Goal: Transaction & Acquisition: Purchase product/service

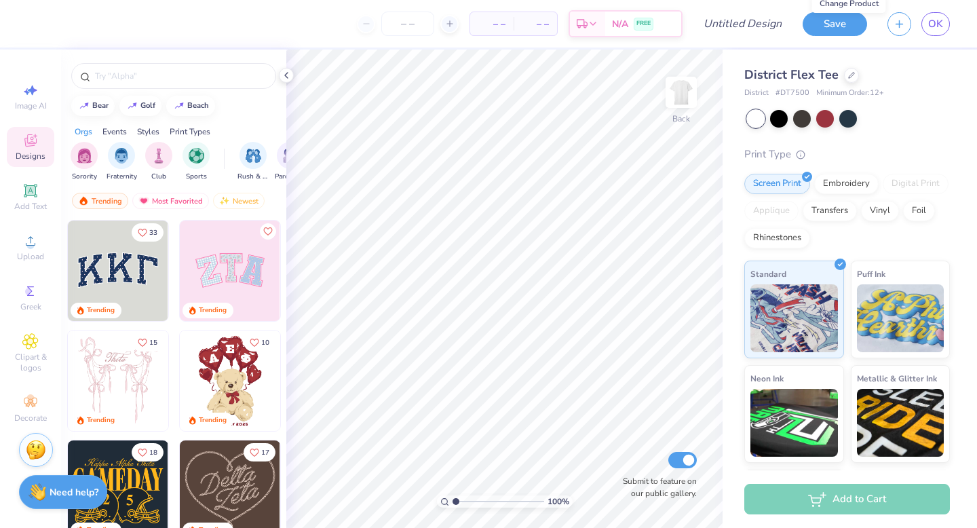
scroll to position [97, 0]
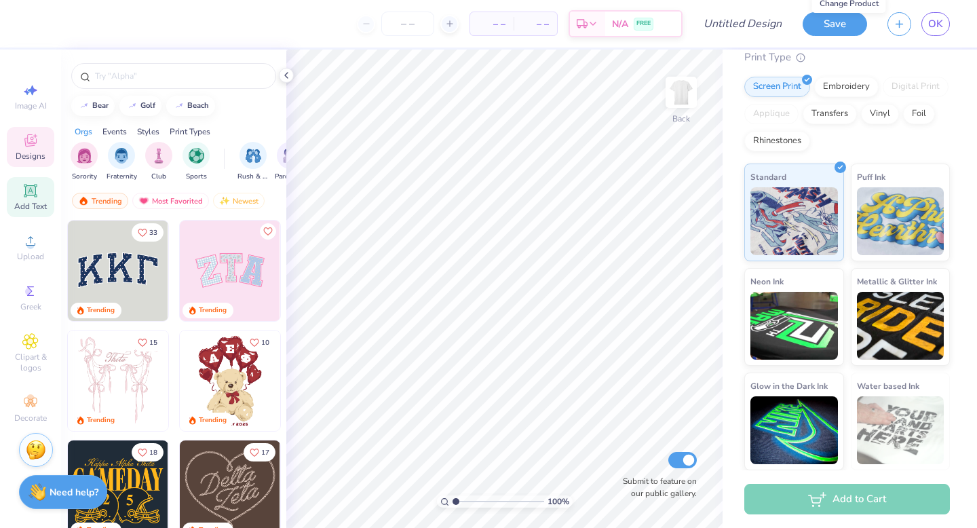
click at [27, 193] on icon at bounding box center [30, 190] width 10 height 10
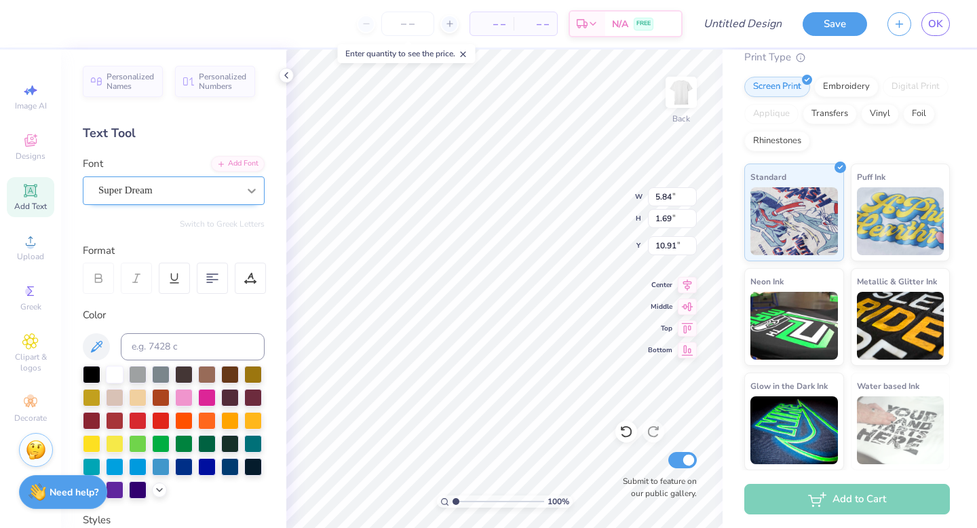
click at [250, 190] on icon at bounding box center [252, 191] width 8 height 5
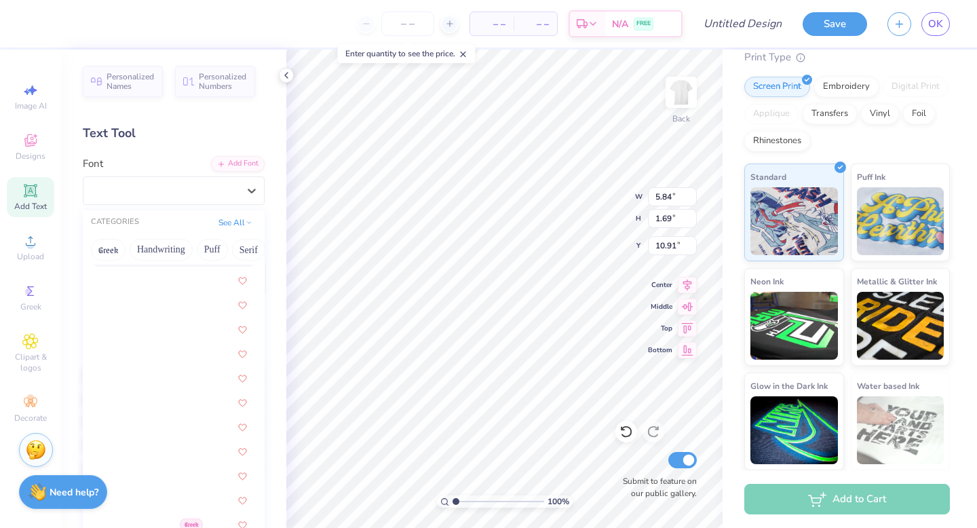
scroll to position [3343, 0]
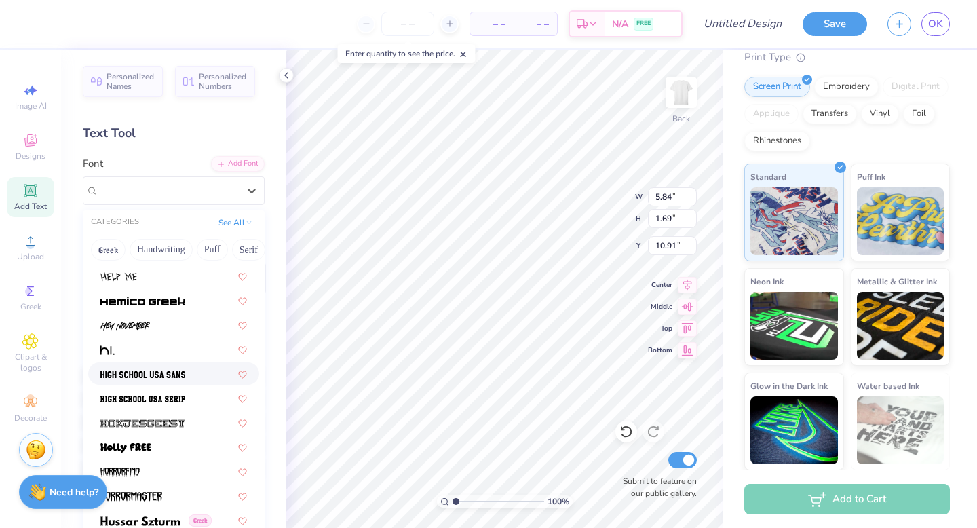
click at [199, 372] on div at bounding box center [173, 373] width 147 height 14
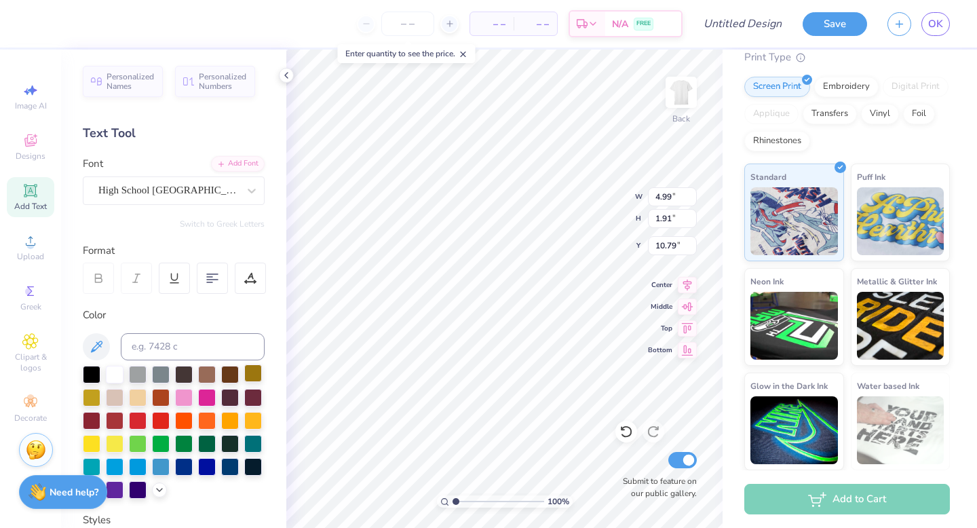
type input "4.99"
type input "1.91"
type input "10.79"
click at [180, 158] on div "Font High School USA Sans" at bounding box center [174, 180] width 182 height 49
click at [180, 195] on div "High School USA Sans" at bounding box center [168, 190] width 142 height 21
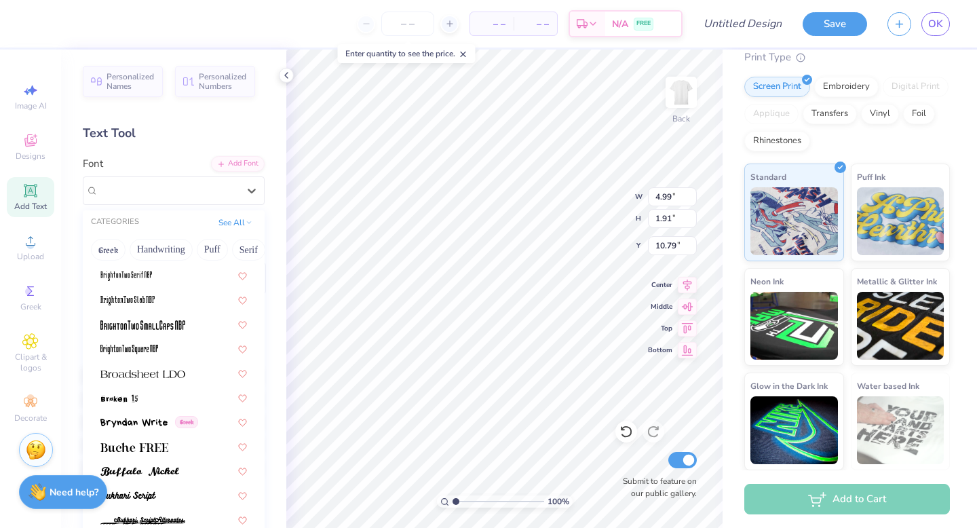
scroll to position [1109, 0]
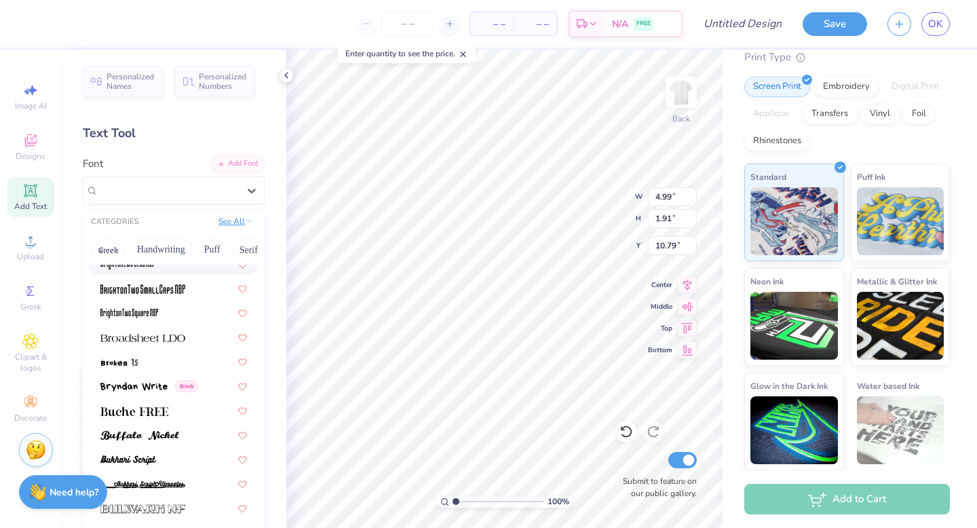
click at [233, 226] on button "See All" at bounding box center [235, 221] width 42 height 14
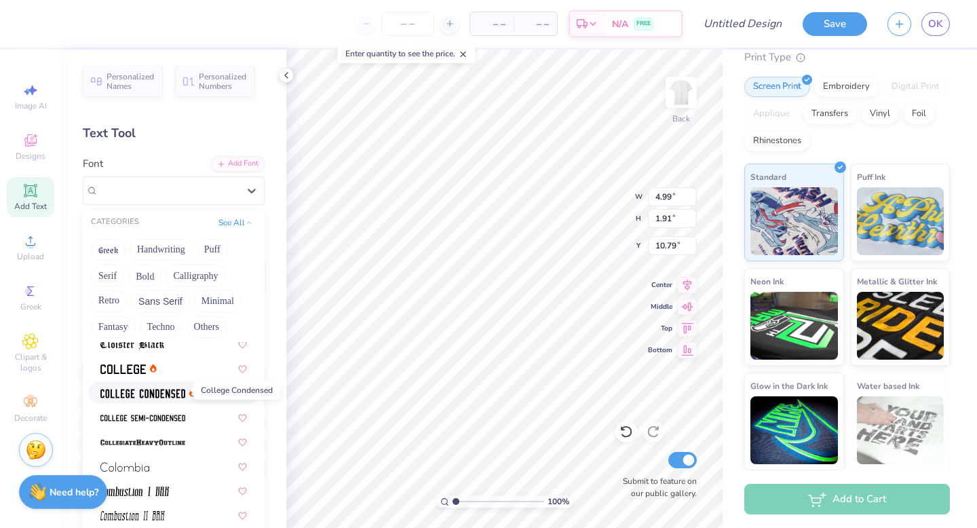
scroll to position [1768, 0]
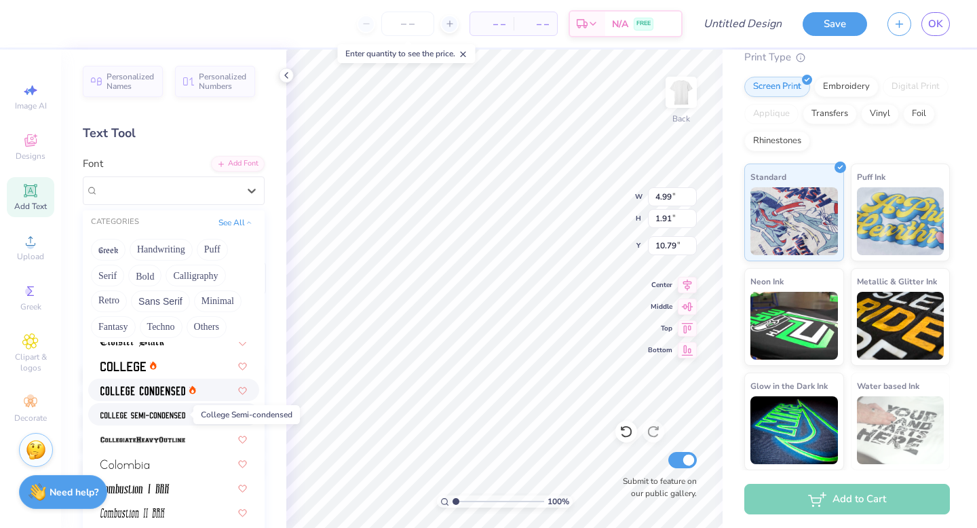
click at [181, 418] on img at bounding box center [142, 414] width 85 height 9
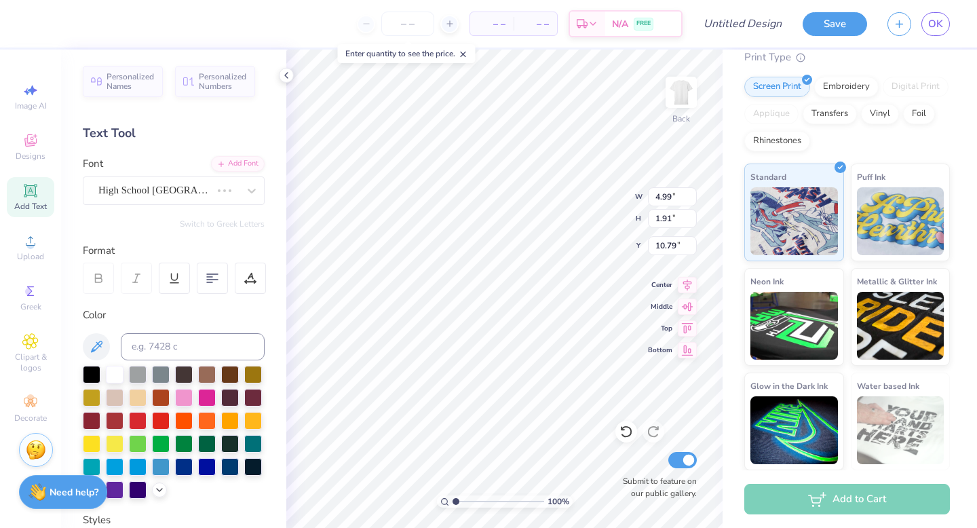
type input "4.83"
type input "1.65"
type input "10.93"
click at [202, 197] on div "College Semi-condensed" at bounding box center [168, 190] width 142 height 21
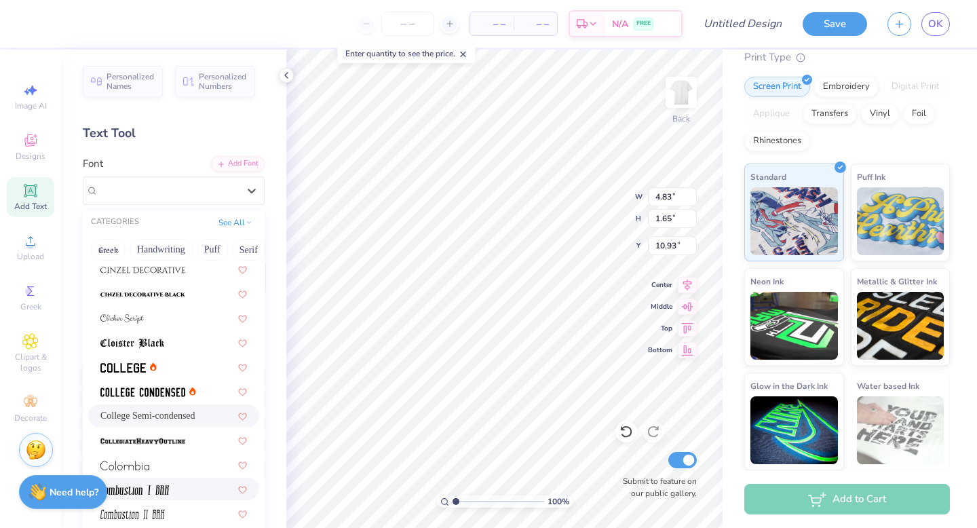
scroll to position [1689, 0]
click at [196, 437] on div at bounding box center [173, 441] width 147 height 14
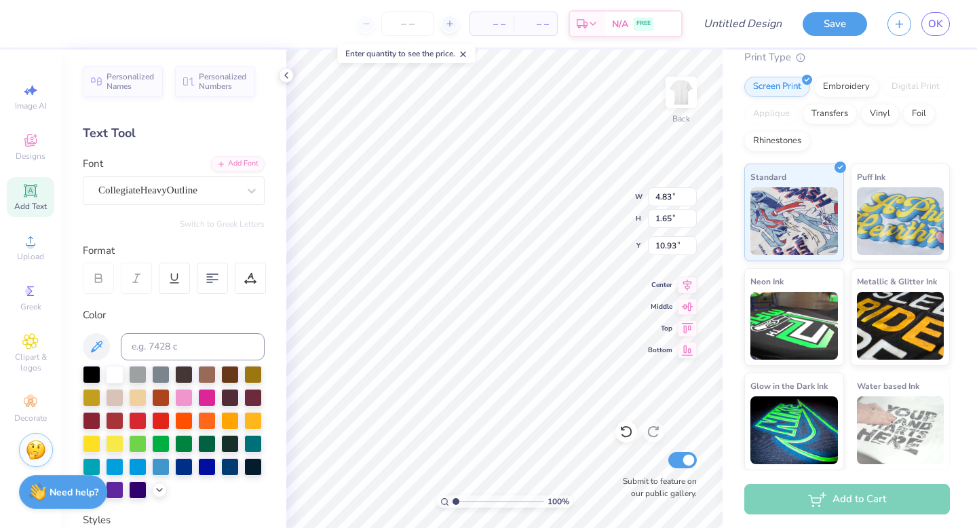
type input "6.55"
type input "1.79"
type input "10.86"
click at [199, 202] on div "CollegiateHeavyOutline" at bounding box center [174, 190] width 182 height 28
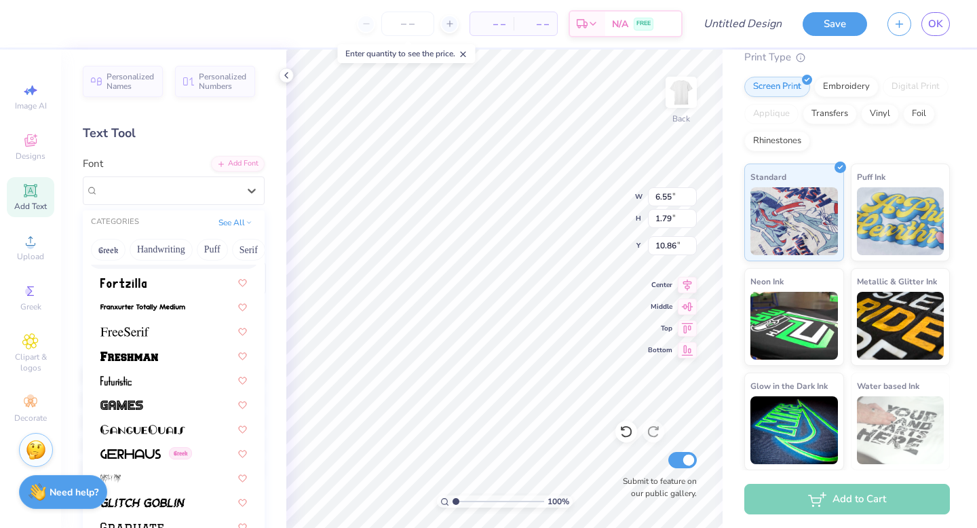
scroll to position [2980, 0]
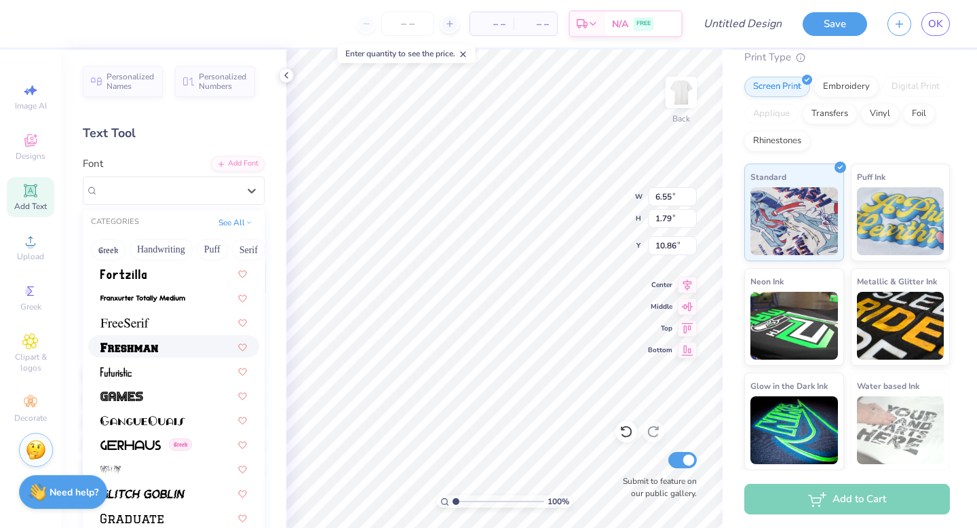
click at [174, 344] on div at bounding box center [173, 346] width 147 height 14
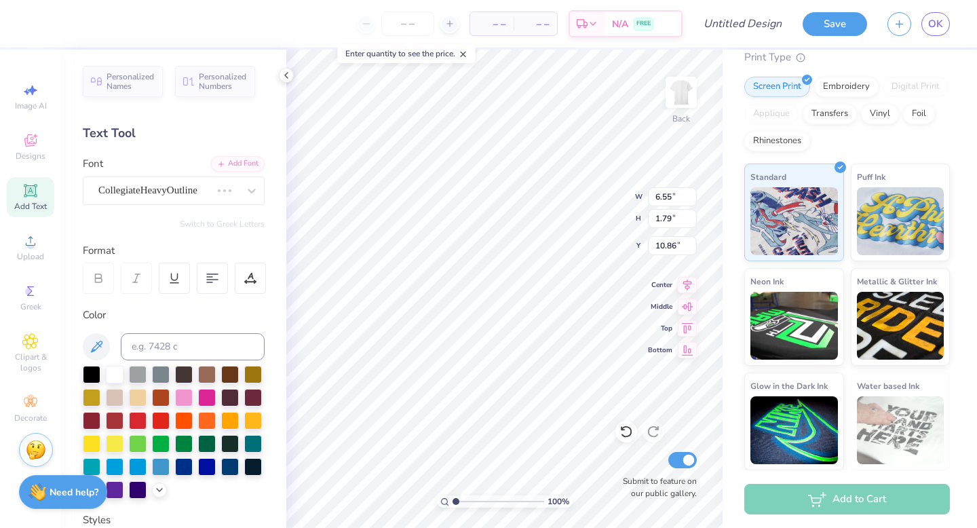
type input "7.43"
type input "2.01"
type input "10.74"
type textarea "f"
type textarea "F"
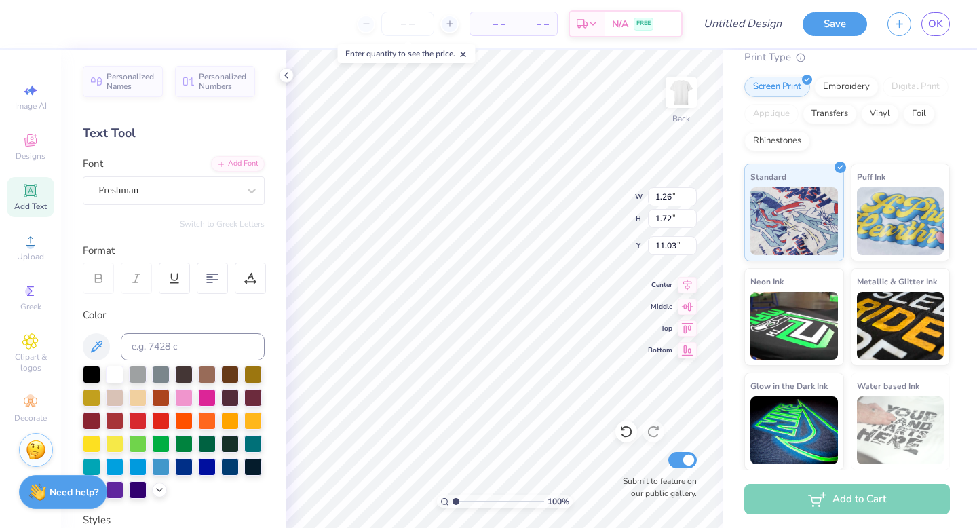
type input "1.26"
type input "1.72"
type input "11.03"
type input "2.71"
drag, startPoint x: 457, startPoint y: 499, endPoint x: 471, endPoint y: 498, distance: 13.6
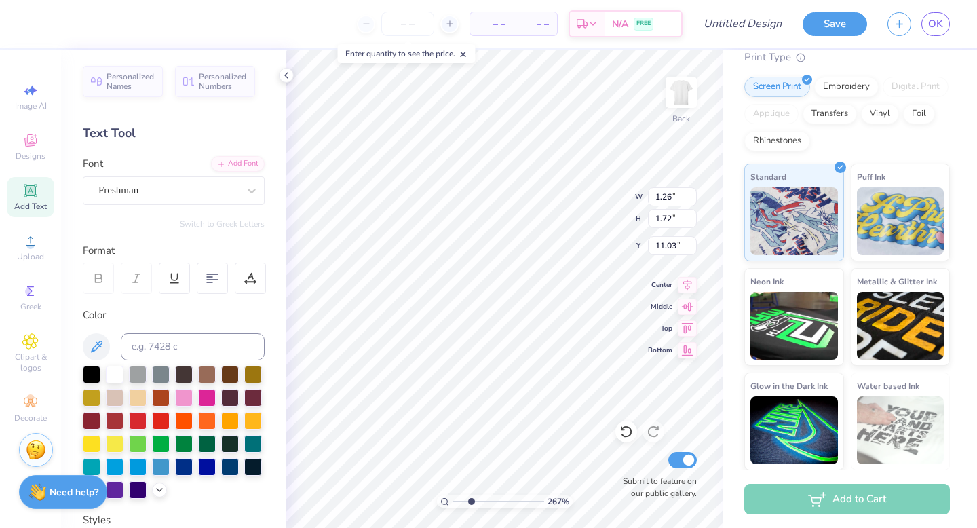
click at [471, 498] on input "range" at bounding box center [499, 501] width 92 height 12
click at [653, 1] on div "– – Per Item – – Total Est. Delivery N/A FREE Design Title Save OK Image AI Des…" at bounding box center [488, 264] width 977 height 528
type input "1.28"
drag, startPoint x: 468, startPoint y: 501, endPoint x: 460, endPoint y: 501, distance: 8.2
type input "1.5"
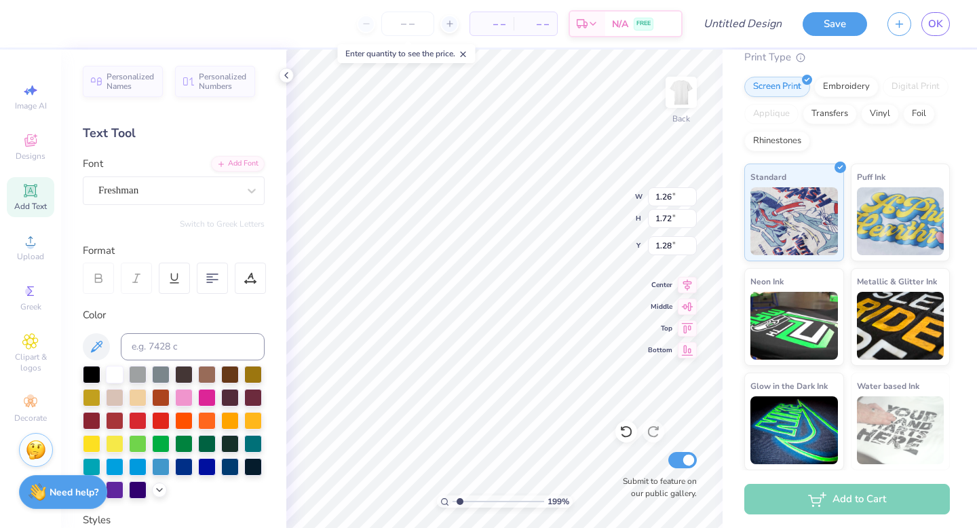
click at [460, 501] on input "range" at bounding box center [499, 501] width 92 height 12
type input "3.00"
click at [529, 220] on li "Copy" at bounding box center [550, 220] width 107 height 26
type textarea "F"
type textarea "1"
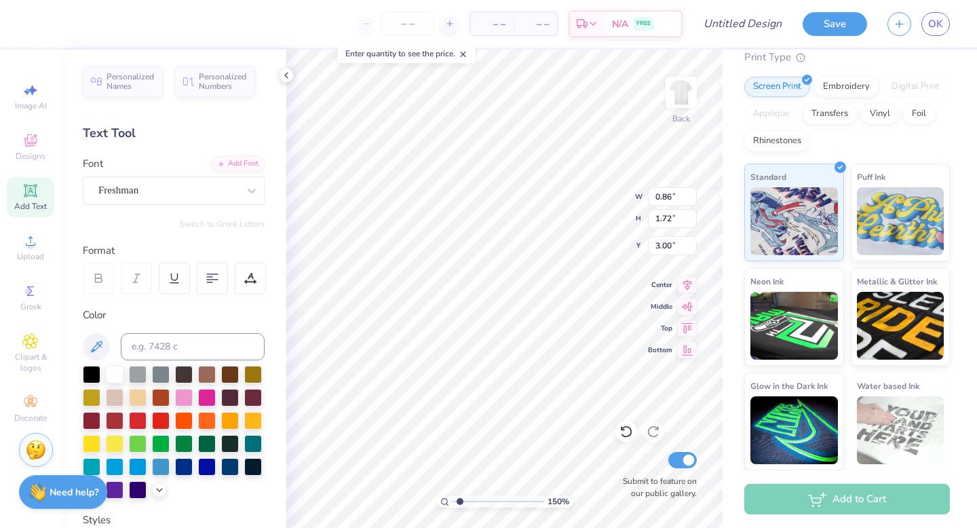
type textarea "J"
type textarea "I"
type input "3.22"
drag, startPoint x: 460, startPoint y: 498, endPoint x: 476, endPoint y: 497, distance: 15.6
click at [476, 497] on input "range" at bounding box center [499, 501] width 92 height 12
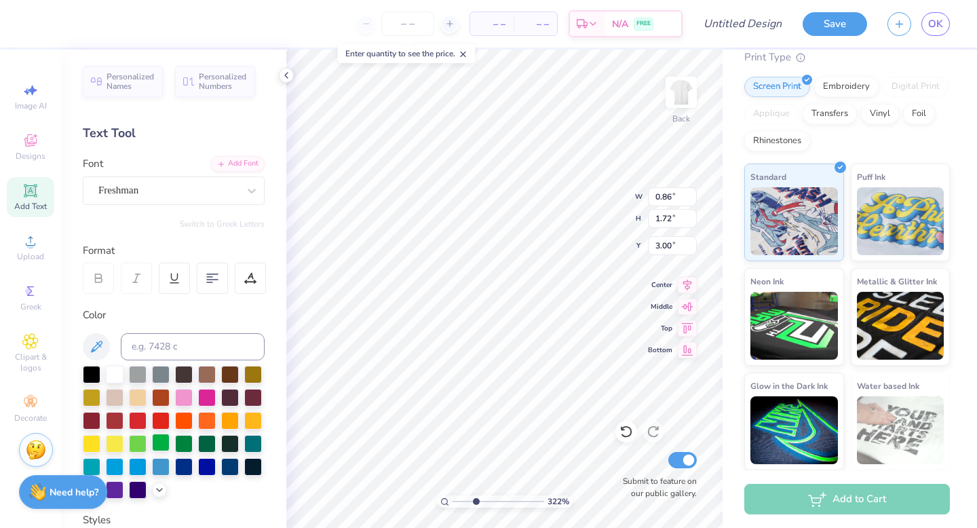
click at [154, 443] on div at bounding box center [161, 443] width 18 height 18
click at [111, 444] on div at bounding box center [115, 443] width 18 height 18
click at [94, 442] on div at bounding box center [92, 443] width 18 height 18
click at [98, 442] on div at bounding box center [92, 443] width 18 height 18
type input "1.26"
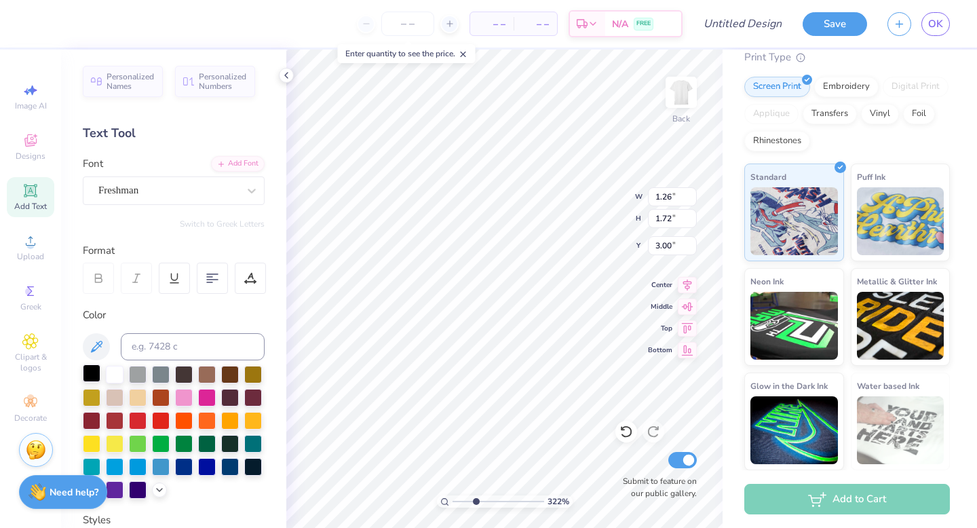
click at [93, 370] on div at bounding box center [92, 373] width 18 height 18
click at [88, 372] on div at bounding box center [92, 373] width 18 height 18
type input "1.26"
click at [160, 442] on div at bounding box center [161, 443] width 18 height 18
click at [156, 493] on icon at bounding box center [159, 488] width 11 height 11
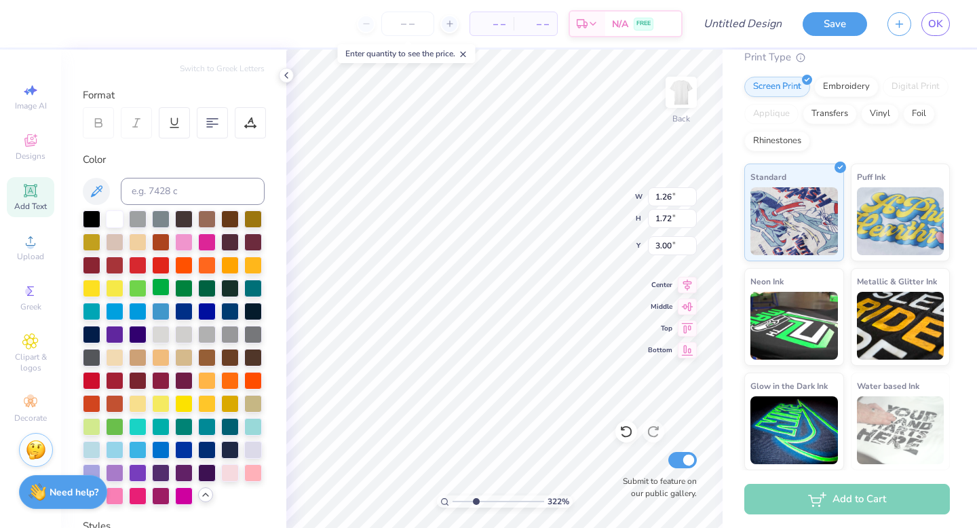
scroll to position [155, 0]
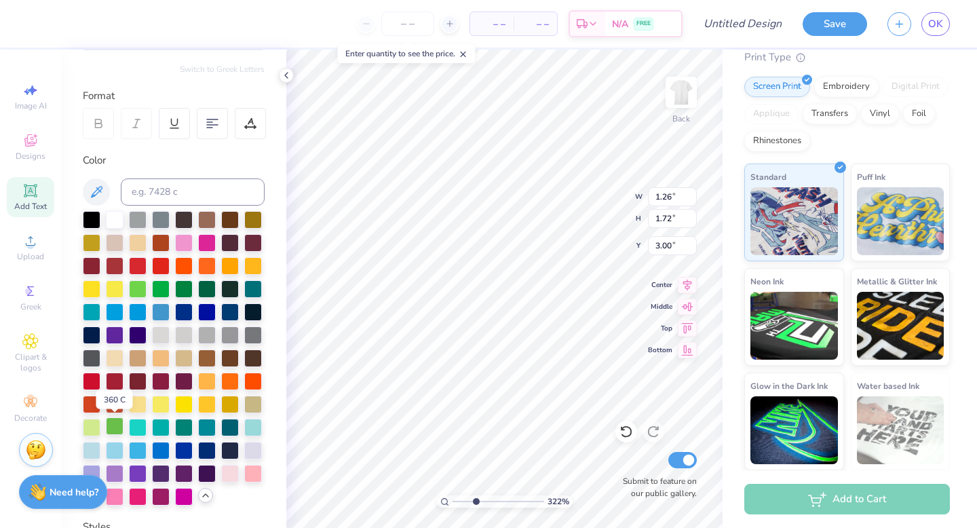
click at [117, 427] on div at bounding box center [115, 426] width 18 height 18
click at [168, 292] on div at bounding box center [161, 288] width 18 height 18
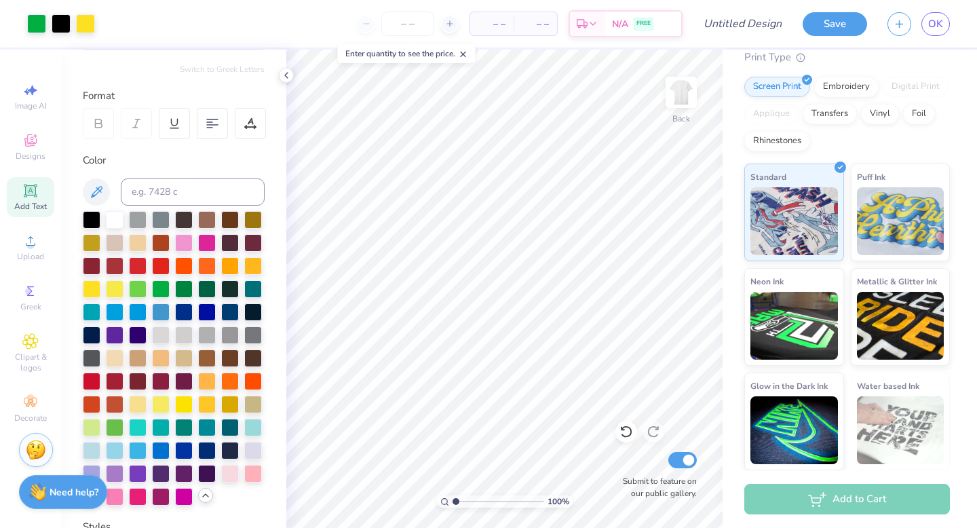
type input "1"
click at [429, 496] on div "100 %" at bounding box center [504, 289] width 478 height 478
type input "3.86"
type input "1.40"
type input "2.53"
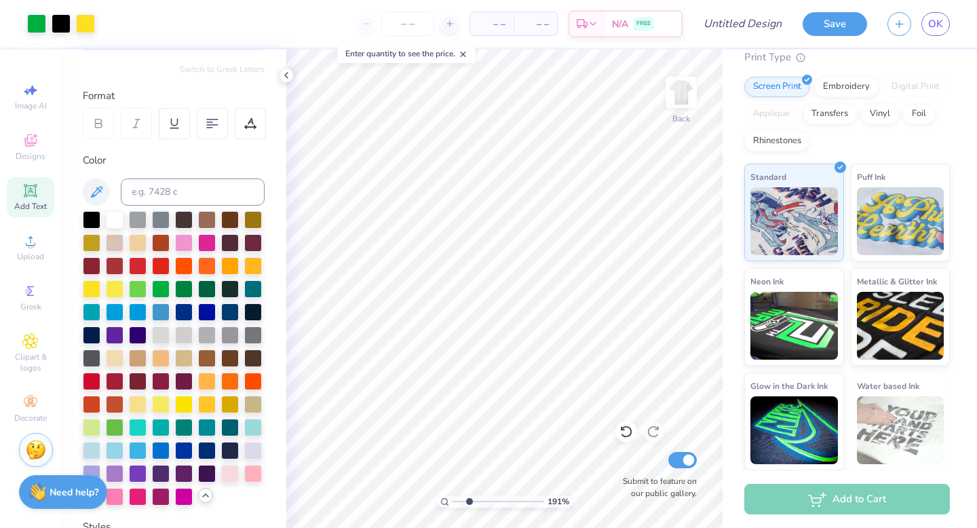
drag, startPoint x: 455, startPoint y: 499, endPoint x: 469, endPoint y: 498, distance: 14.9
click at [469, 498] on input "range" at bounding box center [499, 501] width 92 height 12
click at [187, 401] on div at bounding box center [184, 403] width 18 height 18
click at [254, 268] on div at bounding box center [253, 265] width 18 height 18
click at [93, 291] on div at bounding box center [92, 288] width 18 height 18
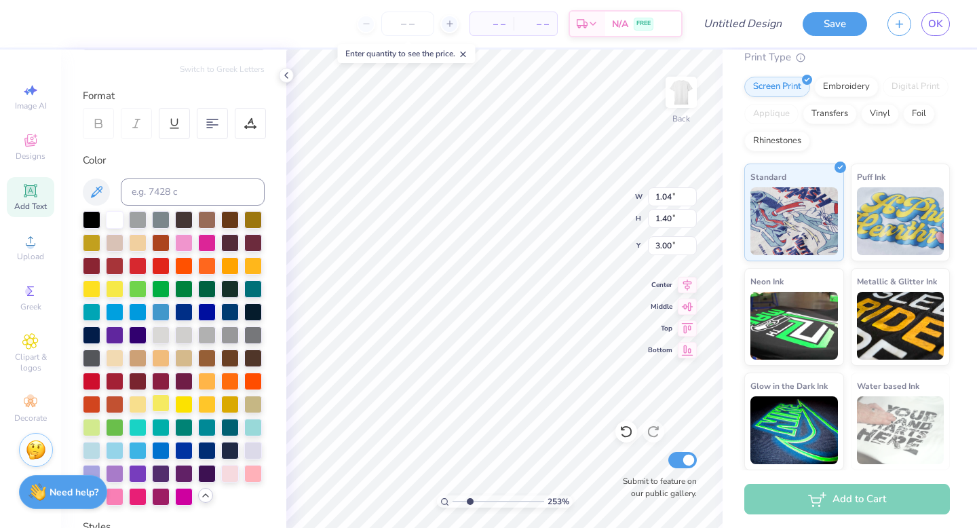
click at [164, 402] on div at bounding box center [161, 403] width 18 height 18
click at [188, 403] on div at bounding box center [184, 403] width 18 height 18
type input "0.55"
click at [185, 402] on div at bounding box center [184, 403] width 18 height 18
drag, startPoint x: 469, startPoint y: 500, endPoint x: 514, endPoint y: 501, distance: 44.1
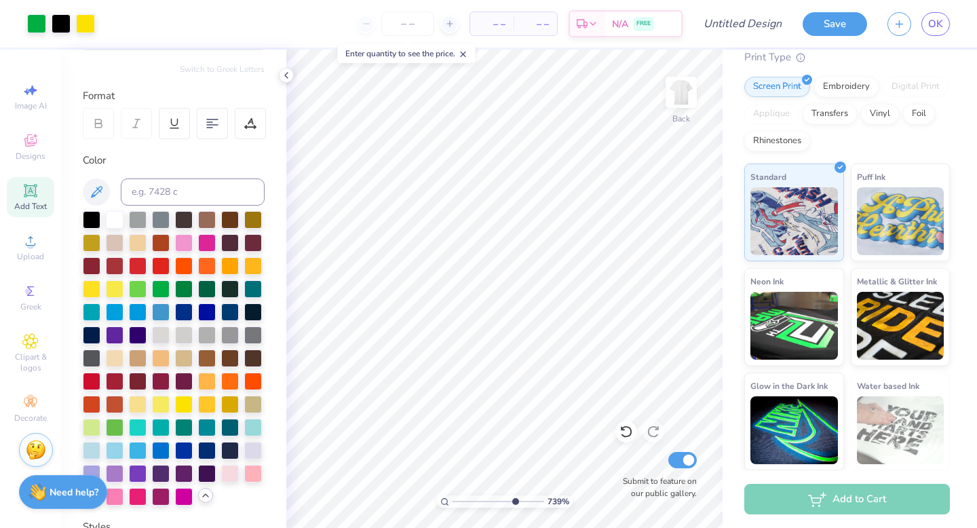
type input "7.4"
click at [514, 501] on input "range" at bounding box center [499, 501] width 92 height 12
type input "0.55"
drag, startPoint x: 513, startPoint y: 500, endPoint x: 429, endPoint y: 499, distance: 84.1
type input "1"
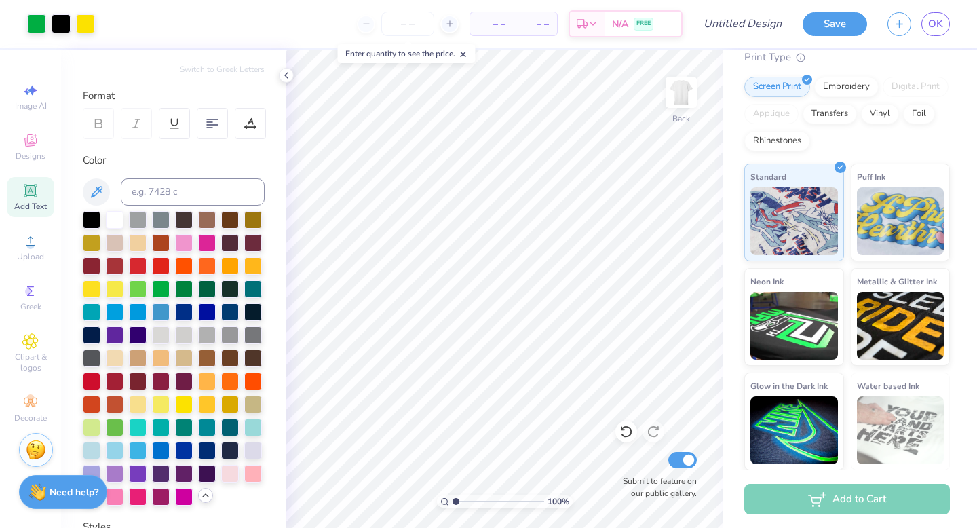
click at [453, 499] on input "range" at bounding box center [499, 501] width 92 height 12
type input "3.09"
type input "1.20"
click at [686, 90] on img at bounding box center [681, 92] width 54 height 54
click at [41, 246] on div "Upload" at bounding box center [30, 247] width 47 height 40
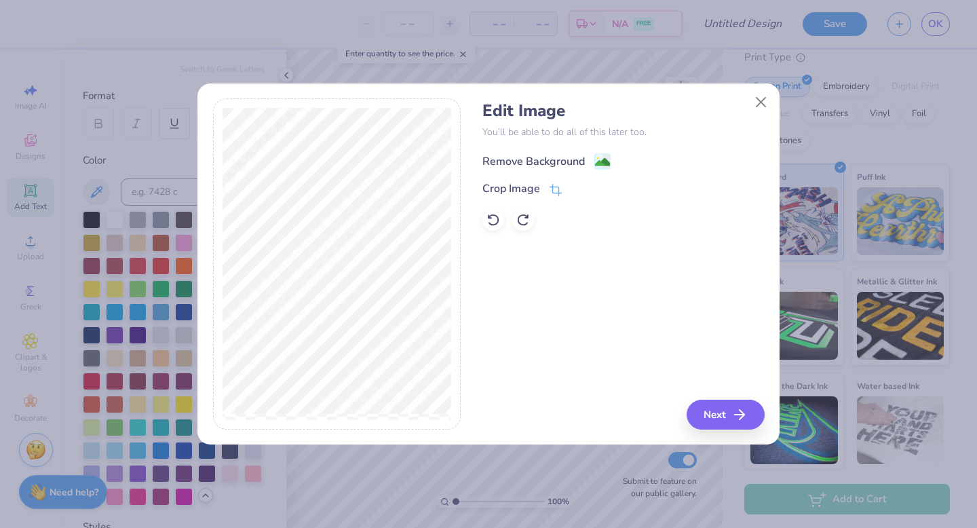
click at [610, 165] on rect at bounding box center [603, 162] width 16 height 16
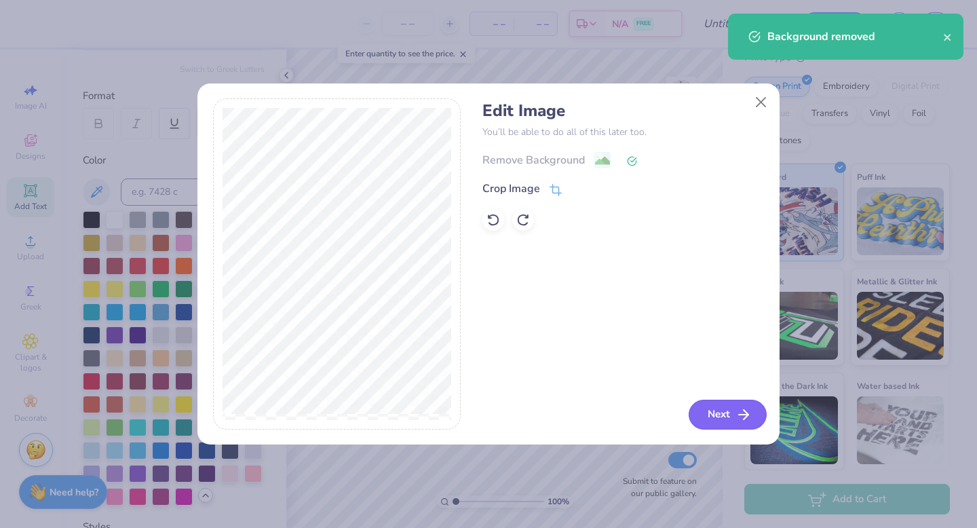
click at [733, 408] on button "Next" at bounding box center [728, 415] width 78 height 30
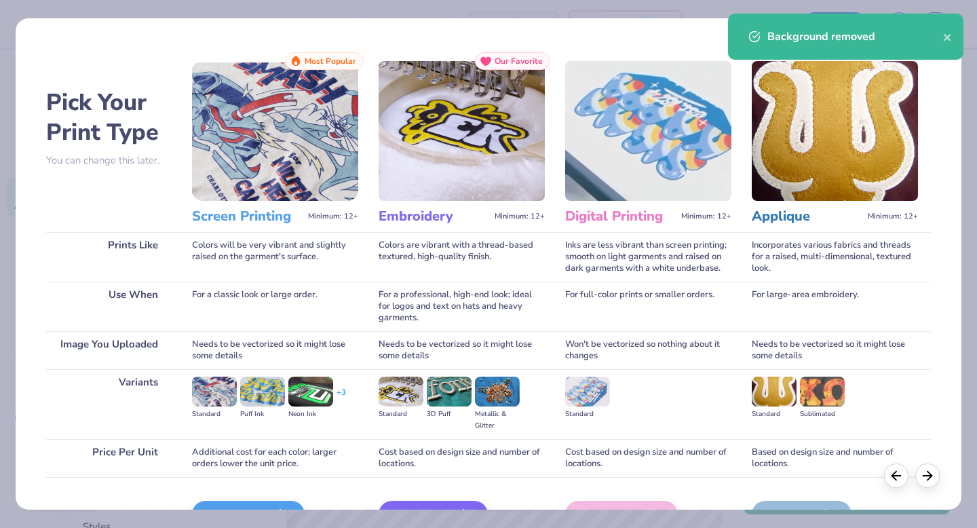
scroll to position [81, 0]
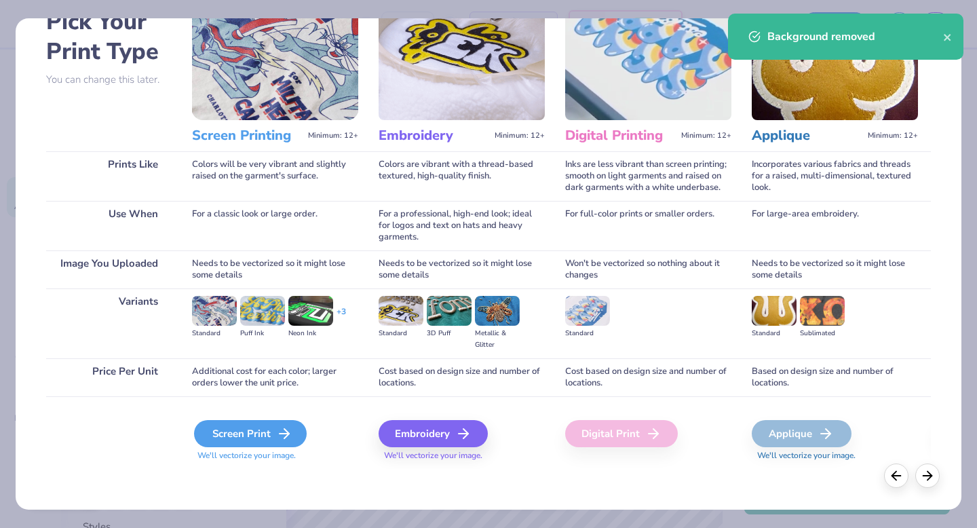
click at [260, 436] on div "Screen Print" at bounding box center [250, 433] width 113 height 27
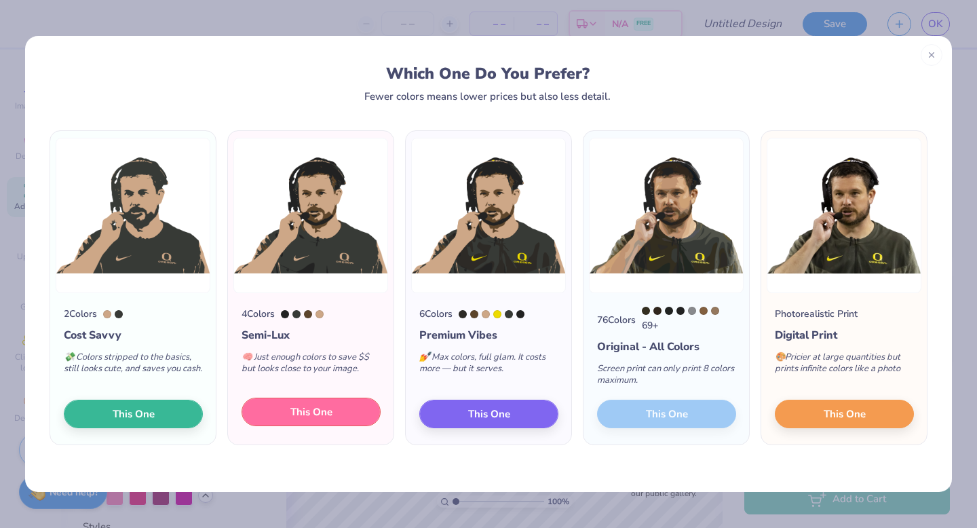
click at [324, 415] on span "This One" at bounding box center [311, 412] width 42 height 16
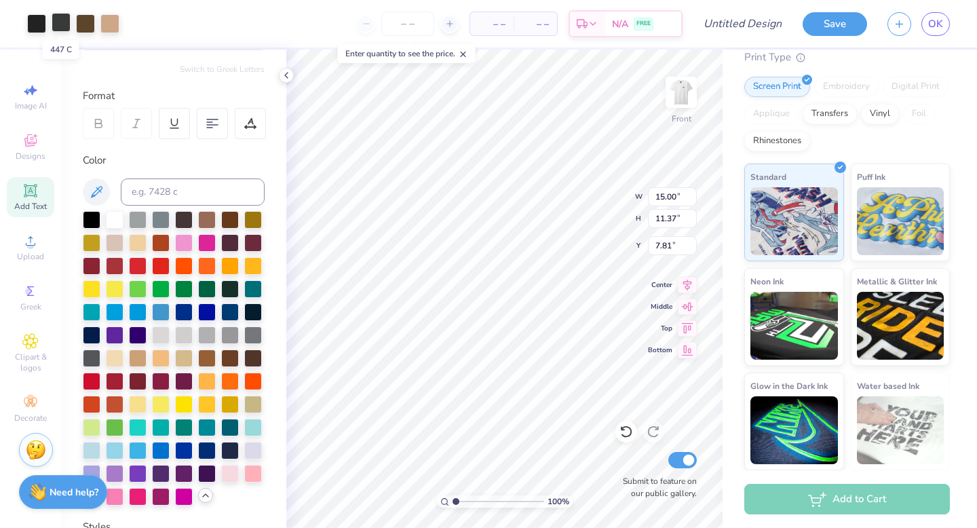
click at [60, 26] on div at bounding box center [61, 22] width 19 height 19
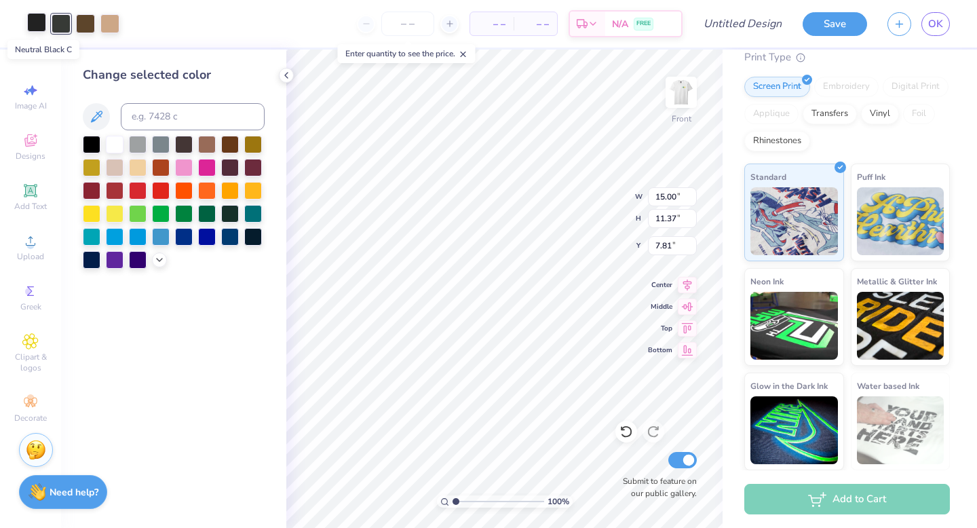
click at [30, 20] on div at bounding box center [36, 22] width 19 height 19
click at [164, 258] on icon at bounding box center [159, 258] width 11 height 11
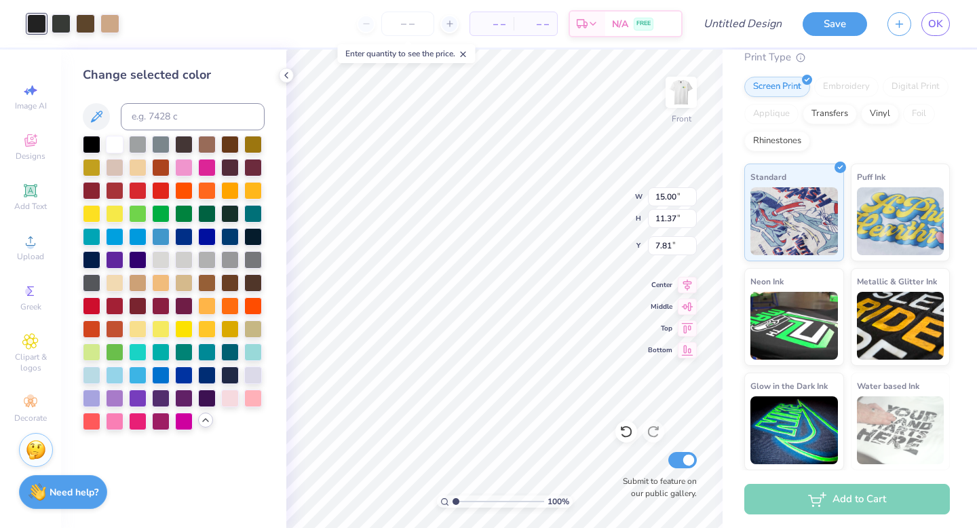
click at [210, 419] on icon at bounding box center [205, 420] width 11 height 11
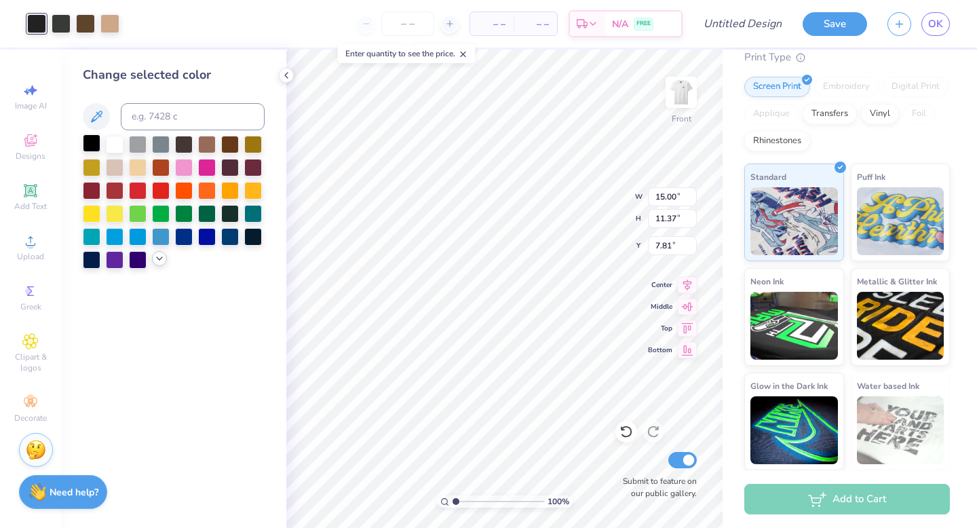
click at [88, 142] on div at bounding box center [92, 143] width 18 height 18
click at [58, 23] on div at bounding box center [61, 22] width 19 height 19
click at [90, 144] on div at bounding box center [92, 143] width 18 height 18
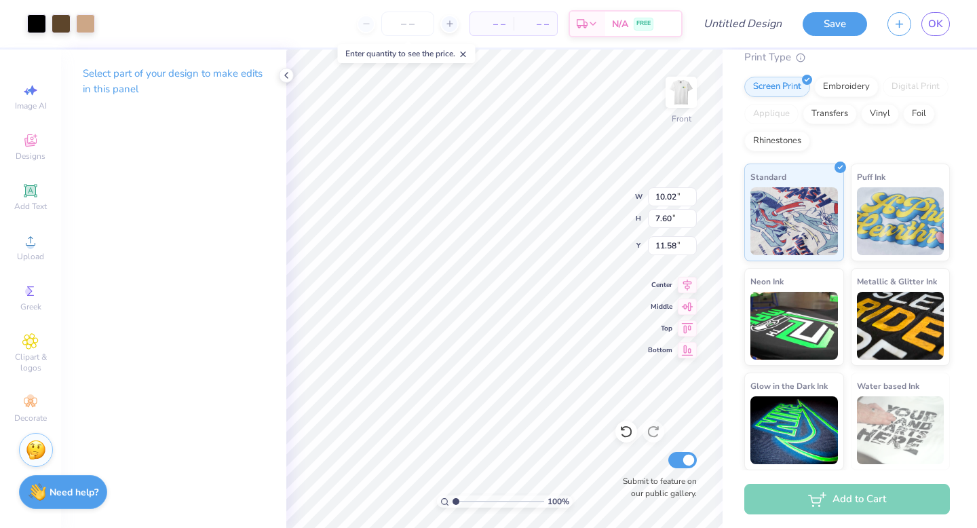
type input "10.02"
type input "7.60"
type input "7.66"
type input "10.67"
type input "8.09"
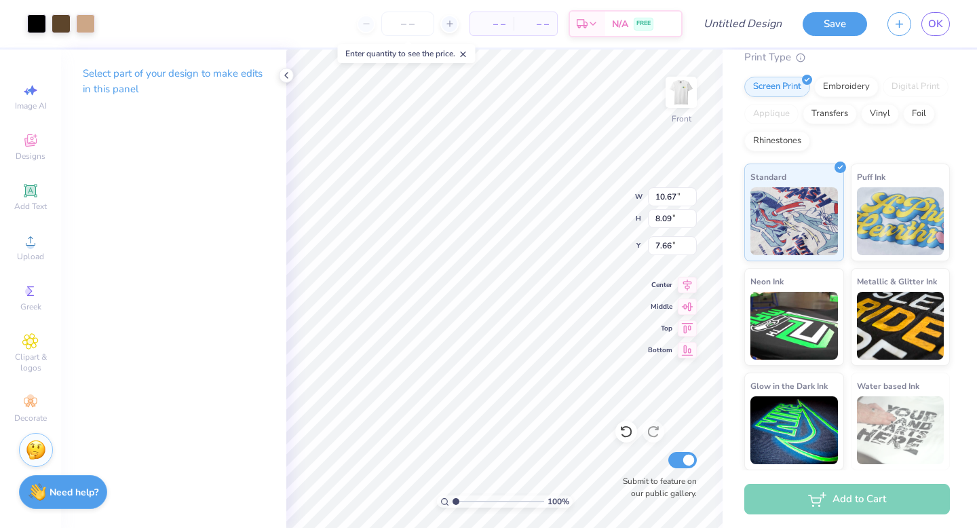
type input "8.04"
type input "11.57"
type input "8.77"
type input "7.34"
drag, startPoint x: 457, startPoint y: 498, endPoint x: 503, endPoint y: 499, distance: 46.1
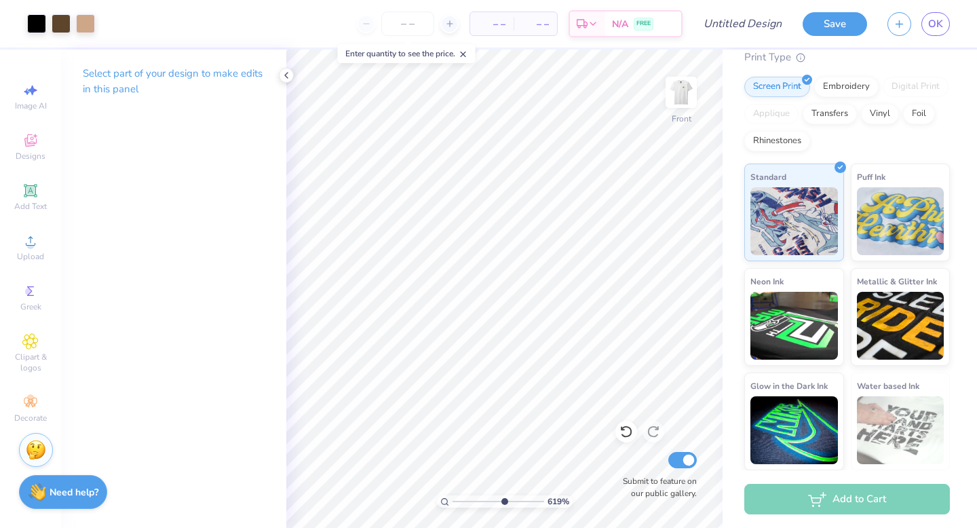
type input "6.19"
click at [503, 499] on input "range" at bounding box center [499, 501] width 92 height 12
click at [43, 20] on div at bounding box center [36, 22] width 19 height 19
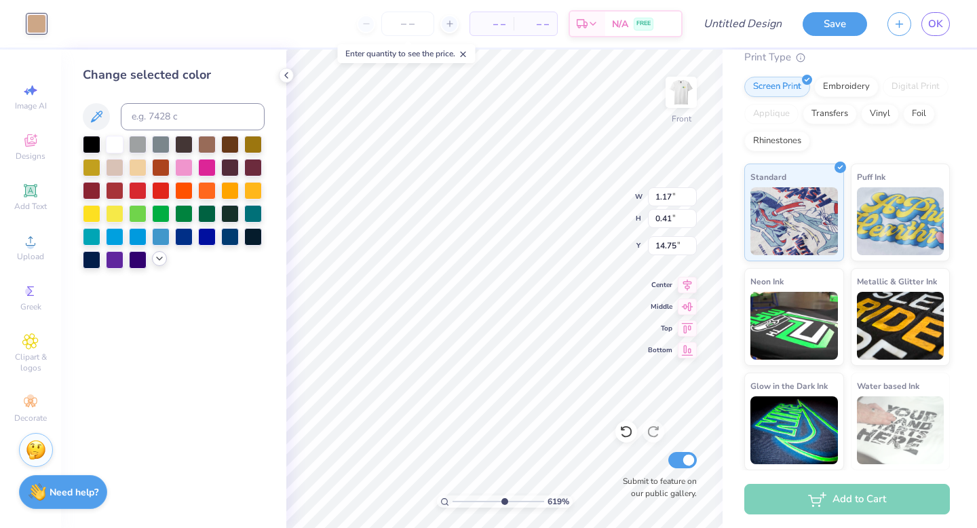
click at [157, 258] on icon at bounding box center [159, 258] width 11 height 11
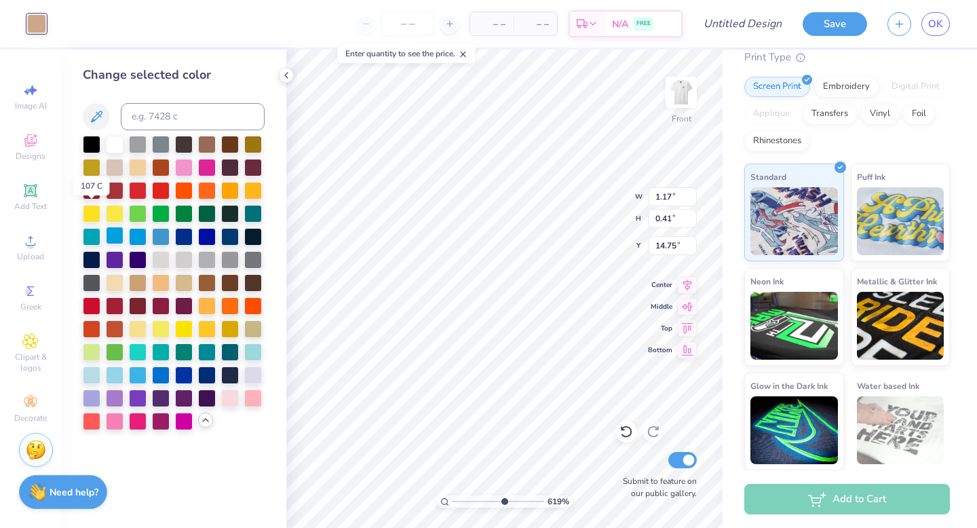
click at [92, 214] on div at bounding box center [92, 214] width 18 height 18
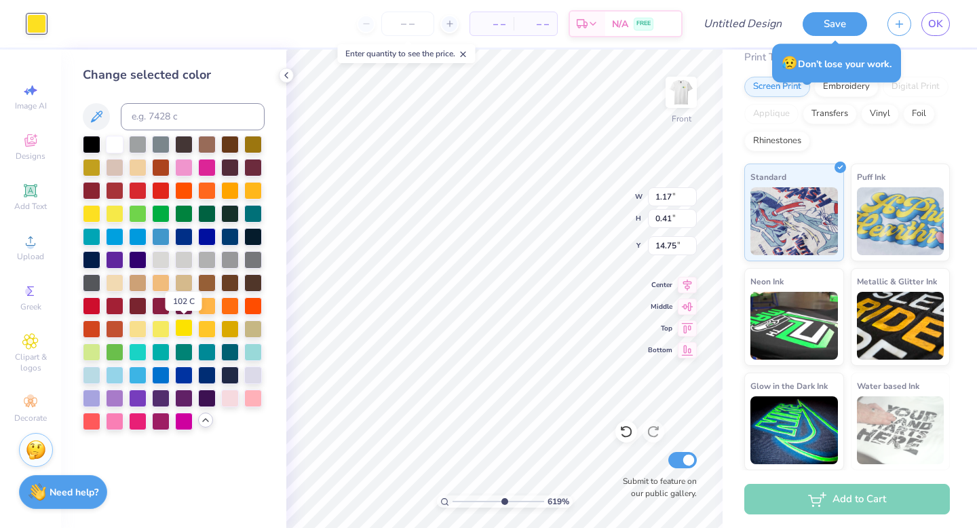
click at [185, 328] on div at bounding box center [184, 328] width 18 height 18
type input "0.36"
type input "0.48"
type input "14.61"
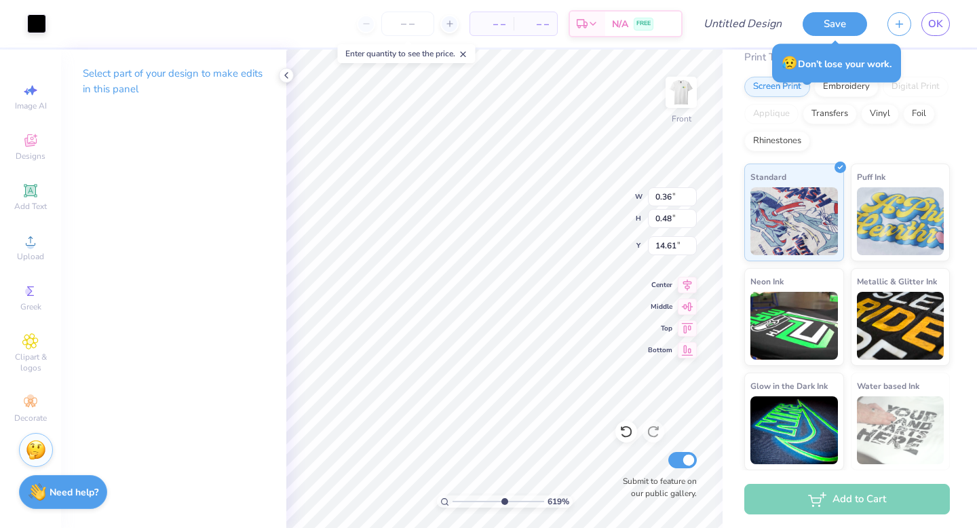
type input "0.70"
type input "0.56"
type input "14.56"
click at [40, 28] on div at bounding box center [36, 22] width 19 height 19
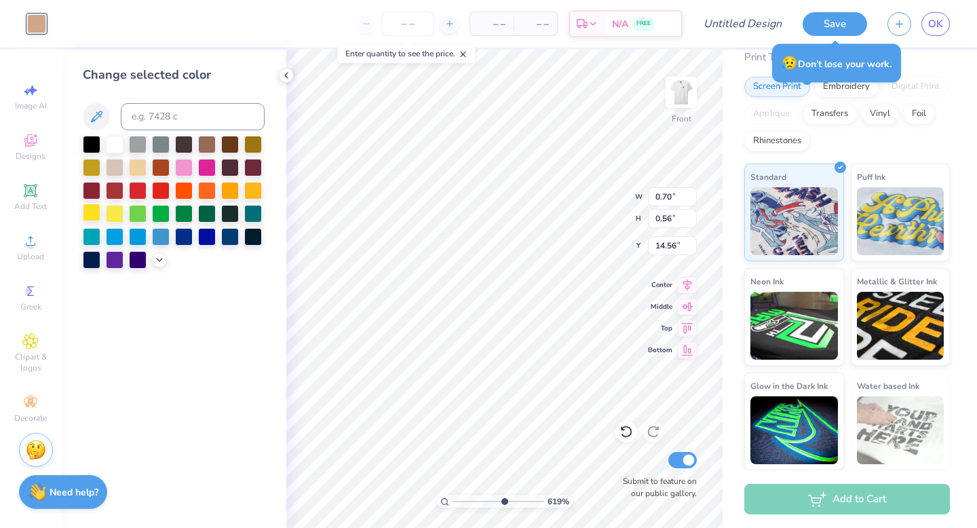
click at [97, 213] on div at bounding box center [92, 213] width 18 height 18
type input "4.38"
type input "3.95"
type input "12.15"
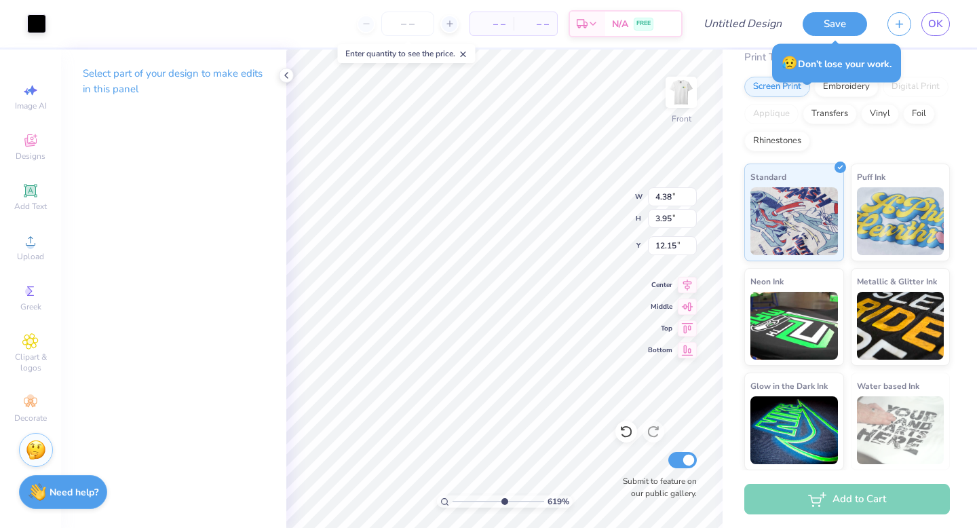
type input "0.18"
type input "0.13"
type input "15.17"
click at [33, 24] on div at bounding box center [36, 22] width 19 height 19
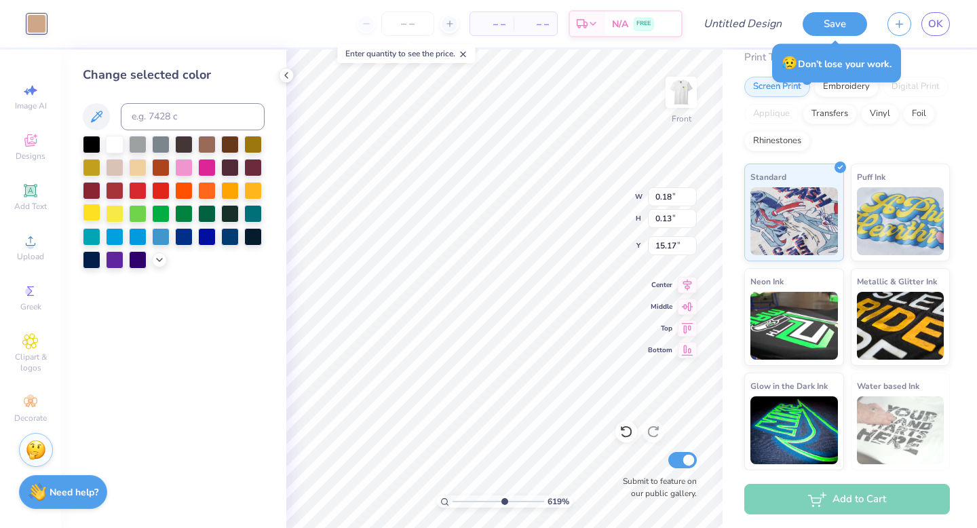
click at [92, 207] on div at bounding box center [92, 213] width 18 height 18
type input "0.12"
type input "15.15"
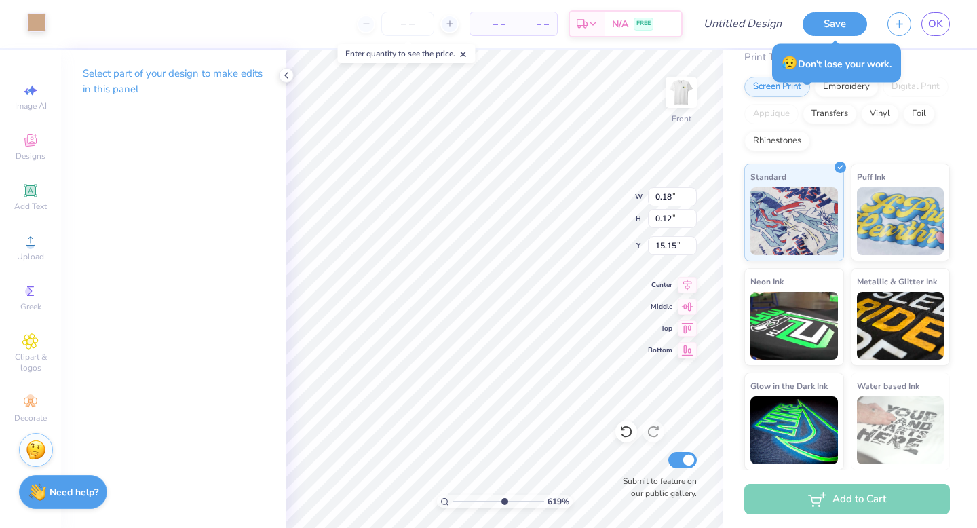
click at [46, 32] on div at bounding box center [36, 22] width 19 height 19
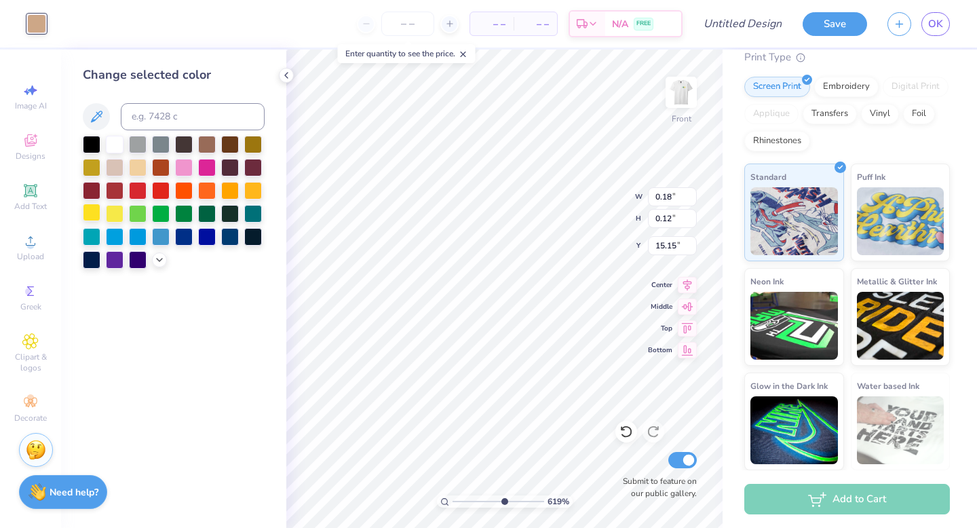
click at [92, 213] on div at bounding box center [92, 213] width 18 height 18
type input "0.17"
type input "0.13"
type input "15.19"
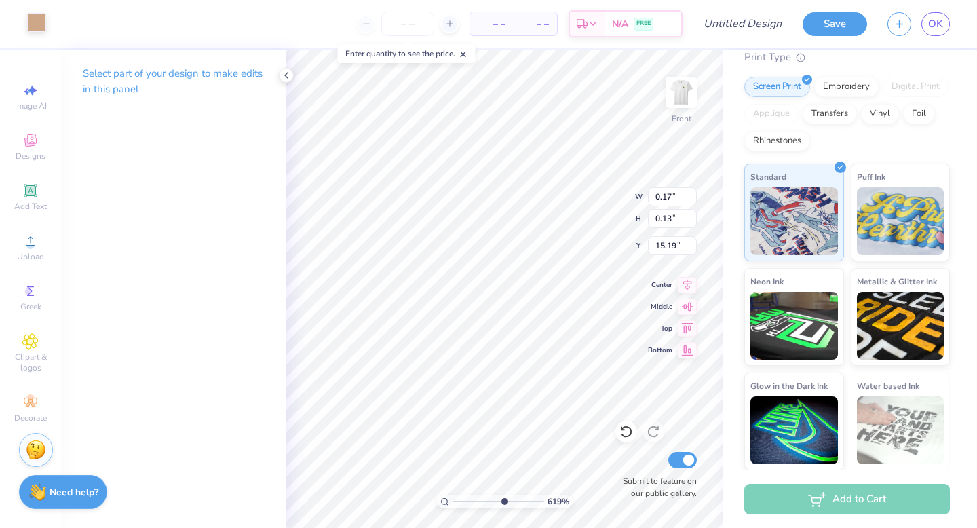
click at [36, 24] on div at bounding box center [36, 22] width 19 height 19
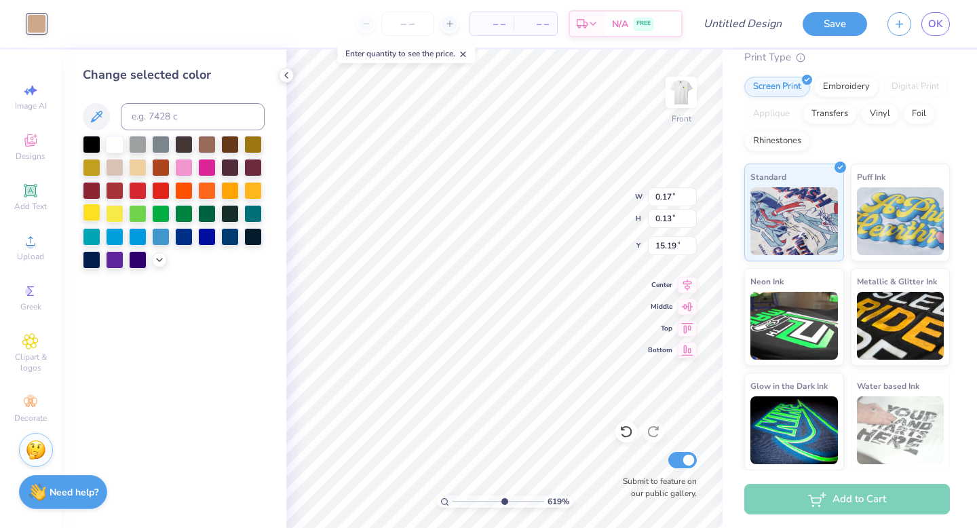
click at [94, 218] on div at bounding box center [92, 213] width 18 height 18
type input "0.18"
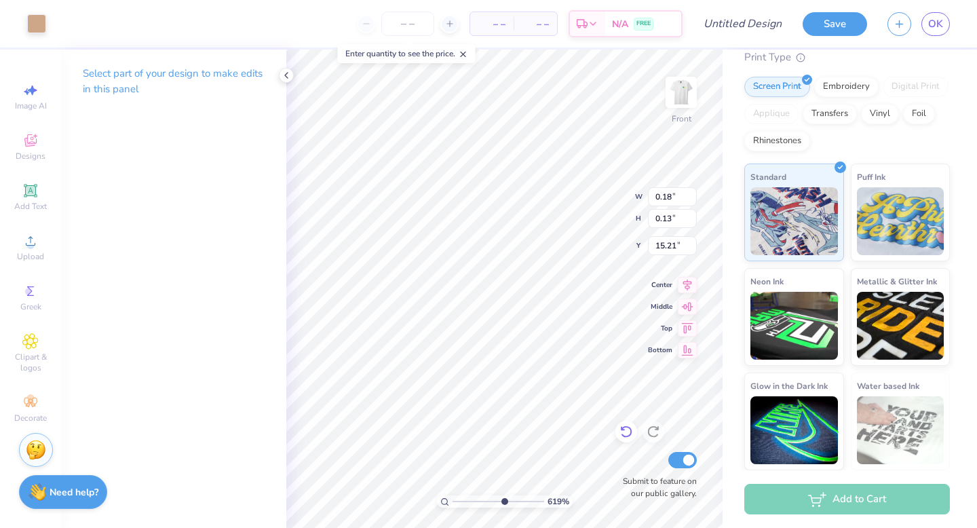
click at [623, 436] on icon at bounding box center [626, 432] width 12 height 12
click at [39, 28] on div at bounding box center [36, 22] width 19 height 19
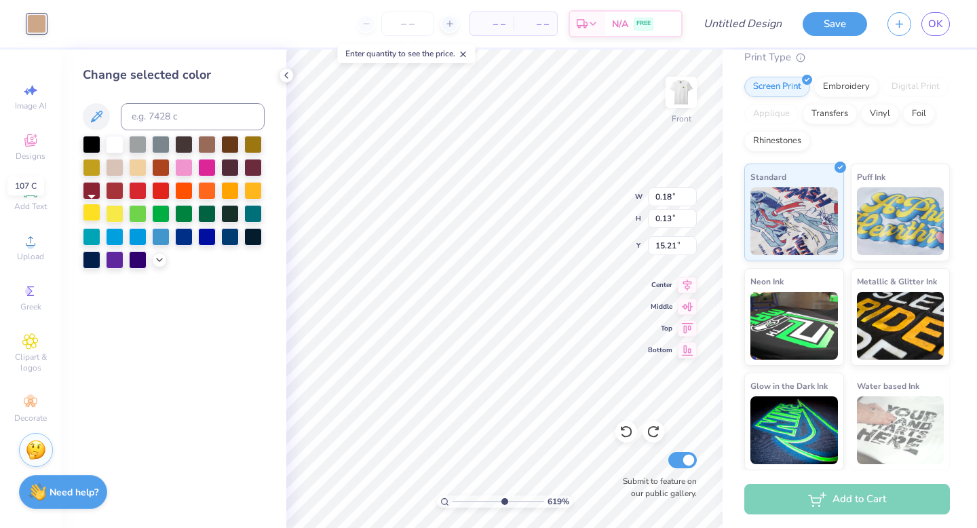
click at [96, 209] on div at bounding box center [92, 213] width 18 height 18
type input "15.23"
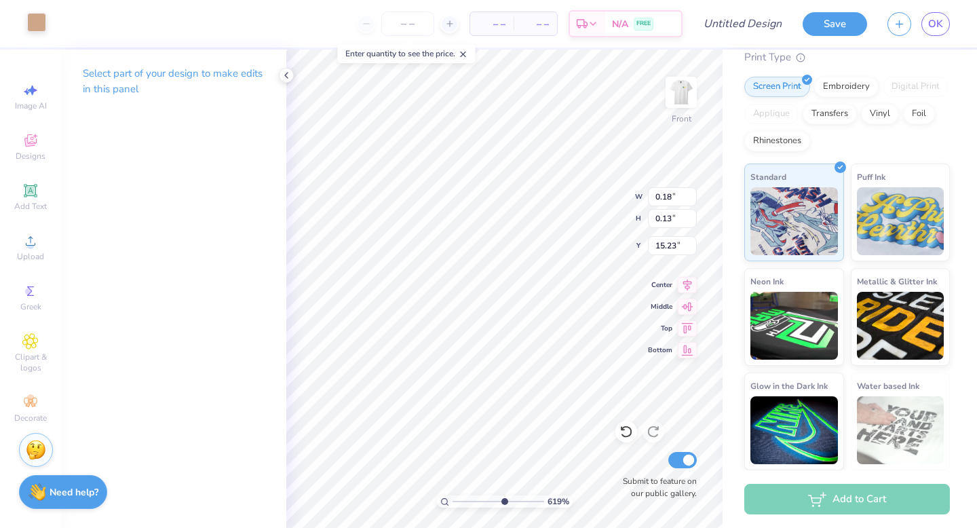
click at [39, 26] on div at bounding box center [36, 22] width 19 height 19
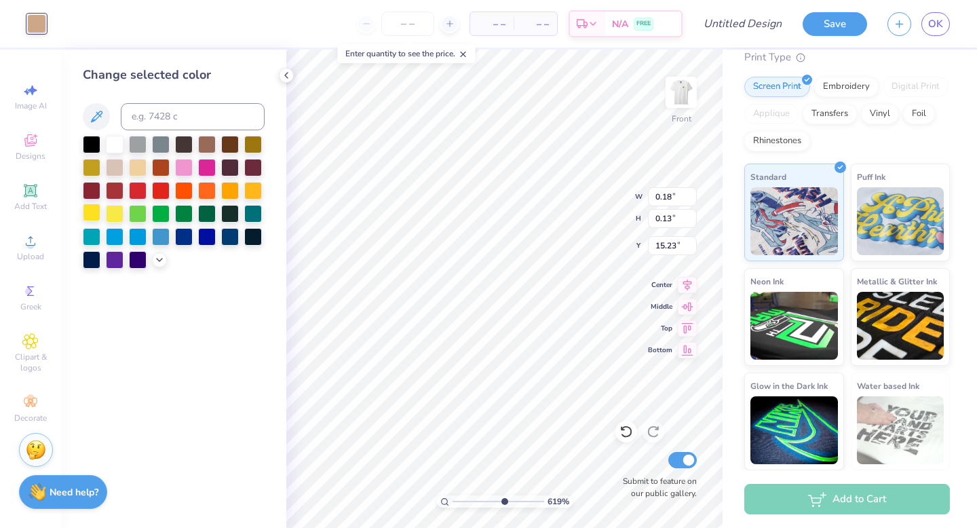
click at [92, 217] on div at bounding box center [92, 213] width 18 height 18
type input "0.12"
type input "15.26"
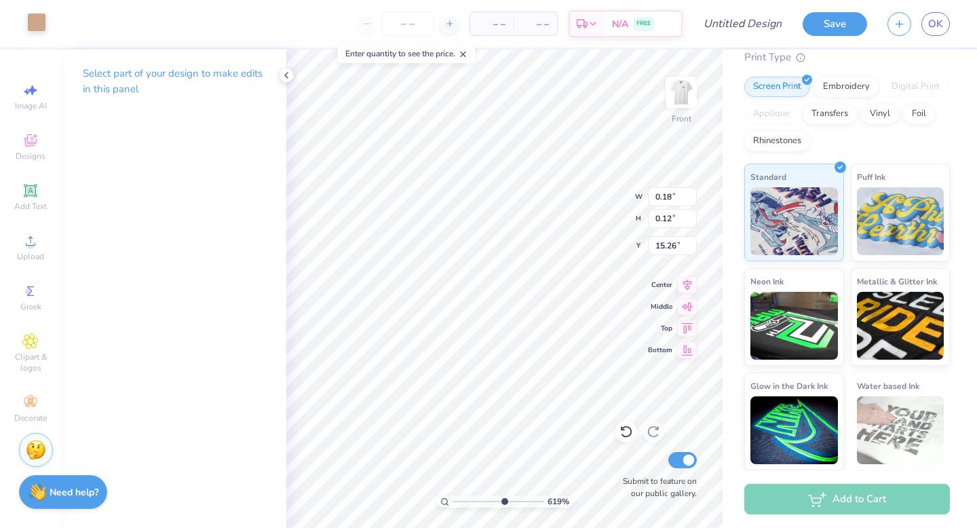
click at [43, 30] on div at bounding box center [36, 22] width 19 height 19
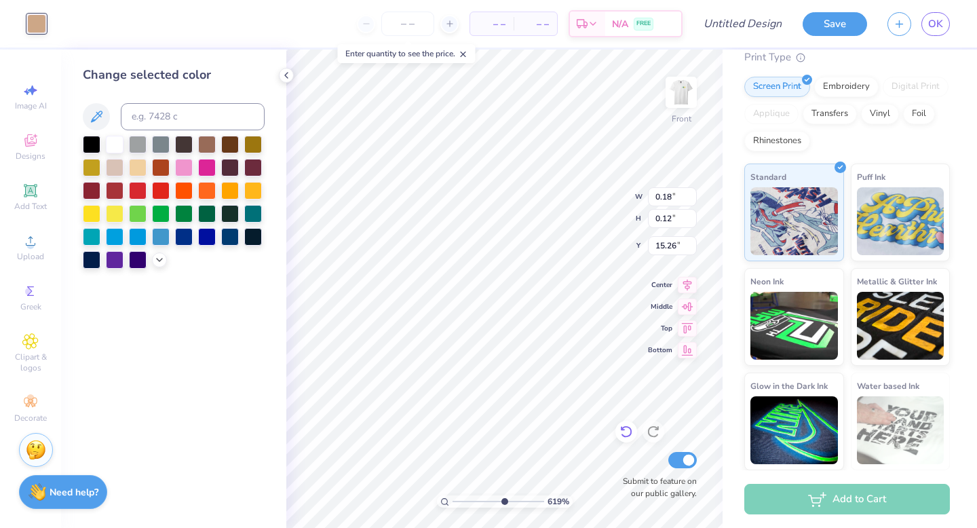
click at [631, 432] on icon at bounding box center [626, 432] width 12 height 12
click at [88, 211] on div at bounding box center [92, 213] width 18 height 18
type input "4.38"
type input "3.95"
type input "12.15"
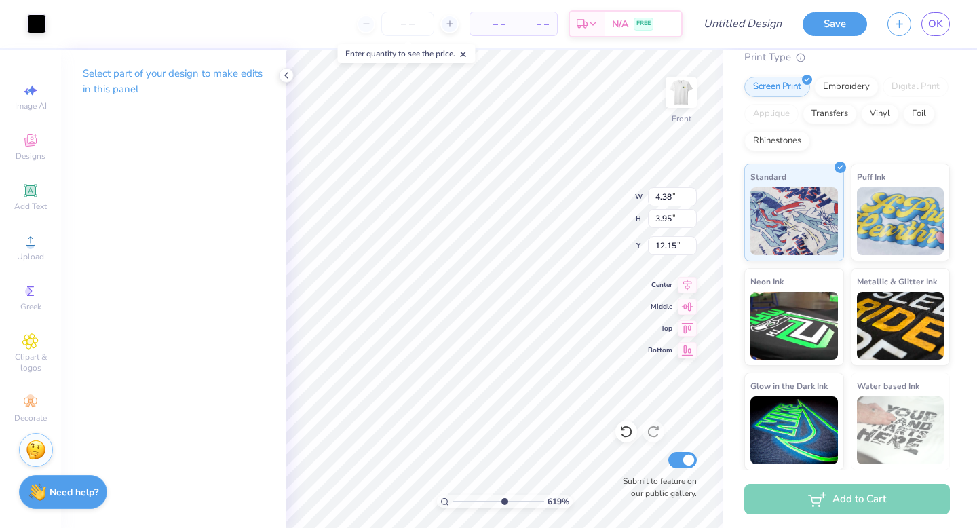
type input "0.07"
type input "0.08"
type input "15.13"
drag, startPoint x: 502, startPoint y: 499, endPoint x: 451, endPoint y: 497, distance: 50.9
click at [453, 497] on input "range" at bounding box center [499, 501] width 92 height 12
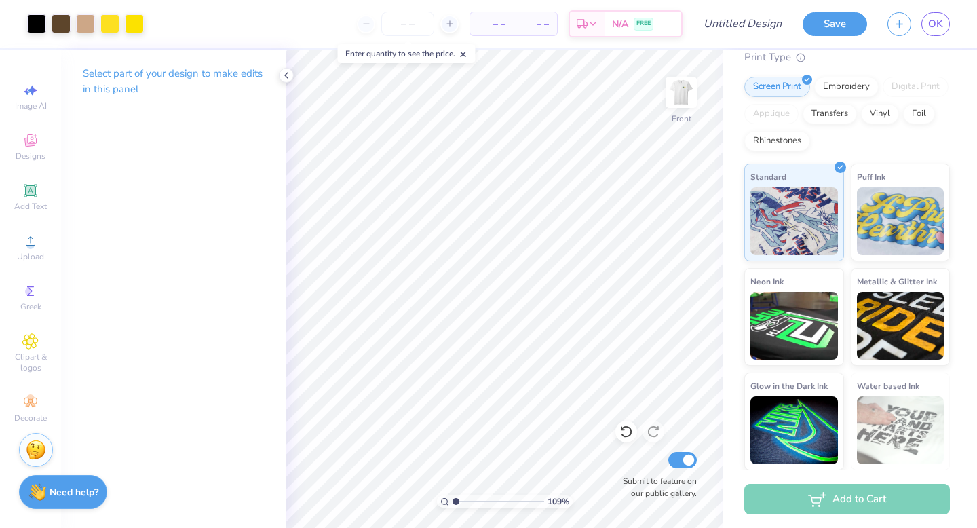
type input "1"
click at [453, 503] on input "range" at bounding box center [499, 501] width 92 height 12
click at [680, 87] on img at bounding box center [681, 92] width 54 height 54
click at [31, 354] on span "Clipart & logos" at bounding box center [30, 362] width 47 height 22
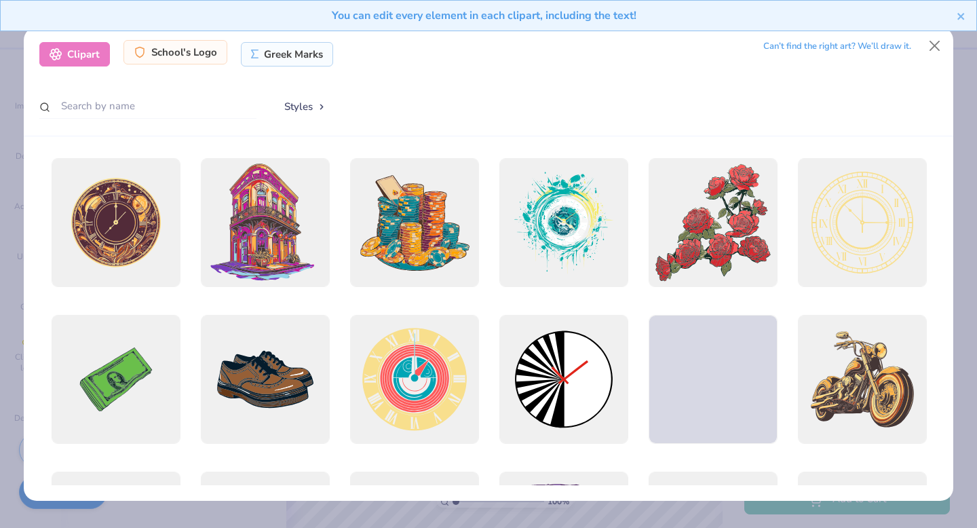
click at [198, 51] on div "School's Logo" at bounding box center [175, 52] width 104 height 24
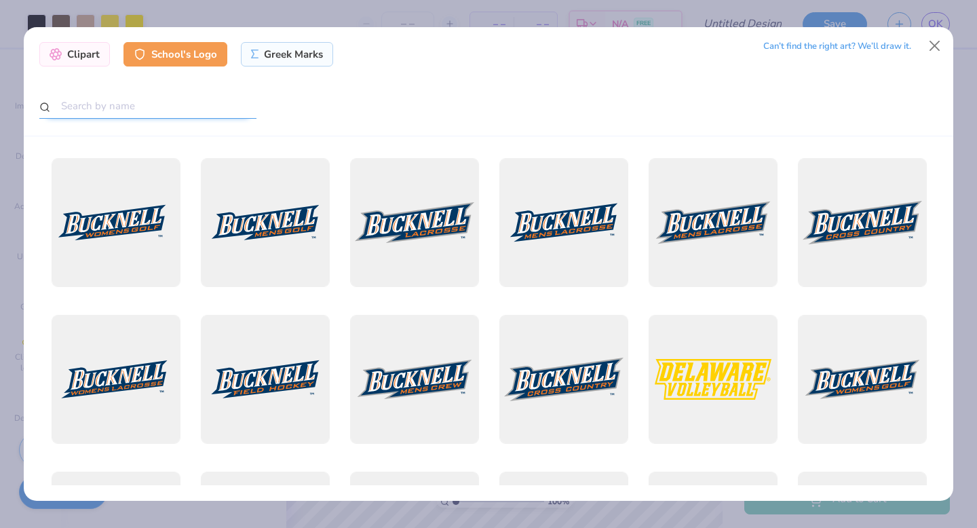
click at [191, 109] on input "text" at bounding box center [147, 106] width 217 height 25
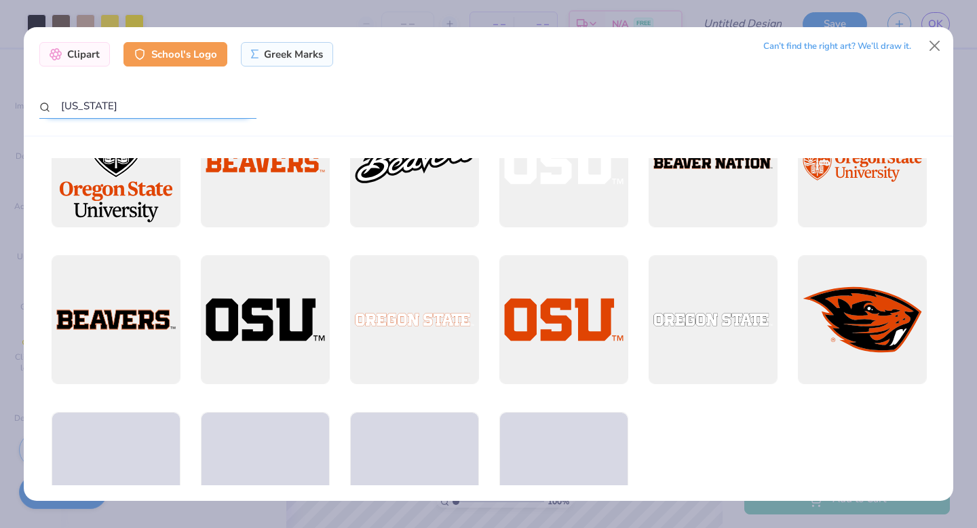
scroll to position [1396, 0]
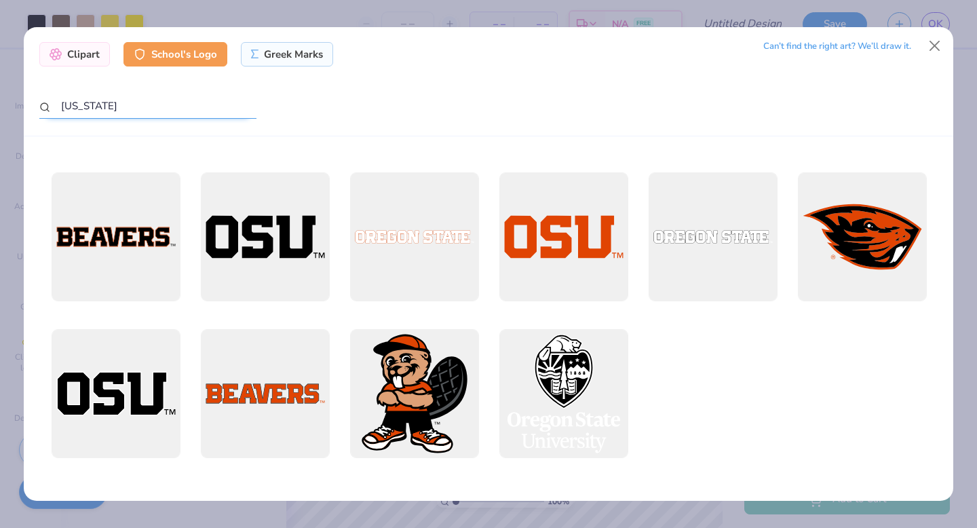
click at [63, 104] on input "oregon" at bounding box center [147, 106] width 217 height 25
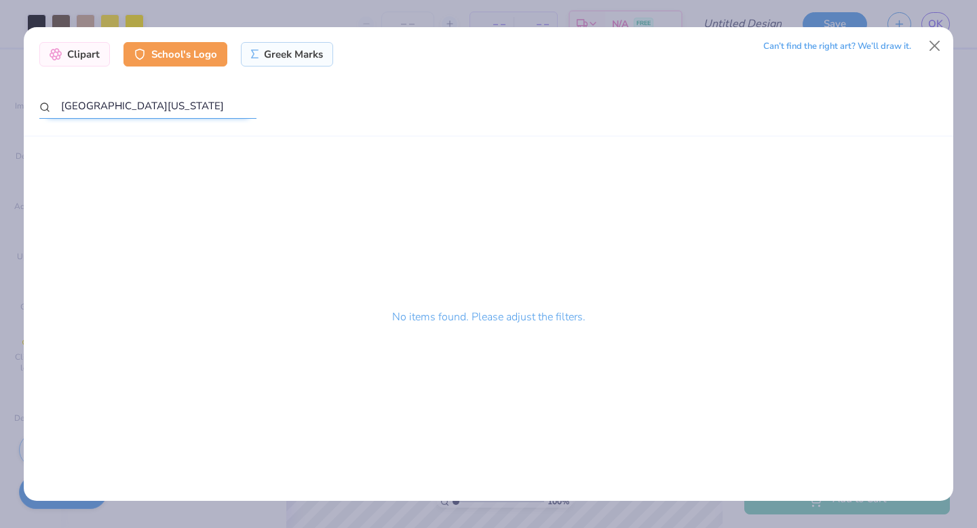
type input "university of oregon"
click at [204, 301] on div "No items found. Please adjust the filters." at bounding box center [488, 321] width 899 height 327
drag, startPoint x: 119, startPoint y: 103, endPoint x: 34, endPoint y: 94, distance: 85.3
click at [34, 94] on div "Clipart School's Logo Greek Marks Can’t find the right art? We’ll draw it. univ…" at bounding box center [488, 81] width 929 height 109
drag, startPoint x: 175, startPoint y: 104, endPoint x: 21, endPoint y: 104, distance: 154.0
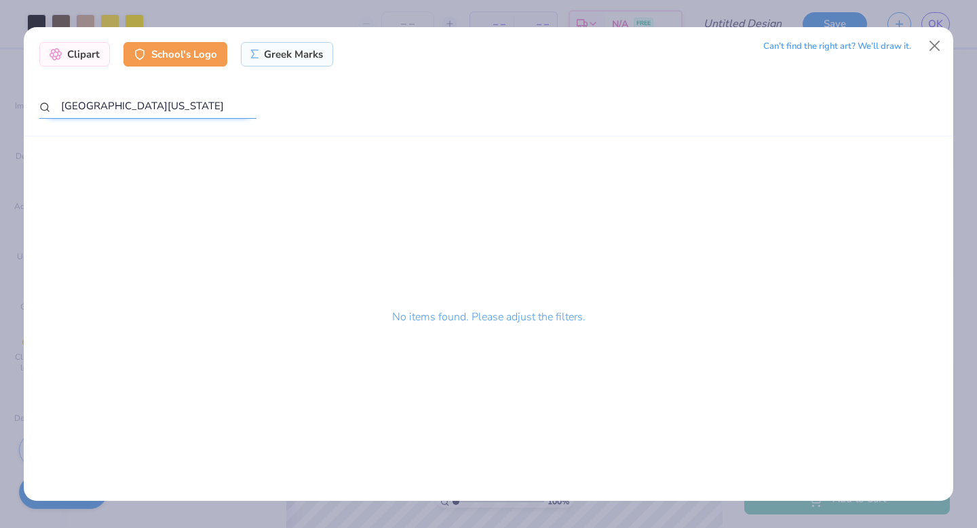
click at [21, 104] on div "Clipart School's Logo Greek Marks Can’t find the right art? We’ll draw it. univ…" at bounding box center [488, 264] width 977 height 528
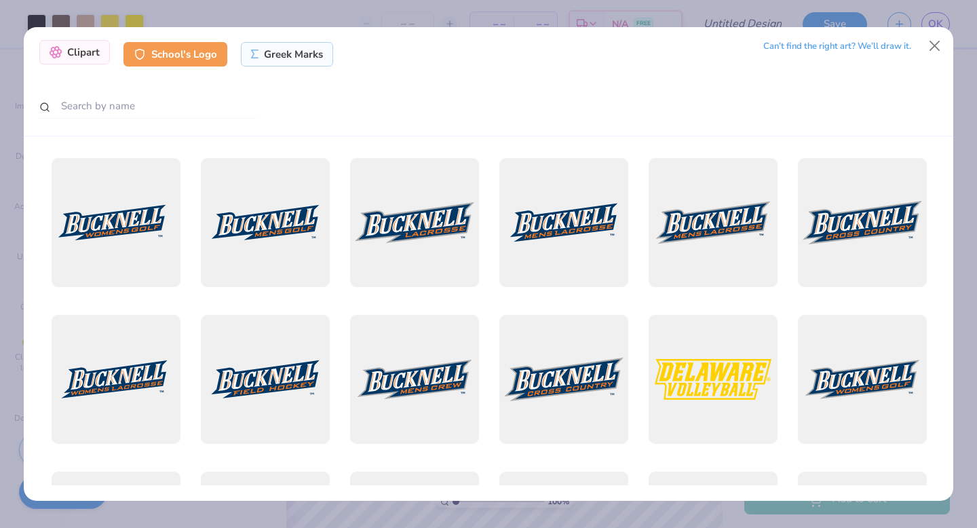
click at [44, 50] on div "Clipart" at bounding box center [74, 52] width 71 height 24
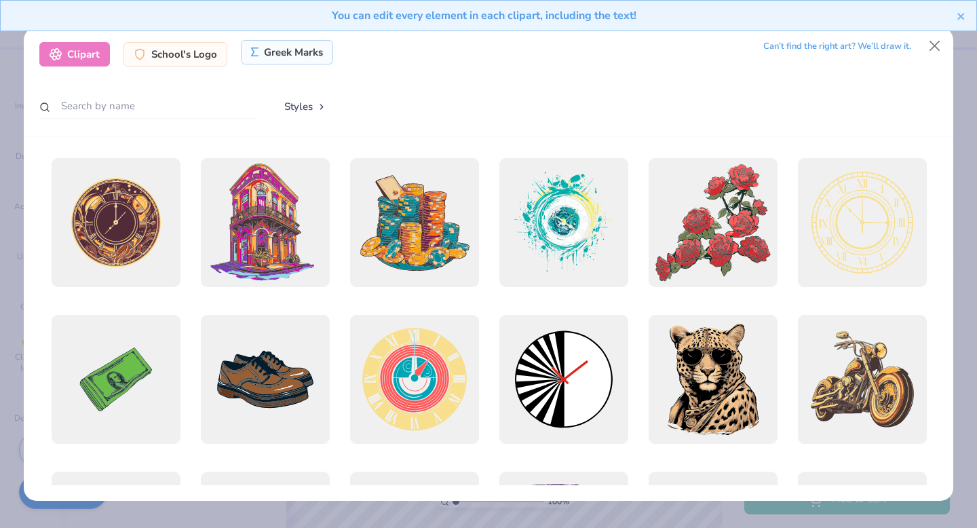
click at [253, 45] on div "Greek Marks" at bounding box center [287, 52] width 93 height 24
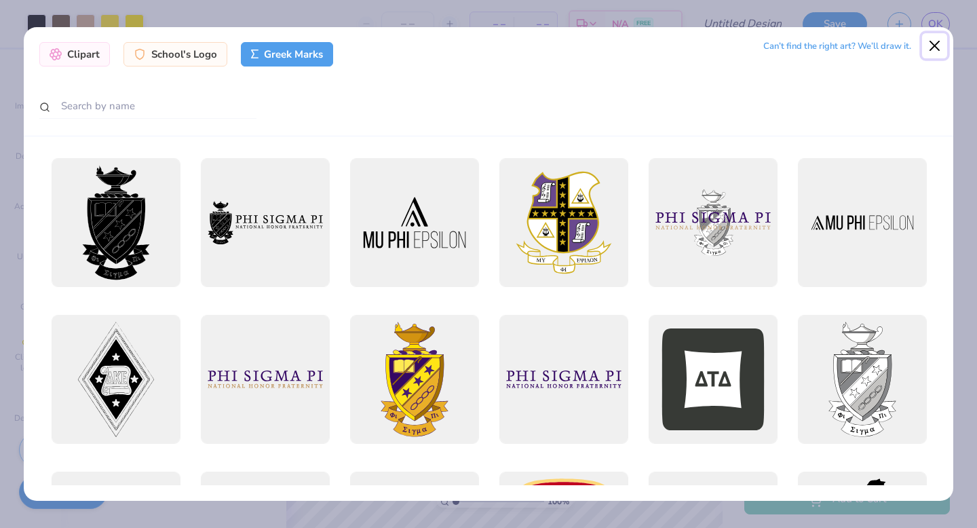
click at [936, 39] on button "Close" at bounding box center [935, 46] width 26 height 26
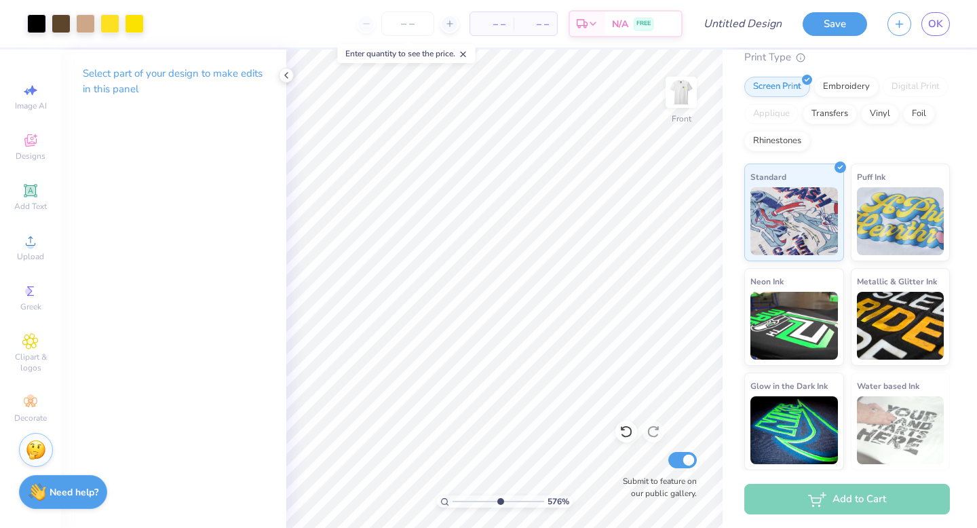
drag, startPoint x: 457, startPoint y: 501, endPoint x: 499, endPoint y: 496, distance: 42.3
type input "5.76"
click at [499, 496] on input "range" at bounding box center [499, 501] width 92 height 12
type input "9.99"
type input "3.39"
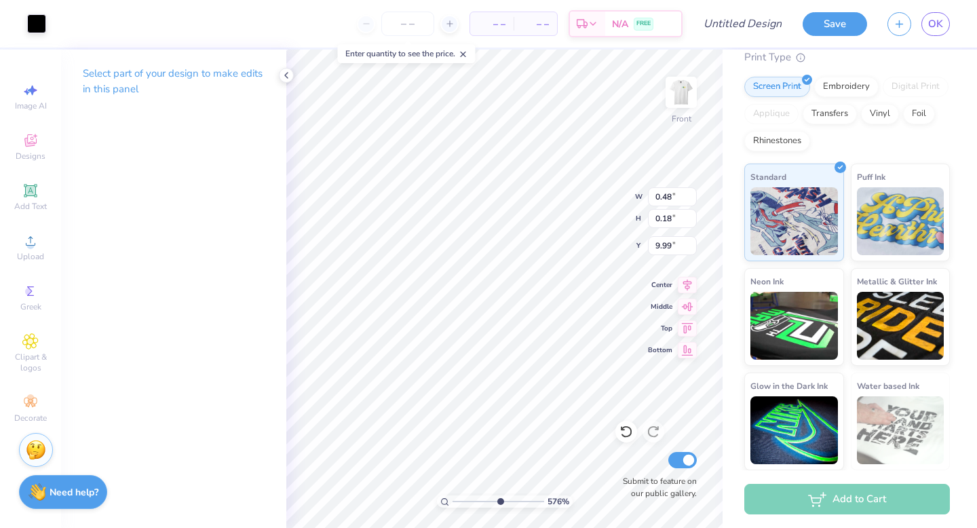
type input "3.01"
type input "8.62"
type input "0.48"
type input "0.18"
type input "9.99"
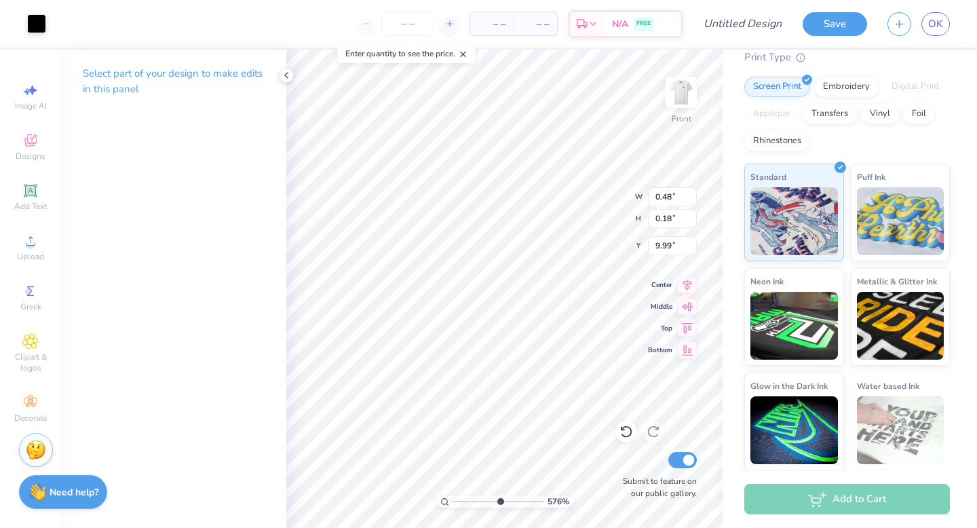
type input "3.39"
type input "3.01"
type input "8.62"
drag, startPoint x: 500, startPoint y: 501, endPoint x: 560, endPoint y: 505, distance: 60.5
type input "10"
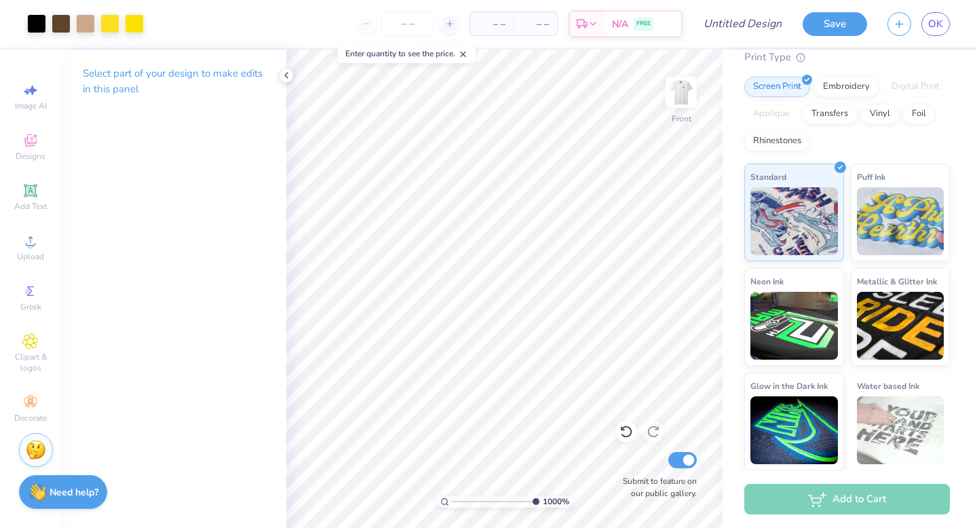
click at [539, 505] on input "range" at bounding box center [496, 501] width 87 height 12
type input "0.26"
type input "0.15"
type input "10.02"
type input "3.39"
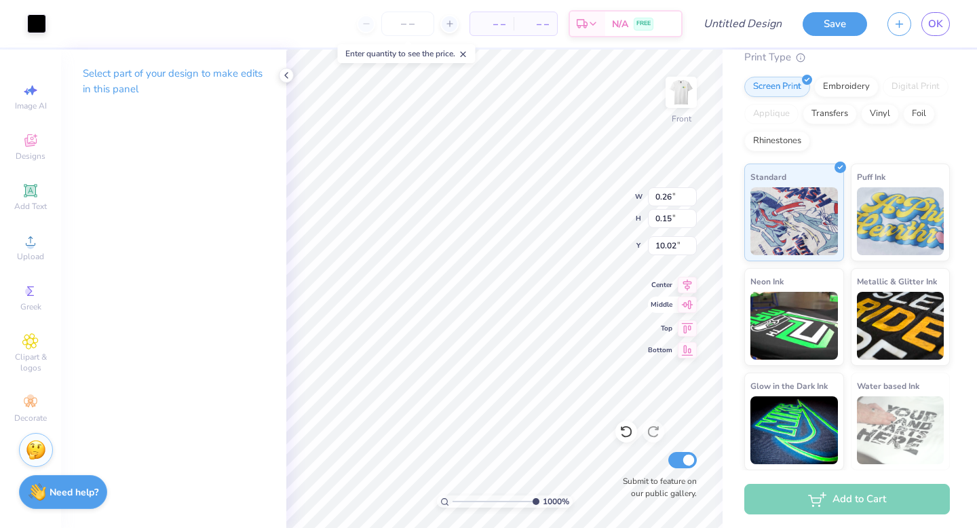
type input "3.01"
type input "8.62"
drag, startPoint x: 530, startPoint y: 500, endPoint x: 456, endPoint y: 495, distance: 74.2
click at [456, 495] on input "range" at bounding box center [499, 501] width 92 height 12
drag, startPoint x: 457, startPoint y: 499, endPoint x: 513, endPoint y: 496, distance: 55.7
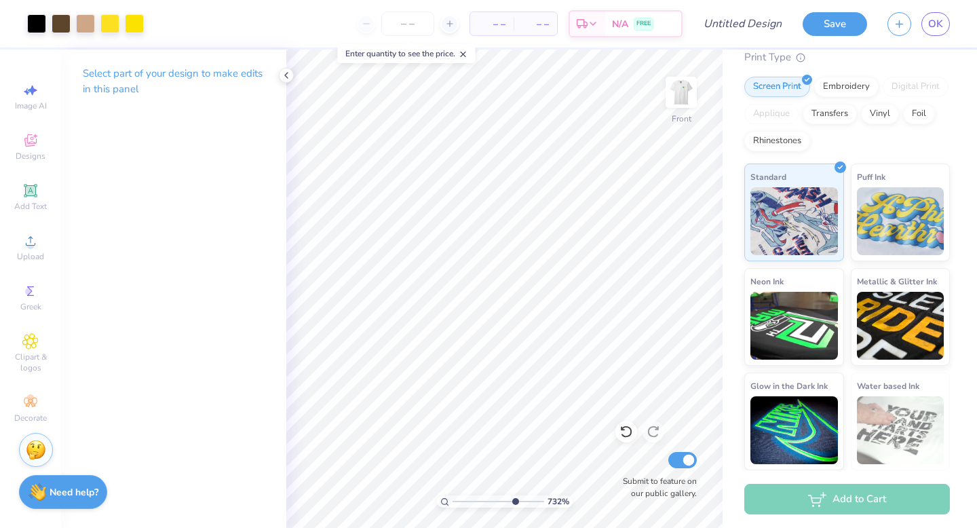
type input "7.34"
click at [513, 496] on input "range" at bounding box center [499, 501] width 92 height 12
type input "10.03"
type input "4.31"
type input "3.92"
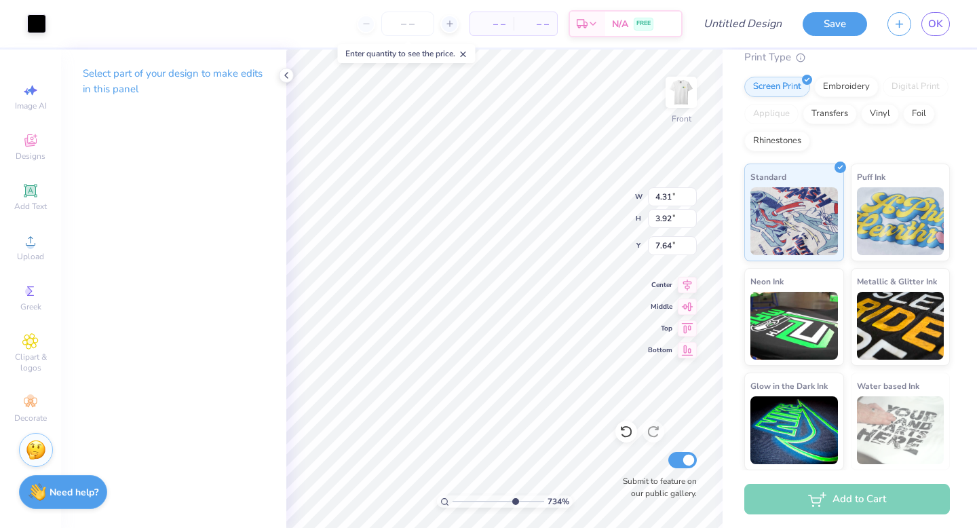
type input "7.62"
type input "0.26"
type input "0.15"
type input "10.03"
type input "0.28"
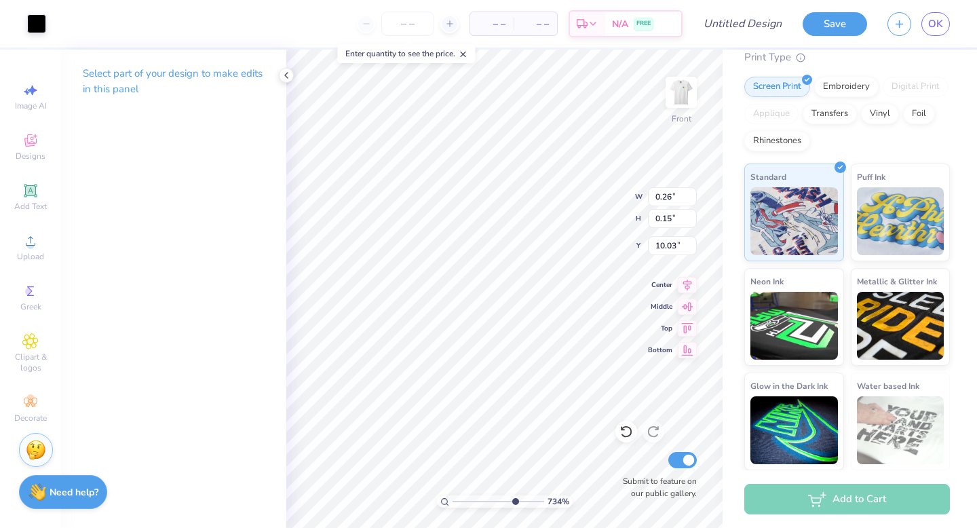
type input "0.14"
type input "10.02"
drag, startPoint x: 512, startPoint y: 499, endPoint x: 581, endPoint y: 495, distance: 69.3
type input "10"
click at [539, 495] on input "range" at bounding box center [496, 501] width 87 height 12
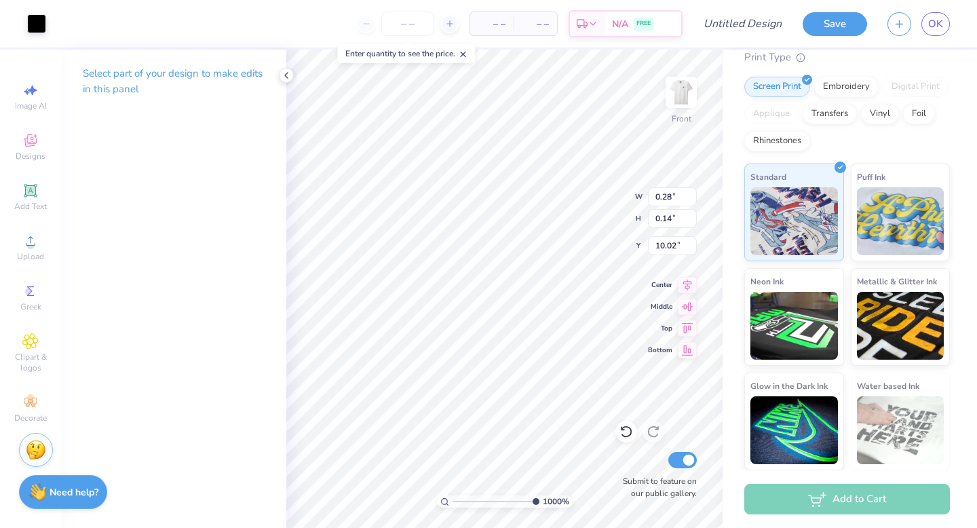
type input "10.07"
type input "0.34"
type input "0.16"
type input "10.02"
type input "10"
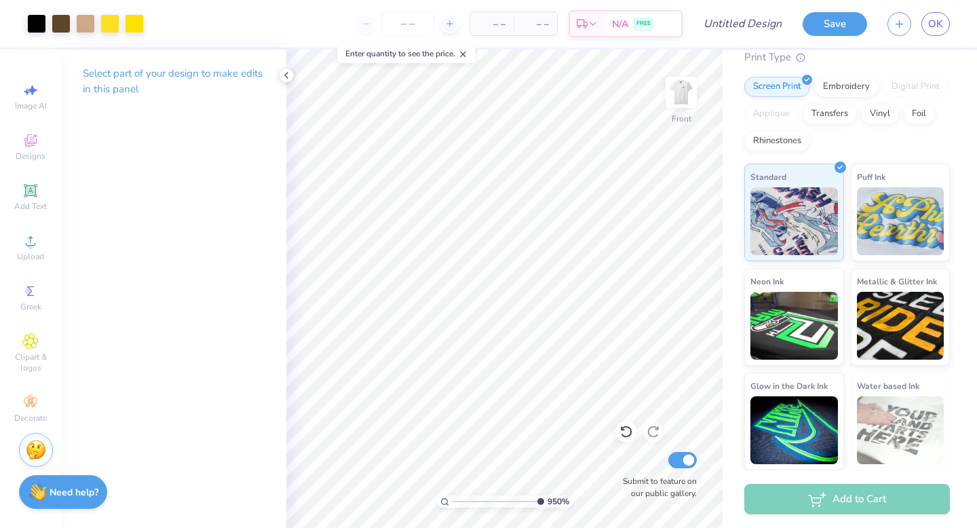
drag, startPoint x: 531, startPoint y: 499, endPoint x: 584, endPoint y: 499, distance: 52.9
click at [544, 499] on input "range" at bounding box center [499, 501] width 92 height 12
type input "4.31"
type input "3.92"
type input "7.62"
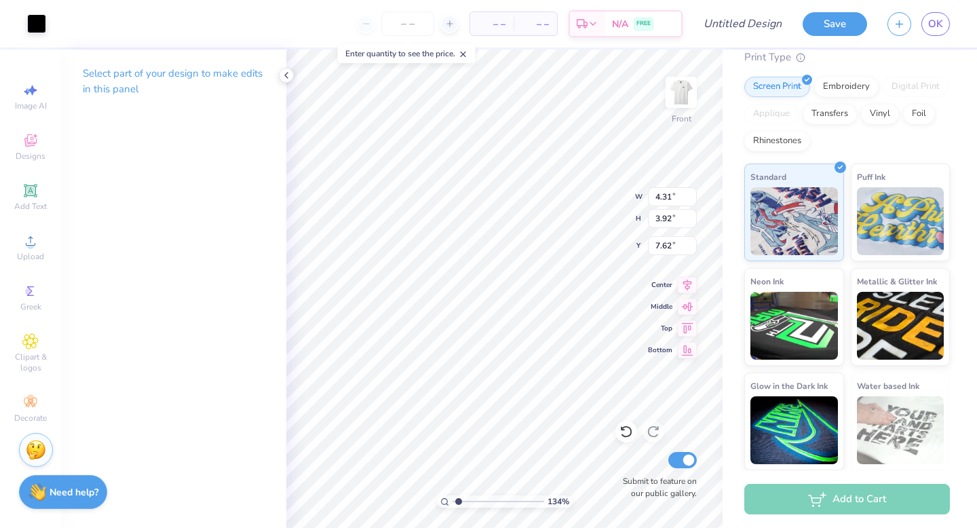
drag, startPoint x: 534, startPoint y: 503, endPoint x: 459, endPoint y: 501, distance: 75.3
click at [459, 501] on input "range" at bounding box center [499, 501] width 92 height 12
type input "10"
click at [620, 503] on div "1000 %" at bounding box center [504, 289] width 478 height 478
type input "10.03"
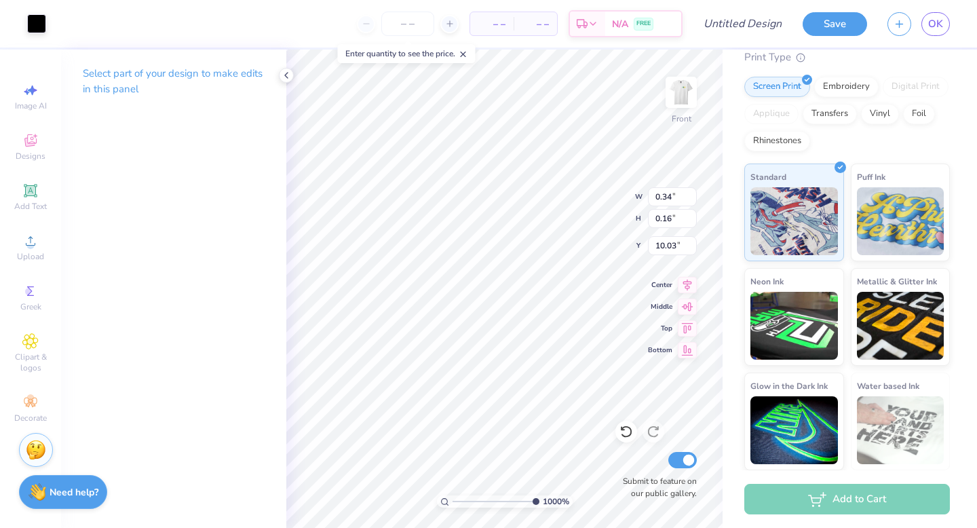
type input "3.39"
type input "3.01"
type input "8.62"
type input "0.34"
type input "0.16"
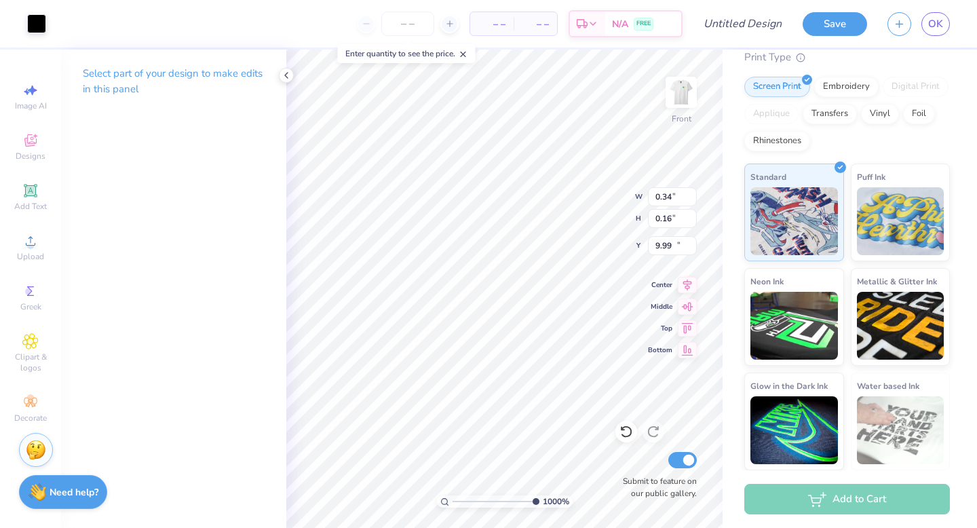
type input "10.03"
type input "3.39"
type input "3.01"
type input "8.61"
type input "0.34"
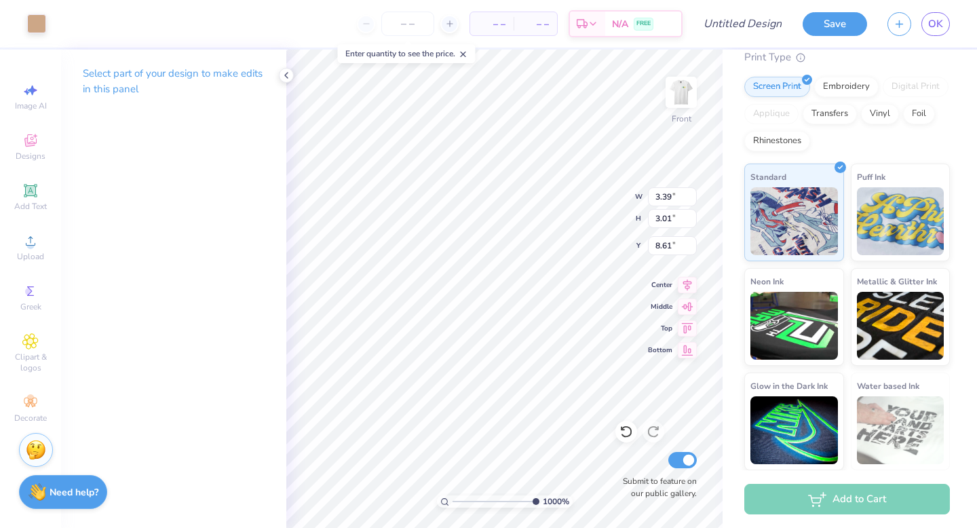
type input "0.16"
type input "10.03"
type input "0.29"
type input "0.14"
type input "3.39"
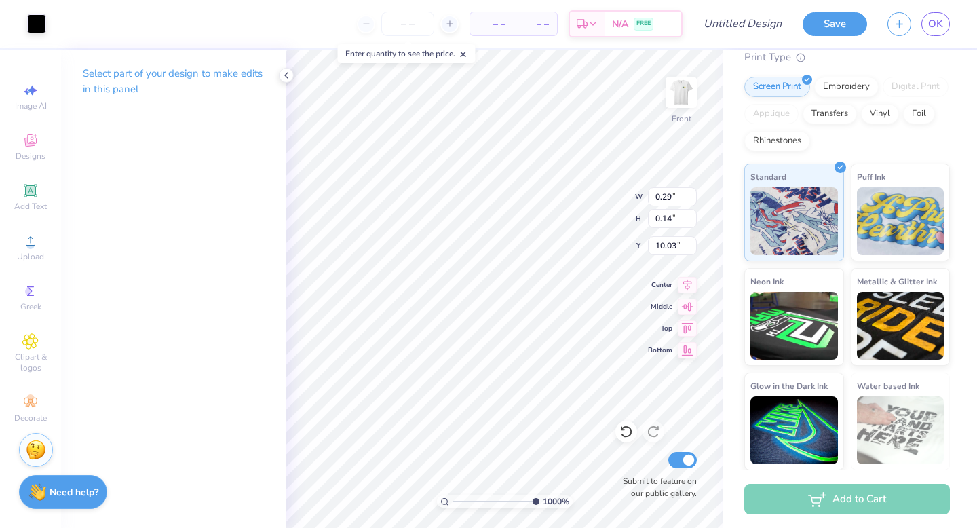
type input "3.01"
type input "8.61"
type input "0.29"
type input "0.14"
type input "10.01"
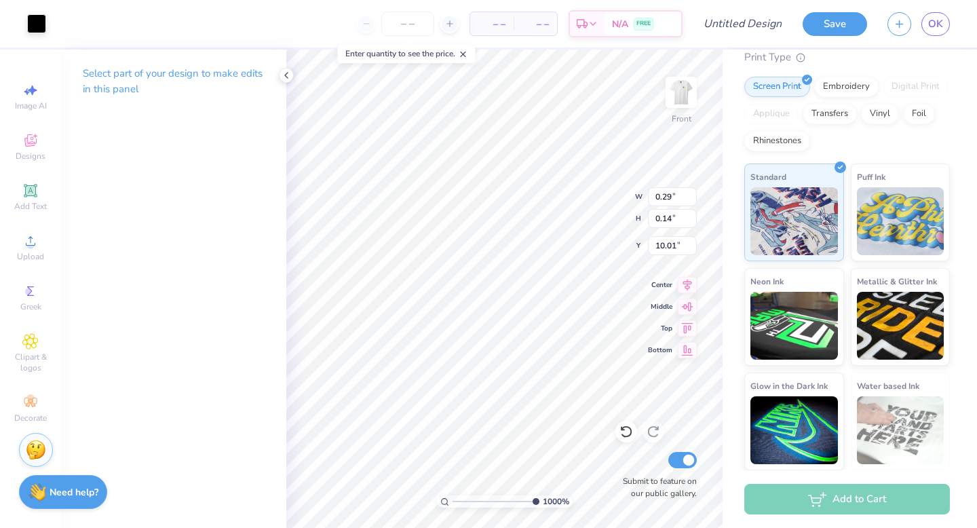
type input "3.39"
type input "3.01"
type input "8.61"
type input "0.29"
type input "0.14"
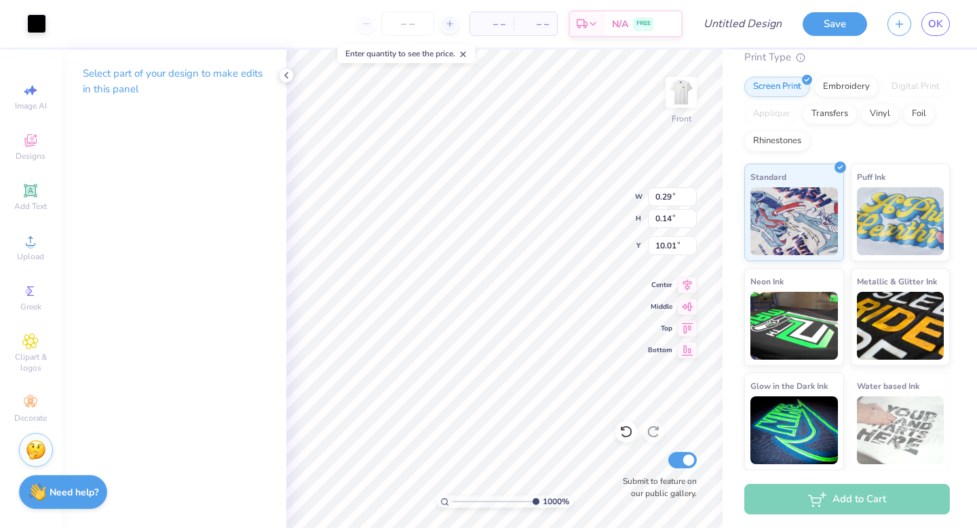
type input "10.03"
type input "0.31"
type input "0.15"
type input "10.03"
type input "3.39"
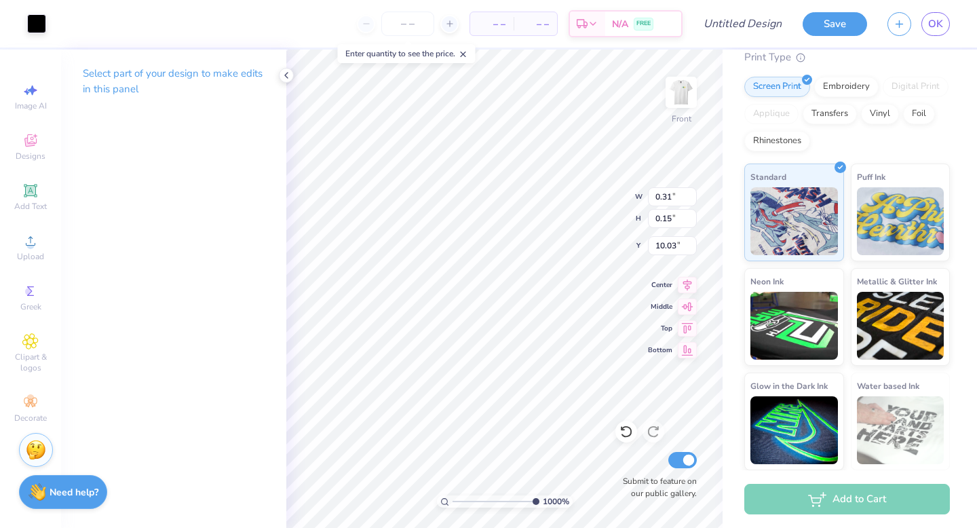
type input "3.01"
type input "8.61"
drag, startPoint x: 531, startPoint y: 500, endPoint x: 409, endPoint y: 499, distance: 122.1
click at [453, 499] on input "range" at bounding box center [499, 501] width 92 height 12
drag, startPoint x: 457, startPoint y: 497, endPoint x: 497, endPoint y: 492, distance: 39.7
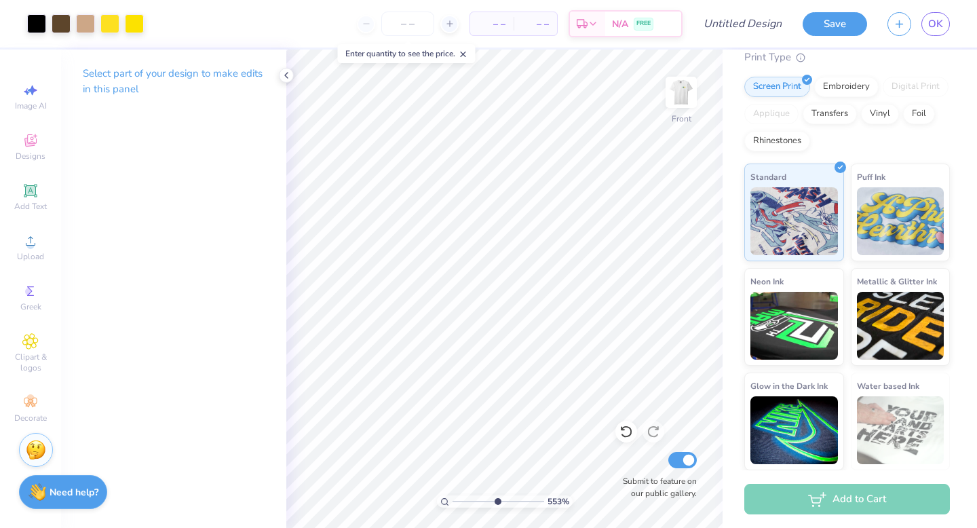
click at [497, 495] on input "range" at bounding box center [499, 501] width 92 height 12
click at [630, 429] on icon at bounding box center [626, 432] width 14 height 14
click at [624, 429] on icon at bounding box center [626, 432] width 14 height 14
click at [626, 429] on icon at bounding box center [626, 432] width 14 height 14
click at [624, 430] on icon at bounding box center [626, 432] width 14 height 14
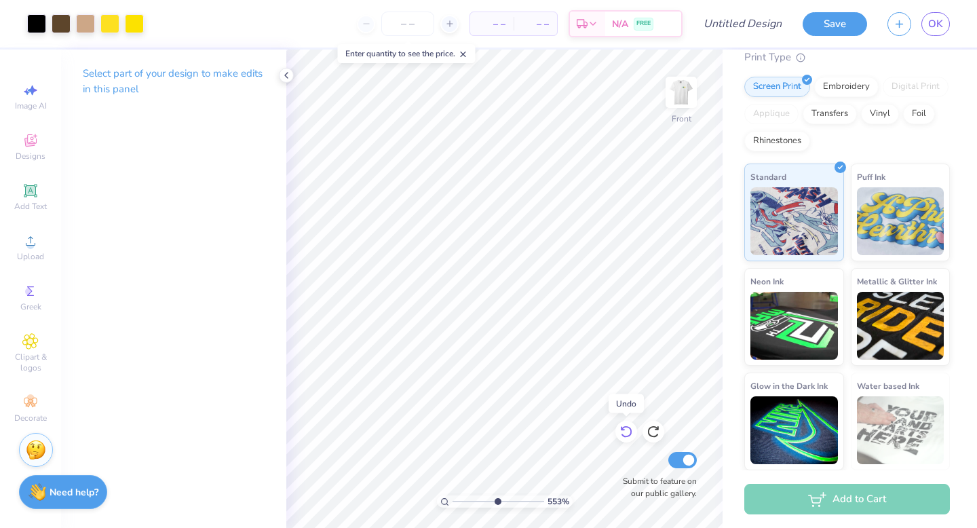
click at [624, 430] on icon at bounding box center [626, 432] width 14 height 14
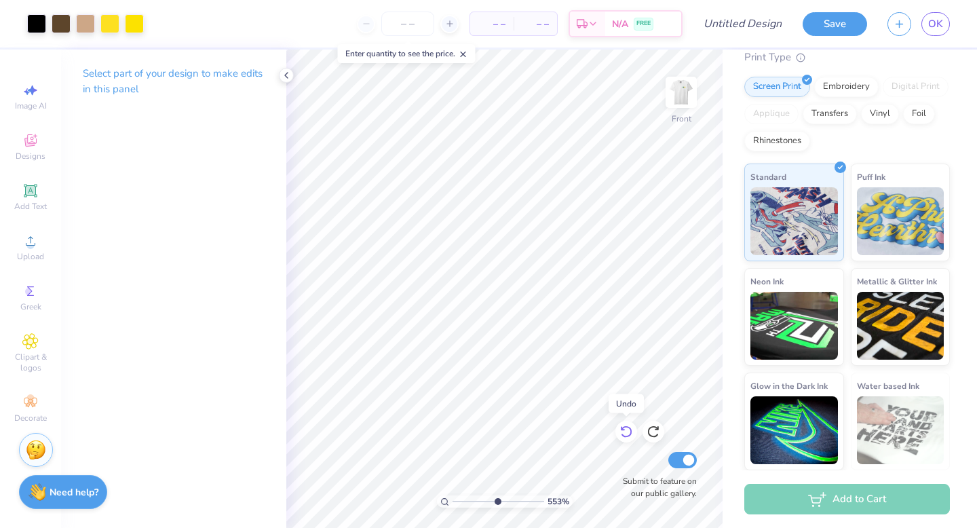
click at [624, 430] on icon at bounding box center [626, 432] width 14 height 14
click at [625, 430] on icon at bounding box center [626, 432] width 14 height 14
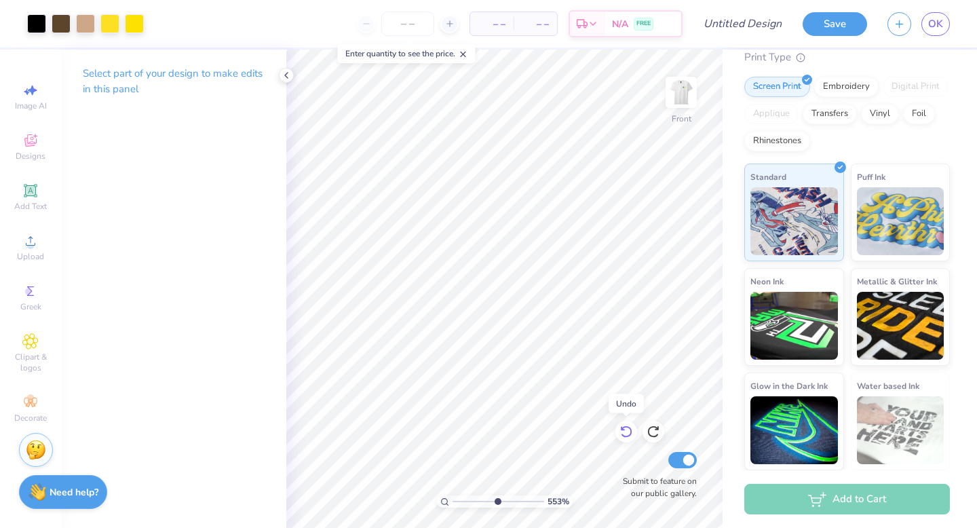
click at [625, 430] on icon at bounding box center [626, 432] width 14 height 14
click at [626, 430] on icon at bounding box center [626, 432] width 14 height 14
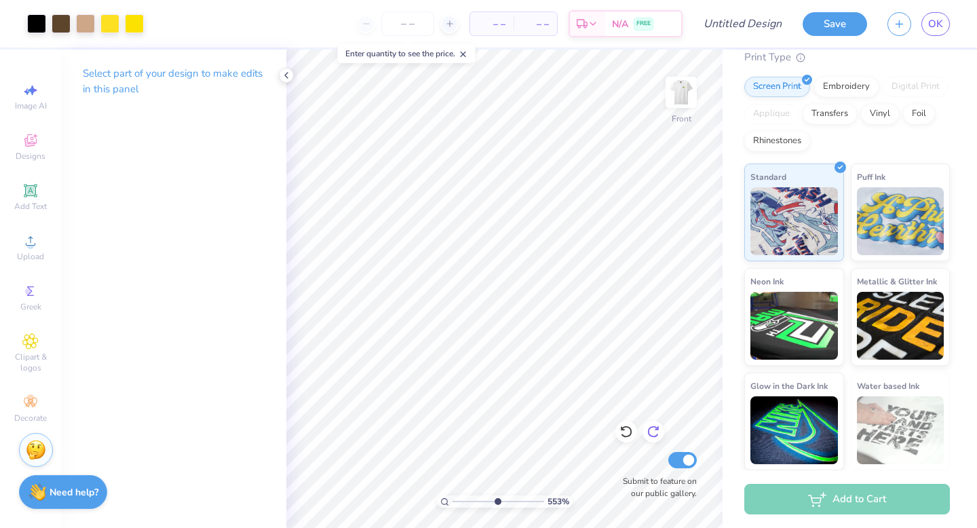
click at [655, 431] on icon at bounding box center [654, 432] width 14 height 14
type input "10"
click at [583, 499] on div "1000 %" at bounding box center [504, 289] width 478 height 478
type input "10.02"
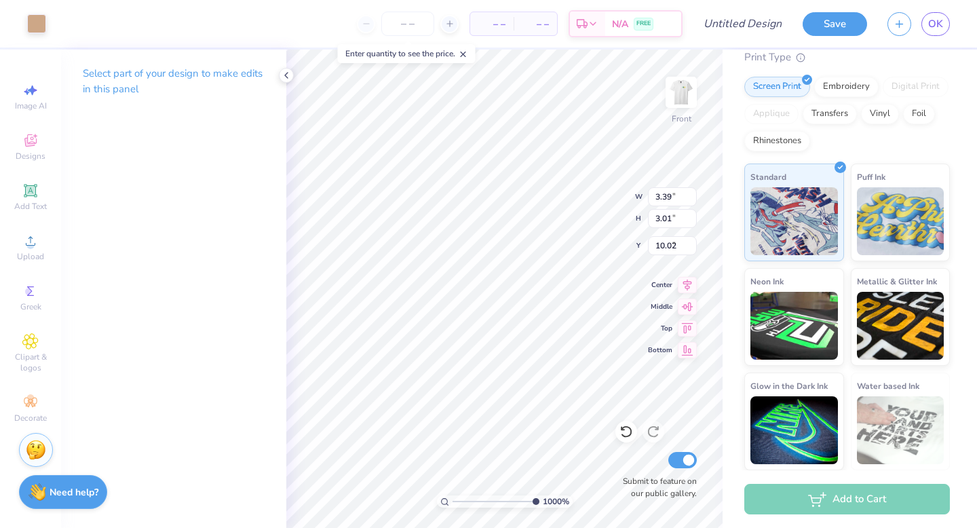
type input "3.39"
type input "3.01"
type input "8.62"
type input "0.26"
type input "0.15"
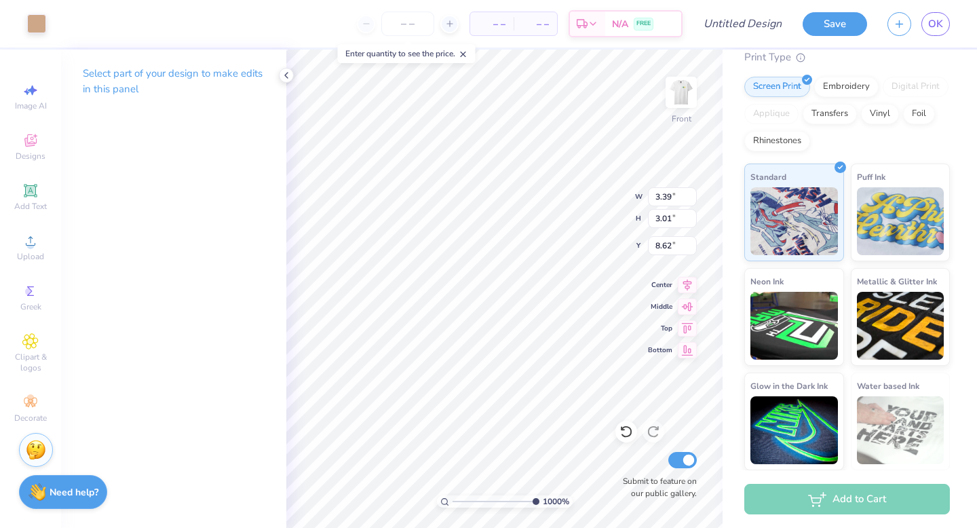
type input "10.02"
type input "0.28"
type input "0.13"
type input "10.04"
type input "0.30"
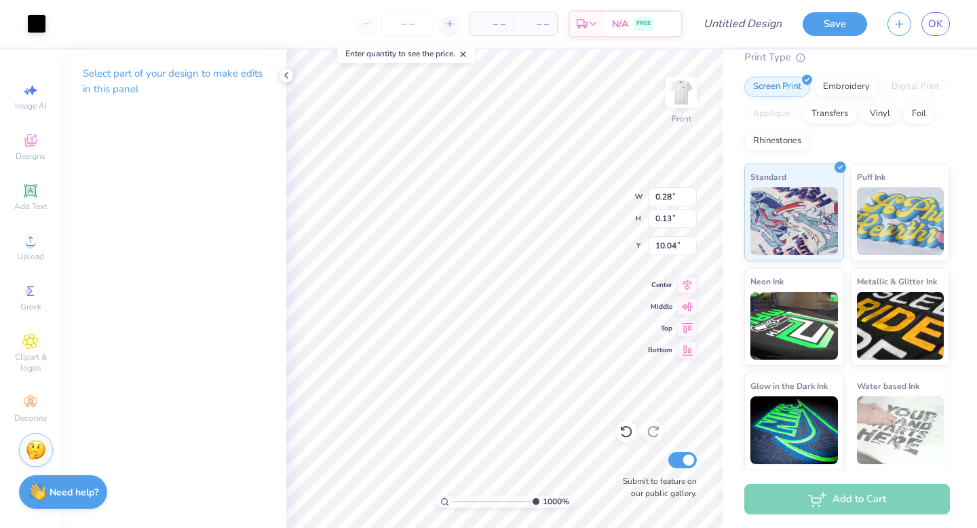
type input "0.14"
type input "10.03"
type input "3.39"
type input "3.01"
type input "8.63"
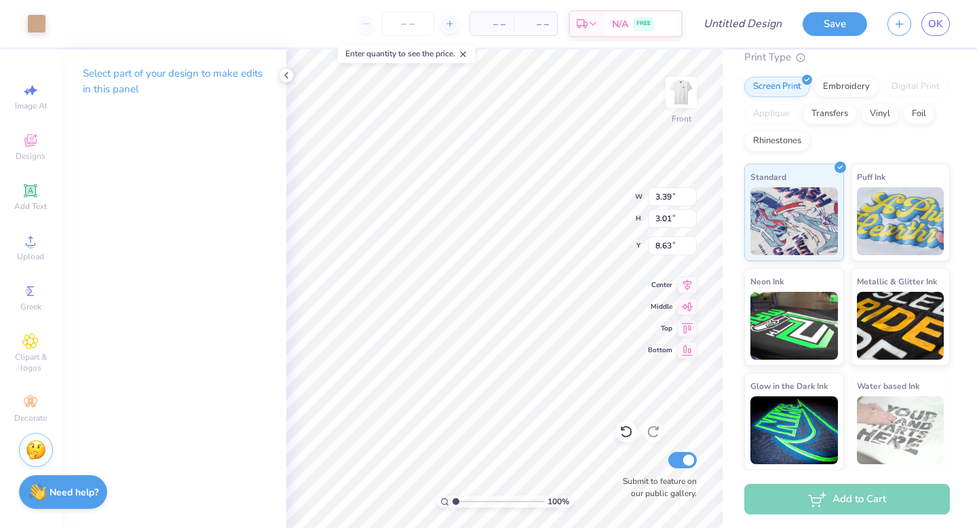
drag, startPoint x: 531, startPoint y: 503, endPoint x: 446, endPoint y: 503, distance: 84.8
click at [453, 503] on input "range" at bounding box center [499, 501] width 92 height 12
type input "1.8"
click at [463, 501] on input "range" at bounding box center [499, 501] width 92 height 12
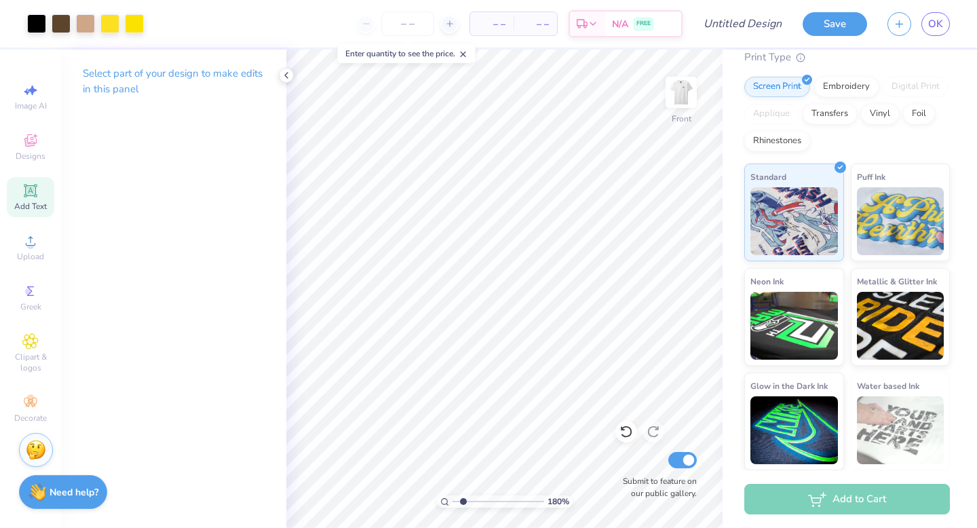
click at [35, 187] on icon at bounding box center [30, 190] width 10 height 10
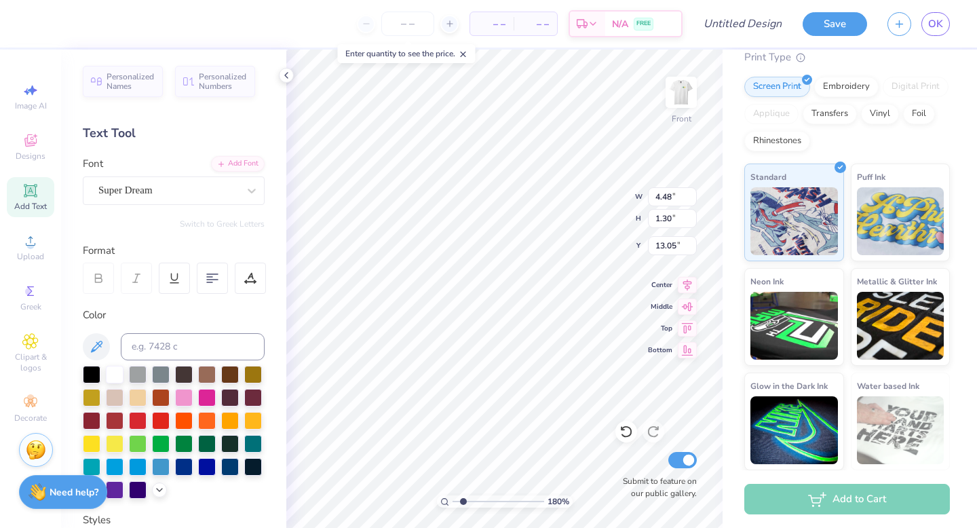
type input "4.48"
type input "1.30"
type input "9.52"
drag, startPoint x: 461, startPoint y: 500, endPoint x: 470, endPoint y: 500, distance: 8.8
type input "2.61"
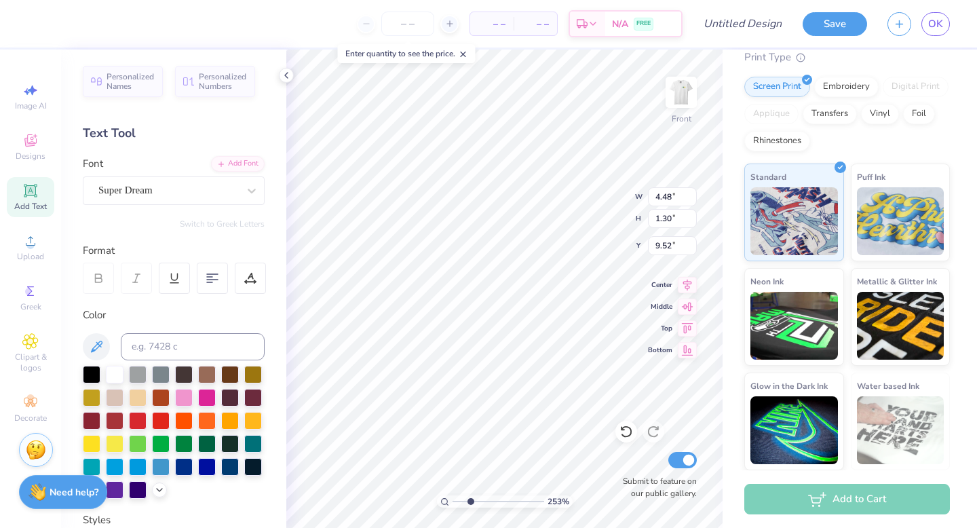
click at [470, 500] on input "range" at bounding box center [499, 501] width 92 height 12
type input "3.81"
type input "1.10"
type input "9.78"
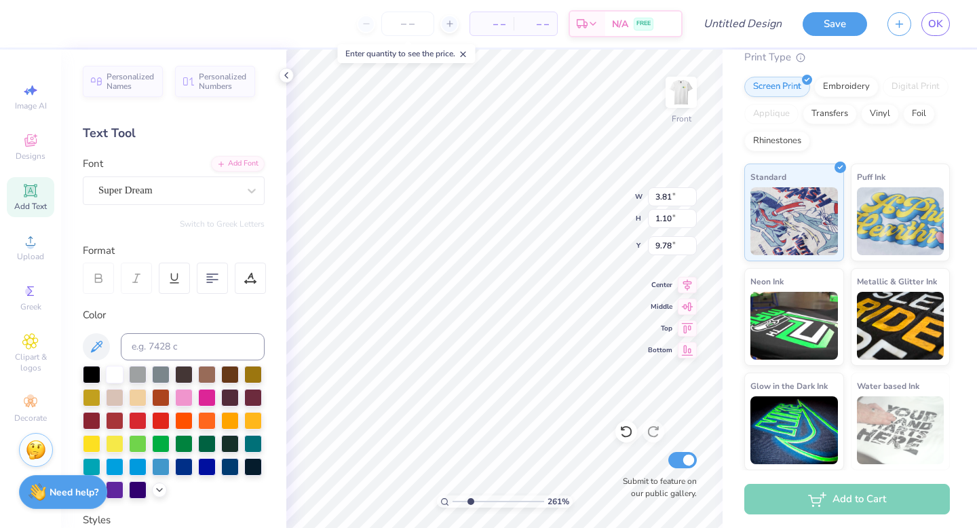
type textarea ""rush fiji""
type input "3.70"
type input "0.75"
type input "10.28"
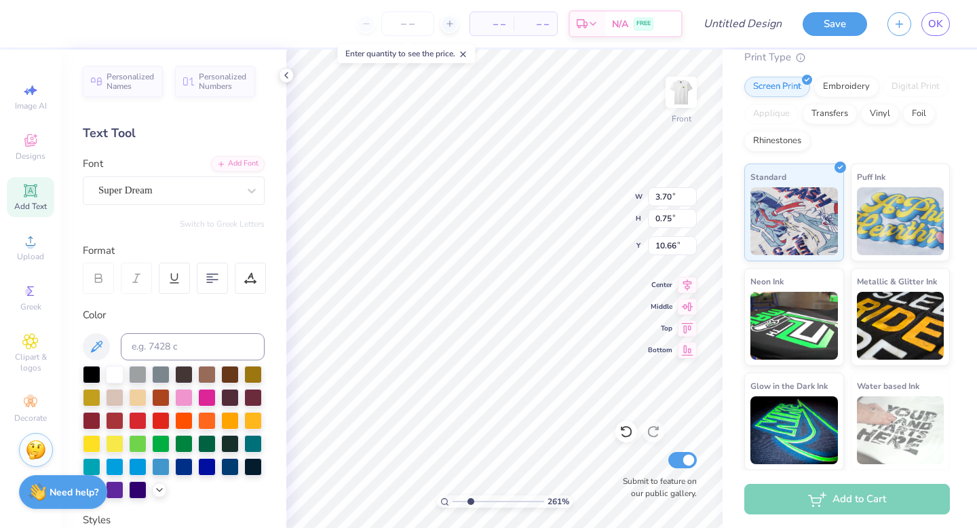
type input "10.66"
type input "3.01"
type input "0.61"
type input "10.58"
click at [580, 218] on div "261 % Front W 3.01 3.01 " H 0.61 0.61 " Y 10.58 10.58 " Center Middle Top Botto…" at bounding box center [504, 289] width 436 height 478
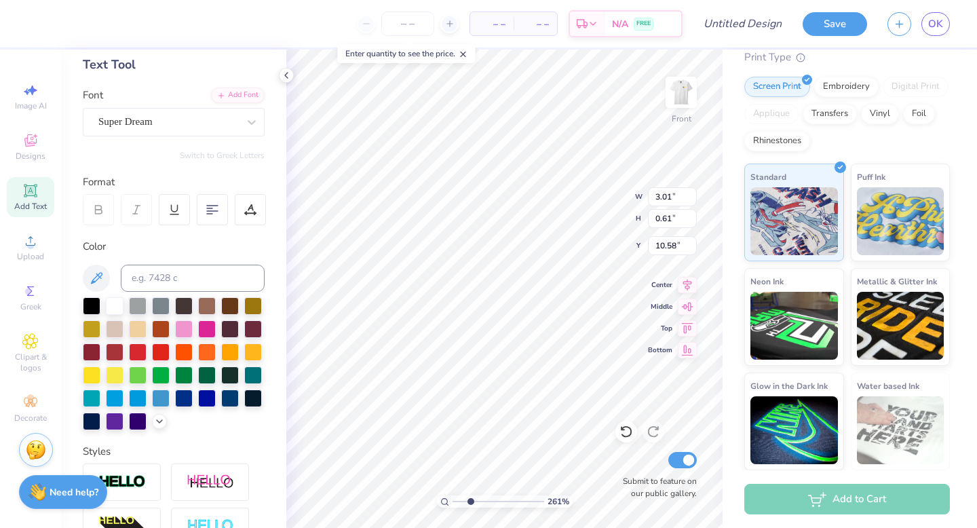
scroll to position [70, 0]
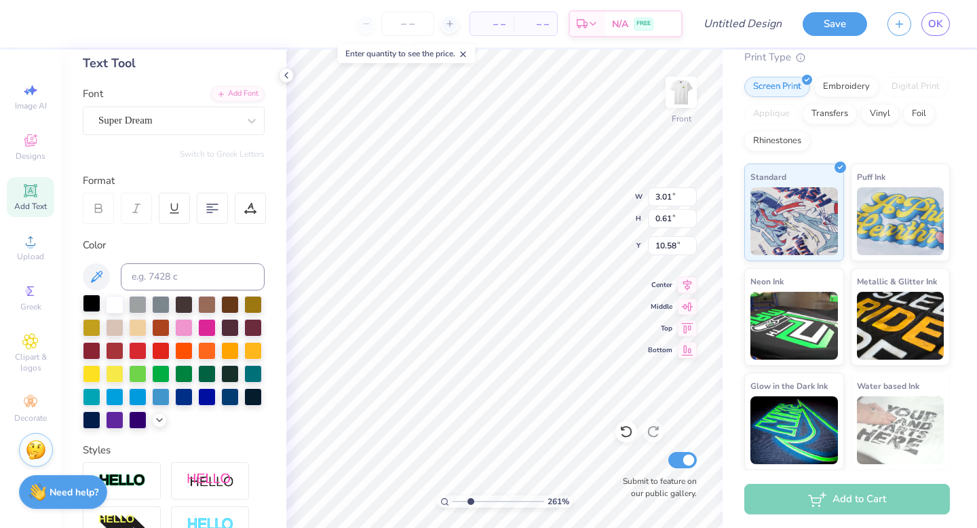
click at [96, 298] on div at bounding box center [92, 303] width 18 height 18
click at [155, 123] on div "Super Dream" at bounding box center [168, 120] width 142 height 21
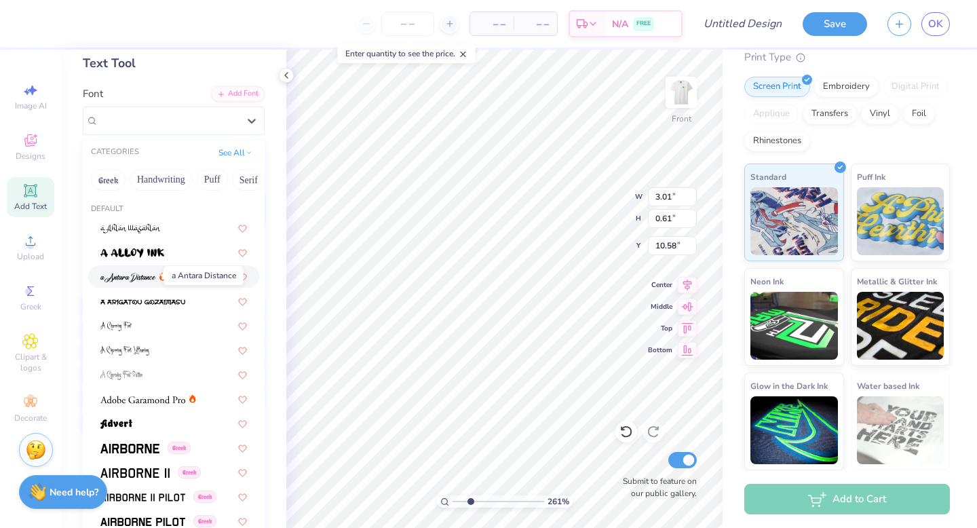
scroll to position [5, 0]
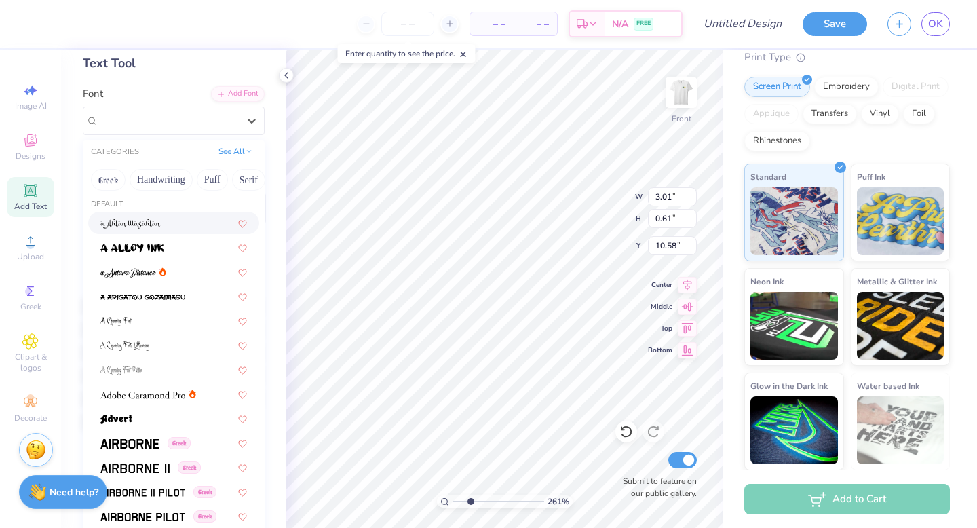
click at [244, 146] on button "See All" at bounding box center [235, 152] width 42 height 14
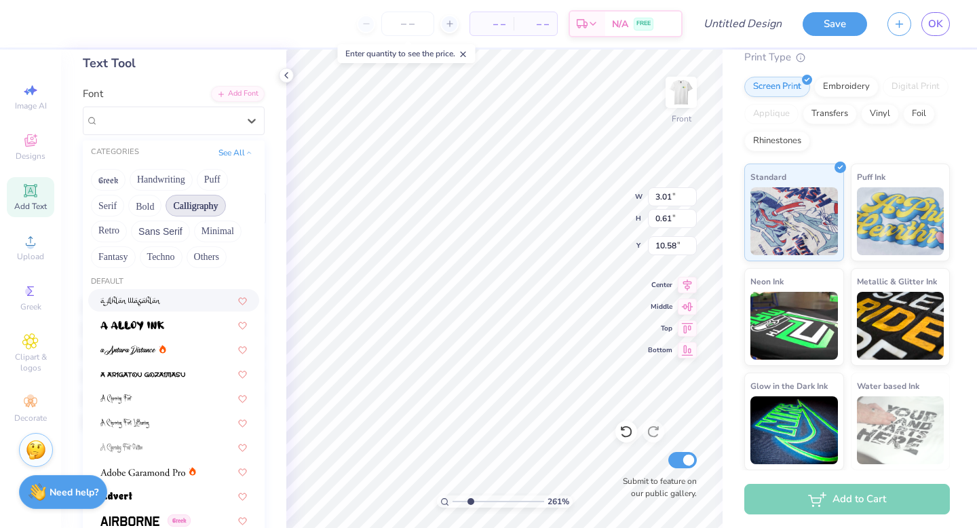
click at [197, 206] on button "Calligraphy" at bounding box center [196, 206] width 60 height 22
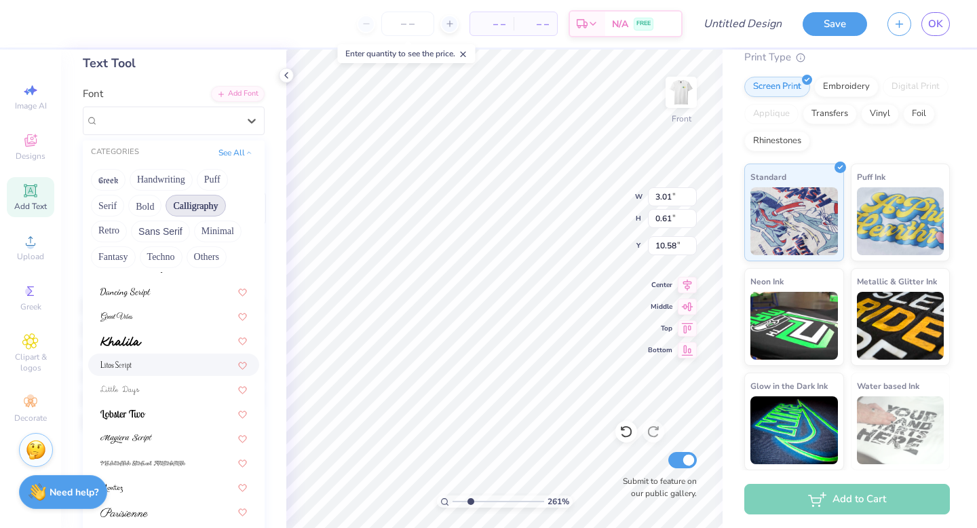
scroll to position [332, 0]
click at [181, 367] on div at bounding box center [173, 363] width 147 height 14
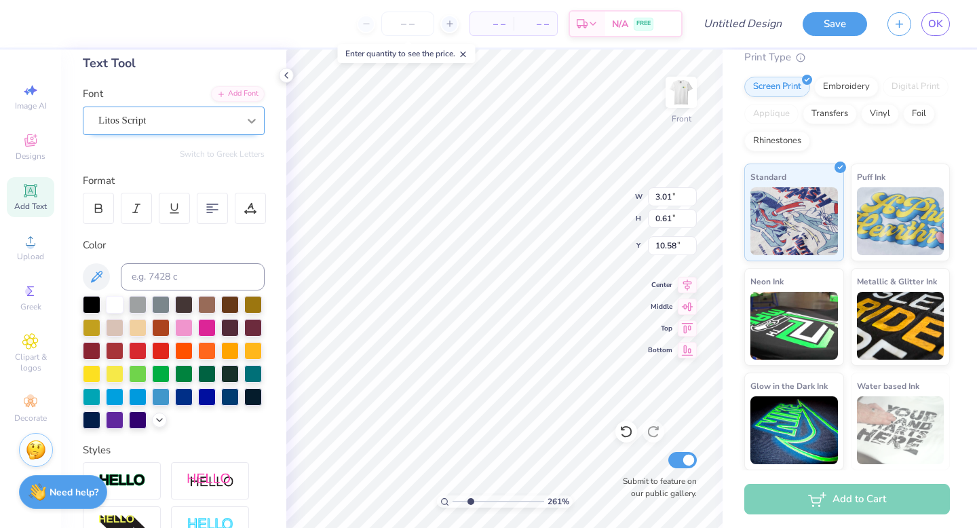
type input "1.98"
type input "0.76"
type input "10.51"
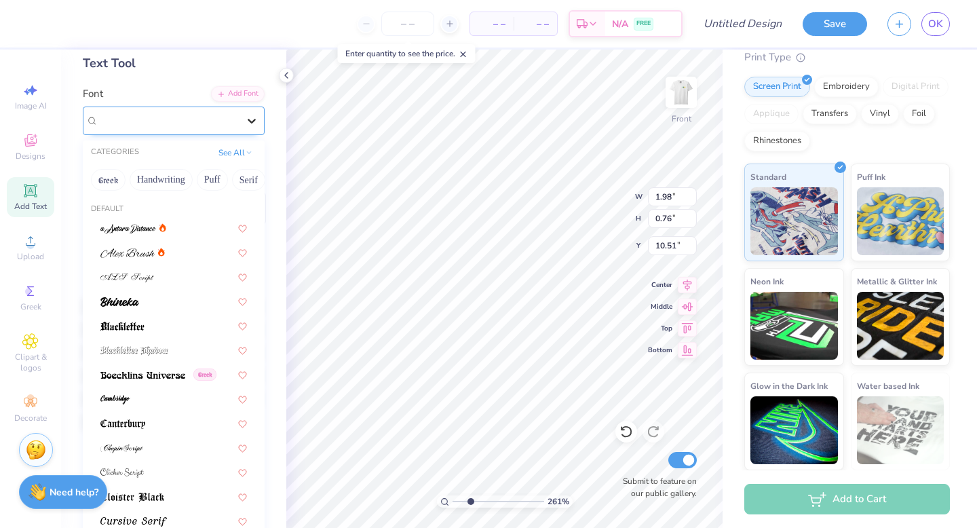
click at [245, 123] on icon at bounding box center [252, 121] width 14 height 14
click at [163, 174] on button "Handwriting" at bounding box center [161, 180] width 63 height 22
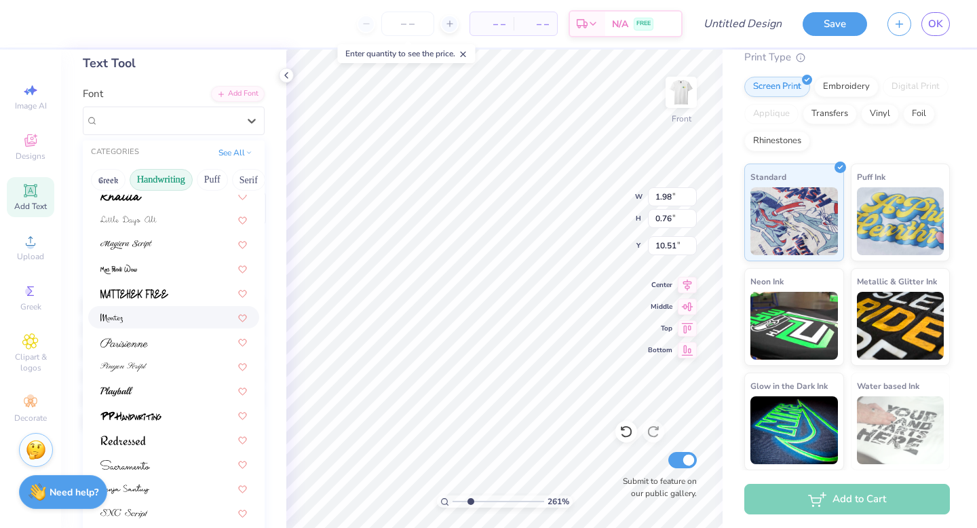
scroll to position [308, 0]
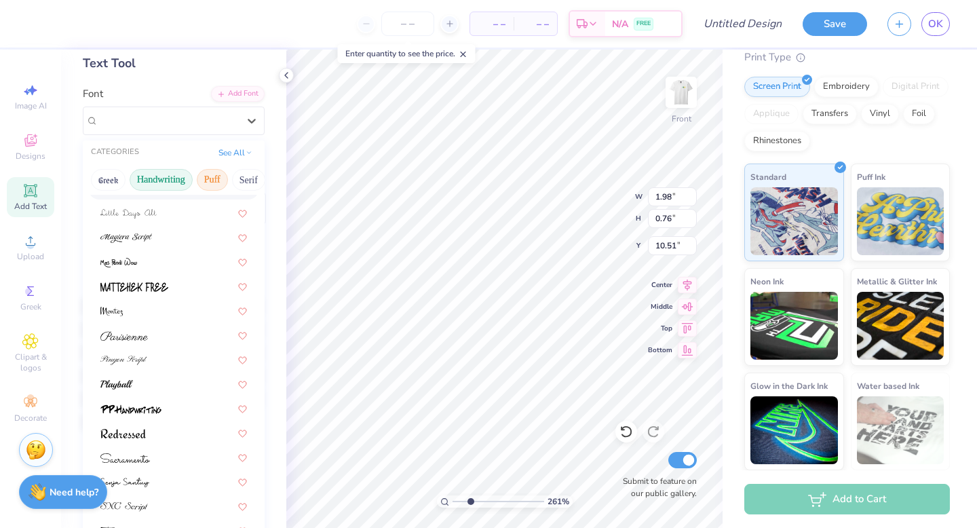
click at [220, 177] on button "Puff" at bounding box center [212, 180] width 31 height 22
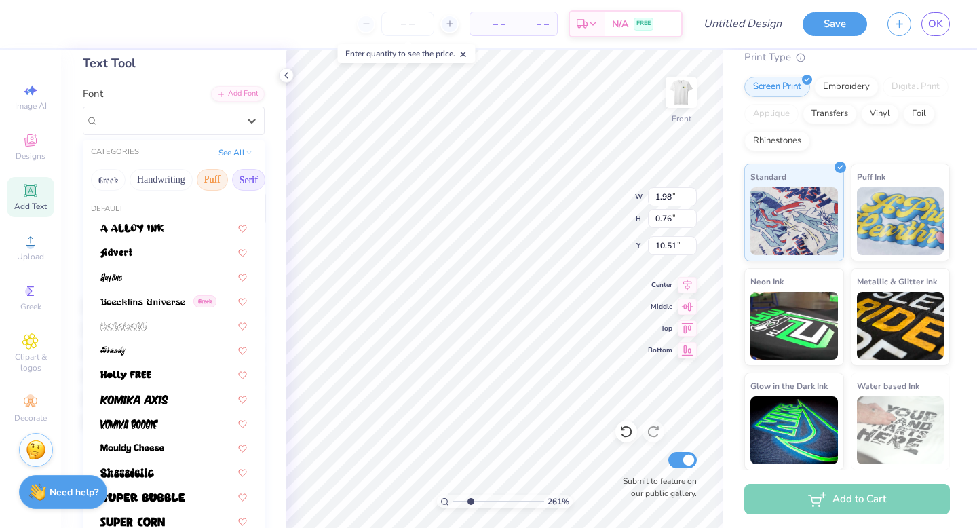
click at [242, 178] on button "Serif" at bounding box center [248, 180] width 33 height 22
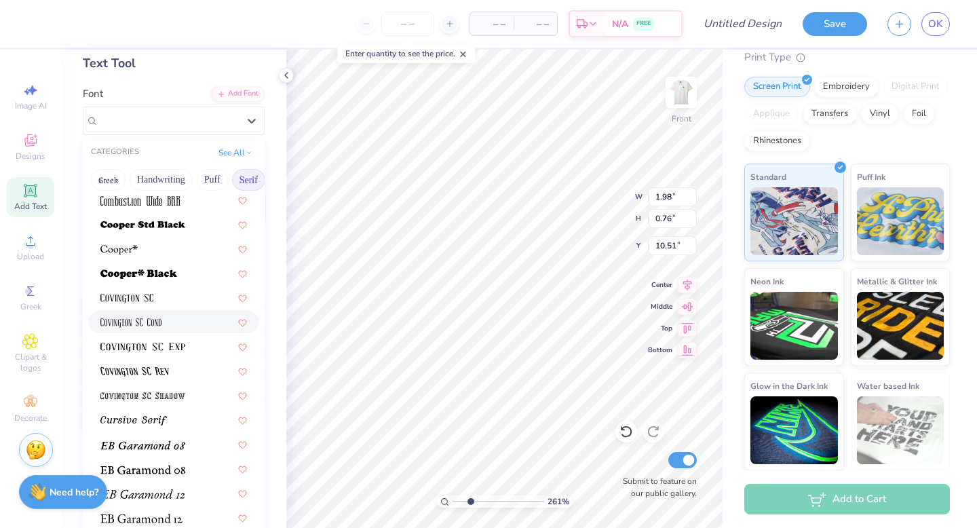
scroll to position [659, 0]
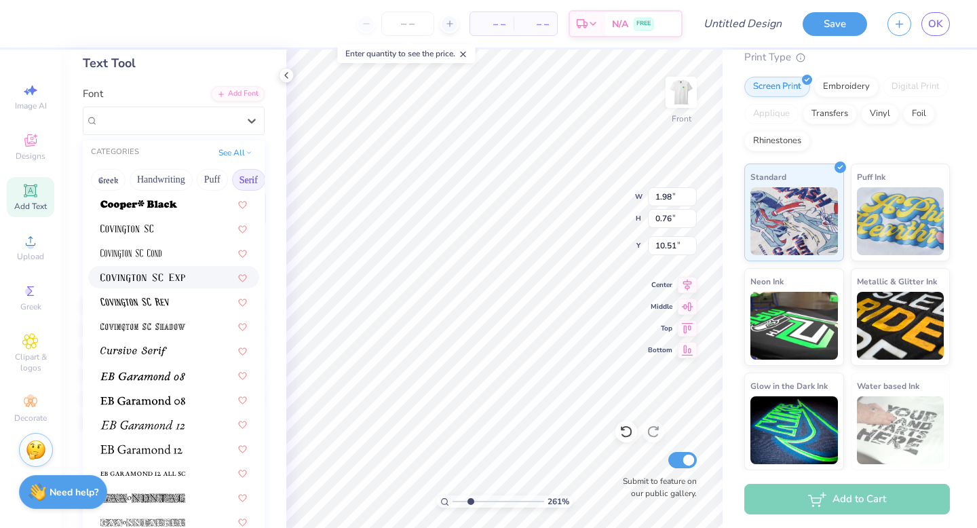
click at [193, 273] on div at bounding box center [173, 277] width 147 height 14
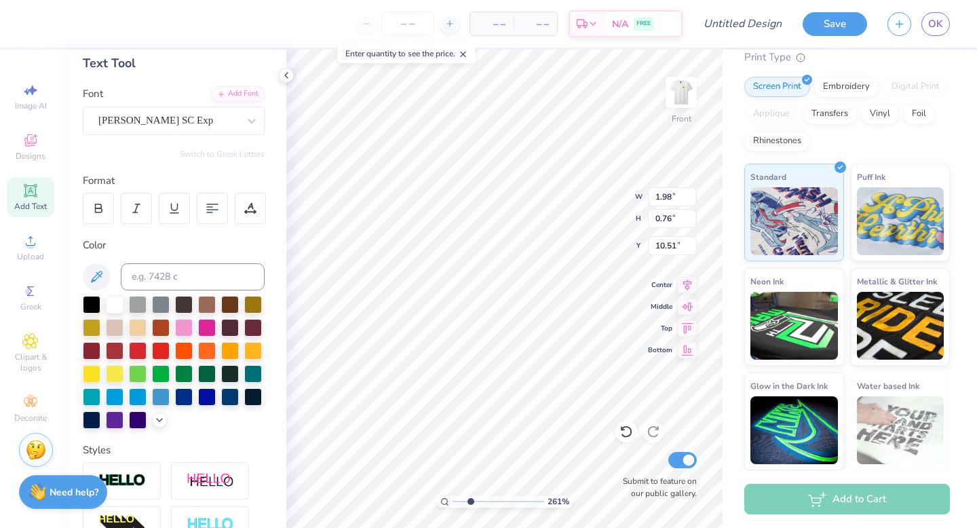
type input "3.37"
type input "0.54"
type input "10.62"
click at [204, 126] on div "Covington SC Exp" at bounding box center [168, 120] width 142 height 21
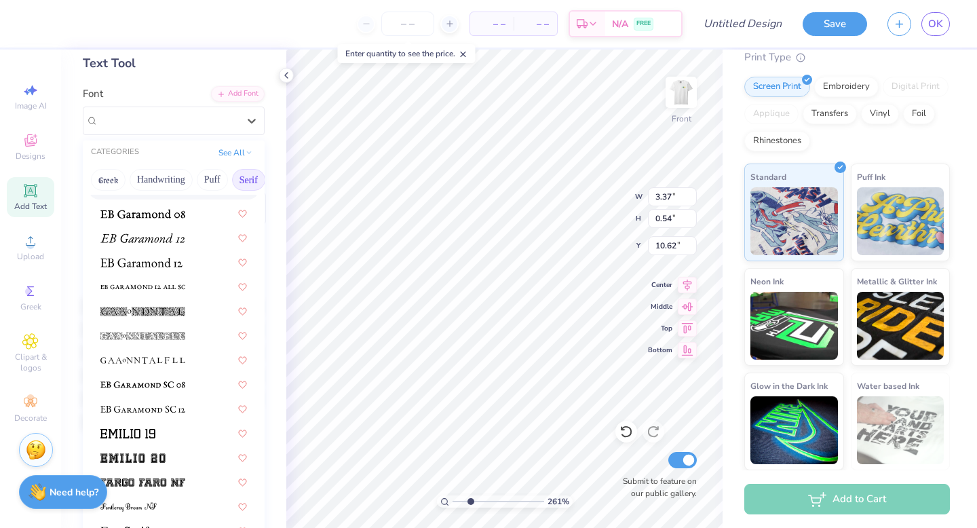
scroll to position [1319, 0]
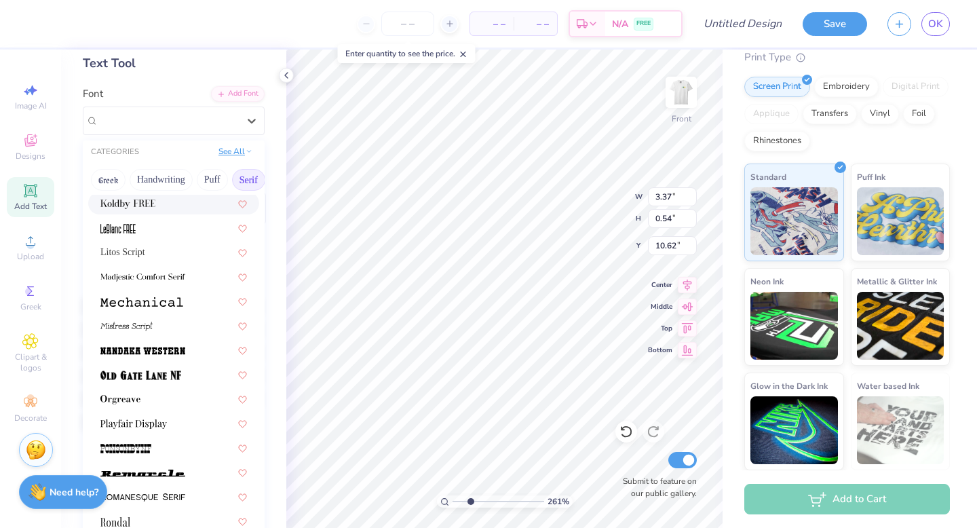
click at [243, 145] on button "See All" at bounding box center [235, 152] width 42 height 14
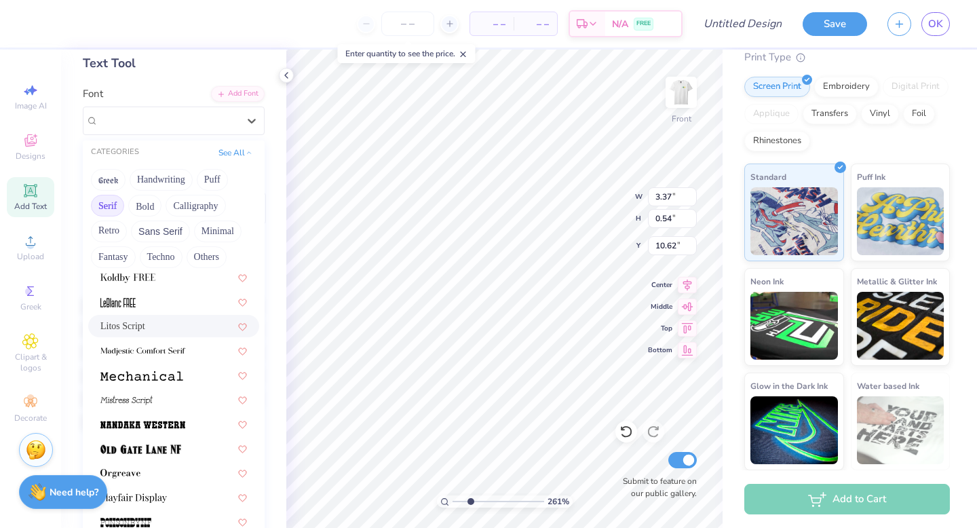
scroll to position [1324, 0]
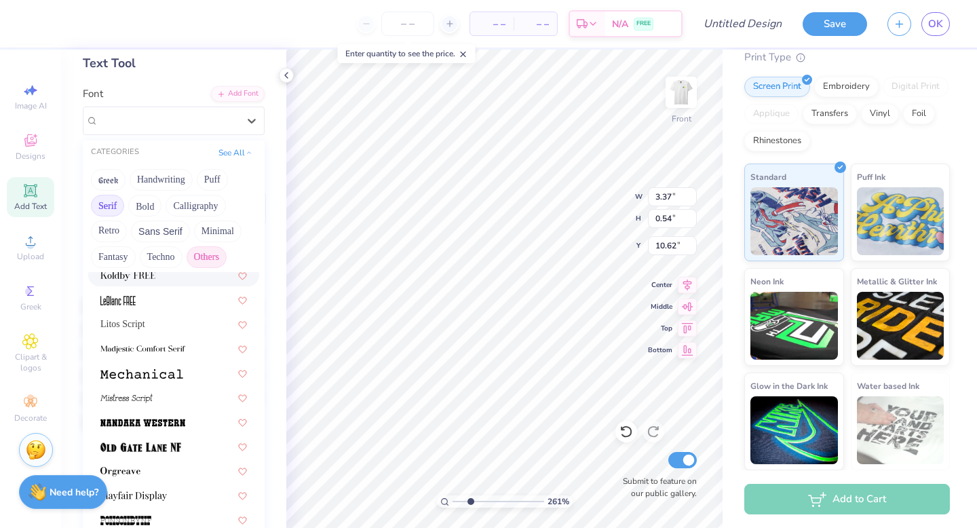
click at [197, 257] on button "Others" at bounding box center [207, 257] width 40 height 22
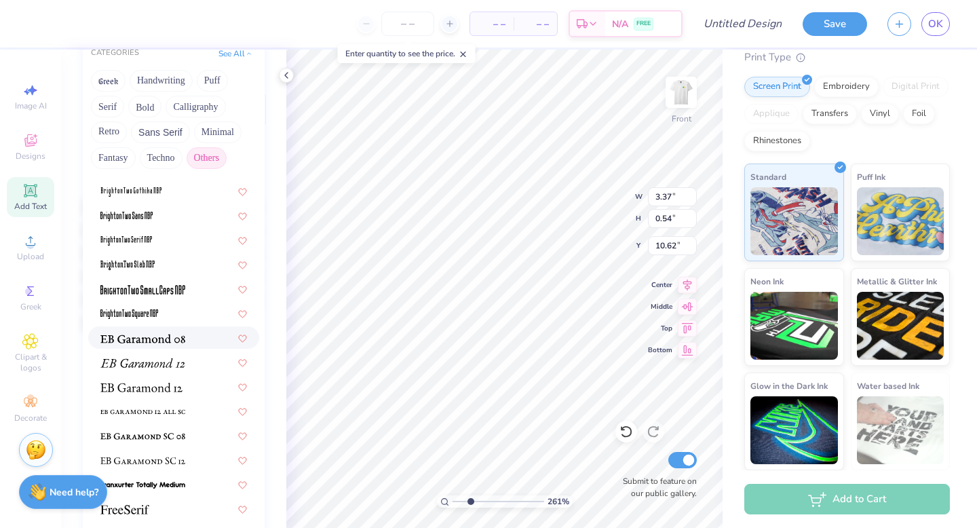
scroll to position [261, 0]
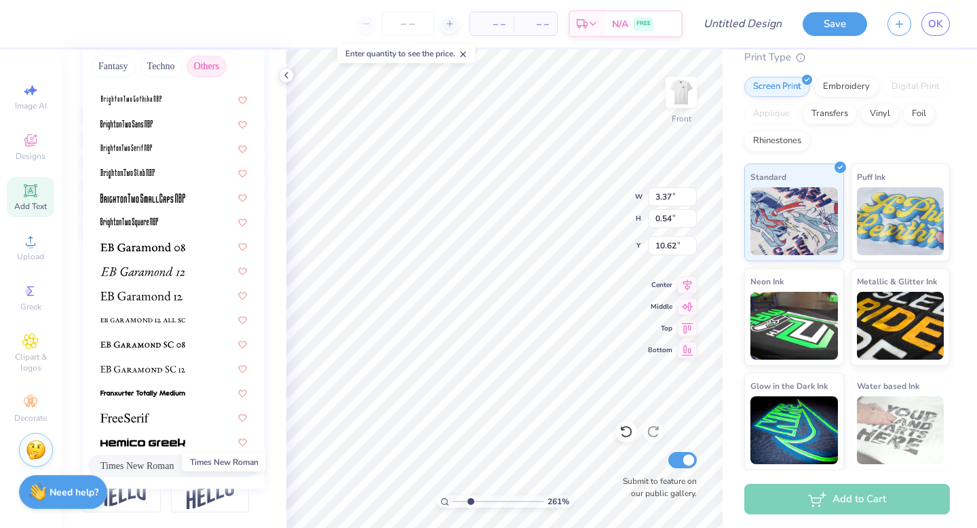
click at [152, 461] on span "Times New Roman" at bounding box center [136, 466] width 73 height 14
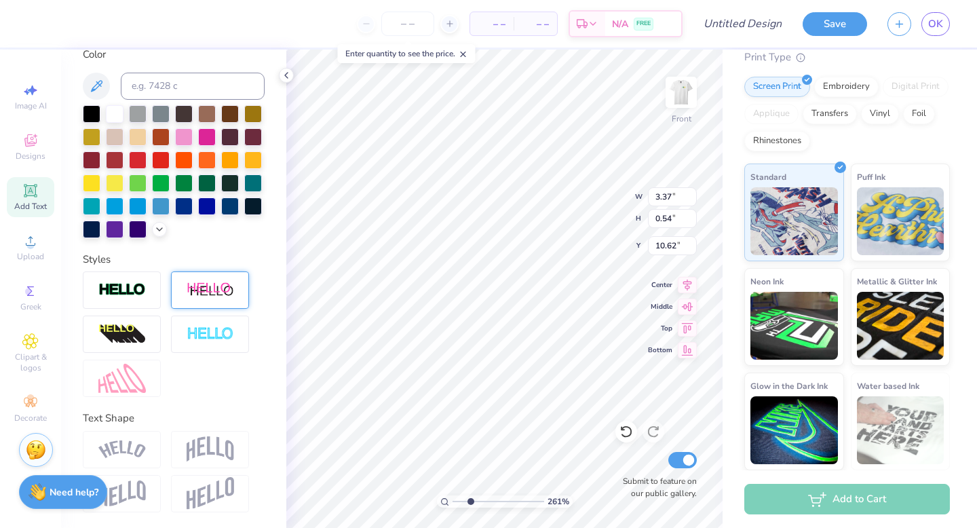
type input "2.70"
type input "0.66"
type input "10.58"
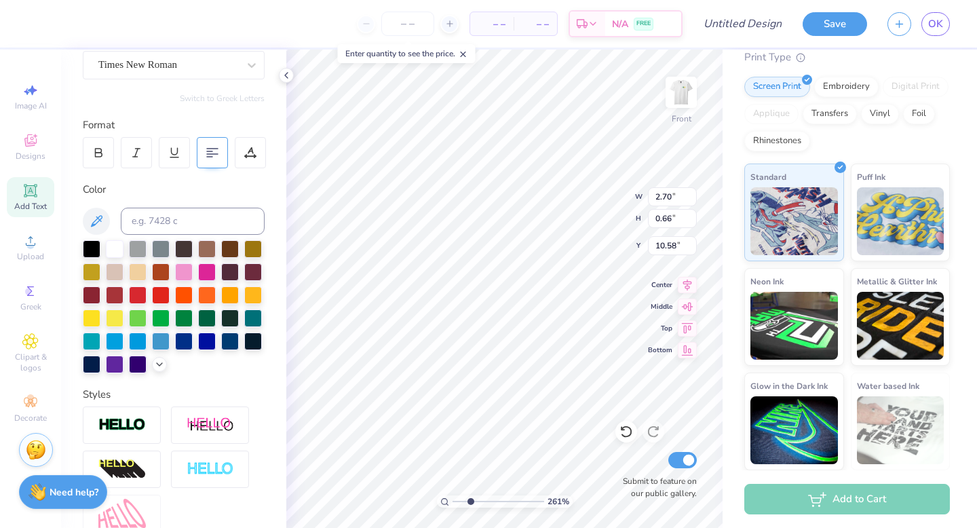
scroll to position [117, 0]
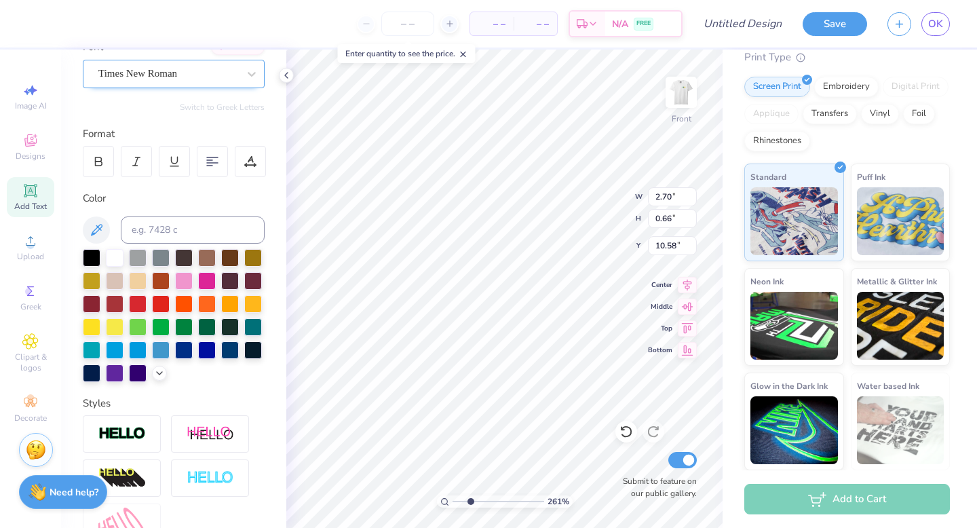
click at [225, 78] on div "Times New Roman" at bounding box center [168, 73] width 142 height 21
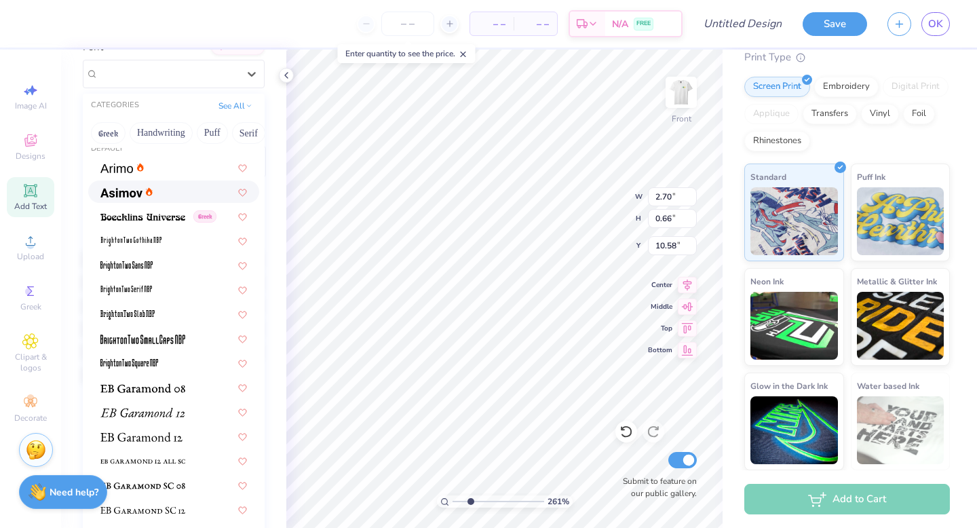
scroll to position [2, 0]
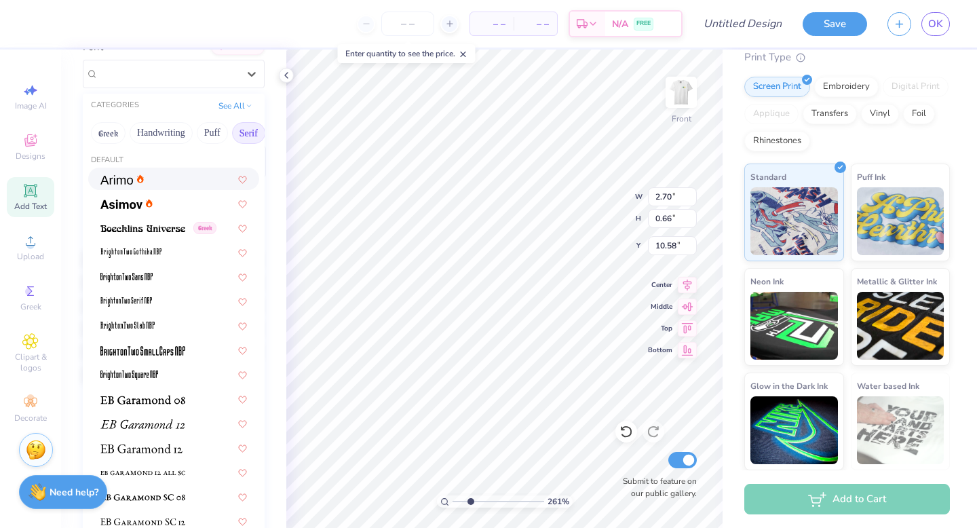
click at [250, 126] on button "Serif" at bounding box center [248, 133] width 33 height 22
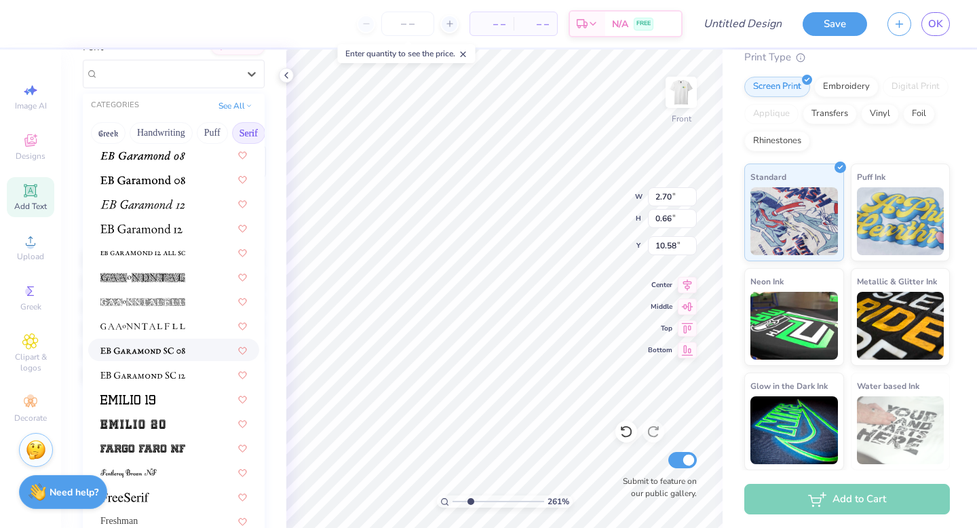
scroll to position [771, 0]
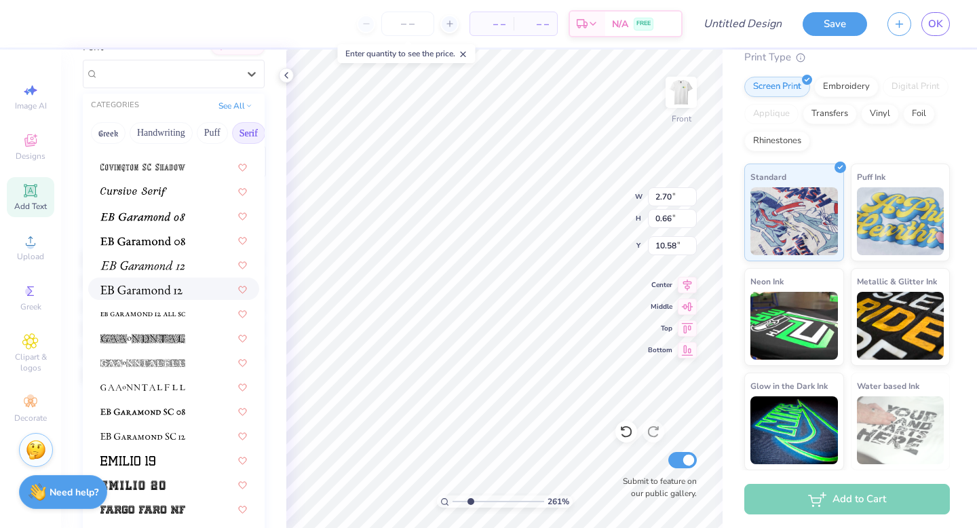
click at [200, 284] on div at bounding box center [173, 289] width 147 height 14
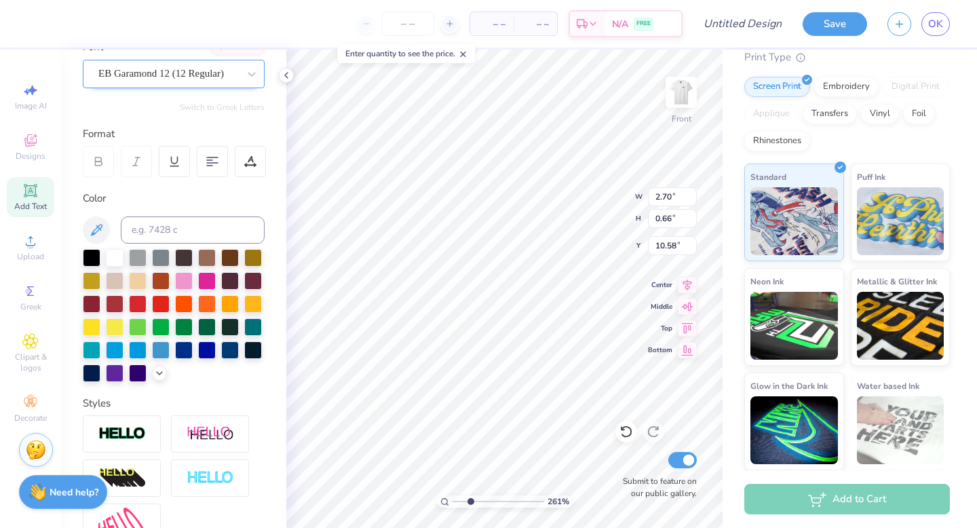
type input "2.46"
type input "0.70"
type input "10.54"
click at [248, 78] on icon at bounding box center [252, 74] width 14 height 14
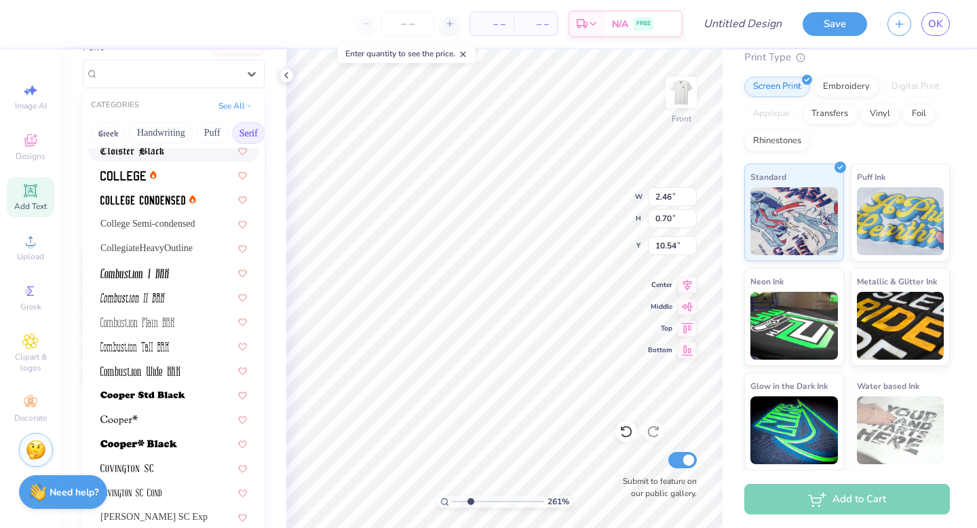
scroll to position [380, 0]
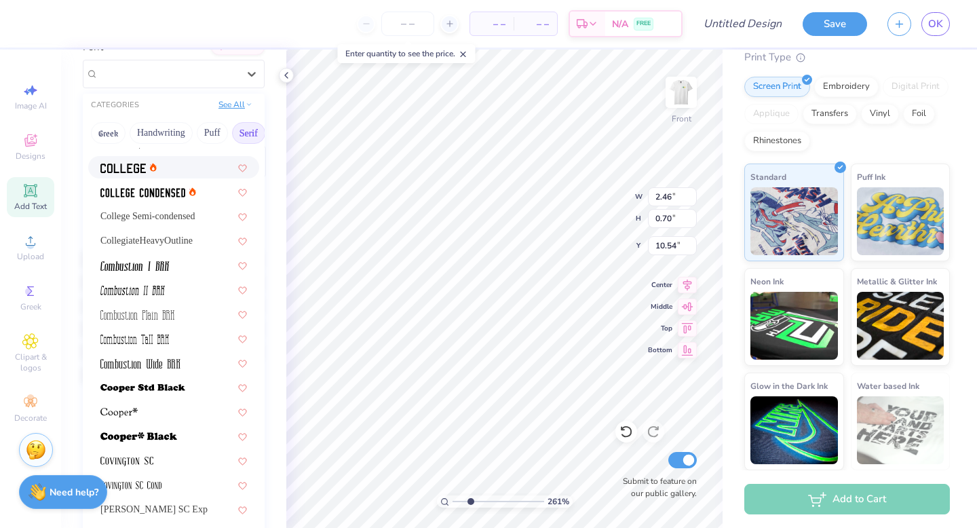
click at [246, 108] on button "See All" at bounding box center [235, 105] width 42 height 14
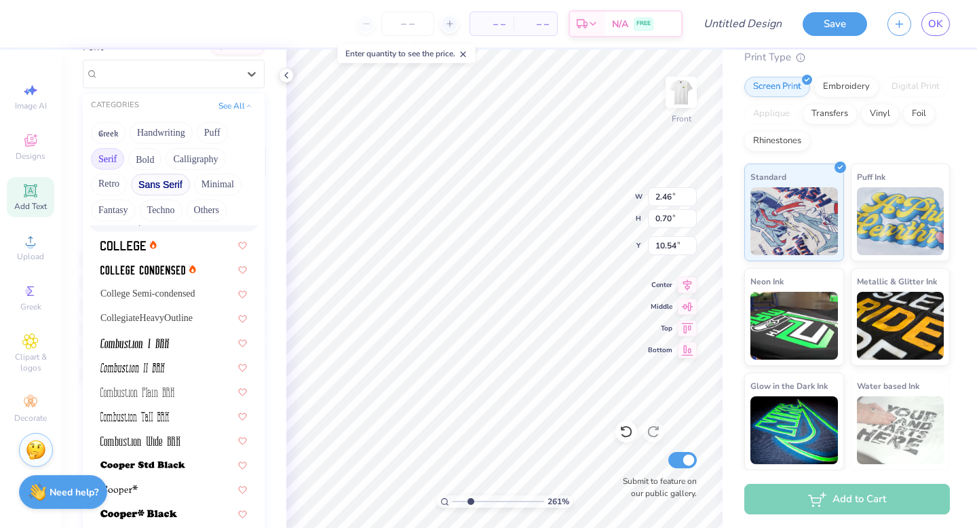
click at [166, 188] on button "Sans Serif" at bounding box center [160, 185] width 59 height 22
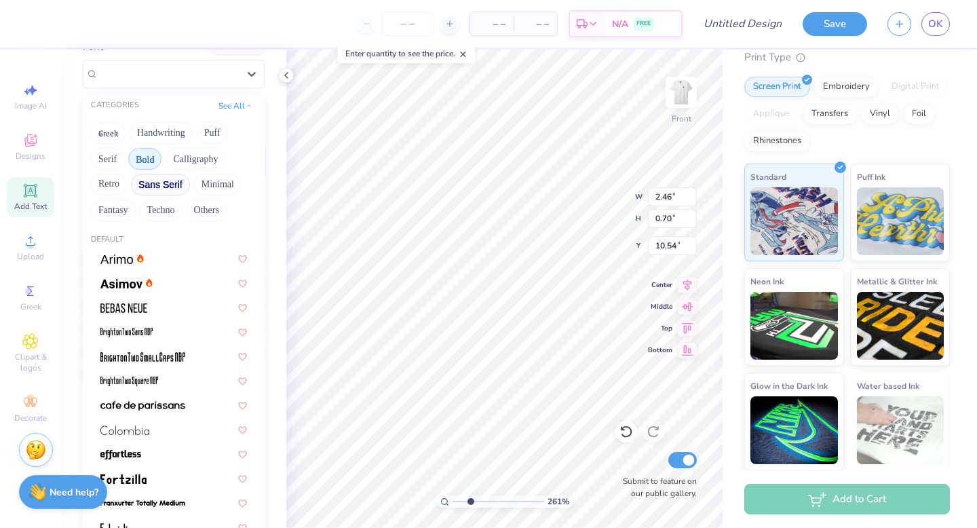
click at [159, 158] on button "Bold" at bounding box center [144, 159] width 33 height 22
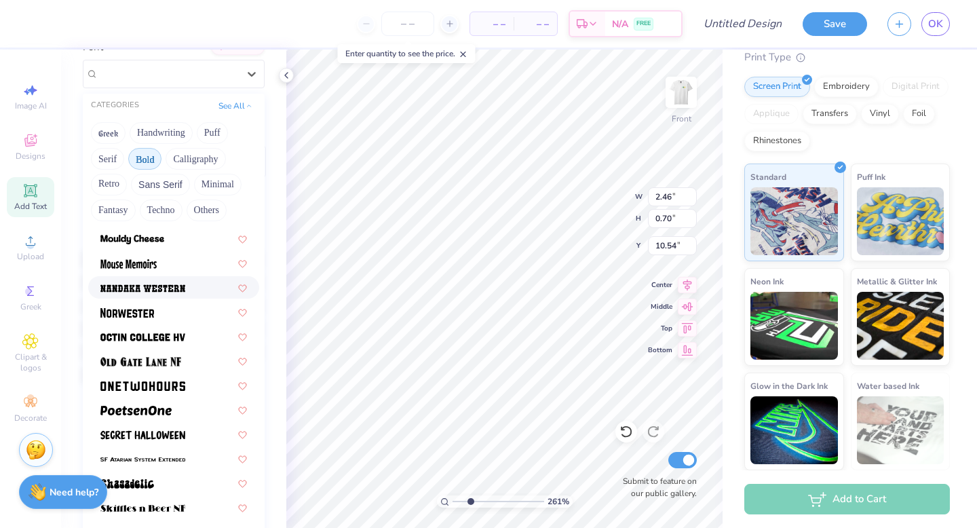
scroll to position [1169, 0]
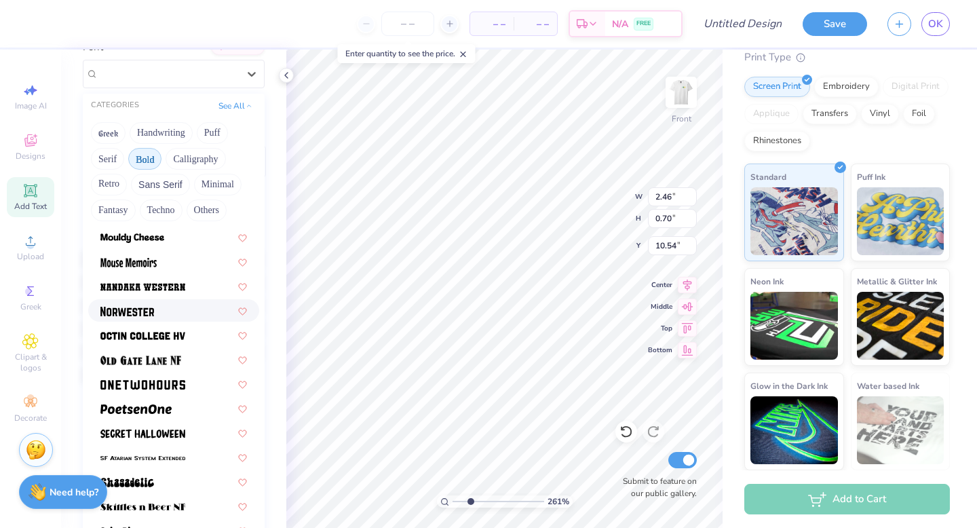
click at [187, 318] on div at bounding box center [173, 310] width 171 height 22
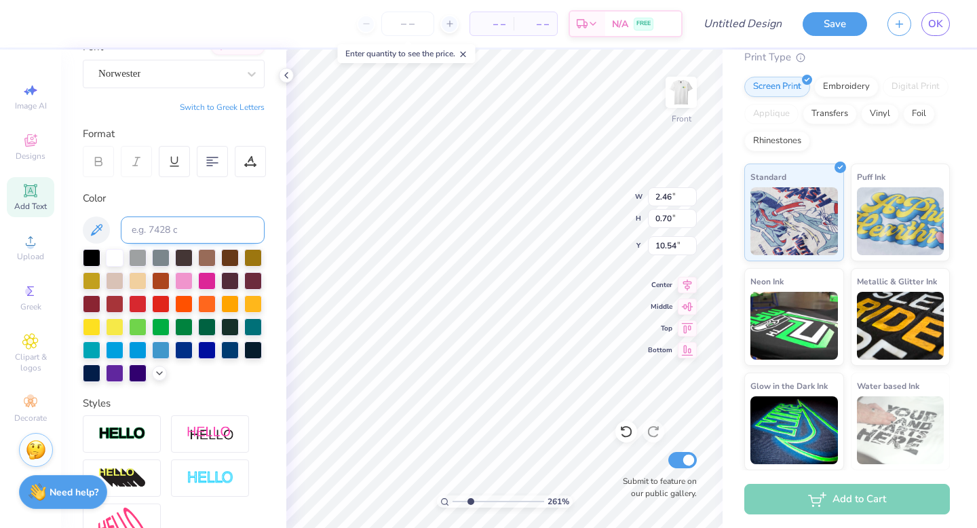
type input "3.09"
type input "0.56"
type input "10.60"
click at [197, 74] on div "Norwester" at bounding box center [168, 73] width 142 height 21
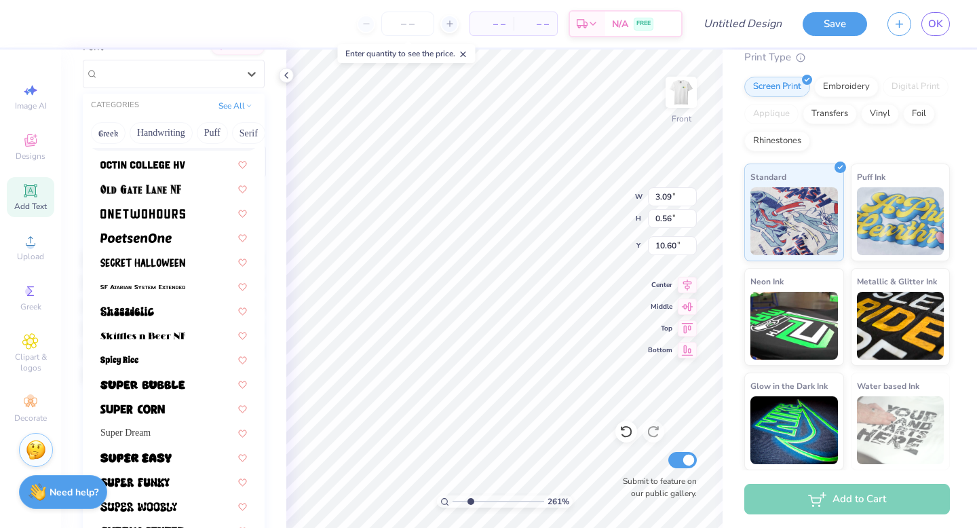
scroll to position [1248, 0]
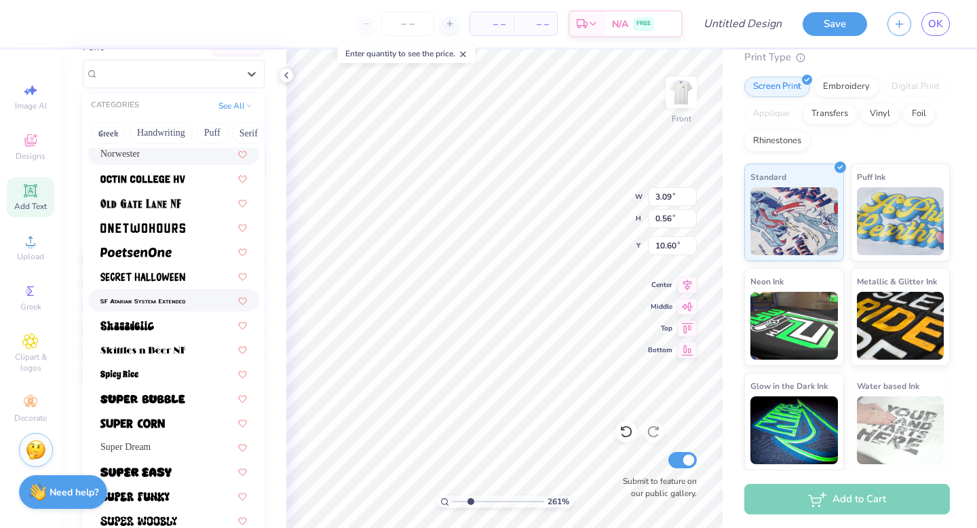
click at [193, 302] on div at bounding box center [173, 300] width 147 height 14
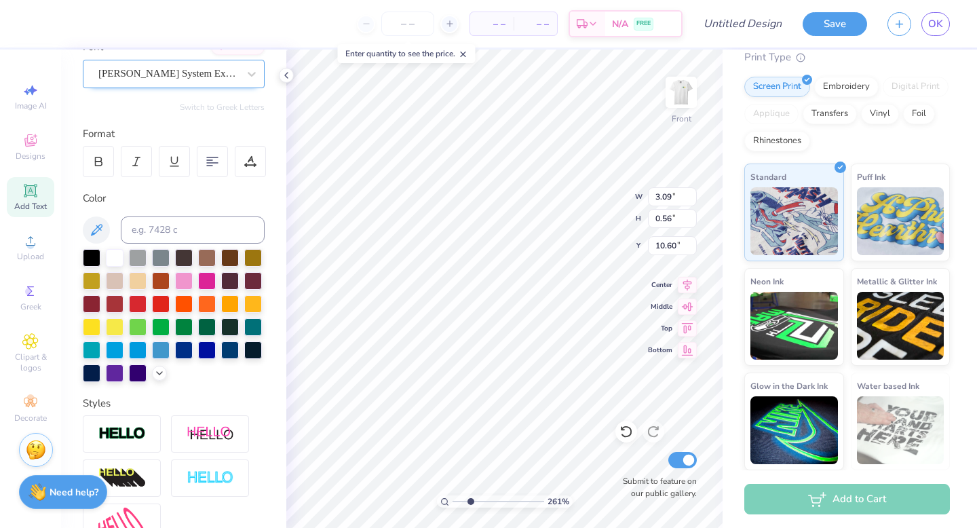
type input "3.49"
type input "0.47"
click at [191, 79] on div "SF Atarian System Extended" at bounding box center [168, 73] width 142 height 21
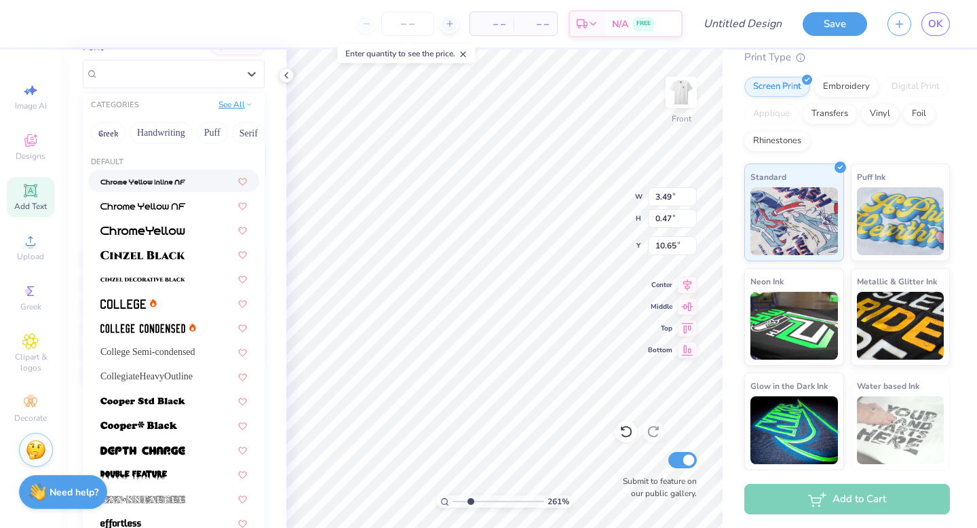
click at [244, 103] on button "See All" at bounding box center [235, 105] width 42 height 14
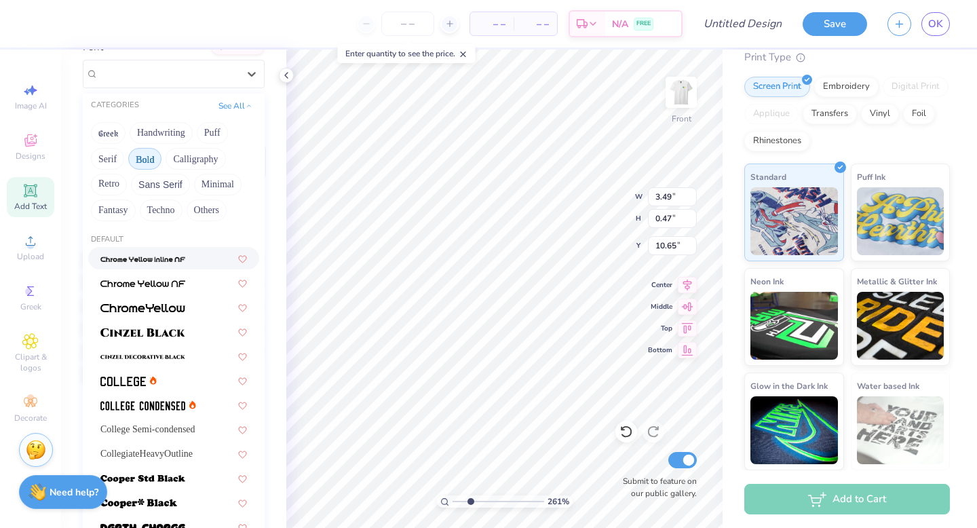
click at [149, 159] on button "Bold" at bounding box center [144, 159] width 33 height 22
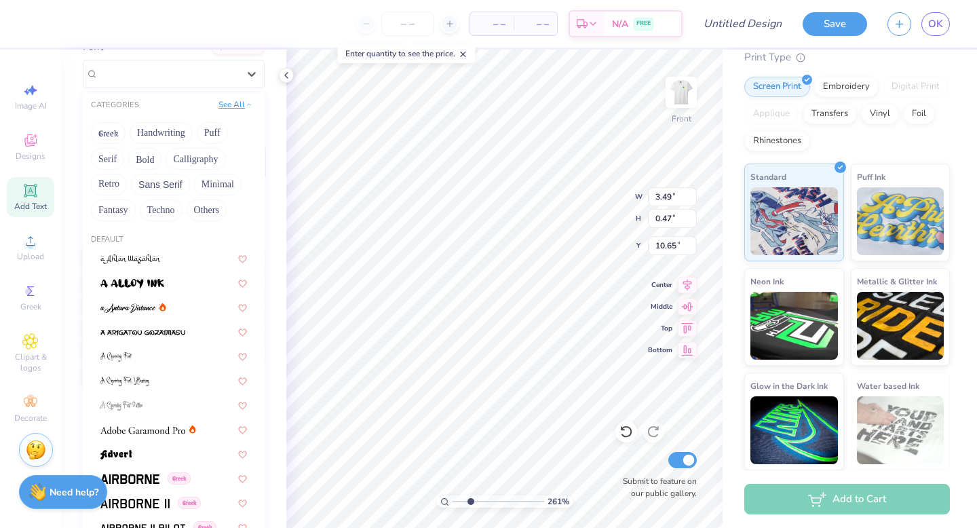
click at [232, 110] on button "See All" at bounding box center [235, 105] width 42 height 14
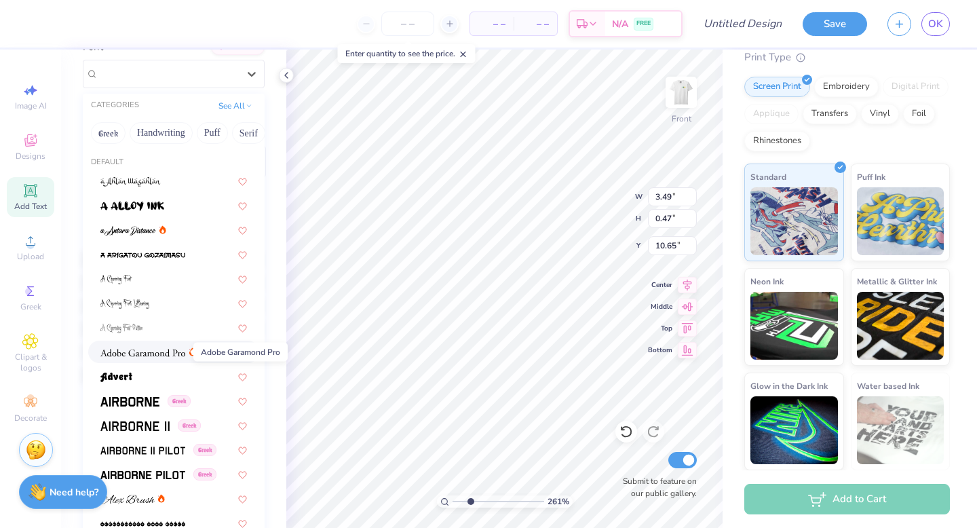
click at [156, 354] on img at bounding box center [142, 352] width 85 height 9
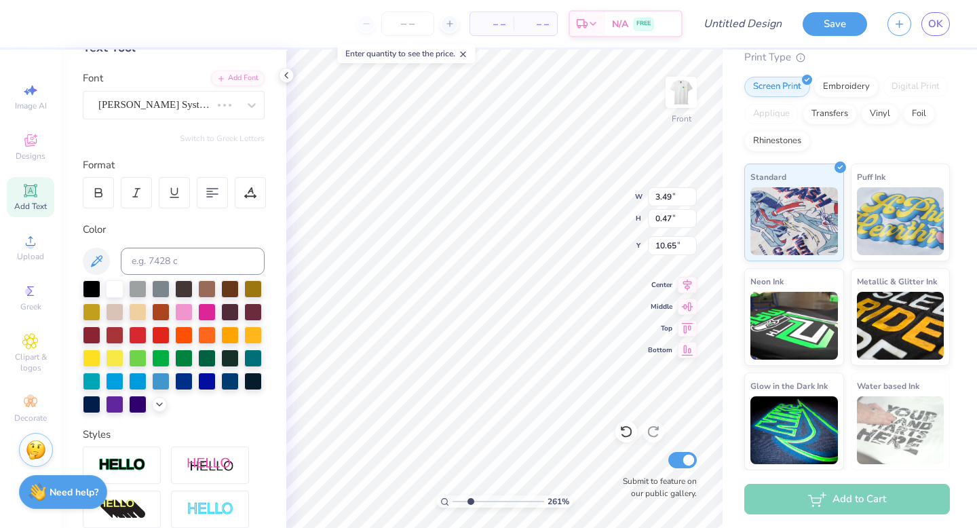
scroll to position [78, 0]
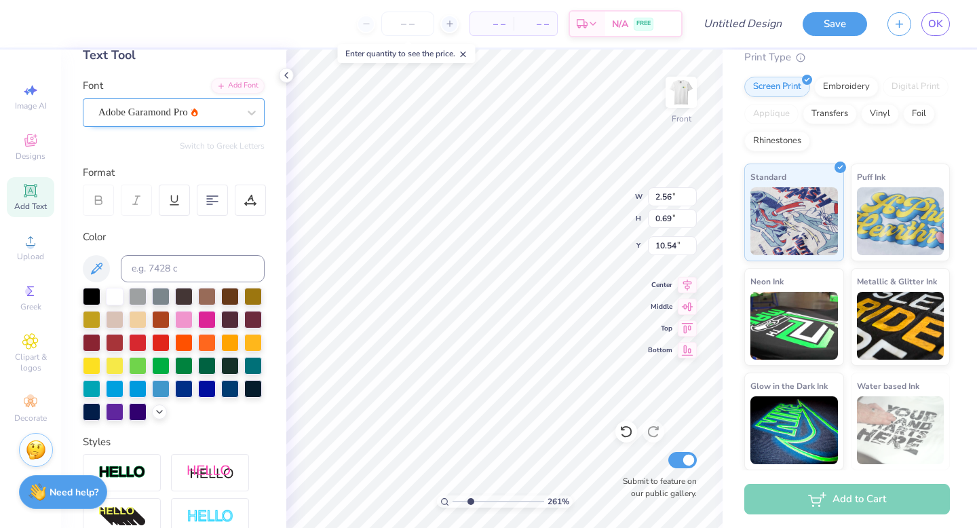
click at [217, 116] on div "Adobe Garamond Pro" at bounding box center [168, 112] width 142 height 21
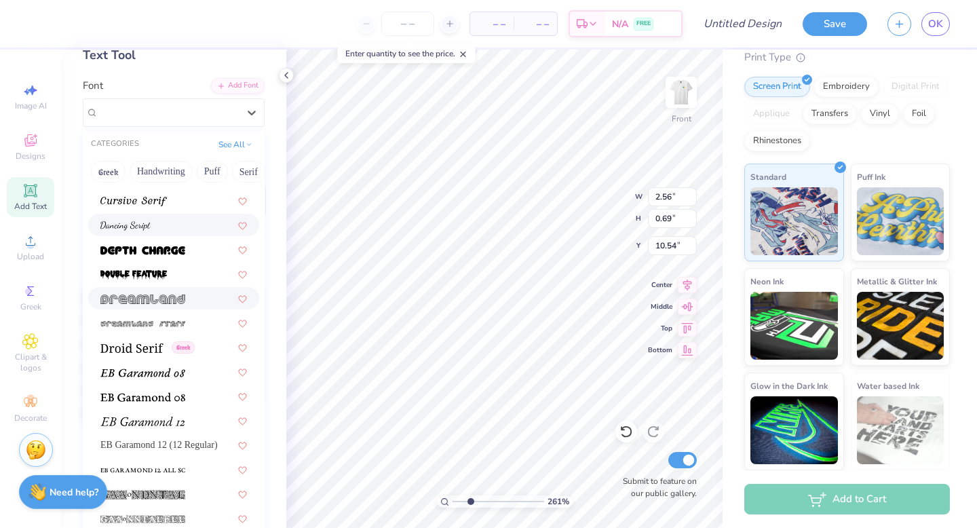
scroll to position [2291, 0]
click at [207, 348] on div "Greek" at bounding box center [173, 346] width 147 height 14
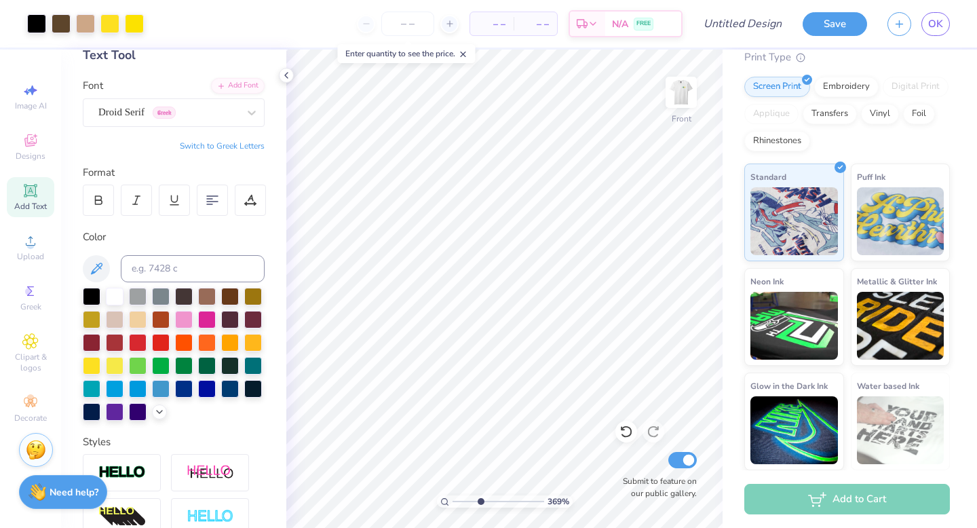
drag, startPoint x: 467, startPoint y: 501, endPoint x: 480, endPoint y: 505, distance: 13.5
click at [480, 505] on input "range" at bounding box center [499, 501] width 92 height 12
drag, startPoint x: 481, startPoint y: 499, endPoint x: 495, endPoint y: 499, distance: 14.2
click at [495, 499] on input "range" at bounding box center [499, 501] width 92 height 12
click at [35, 202] on span "Add Text" at bounding box center [30, 206] width 33 height 11
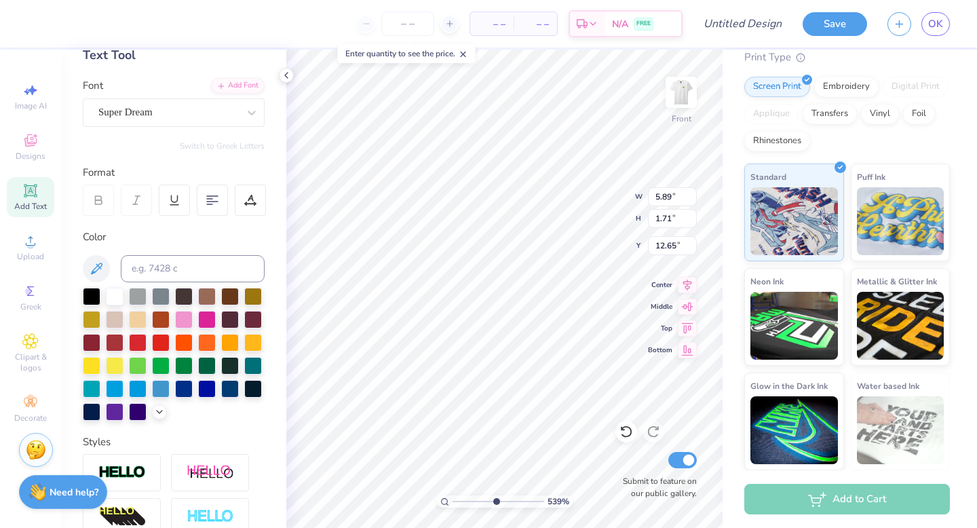
scroll to position [0, 3]
click at [199, 115] on div "Super Dream" at bounding box center [168, 112] width 142 height 21
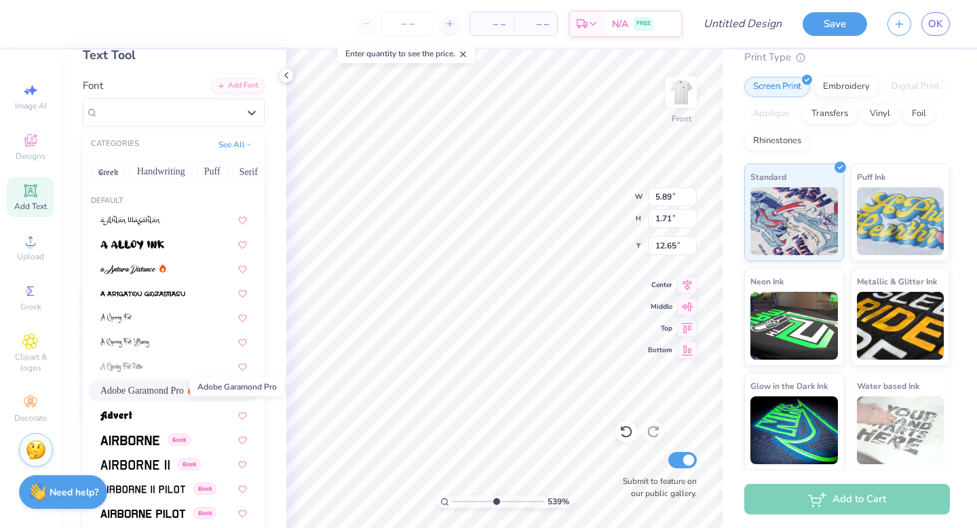
click at [176, 384] on span "Adobe Garamond Pro" at bounding box center [141, 390] width 83 height 14
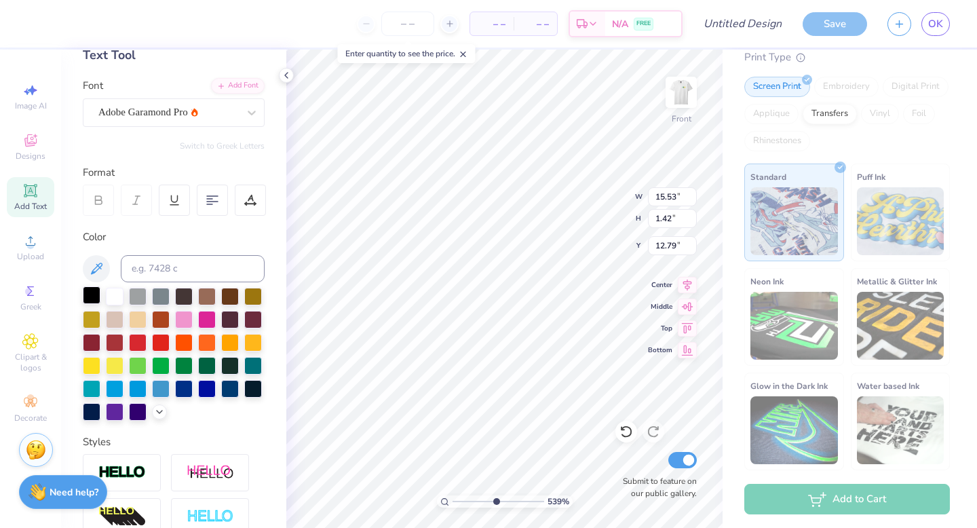
click at [96, 291] on div at bounding box center [92, 295] width 18 height 18
click at [659, 311] on div "539 % Front W 15.53 15.53 " H 1.42 1.42 " Y 12.79 12.79 " Center Middle Top Bot…" at bounding box center [504, 289] width 436 height 478
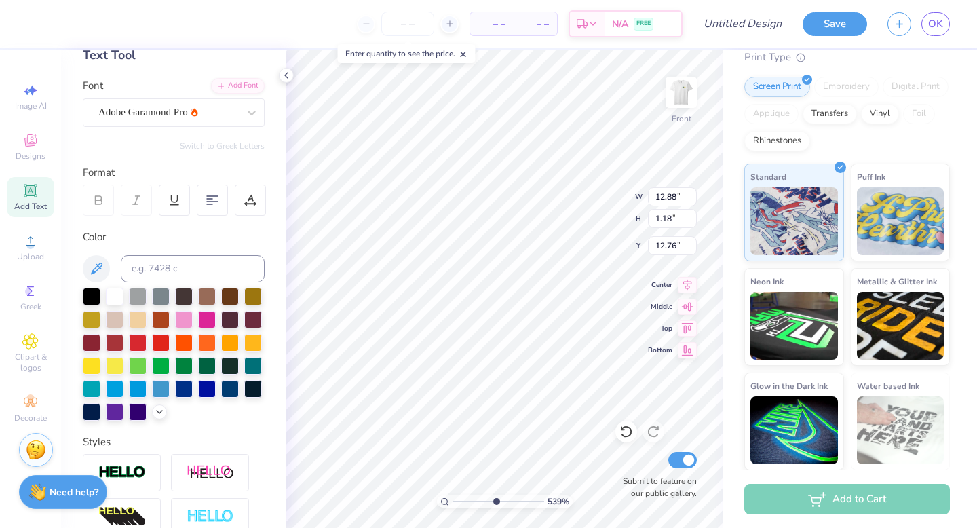
click at [726, 265] on div "– – Per Item – – Total Est. Delivery N/A FREE Design Title Save OK Image AI Des…" at bounding box center [488, 264] width 977 height 528
click at [149, 109] on div "Adobe Garamond Pro" at bounding box center [168, 112] width 142 height 21
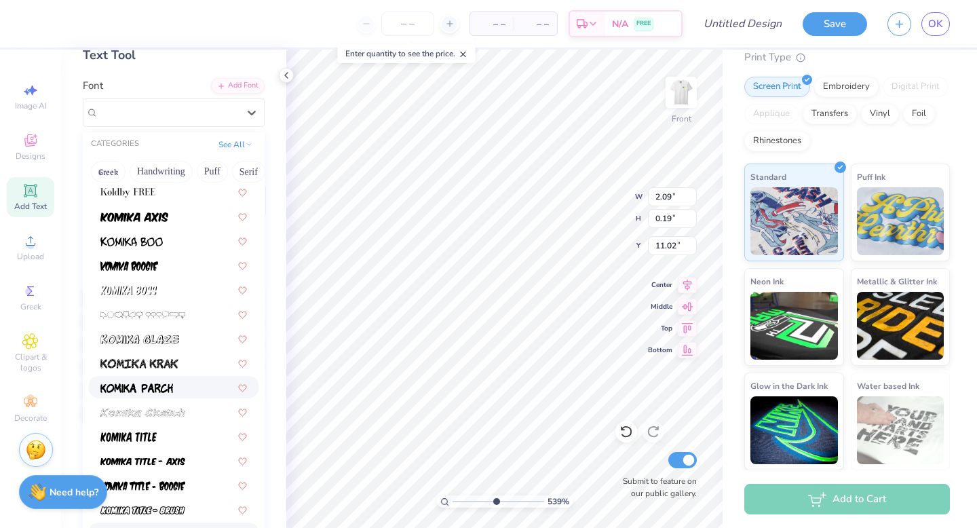
scroll to position [3821, 0]
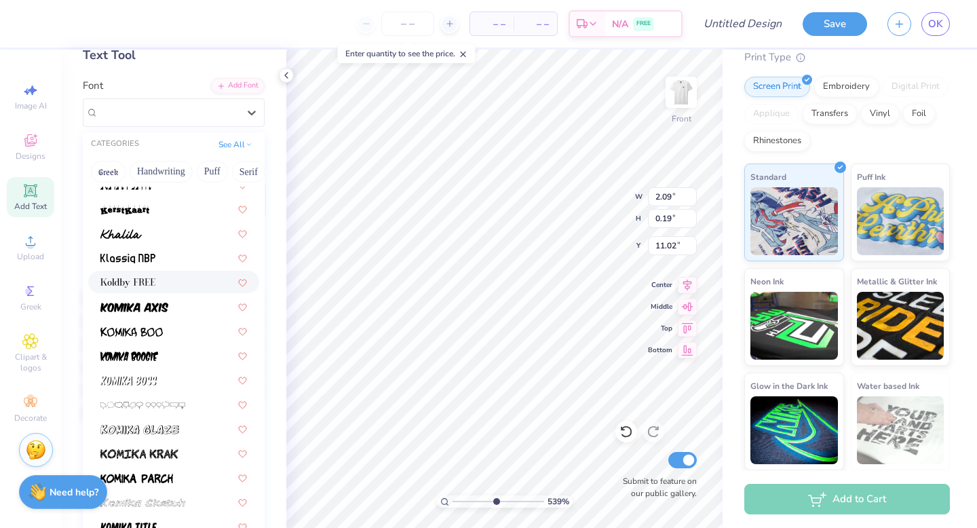
click at [187, 287] on div at bounding box center [173, 282] width 147 height 14
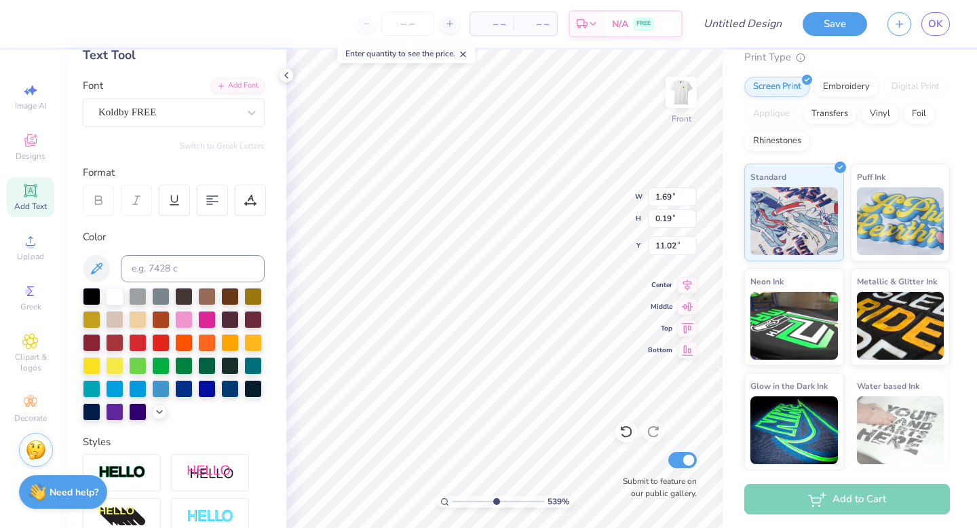
scroll to position [0, 3]
click at [196, 115] on div "Koldby FREE" at bounding box center [168, 112] width 142 height 21
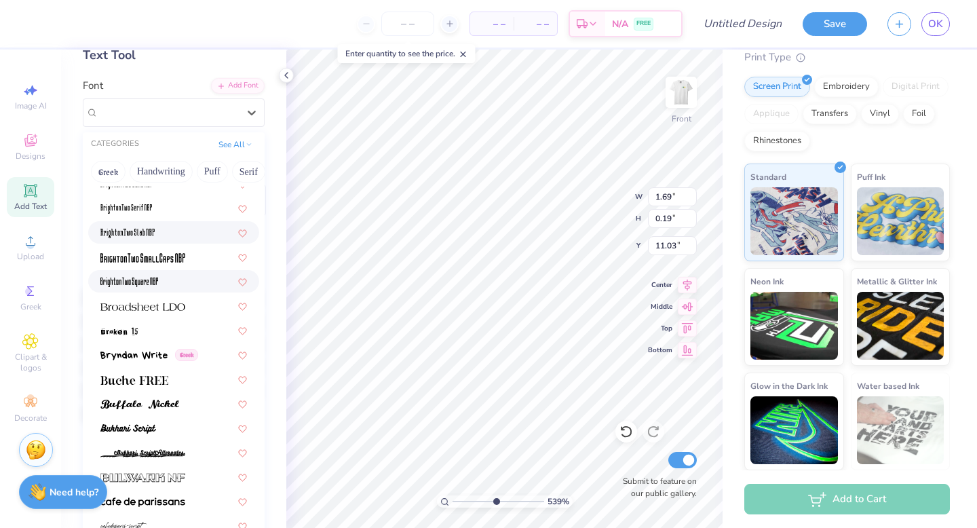
scroll to position [1075, 0]
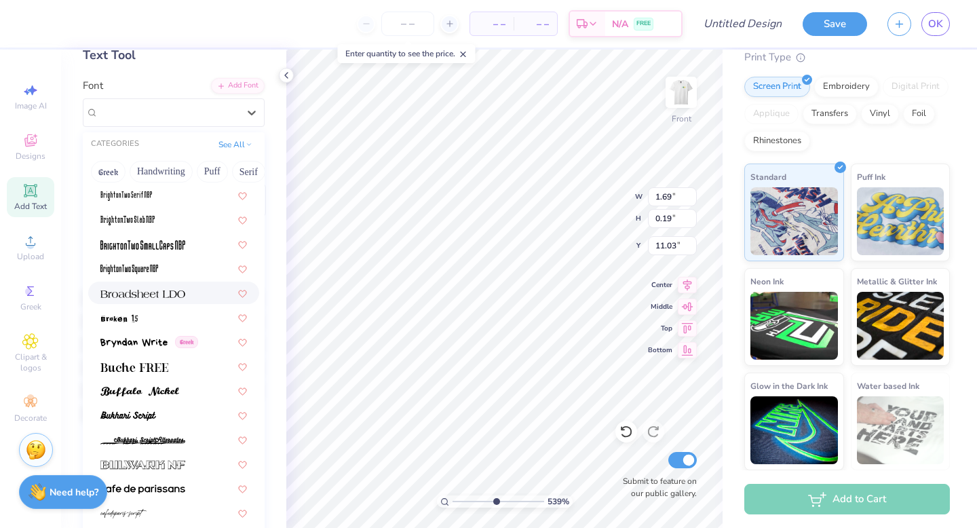
click at [193, 284] on div at bounding box center [173, 293] width 171 height 22
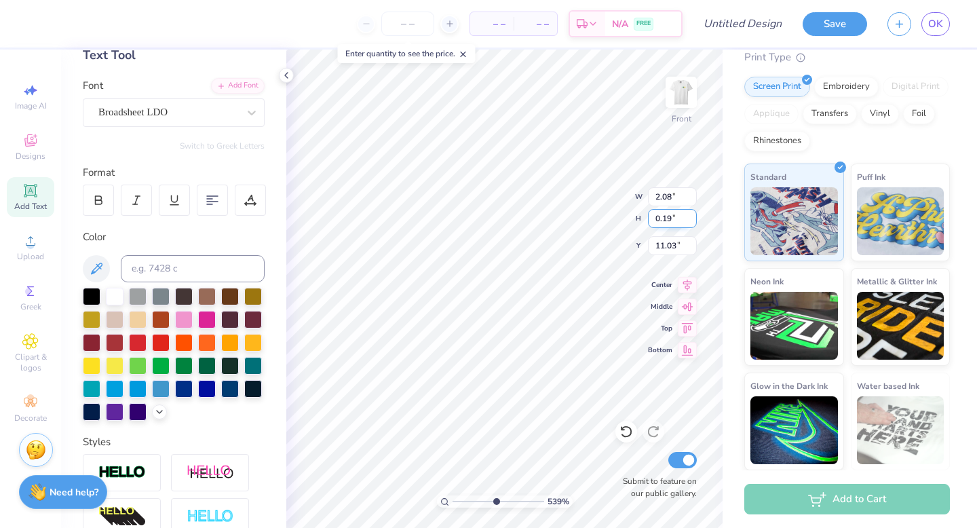
click at [582, 204] on div "539 % Front W 2.08 2.08 " H 0.19 0.19 " Y 11.03 11.03 " Center Middle Top Botto…" at bounding box center [504, 289] width 436 height 478
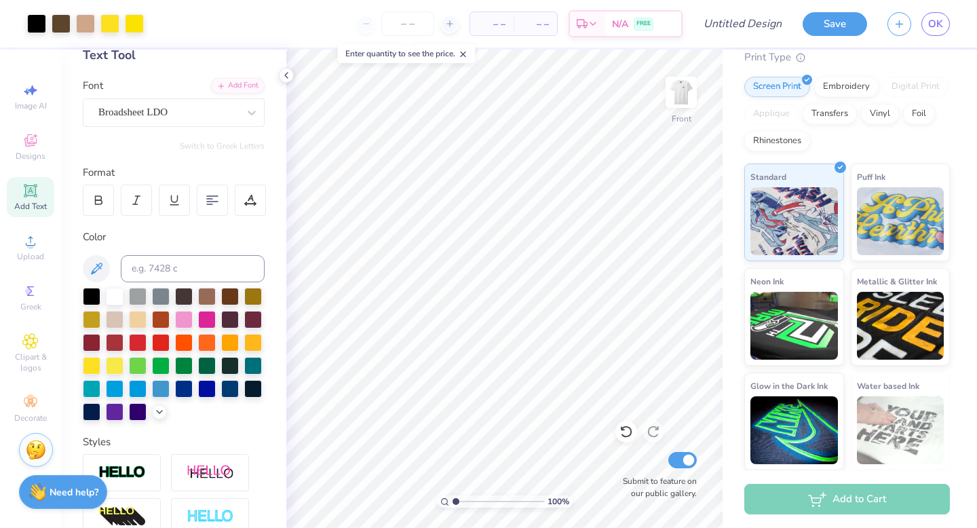
click at [421, 499] on div "100 %" at bounding box center [504, 289] width 478 height 478
click at [462, 499] on input "range" at bounding box center [499, 501] width 92 height 12
drag, startPoint x: 461, startPoint y: 503, endPoint x: 484, endPoint y: 503, distance: 23.1
click at [484, 503] on input "range" at bounding box center [499, 501] width 92 height 12
drag, startPoint x: 484, startPoint y: 502, endPoint x: 408, endPoint y: 497, distance: 76.1
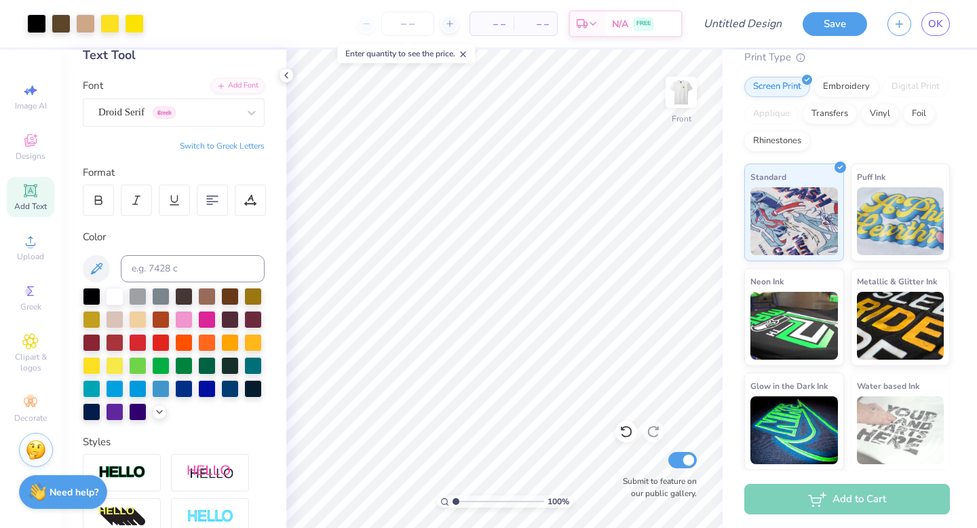
click at [453, 497] on input "range" at bounding box center [499, 501] width 92 height 12
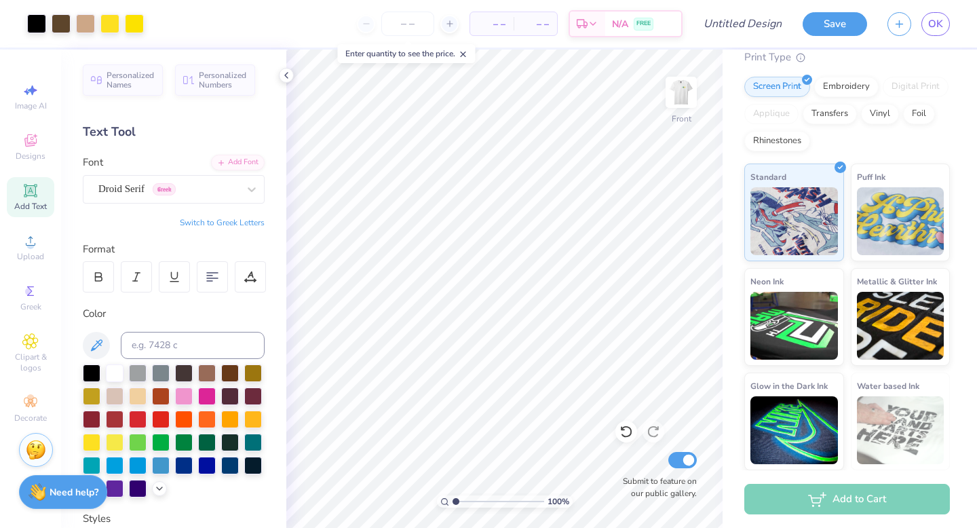
scroll to position [0, 0]
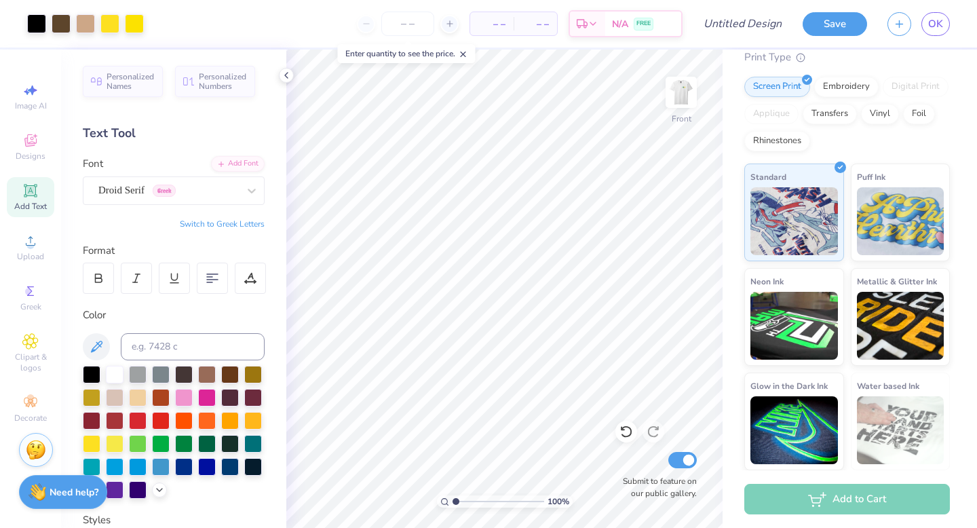
click at [29, 204] on span "Add Text" at bounding box center [30, 206] width 33 height 11
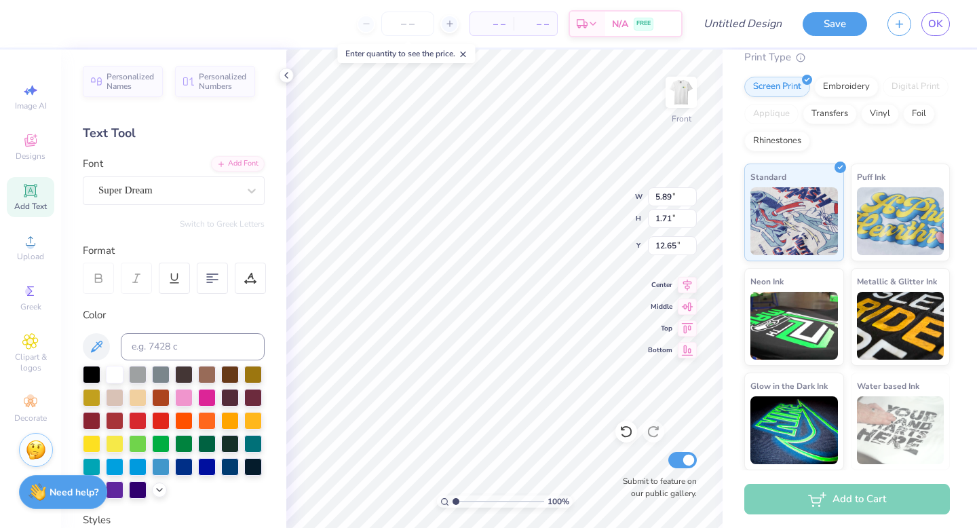
scroll to position [0, 4]
drag, startPoint x: 455, startPoint y: 497, endPoint x: 469, endPoint y: 497, distance: 14.3
click at [469, 497] on input "range" at bounding box center [499, 501] width 92 height 12
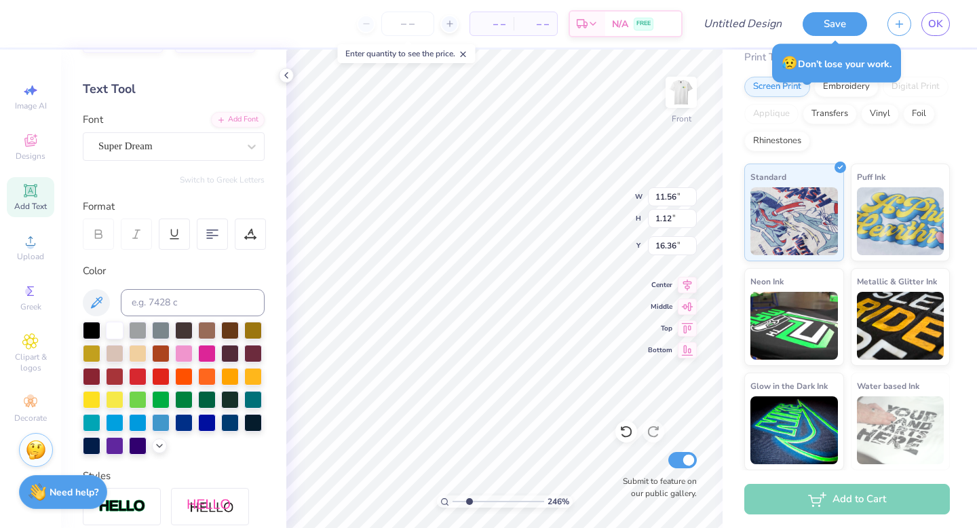
scroll to position [0, 0]
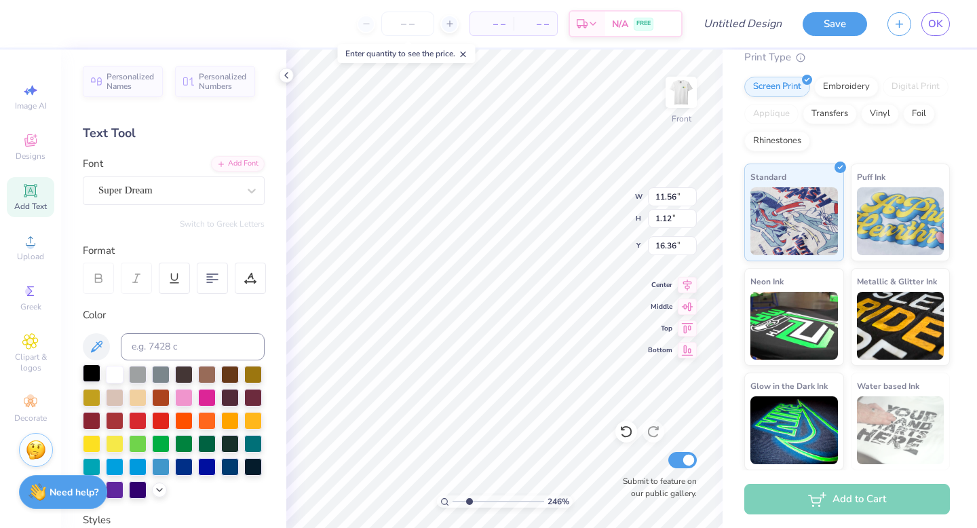
click at [94, 366] on div at bounding box center [92, 373] width 18 height 18
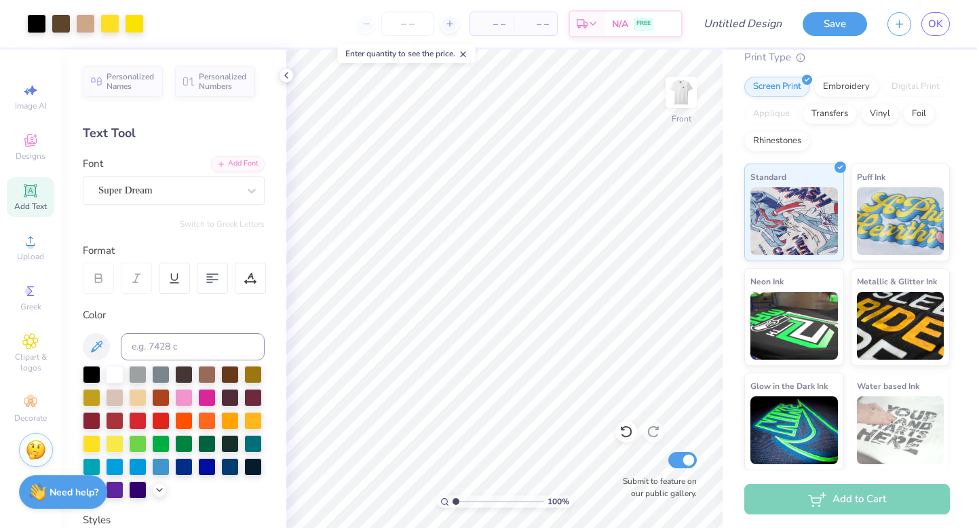
drag, startPoint x: 468, startPoint y: 499, endPoint x: 425, endPoint y: 499, distance: 42.7
click at [453, 499] on input "range" at bounding box center [499, 501] width 92 height 12
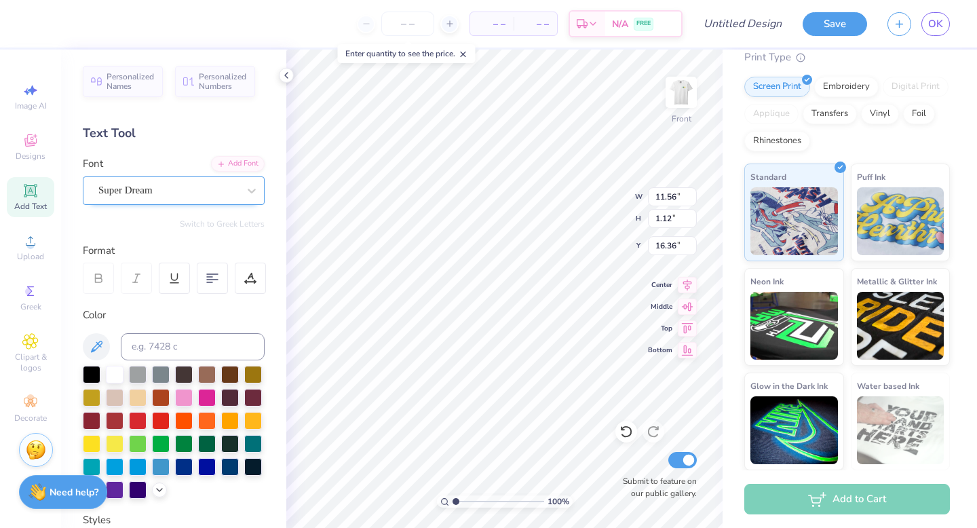
click at [142, 192] on div "Super Dream" at bounding box center [168, 190] width 142 height 21
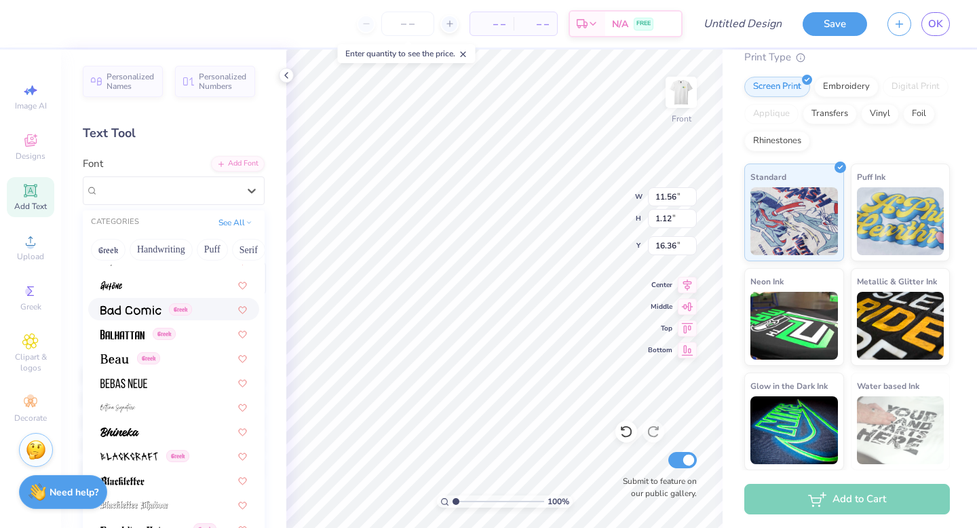
scroll to position [554, 0]
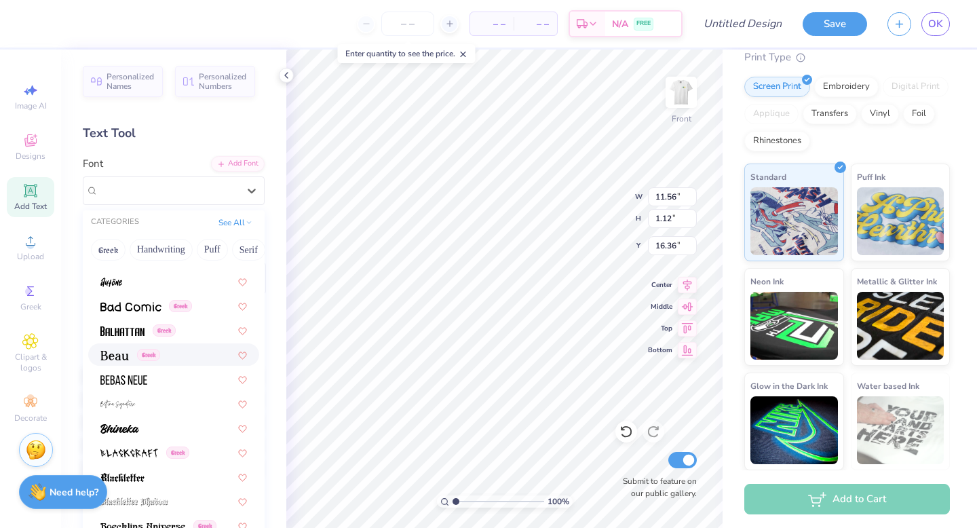
click at [177, 349] on div "Greek" at bounding box center [173, 354] width 147 height 14
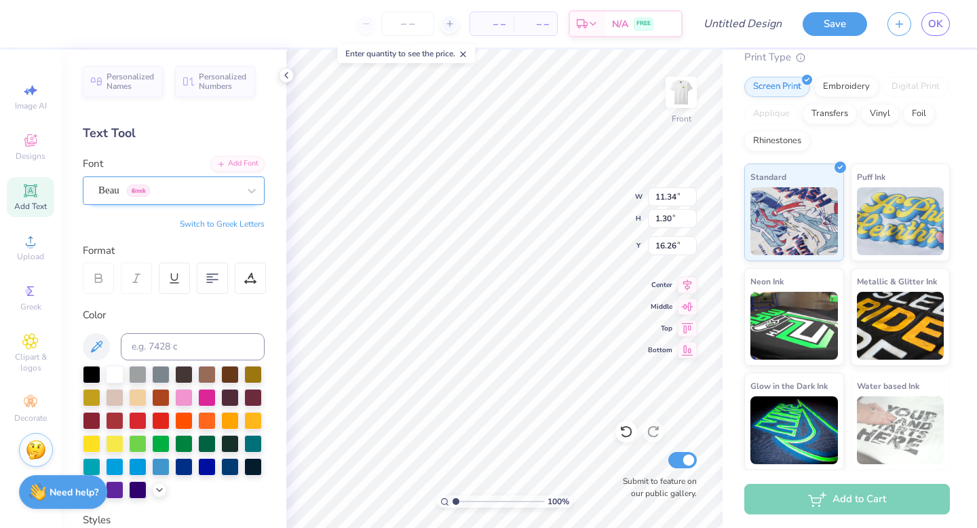
click at [195, 183] on div "Beau Greek" at bounding box center [168, 190] width 142 height 21
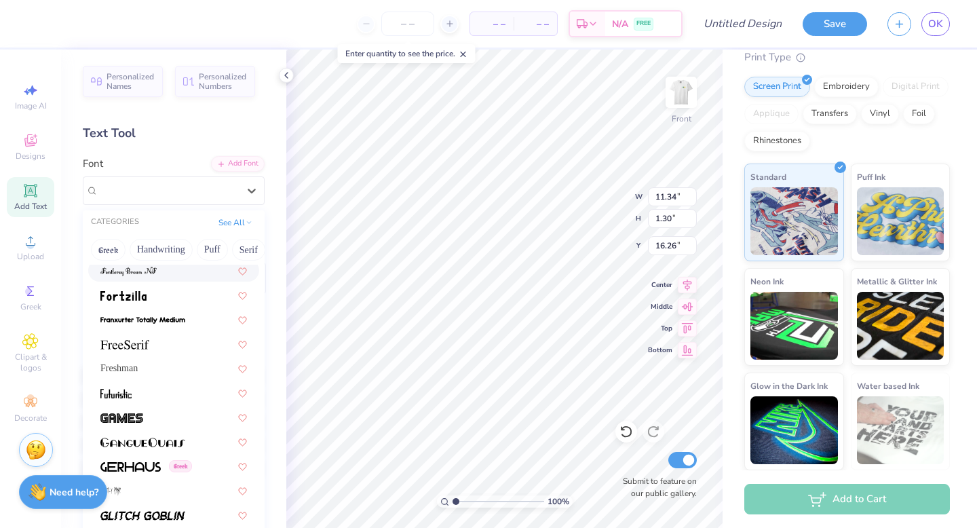
scroll to position [2974, 0]
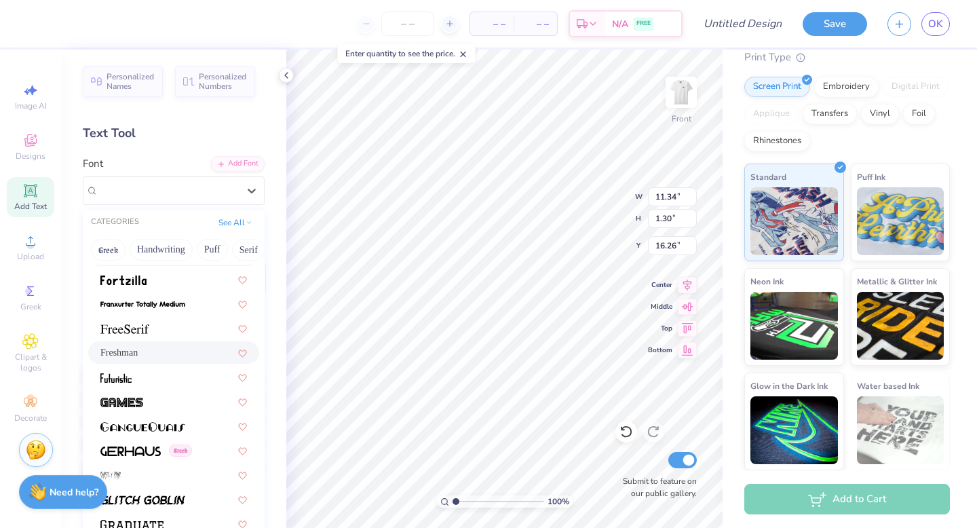
click at [172, 359] on div "Freshman" at bounding box center [173, 352] width 147 height 14
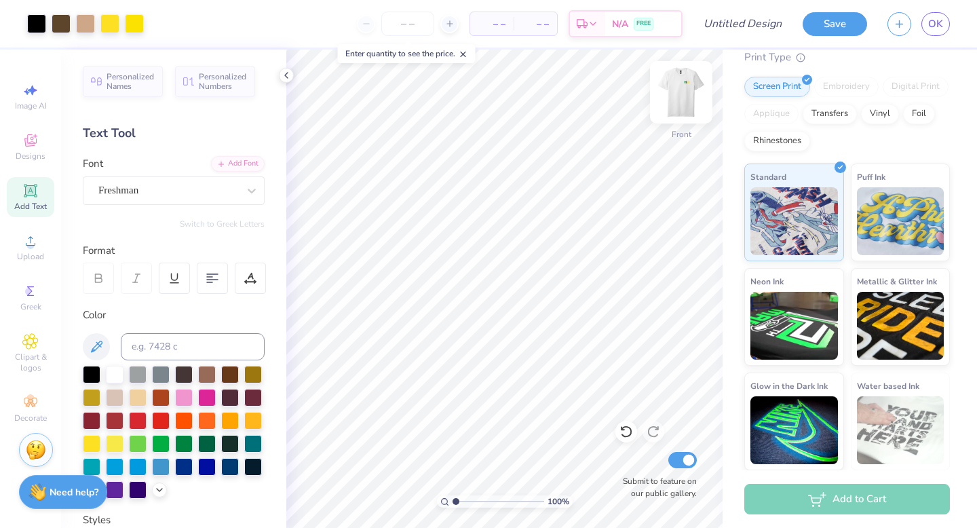
click at [685, 83] on img at bounding box center [681, 92] width 54 height 54
click at [680, 80] on img at bounding box center [681, 92] width 54 height 54
click at [683, 82] on img at bounding box center [681, 92] width 54 height 54
click at [685, 83] on img at bounding box center [681, 92] width 54 height 54
click at [734, 20] on input "Design Title" at bounding box center [759, 23] width 66 height 27
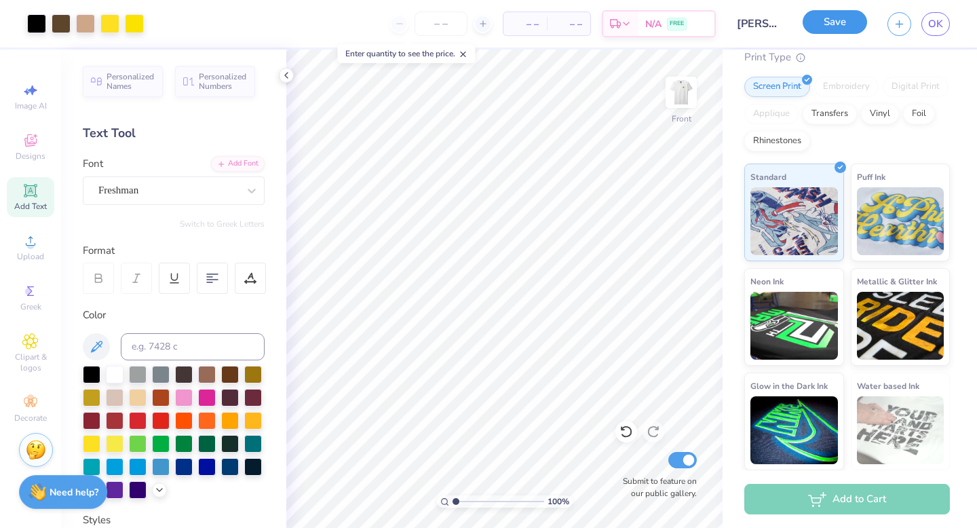
click at [832, 16] on button "Save" at bounding box center [835, 22] width 64 height 24
click at [463, 498] on input "range" at bounding box center [499, 501] width 92 height 12
drag, startPoint x: 464, startPoint y: 501, endPoint x: 485, endPoint y: 501, distance: 21.0
click at [485, 501] on input "range" at bounding box center [499, 501] width 92 height 12
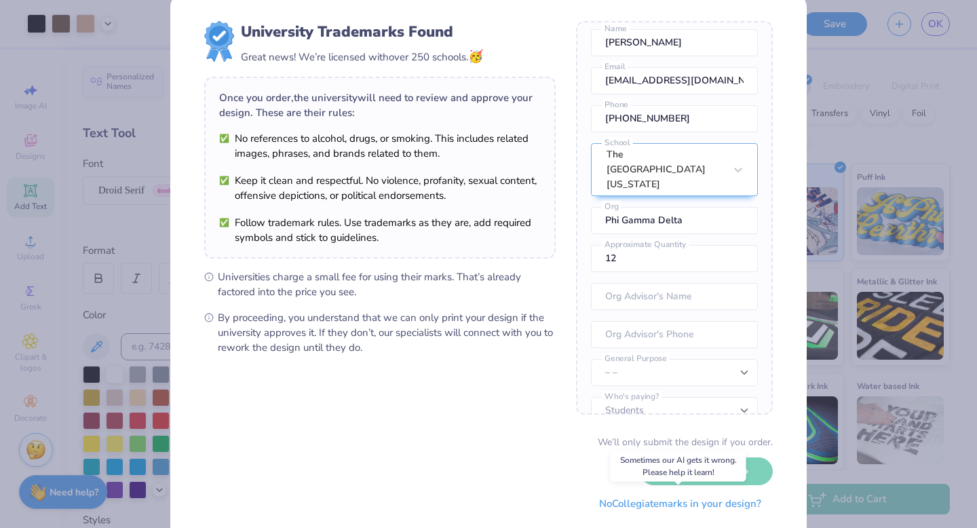
scroll to position [23, 0]
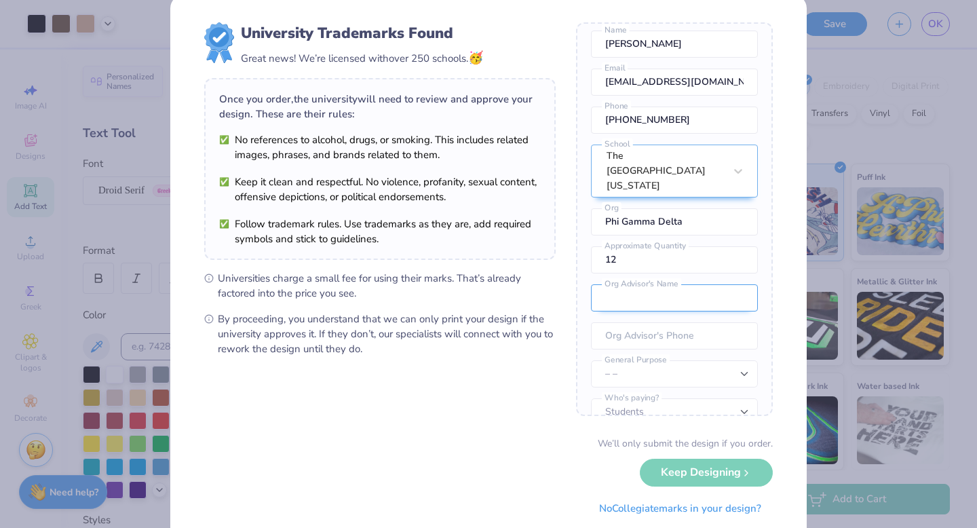
click at [680, 284] on input "text" at bounding box center [674, 297] width 167 height 27
drag, startPoint x: 690, startPoint y: 275, endPoint x: 552, endPoint y: 270, distance: 138.5
click at [552, 270] on form "University Trademarks Found Great news! We’re licensed with over 250 schools. 🥳…" at bounding box center [488, 271] width 569 height 499
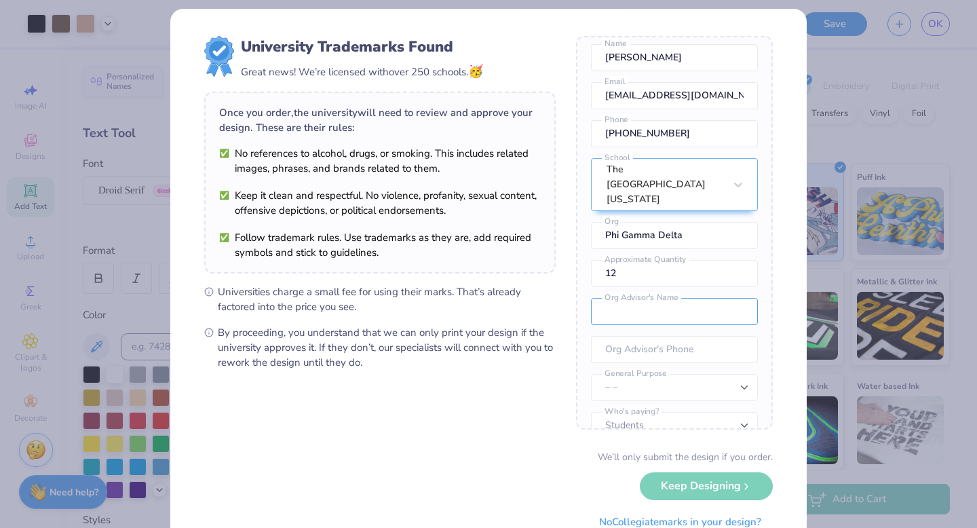
scroll to position [16, 0]
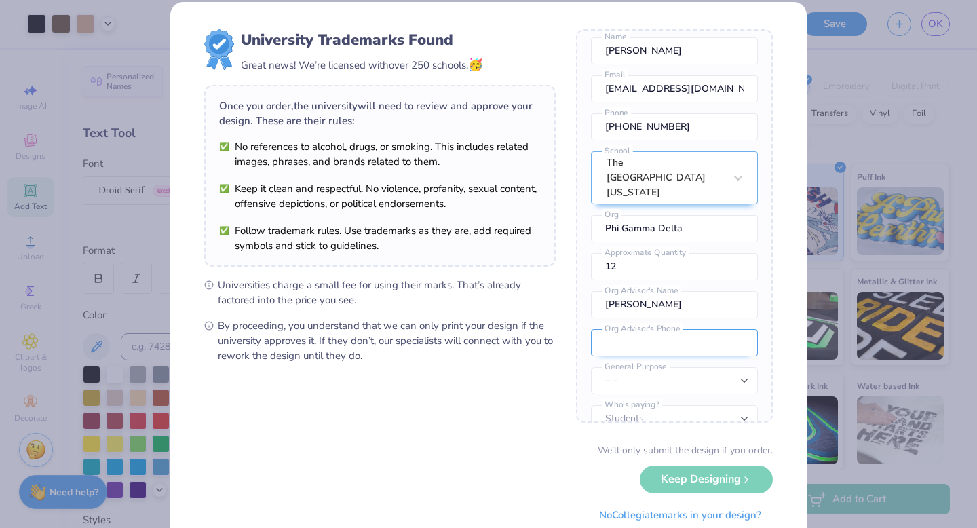
click at [660, 329] on input "tel" at bounding box center [674, 342] width 167 height 27
click at [676, 367] on select "– – Member apparel for registered Student Organization / Department / School Fu…" at bounding box center [674, 380] width 167 height 27
click at [659, 405] on select "Students University" at bounding box center [674, 418] width 167 height 27
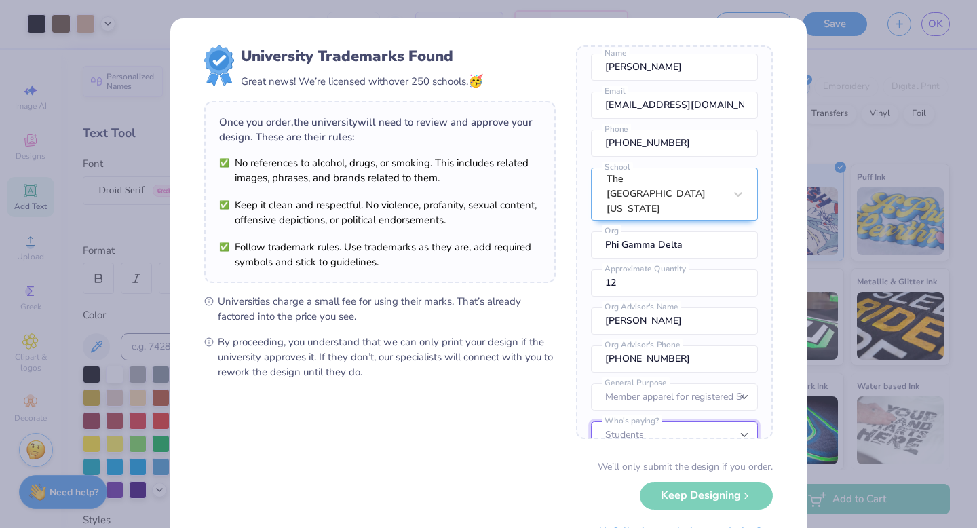
scroll to position [62, 0]
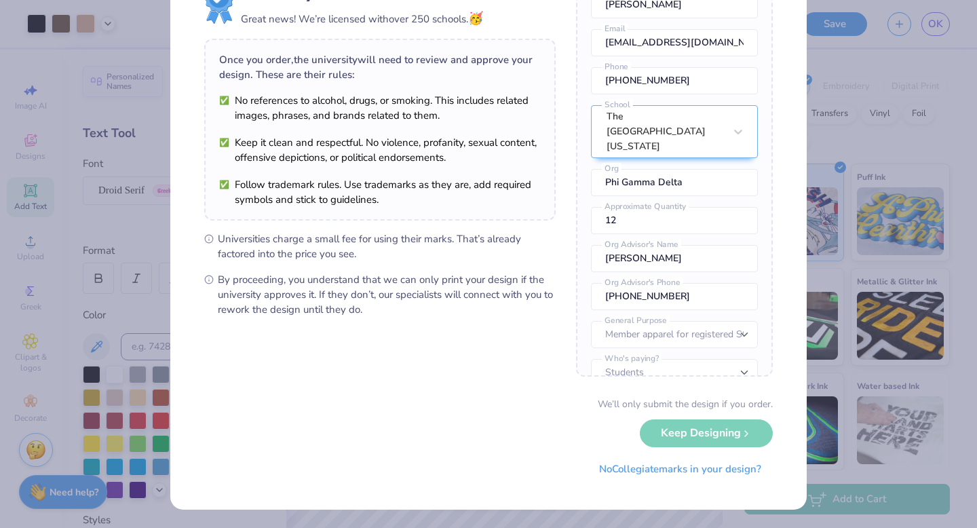
click at [518, 431] on div "We’ll only submit the design if you order. Keep Designing No Collegiate marks i…" at bounding box center [488, 439] width 569 height 85
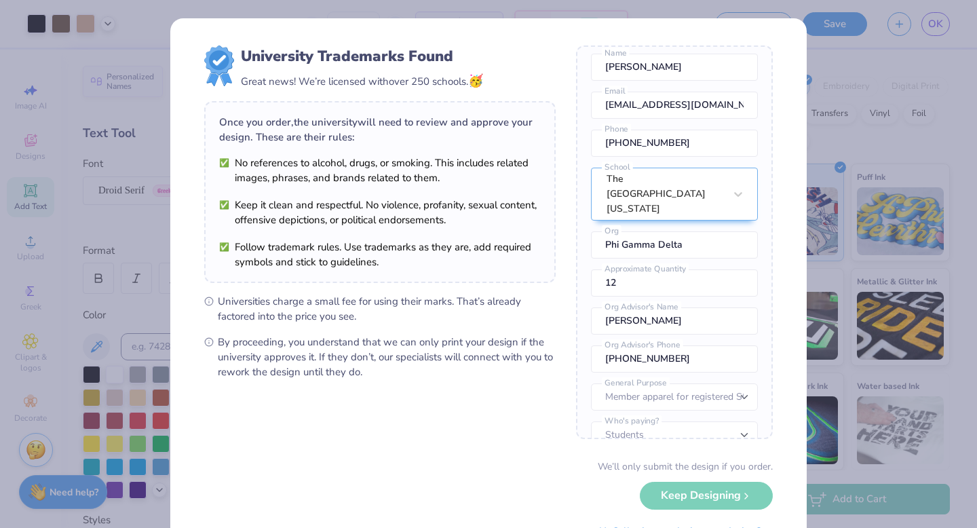
click at [673, 498] on div "We’ll only submit the design if you order. Keep Designing No Collegiate marks i…" at bounding box center [488, 501] width 569 height 85
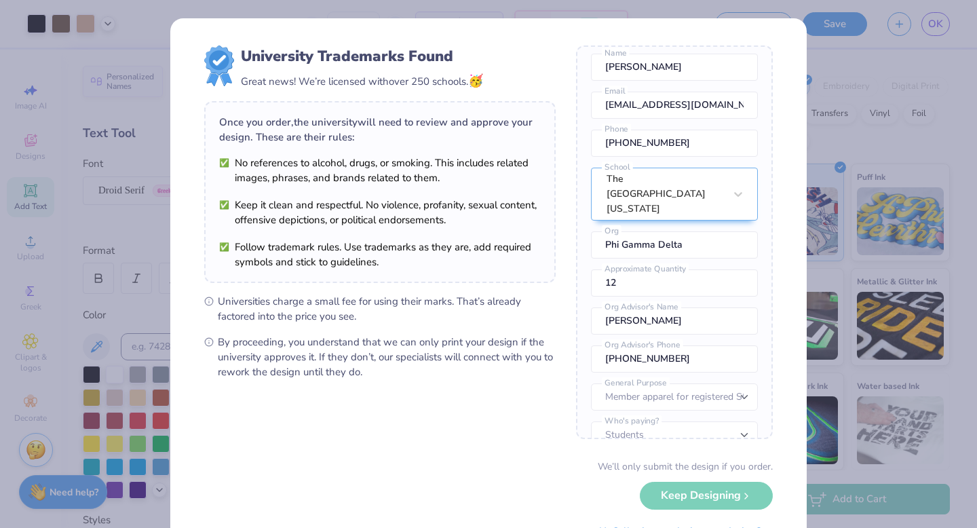
click at [545, 368] on span "By proceeding, you understand that we can only print your design if the univers…" at bounding box center [387, 356] width 338 height 45
click at [666, 383] on select "– – Member apparel for registered Student Organization / Department / School Fu…" at bounding box center [674, 396] width 167 height 27
click at [676, 383] on select "– – Member apparel for registered Student Organization / Department / School Fu…" at bounding box center [674, 396] width 167 height 27
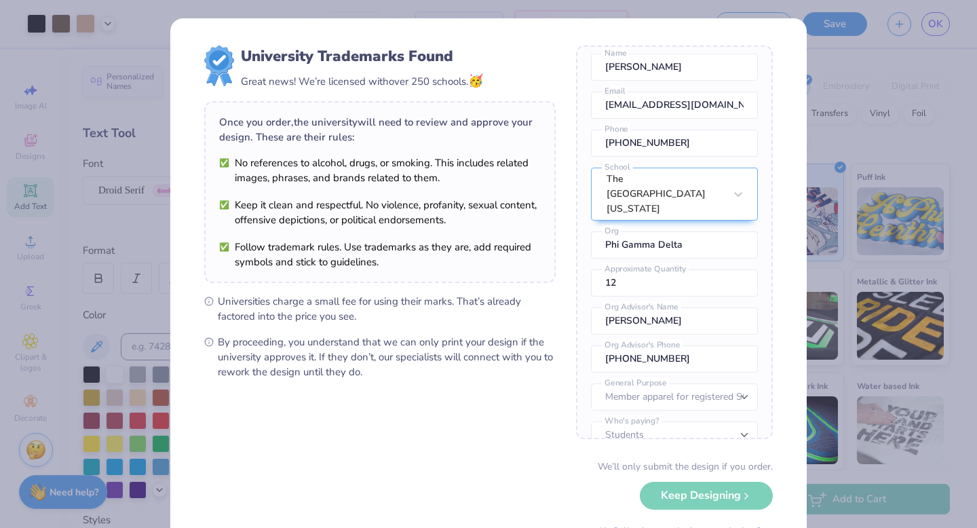
click at [891, 111] on div "University Trademarks Found Great news! We’re licensed with over 250 schools. 🥳…" at bounding box center [488, 264] width 977 height 528
click at [60, 102] on div "University Trademarks Found Great news! We’re licensed with over 250 schools. 🥳…" at bounding box center [488, 264] width 977 height 528
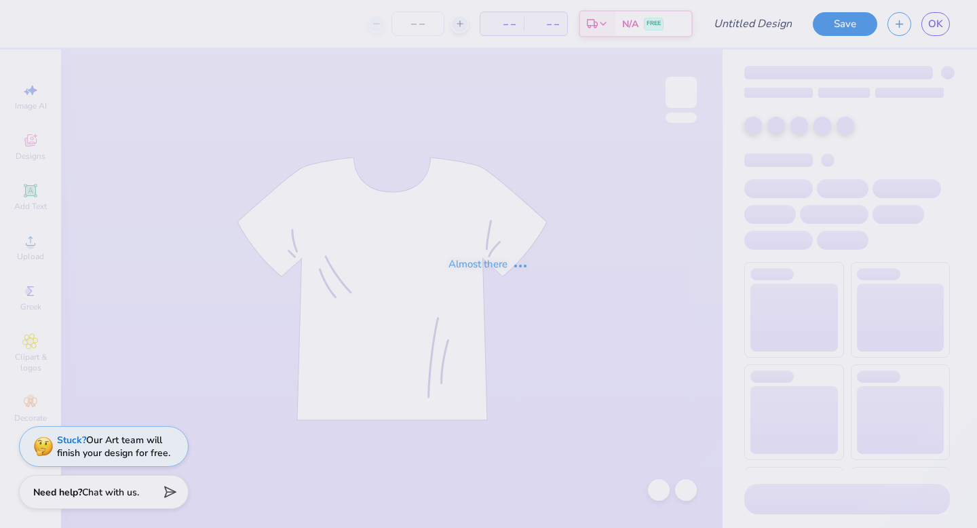
type input "[PERSON_NAME]"
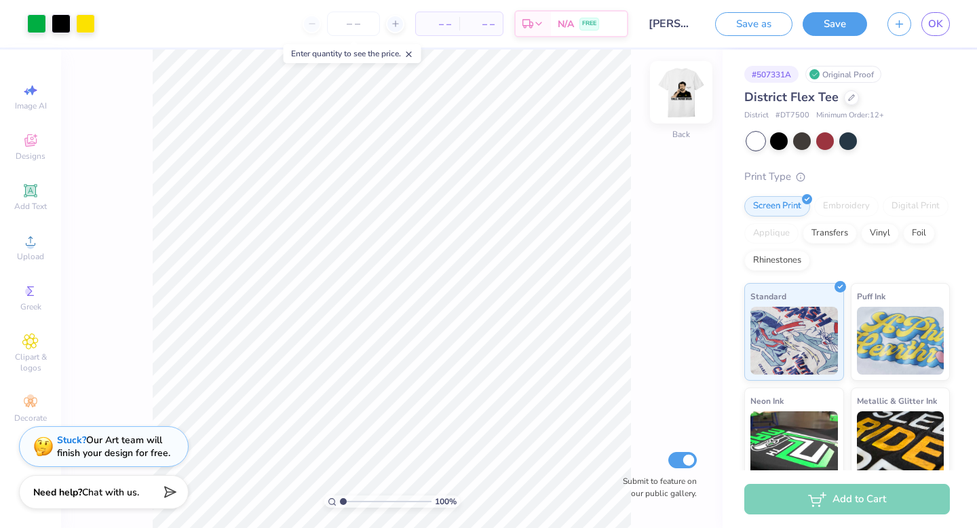
click at [683, 103] on img at bounding box center [681, 92] width 54 height 54
drag, startPoint x: 345, startPoint y: 501, endPoint x: 361, endPoint y: 501, distance: 15.6
type input "2.98"
click at [361, 501] on input "range" at bounding box center [386, 501] width 92 height 12
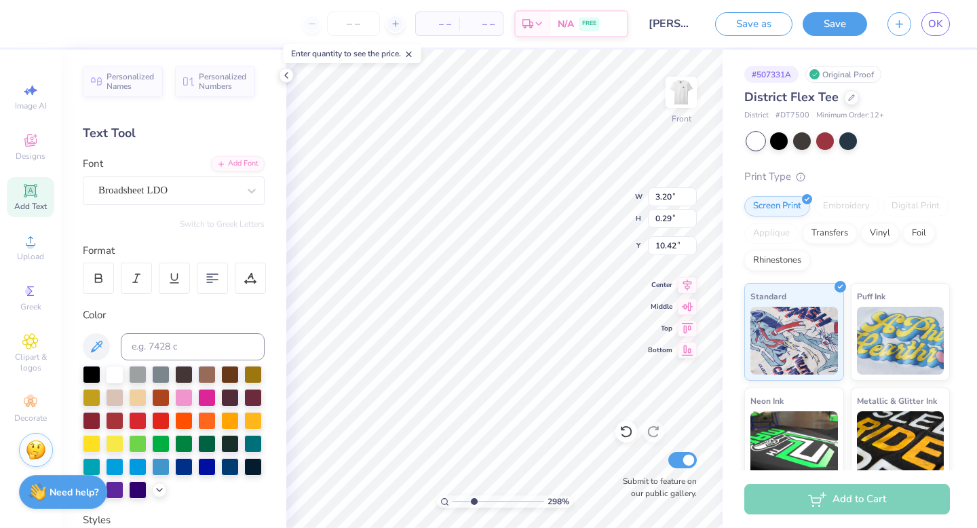
type input "3.20"
type input "0.29"
type input "2.56"
type input "0.58"
type input "9.64"
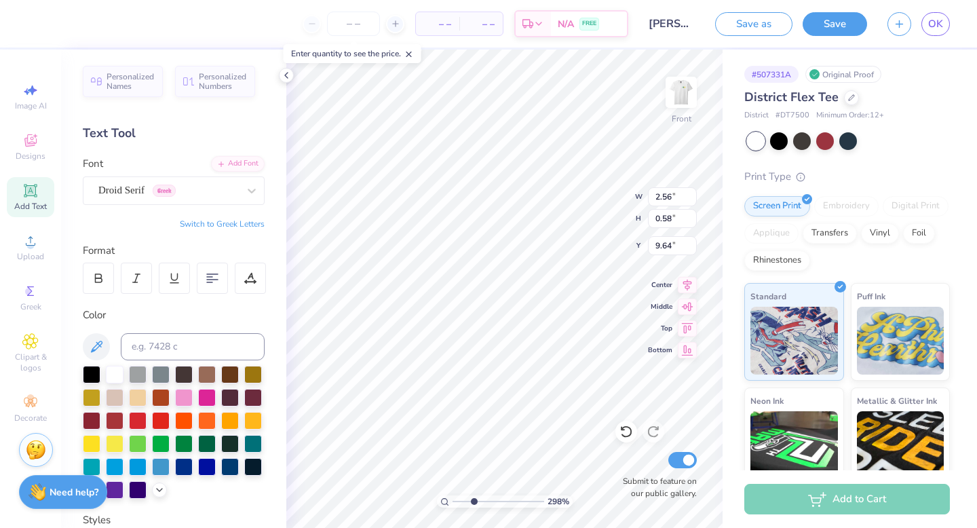
type input "2.84"
type input "0.64"
type input "9.58"
type input "12.43"
type input "9.43"
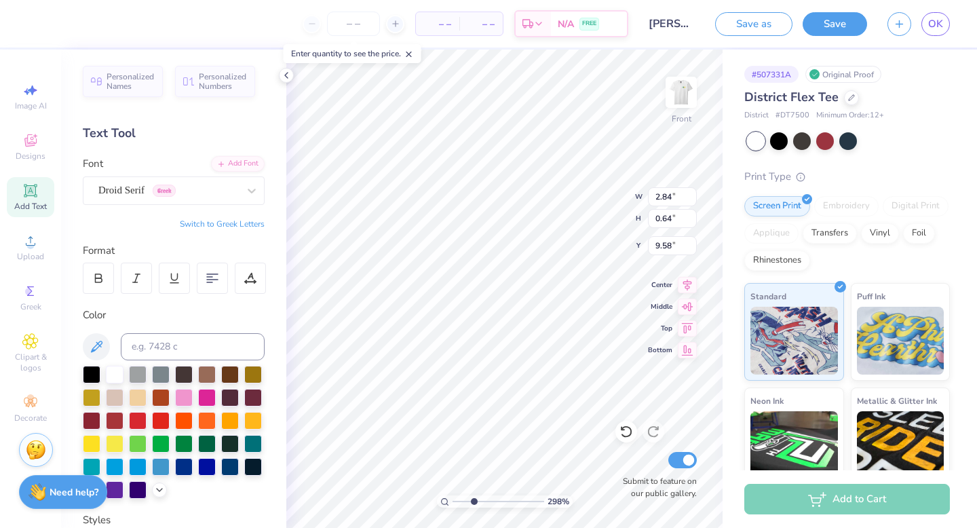
type input "6.56"
click at [610, 195] on div "298 % Front W 12.43 12.43 " H 9.43 9.43 " Y 6.56 6.56 " Center Middle Top Botto…" at bounding box center [504, 289] width 436 height 478
click at [547, 493] on div "1000 %" at bounding box center [504, 289] width 478 height 478
click at [427, 493] on div "100 %" at bounding box center [504, 289] width 478 height 478
drag, startPoint x: 459, startPoint y: 501, endPoint x: 522, endPoint y: 501, distance: 63.1
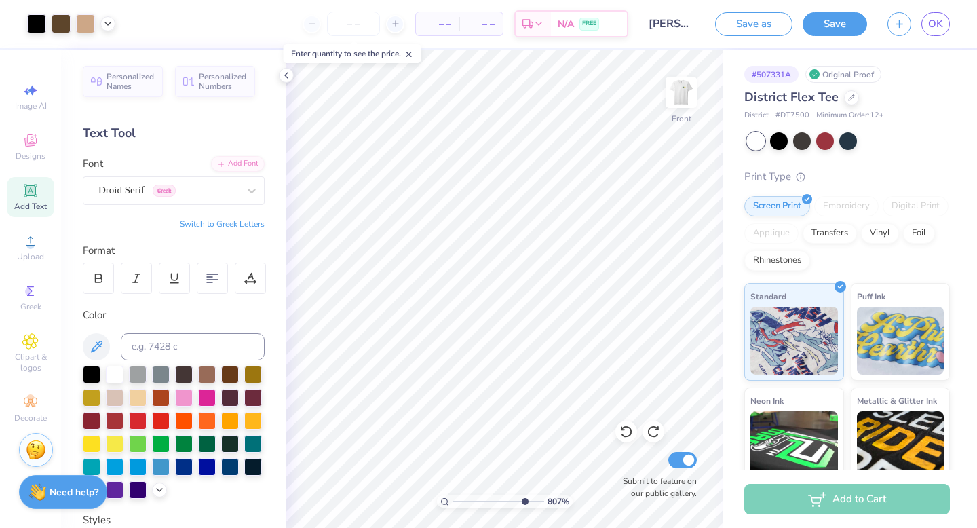
type input "8.37"
click at [522, 501] on input "range" at bounding box center [499, 501] width 92 height 12
type input "0.43"
type input "0.38"
type input "11.58"
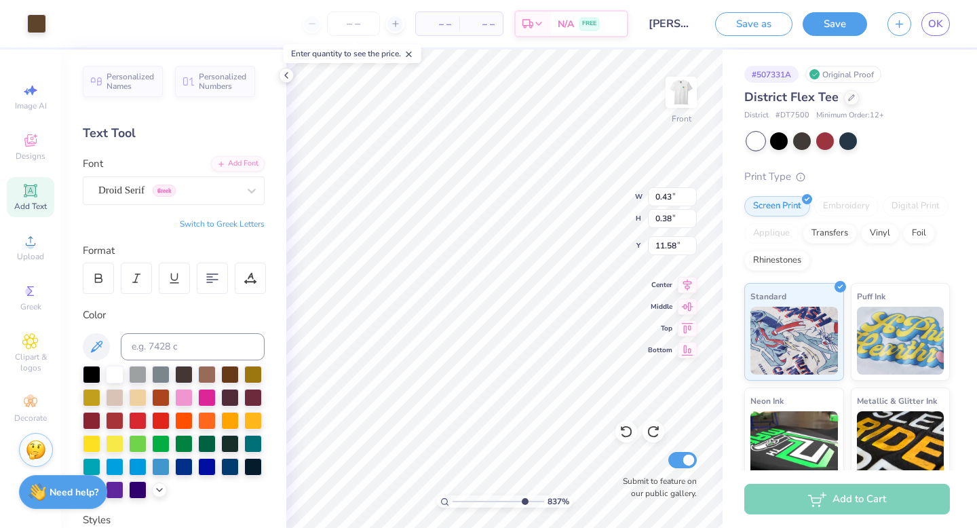
type input "5.59"
type input "5.14"
type input "10.84"
type input "7.93"
drag, startPoint x: 522, startPoint y: 498, endPoint x: 613, endPoint y: 503, distance: 90.4
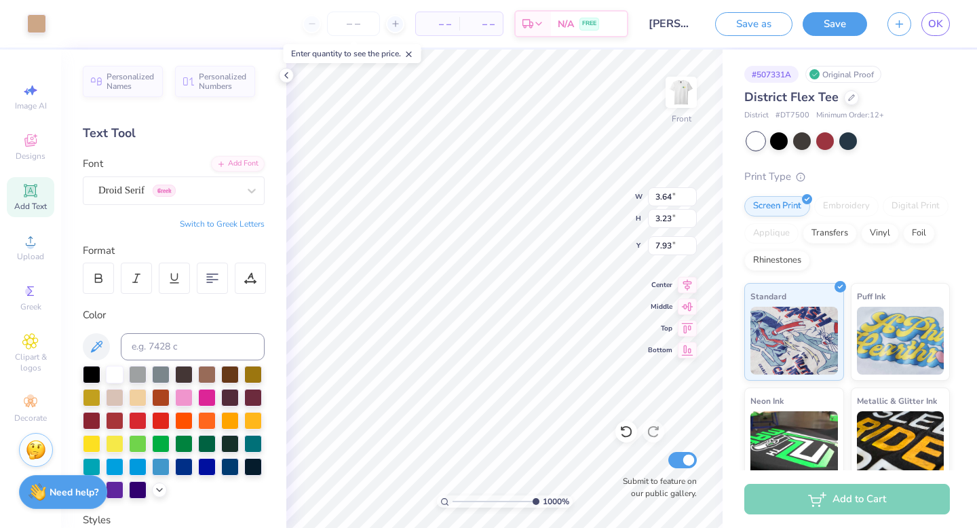
click at [539, 503] on input "range" at bounding box center [496, 501] width 87 height 12
type input "1"
click at [413, 498] on div "100 %" at bounding box center [504, 289] width 478 height 478
click at [113, 20] on div at bounding box center [107, 22] width 15 height 15
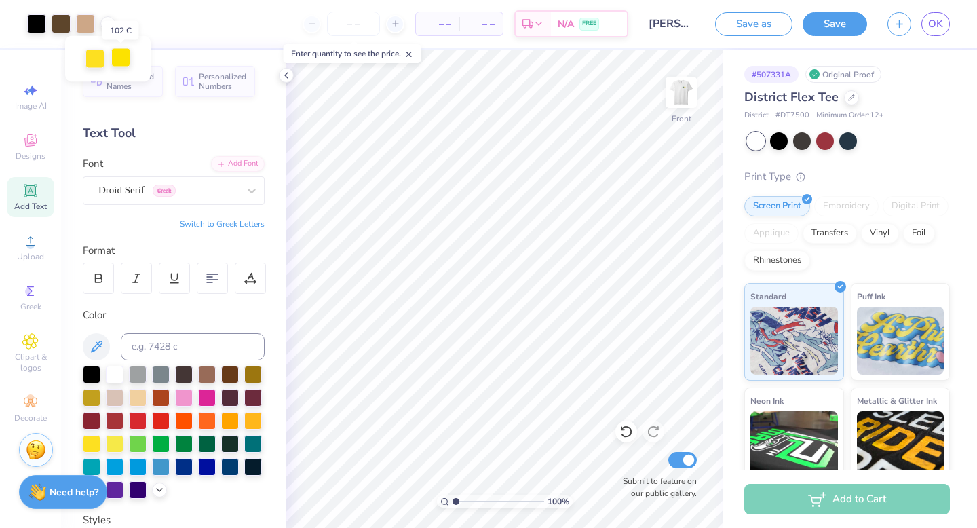
click at [125, 58] on div at bounding box center [120, 57] width 19 height 19
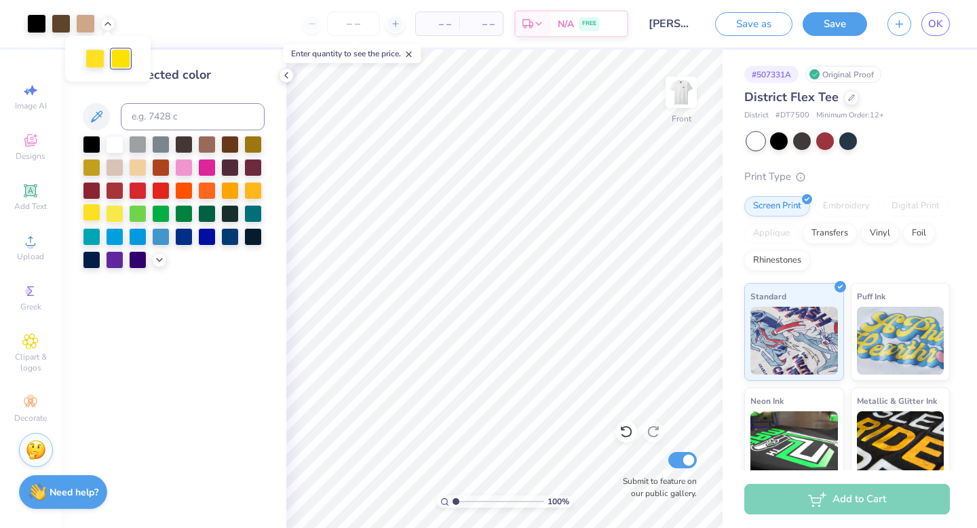
click at [89, 211] on div at bounding box center [92, 213] width 18 height 18
click at [192, 87] on div "Change selected color" at bounding box center [174, 167] width 182 height 203
click at [688, 97] on img at bounding box center [681, 92] width 54 height 54
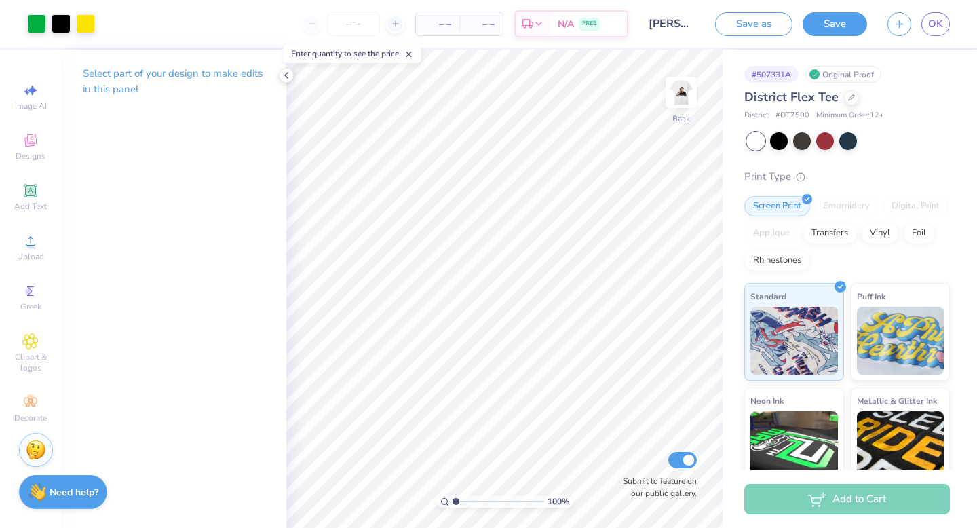
click at [688, 97] on img at bounding box center [681, 92] width 27 height 27
click at [686, 103] on img at bounding box center [681, 92] width 54 height 54
click at [686, 103] on img at bounding box center [681, 92] width 27 height 27
click at [828, 28] on button "Save" at bounding box center [835, 22] width 64 height 24
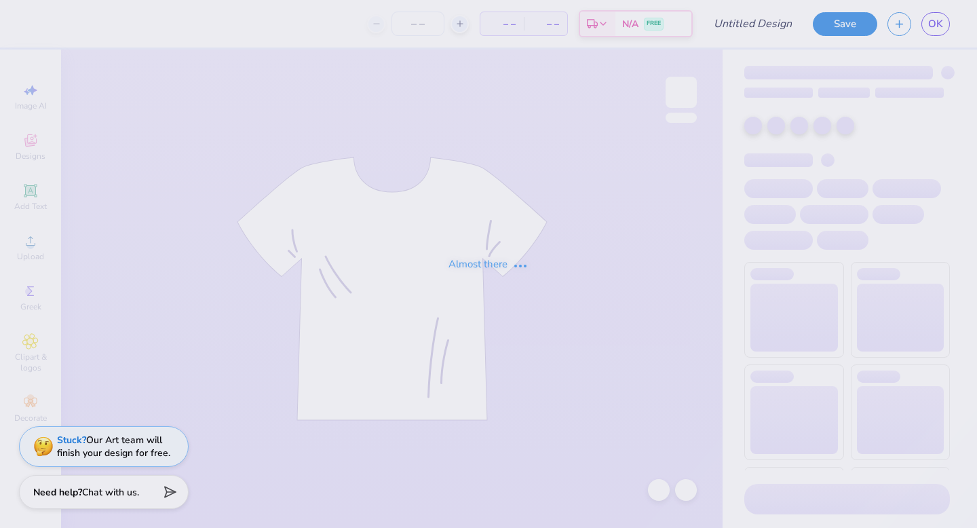
type input "[PERSON_NAME]"
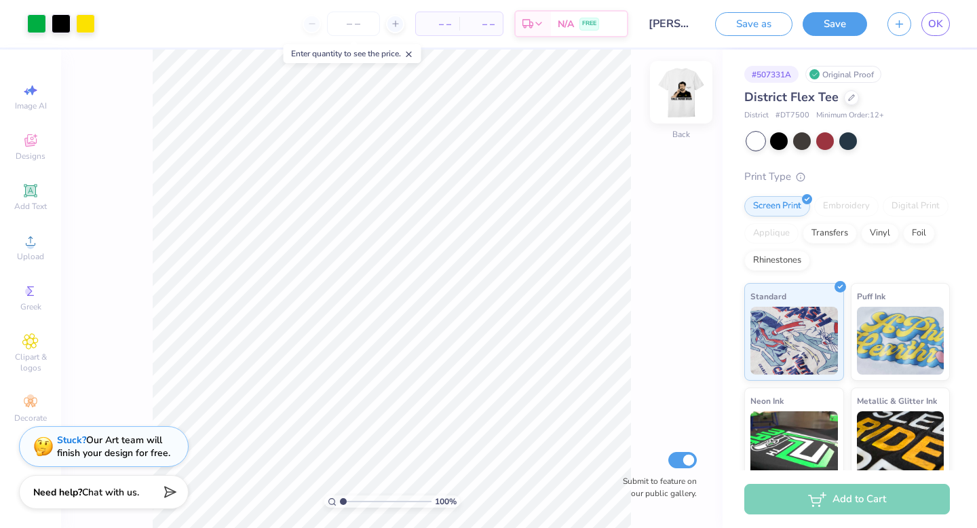
click at [684, 98] on img at bounding box center [681, 92] width 54 height 54
type input "10"
drag, startPoint x: 345, startPoint y: 500, endPoint x: 425, endPoint y: 498, distance: 80.1
click at [425, 498] on div "994 %" at bounding box center [392, 501] width 136 height 12
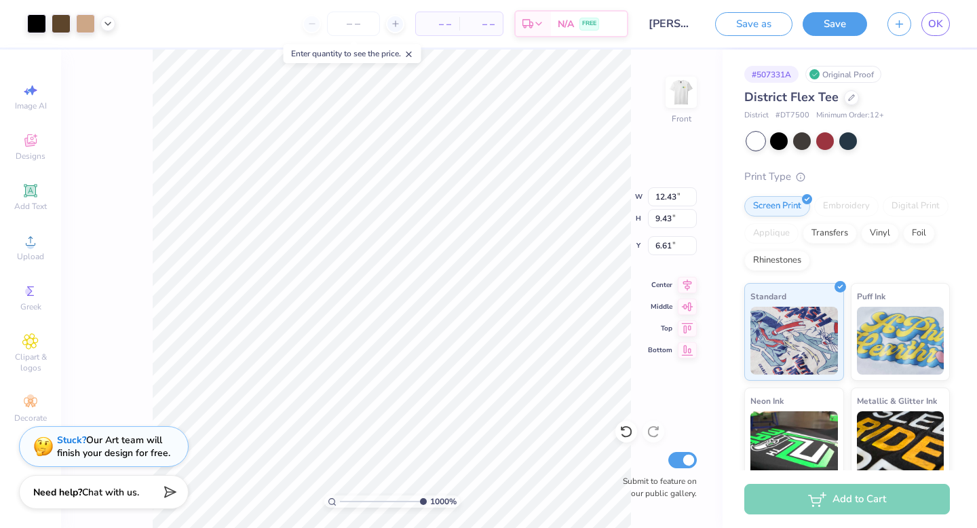
type input "6.61"
type input "7.93"
drag, startPoint x: 419, startPoint y: 503, endPoint x: 334, endPoint y: 499, distance: 85.6
click at [340, 499] on input "range" at bounding box center [386, 501] width 92 height 12
drag, startPoint x: 345, startPoint y: 499, endPoint x: 373, endPoint y: 499, distance: 27.8
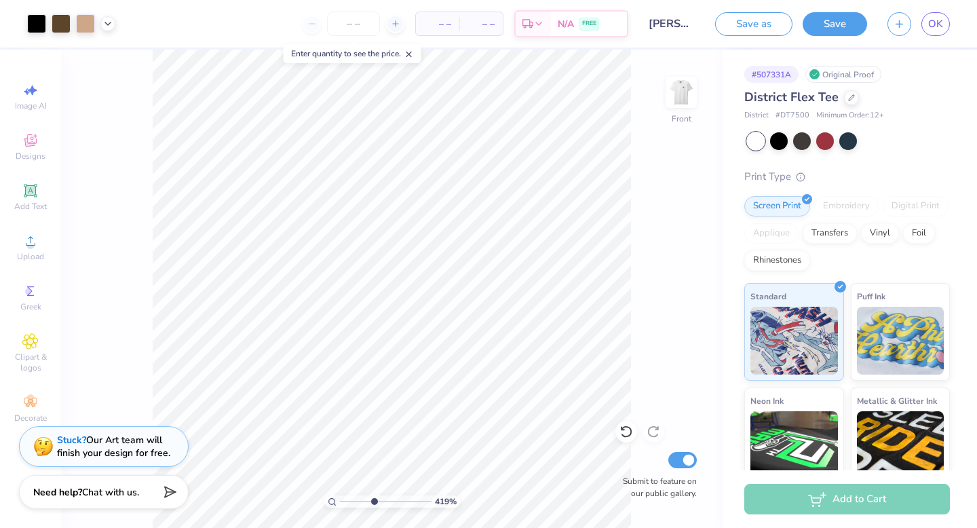
type input "4.38"
click at [373, 499] on input "range" at bounding box center [386, 501] width 92 height 12
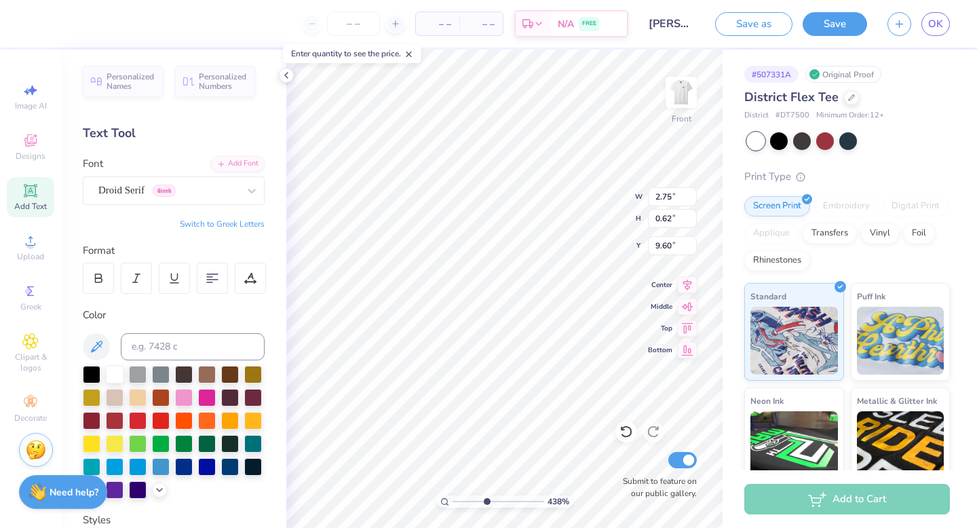
type input "2.75"
type input "0.62"
type input "9.60"
type input "2.85"
type input "0.65"
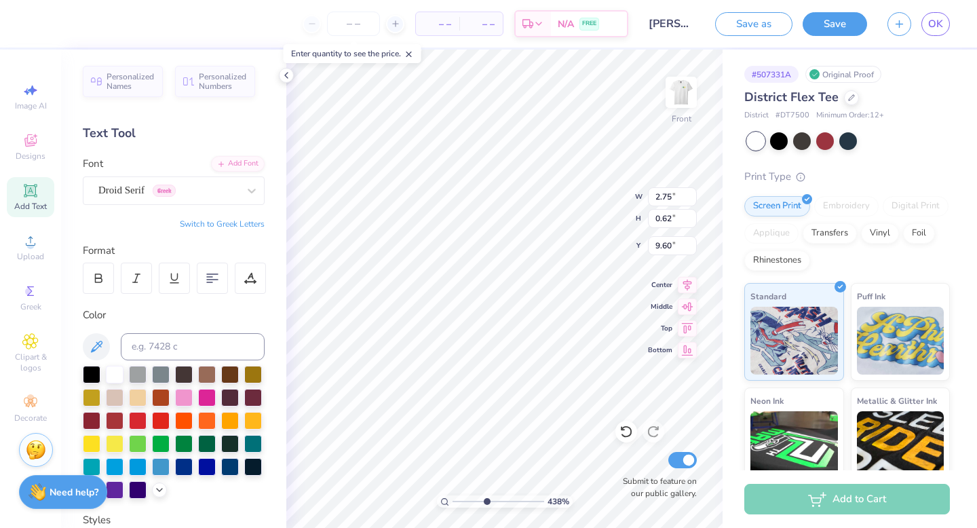
type input "9.57"
type input "3.08"
type input "0.28"
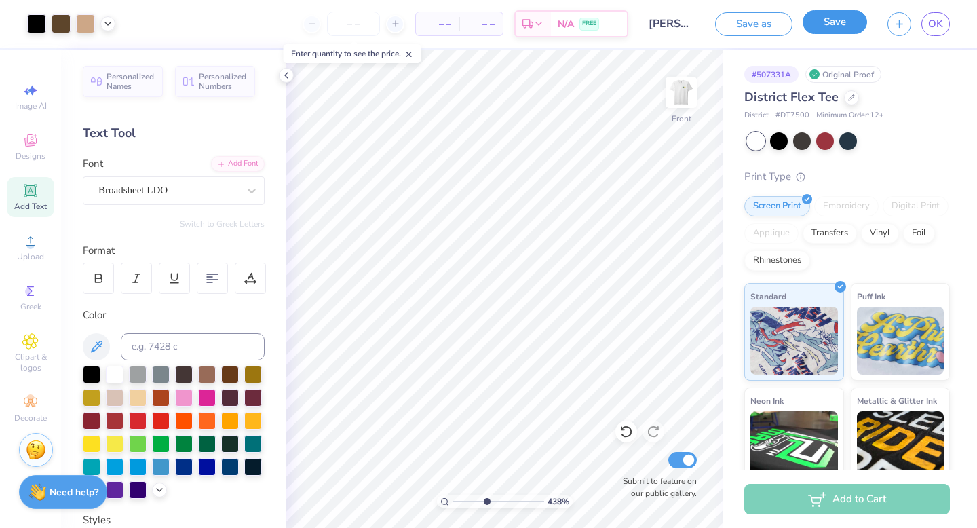
click at [830, 29] on button "Save" at bounding box center [835, 22] width 64 height 24
type input "1"
click at [394, 496] on div "100 %" at bounding box center [504, 289] width 478 height 478
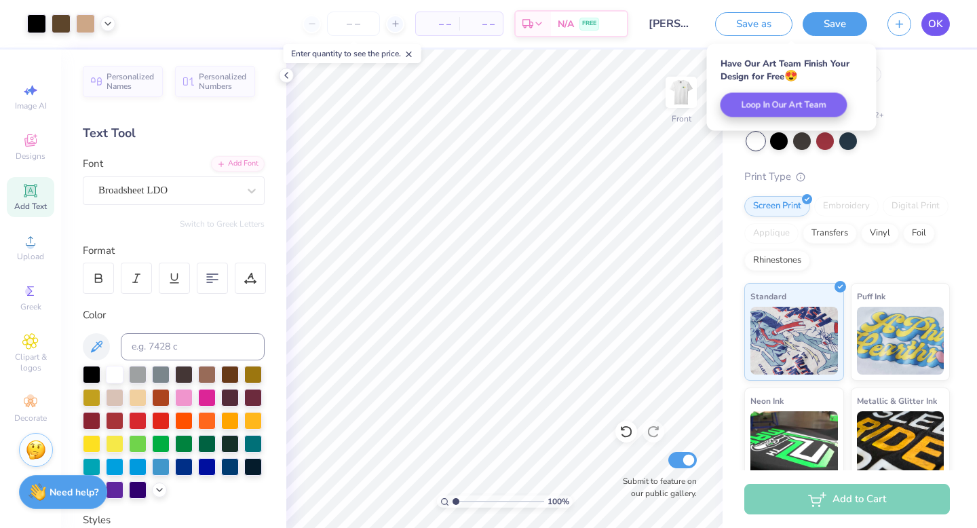
click at [934, 23] on span "OK" at bounding box center [935, 24] width 15 height 16
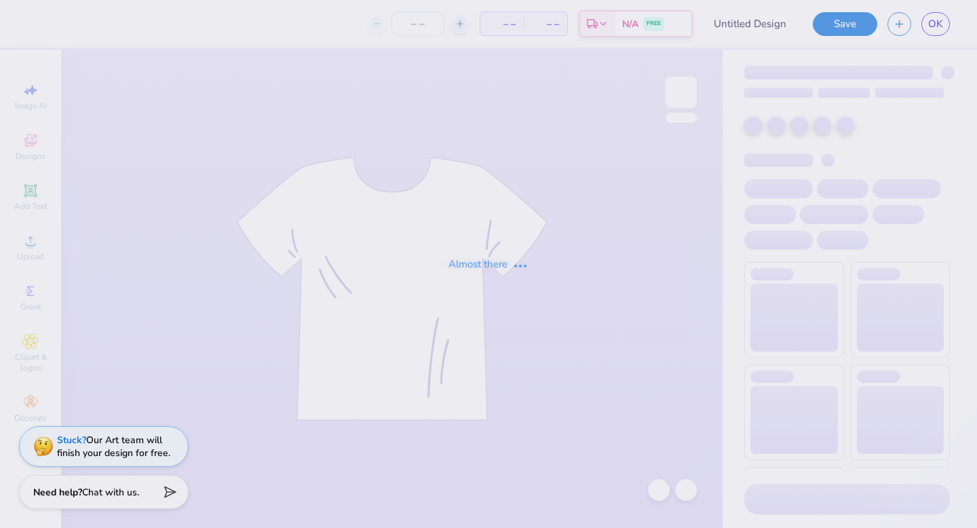
type input "[PERSON_NAME]"
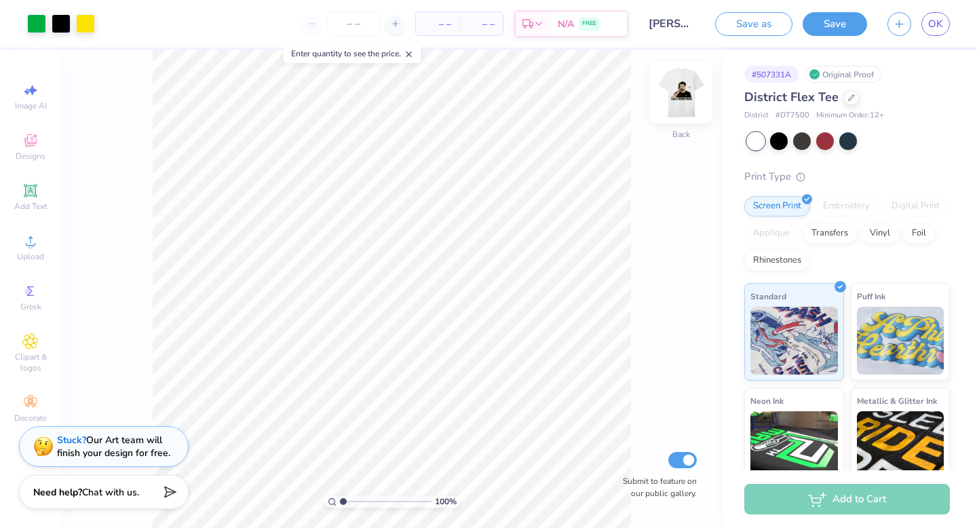
click at [679, 101] on img at bounding box center [681, 92] width 54 height 54
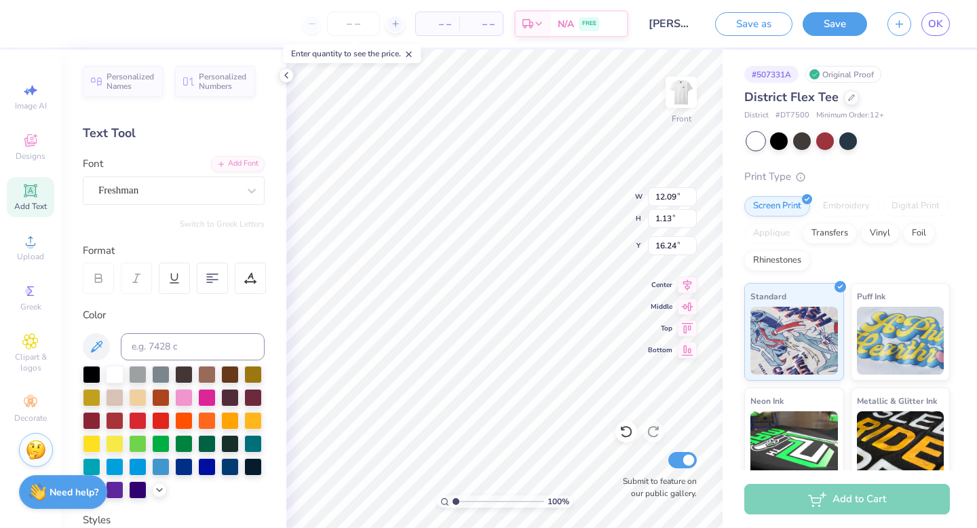
scroll to position [0, 6]
type textarea "RUSH THE PROGUM 2025"
type input "13.96"
type input "0.88"
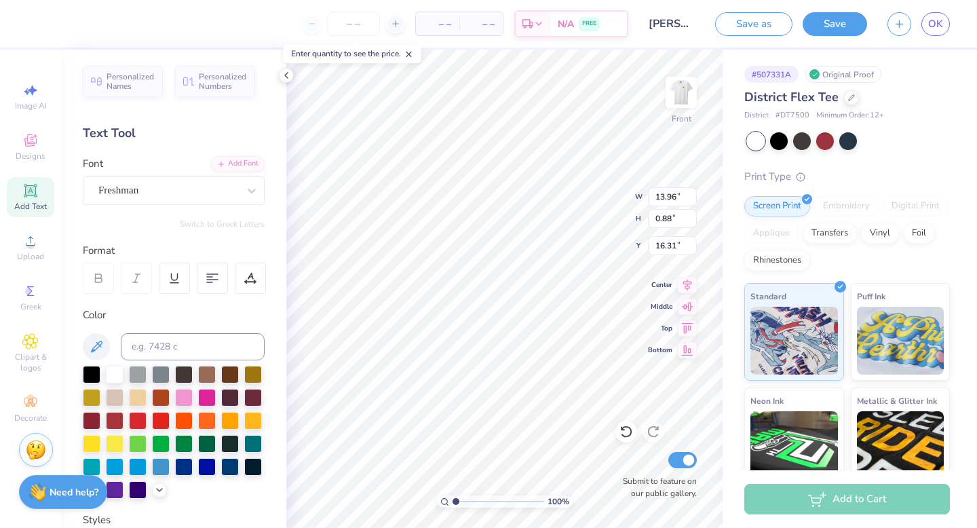
type input "12.26"
type input "0.77"
click at [176, 192] on div "Freshman" at bounding box center [168, 190] width 142 height 21
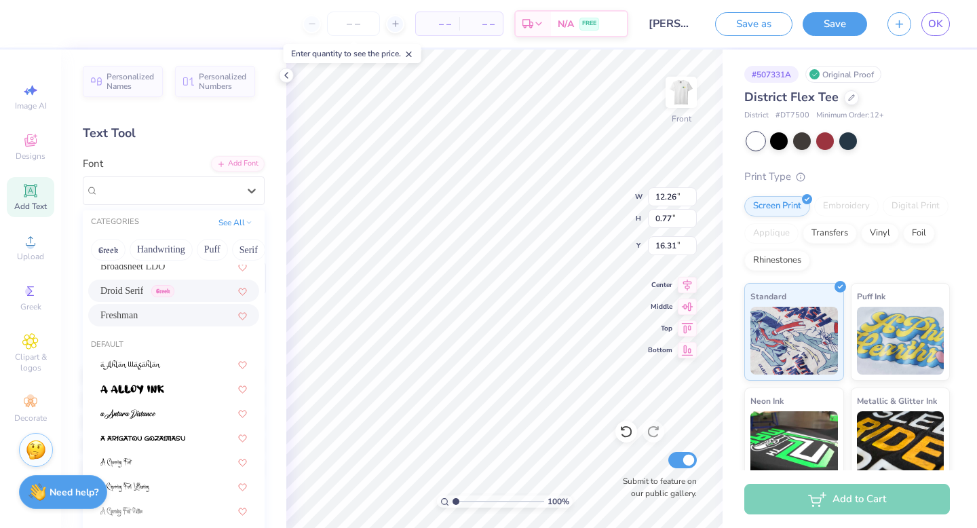
scroll to position [11, 0]
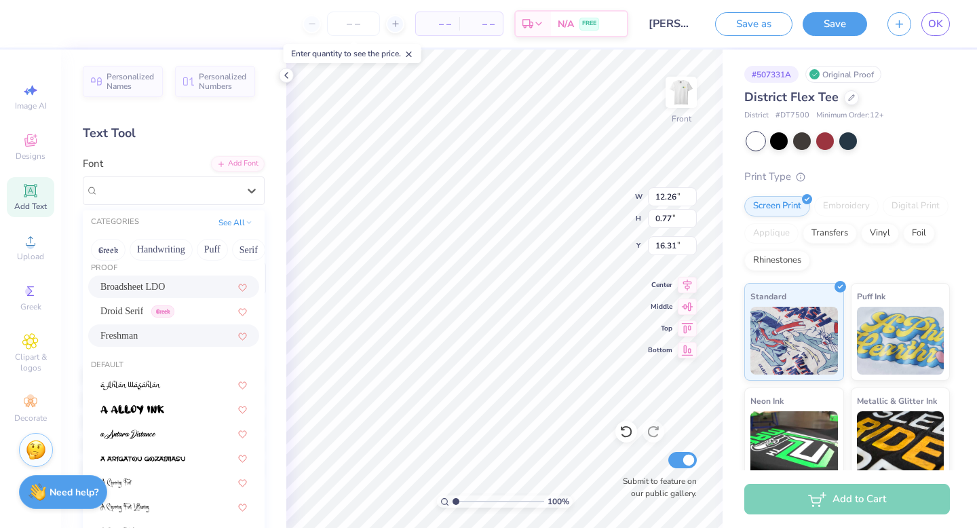
click at [181, 279] on div "Broadsheet LDO" at bounding box center [173, 286] width 171 height 22
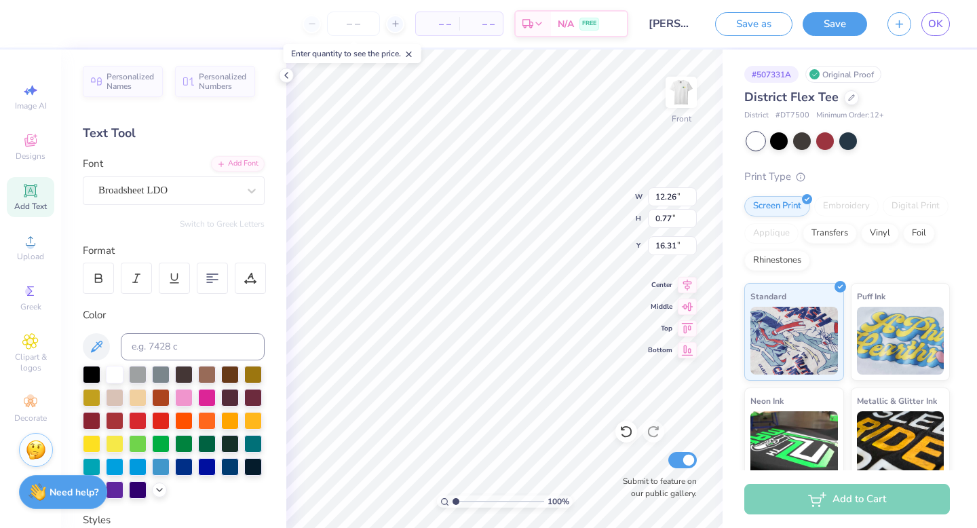
type input "11.35"
type input "0.63"
type input "16.37"
click at [192, 190] on div "Broadsheet LDO" at bounding box center [168, 190] width 142 height 21
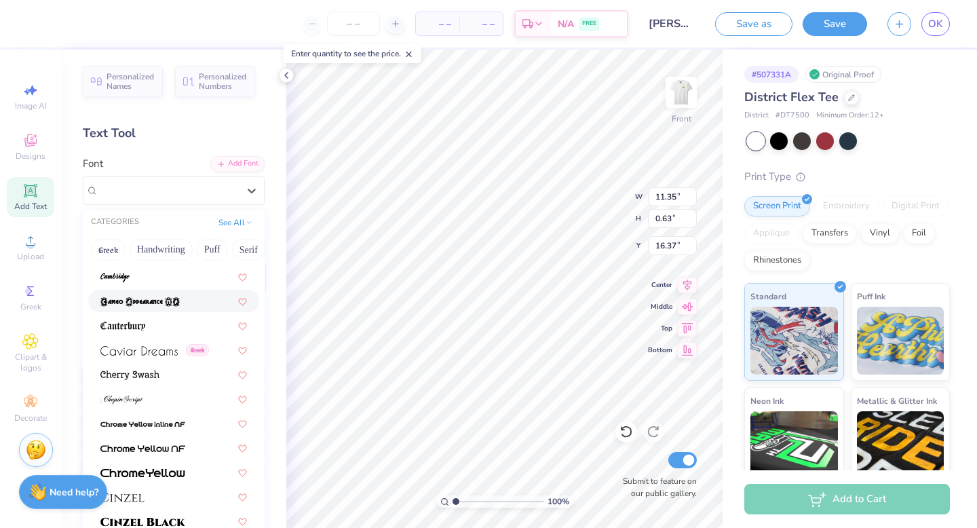
scroll to position [1523, 0]
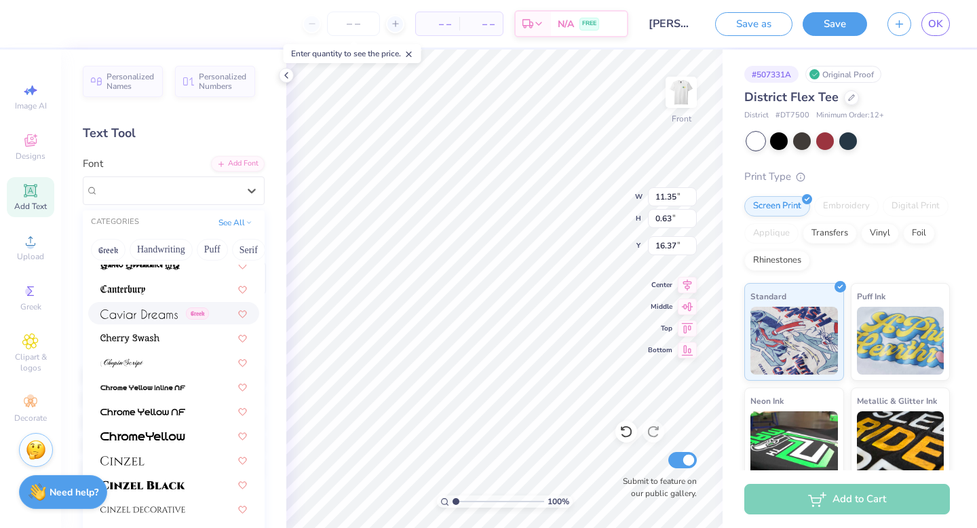
click at [205, 310] on span "Greek" at bounding box center [197, 313] width 23 height 12
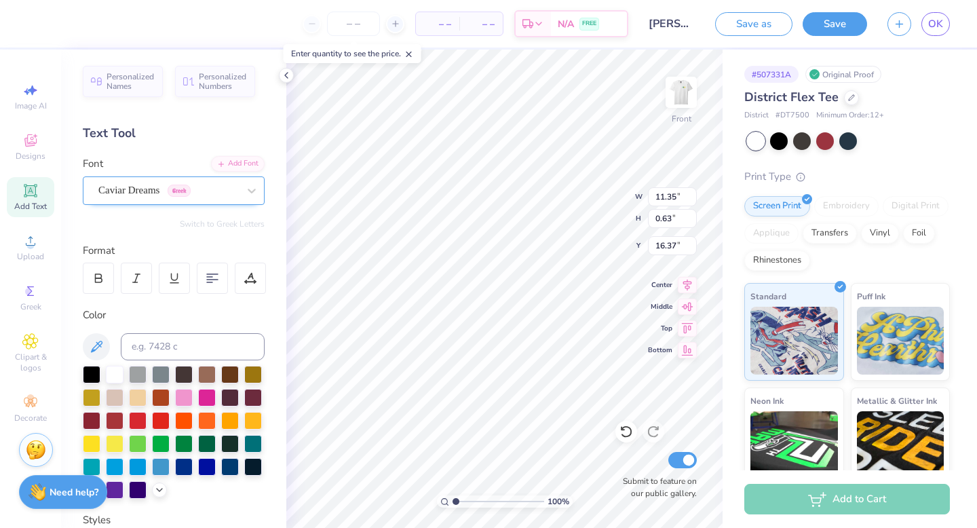
type input "10.55"
type input "0.74"
type input "16.32"
click at [195, 191] on div "Caviar Dreams Greek" at bounding box center [168, 190] width 142 height 21
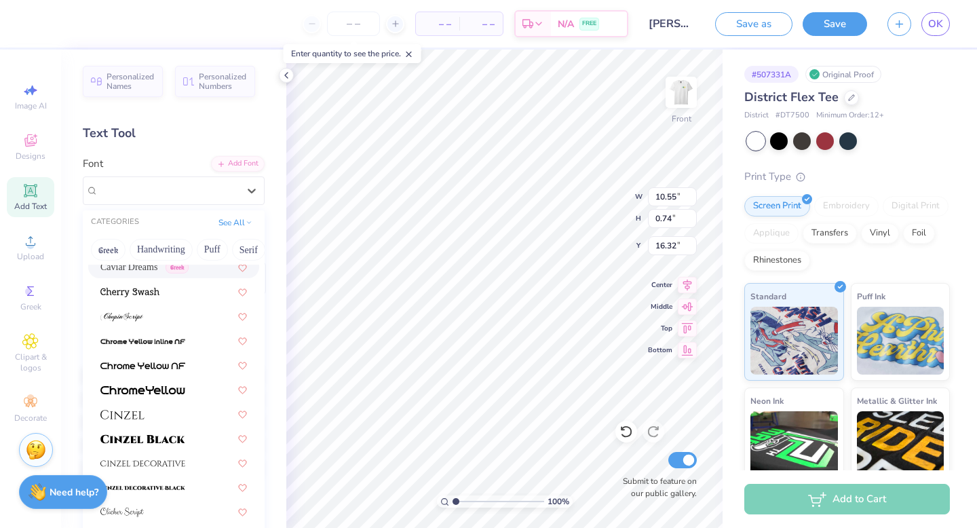
scroll to position [1584, 0]
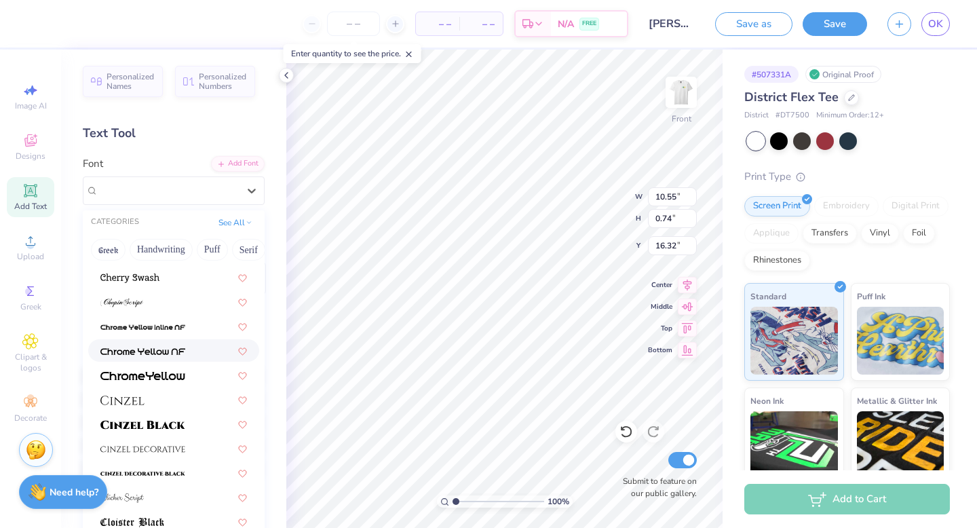
click at [191, 353] on div at bounding box center [173, 350] width 147 height 14
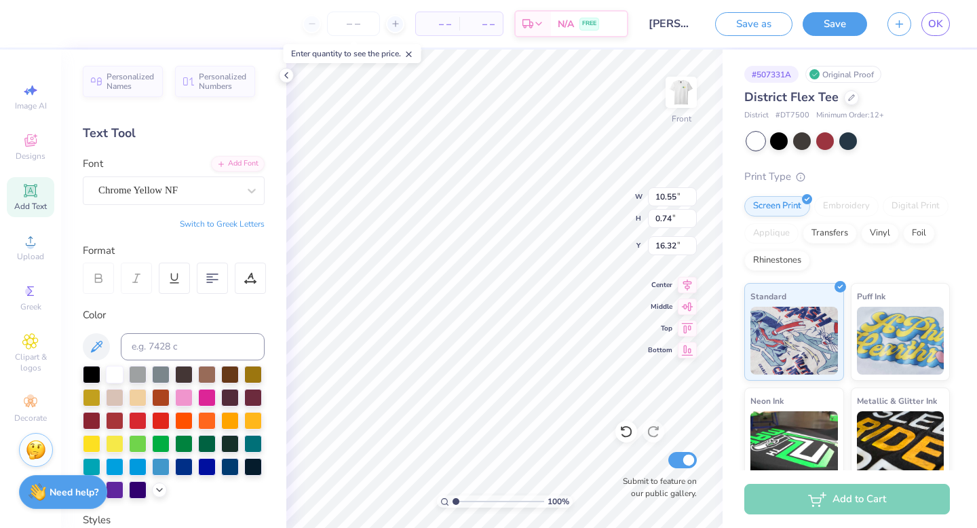
type input "12.14"
type input "0.62"
type input "16.38"
click at [209, 188] on div "Chrome Yellow NF" at bounding box center [168, 190] width 142 height 21
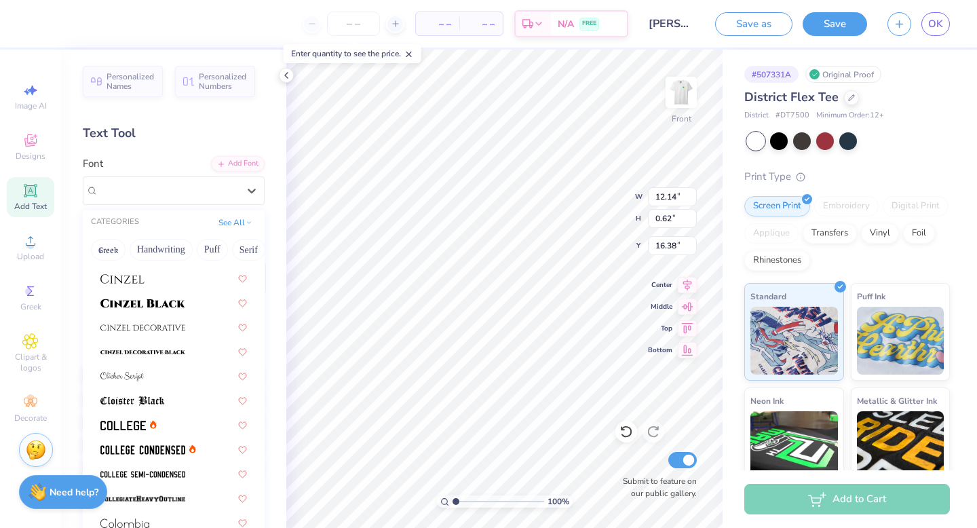
scroll to position [1710, 0]
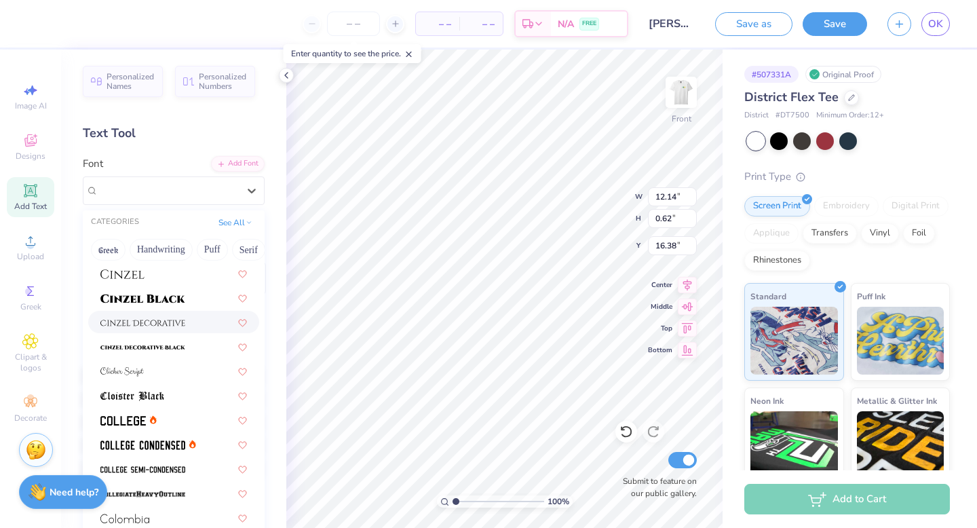
click at [191, 326] on div at bounding box center [173, 322] width 147 height 14
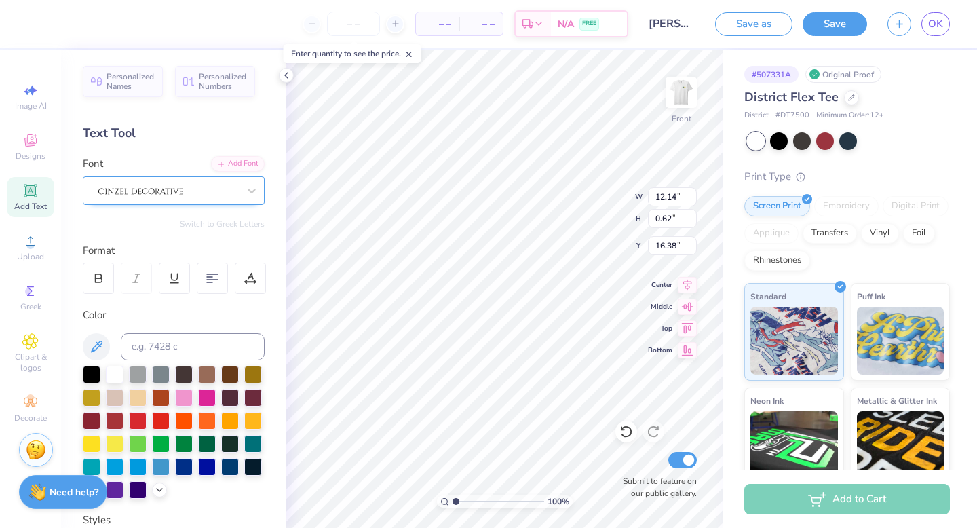
type input "11.39"
type input "0.97"
type input "16.21"
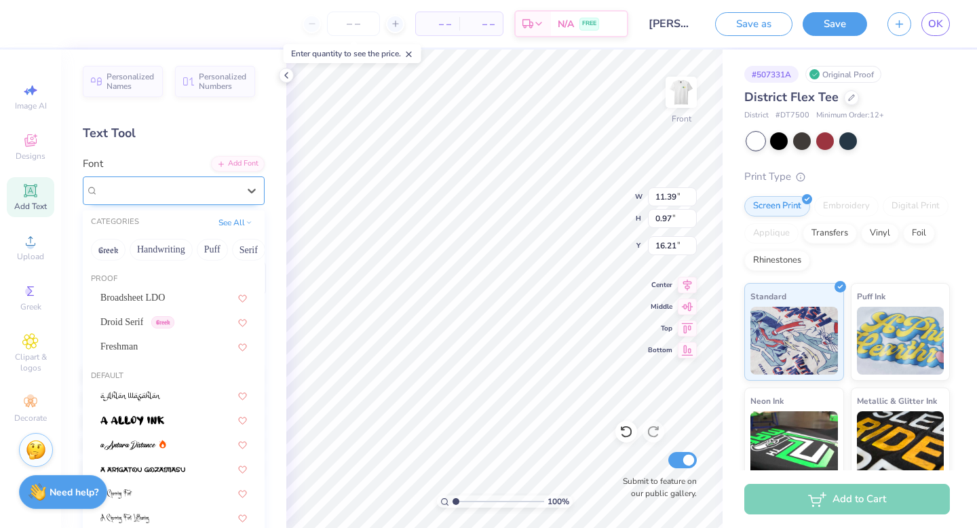
click at [193, 197] on div at bounding box center [168, 190] width 142 height 21
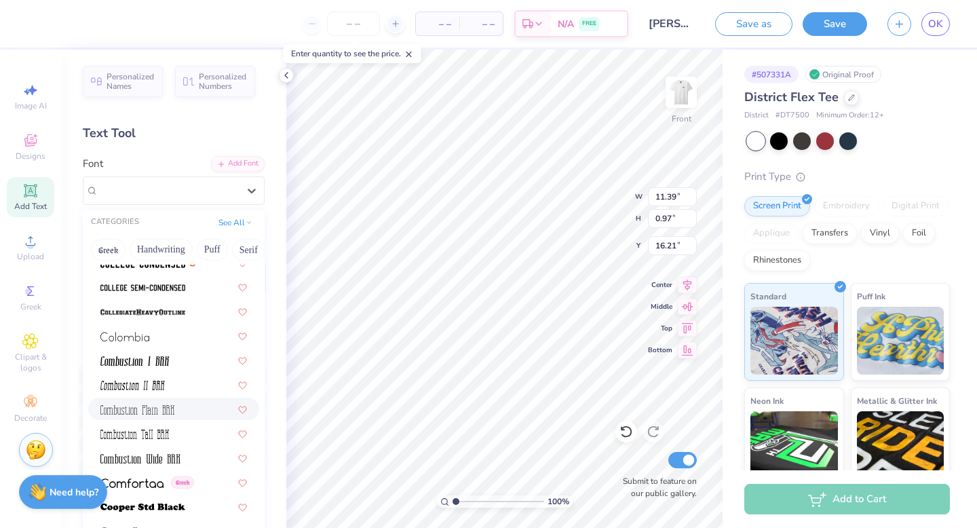
scroll to position [1906, 0]
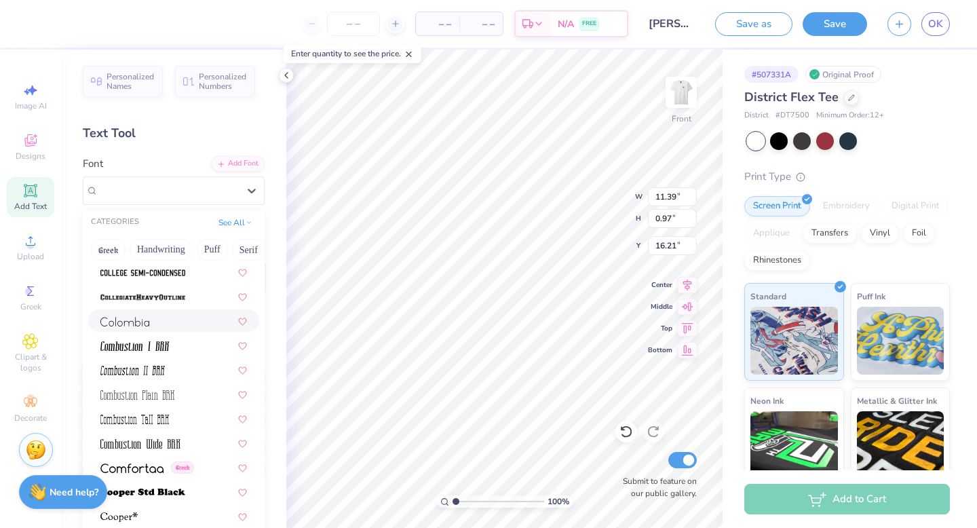
click at [195, 315] on div at bounding box center [173, 320] width 147 height 14
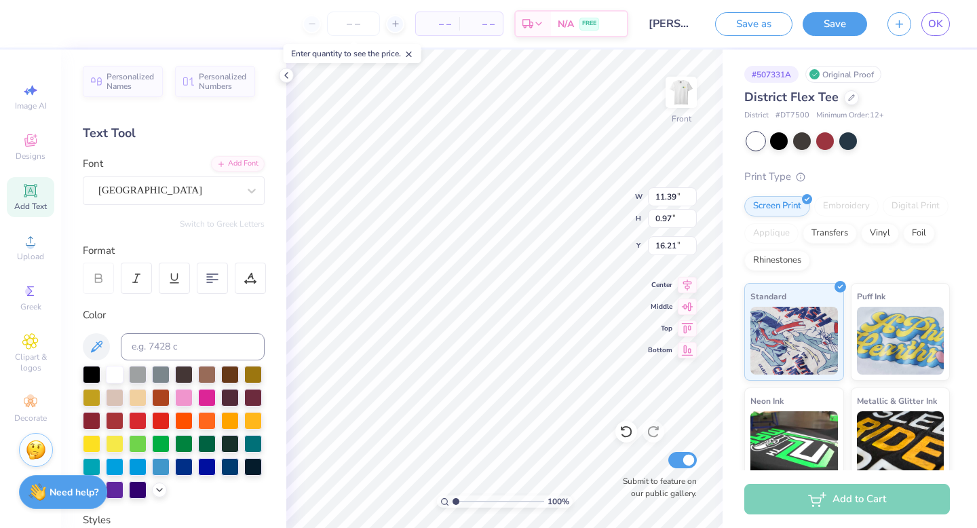
type input "6.98"
type input "0.51"
type input "16.44"
type input "6.56"
type input "0.48"
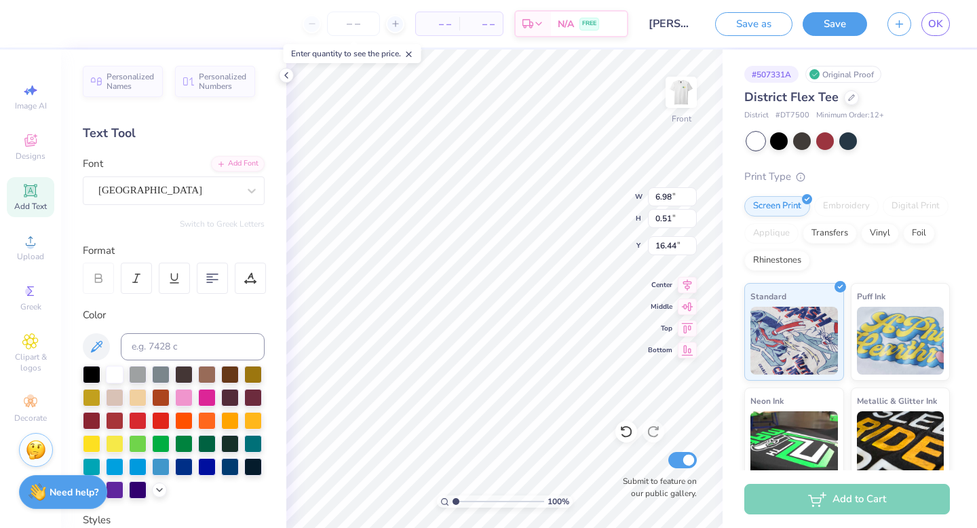
type input "16.47"
click at [215, 186] on div "Colombia" at bounding box center [168, 190] width 142 height 21
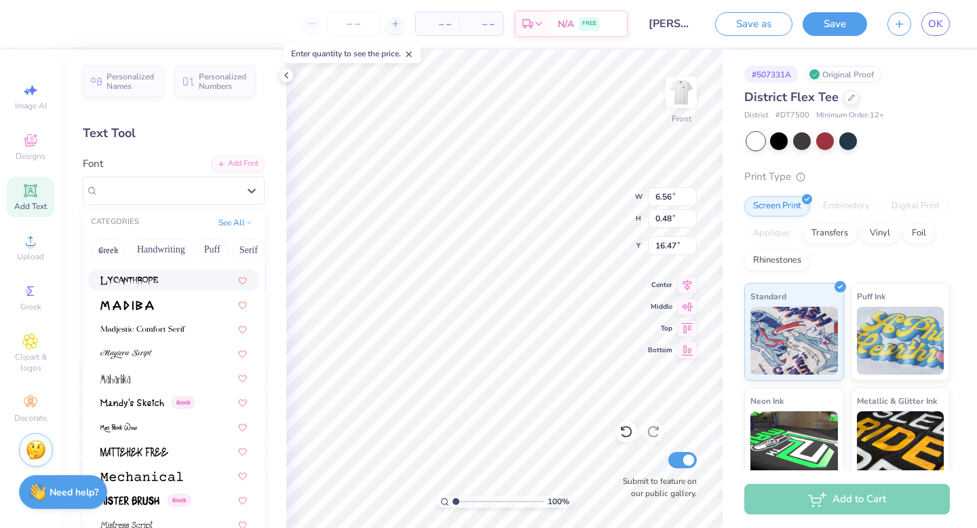
scroll to position [4759, 0]
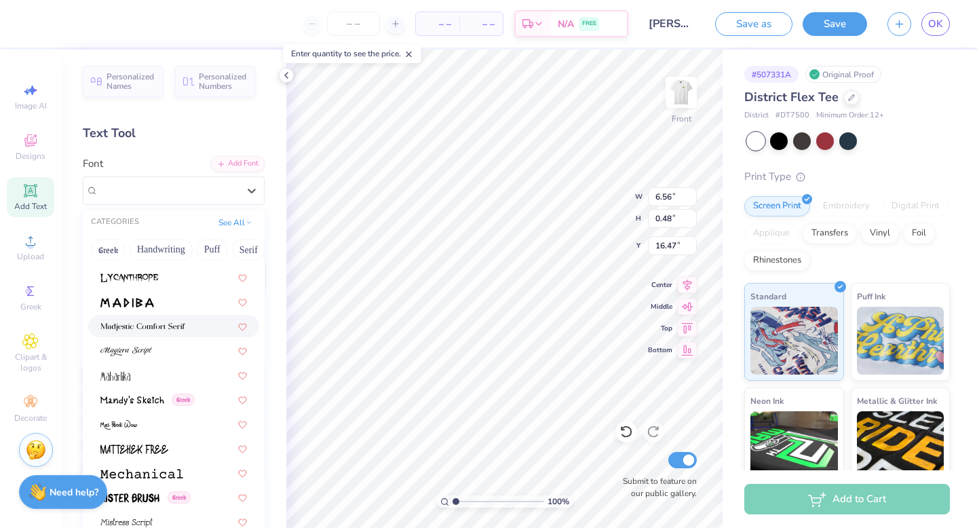
click at [190, 326] on div at bounding box center [173, 326] width 147 height 14
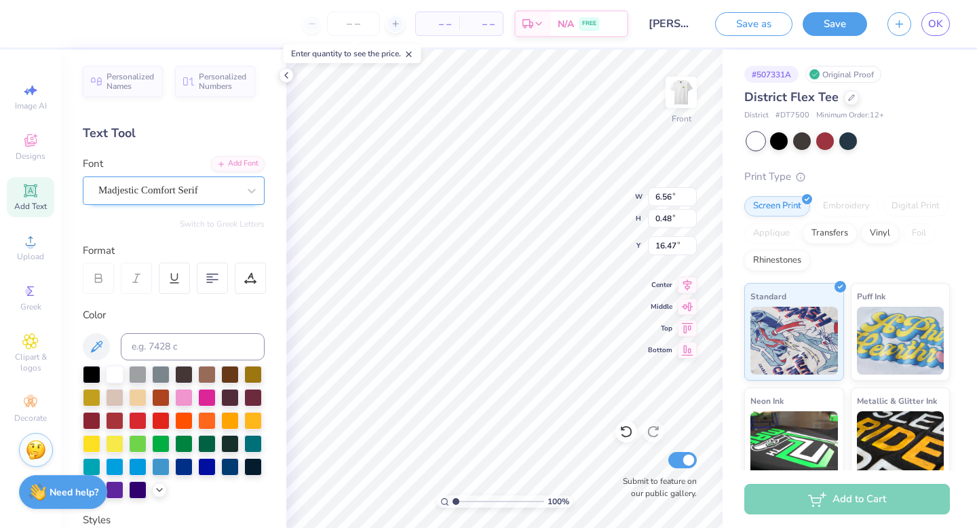
type input "13.85"
type input "0.87"
type input "16.27"
click at [195, 179] on div "Madjestic Comfort Serif" at bounding box center [174, 190] width 182 height 28
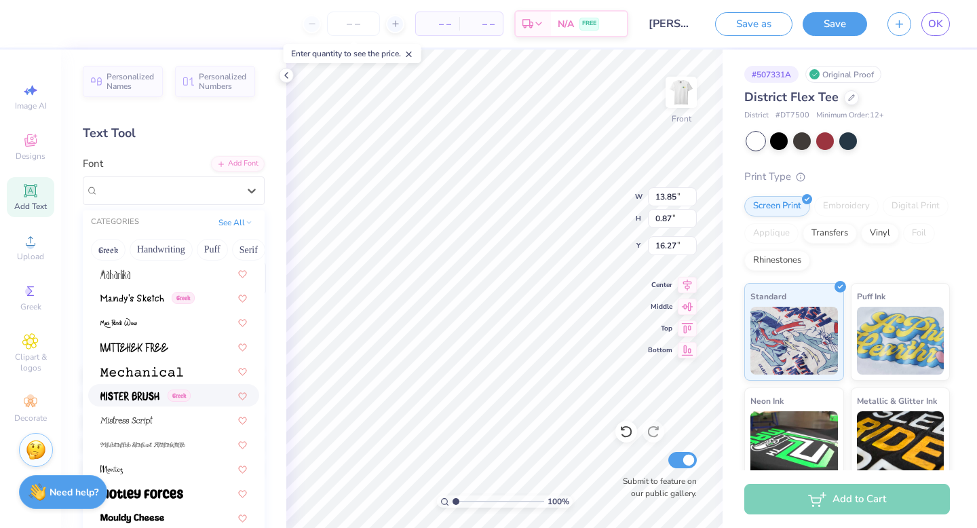
scroll to position [4861, 0]
click at [202, 372] on div at bounding box center [173, 370] width 147 height 14
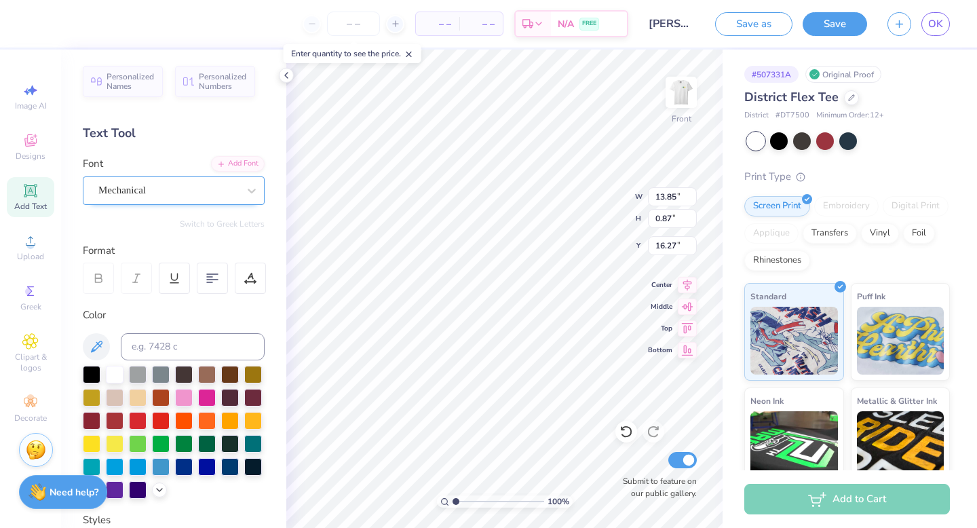
type input "10.26"
type input "0.52"
type input "16.45"
click at [204, 185] on div "Mechanical" at bounding box center [168, 190] width 142 height 21
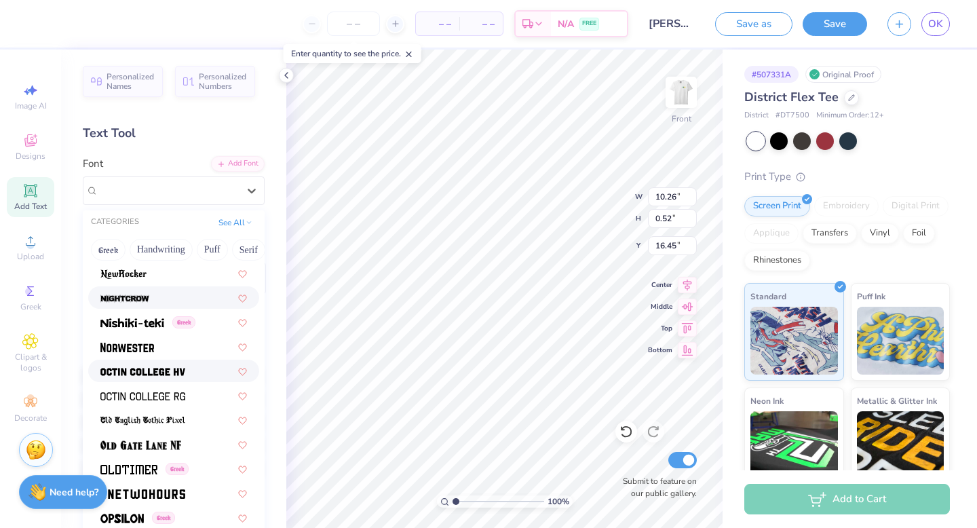
scroll to position [5280, 0]
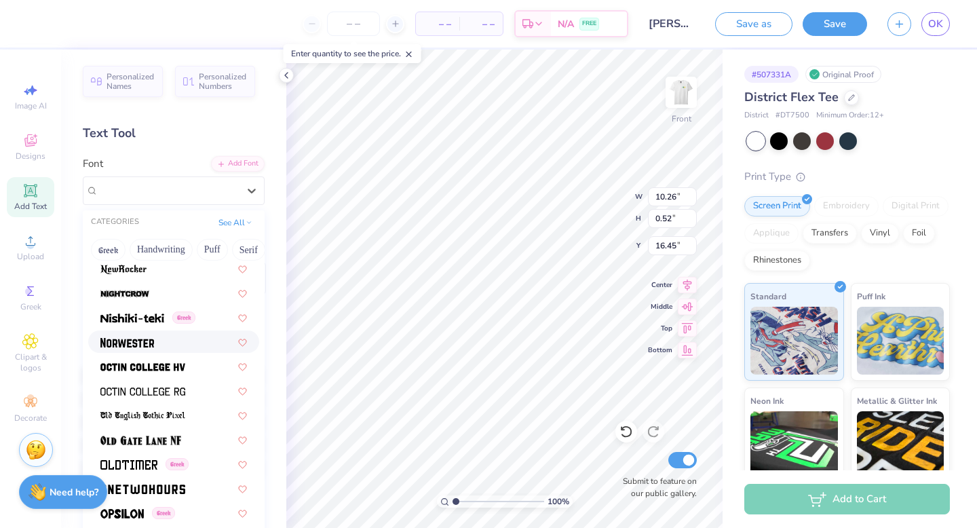
click at [180, 337] on div at bounding box center [173, 341] width 147 height 14
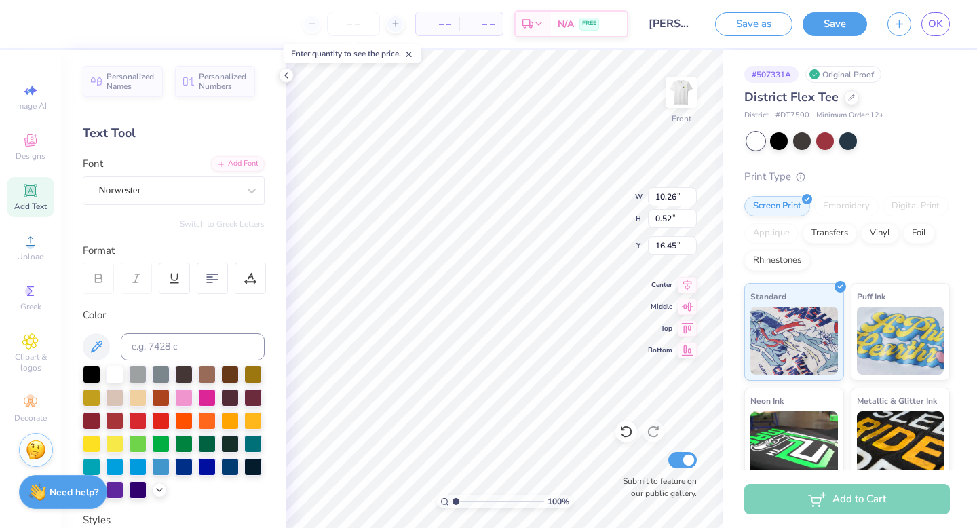
type input "8.04"
type input "0.69"
type input "16.36"
type input "10.47"
type input "0.90"
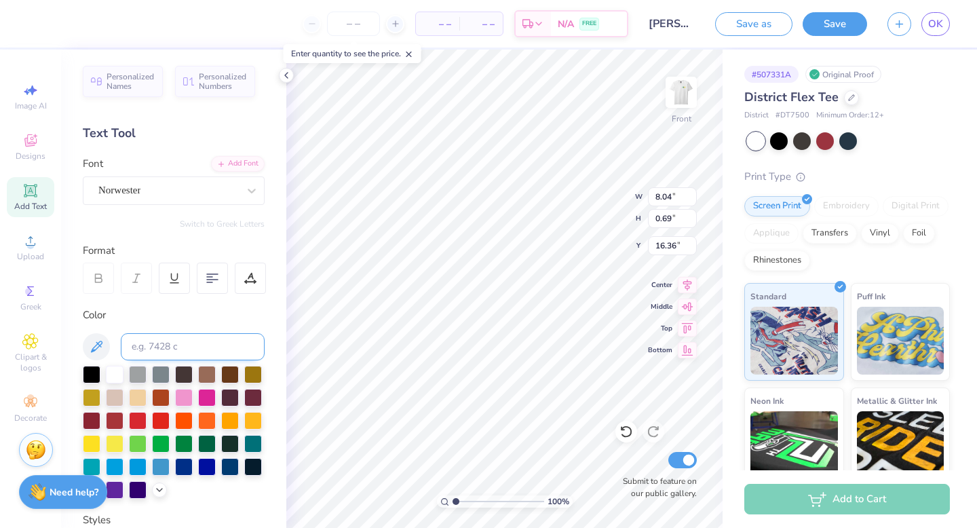
type input "16.15"
type input "12.35"
type input "1.07"
type input "16.27"
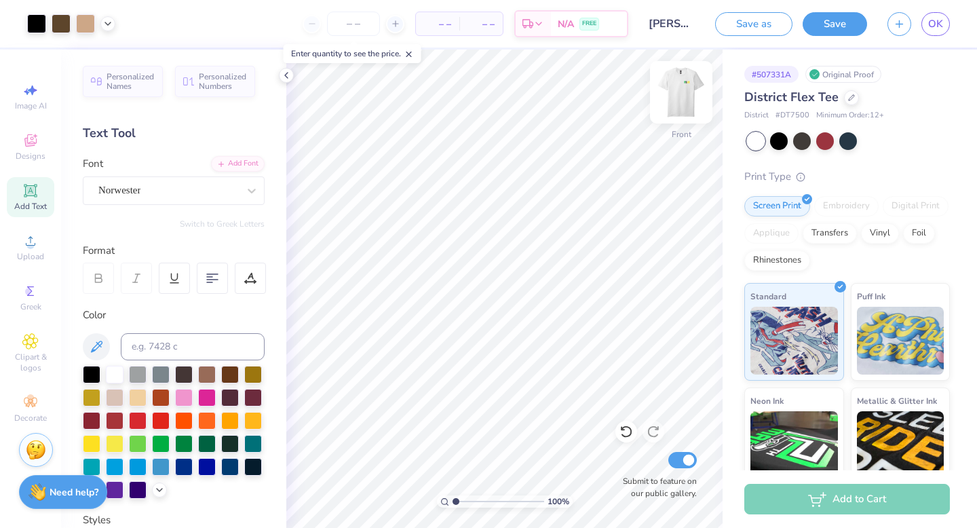
click at [692, 90] on img at bounding box center [681, 92] width 54 height 54
click at [693, 90] on img at bounding box center [681, 92] width 54 height 54
click at [680, 77] on img at bounding box center [681, 92] width 54 height 54
click at [681, 81] on img at bounding box center [681, 92] width 54 height 54
click at [691, 111] on img at bounding box center [681, 92] width 54 height 54
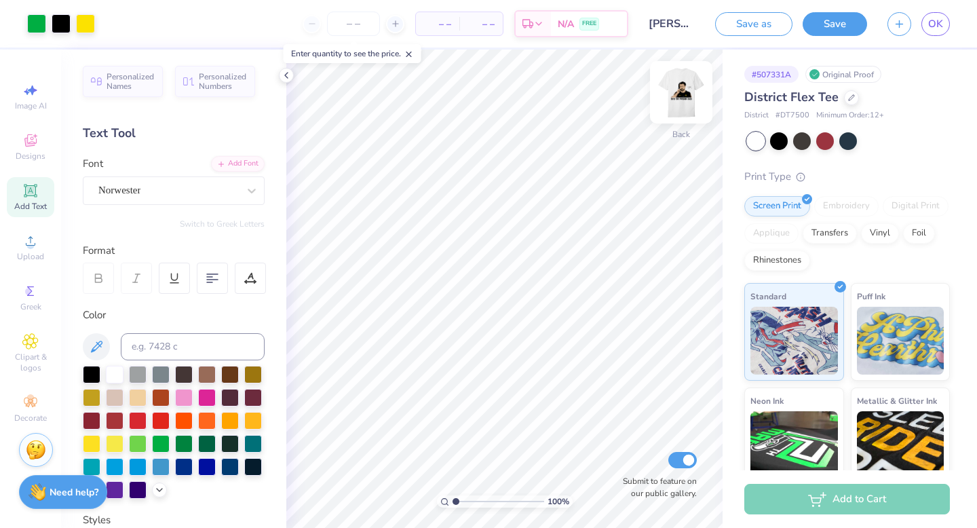
click at [682, 105] on img at bounding box center [681, 92] width 54 height 54
click at [822, 22] on button "Save" at bounding box center [835, 22] width 64 height 24
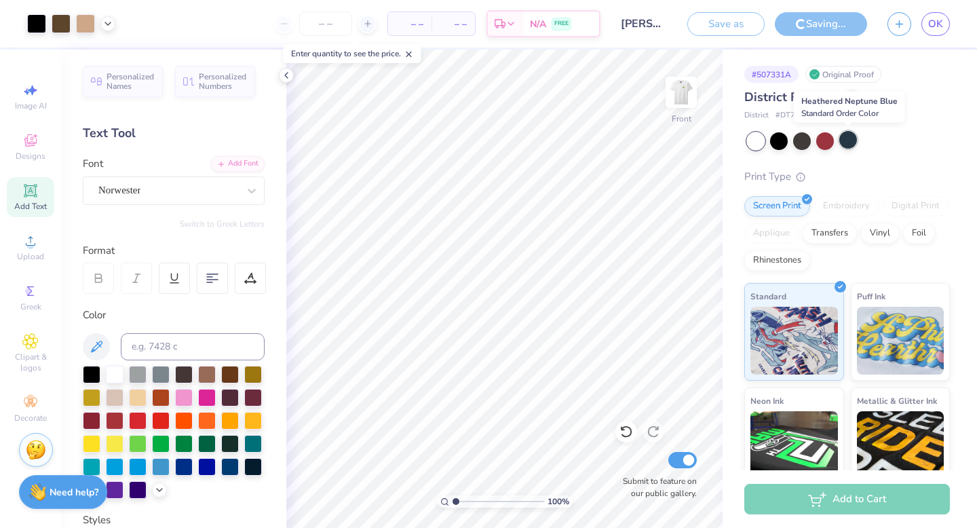
click at [843, 135] on div at bounding box center [848, 140] width 18 height 18
click at [848, 138] on div at bounding box center [848, 140] width 18 height 18
click at [689, 89] on img at bounding box center [681, 92] width 54 height 54
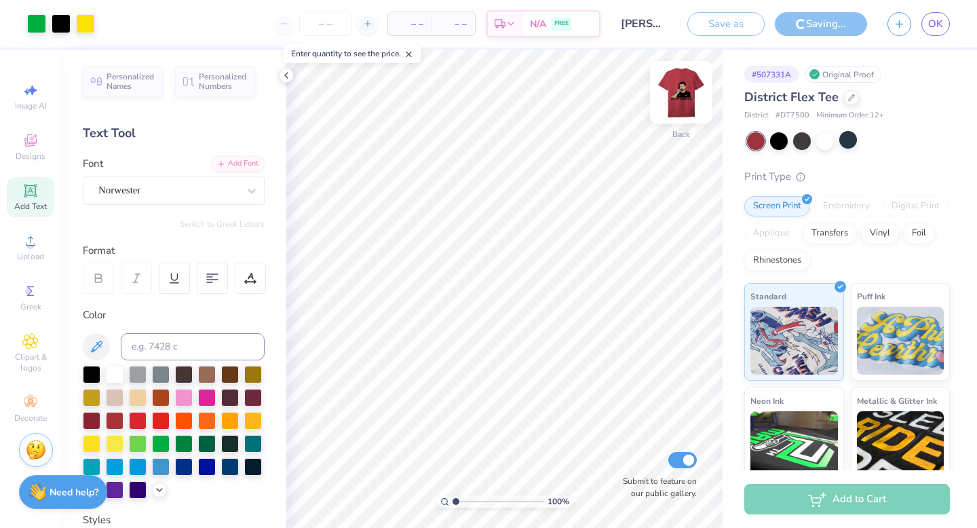
click at [689, 89] on img at bounding box center [681, 92] width 54 height 54
click at [847, 101] on div at bounding box center [851, 96] width 15 height 15
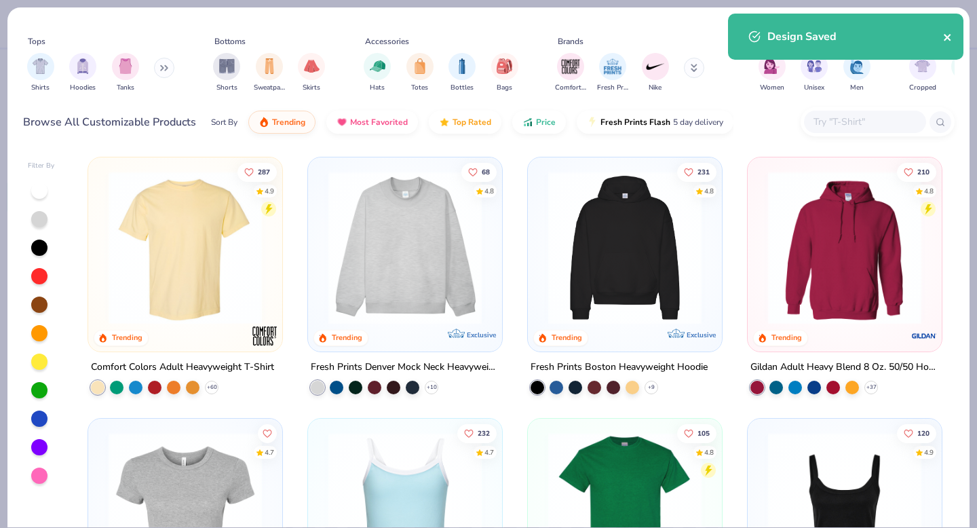
click at [948, 36] on icon "close" at bounding box center [947, 37] width 7 height 7
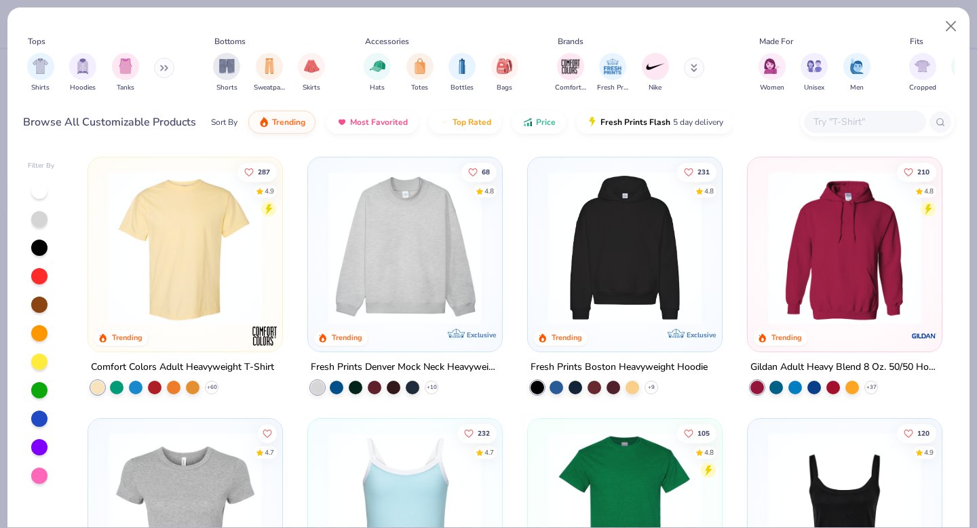
click at [838, 128] on input "text" at bounding box center [864, 122] width 104 height 16
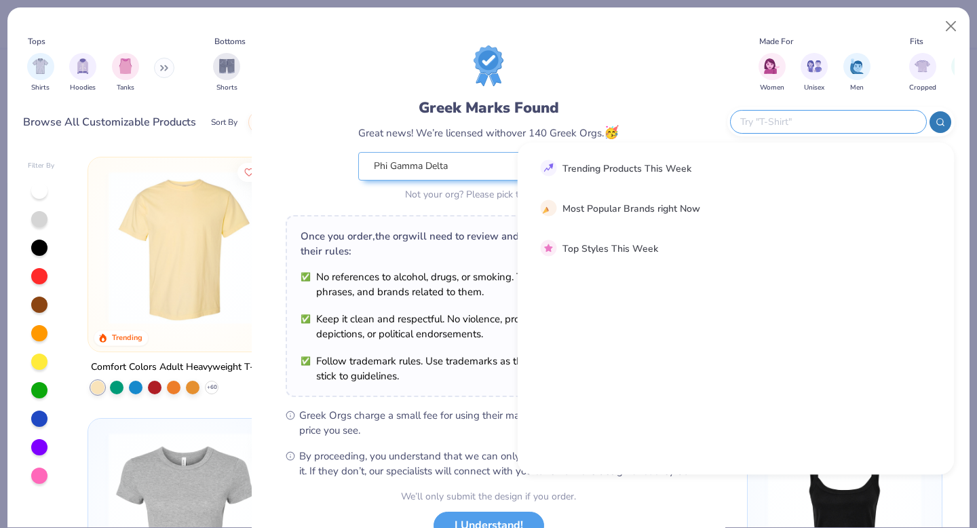
click at [952, 25] on div "Greek Marks Found Great news! We’re licensed with over 140 Greek Orgs. 🥳 Phi Ga…" at bounding box center [488, 264] width 977 height 528
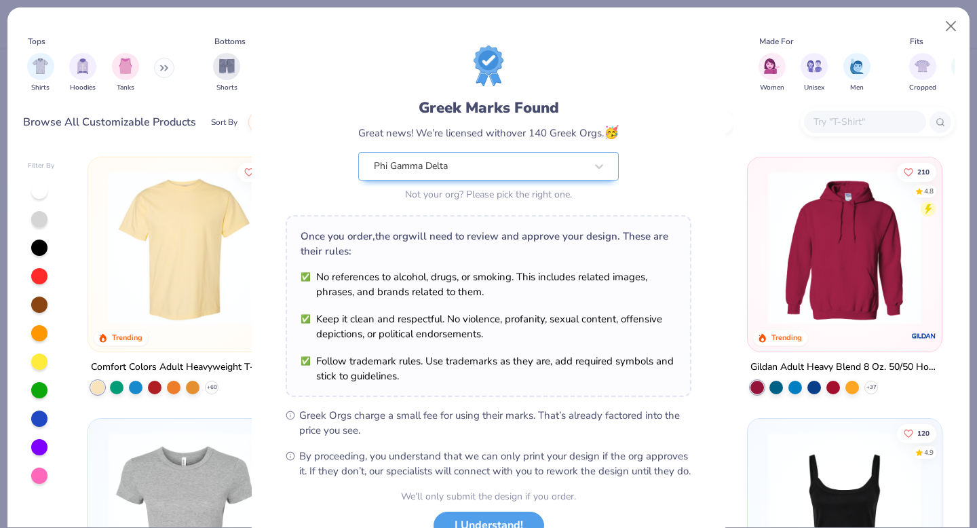
scroll to position [107, 0]
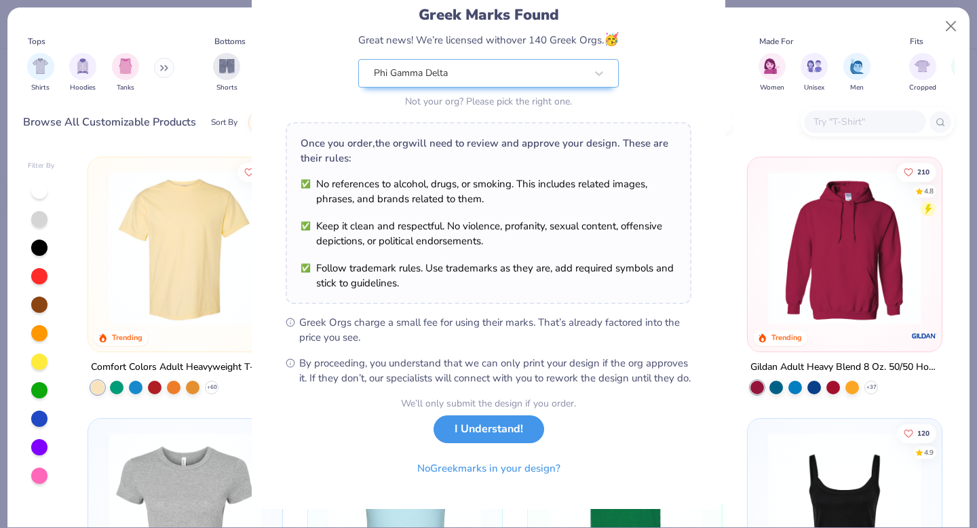
click at [472, 436] on button "I Understand!" at bounding box center [489, 429] width 111 height 28
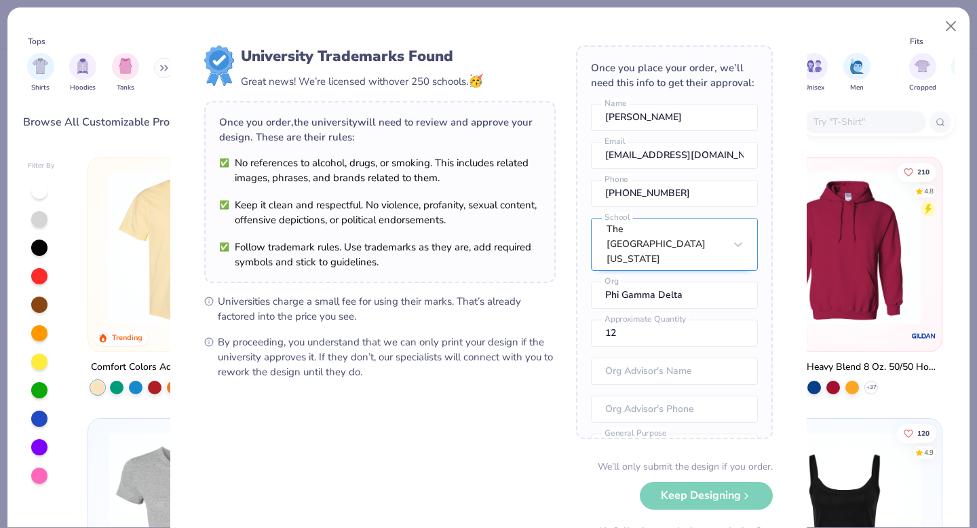
scroll to position [50, 0]
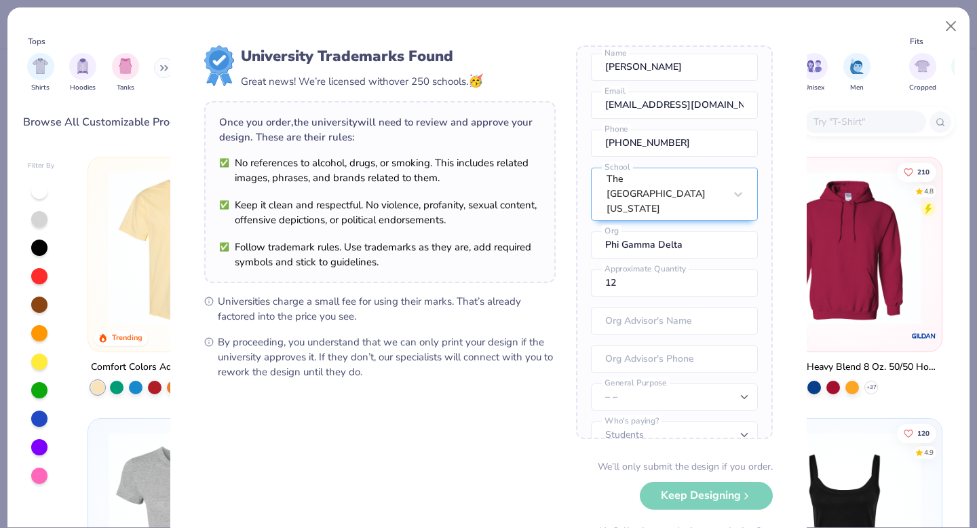
click at [686, 487] on div "We’ll only submit the design if you order. Keep Designing No Collegiate marks i…" at bounding box center [488, 501] width 569 height 85
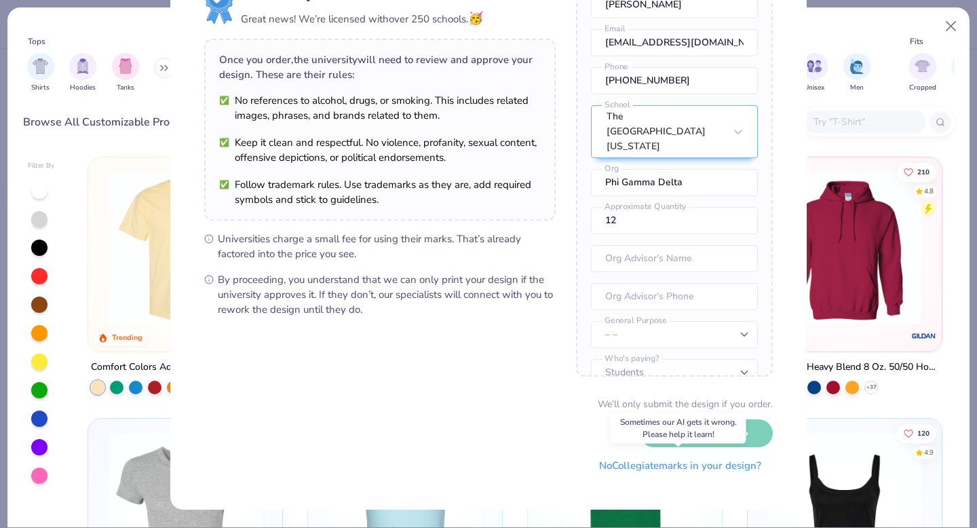
click at [685, 467] on button "No Collegiate marks in your design?" at bounding box center [680, 466] width 185 height 28
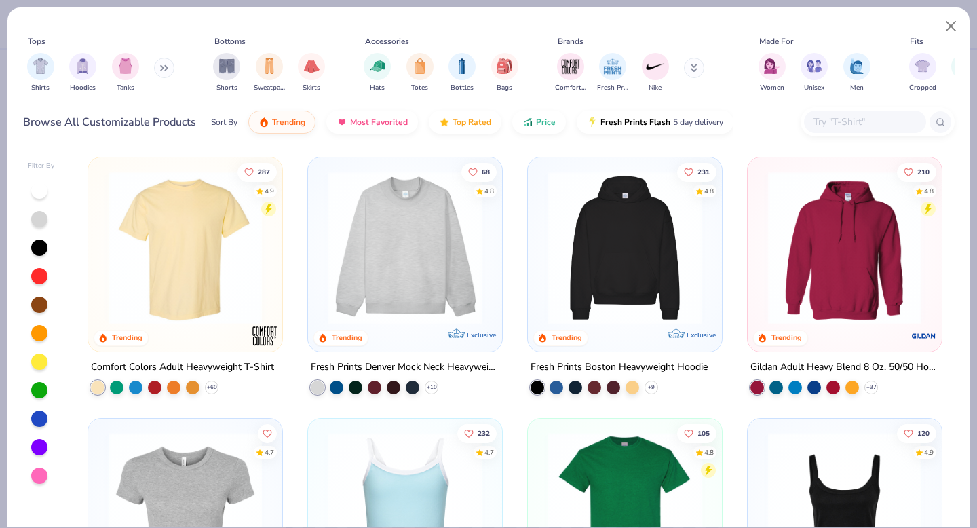
scroll to position [0, 0]
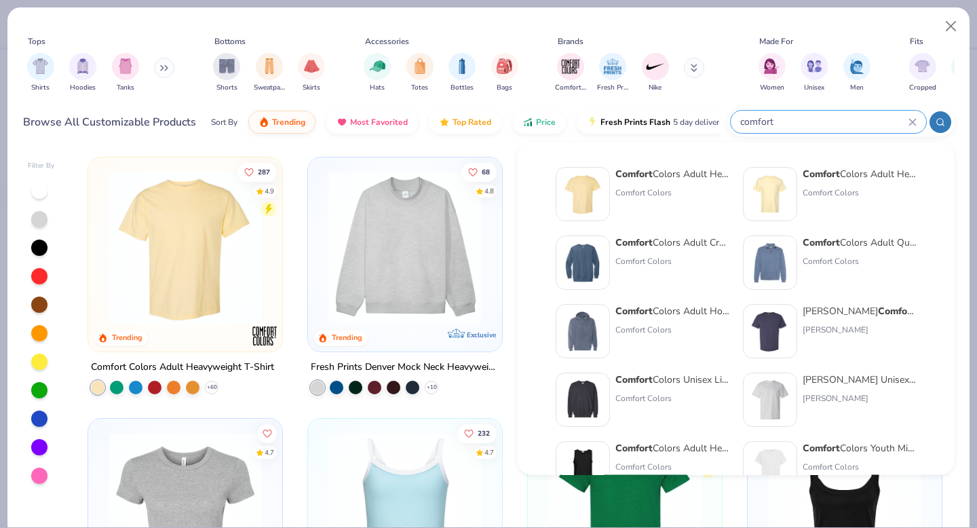
type input "comfort"
click at [665, 177] on div "Comfort Colors Adult Heavyweight T-Shirt" at bounding box center [672, 174] width 114 height 14
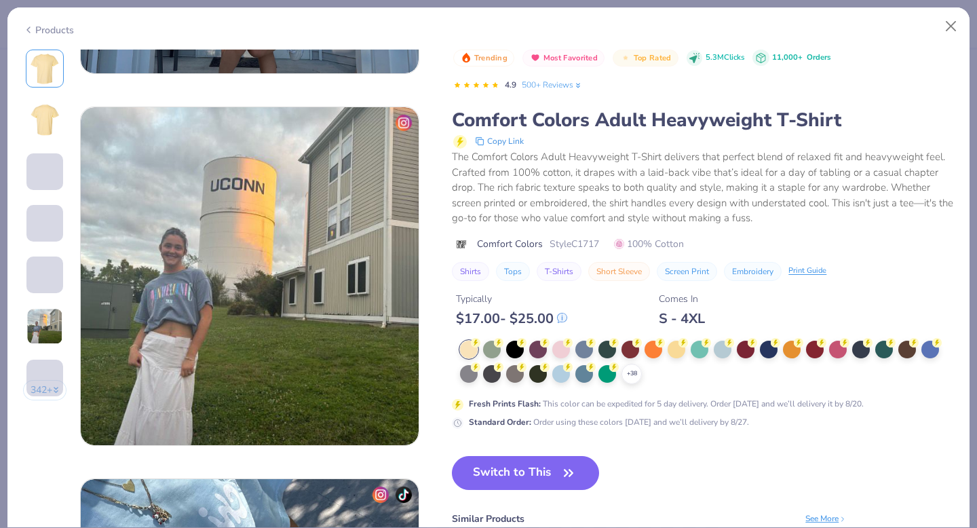
scroll to position [1666, 0]
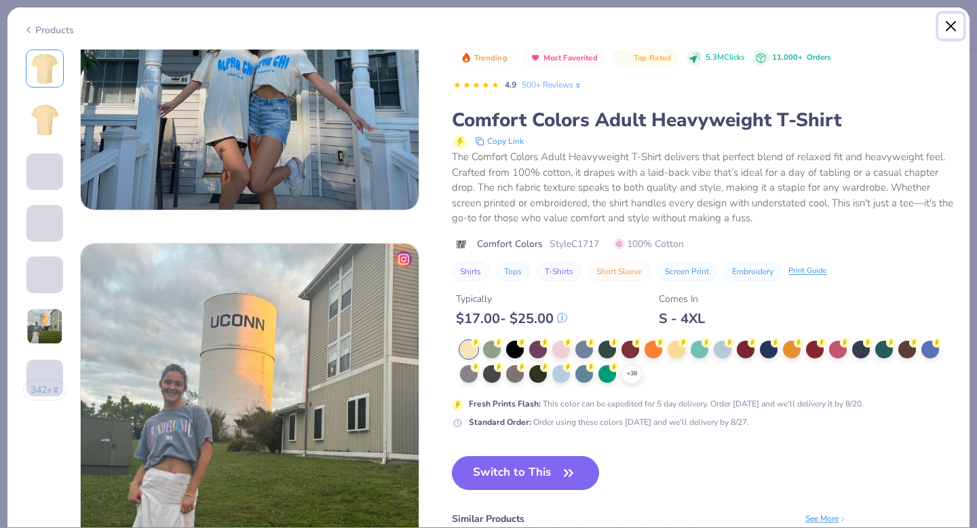
click at [948, 26] on button "Close" at bounding box center [951, 27] width 26 height 26
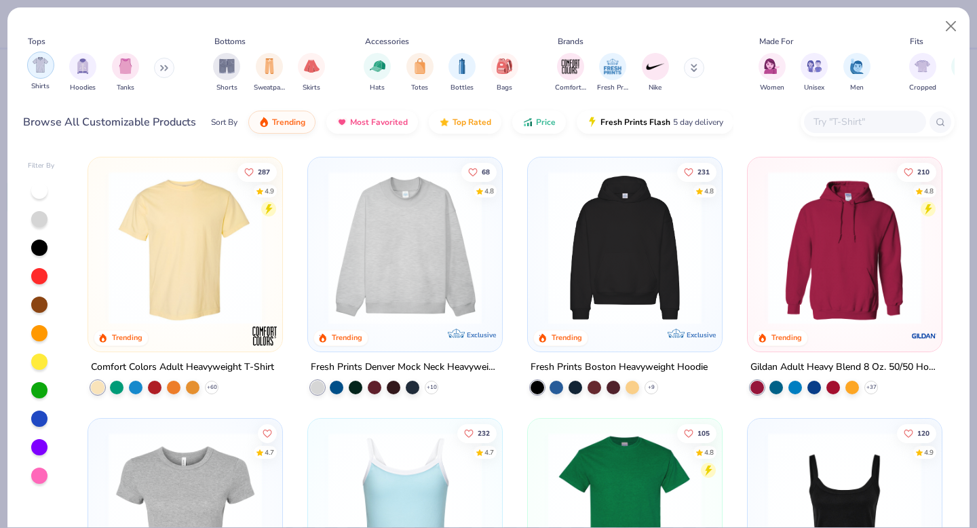
click at [41, 64] on img "filter for Shirts" at bounding box center [41, 65] width 16 height 16
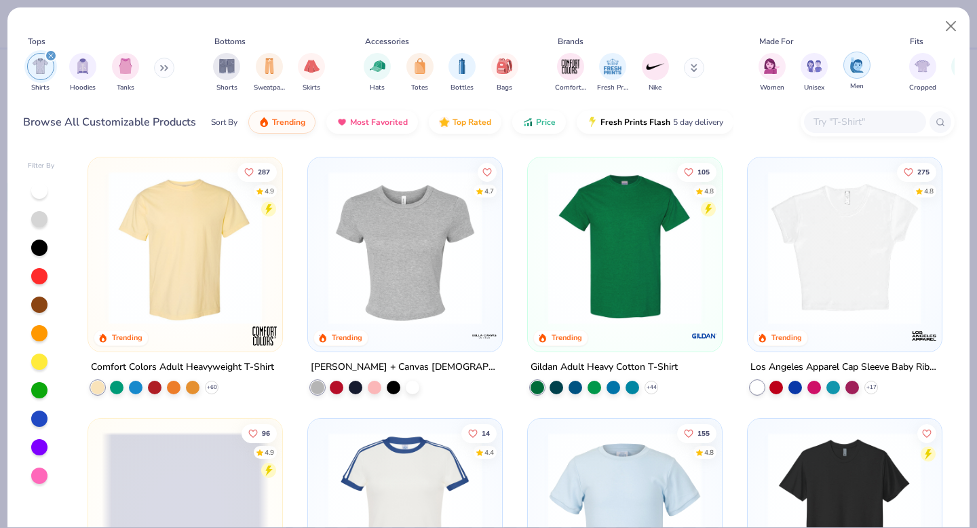
click at [845, 64] on div "filter for Men" at bounding box center [856, 65] width 27 height 27
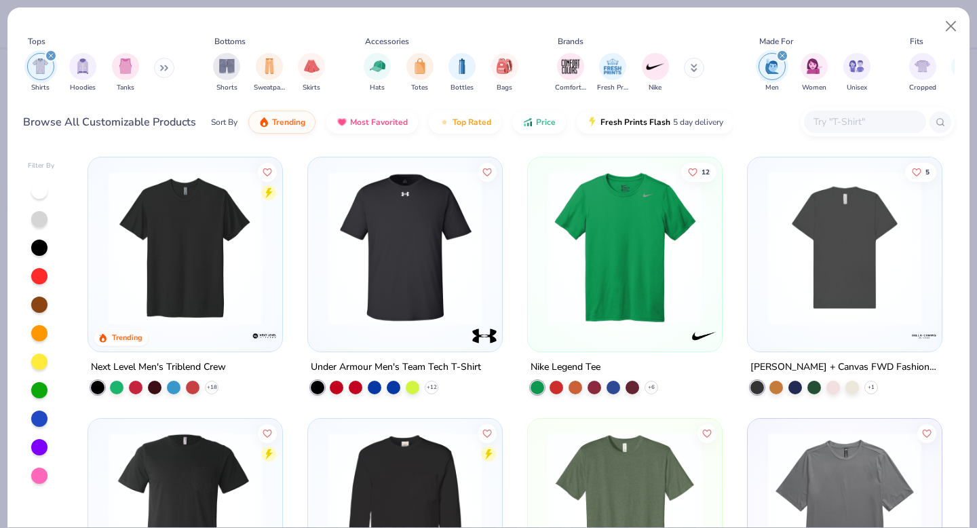
click at [781, 52] on div "filter for Men" at bounding box center [782, 56] width 12 height 12
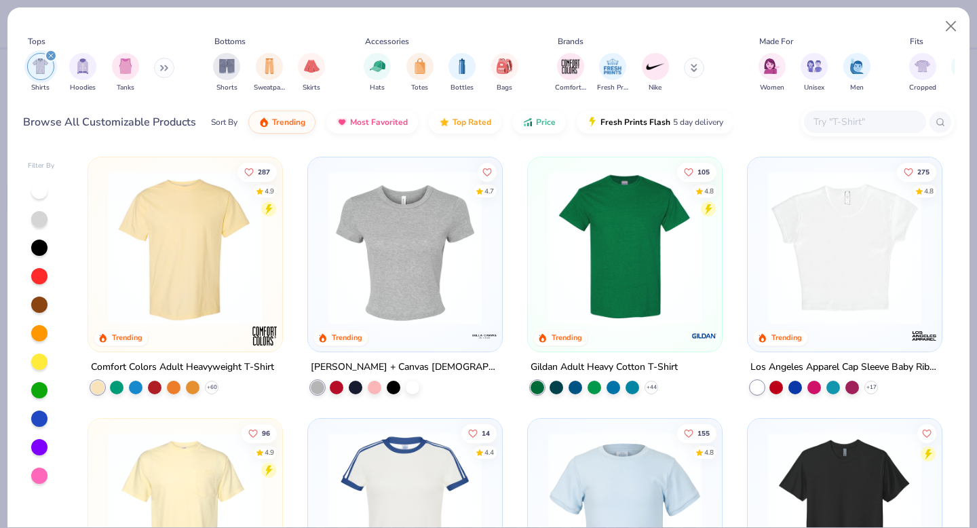
click at [181, 290] on img at bounding box center [185, 247] width 167 height 153
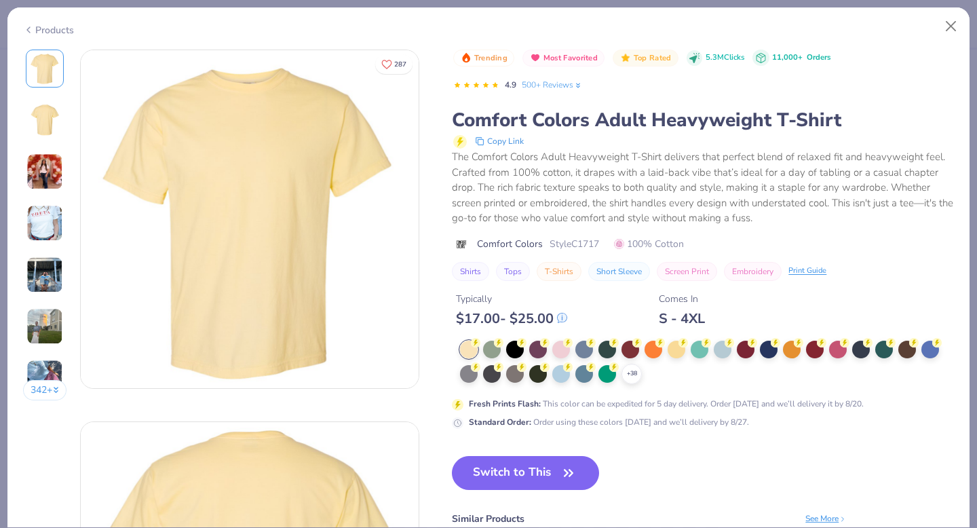
scroll to position [75, 0]
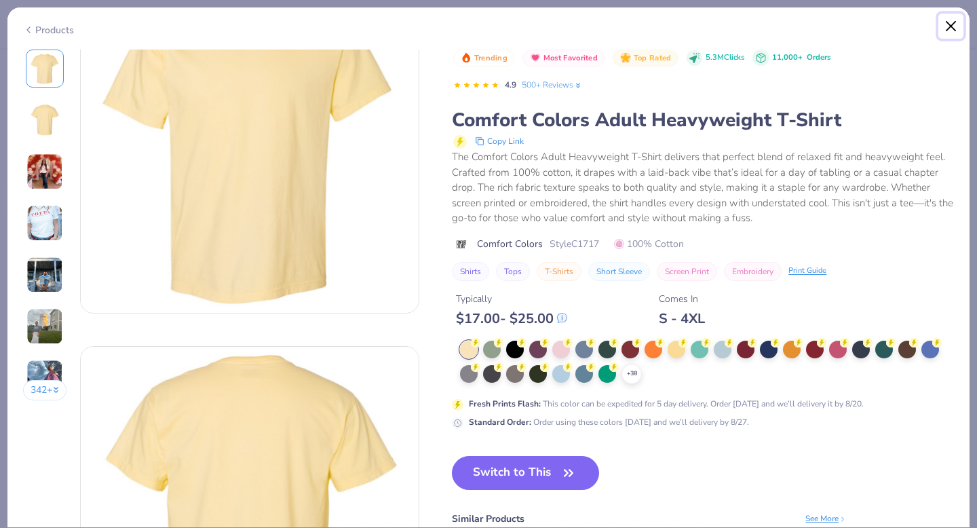
click at [950, 28] on button "Close" at bounding box center [951, 27] width 26 height 26
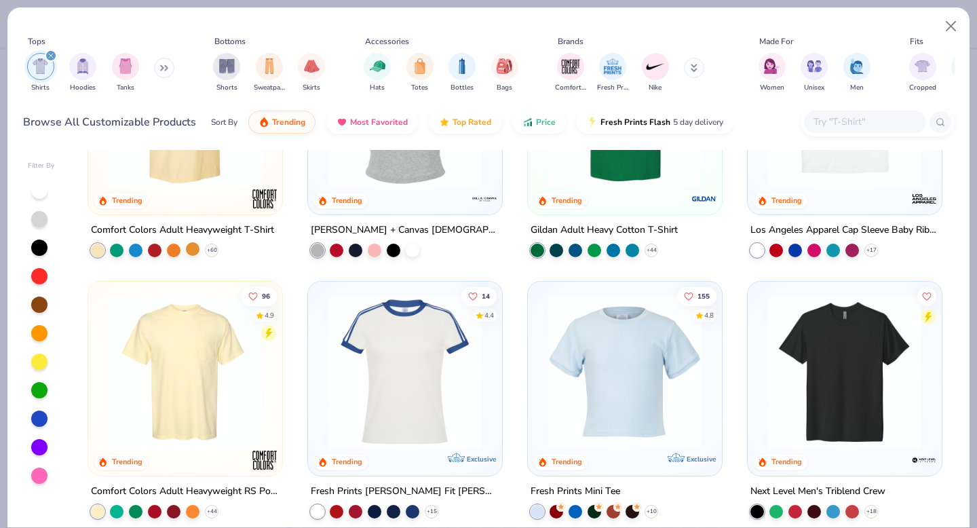
scroll to position [138, 0]
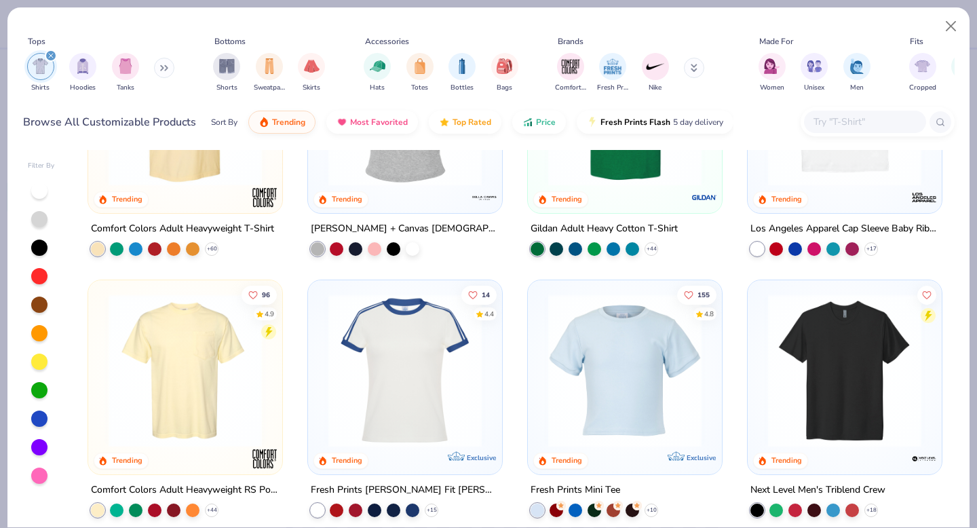
click at [210, 388] on img at bounding box center [185, 370] width 167 height 153
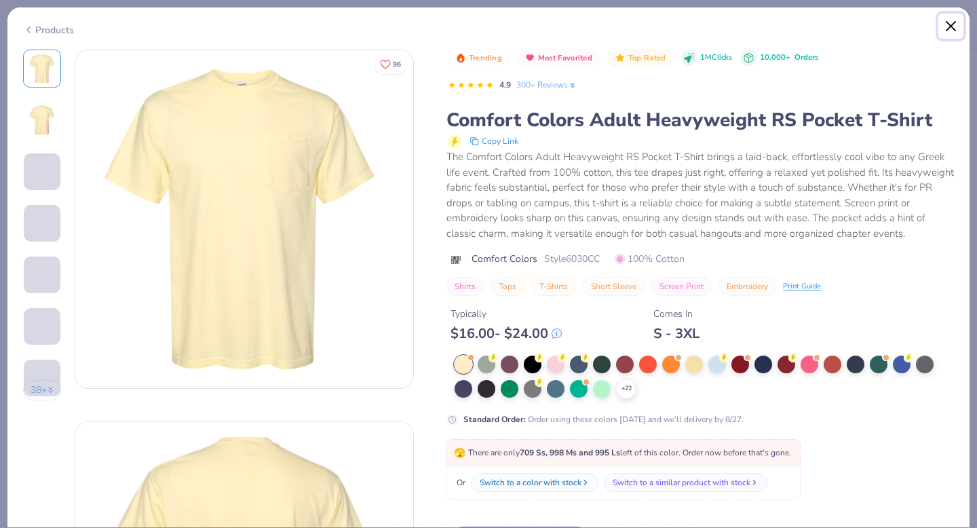
click at [948, 31] on button "Close" at bounding box center [951, 27] width 26 height 26
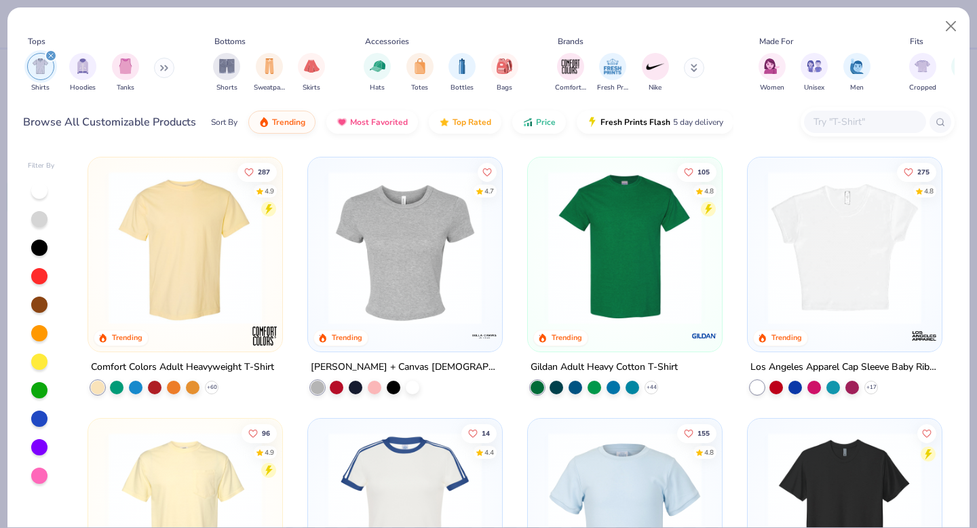
click at [208, 244] on img at bounding box center [185, 247] width 167 height 153
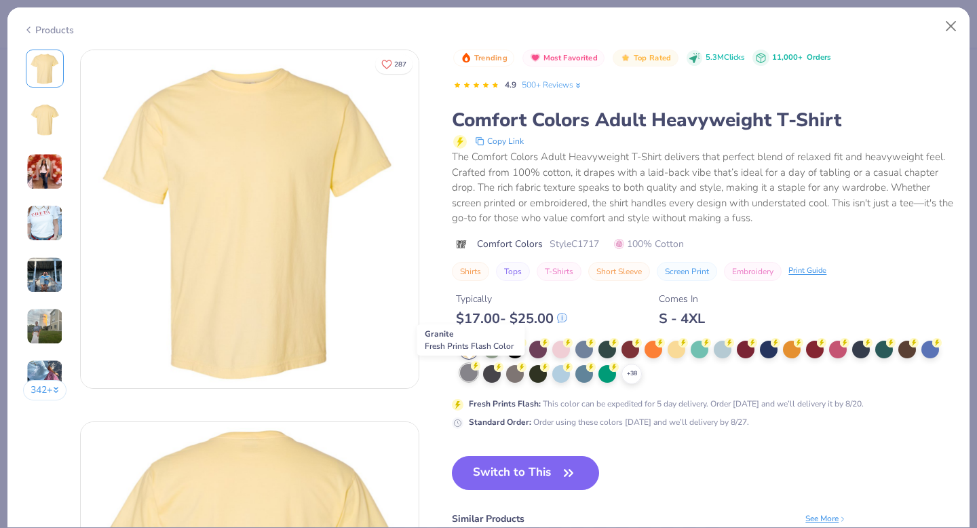
click at [472, 370] on div at bounding box center [469, 373] width 18 height 18
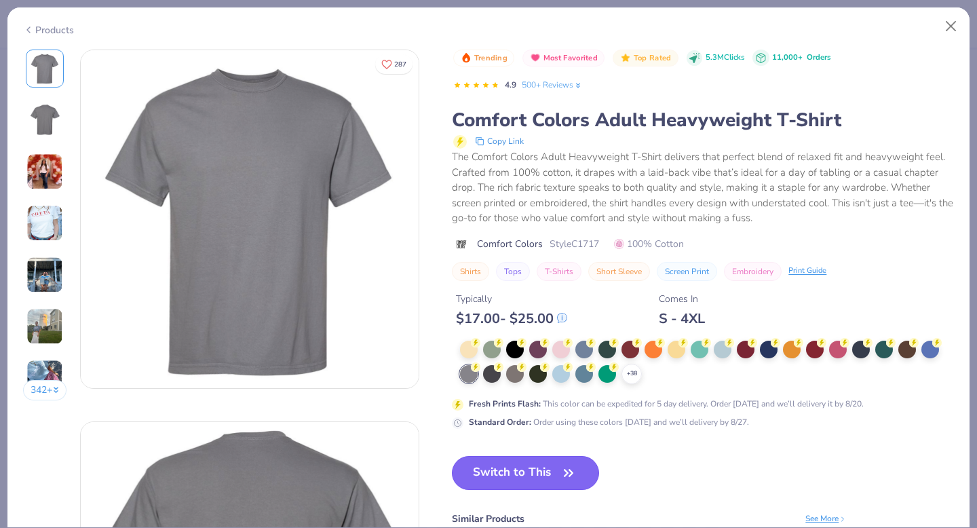
click at [514, 477] on button "Switch to This" at bounding box center [525, 473] width 147 height 34
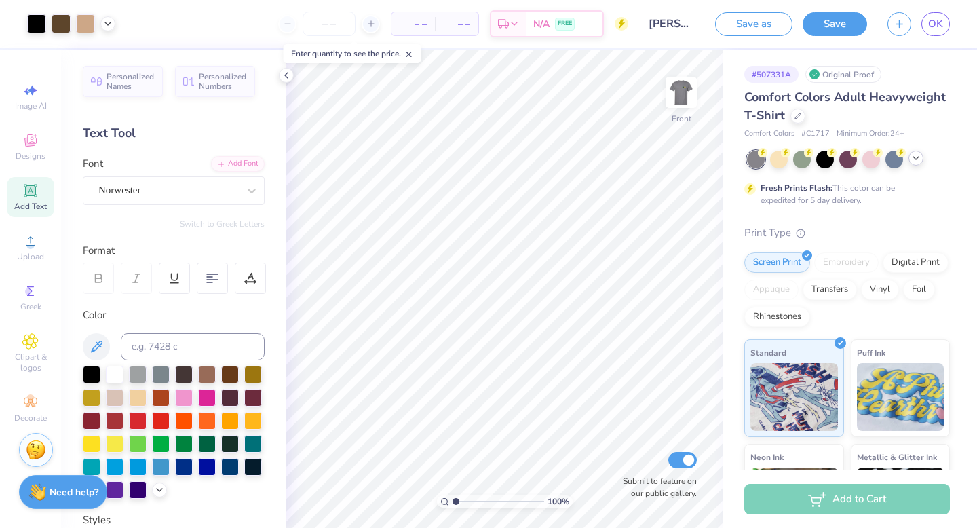
click at [919, 159] on icon at bounding box center [915, 158] width 11 height 11
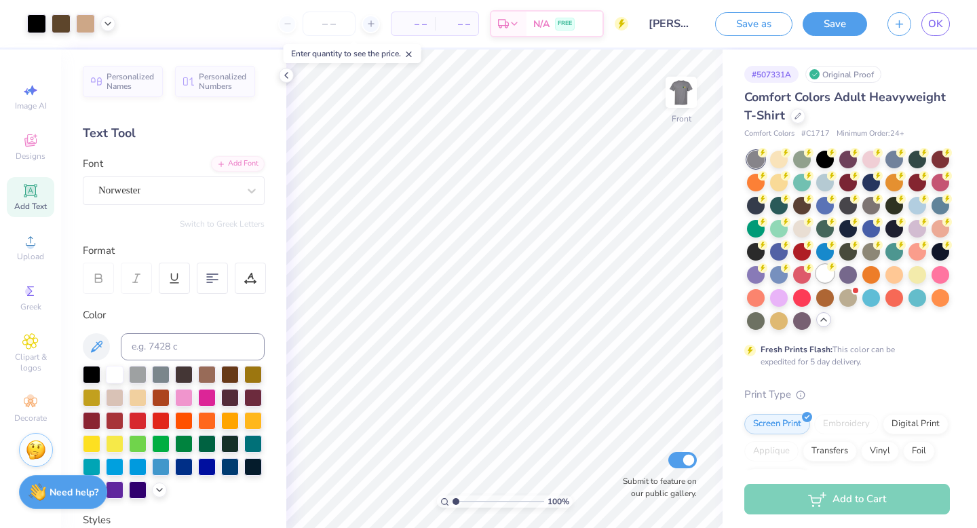
click at [825, 274] on div at bounding box center [825, 274] width 18 height 18
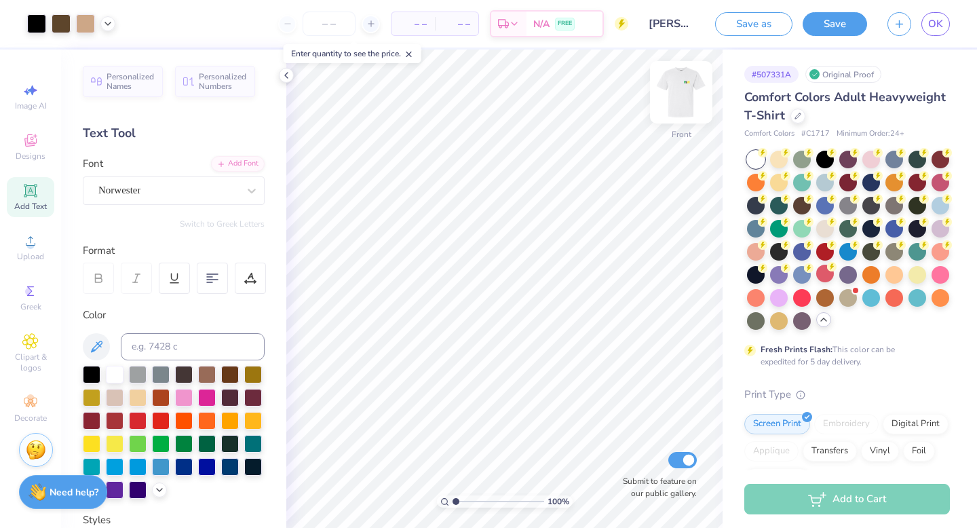
click at [682, 94] on img at bounding box center [681, 92] width 54 height 54
click at [683, 94] on img at bounding box center [681, 92] width 54 height 54
type input "12.14"
type input "10.07"
type input "7.58"
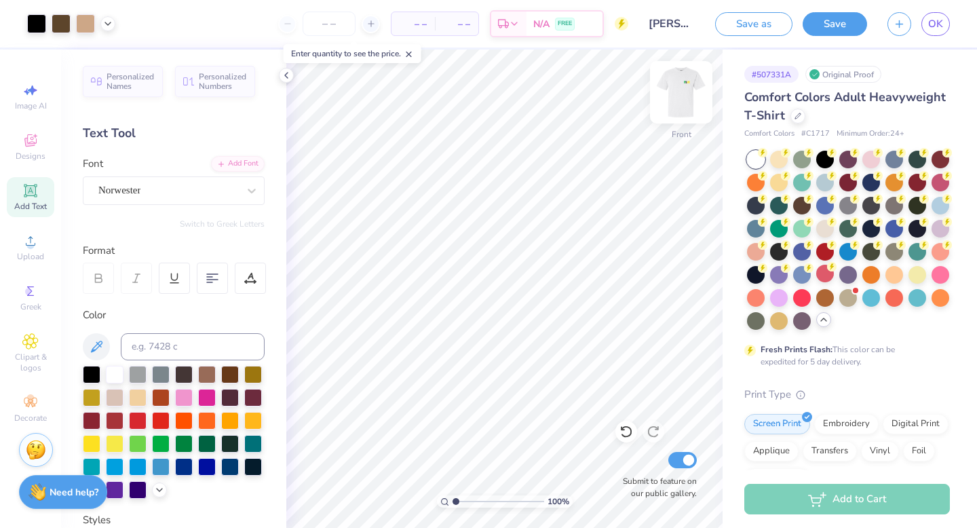
click at [676, 102] on img at bounding box center [681, 92] width 54 height 54
click at [843, 20] on button "Save" at bounding box center [835, 22] width 64 height 24
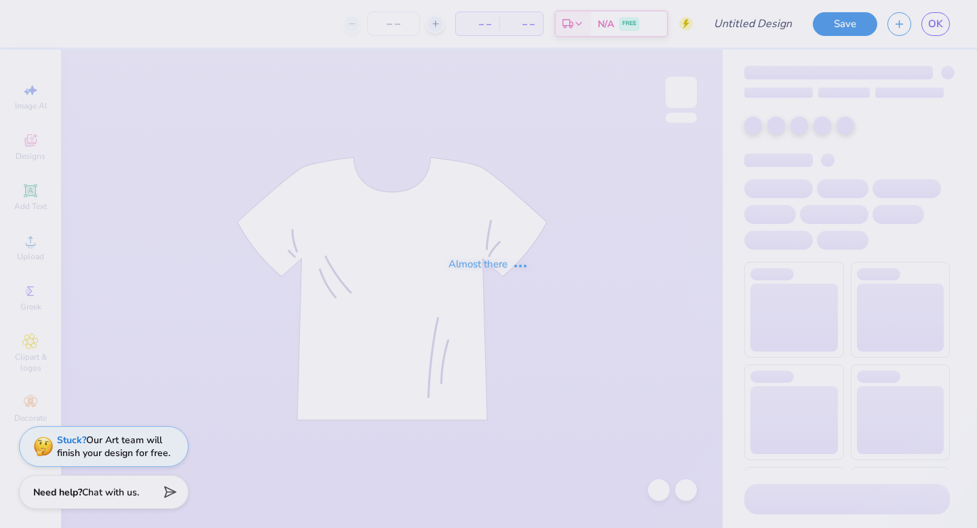
type input "[PERSON_NAME]"
type input "12"
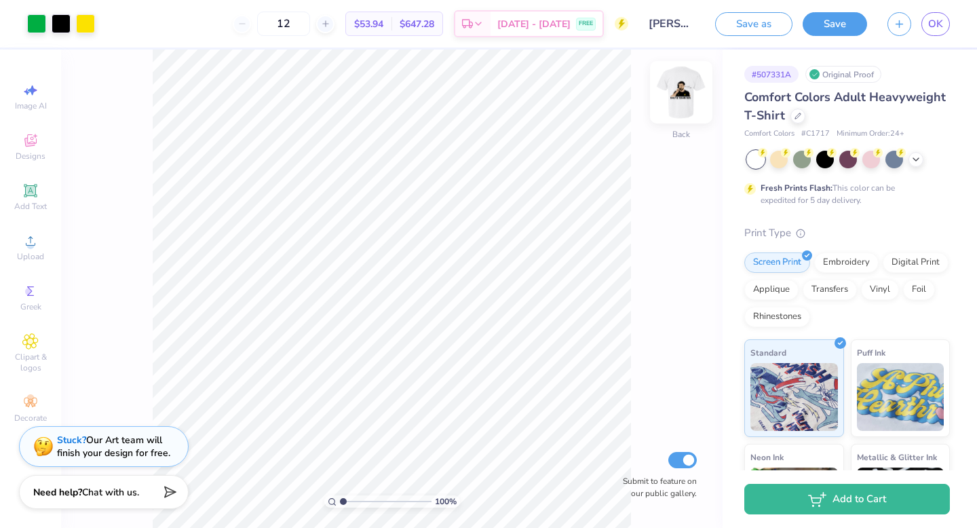
click at [678, 98] on img at bounding box center [681, 92] width 54 height 54
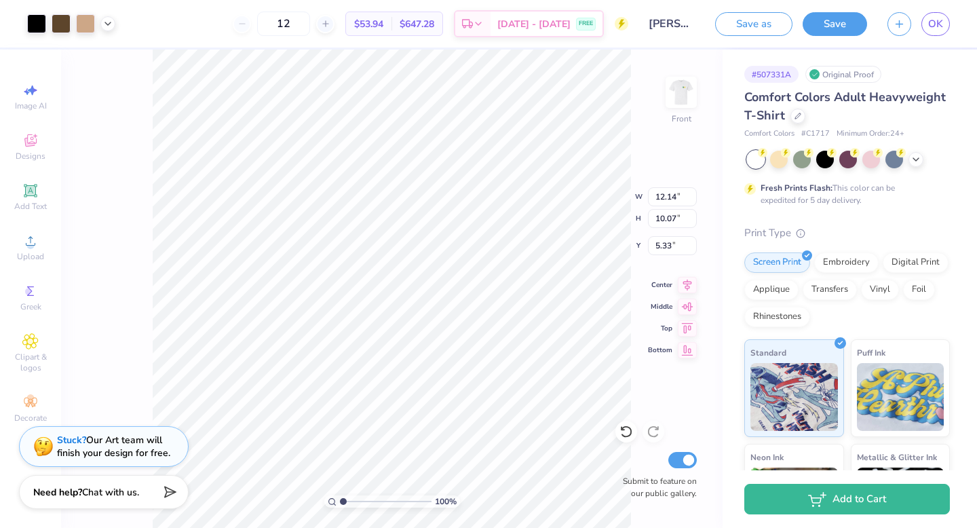
type input "5.33"
click at [676, 93] on img at bounding box center [681, 92] width 54 height 54
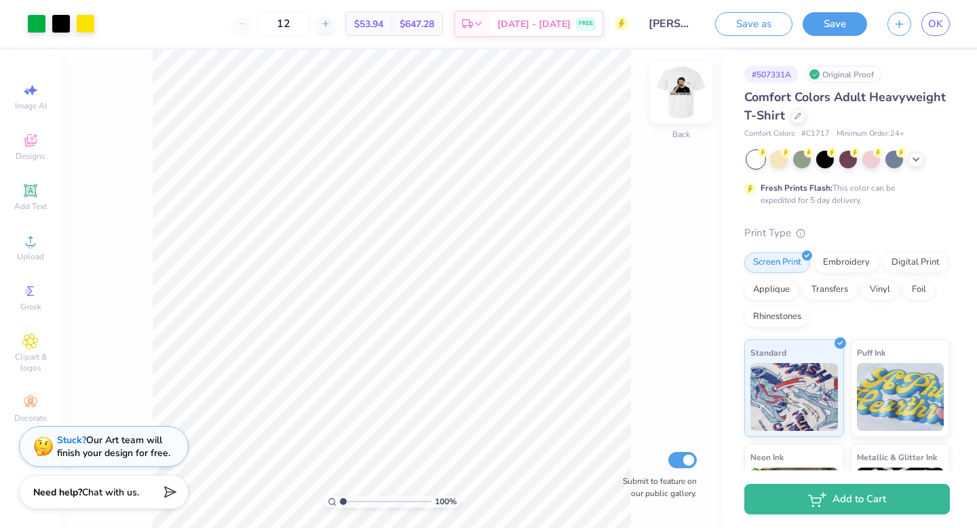
click at [676, 93] on img at bounding box center [681, 92] width 54 height 54
click at [676, 93] on img at bounding box center [681, 92] width 27 height 27
click at [678, 93] on img at bounding box center [681, 92] width 54 height 54
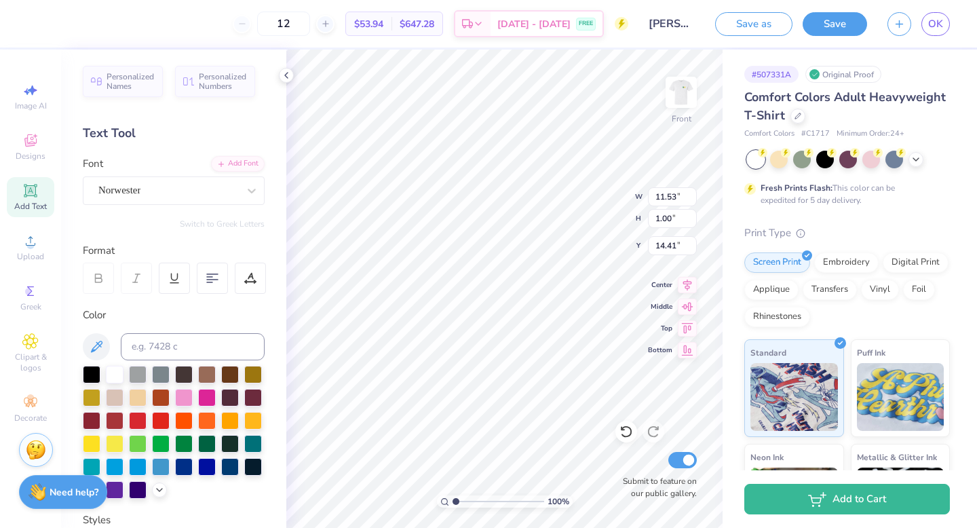
scroll to position [0, 7]
type input "15.91"
type textarea "2025"
type input "3.95"
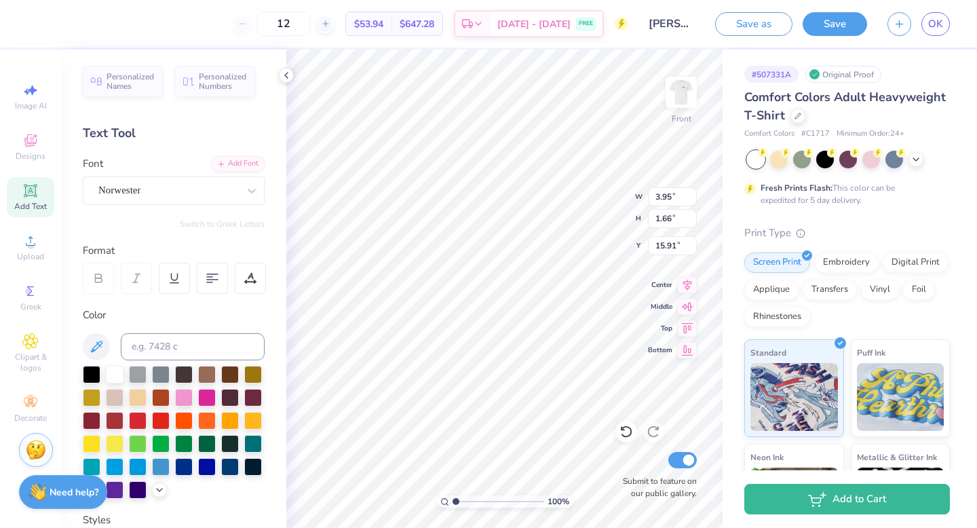
type input "1.66"
type input "16.29"
type input "11.53"
type input "1.00"
type input "14.41"
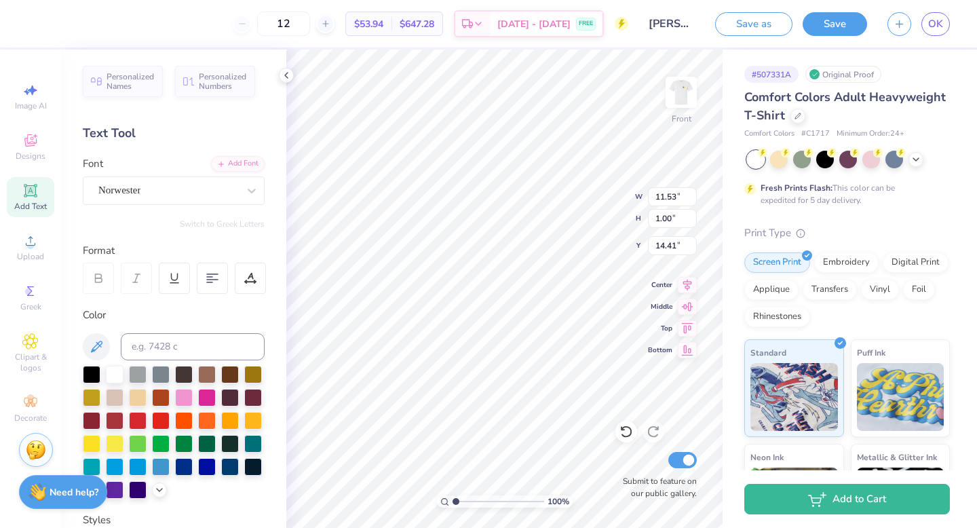
type textarea "RUSH THE PROGUM"
type input "10.14"
type input "1.15"
type input "11.62"
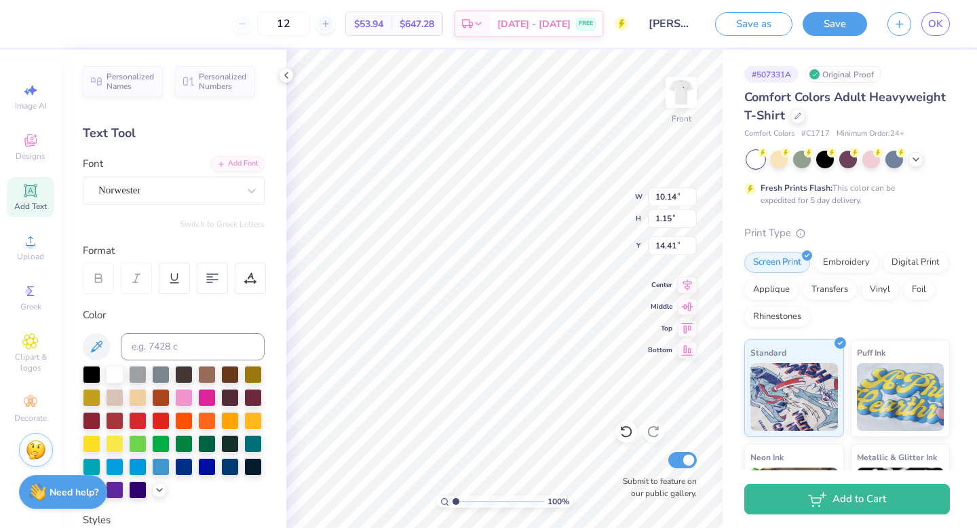
type input "1.32"
type input "16.05"
type input "3.38"
type input "1.42"
type input "16.03"
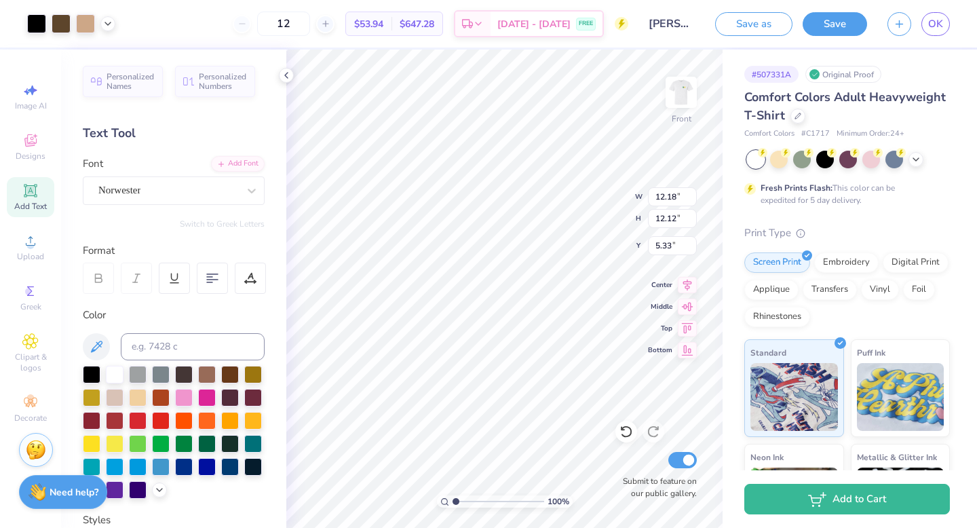
type input "11.81"
type input "11.76"
type input "5.70"
type input "5.85"
click at [686, 82] on img at bounding box center [681, 92] width 54 height 54
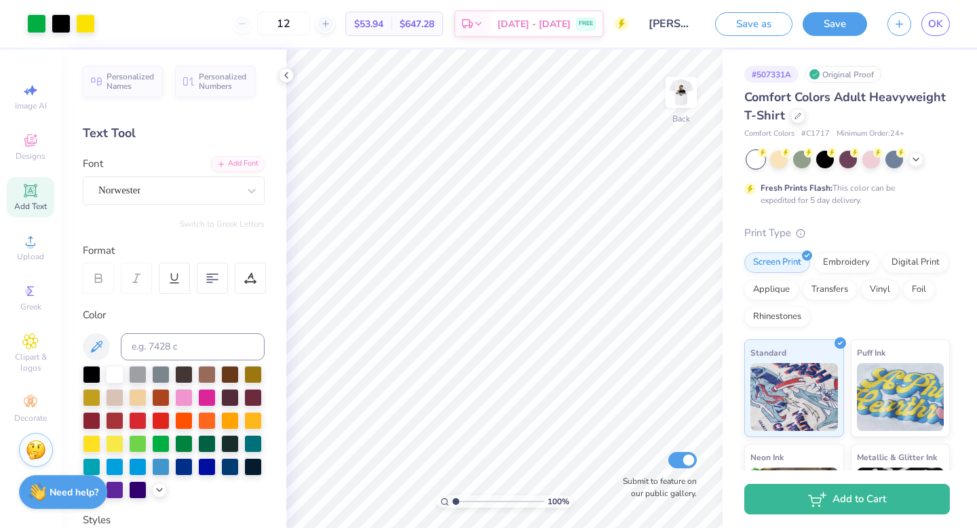
click at [686, 82] on img at bounding box center [681, 92] width 27 height 27
type textarea "-"
type textarea "__________"
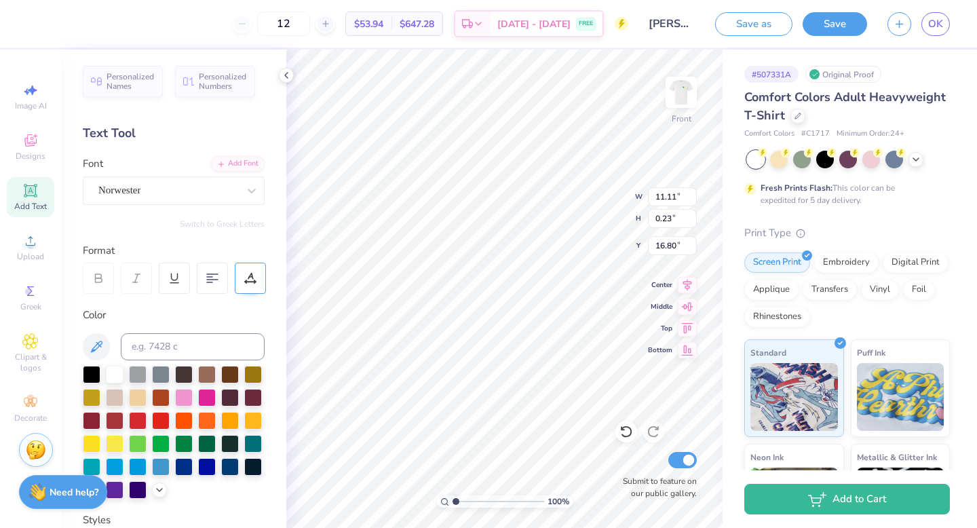
type input "3.50"
type input "0.07"
type input "16.95"
drag, startPoint x: 454, startPoint y: 501, endPoint x: 477, endPoint y: 501, distance: 23.1
type input "3.4"
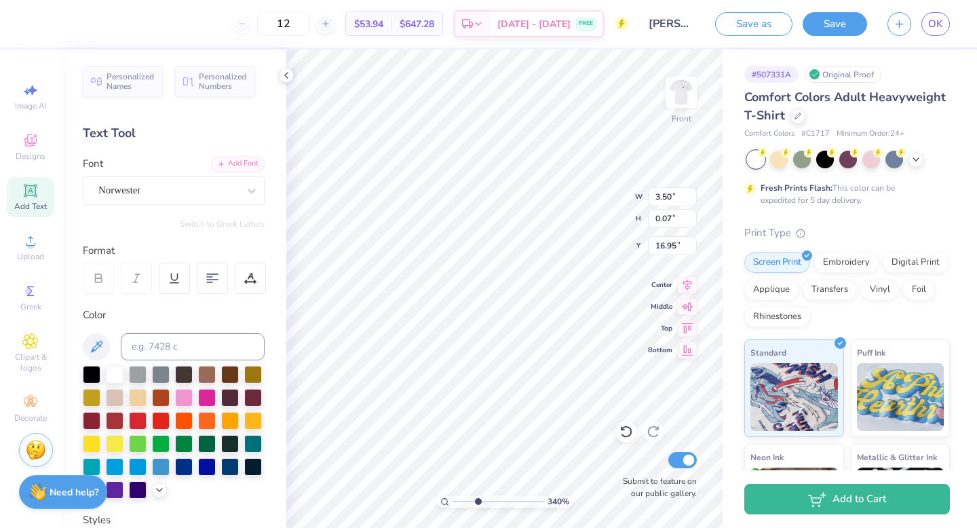
click at [477, 501] on input "range" at bounding box center [499, 501] width 92 height 12
type textarea "_______"
type input "16.84"
type input "3.95"
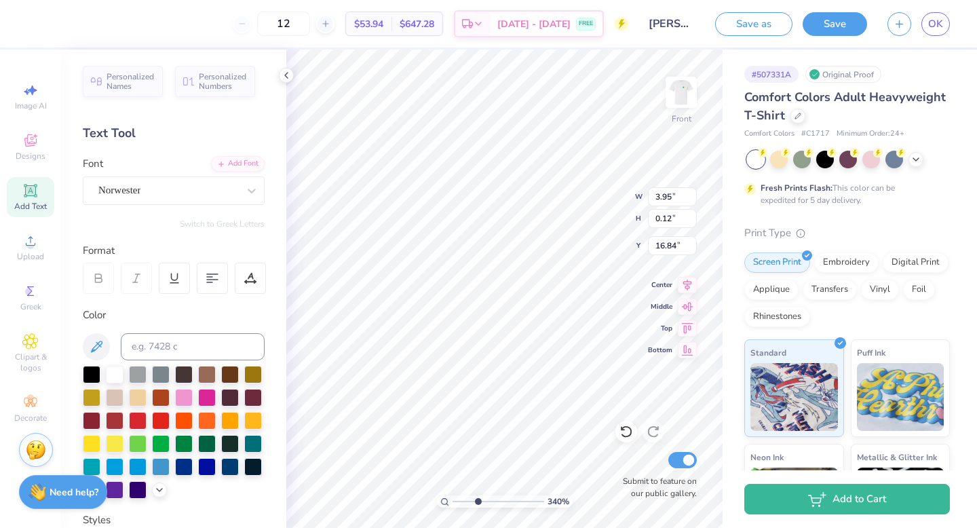
type input "0.12"
type input "16.85"
drag, startPoint x: 481, startPoint y: 501, endPoint x: 465, endPoint y: 498, distance: 16.5
click at [465, 498] on input "range" at bounding box center [499, 501] width 92 height 12
drag, startPoint x: 466, startPoint y: 496, endPoint x: 480, endPoint y: 496, distance: 13.6
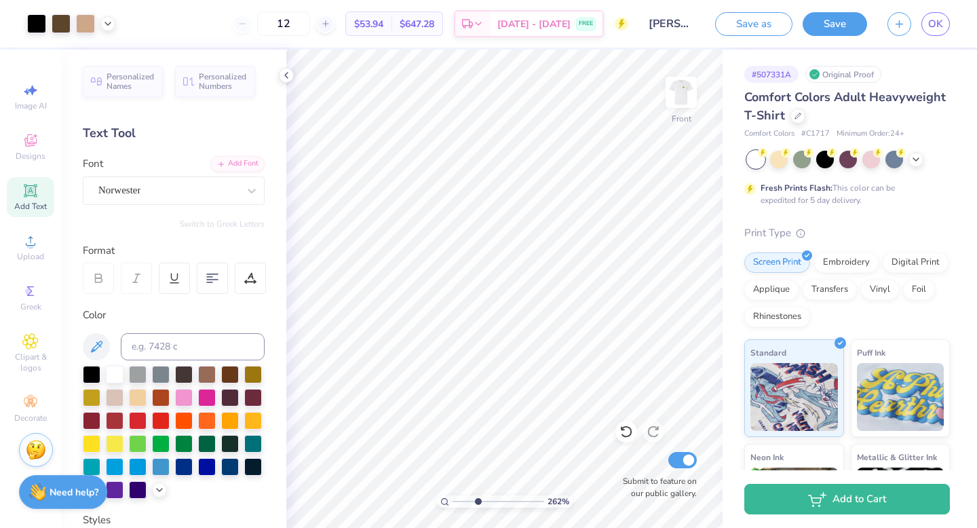
type input "3.65"
click at [480, 496] on input "range" at bounding box center [499, 501] width 92 height 12
type textarea "______"
drag, startPoint x: 477, startPoint y: 497, endPoint x: 449, endPoint y: 497, distance: 27.8
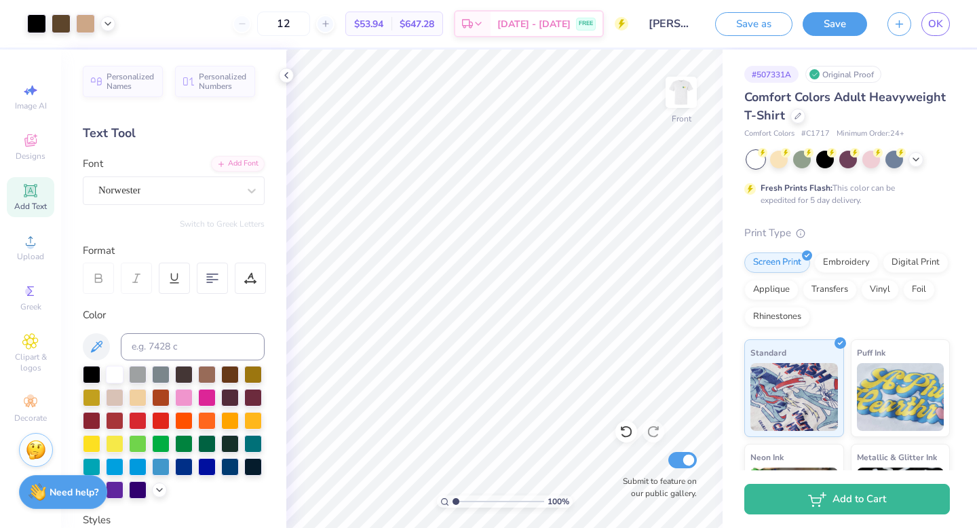
type input "1"
click at [453, 497] on input "range" at bounding box center [499, 501] width 92 height 12
type input "6.18"
click at [683, 101] on img at bounding box center [681, 92] width 54 height 54
click at [685, 96] on img at bounding box center [681, 92] width 54 height 54
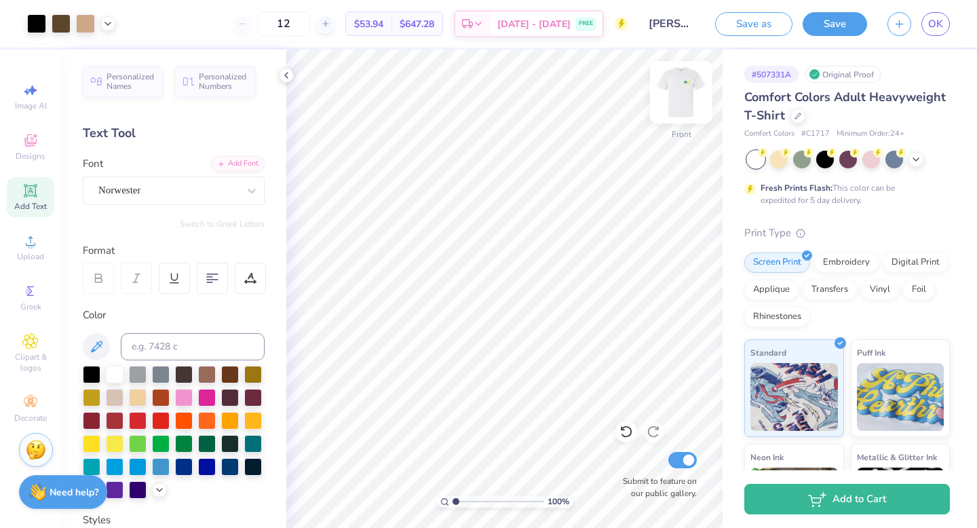
click at [679, 95] on img at bounding box center [681, 92] width 54 height 54
click at [679, 95] on img at bounding box center [681, 92] width 27 height 27
click at [683, 96] on img at bounding box center [681, 92] width 54 height 54
click at [683, 92] on img at bounding box center [681, 92] width 54 height 54
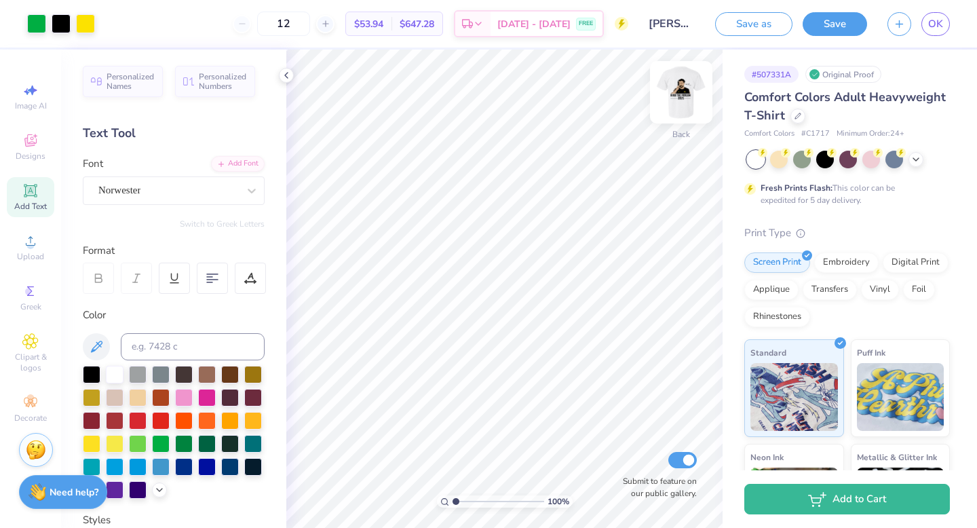
click at [683, 96] on img at bounding box center [681, 92] width 54 height 54
type input "3.20"
type input "0.29"
click at [598, 194] on div "100 % Front W 3.20 3.20 " H 0.29 0.29 " Y 9.68 9.68 " Center Middle Top Bottom …" at bounding box center [504, 289] width 436 height 478
click at [680, 103] on img at bounding box center [681, 92] width 54 height 54
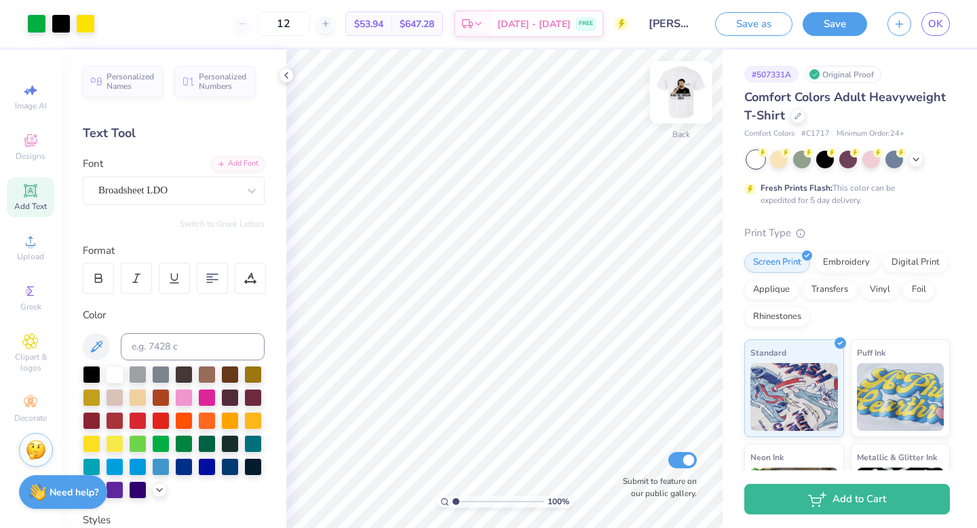
click at [680, 85] on img at bounding box center [681, 92] width 54 height 54
click at [675, 93] on img at bounding box center [681, 92] width 54 height 54
click at [675, 93] on img at bounding box center [681, 92] width 27 height 27
click at [675, 100] on img at bounding box center [681, 92] width 54 height 54
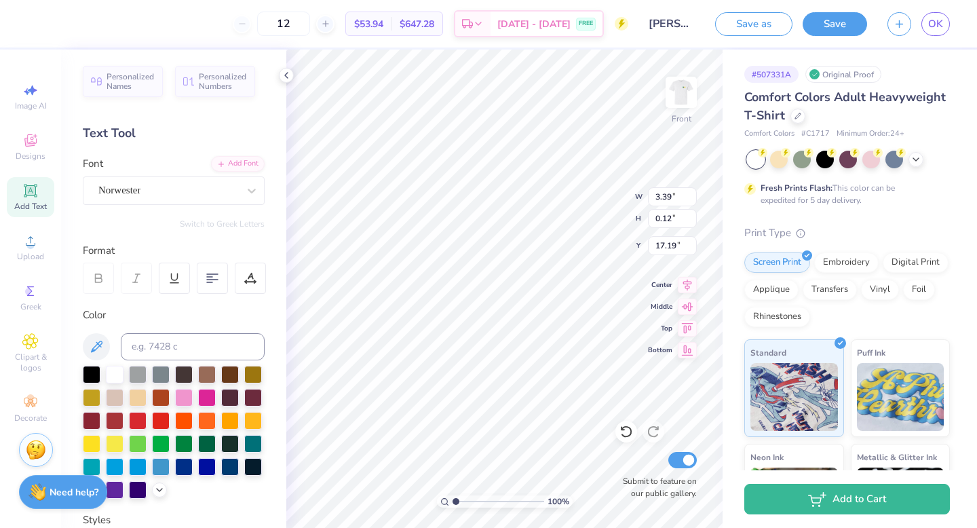
type input "5.73"
type textarea "___________________"
type input "5.67"
type input "5.66"
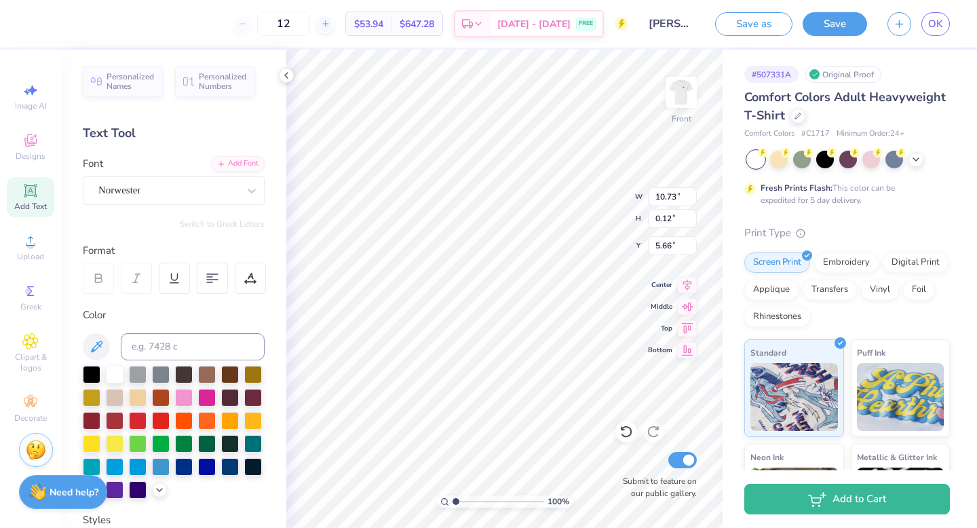
scroll to position [1, 2]
type textarea "____________________"
type input "5.48"
type textarea "JOIN THE [DEMOGRAPHIC_DATA]"
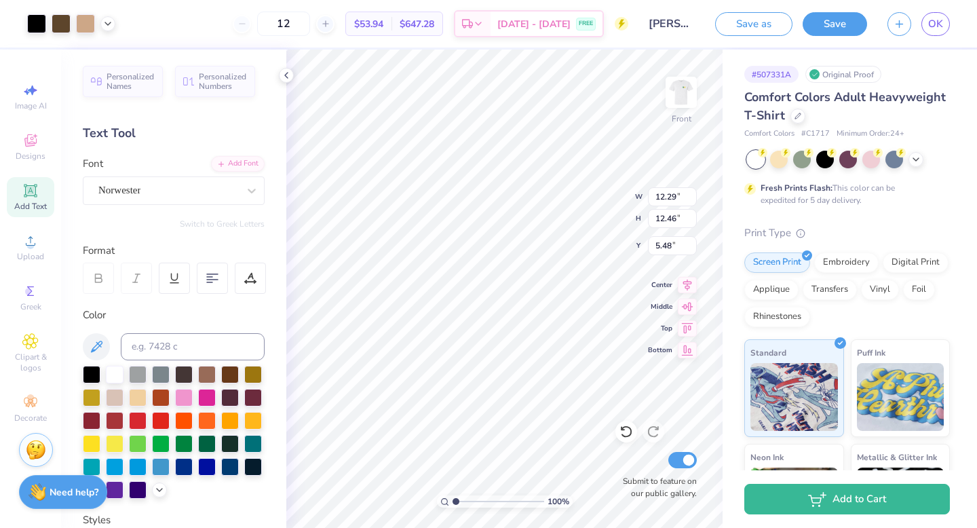
type input "6.07"
type input "6.01"
type input "5.97"
type input "6.73"
type input "3.20"
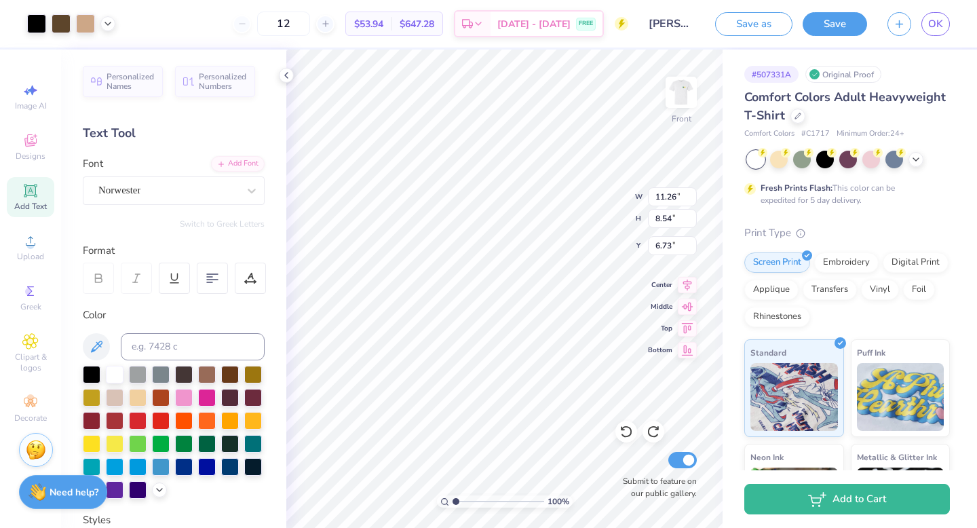
type input "0.29"
type input "10.31"
type input "2.82"
type input "0.26"
type input "11.26"
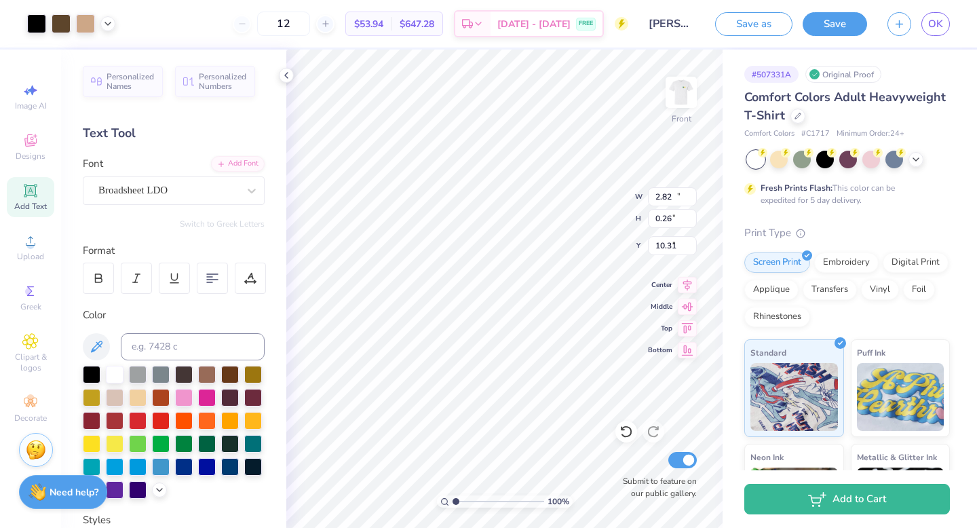
type input "8.54"
type input "6.74"
type input "5.89"
drag, startPoint x: 455, startPoint y: 500, endPoint x: 520, endPoint y: 500, distance: 65.1
type input "8.19"
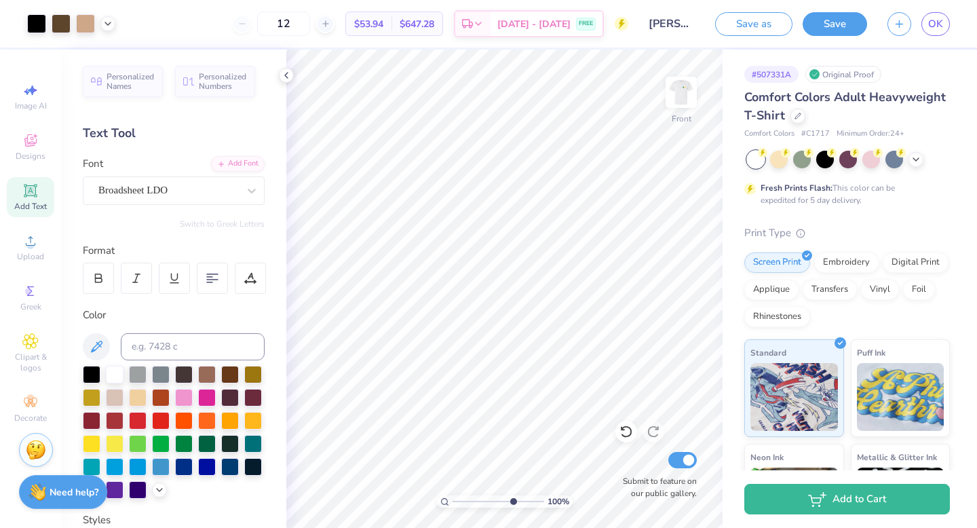
click at [521, 500] on input "range" at bounding box center [499, 501] width 92 height 12
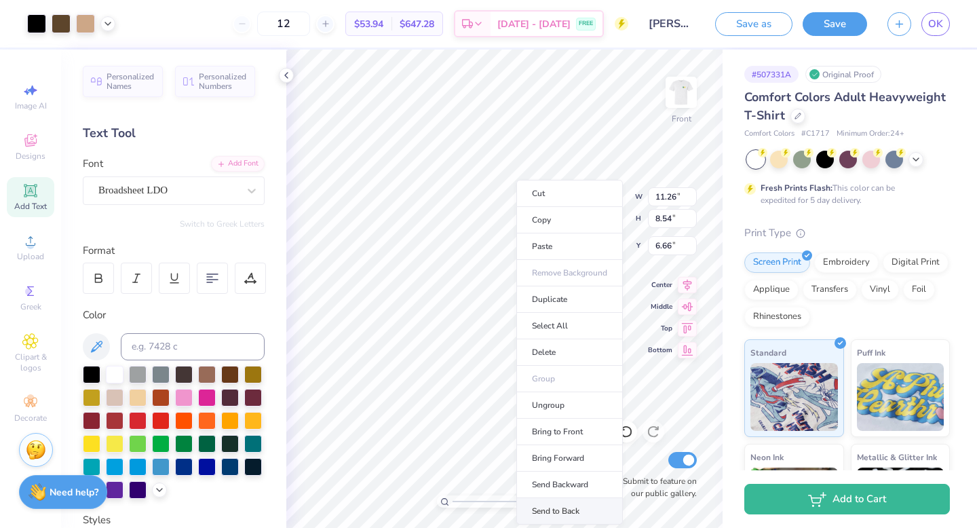
click at [569, 508] on li "Send to Back" at bounding box center [569, 511] width 107 height 26
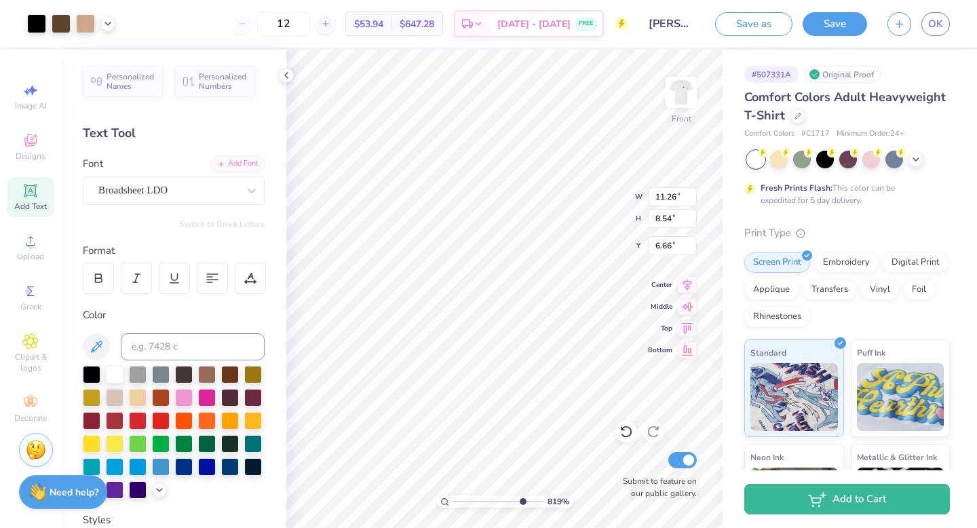
type input "2.82"
type input "0.26"
type input "10.23"
type input "3.34"
type input "0.31"
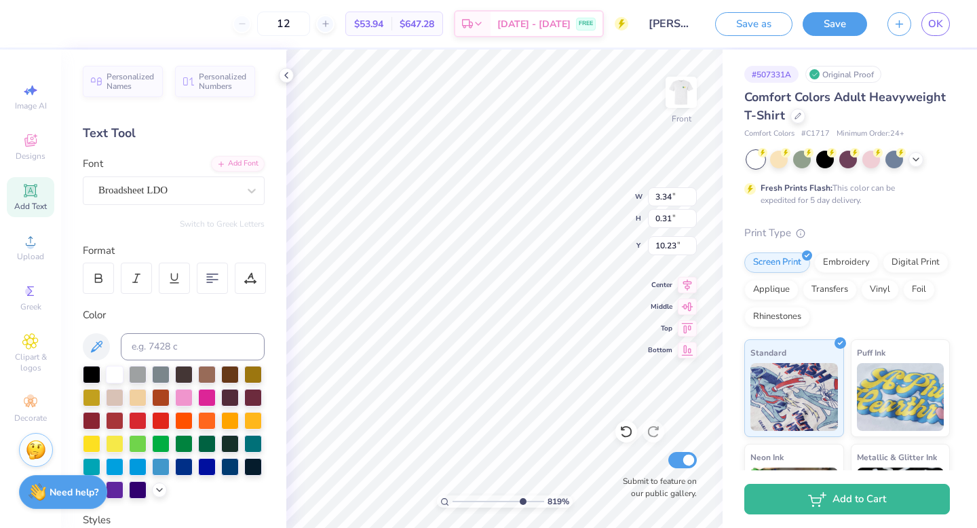
type input "10.16"
drag, startPoint x: 521, startPoint y: 499, endPoint x: 448, endPoint y: 498, distance: 73.3
type input "1"
click at [453, 498] on input "range" at bounding box center [499, 501] width 92 height 12
type input "3.03"
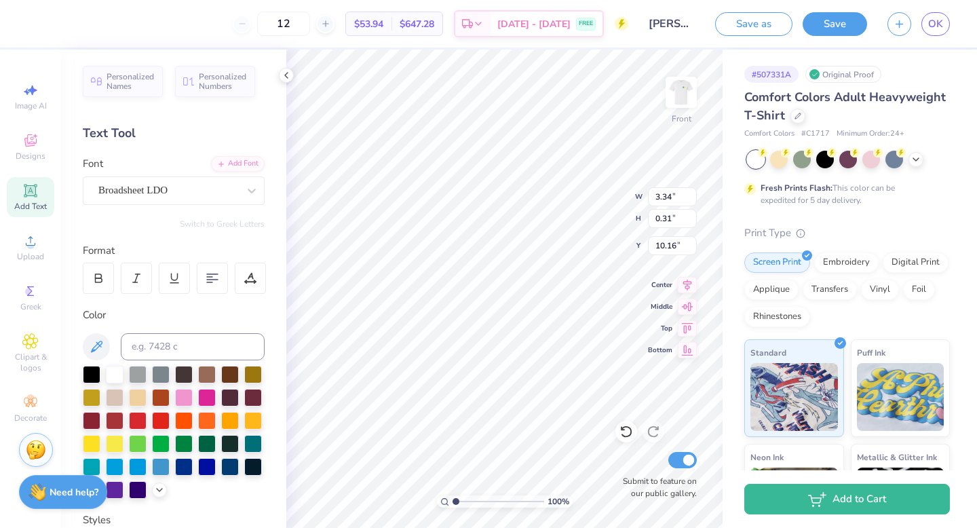
type input "0.28"
type input "6.14"
click at [683, 89] on img at bounding box center [681, 92] width 54 height 54
click at [683, 89] on img at bounding box center [681, 92] width 27 height 27
type input "11.12"
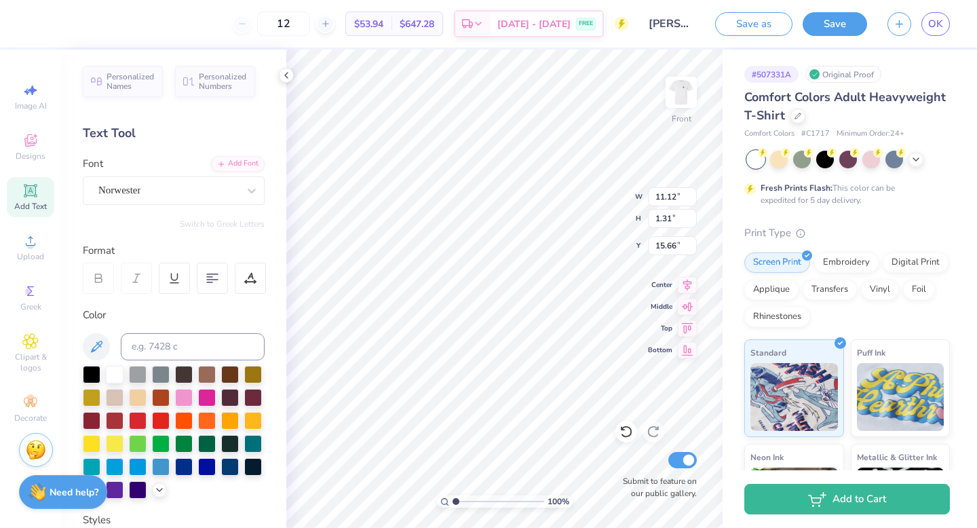
type input "1.31"
type input "15.66"
drag, startPoint x: 455, startPoint y: 497, endPoint x: 493, endPoint y: 498, distance: 38.0
click at [493, 498] on input "range" at bounding box center [499, 501] width 92 height 12
drag, startPoint x: 495, startPoint y: 500, endPoint x: 419, endPoint y: 497, distance: 76.1
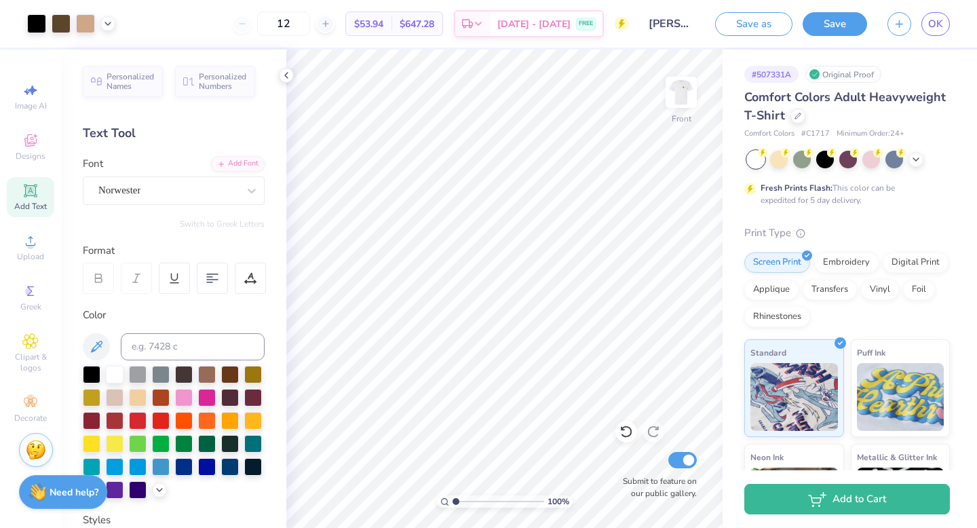
type input "1"
click at [453, 497] on input "range" at bounding box center [499, 501] width 92 height 12
click at [687, 92] on img at bounding box center [681, 92] width 54 height 54
click at [687, 92] on img at bounding box center [681, 92] width 27 height 27
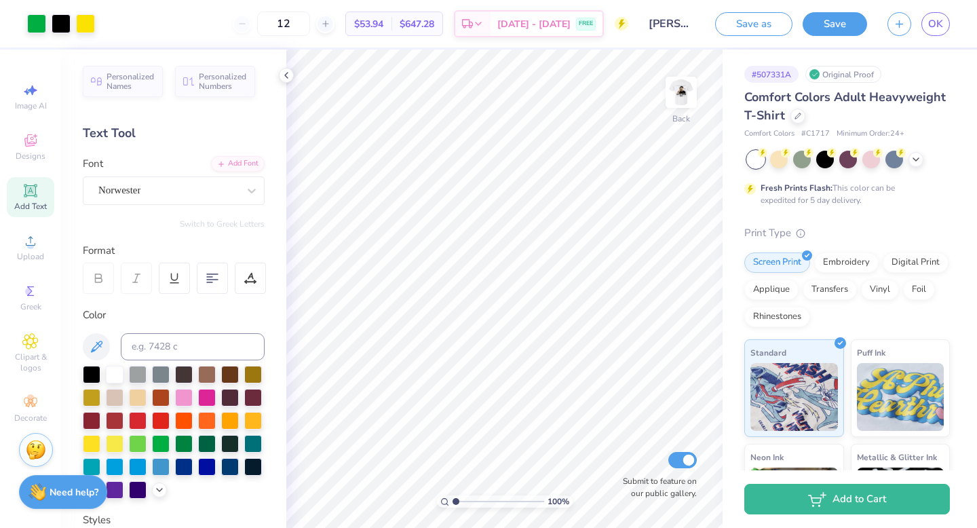
click at [687, 92] on img at bounding box center [681, 92] width 27 height 27
click at [687, 92] on img at bounding box center [681, 92] width 54 height 54
click at [687, 92] on img at bounding box center [681, 92] width 27 height 27
click at [688, 87] on img at bounding box center [681, 92] width 54 height 54
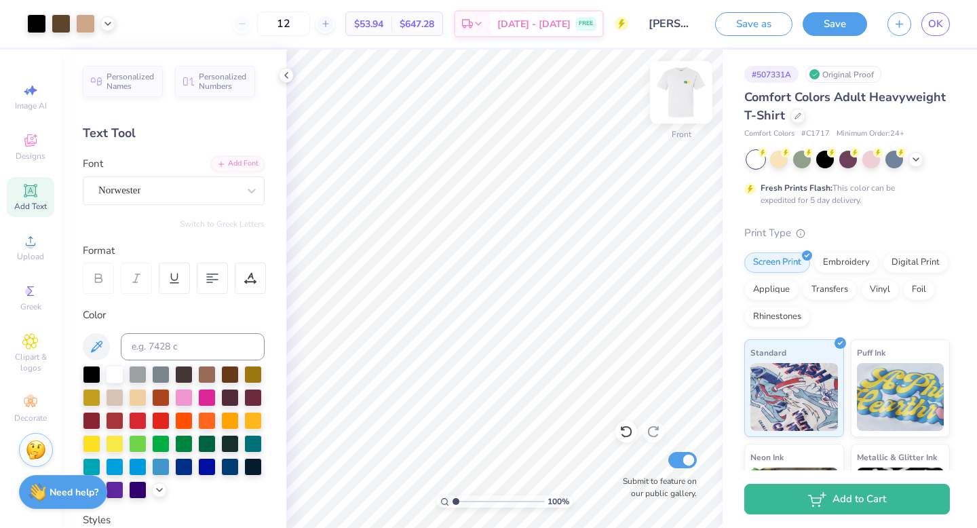
click at [672, 95] on img at bounding box center [681, 92] width 54 height 54
click at [689, 84] on img at bounding box center [681, 92] width 54 height 54
click at [828, 20] on button "Save" at bounding box center [835, 22] width 64 height 24
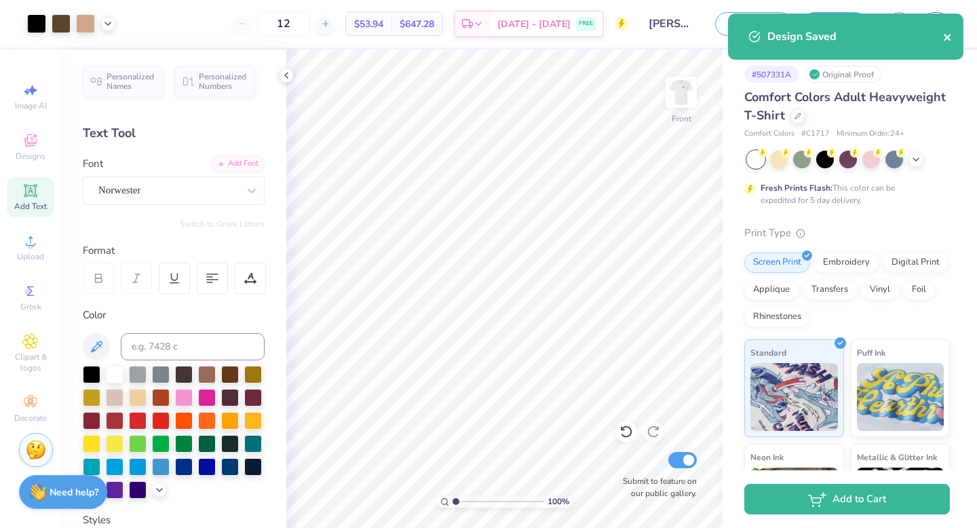
click at [946, 37] on icon "close" at bounding box center [947, 37] width 7 height 7
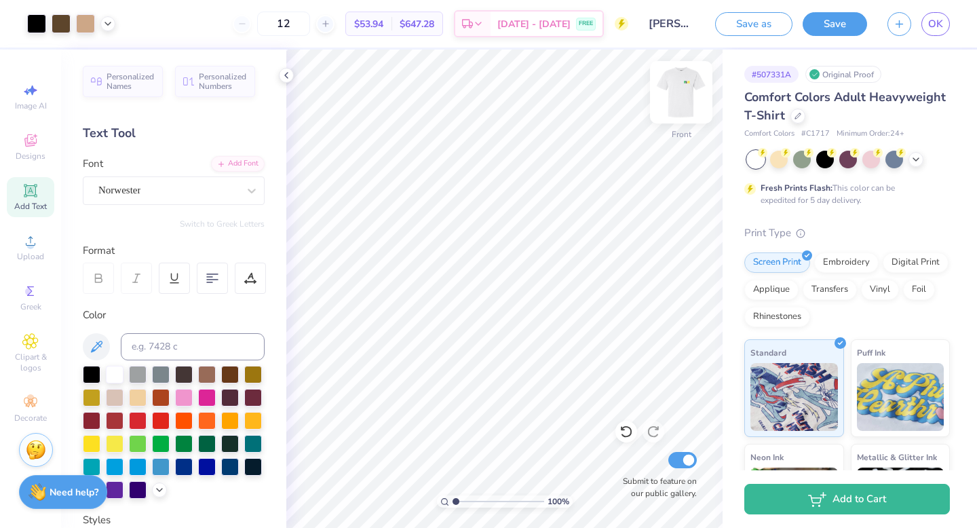
click at [687, 81] on img at bounding box center [681, 92] width 54 height 54
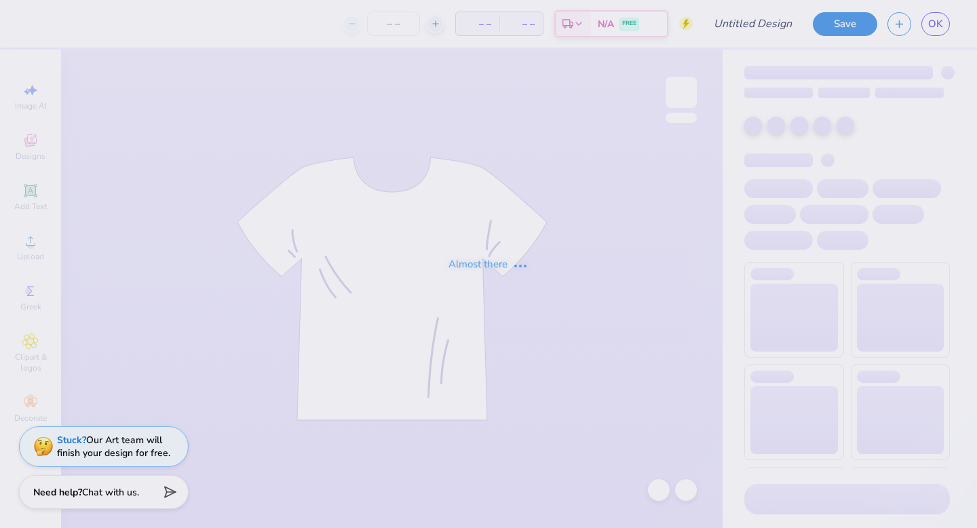
type input "[PERSON_NAME]"
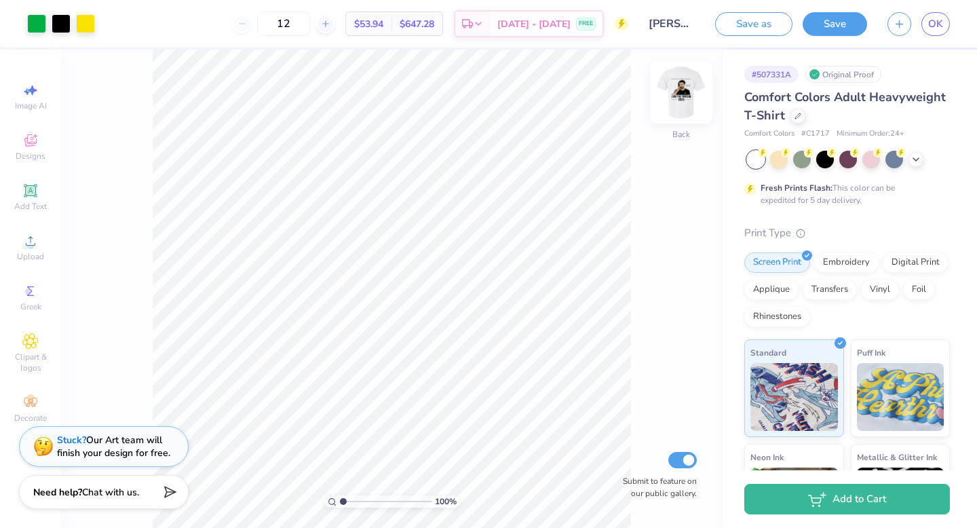
click at [688, 87] on img at bounding box center [681, 92] width 54 height 54
click at [684, 88] on img at bounding box center [681, 92] width 54 height 54
click at [685, 88] on img at bounding box center [681, 92] width 54 height 54
drag, startPoint x: 309, startPoint y: 18, endPoint x: 277, endPoint y: 18, distance: 31.9
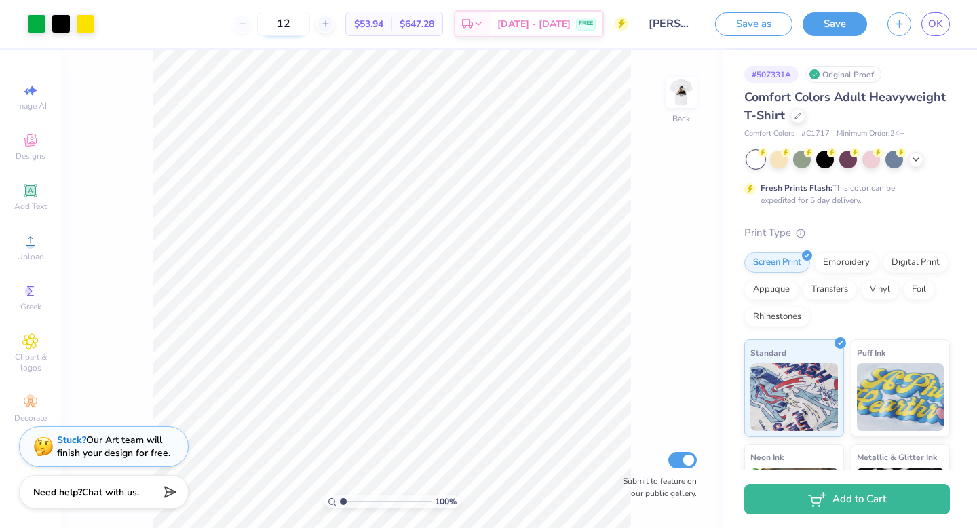
click at [277, 18] on input "12" at bounding box center [283, 24] width 53 height 24
type input "200"
click at [681, 104] on img at bounding box center [681, 92] width 54 height 54
click at [683, 98] on img at bounding box center [681, 92] width 54 height 54
click at [683, 98] on img at bounding box center [681, 92] width 27 height 27
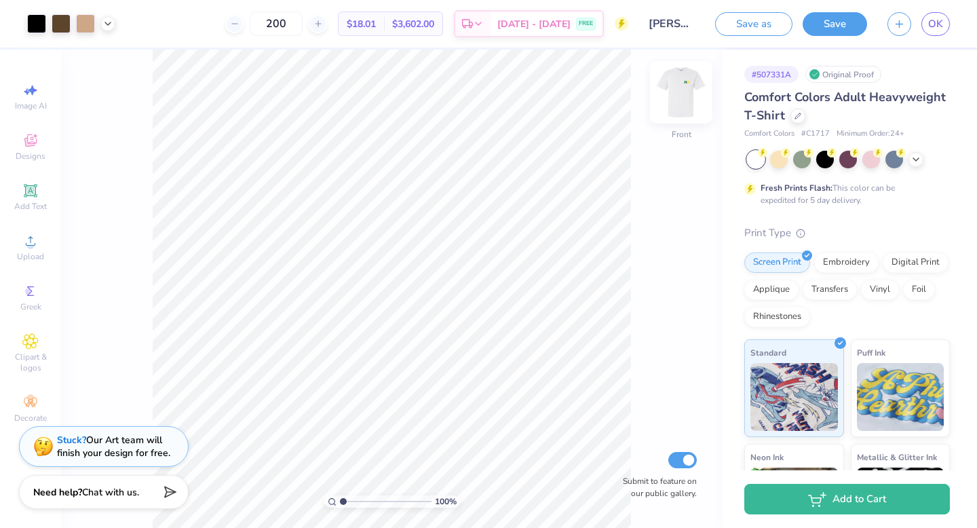
click at [692, 92] on img at bounding box center [681, 92] width 54 height 54
click at [692, 92] on img at bounding box center [681, 92] width 27 height 27
click at [826, 31] on button "Save" at bounding box center [835, 22] width 64 height 24
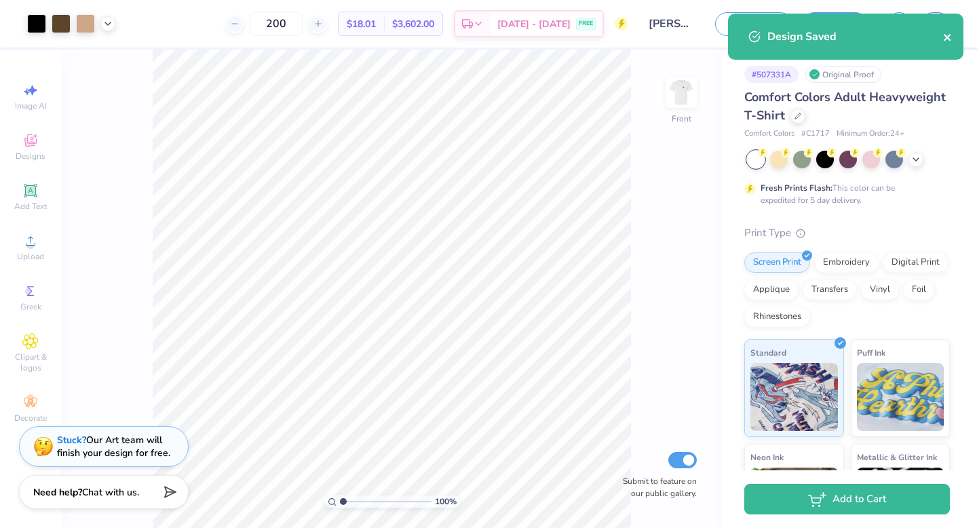
click at [948, 35] on icon "close" at bounding box center [947, 37] width 7 height 7
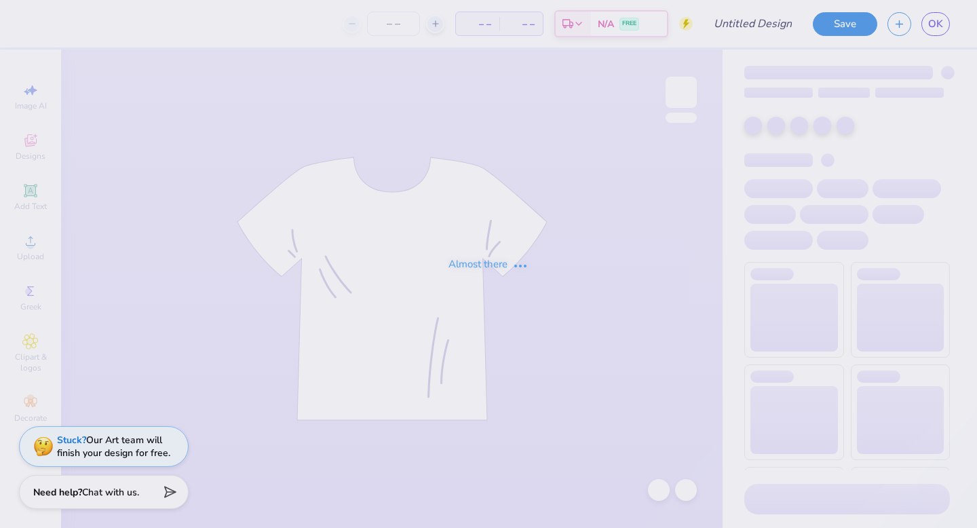
type input "[PERSON_NAME]"
type input "200"
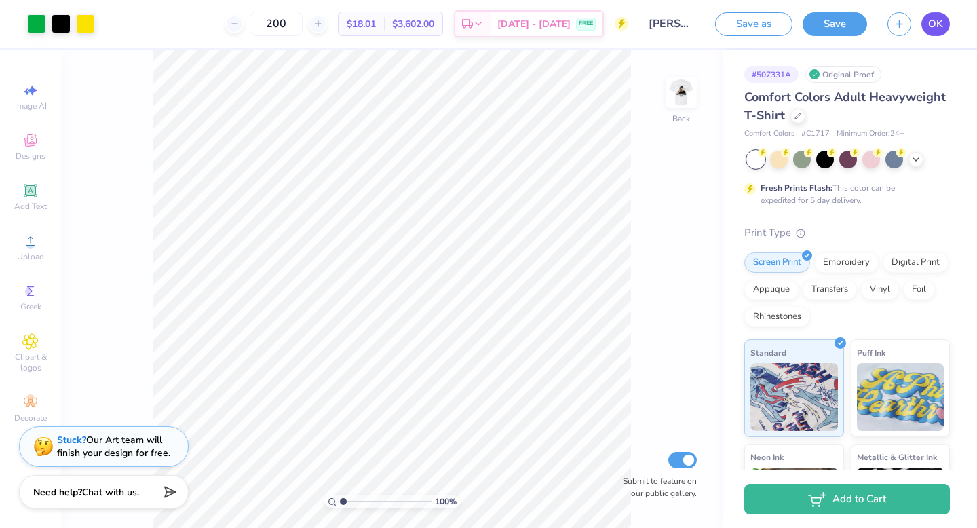
click at [934, 27] on span "OK" at bounding box center [935, 24] width 15 height 16
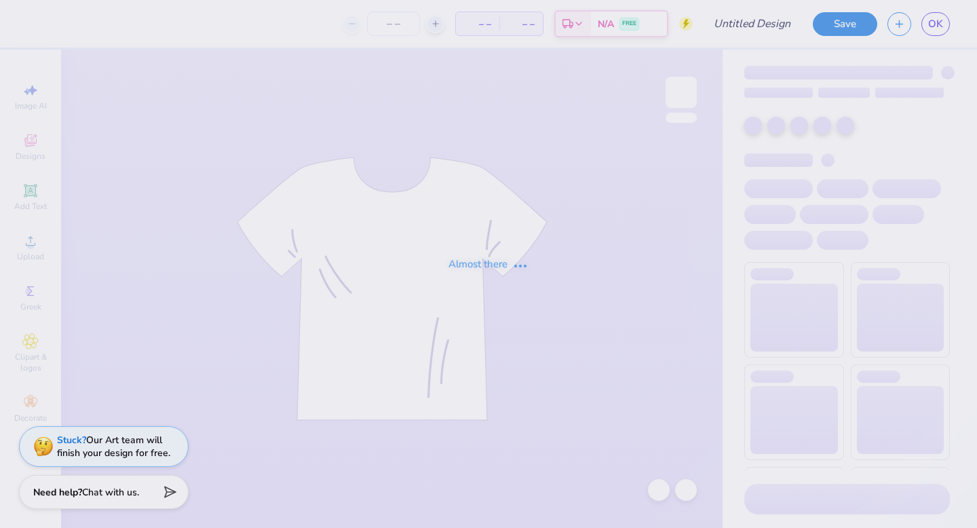
type input "[PERSON_NAME]"
type input "200"
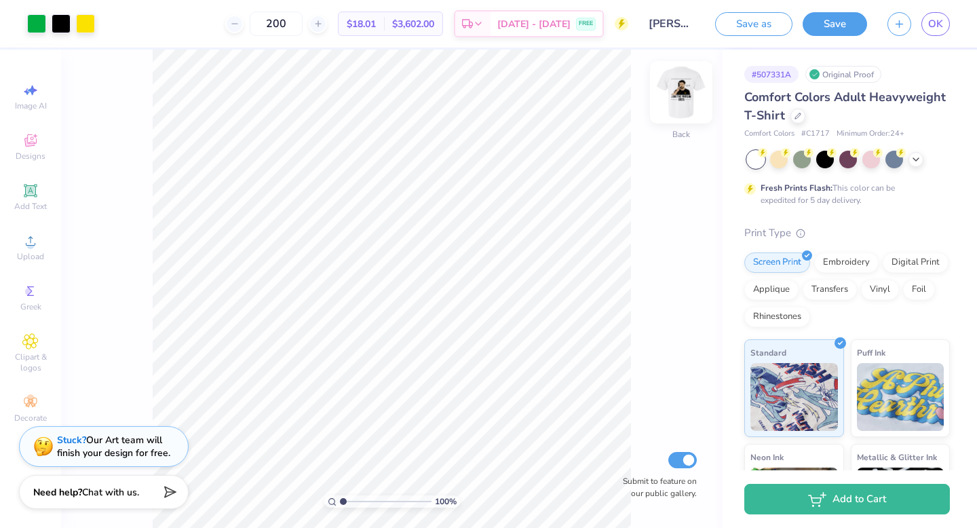
click at [685, 92] on img at bounding box center [681, 92] width 54 height 54
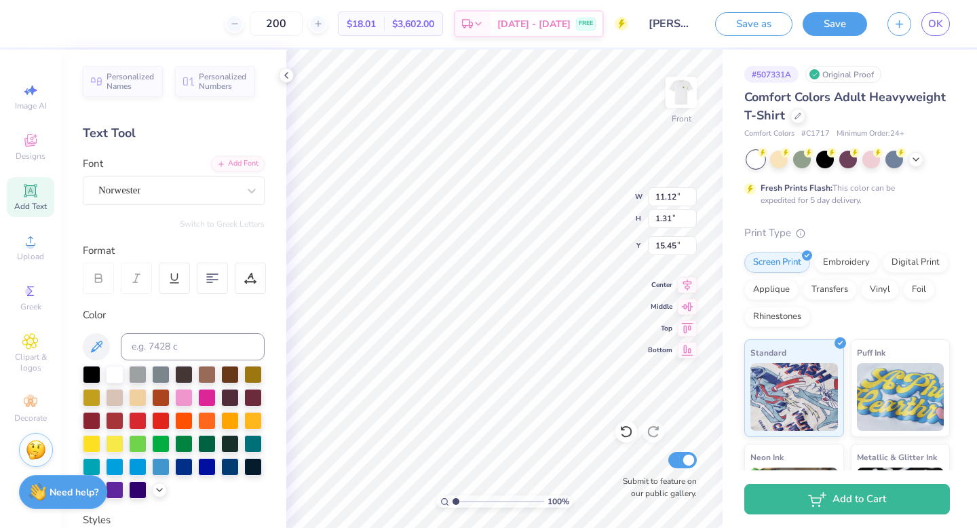
scroll to position [0, 5]
type textarea "JOIN THE PROGRAM"
type input "15.70"
type input "11.78"
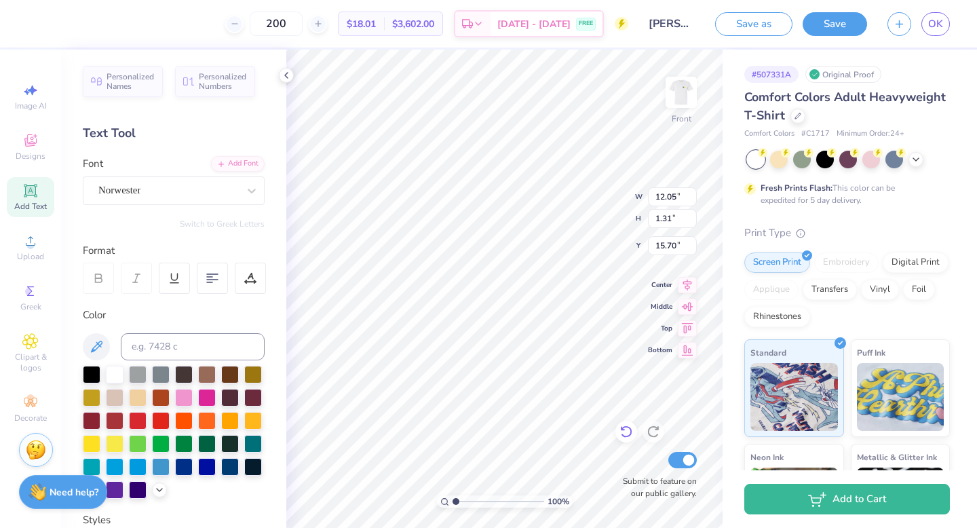
type input "1.28"
type input "11.46"
type input "1.25"
type input "3.24"
type input "0.30"
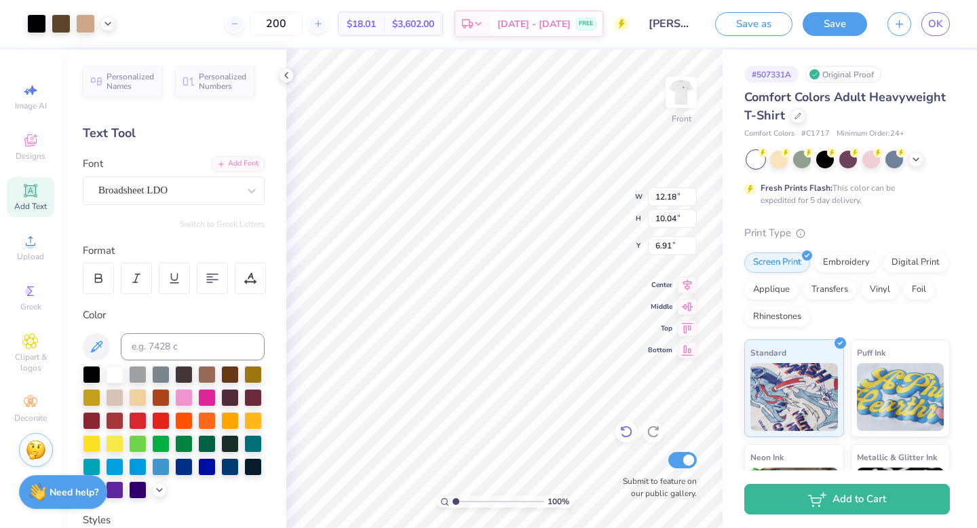
type input "12.23"
type input "10.08"
type input "12.31"
type input "10.15"
click at [16, 142] on div "Designs" at bounding box center [30, 147] width 47 height 40
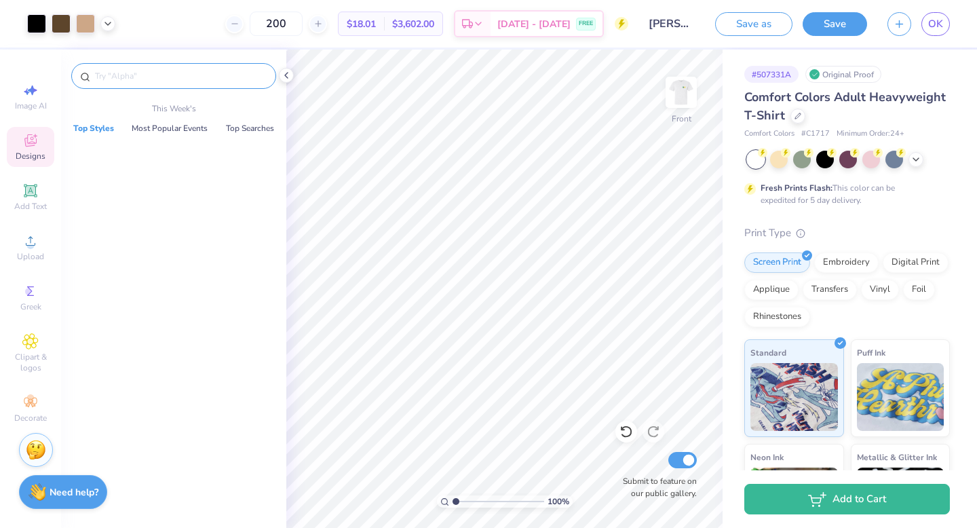
click at [205, 80] on input "text" at bounding box center [181, 76] width 174 height 14
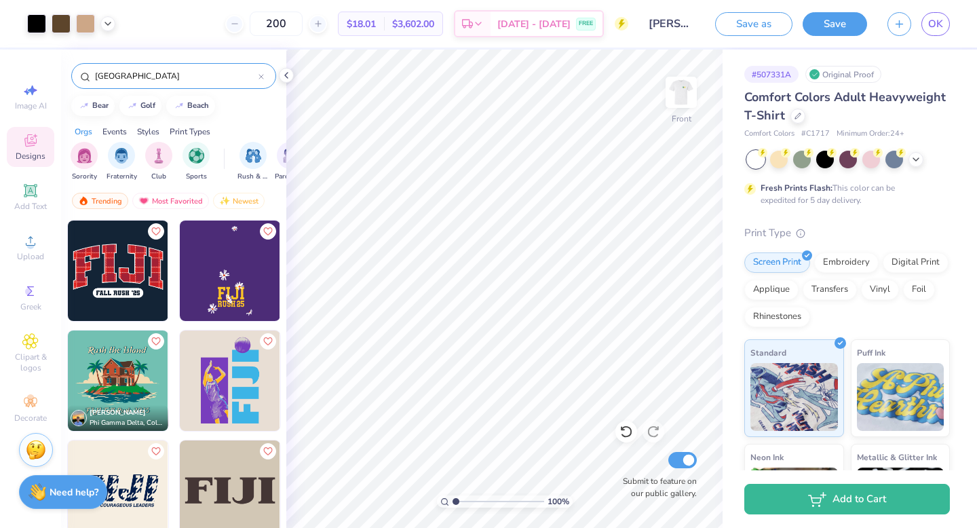
type input "[GEOGRAPHIC_DATA]"
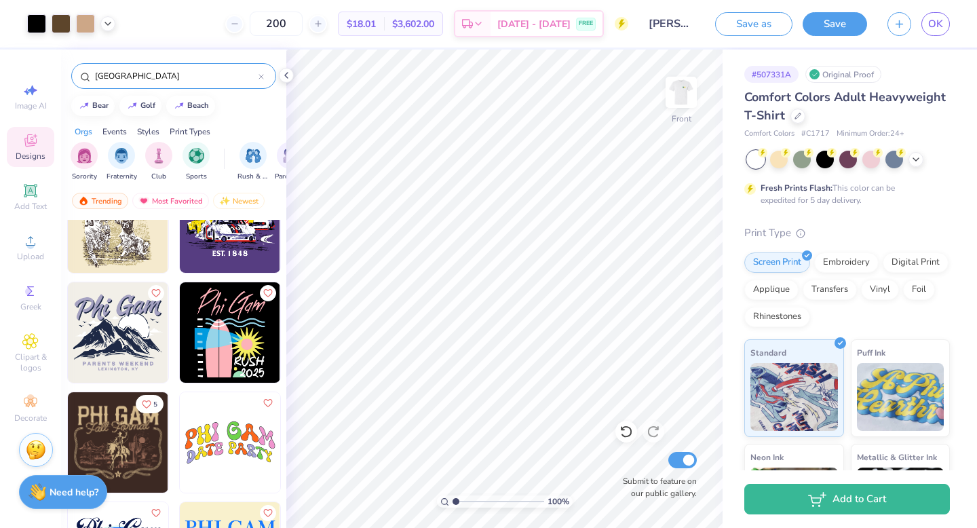
scroll to position [1134, 0]
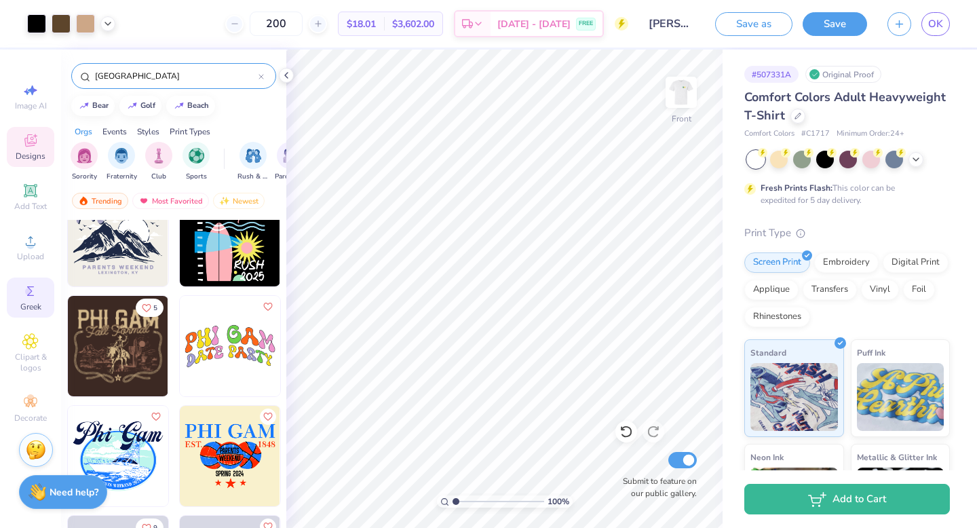
click at [35, 287] on icon at bounding box center [30, 291] width 16 height 16
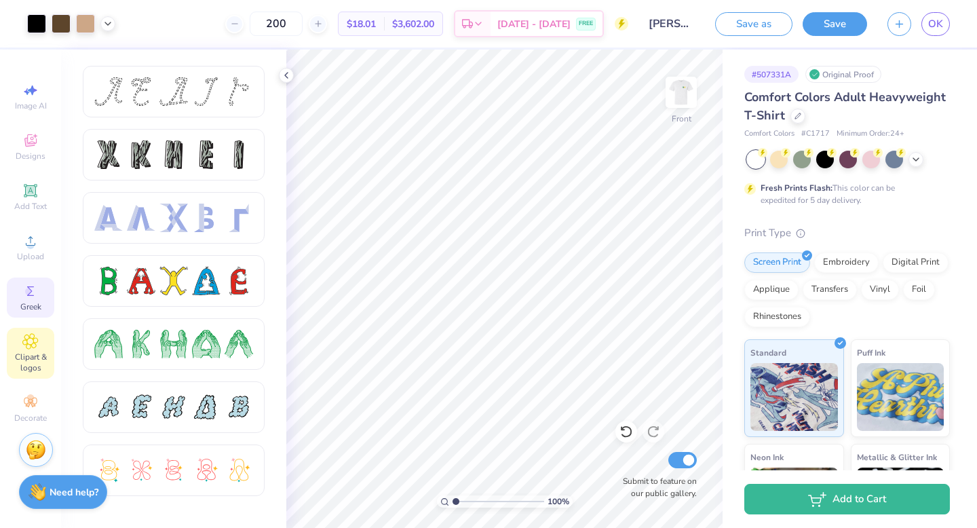
click at [35, 334] on icon at bounding box center [30, 341] width 16 height 16
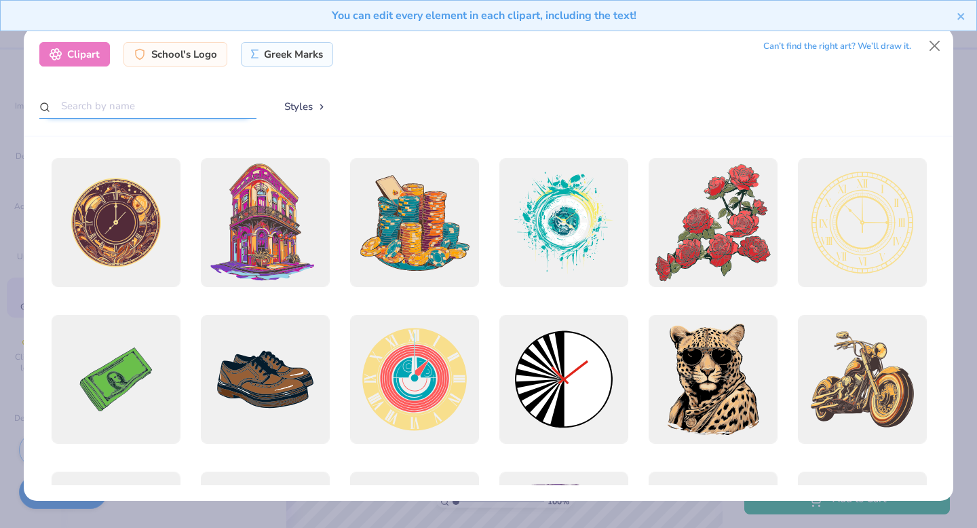
click at [149, 108] on input "text" at bounding box center [147, 106] width 217 height 25
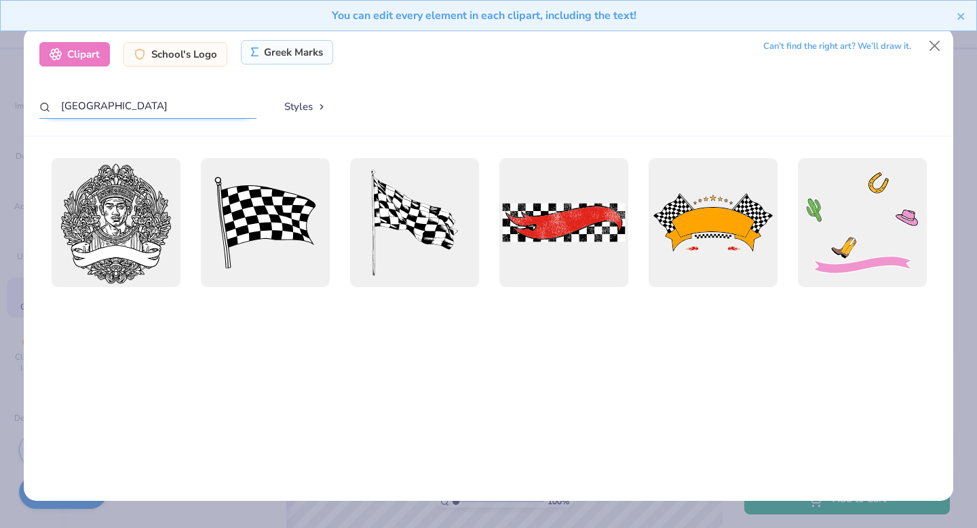
type input "[GEOGRAPHIC_DATA]"
click at [307, 44] on div "Greek Marks" at bounding box center [287, 52] width 93 height 24
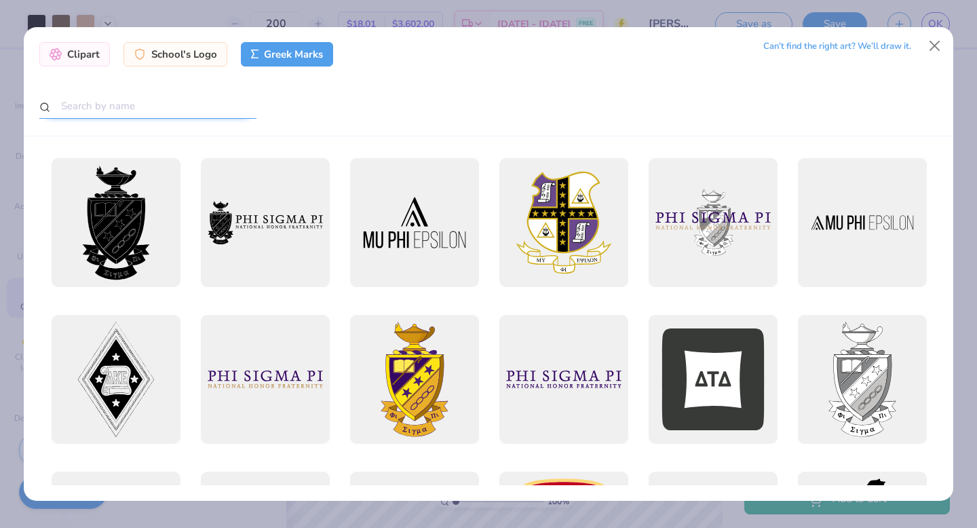
click at [194, 100] on input "text" at bounding box center [147, 106] width 217 height 25
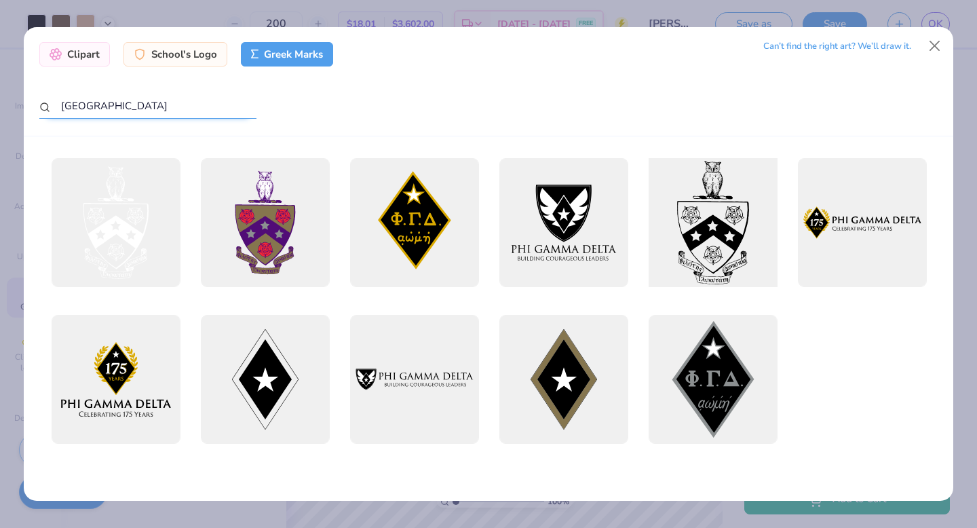
type input "[GEOGRAPHIC_DATA]"
click at [731, 194] on div at bounding box center [713, 223] width 142 height 142
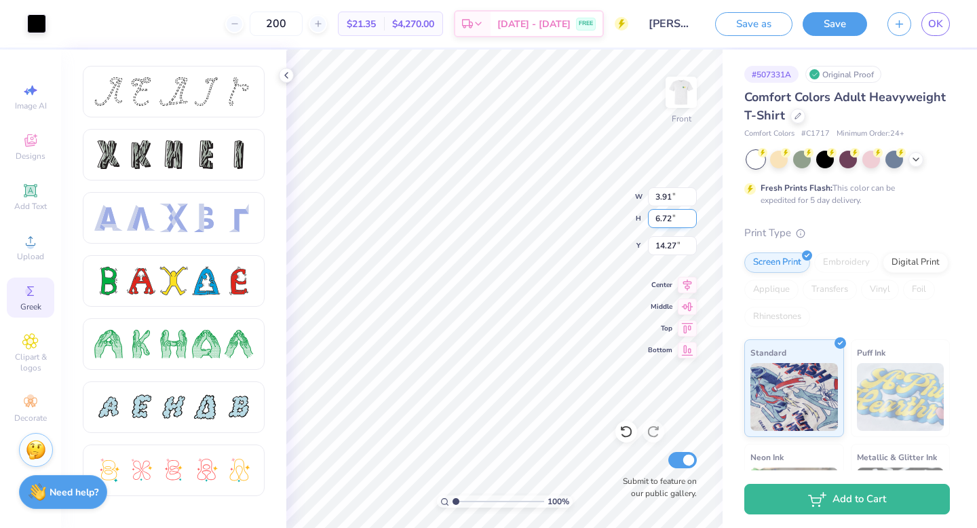
type input "3.91"
type input "6.72"
type input "17.49"
type input "4.24"
type input "7.29"
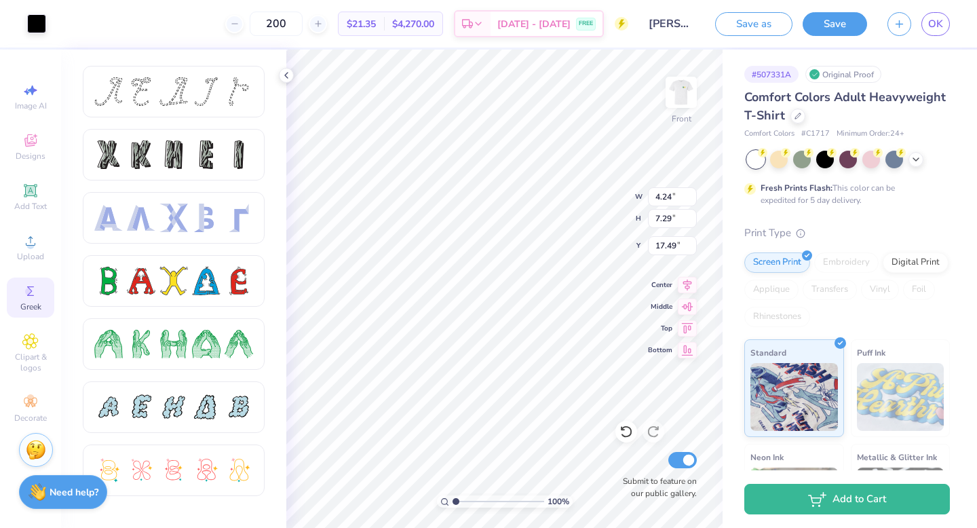
type input "4.50"
type input "7.74"
type input "17.57"
click at [42, 203] on span "Add Text" at bounding box center [30, 206] width 33 height 11
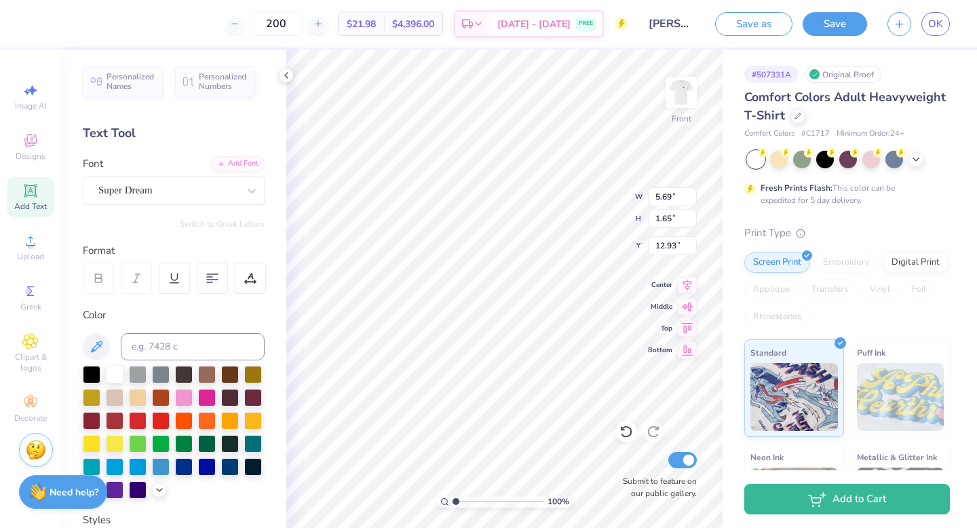
scroll to position [0, 0]
type textarea "PHI GAMMA DELTA 2025"
type input "10.96"
type input "0.72"
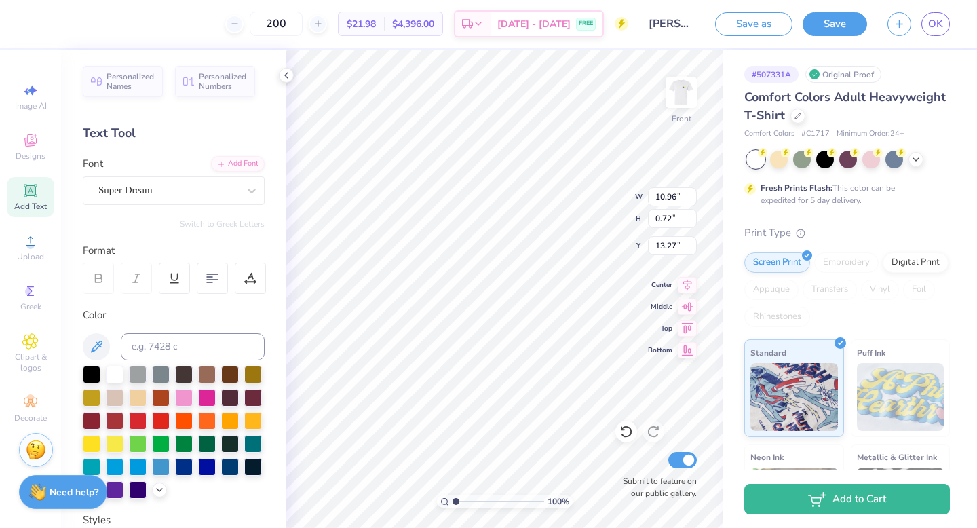
type input "9.51"
type input "0.62"
type input "5.84"
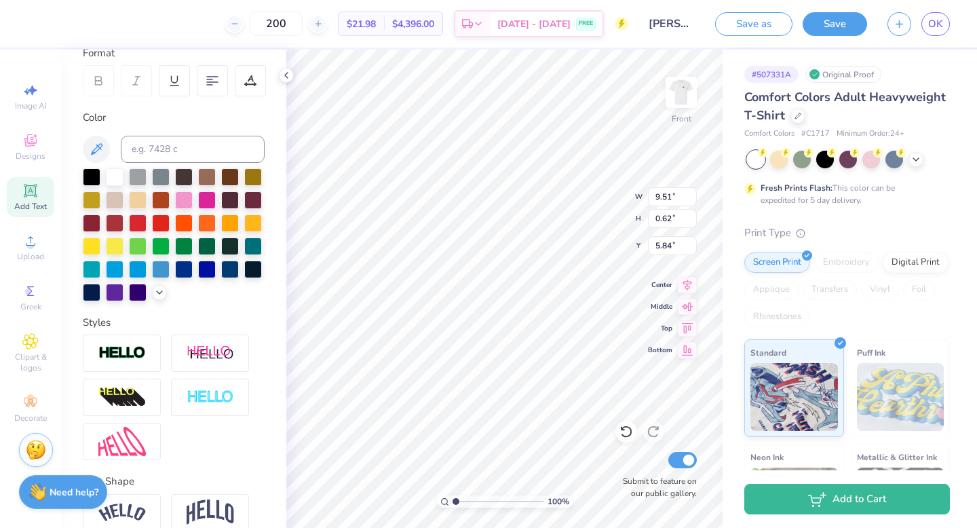
scroll to position [261, 0]
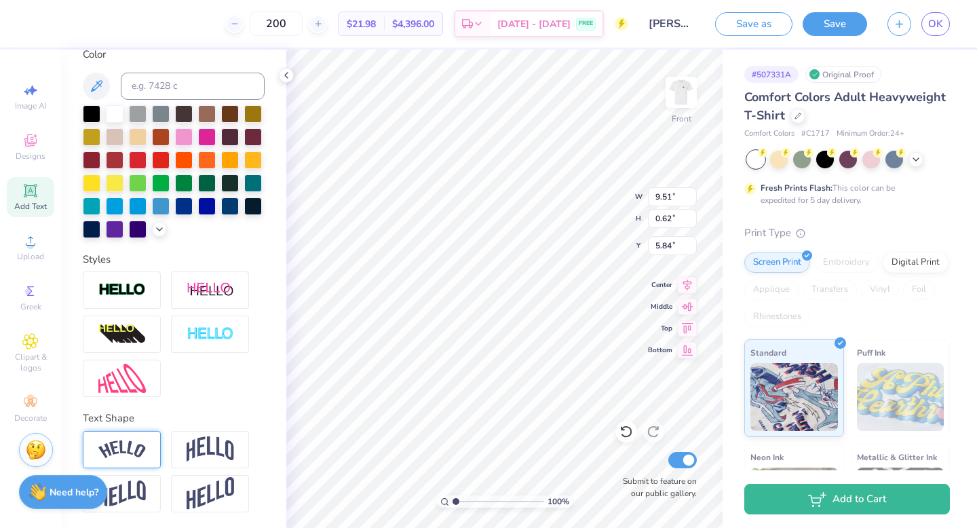
click at [134, 438] on div at bounding box center [122, 449] width 78 height 37
type input "10.31"
type input "1.97"
type input "5.16"
click at [195, 439] on img at bounding box center [210, 449] width 47 height 26
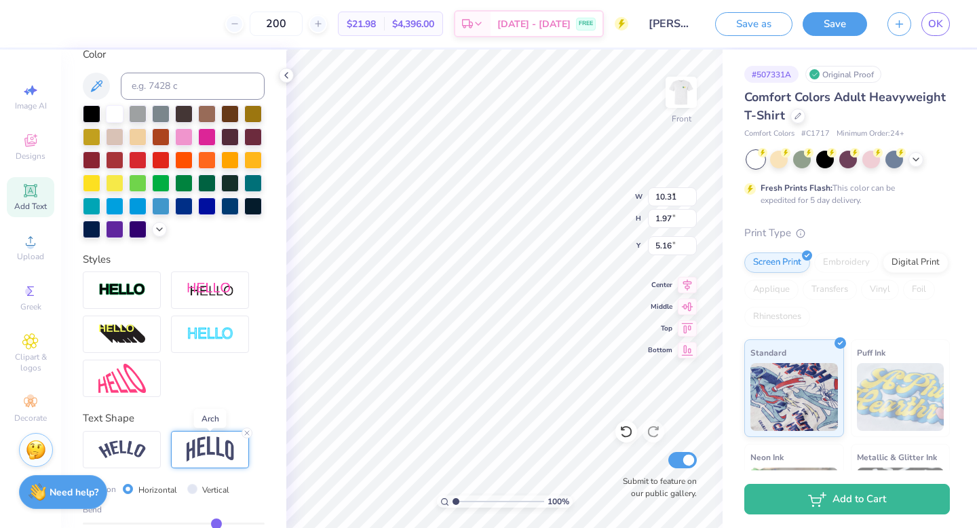
type input "9.51"
type input "2.52"
type input "4.89"
click at [134, 439] on div at bounding box center [122, 449] width 78 height 37
type input "10.31"
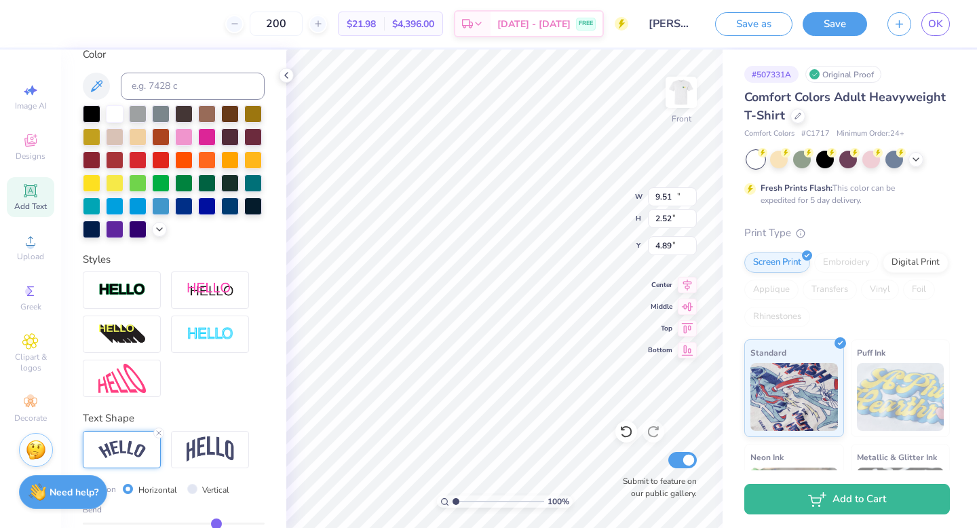
type input "1.97"
type input "5.47"
type input "4.50"
type input "7.74"
type input "17.57"
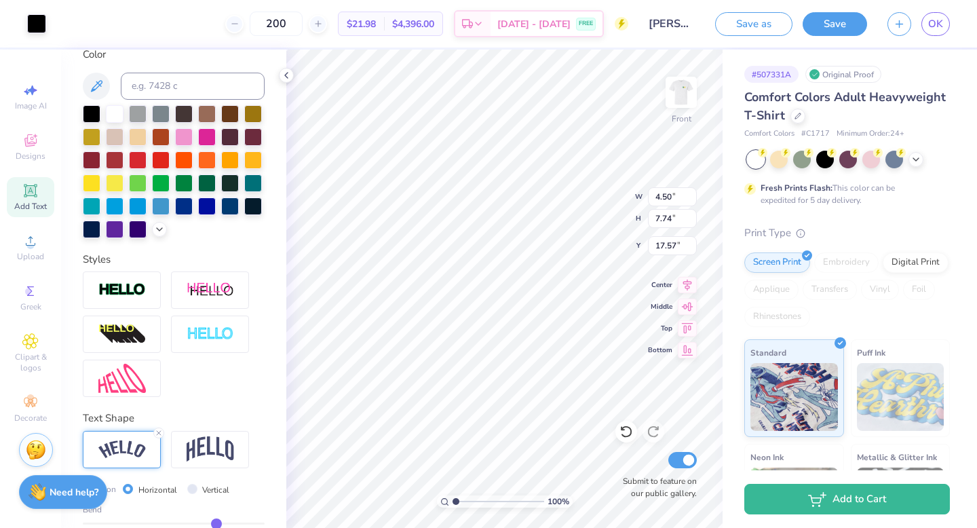
type input "4.01"
type input "6.89"
click at [89, 111] on div at bounding box center [92, 113] width 18 height 18
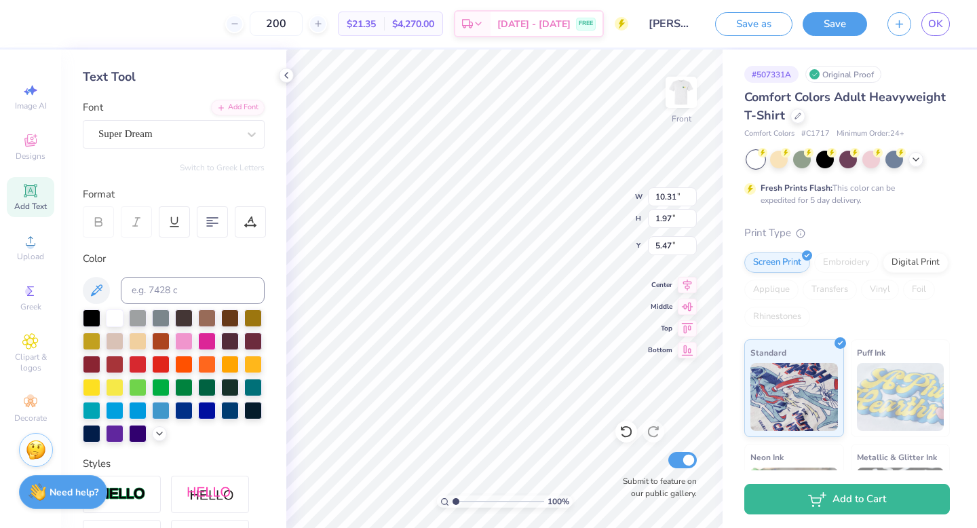
scroll to position [0, 0]
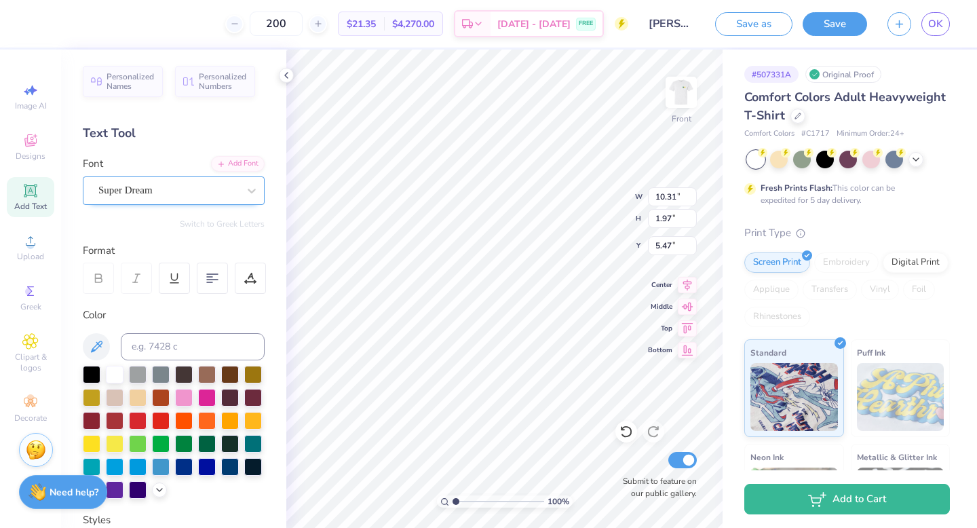
click at [142, 184] on div "Super Dream" at bounding box center [168, 190] width 142 height 21
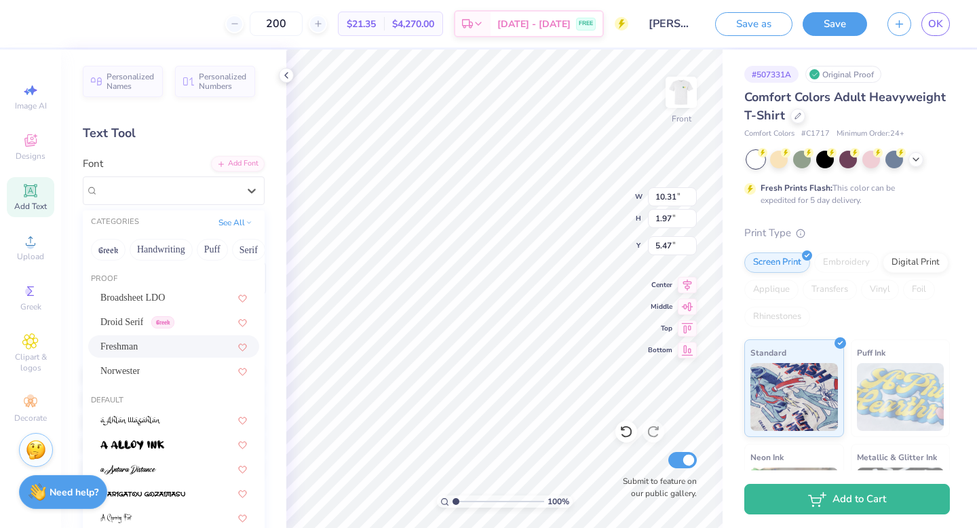
click at [157, 339] on div "Freshman" at bounding box center [173, 346] width 171 height 22
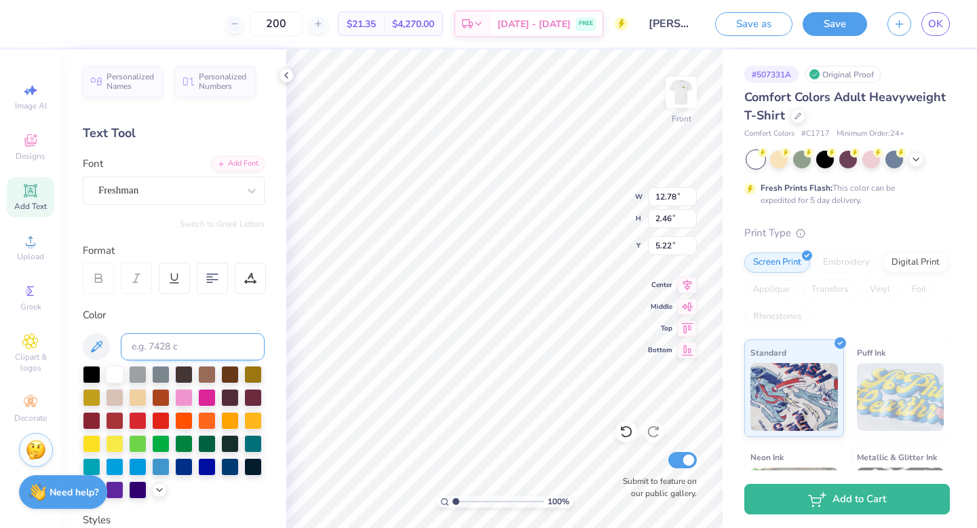
type input "12.78"
type input "2.46"
type input "5.22"
click at [212, 191] on div "Freshman" at bounding box center [168, 190] width 142 height 21
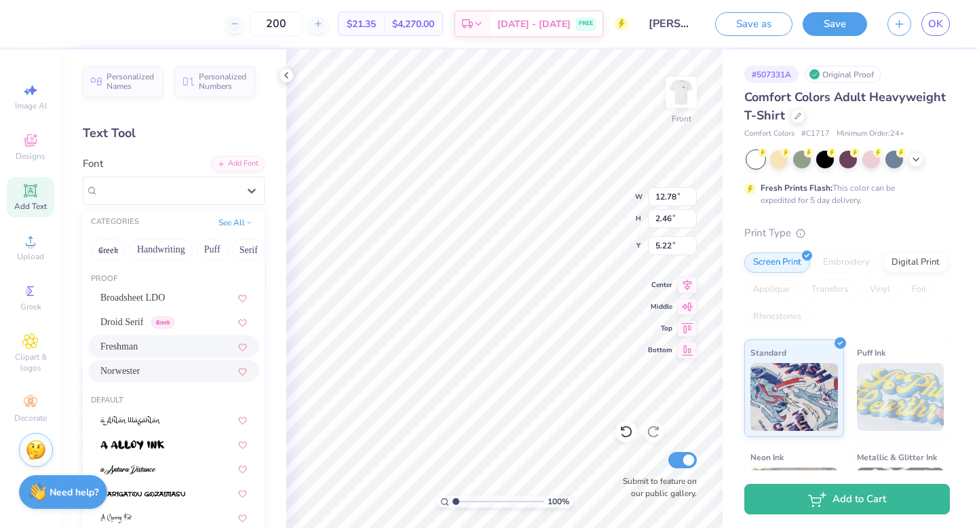
click at [174, 370] on div "Norwester" at bounding box center [173, 371] width 147 height 14
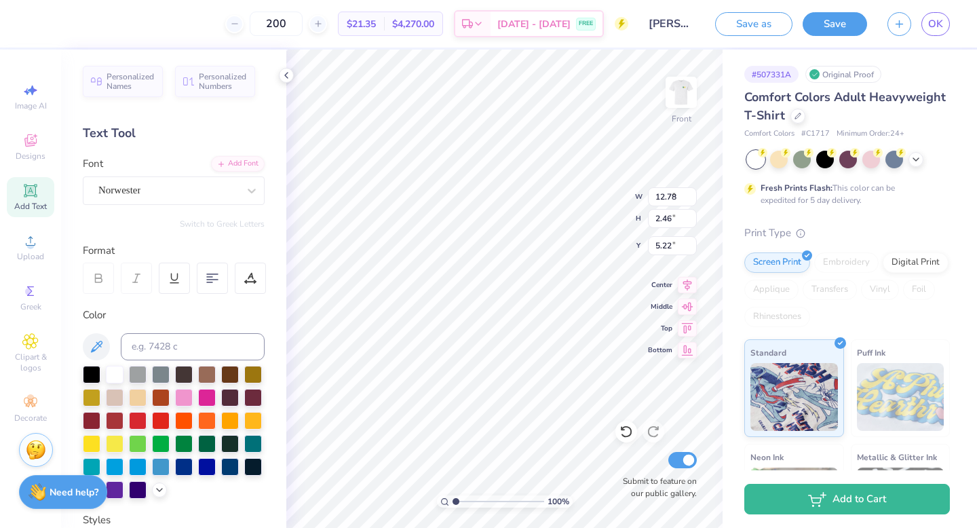
type input "9.14"
type input "1.90"
type input "5.50"
type input "9.90"
type input "2.06"
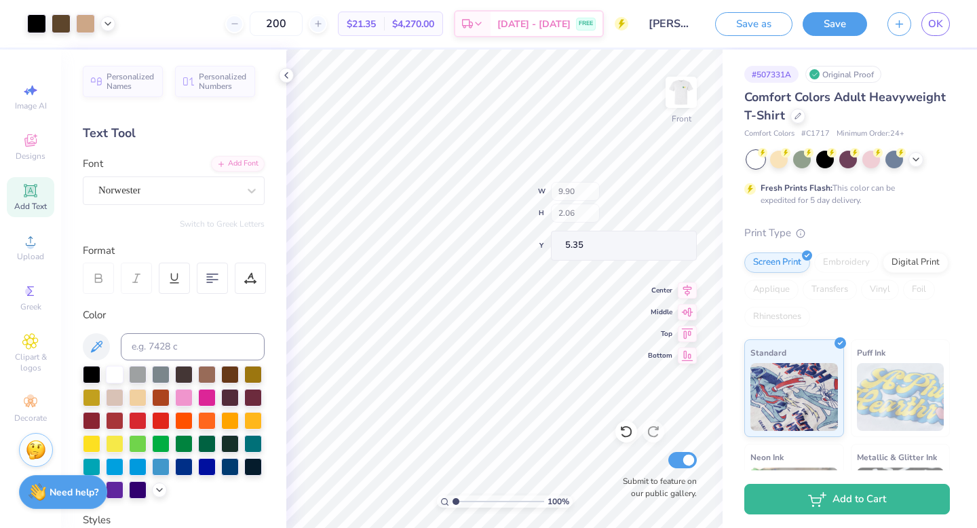
type input "10.64"
type input "2.21"
type input "5.35"
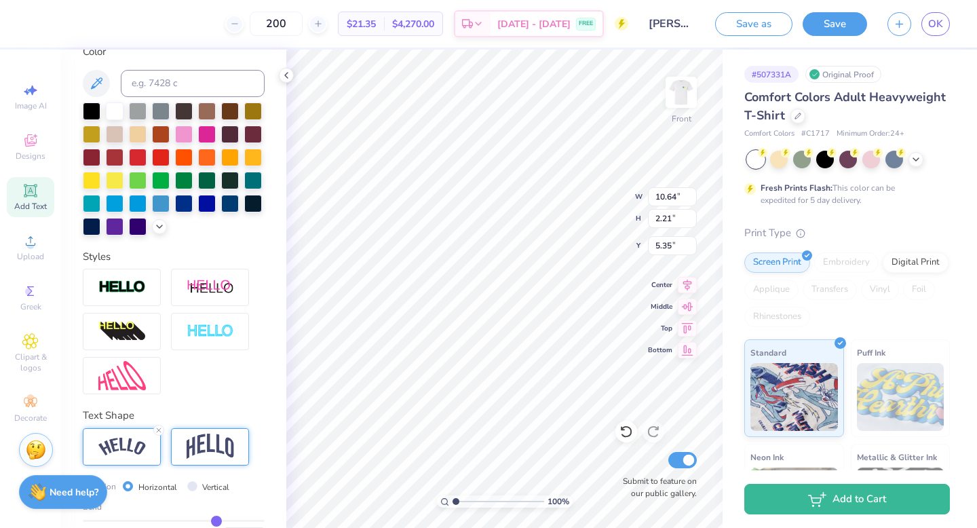
scroll to position [340, 0]
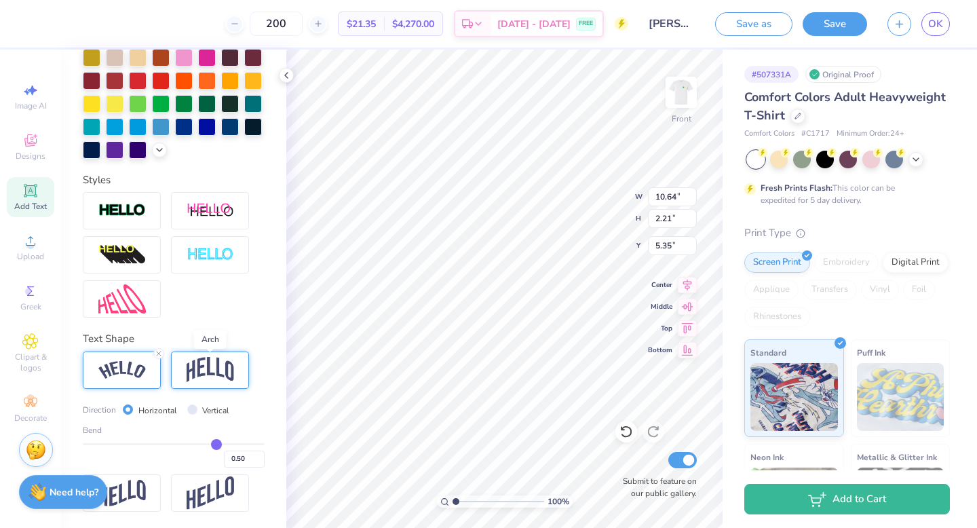
click at [212, 359] on img at bounding box center [210, 370] width 47 height 26
type input "9.49"
type input "2.78"
type input "5.06"
type input "0.49"
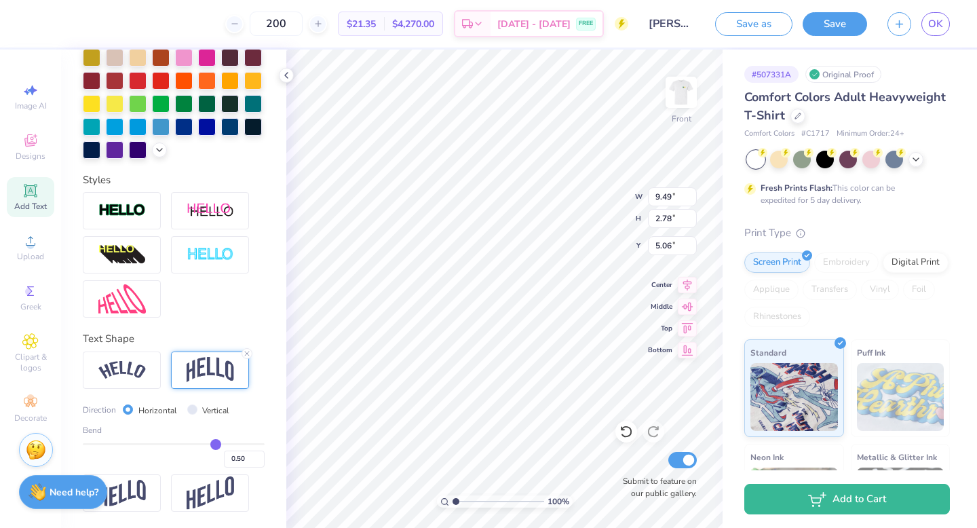
type input "0.49"
type input "0.48"
type input "0.47"
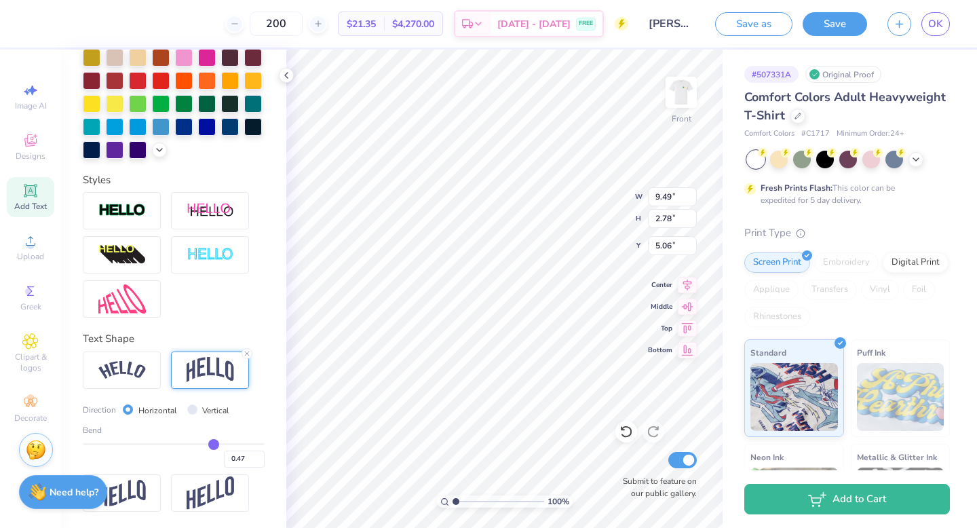
type input "0.46"
type input "0.45"
type input "0.44"
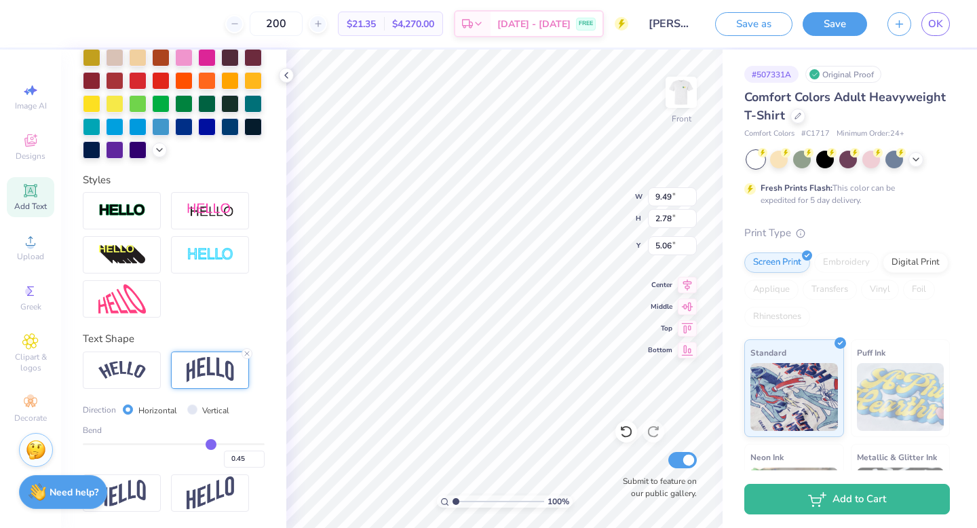
type input "0.44"
type input "0.43"
type input "0.42"
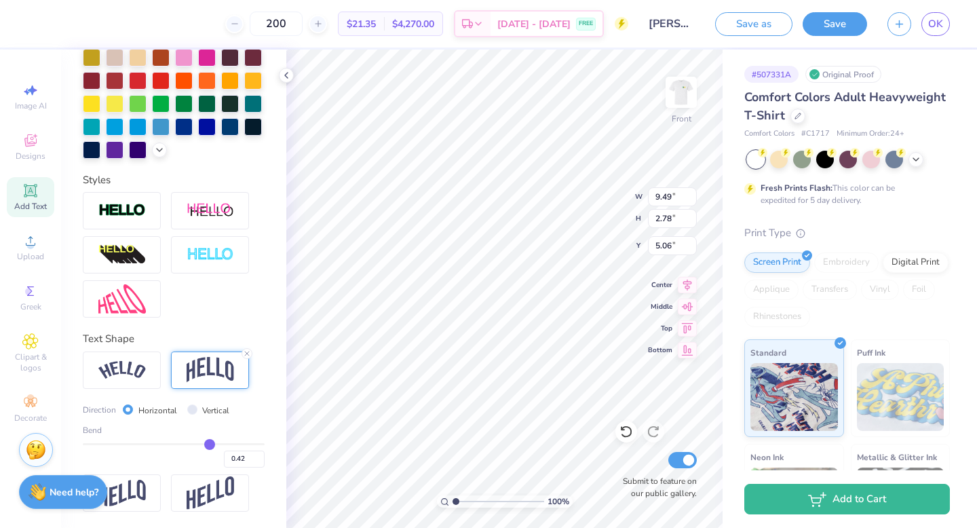
type input "0.41"
type input "0.4"
type input "0.40"
type input "0.39"
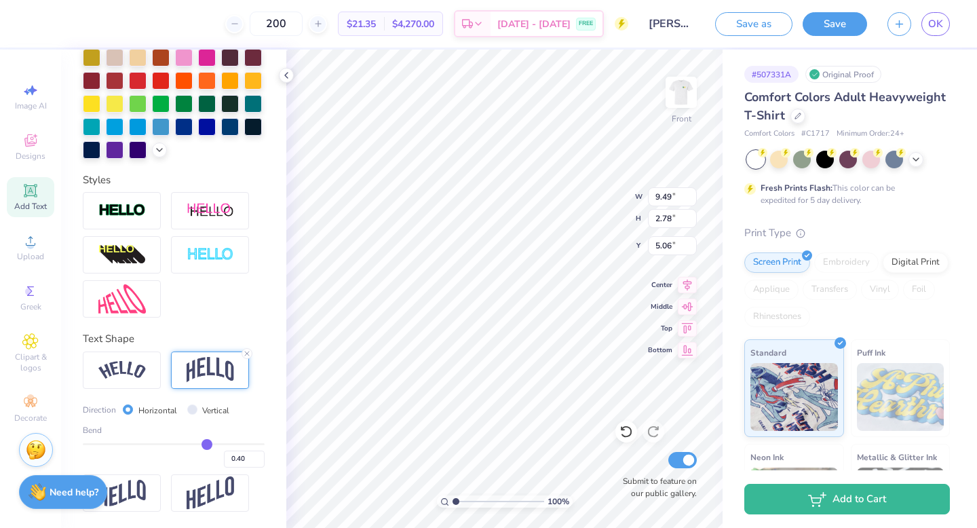
type input "0.39"
type input "0.37"
type input "0.36"
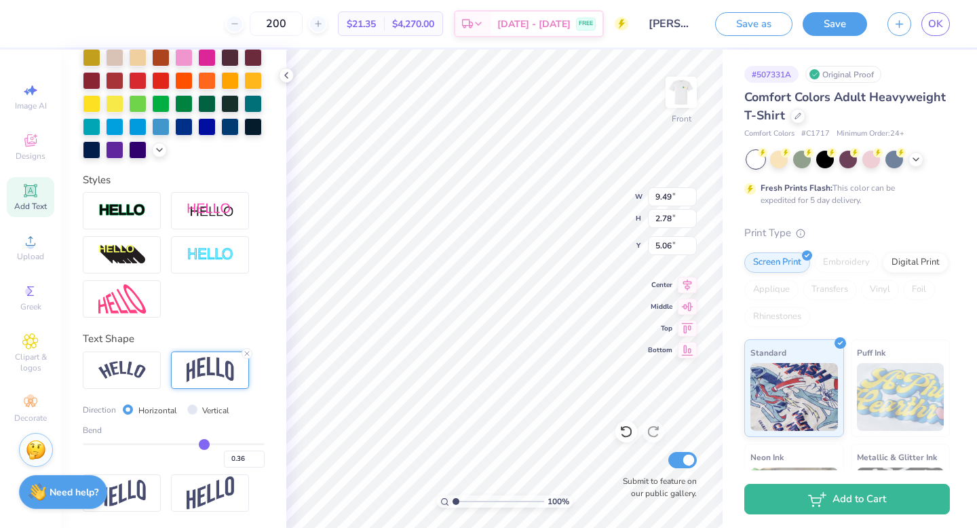
type input "0.35"
type input "0.34"
type input "0.33"
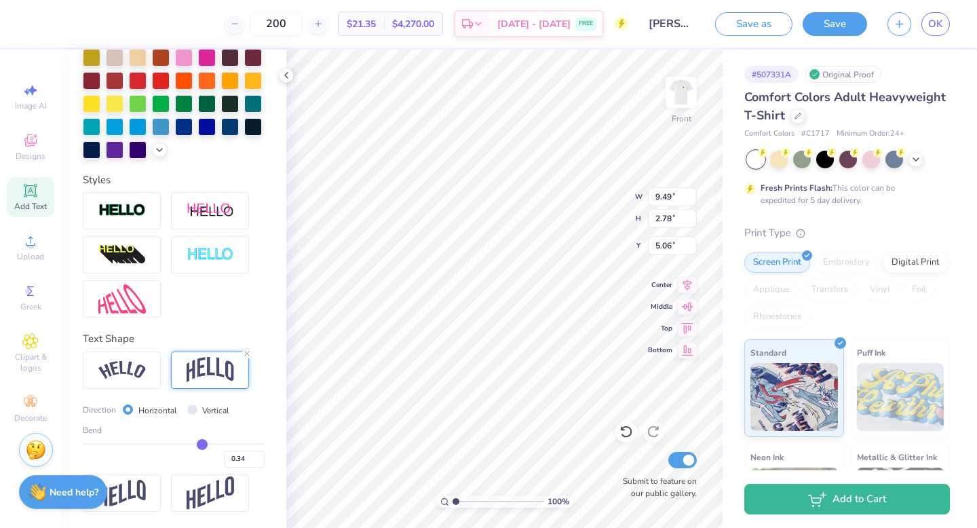
type input "0.33"
type input "0.32"
type input "0.31"
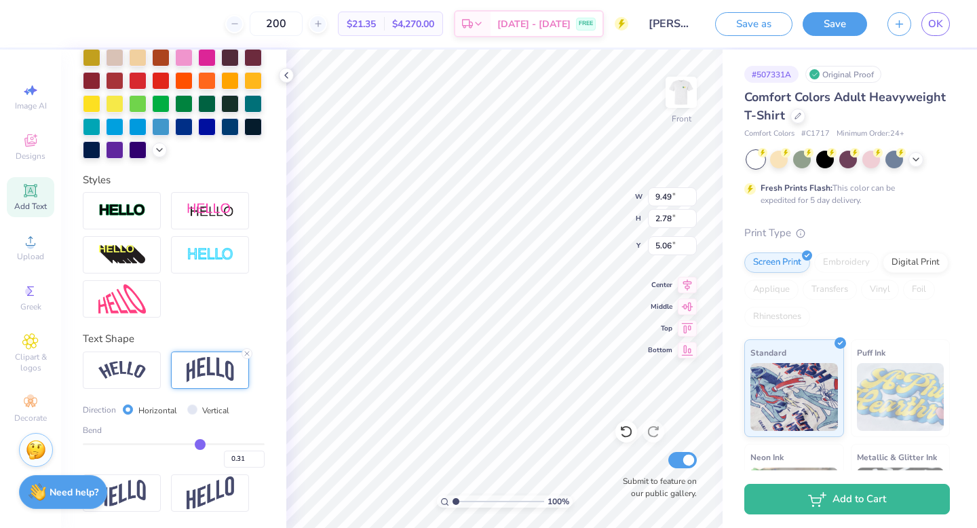
type input "0.3"
type input "0.30"
type input "0.29"
type input "0.28"
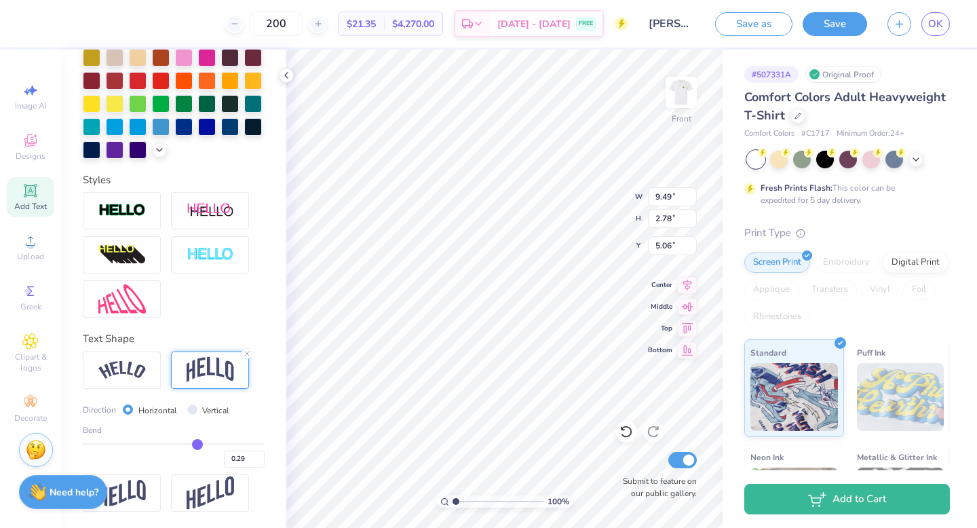
type input "0.28"
type input "0.27"
type input "0.25"
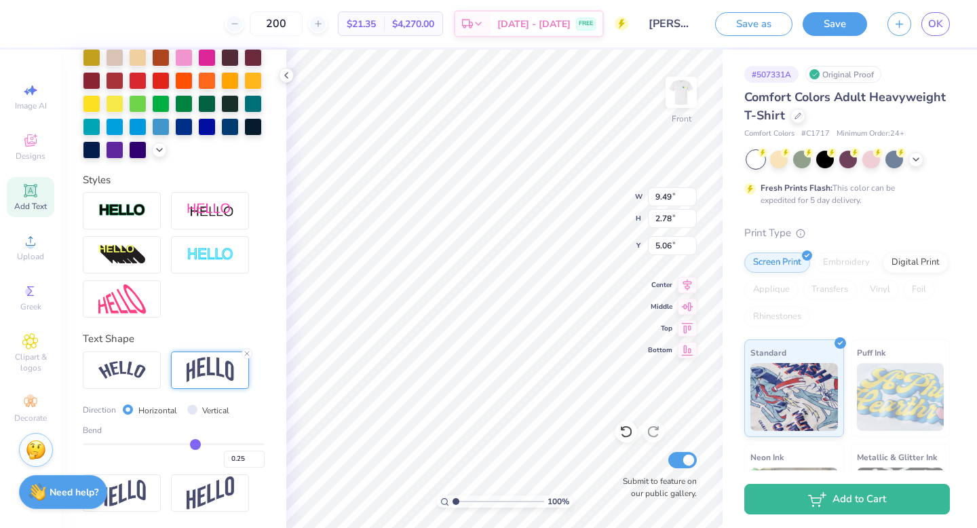
type input "0.24"
type input "0.23"
type input "0.22"
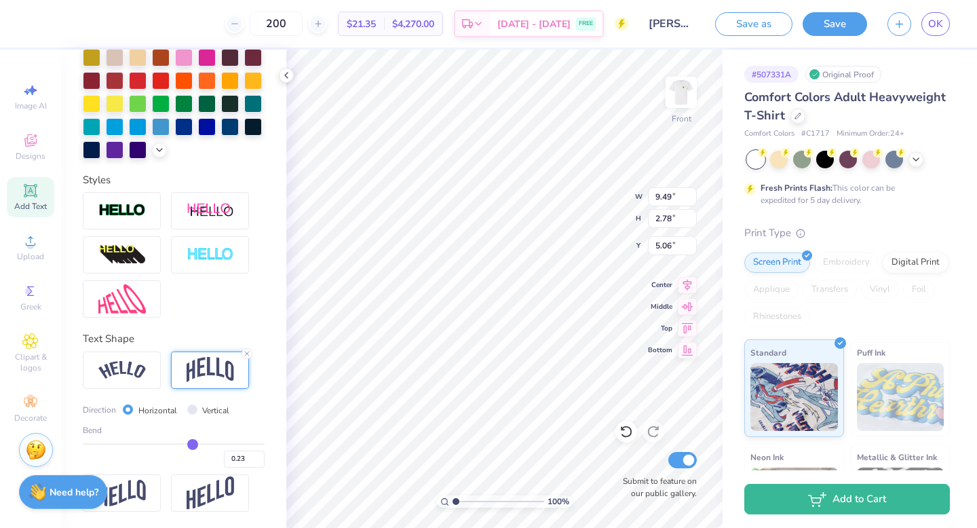
type input "0.22"
type input "0.21"
type input "0.19"
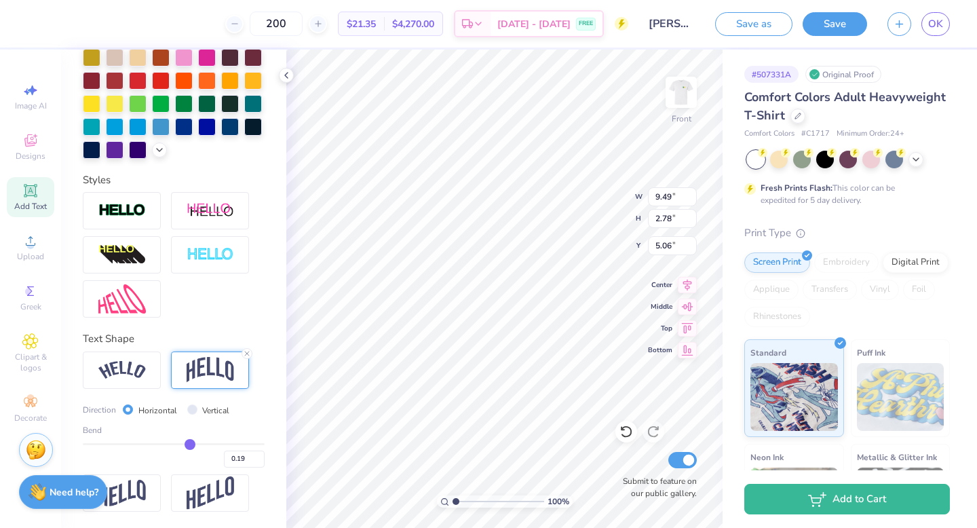
type input "0.18"
type input "0.17"
type input "0.16"
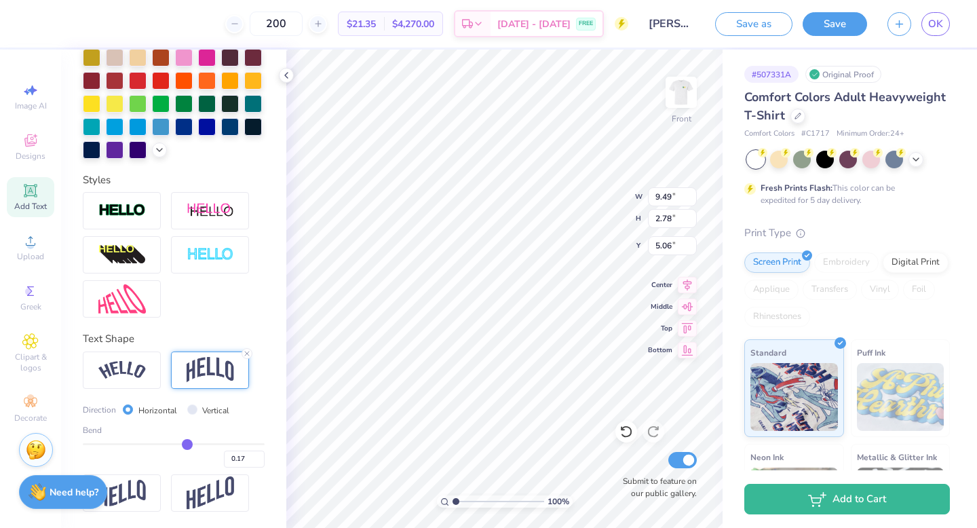
type input "0.16"
type input "0.15"
type input "0.14"
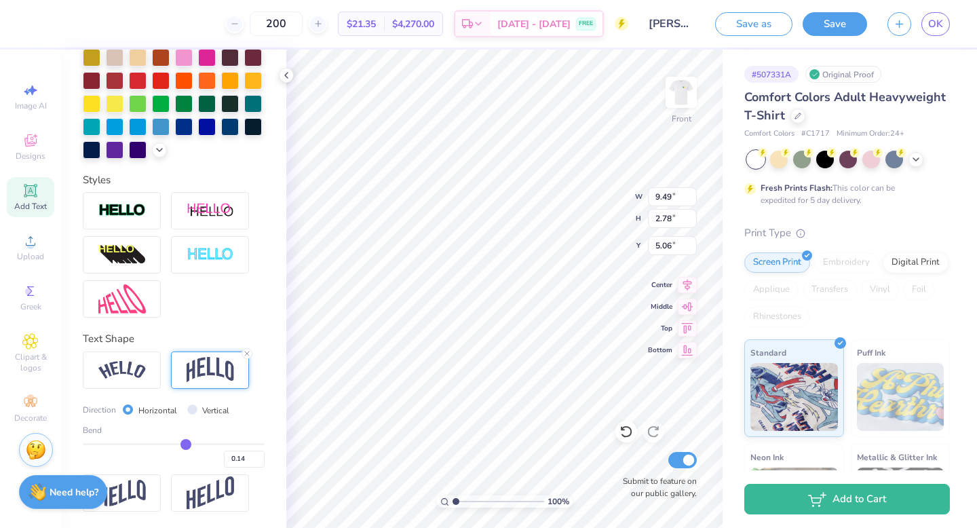
drag, startPoint x: 216, startPoint y: 445, endPoint x: 185, endPoint y: 446, distance: 30.6
type input "0.14"
click at [185, 445] on input "range" at bounding box center [174, 444] width 182 height 2
type input "1.34"
type input "5.78"
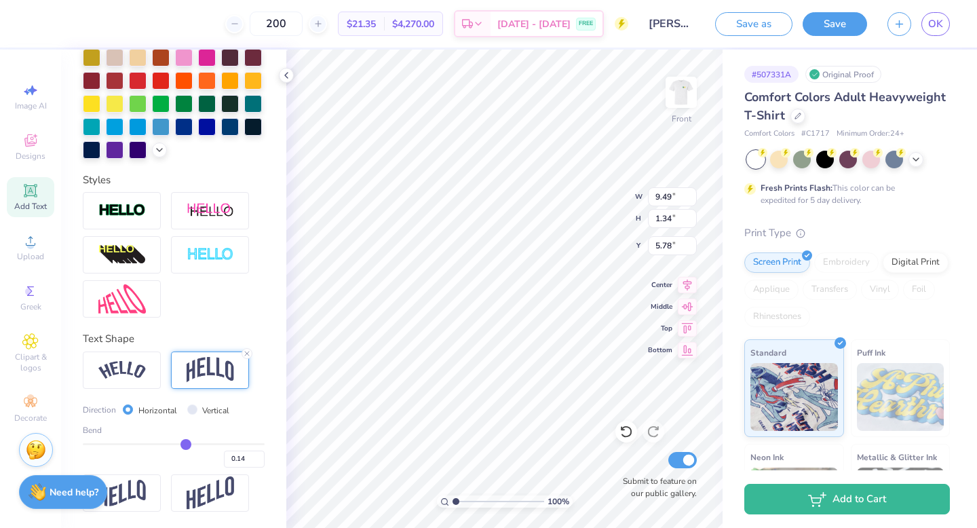
click at [191, 445] on div "0.14" at bounding box center [174, 455] width 182 height 24
type input "0.29"
click at [198, 443] on input "range" at bounding box center [174, 444] width 182 height 2
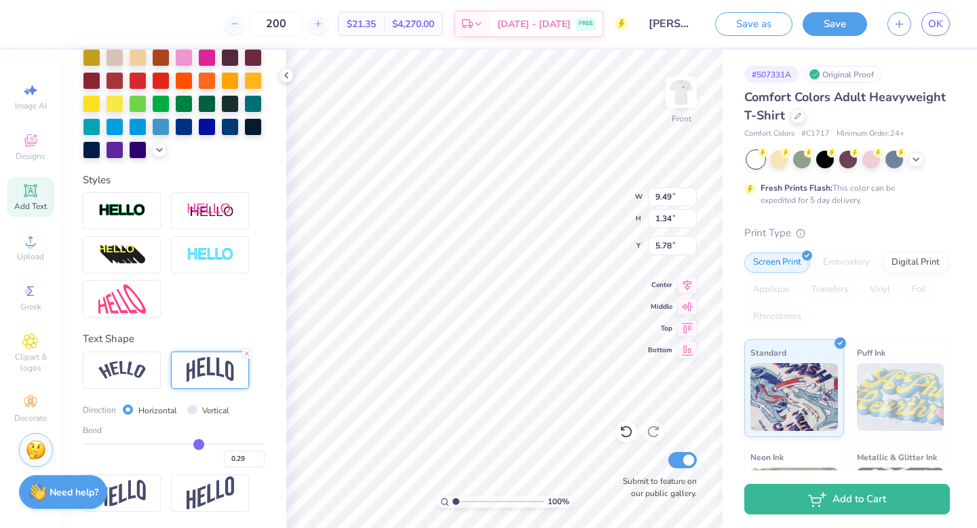
type input "1.92"
type input "5.50"
click at [195, 443] on input "range" at bounding box center [174, 444] width 182 height 2
type input "0.22"
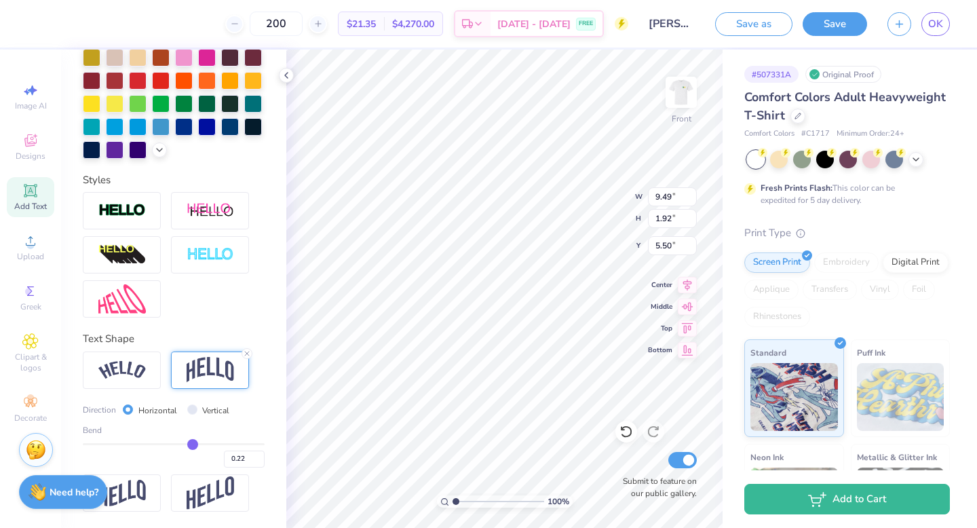
type input "0.22"
click at [192, 443] on input "range" at bounding box center [174, 444] width 182 height 2
type input "1.65"
type input "5.63"
type input "0.92"
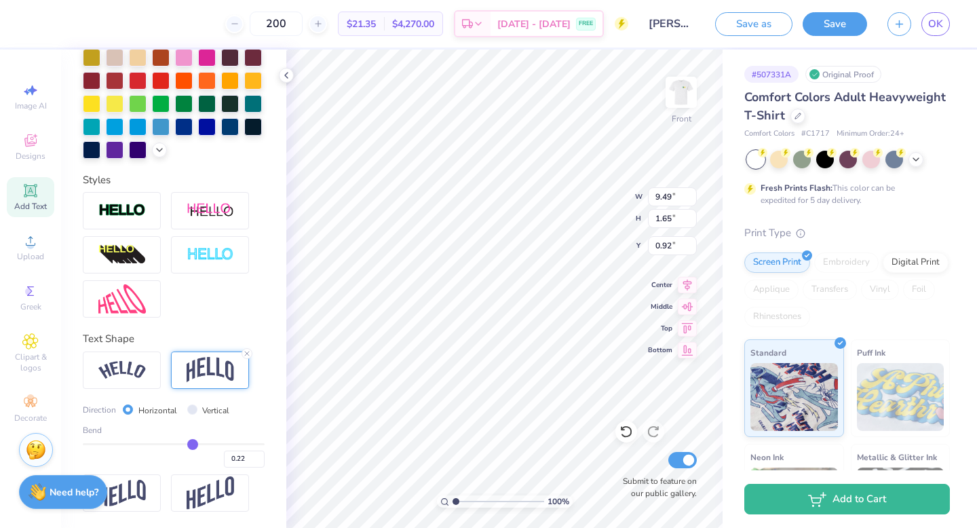
type input "5.68"
type input "11.80"
type input "18.00"
type input "6.34"
type input "6.28"
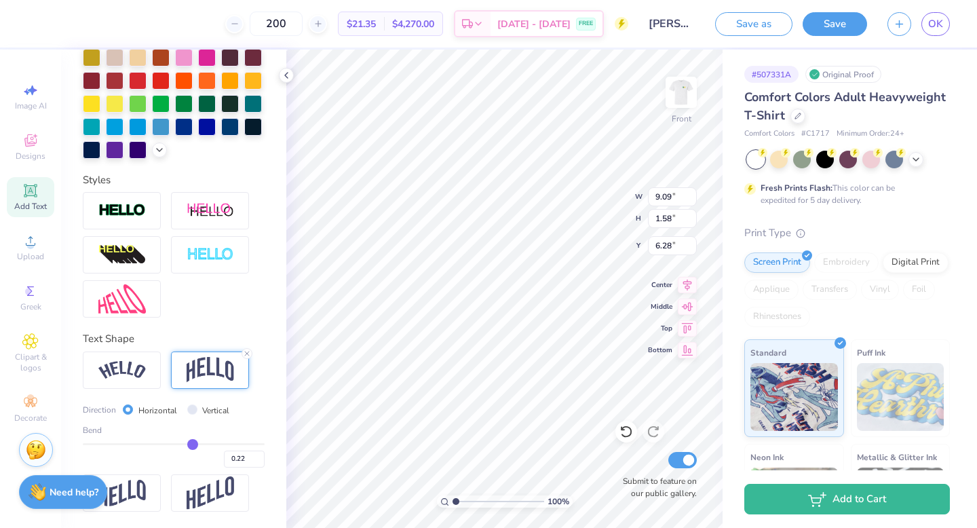
type input "3.84"
type input "6.60"
type input "17.78"
click at [680, 83] on img at bounding box center [681, 92] width 54 height 54
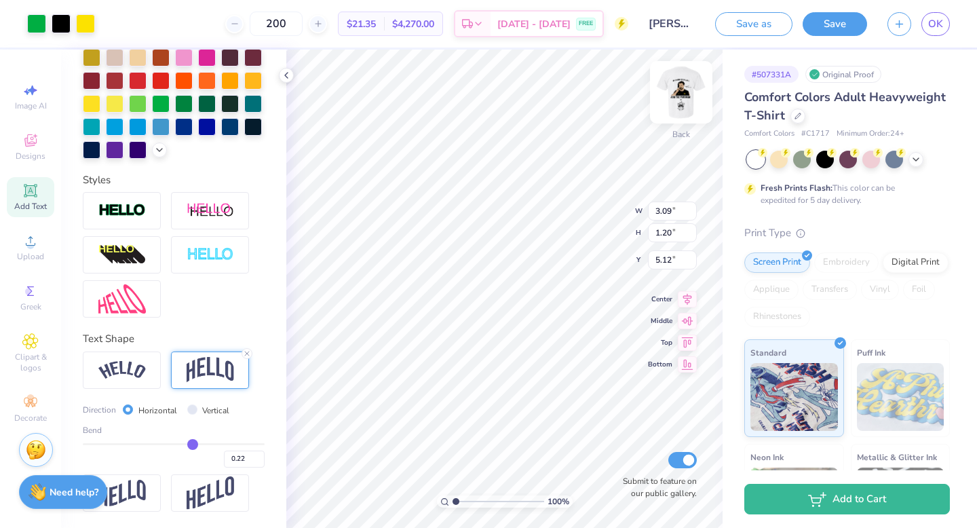
click at [692, 81] on img at bounding box center [681, 92] width 54 height 54
type input "1.80"
type input "0.70"
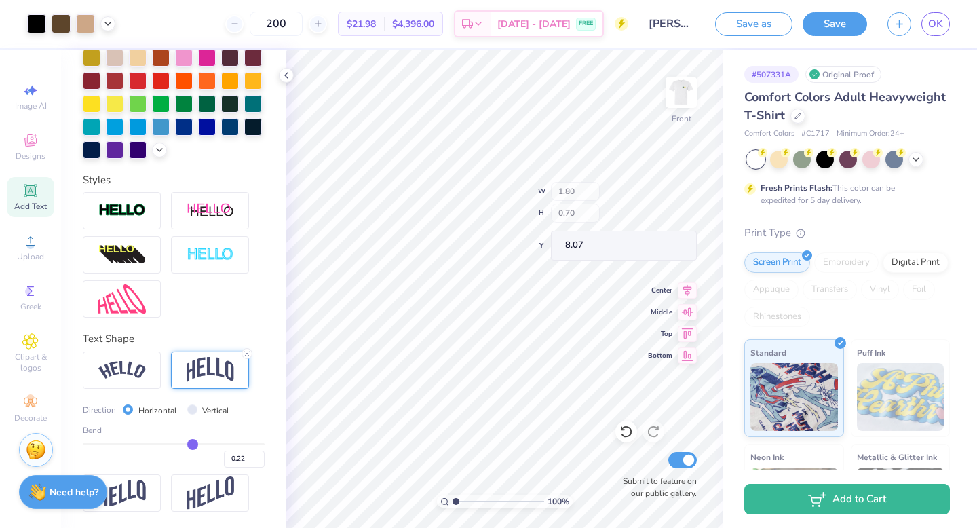
type input "0.80"
drag, startPoint x: 457, startPoint y: 499, endPoint x: 469, endPoint y: 498, distance: 11.6
type input "2.46"
click at [469, 498] on input "range" at bounding box center [499, 501] width 92 height 12
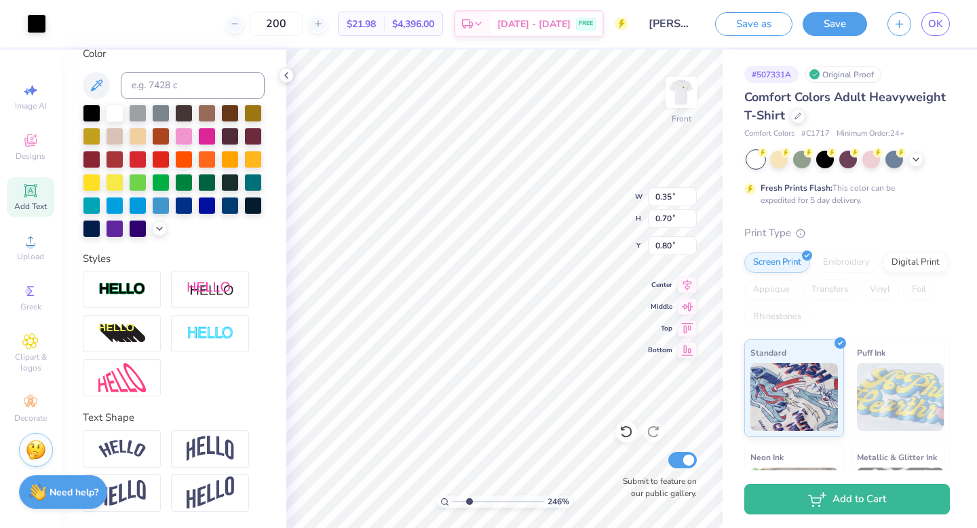
scroll to position [261, 0]
type input "1.65"
type input "0.64"
type input "2.21"
type input "0.85"
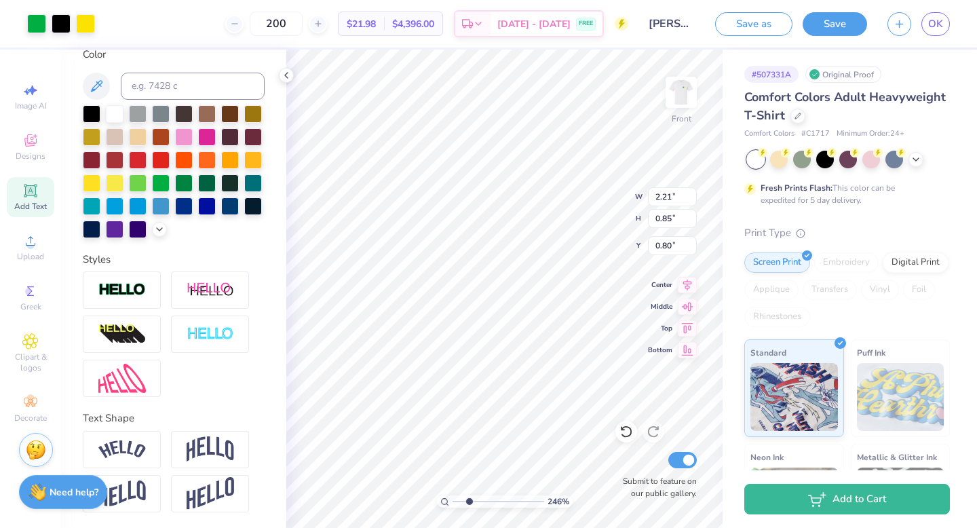
type input "2.30"
type input "0.89"
click at [570, 197] on div "246 % Front W 2.30 2.30 " H 0.89 0.89 " Y 0.80 0.80 " Center Middle Top Bottom …" at bounding box center [504, 289] width 436 height 478
type input "1"
click at [424, 496] on div "100 %" at bounding box center [504, 289] width 478 height 478
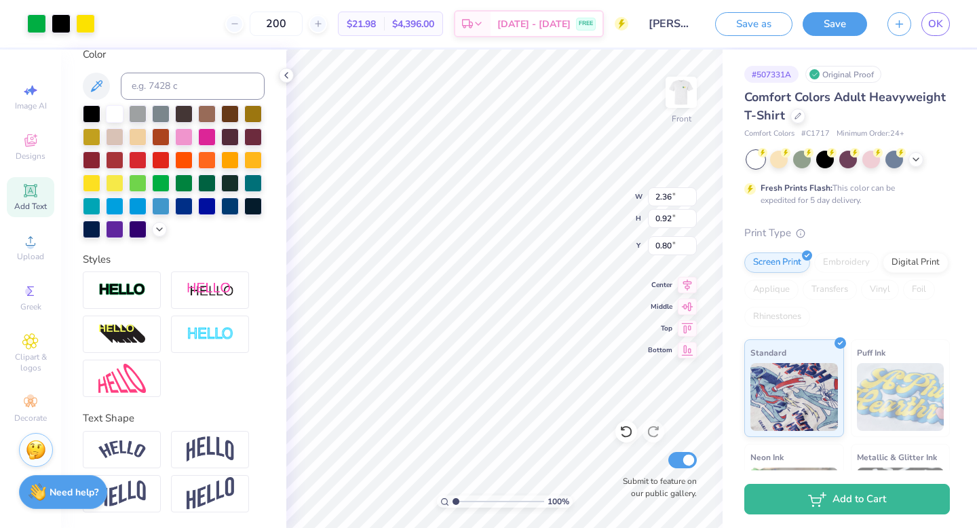
type input "2.36"
type input "0.92"
type input "1.98"
type input "0.77"
click at [687, 100] on img at bounding box center [681, 92] width 54 height 54
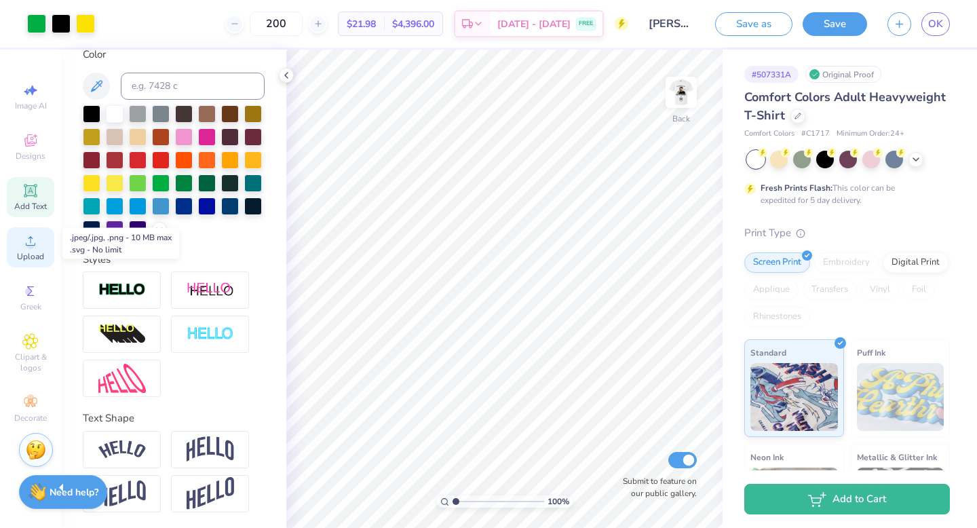
click at [31, 242] on circle at bounding box center [29, 245] width 7 height 7
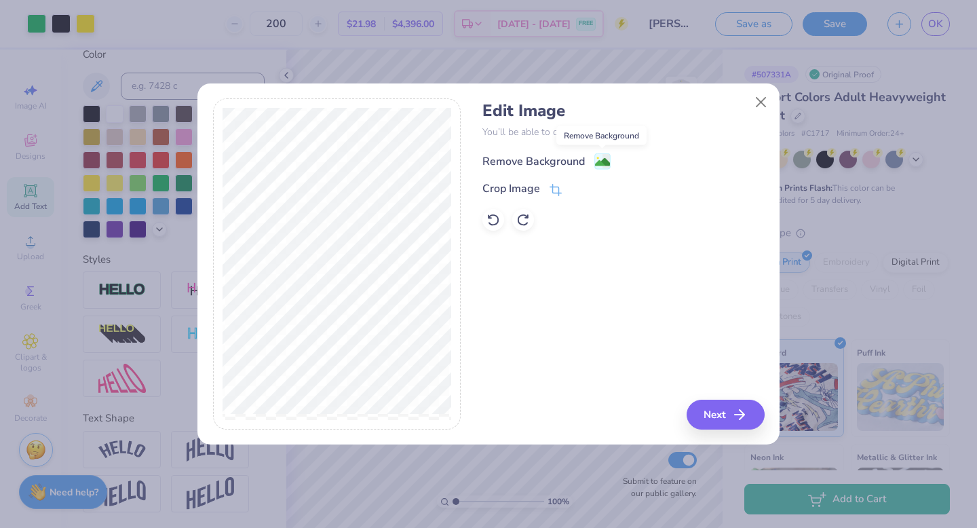
click at [598, 156] on image at bounding box center [602, 162] width 15 height 15
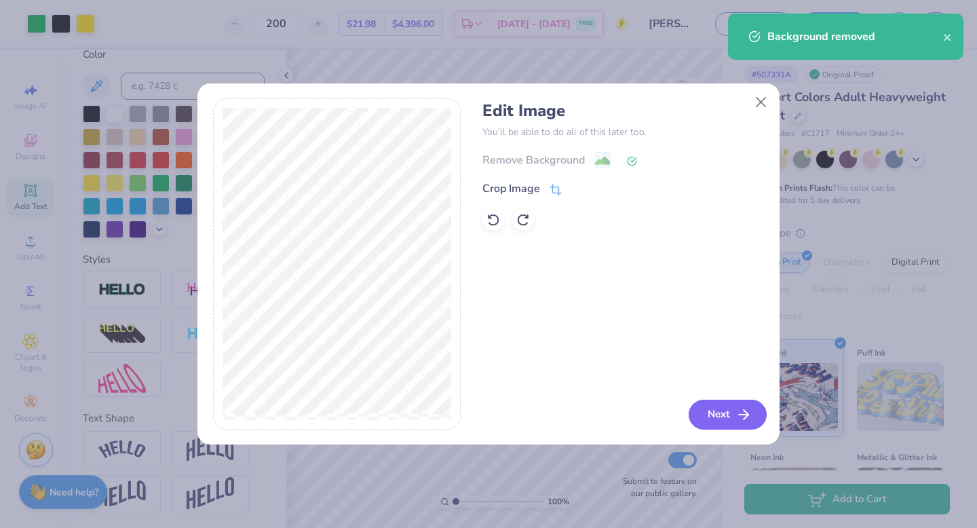
click at [710, 421] on button "Next" at bounding box center [728, 415] width 78 height 30
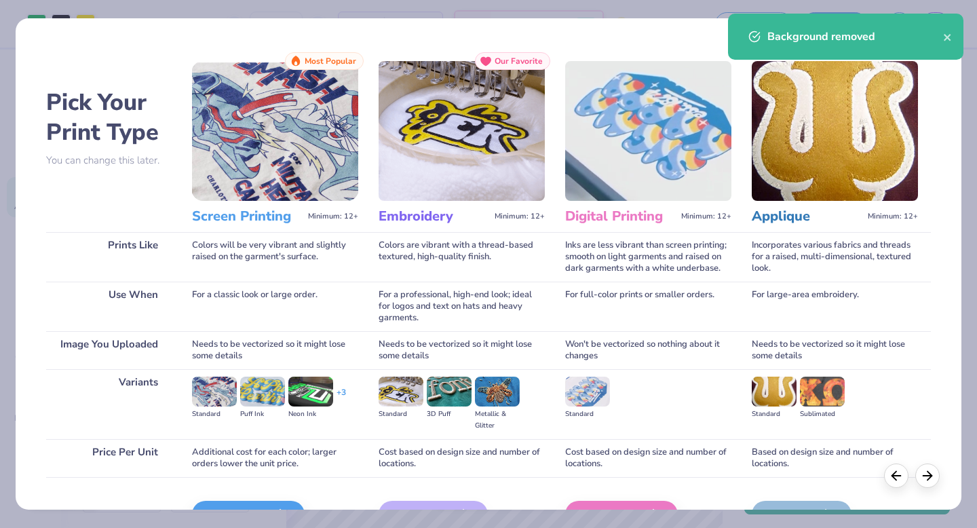
scroll to position [81, 0]
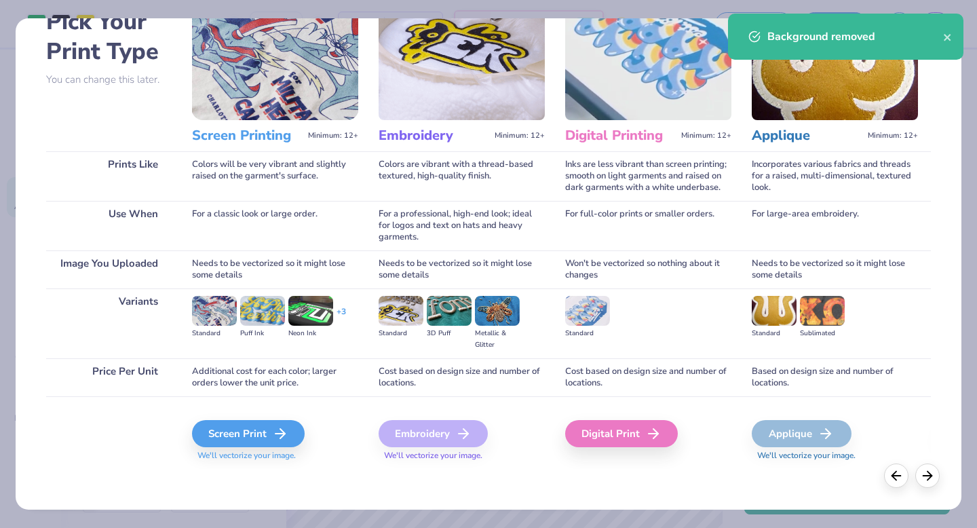
click at [231, 449] on div "Screen Print We'll vectorize your image." at bounding box center [275, 440] width 166 height 41
click at [234, 438] on div "Screen Print" at bounding box center [250, 433] width 113 height 27
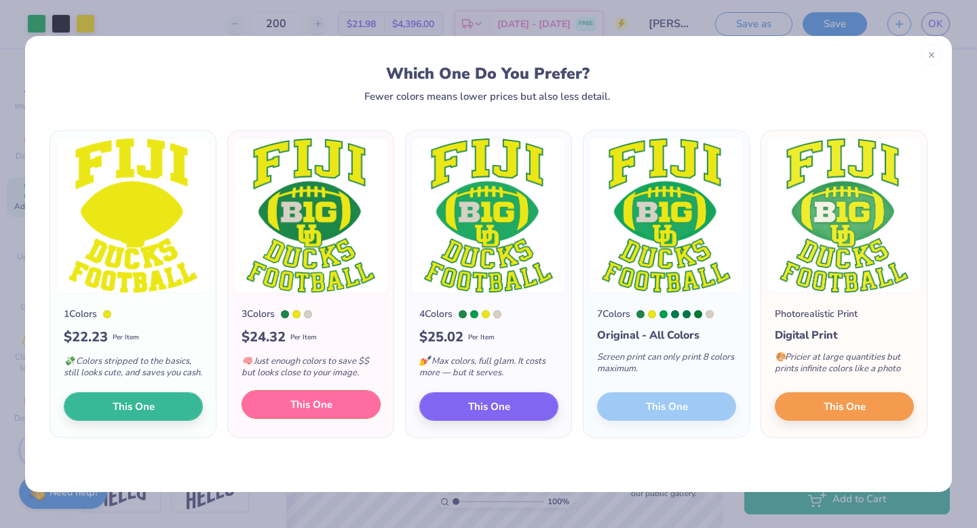
click at [332, 411] on button "This One" at bounding box center [311, 404] width 139 height 28
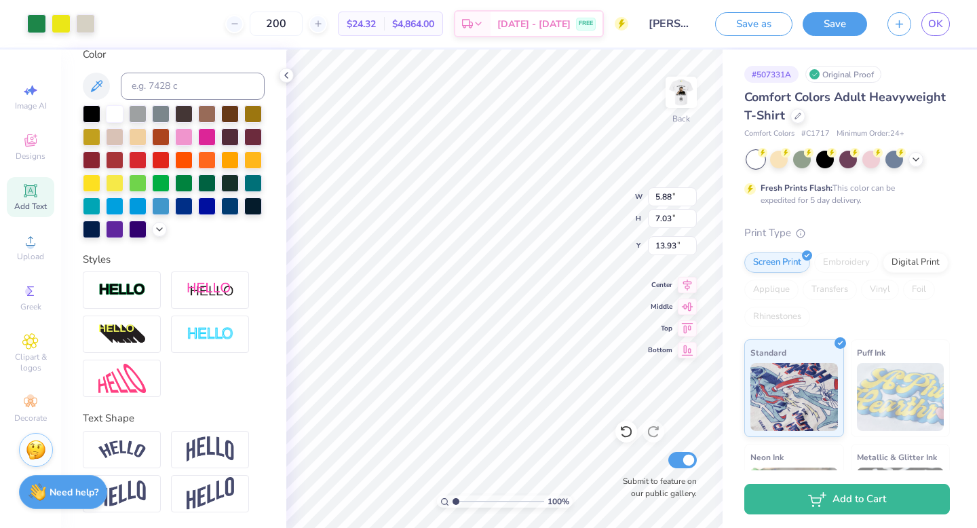
type input "5.88"
type input "7.03"
type input "13.93"
type input "4.15"
type input "4.96"
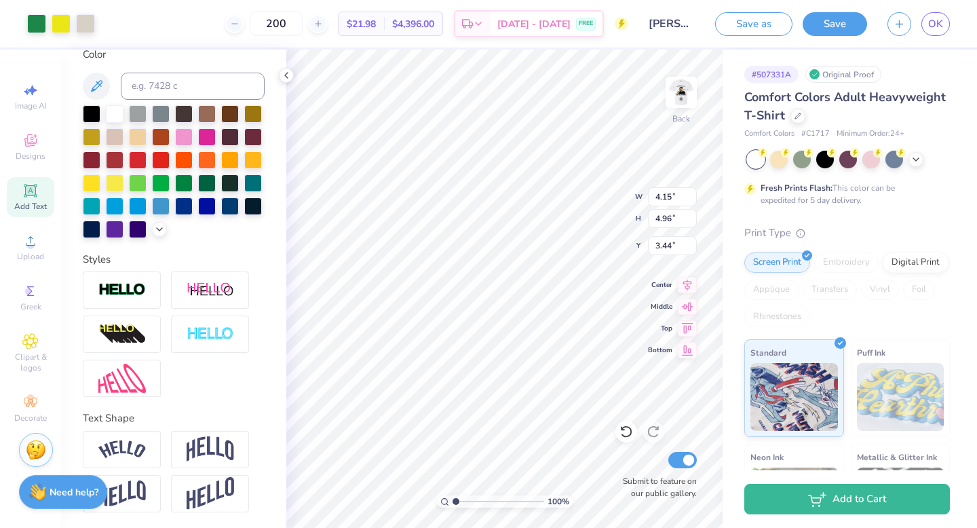
type input "3.23"
type input "4.01"
type input "4.79"
click at [602, 192] on div "100 % Back W 4.01 H 4.79 Y 3.23 Center Middle Top Bottom Submit to feature on o…" at bounding box center [504, 289] width 436 height 478
click at [594, 210] on div "100 % Back W 4.01 H 4.79 Y 3.23 Center Middle Top Bottom Submit to feature on o…" at bounding box center [504, 289] width 436 height 478
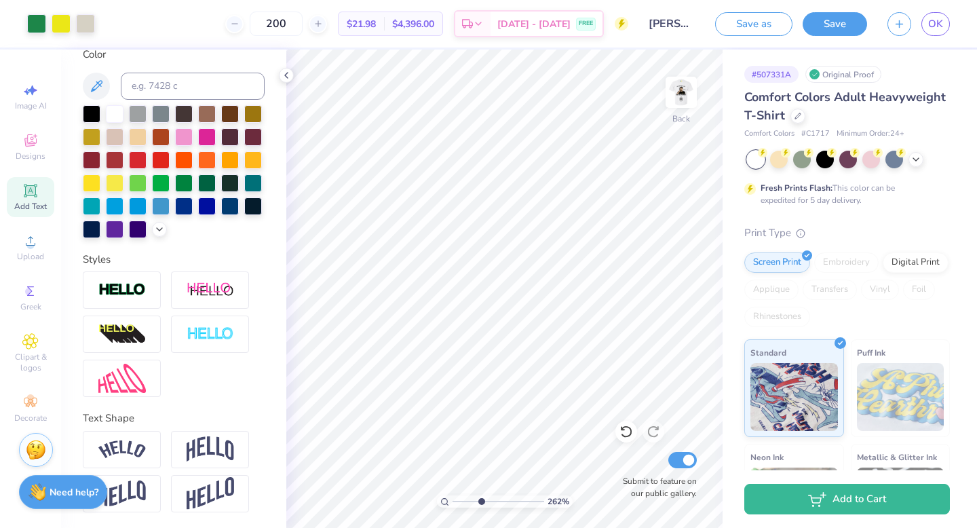
drag, startPoint x: 455, startPoint y: 501, endPoint x: 480, endPoint y: 501, distance: 25.1
type input "3.77"
click at [480, 501] on input "range" at bounding box center [499, 501] width 92 height 12
click at [89, 20] on div at bounding box center [85, 22] width 19 height 19
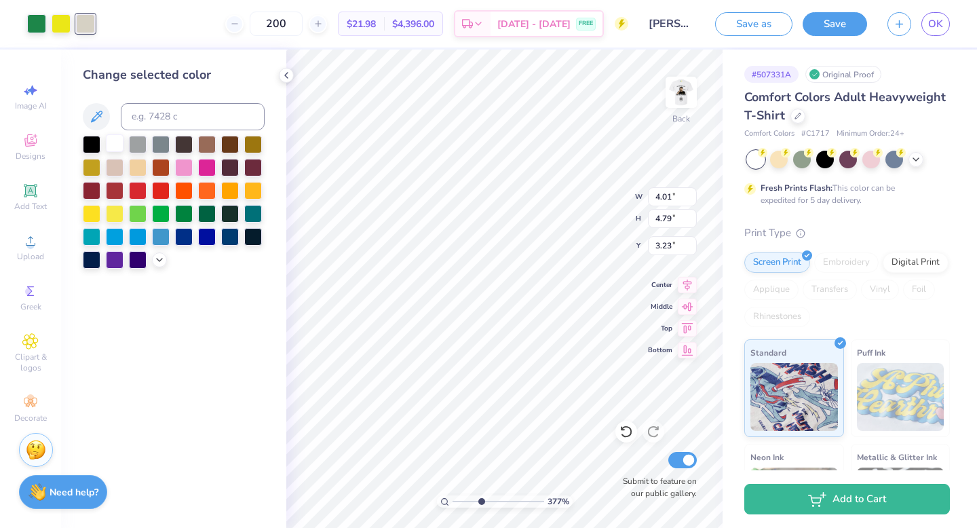
click at [111, 145] on div at bounding box center [115, 143] width 18 height 18
click at [33, 21] on div at bounding box center [36, 22] width 19 height 19
click at [159, 212] on div at bounding box center [161, 213] width 18 height 18
click at [159, 260] on icon at bounding box center [159, 258] width 11 height 11
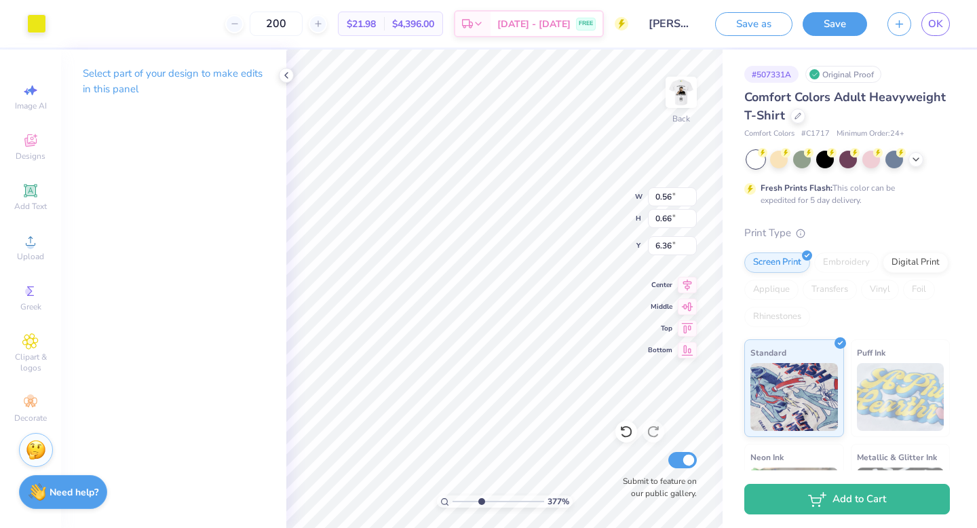
type input "6.32"
click at [45, 148] on div "Designs" at bounding box center [30, 147] width 47 height 40
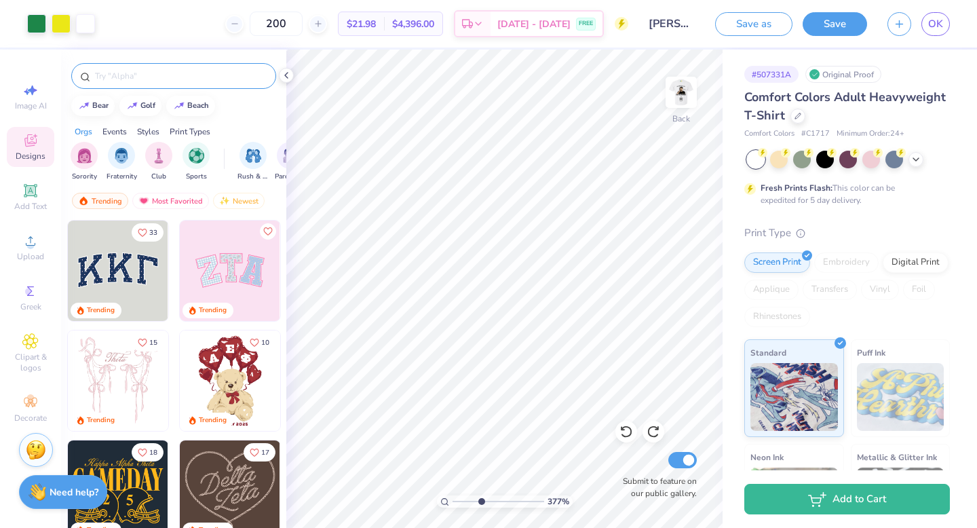
click at [147, 73] on input "text" at bounding box center [181, 76] width 174 height 14
type input "g"
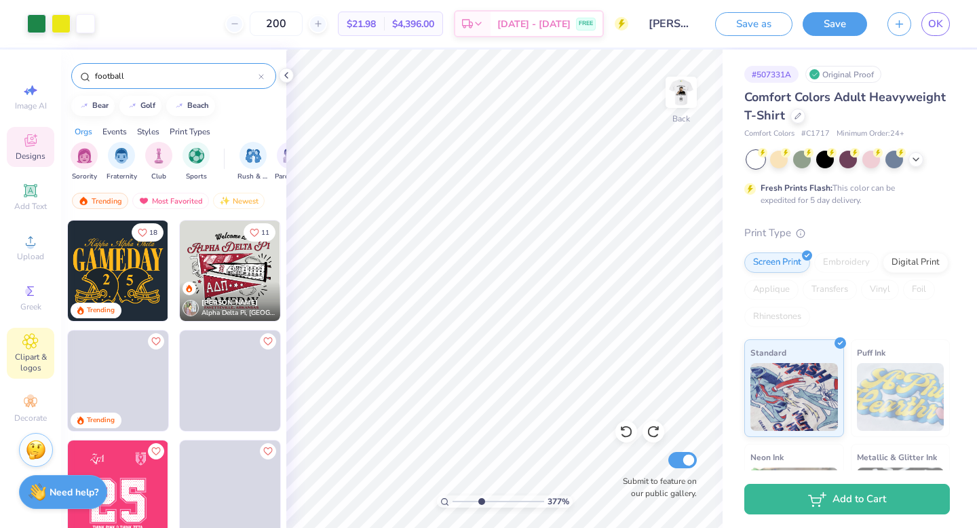
type input "football"
click at [39, 343] on div "Clipart & logos" at bounding box center [30, 353] width 47 height 51
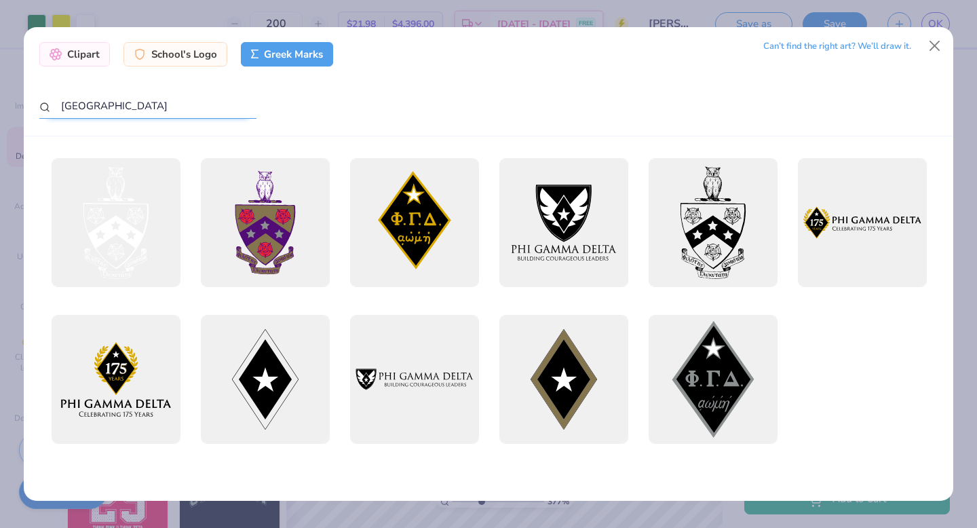
click at [129, 113] on input "fiji" at bounding box center [147, 106] width 217 height 25
type input "f"
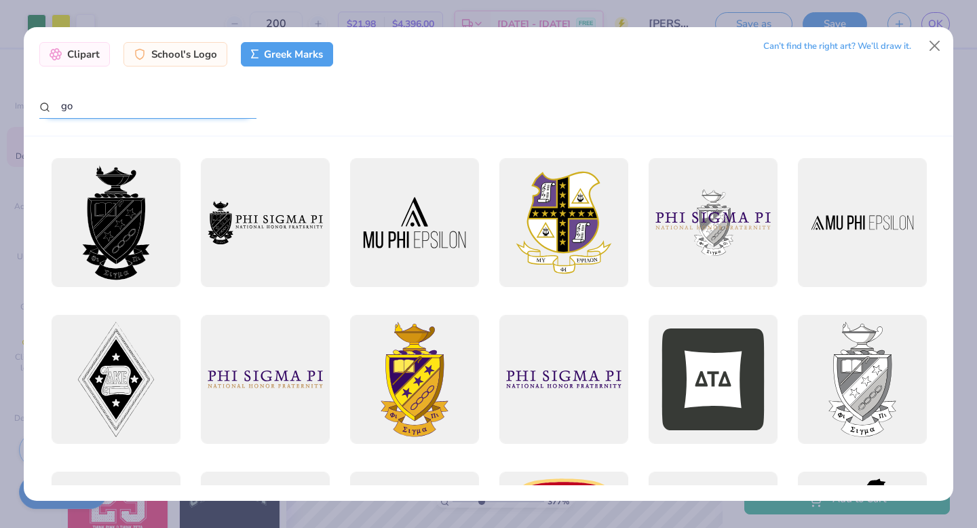
type input "g"
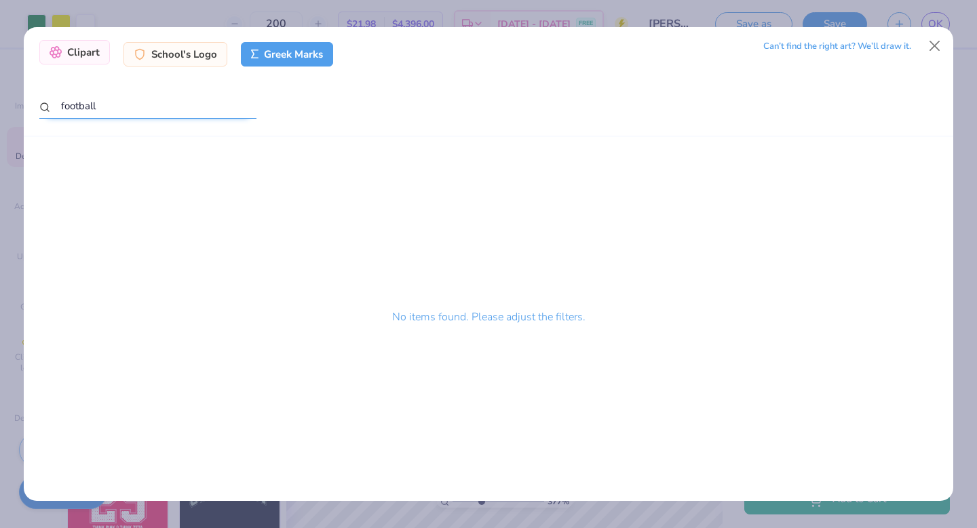
type input "football"
click at [88, 53] on div "Clipart" at bounding box center [74, 52] width 71 height 24
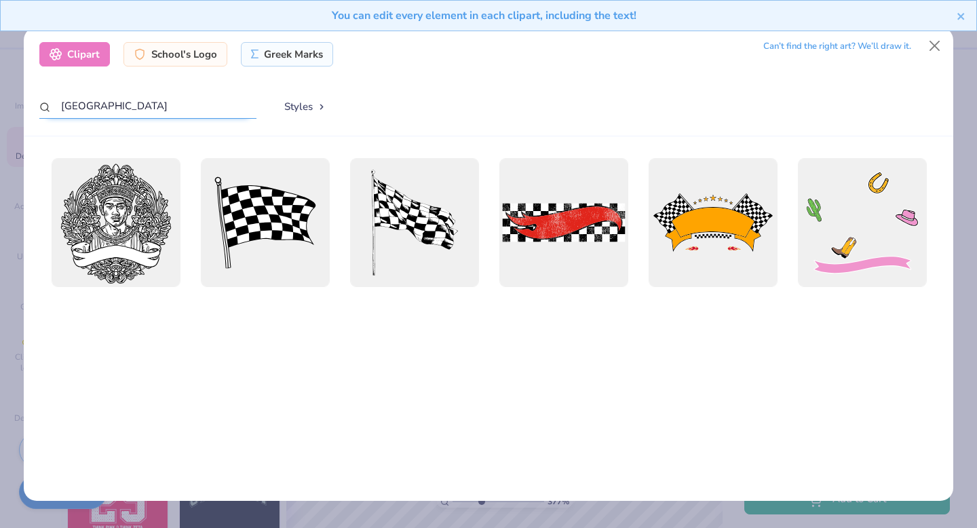
drag, startPoint x: 135, startPoint y: 110, endPoint x: 45, endPoint y: 104, distance: 90.4
click at [45, 104] on div "fiji" at bounding box center [147, 107] width 217 height 26
type input "g"
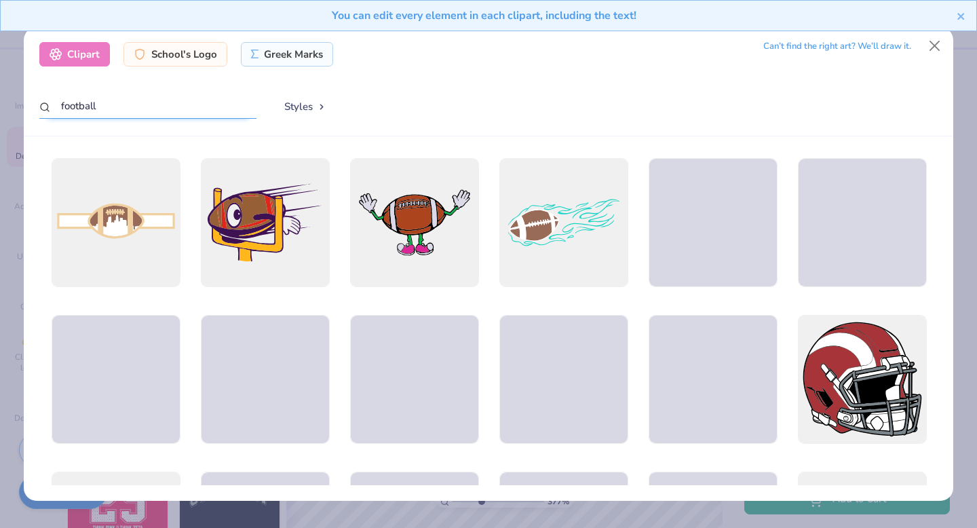
type input "football"
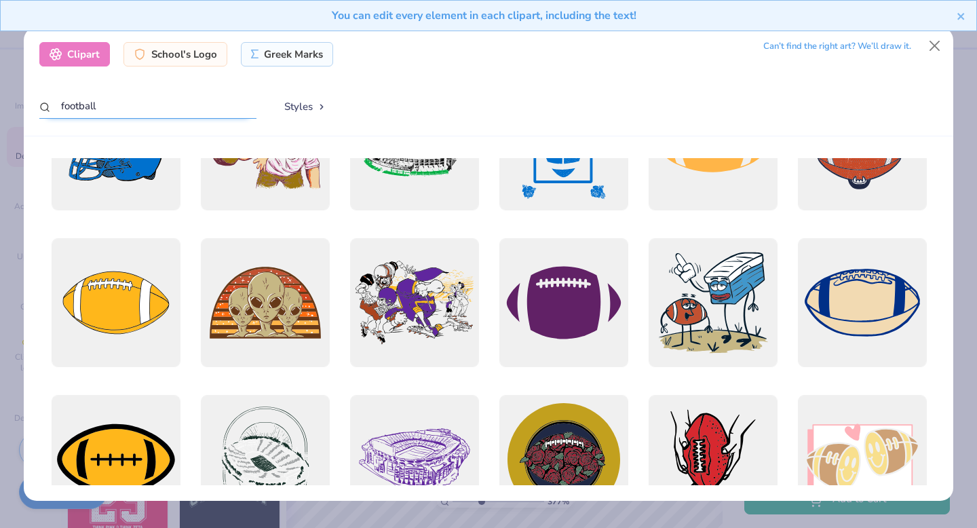
scroll to position [444, 0]
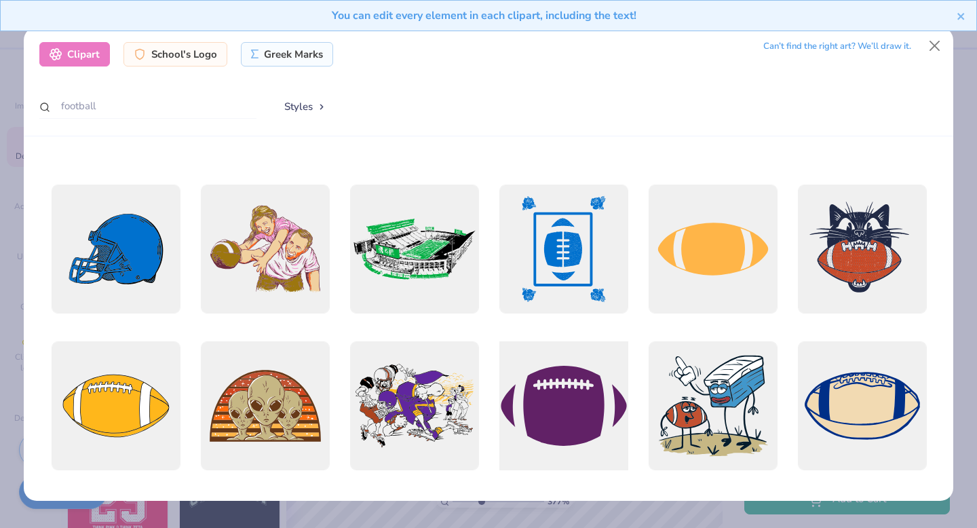
click at [533, 391] on div at bounding box center [564, 406] width 142 height 142
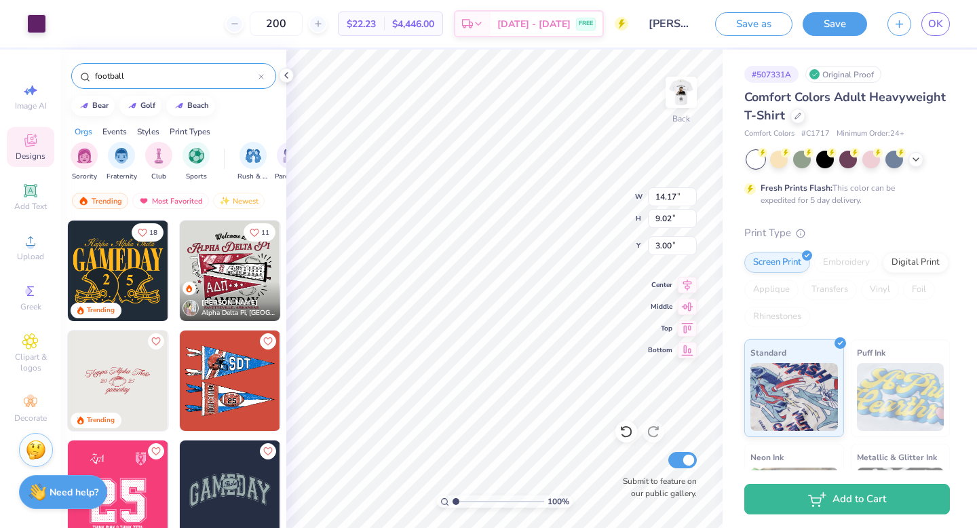
drag, startPoint x: 482, startPoint y: 500, endPoint x: 417, endPoint y: 496, distance: 65.3
type input "1"
click at [453, 496] on input "range" at bounding box center [499, 501] width 92 height 12
type input "3.33"
type input "2.12"
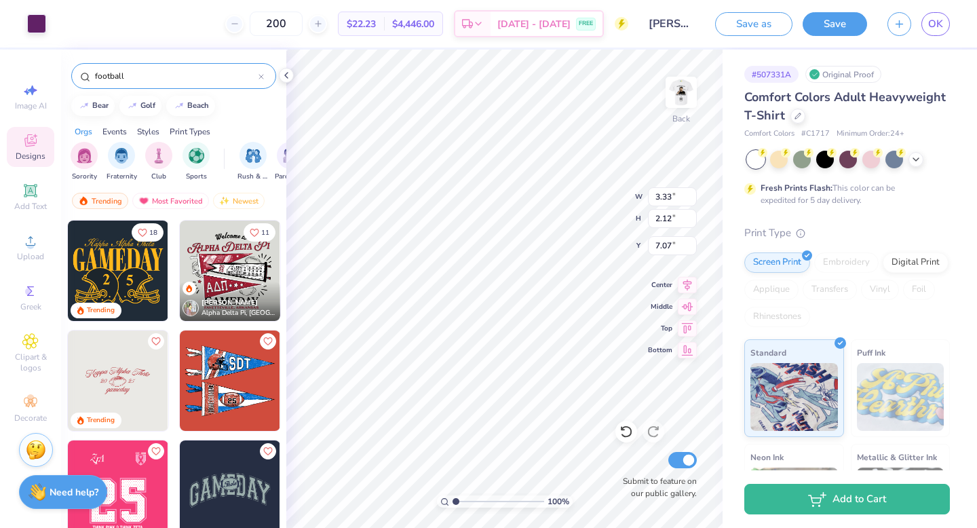
type input "7.07"
drag, startPoint x: 454, startPoint y: 499, endPoint x: 475, endPoint y: 499, distance: 21.0
type input "3.18"
click at [475, 499] on input "range" at bounding box center [499, 501] width 92 height 12
click at [31, 201] on span "Add Text" at bounding box center [30, 206] width 33 height 11
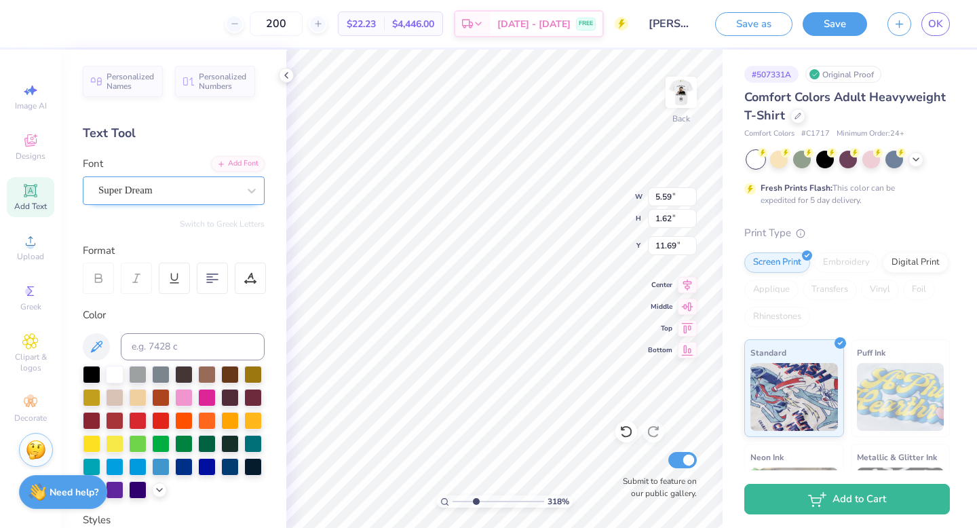
type textarea "FIJI"
click at [161, 202] on div "Super Dream" at bounding box center [174, 190] width 182 height 28
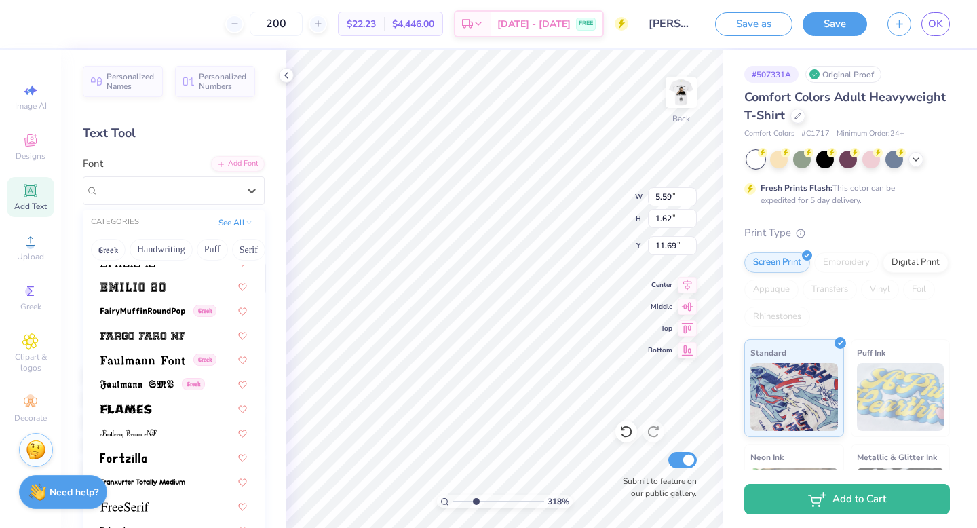
scroll to position [2871, 0]
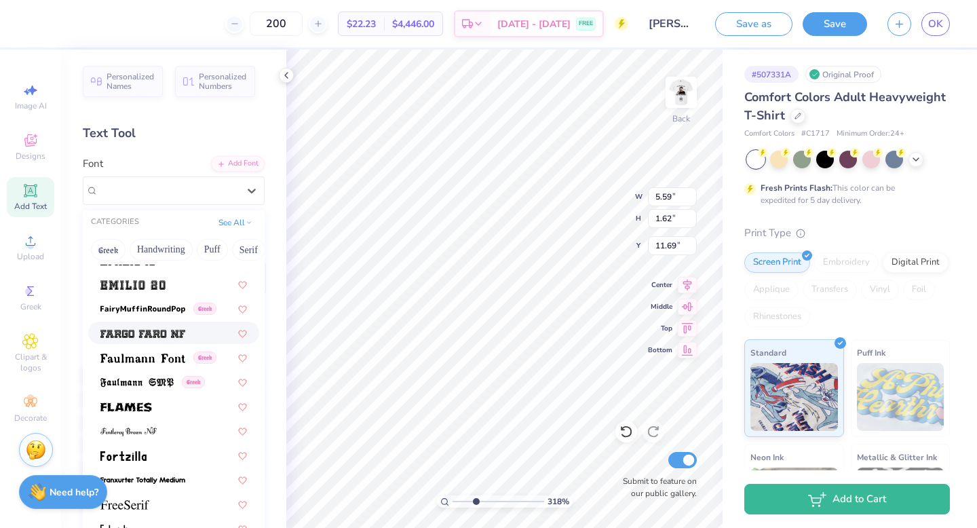
click at [185, 331] on img at bounding box center [142, 333] width 85 height 9
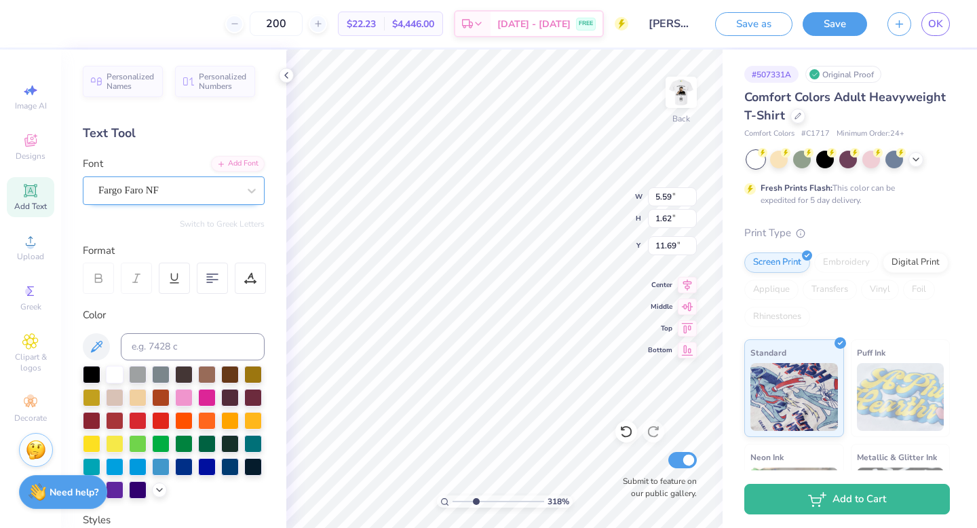
click at [165, 191] on div "Fargo Faro NF" at bounding box center [168, 190] width 142 height 21
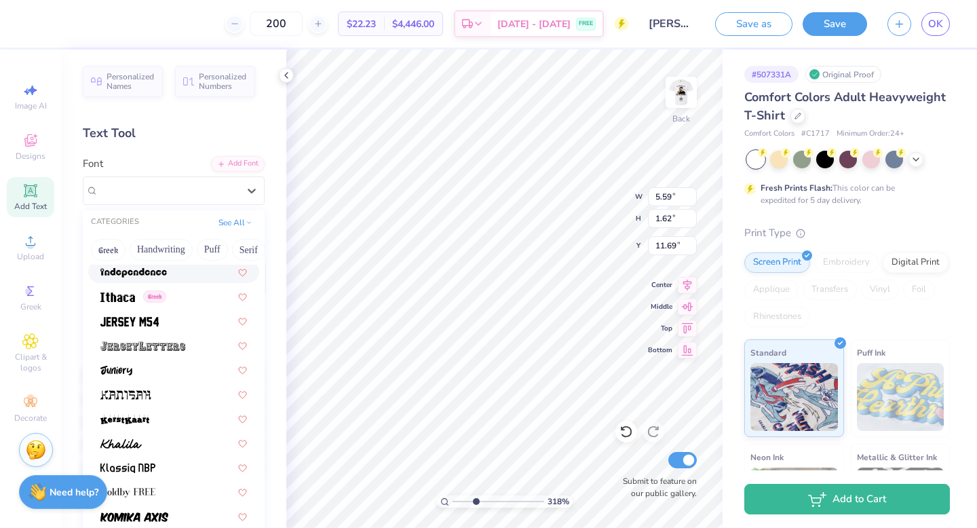
scroll to position [3739, 0]
click at [191, 344] on div at bounding box center [173, 344] width 147 height 14
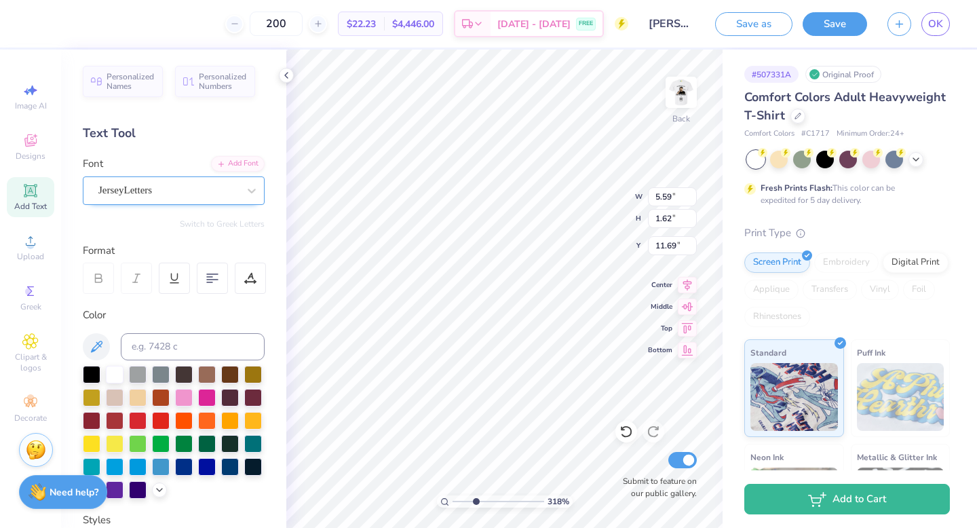
click at [200, 187] on div "JerseyLetters" at bounding box center [168, 190] width 142 height 21
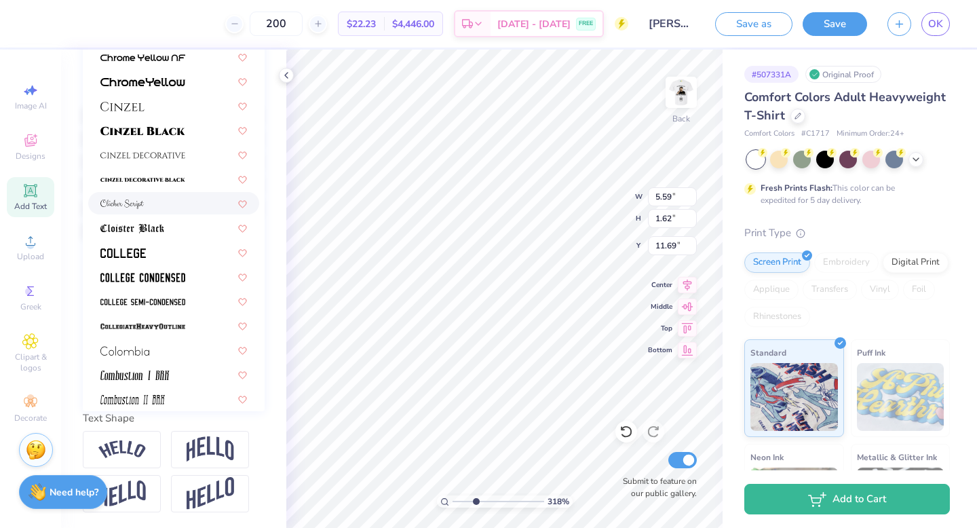
scroll to position [1642, 0]
click at [175, 327] on img at bounding box center [142, 325] width 85 height 9
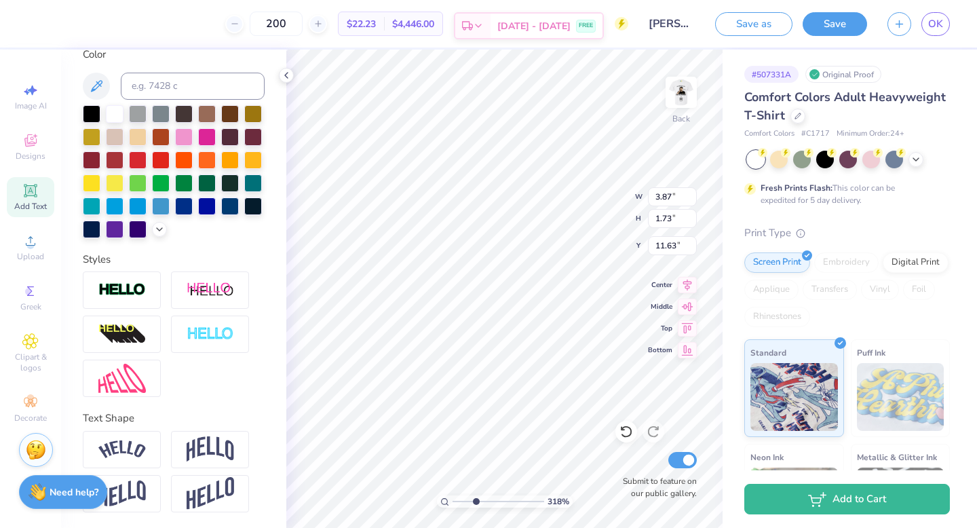
click at [577, 18] on div "200 $22.23 Per Item $4,446.00 Total Est. Delivery Aug 24 - 27 FREE Design Title…" at bounding box center [488, 264] width 977 height 528
type input "2.73"
type input "0.65"
type input "0.64"
type input "5.25"
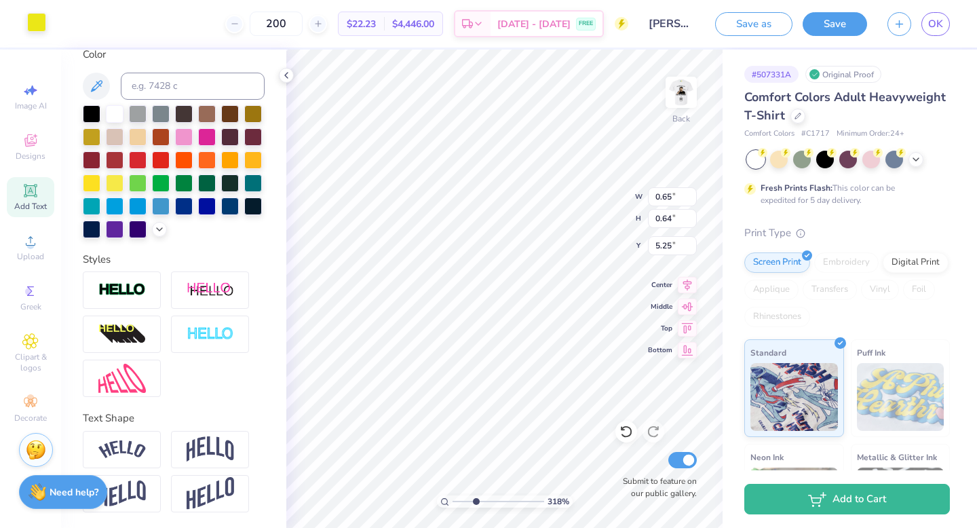
click at [33, 27] on div at bounding box center [36, 22] width 19 height 19
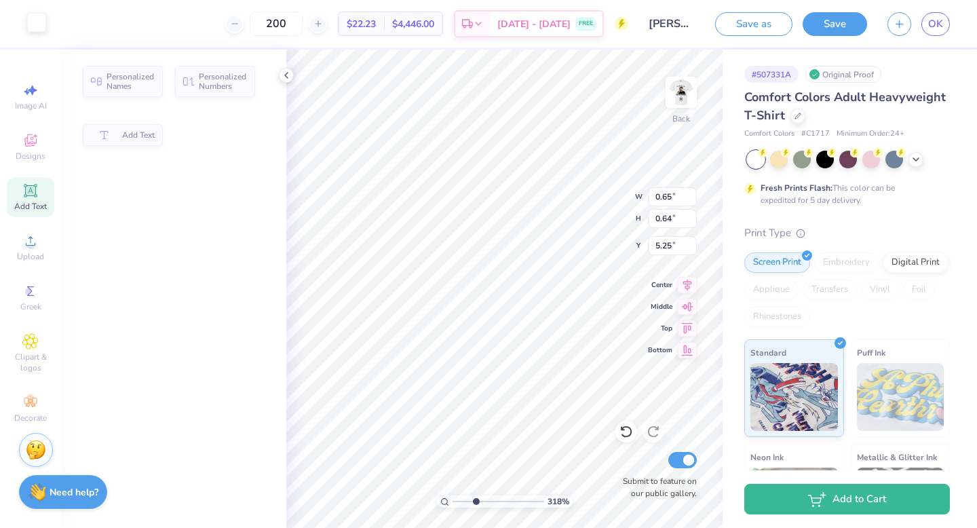
type input "3.87"
type input "1.73"
type input "2.73"
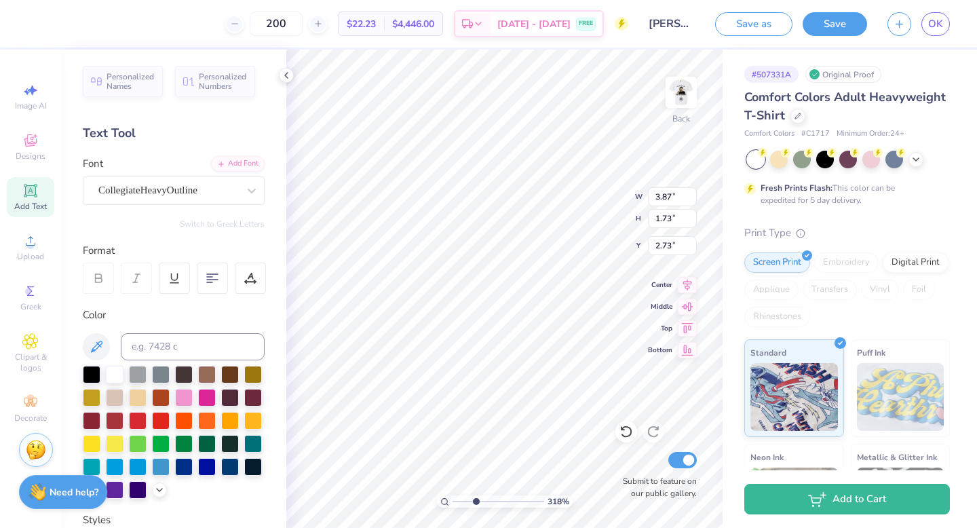
click at [163, 360] on div "Color" at bounding box center [174, 402] width 182 height 191
click at [163, 339] on input at bounding box center [193, 346] width 144 height 27
type input "395"
type input "5.14"
click at [178, 190] on div "CollegiateHeavyOutline" at bounding box center [168, 190] width 142 height 21
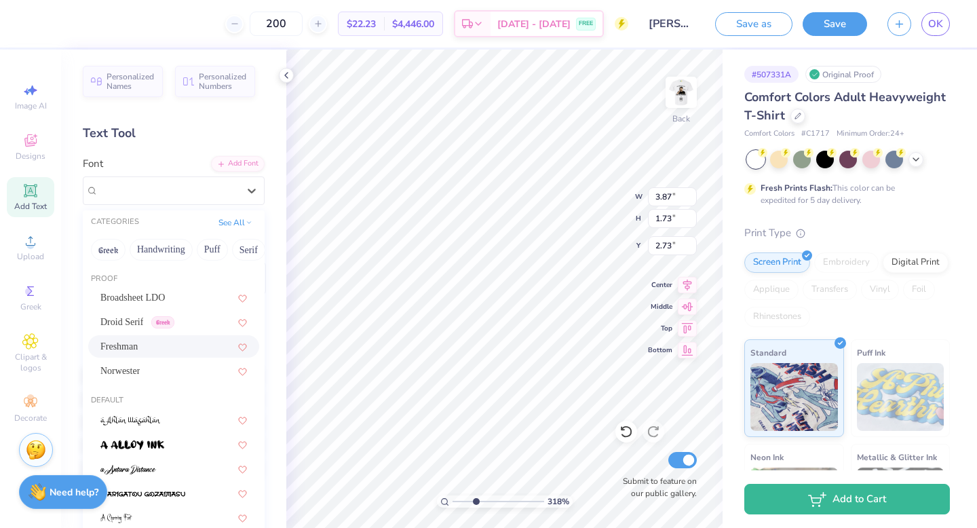
click at [164, 344] on div "Freshman" at bounding box center [173, 346] width 147 height 14
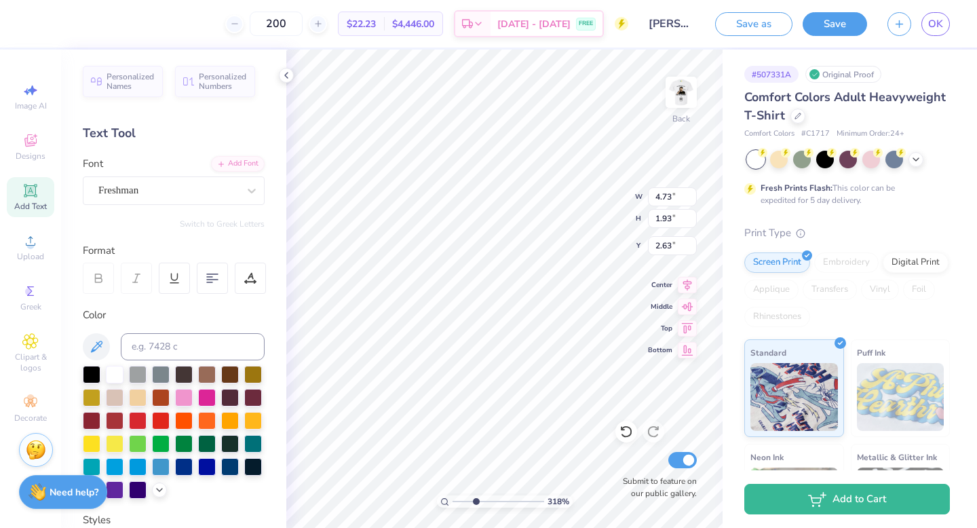
type input "4.73"
type input "1.93"
type input "2.63"
type input "6.50"
type textarea "B"
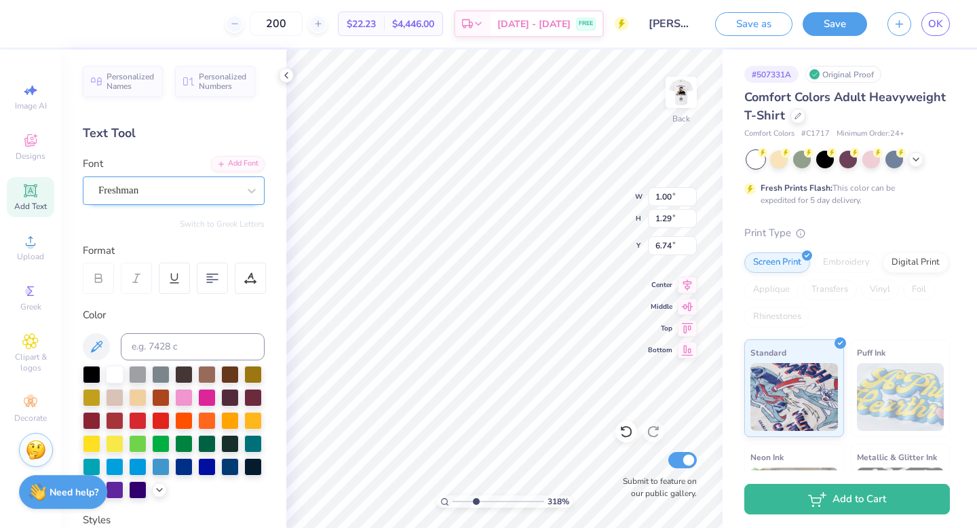
click at [170, 191] on div "Freshman" at bounding box center [168, 190] width 142 height 21
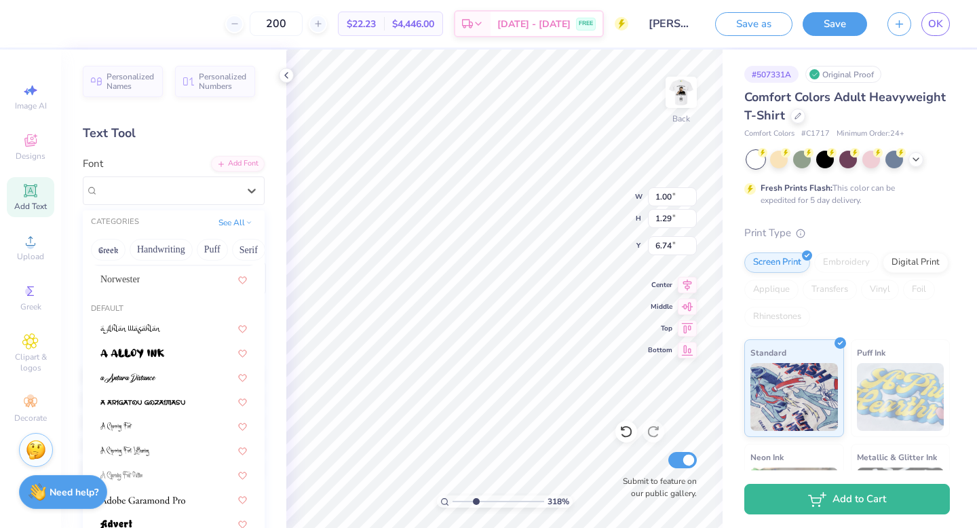
scroll to position [0, 0]
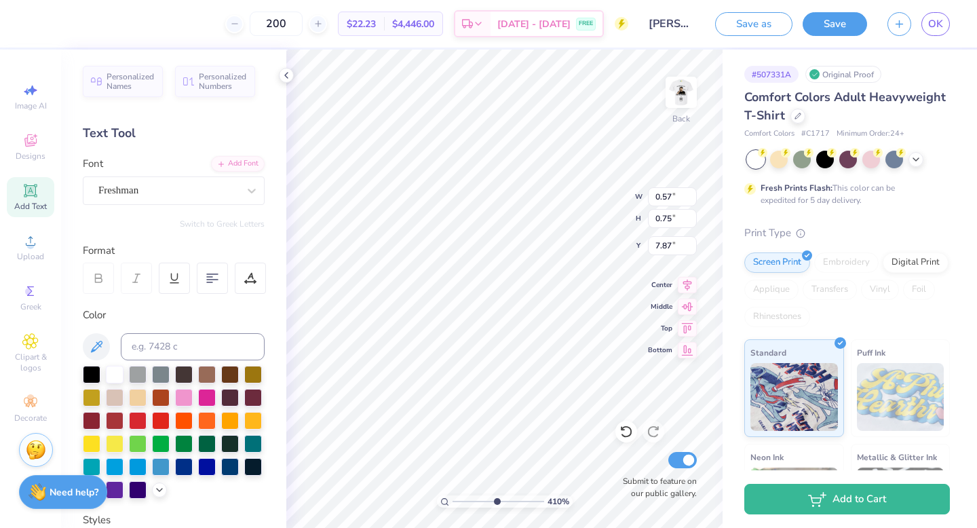
drag, startPoint x: 476, startPoint y: 499, endPoint x: 498, endPoint y: 499, distance: 22.4
click at [498, 499] on input "range" at bounding box center [499, 501] width 92 height 12
drag, startPoint x: 501, startPoint y: 499, endPoint x: 468, endPoint y: 499, distance: 33.2
click at [468, 499] on input "range" at bounding box center [499, 501] width 92 height 12
drag, startPoint x: 468, startPoint y: 501, endPoint x: 485, endPoint y: 501, distance: 17.0
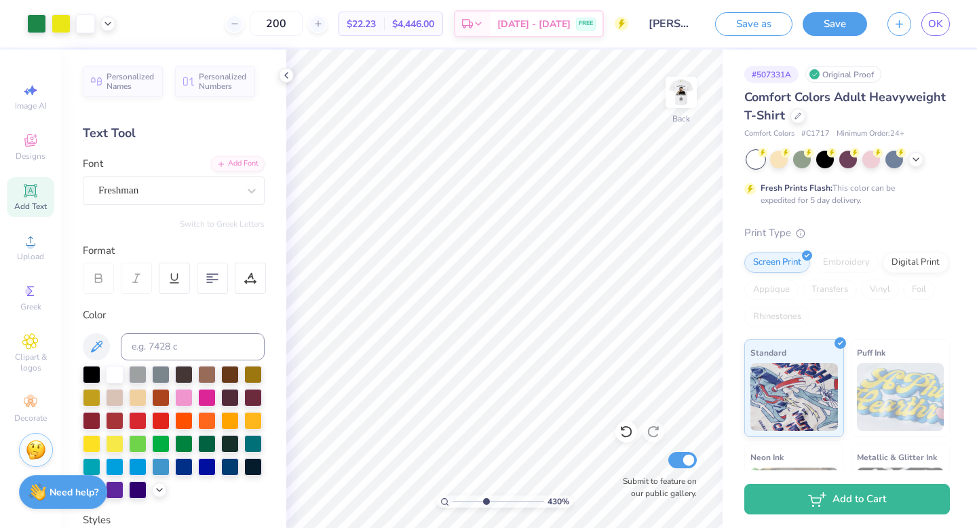
click at [485, 501] on input "range" at bounding box center [499, 501] width 92 height 12
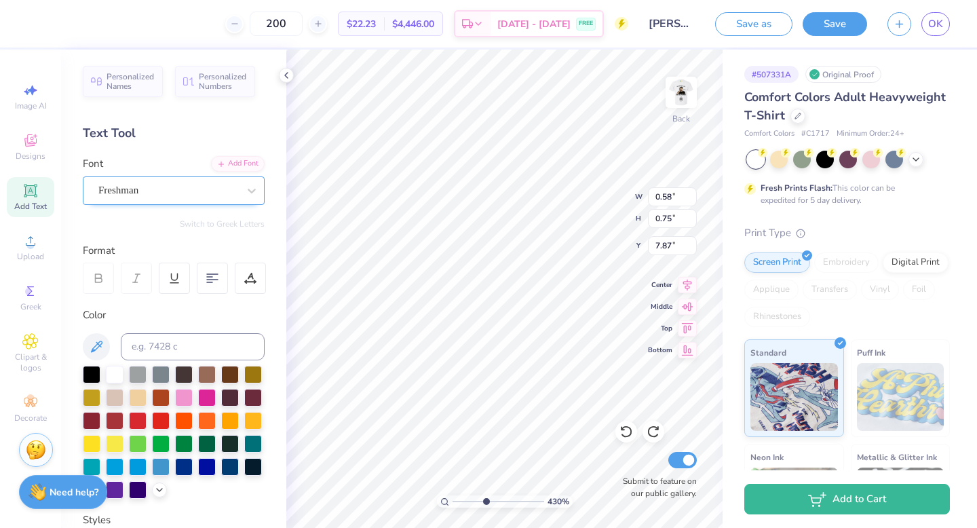
click at [180, 197] on div "Freshman" at bounding box center [168, 190] width 142 height 21
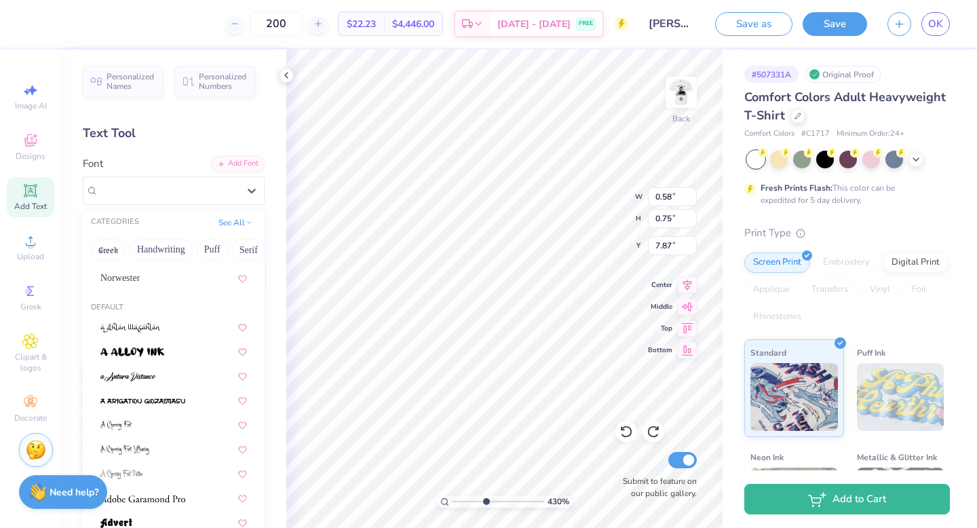
scroll to position [100, 0]
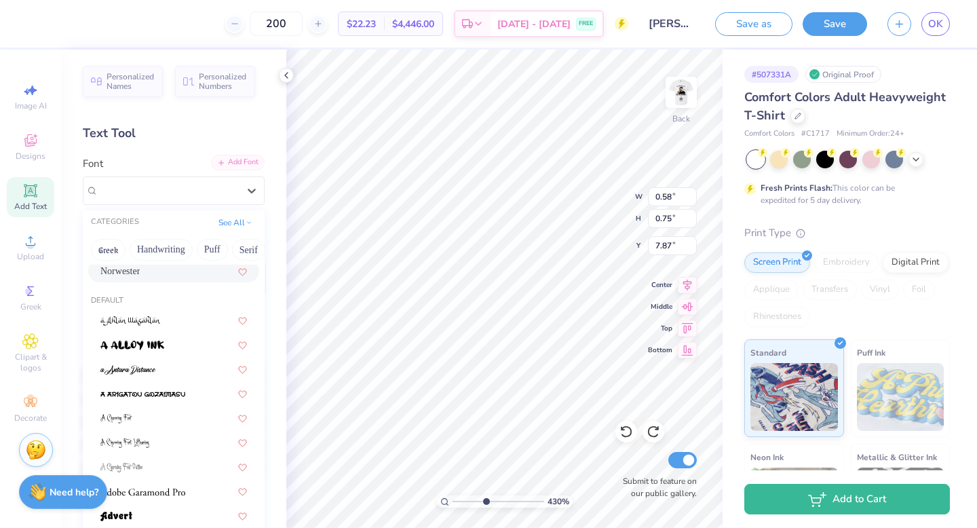
click at [243, 162] on div "Add Font" at bounding box center [238, 163] width 54 height 16
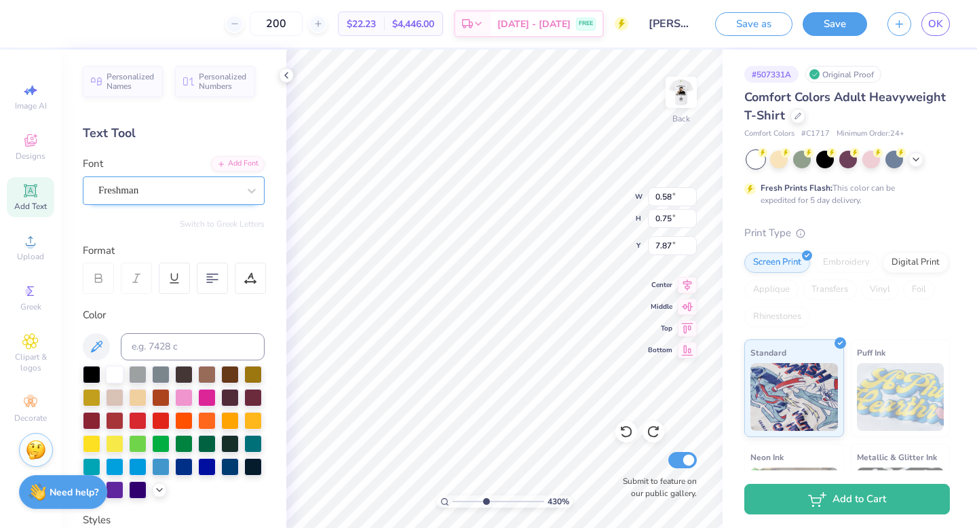
click at [195, 188] on div "Freshman" at bounding box center [168, 190] width 142 height 21
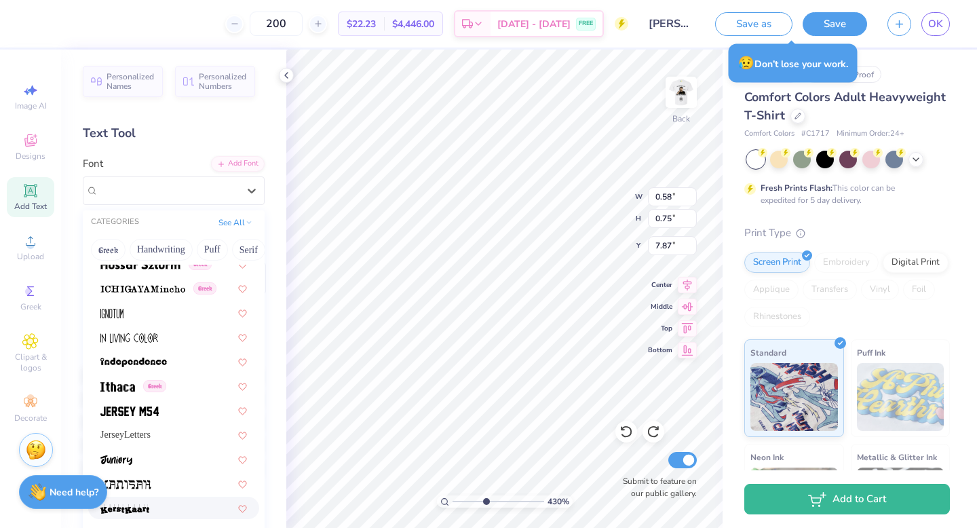
scroll to position [3647, 0]
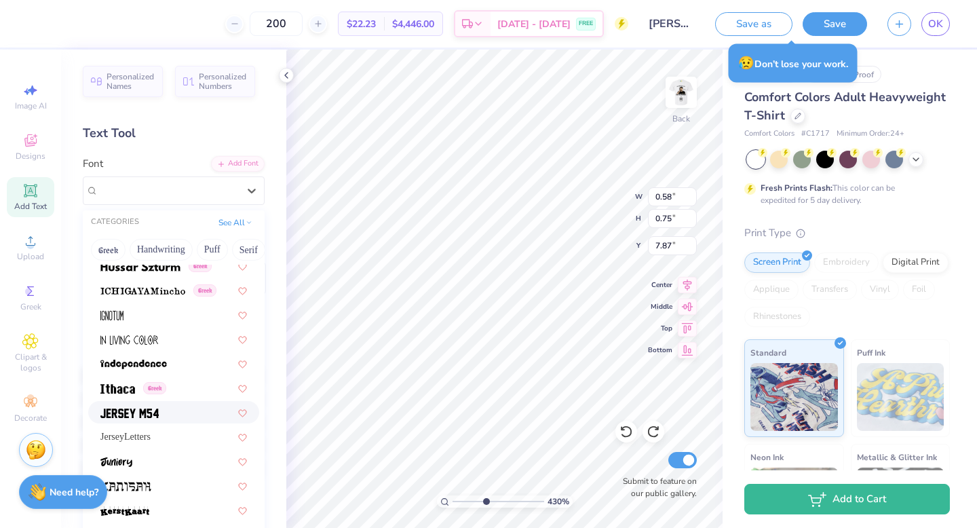
click at [157, 415] on img at bounding box center [129, 412] width 58 height 9
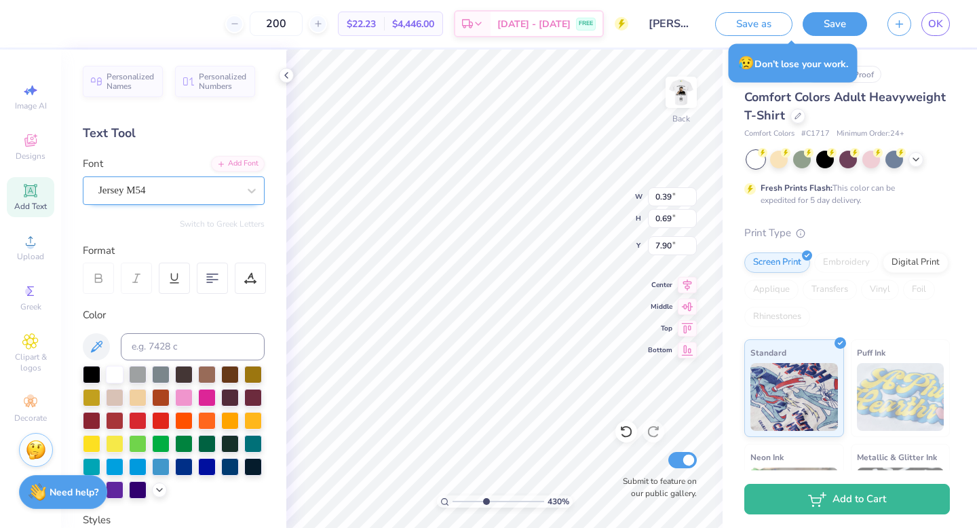
click at [155, 195] on div "Jersey M54" at bounding box center [168, 190] width 142 height 21
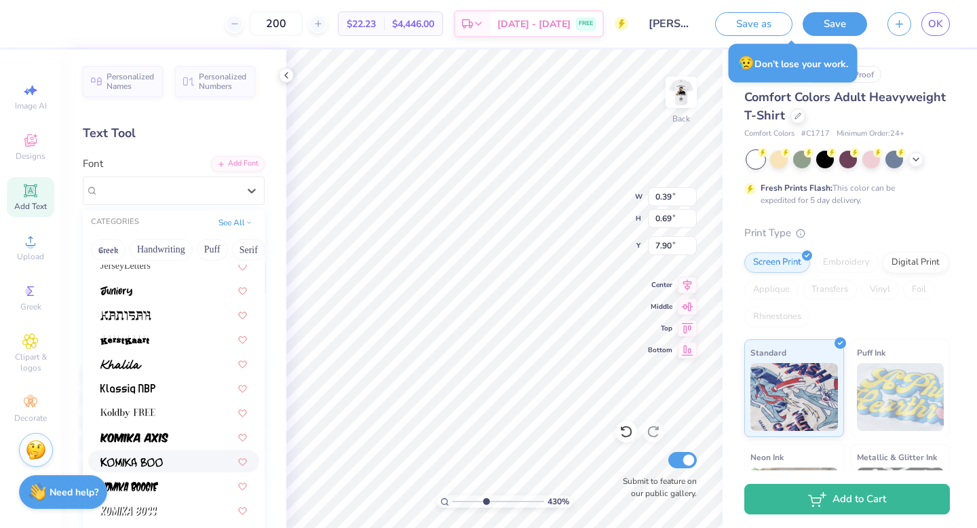
scroll to position [3824, 0]
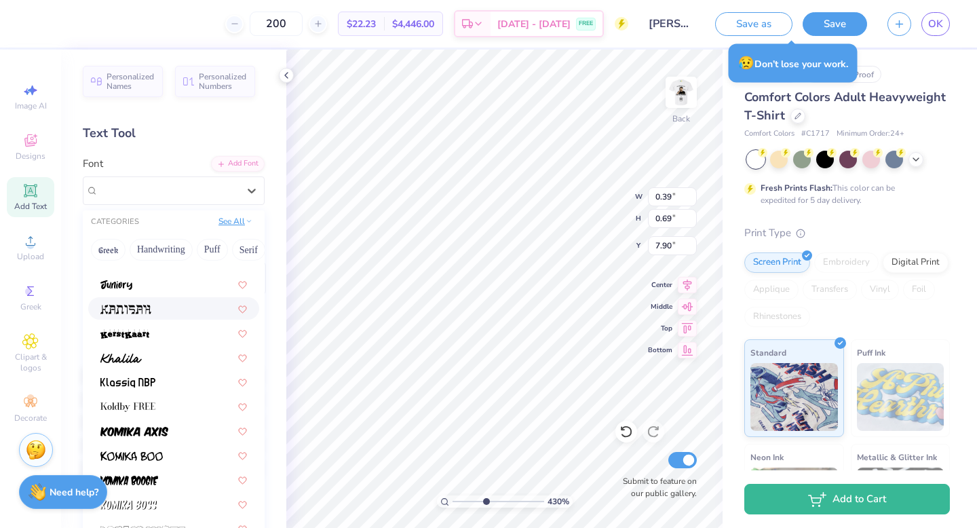
click at [245, 221] on button "See All" at bounding box center [235, 221] width 42 height 14
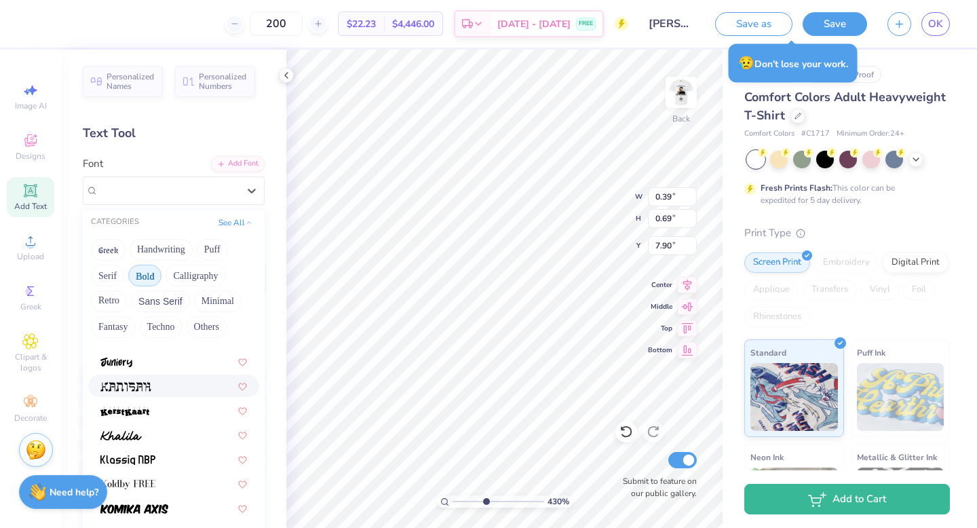
click at [150, 275] on button "Bold" at bounding box center [144, 276] width 33 height 22
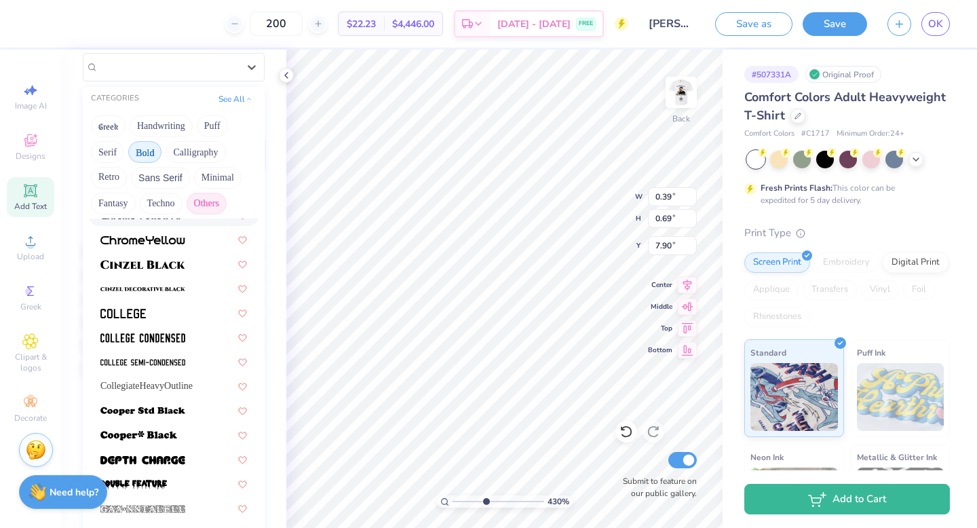
scroll to position [134, 0]
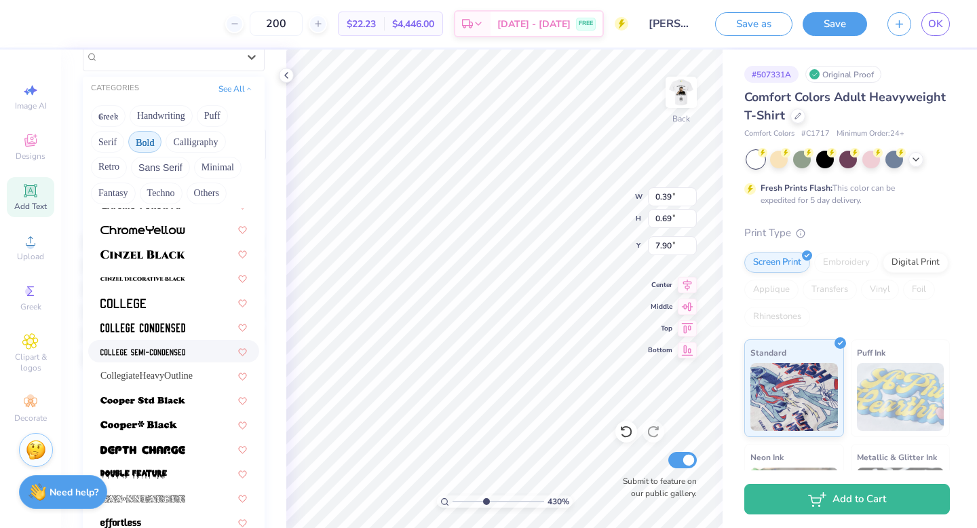
click at [161, 345] on span at bounding box center [142, 351] width 85 height 14
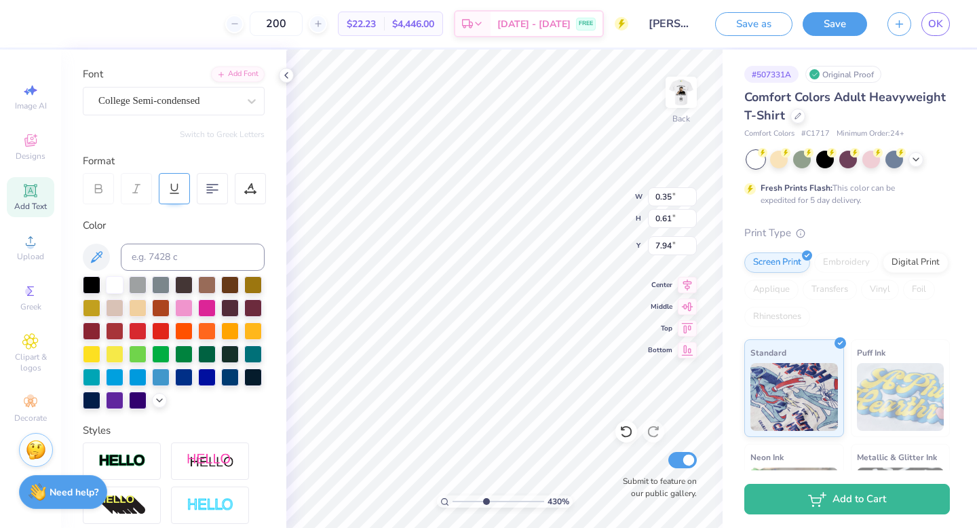
scroll to position [80, 0]
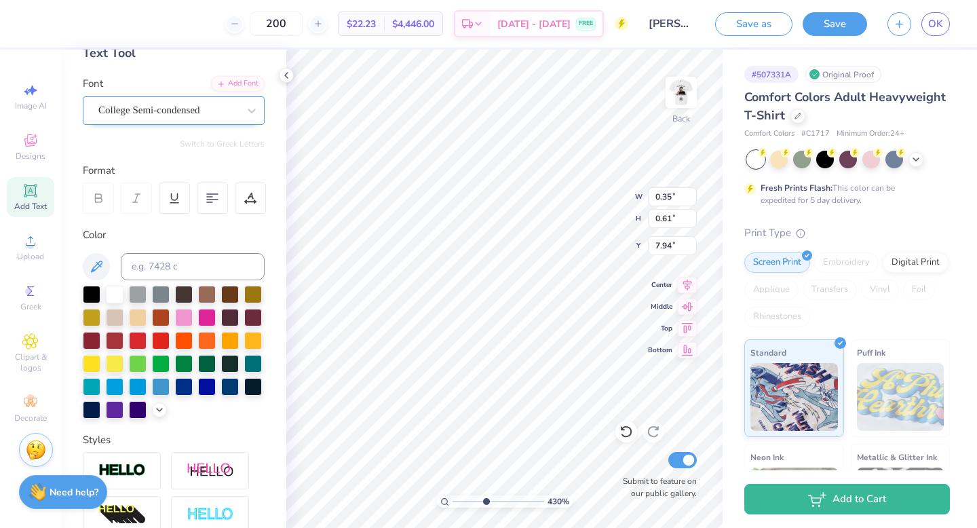
click at [174, 109] on div "College Semi-condensed" at bounding box center [168, 110] width 142 height 21
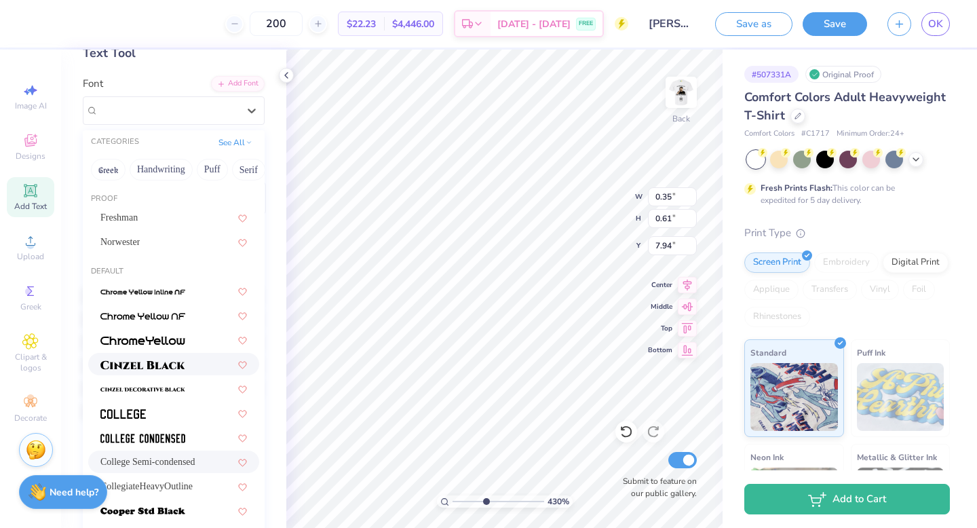
scroll to position [49, 0]
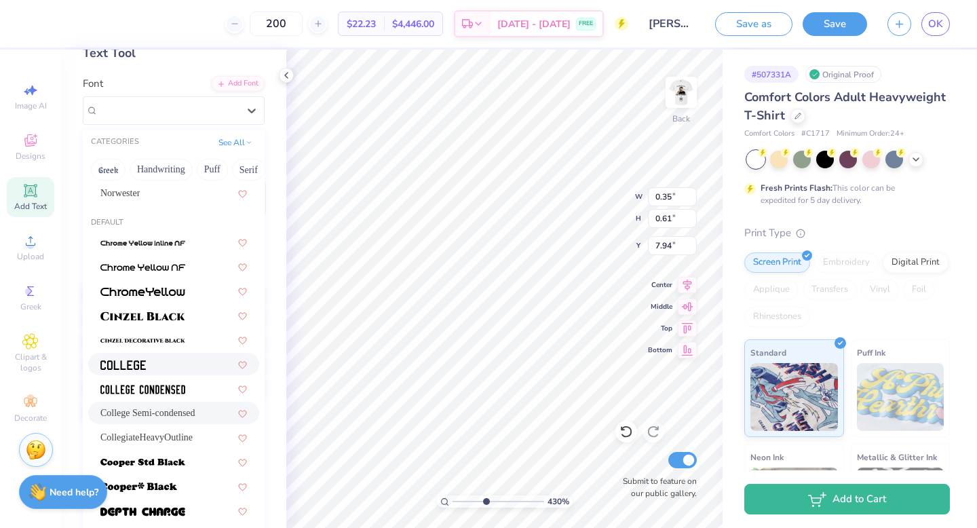
click at [156, 364] on div at bounding box center [173, 364] width 147 height 14
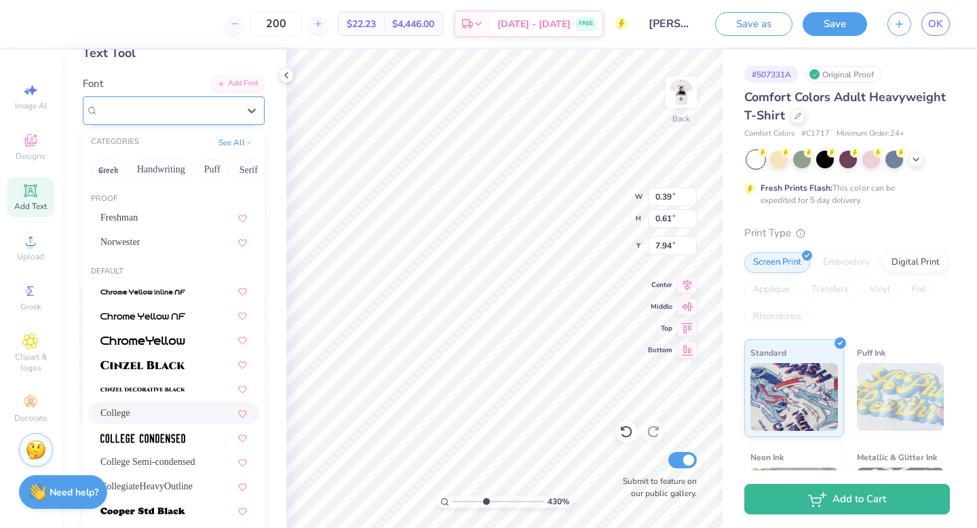
click at [201, 114] on div "College" at bounding box center [168, 110] width 142 height 21
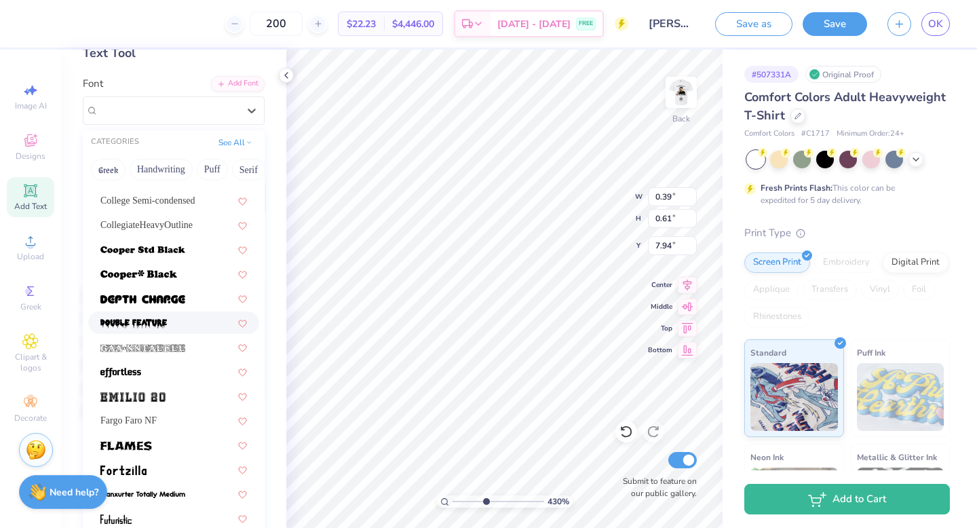
scroll to position [264, 0]
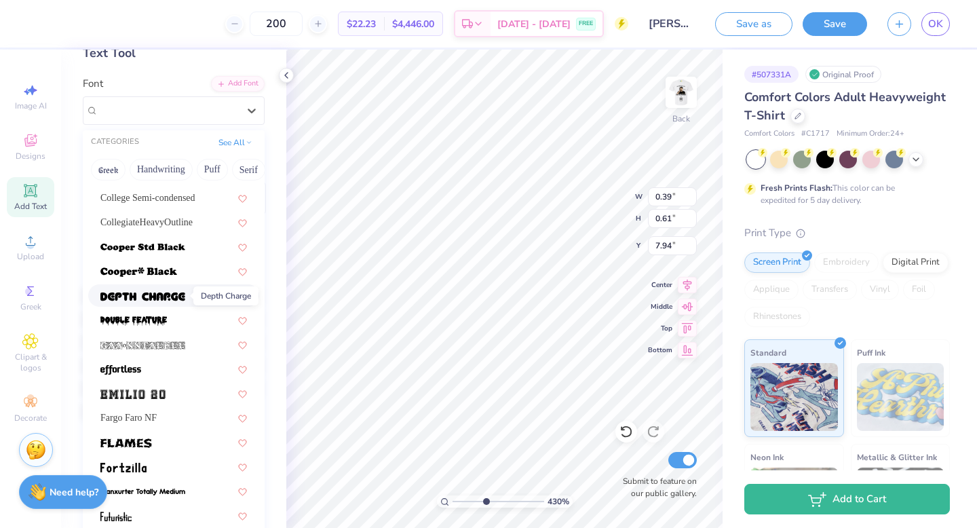
click at [184, 299] on img at bounding box center [142, 296] width 85 height 9
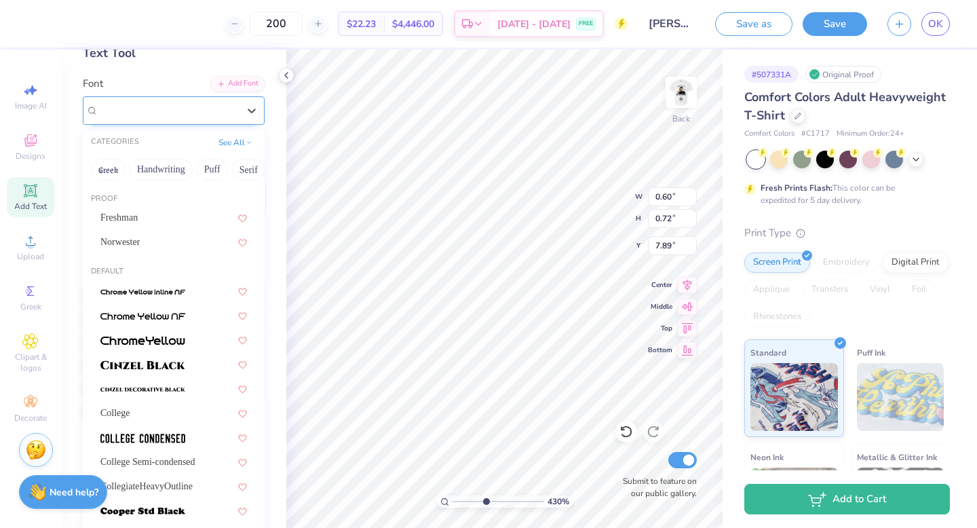
click at [174, 106] on div "depth charge" at bounding box center [168, 110] width 142 height 21
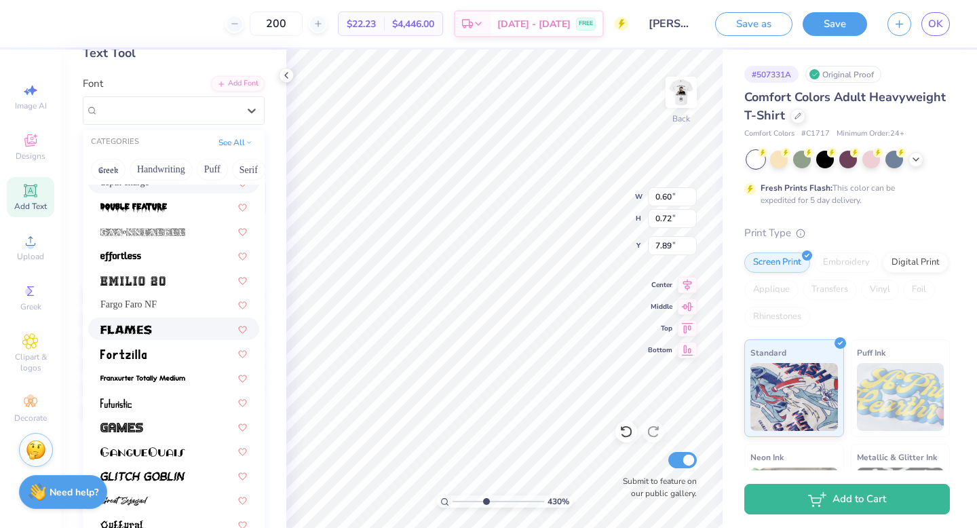
scroll to position [396, 0]
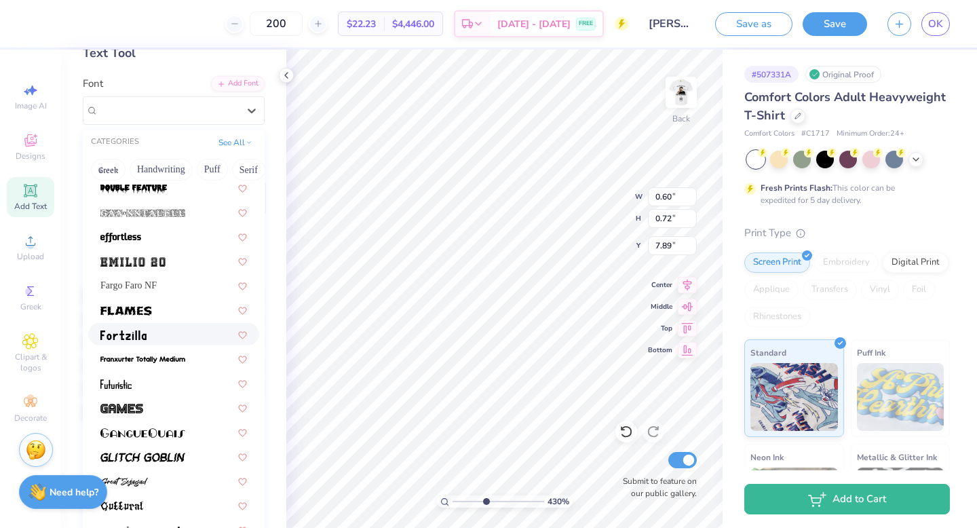
click at [183, 328] on div at bounding box center [173, 334] width 147 height 14
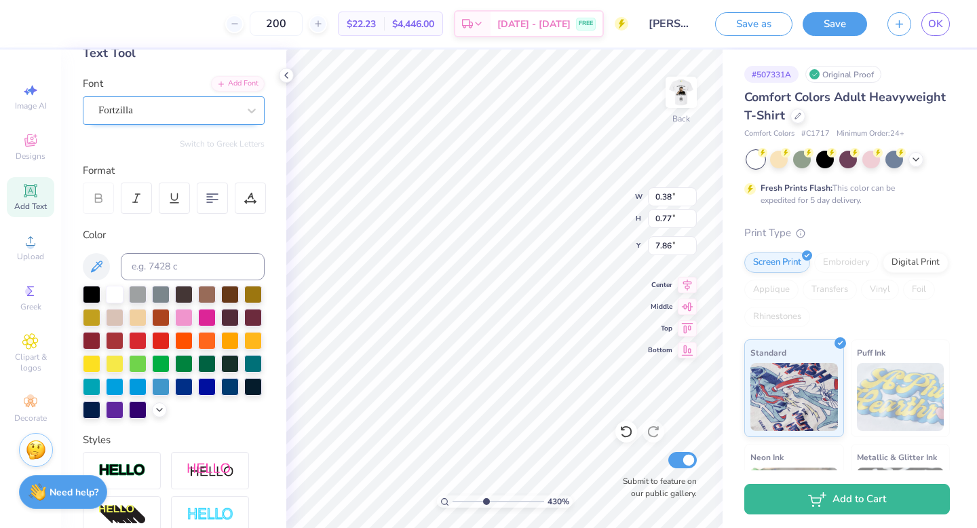
click at [182, 113] on div "Fortzilla" at bounding box center [168, 110] width 142 height 21
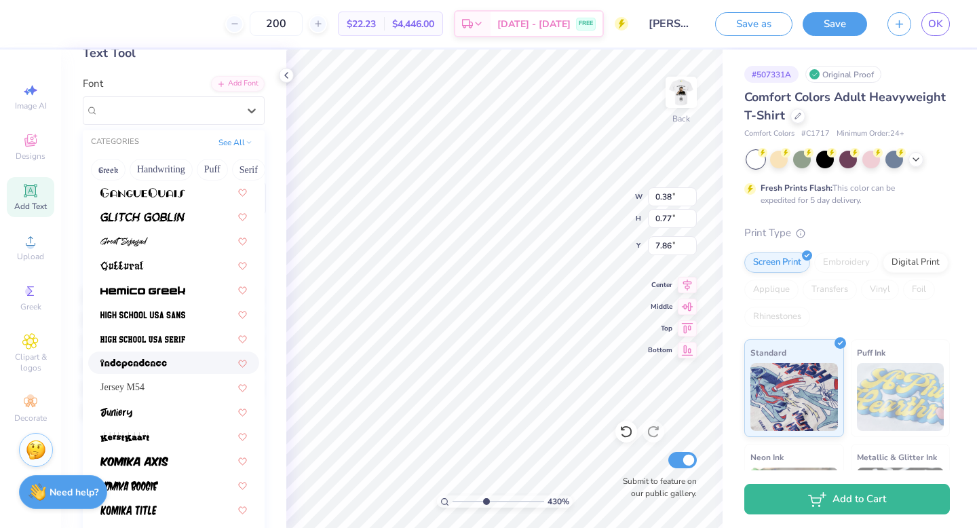
scroll to position [635, 0]
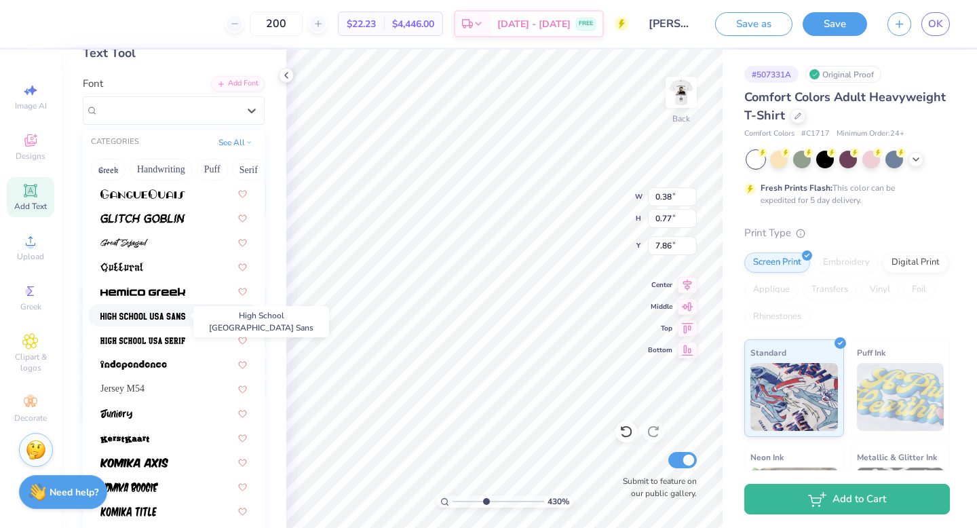
click at [169, 309] on span at bounding box center [142, 315] width 85 height 14
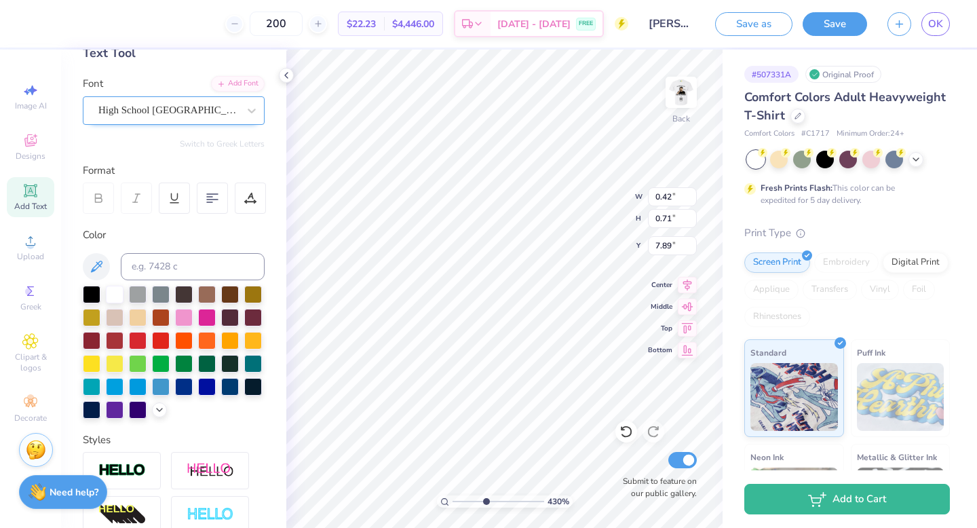
click at [200, 97] on div "High School USA Sans" at bounding box center [174, 110] width 182 height 28
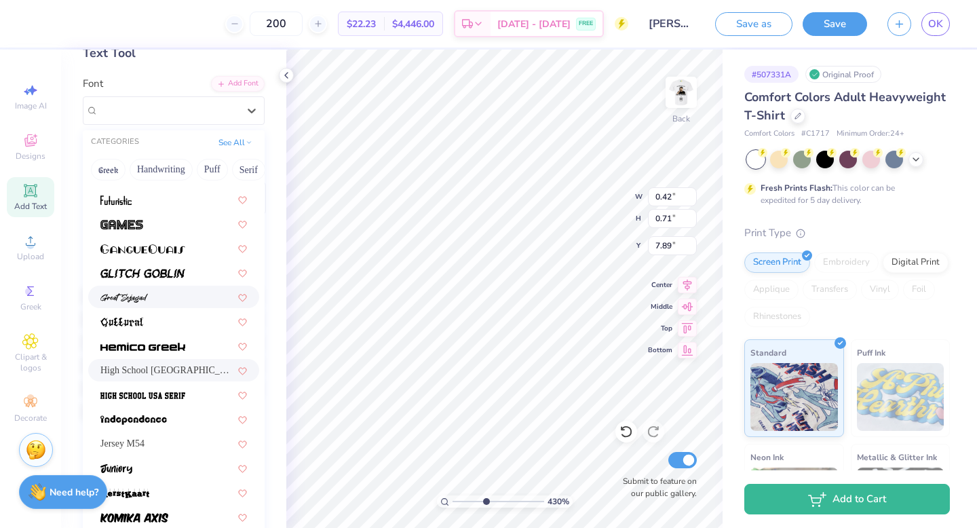
scroll to position [581, 0]
click at [176, 350] on img at bounding box center [142, 345] width 85 height 9
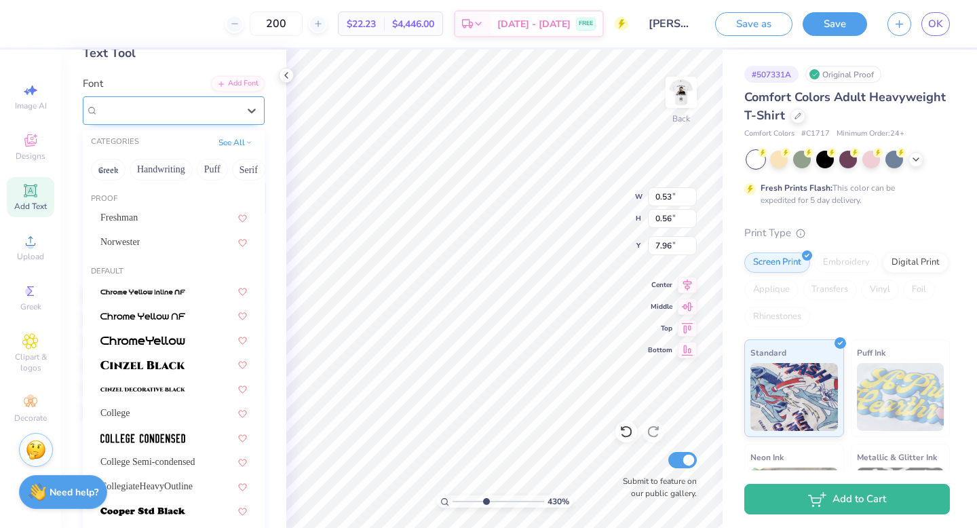
click at [178, 100] on div "Hemico Greek" at bounding box center [168, 110] width 142 height 21
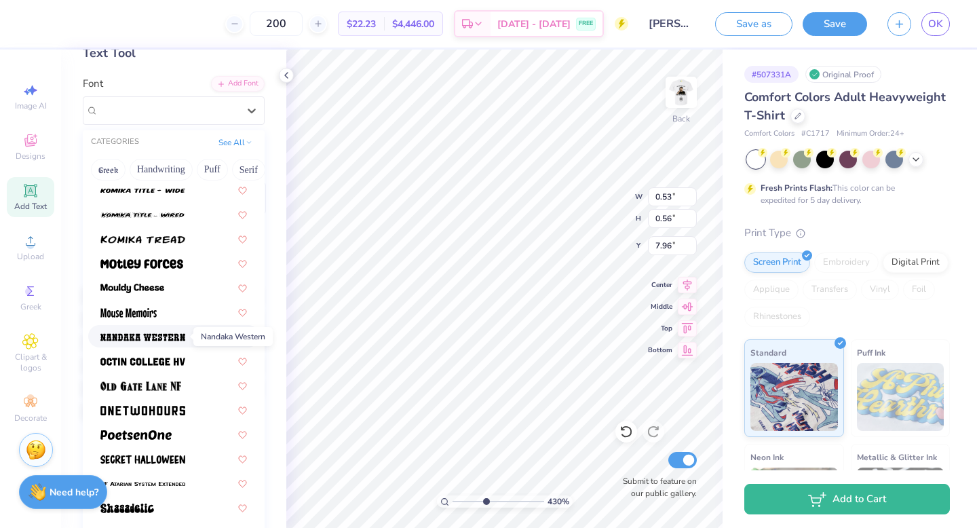
scroll to position [1130, 0]
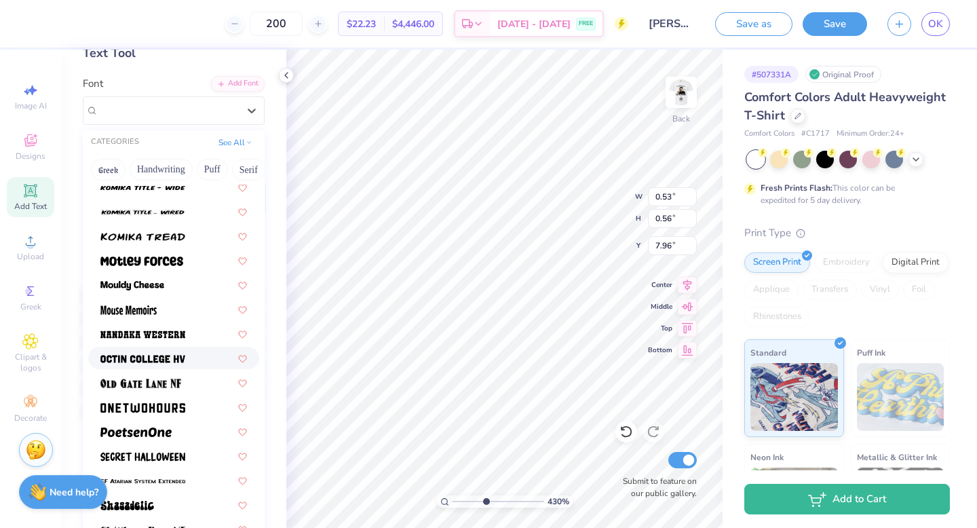
click at [167, 349] on div at bounding box center [173, 358] width 171 height 22
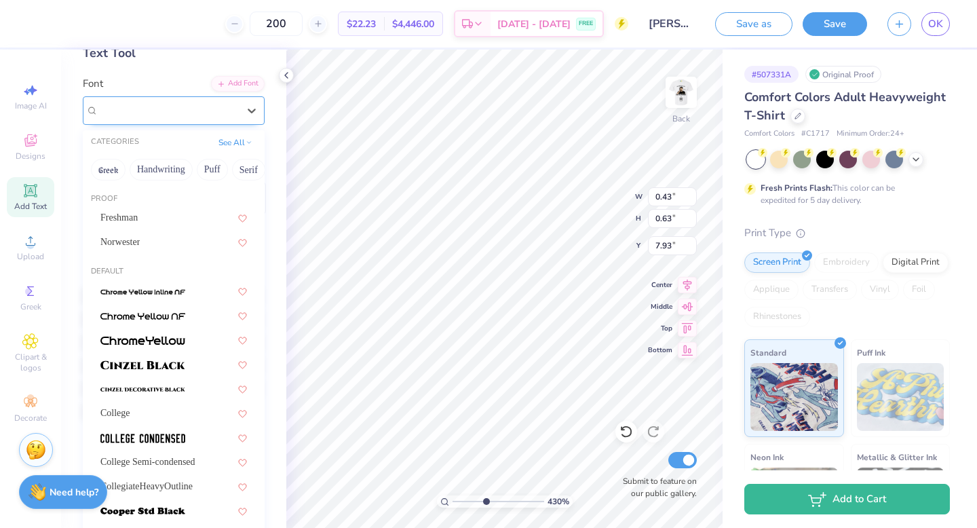
click at [228, 113] on div "Octin College Hv (Heavy)" at bounding box center [168, 110] width 142 height 21
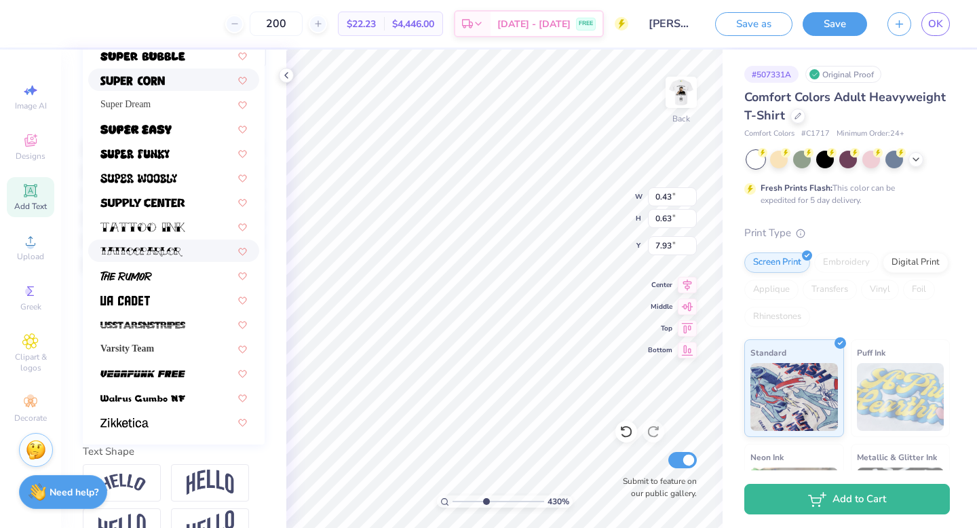
scroll to position [238, 0]
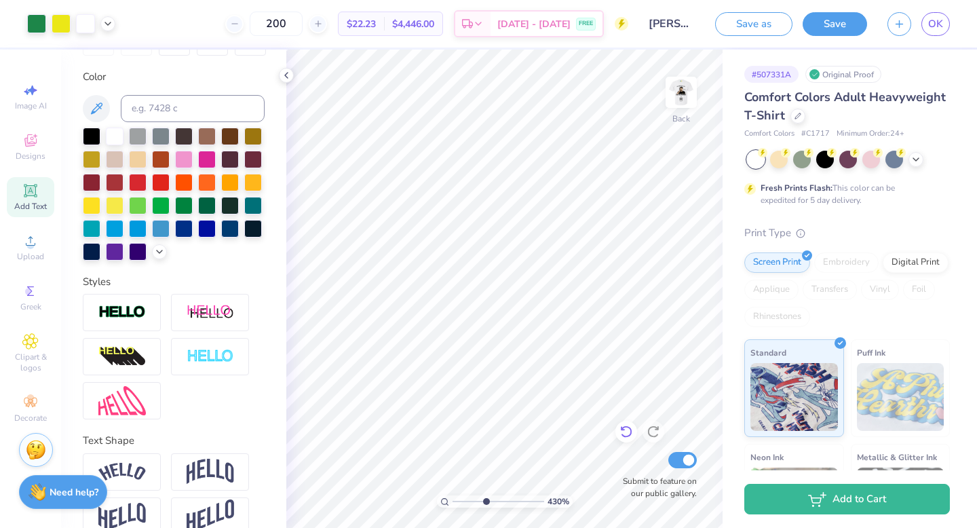
click at [632, 431] on icon at bounding box center [626, 432] width 14 height 14
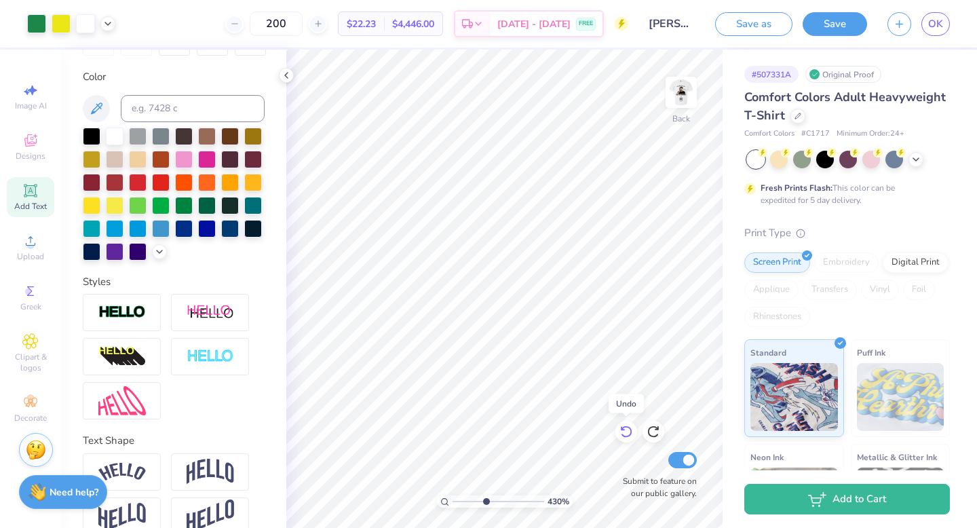
click at [632, 431] on icon at bounding box center [626, 432] width 14 height 14
click at [163, 204] on div at bounding box center [161, 204] width 18 height 18
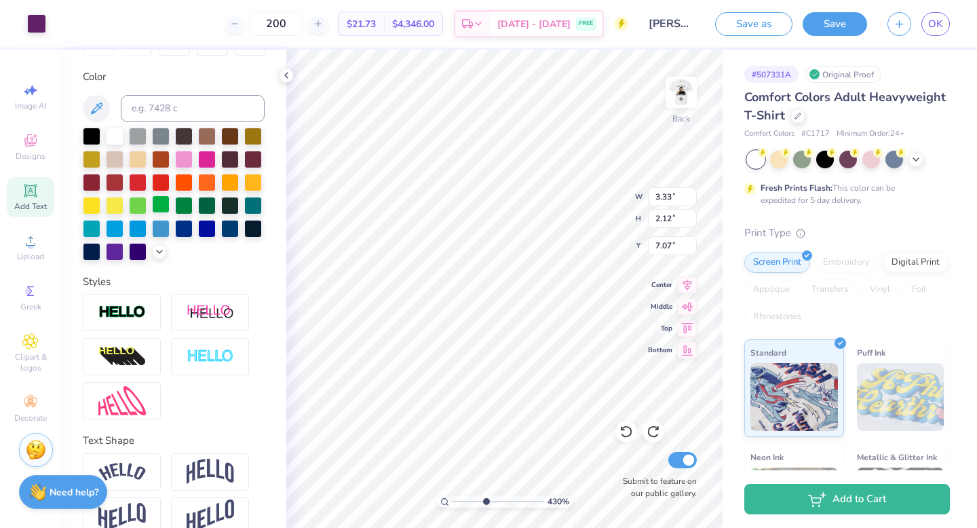
click at [165, 199] on div at bounding box center [161, 204] width 18 height 18
click at [43, 22] on div at bounding box center [36, 22] width 19 height 19
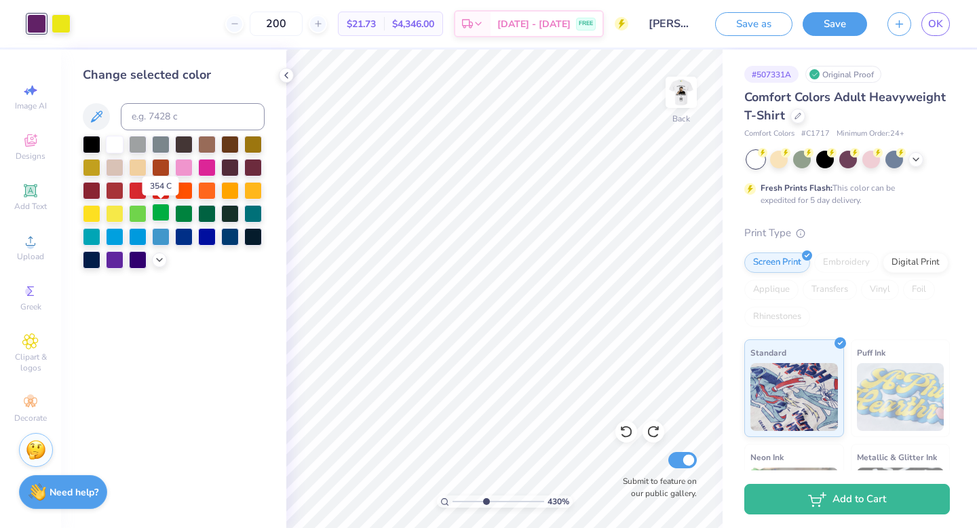
click at [155, 212] on div at bounding box center [161, 213] width 18 height 18
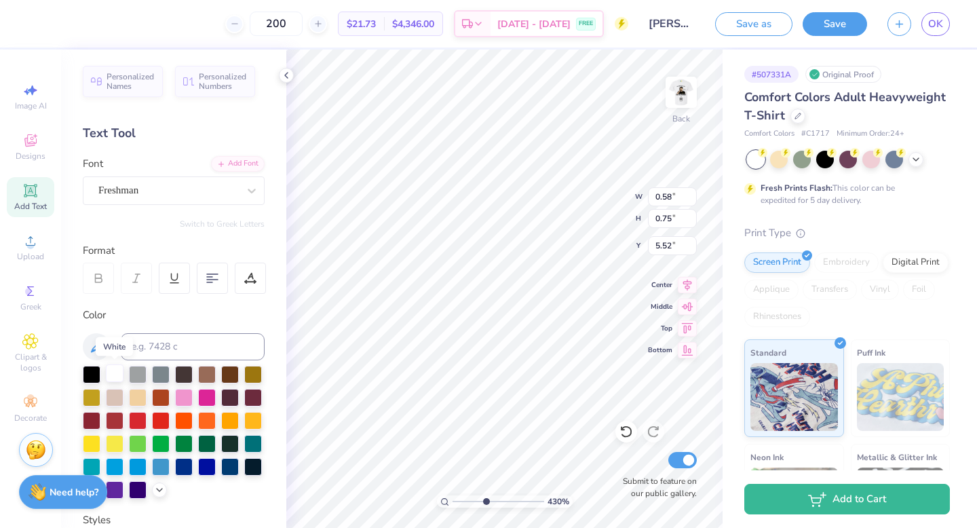
click at [108, 372] on div at bounding box center [115, 373] width 18 height 18
click at [425, 494] on div "100 %" at bounding box center [504, 289] width 478 height 478
drag, startPoint x: 456, startPoint y: 501, endPoint x: 465, endPoint y: 500, distance: 8.9
click at [465, 500] on input "range" at bounding box center [499, 501] width 92 height 12
drag, startPoint x: 463, startPoint y: 499, endPoint x: 476, endPoint y: 499, distance: 12.2
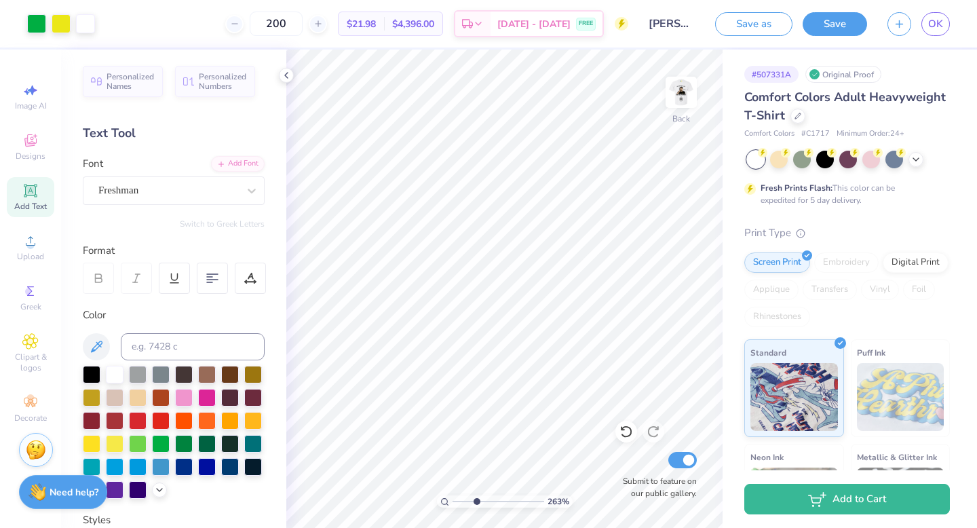
click at [476, 499] on input "range" at bounding box center [499, 501] width 92 height 12
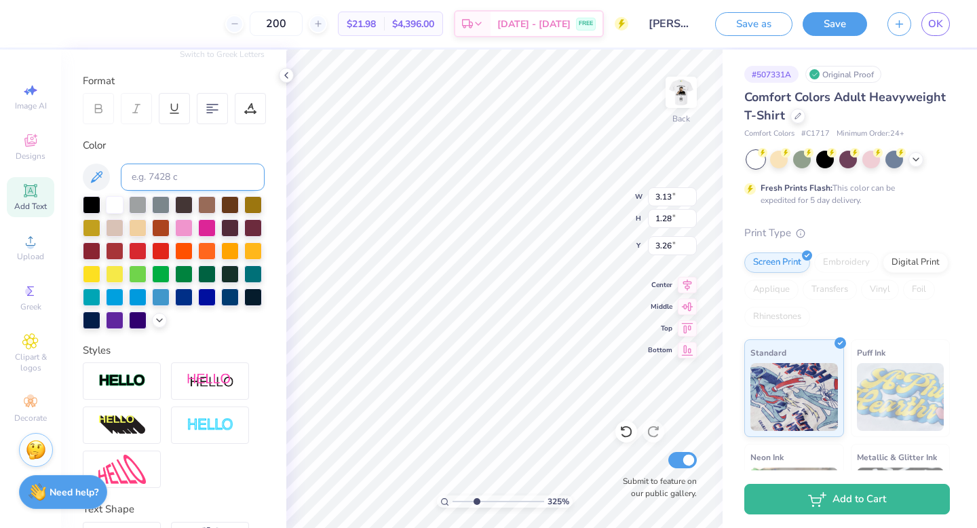
scroll to position [261, 0]
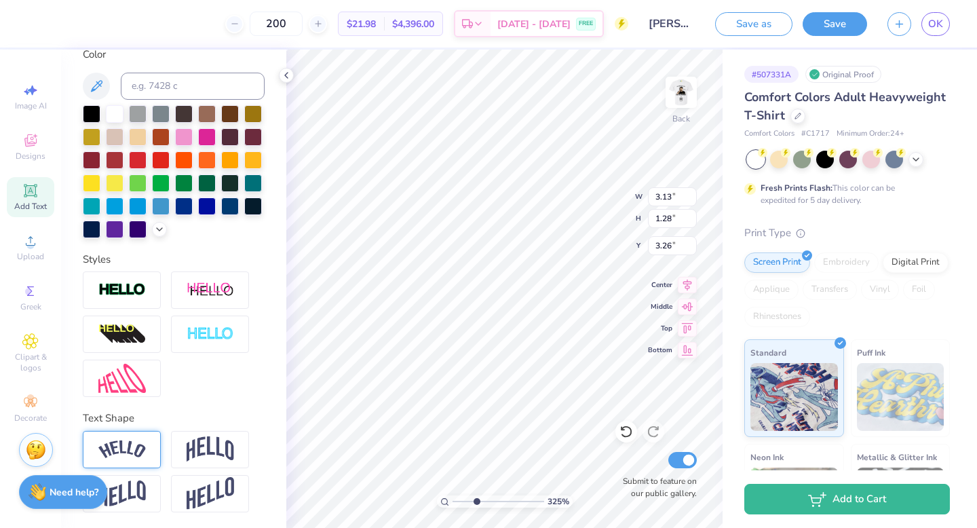
click at [126, 441] on img at bounding box center [121, 449] width 47 height 18
click at [202, 449] on img at bounding box center [210, 449] width 47 height 26
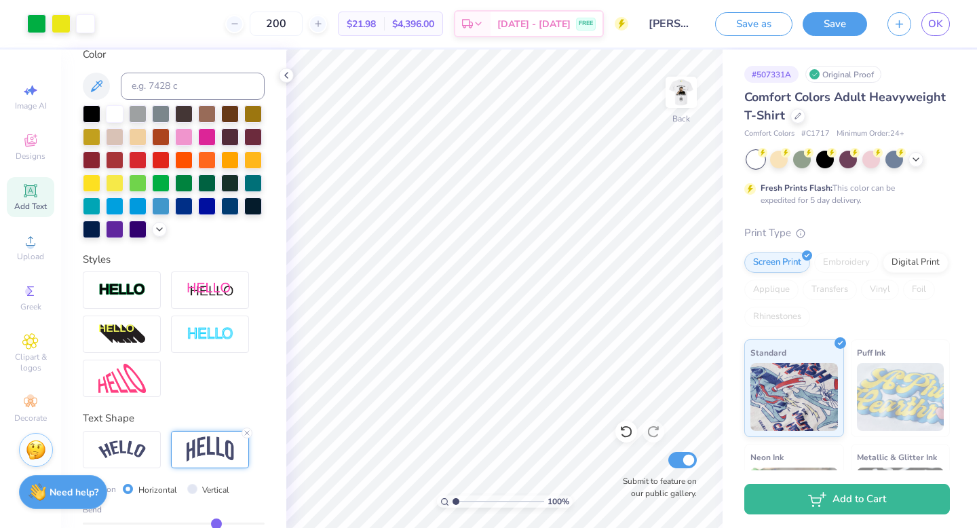
drag, startPoint x: 475, startPoint y: 498, endPoint x: 442, endPoint y: 497, distance: 32.6
click at [453, 497] on input "range" at bounding box center [499, 501] width 92 height 12
drag, startPoint x: 457, startPoint y: 500, endPoint x: 476, endPoint y: 500, distance: 18.3
click at [476, 500] on input "range" at bounding box center [499, 501] width 92 height 12
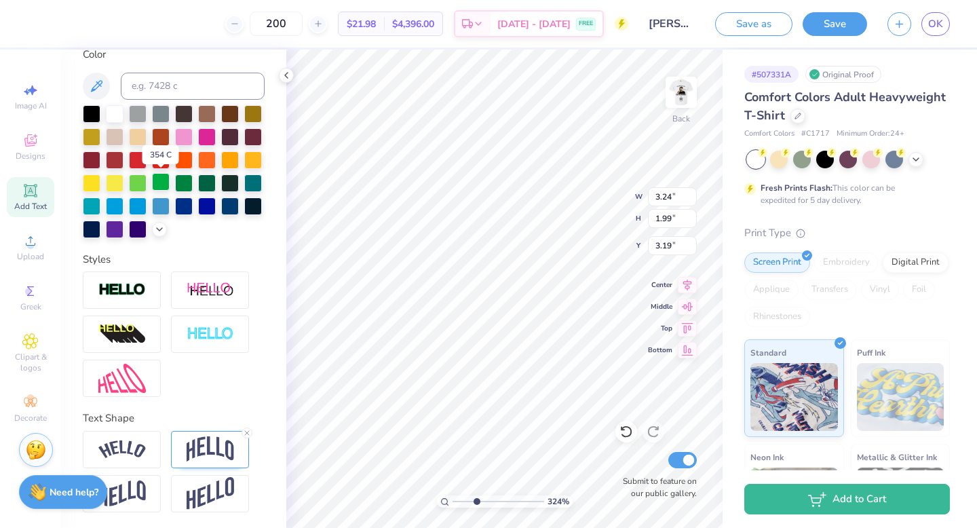
click at [159, 180] on div at bounding box center [161, 182] width 18 height 18
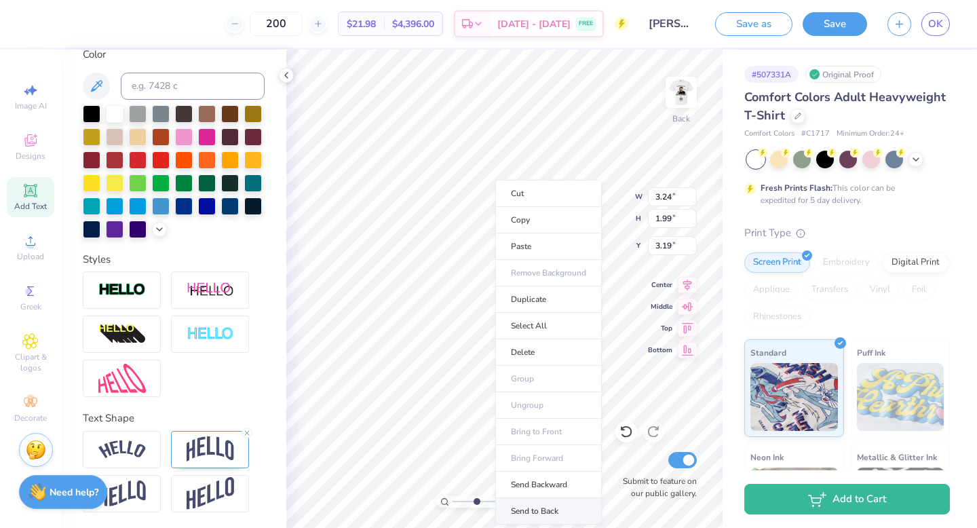
click at [543, 505] on li "Send to Back" at bounding box center [548, 511] width 107 height 26
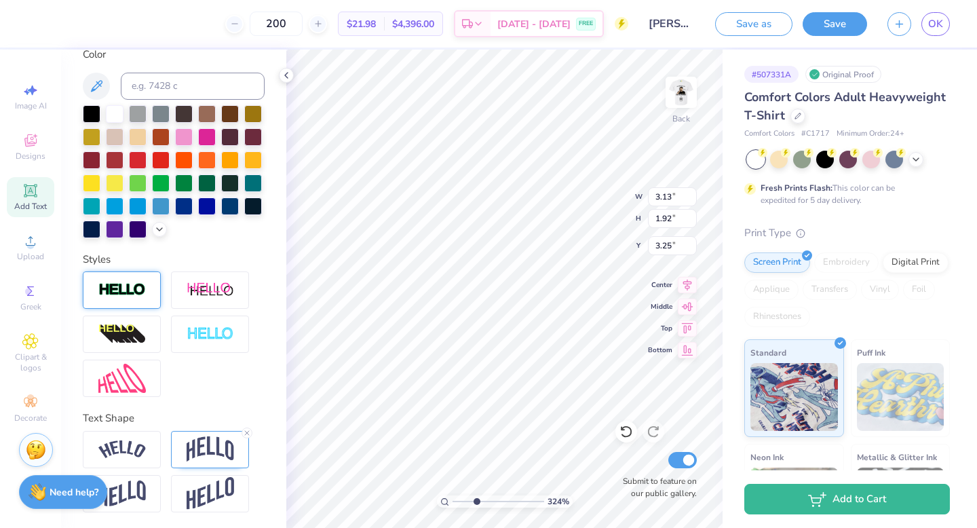
click at [127, 291] on img at bounding box center [121, 290] width 47 height 16
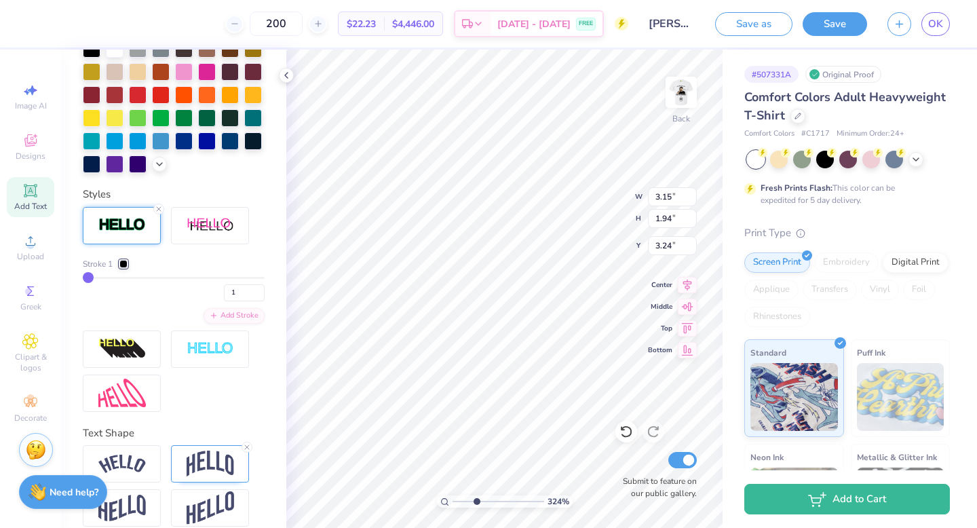
scroll to position [379, 0]
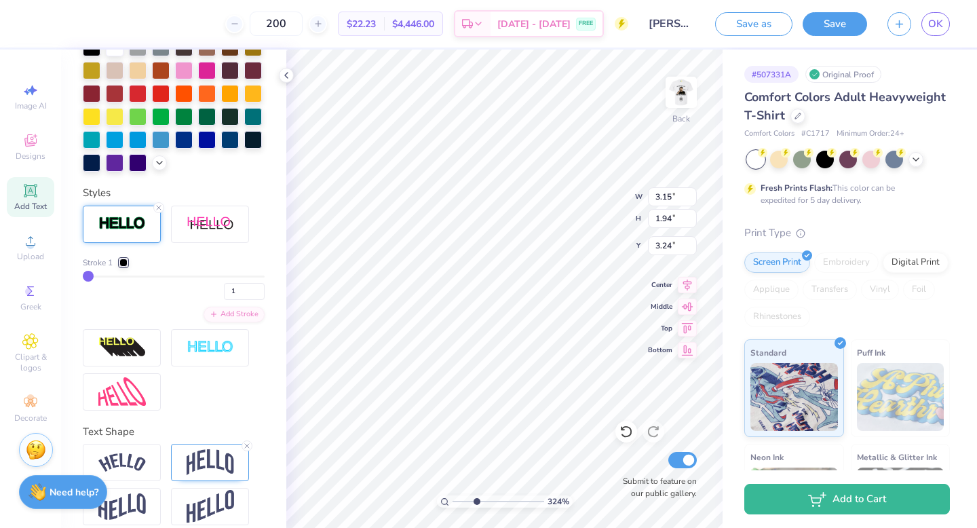
click at [149, 271] on div "Stroke 1 1" at bounding box center [174, 277] width 182 height 43
click at [128, 273] on div "Stroke 1 1" at bounding box center [174, 277] width 182 height 43
click at [104, 271] on div "Stroke 1 1" at bounding box center [174, 277] width 182 height 43
click at [93, 273] on div "Stroke 1 1" at bounding box center [174, 277] width 182 height 43
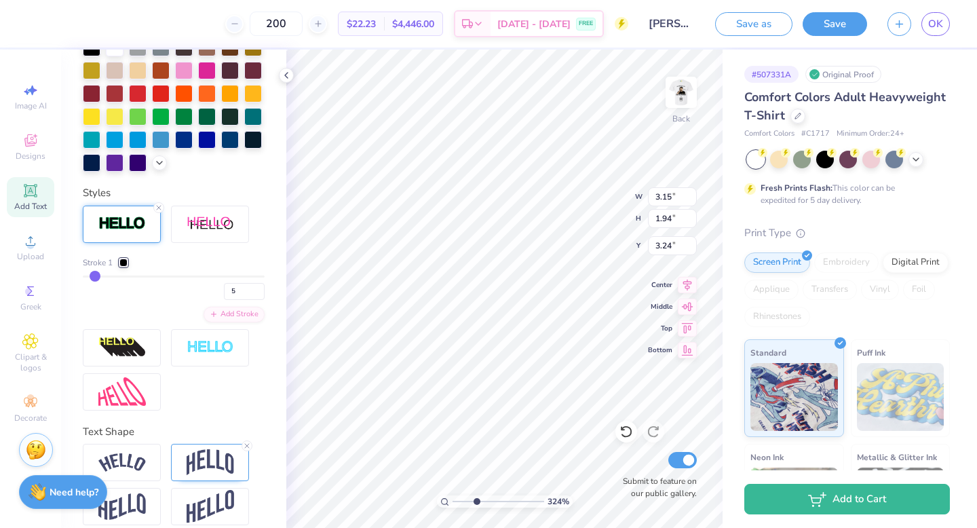
click at [94, 275] on input "range" at bounding box center [174, 276] width 182 height 2
click at [92, 275] on input "range" at bounding box center [174, 276] width 182 height 2
click at [88, 273] on div "Stroke 1 5" at bounding box center [174, 277] width 182 height 43
click at [121, 265] on div at bounding box center [123, 262] width 8 height 8
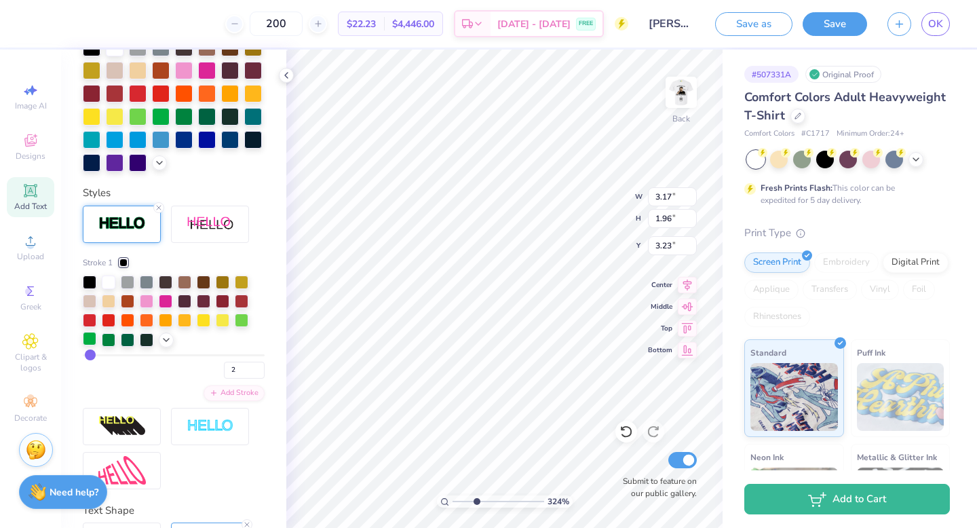
click at [89, 338] on div at bounding box center [90, 339] width 14 height 14
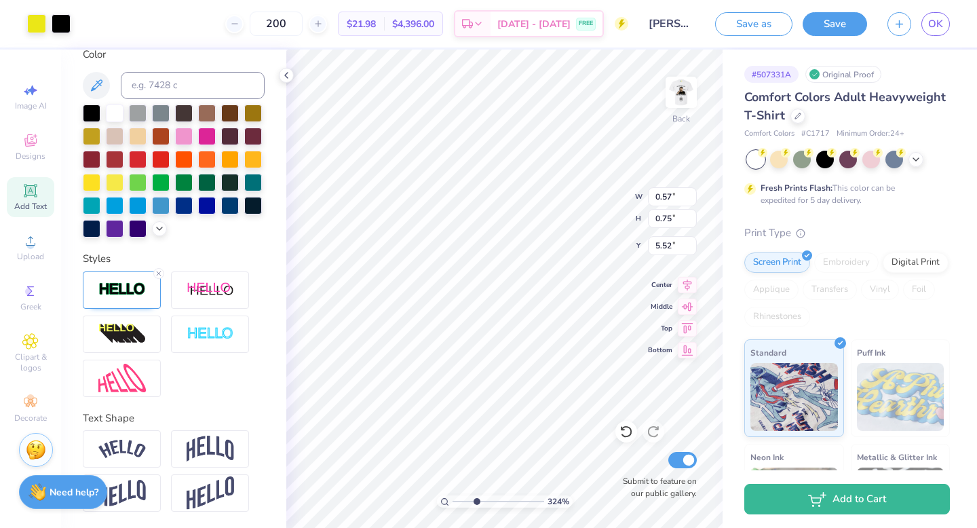
scroll to position [313, 0]
click at [157, 270] on icon at bounding box center [159, 273] width 8 height 8
click at [155, 269] on icon at bounding box center [159, 273] width 8 height 8
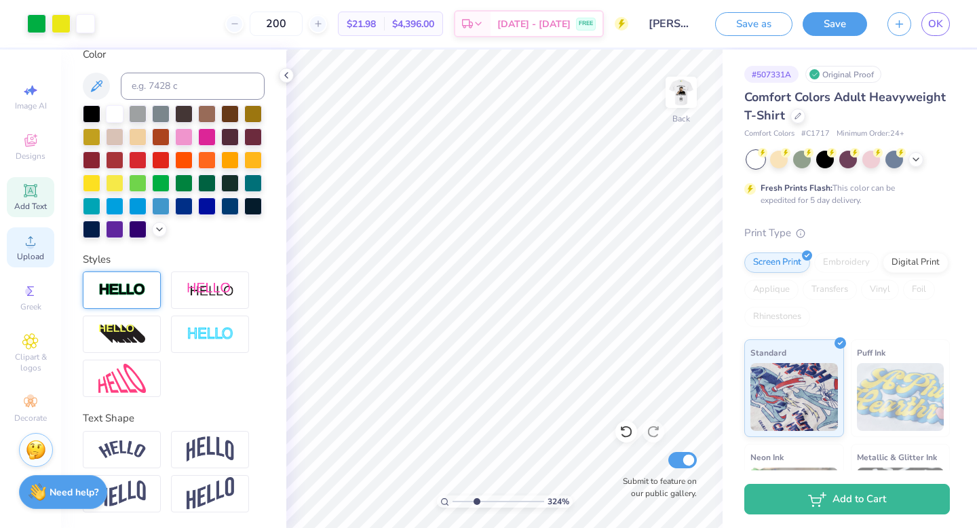
click at [48, 252] on div "Upload" at bounding box center [30, 247] width 47 height 40
click at [33, 147] on icon at bounding box center [30, 140] width 16 height 16
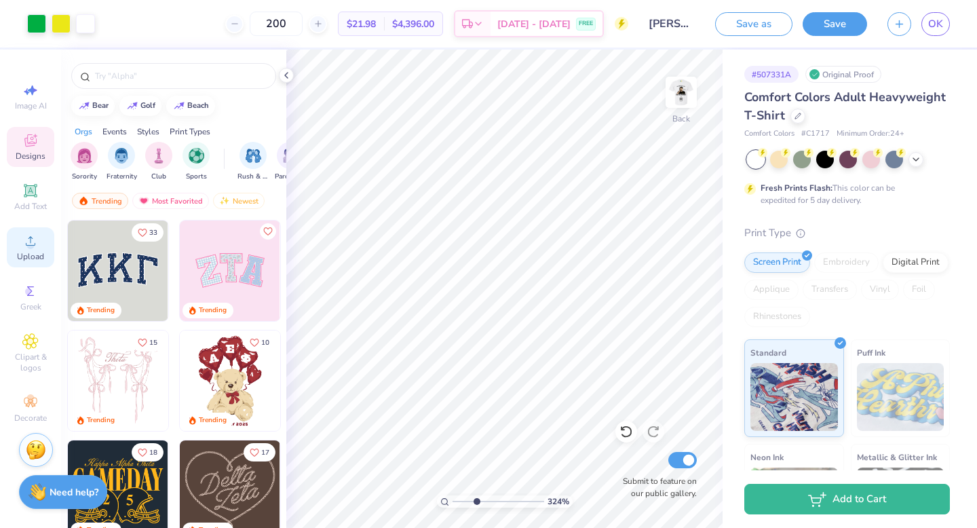
click at [24, 242] on icon at bounding box center [30, 241] width 16 height 16
click at [28, 191] on icon at bounding box center [30, 190] width 13 height 13
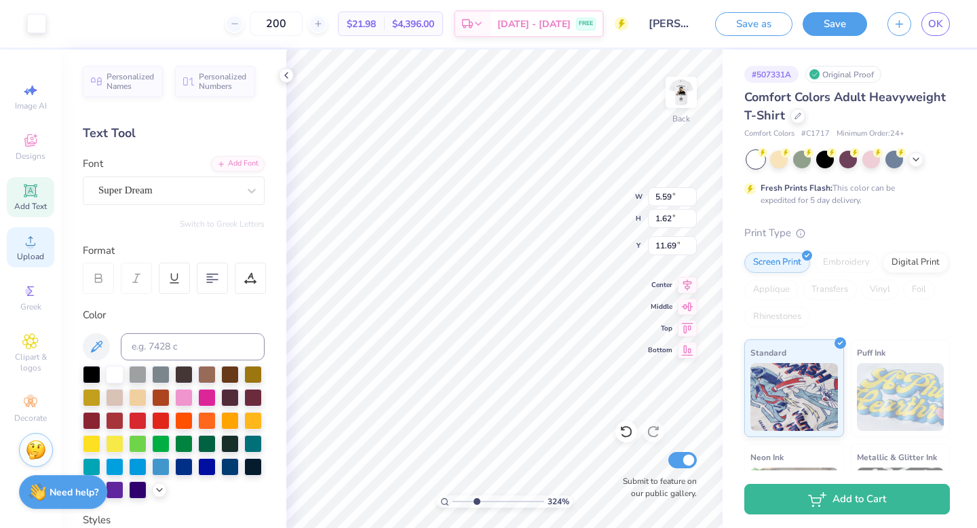
click at [39, 257] on span "Upload" at bounding box center [30, 256] width 27 height 11
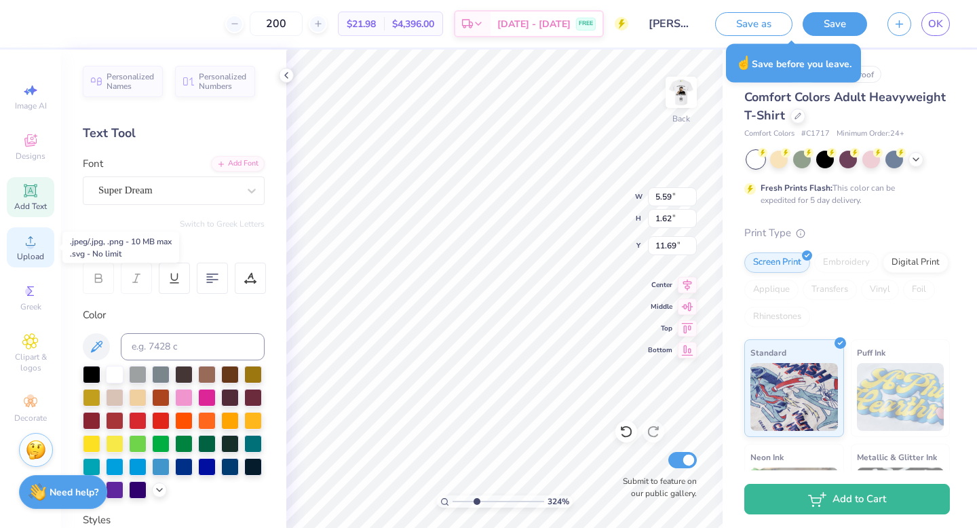
click at [26, 238] on icon at bounding box center [30, 241] width 16 height 16
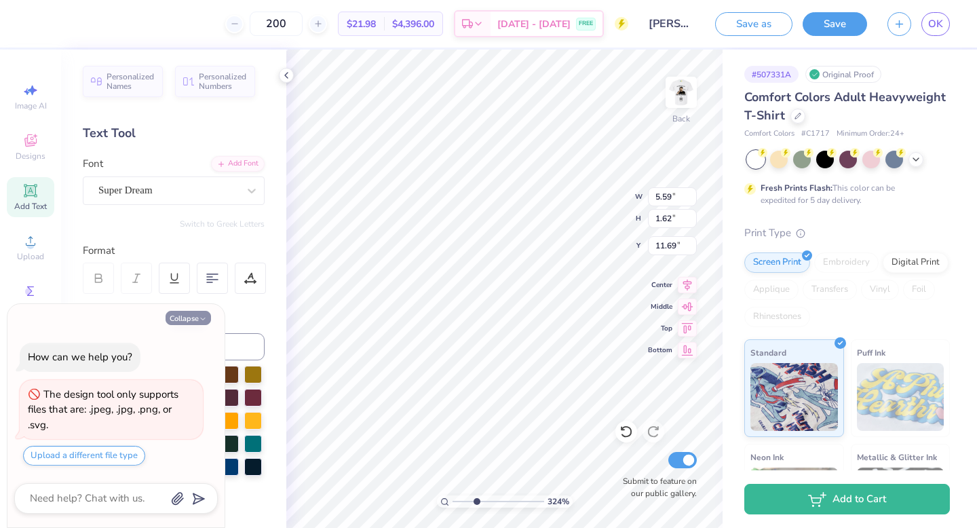
click at [196, 319] on button "Collapse" at bounding box center [188, 318] width 45 height 14
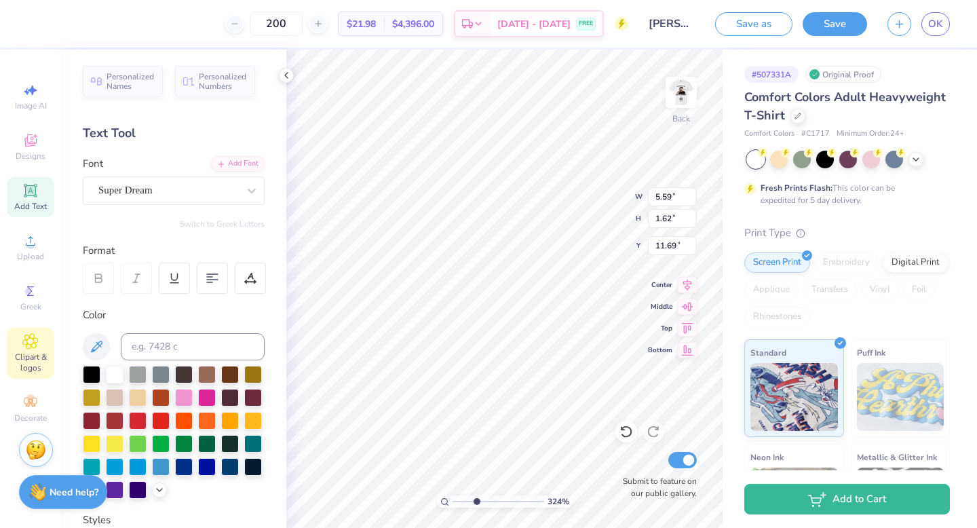
click at [43, 344] on div "Clipart & logos" at bounding box center [30, 353] width 47 height 51
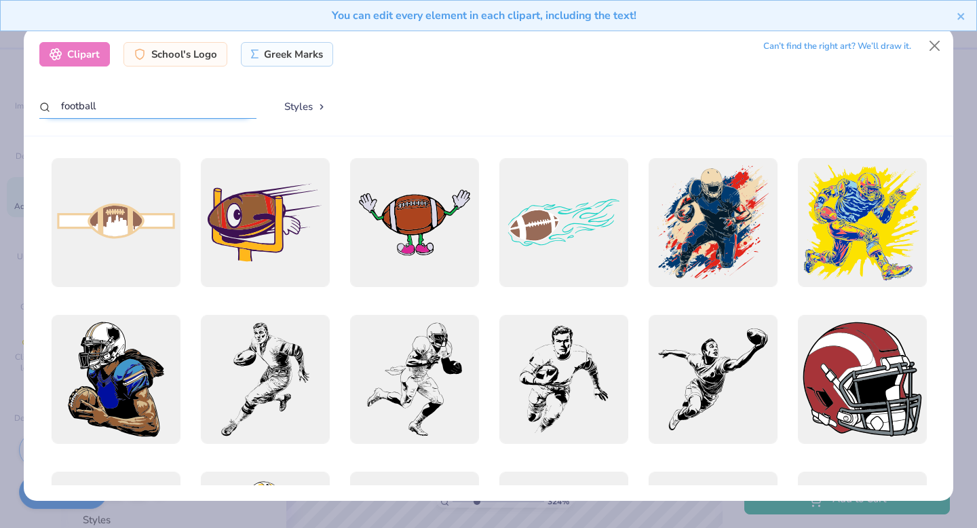
click at [183, 106] on input "football" at bounding box center [147, 106] width 217 height 25
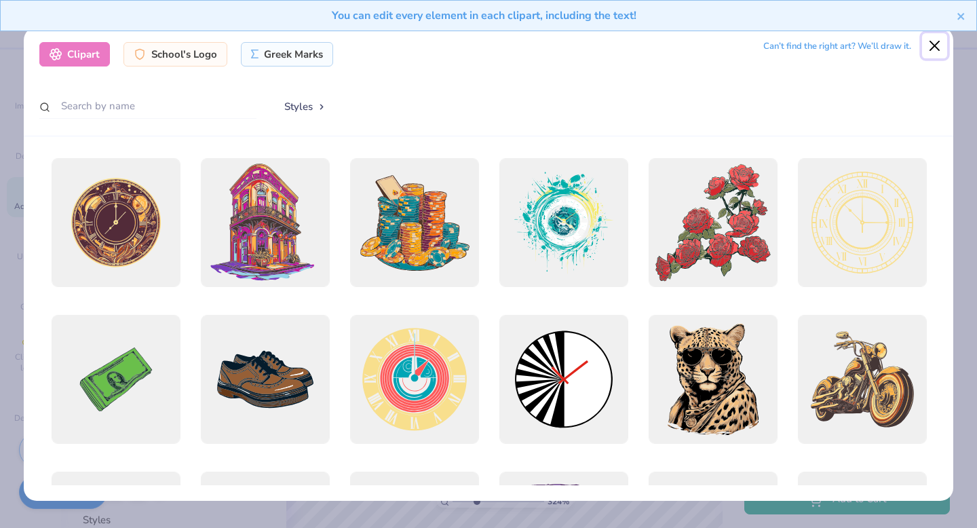
click at [939, 42] on button "Close" at bounding box center [935, 46] width 26 height 26
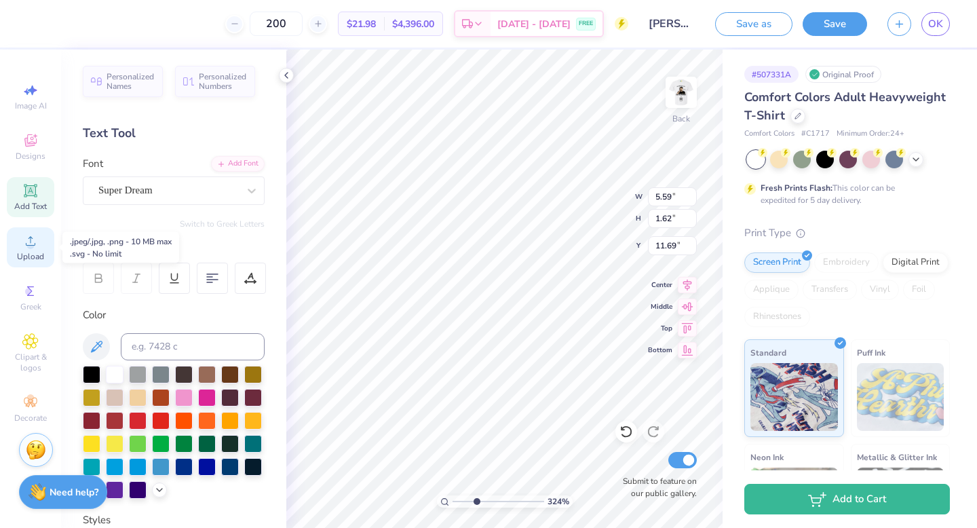
click at [32, 253] on span "Upload" at bounding box center [30, 256] width 27 height 11
click at [24, 250] on div "Upload" at bounding box center [30, 247] width 47 height 40
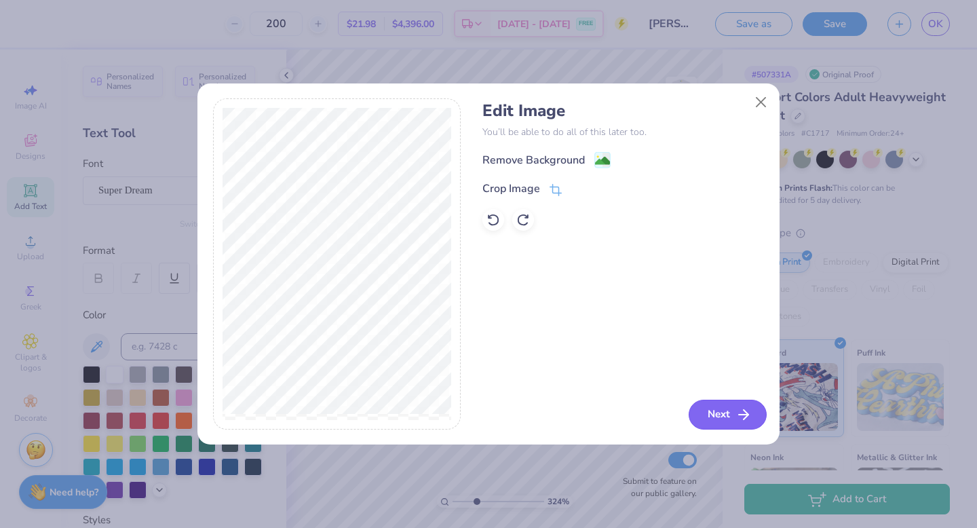
click at [727, 419] on button "Next" at bounding box center [728, 415] width 78 height 30
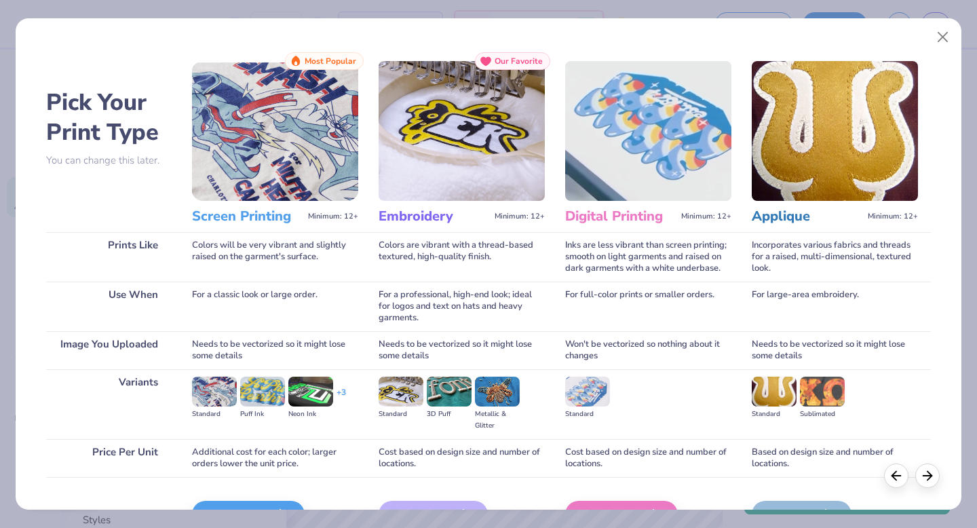
scroll to position [81, 0]
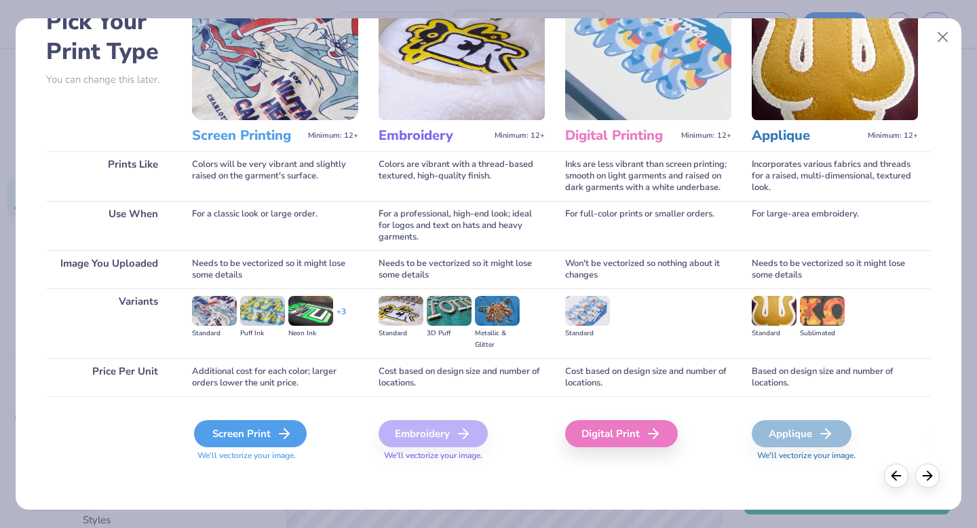
click at [251, 444] on div "Screen Print" at bounding box center [250, 433] width 113 height 27
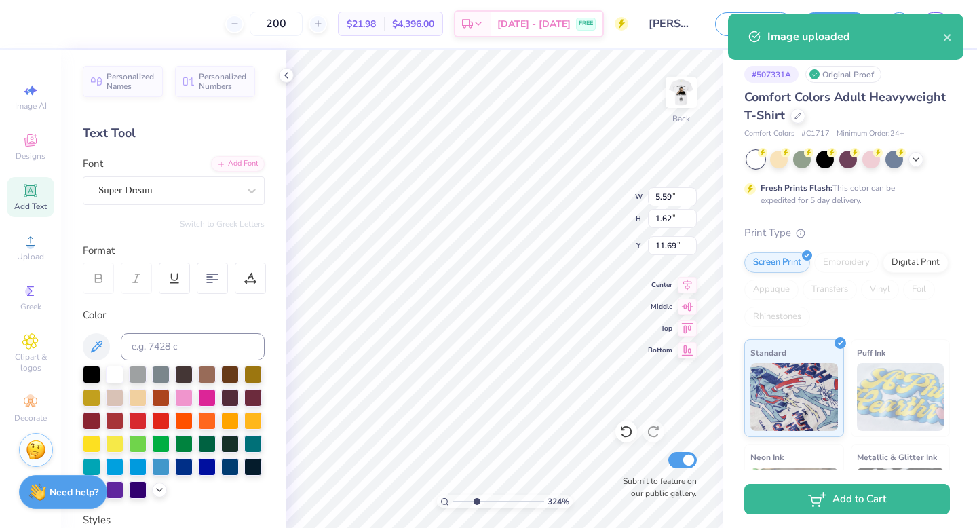
type input "14.17"
type input "16.06"
type input "4.47"
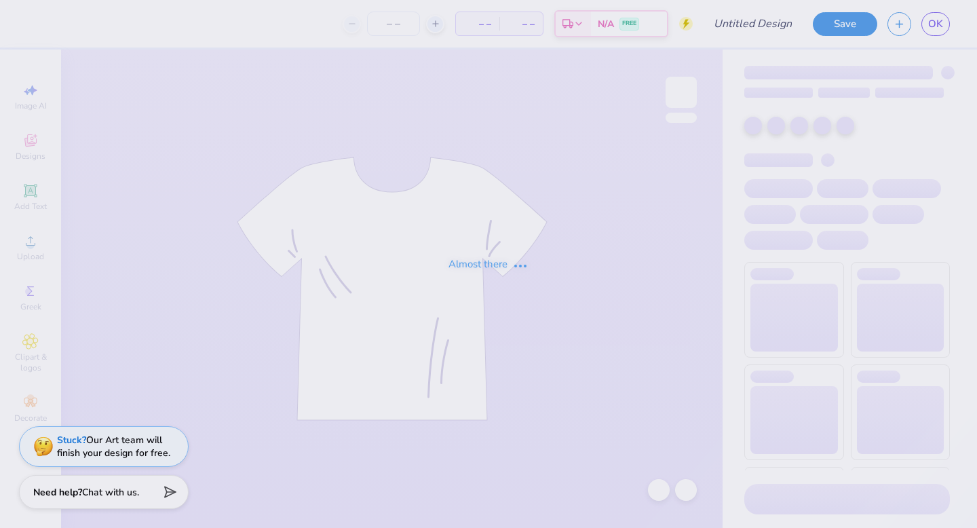
type input "[PERSON_NAME]"
type input "200"
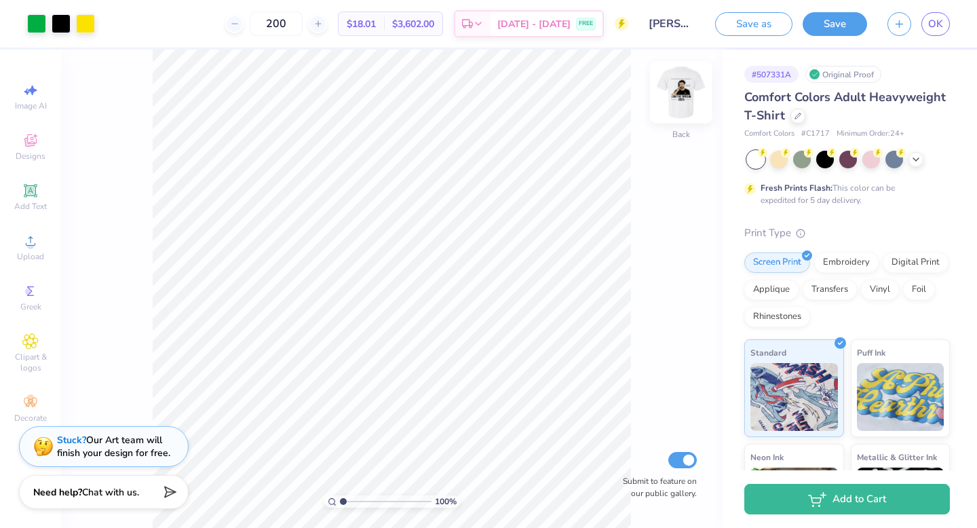
click at [683, 91] on img at bounding box center [681, 92] width 54 height 54
click at [685, 90] on img at bounding box center [681, 92] width 54 height 54
click at [680, 102] on img at bounding box center [681, 92] width 54 height 54
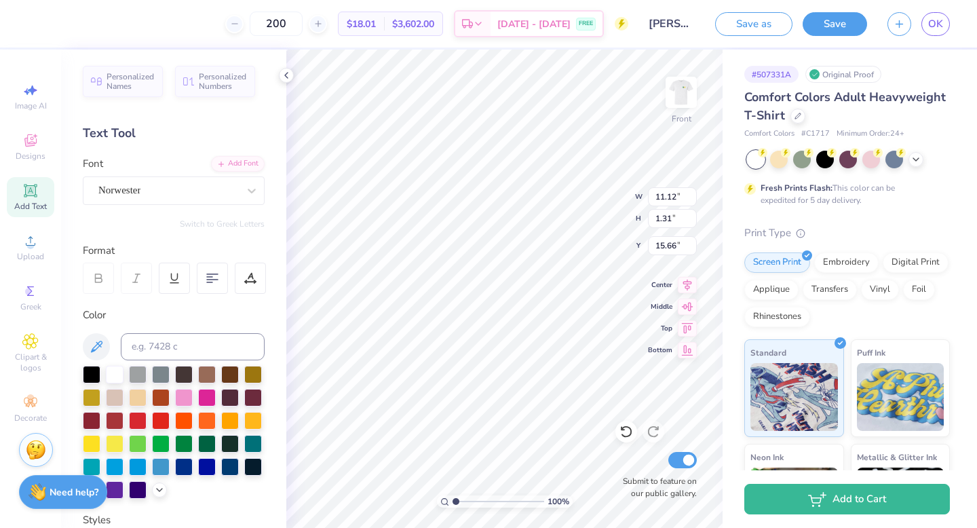
scroll to position [0, 4]
type textarea "JOIN THE PROGRAM"
type input "11.70"
type input "1.27"
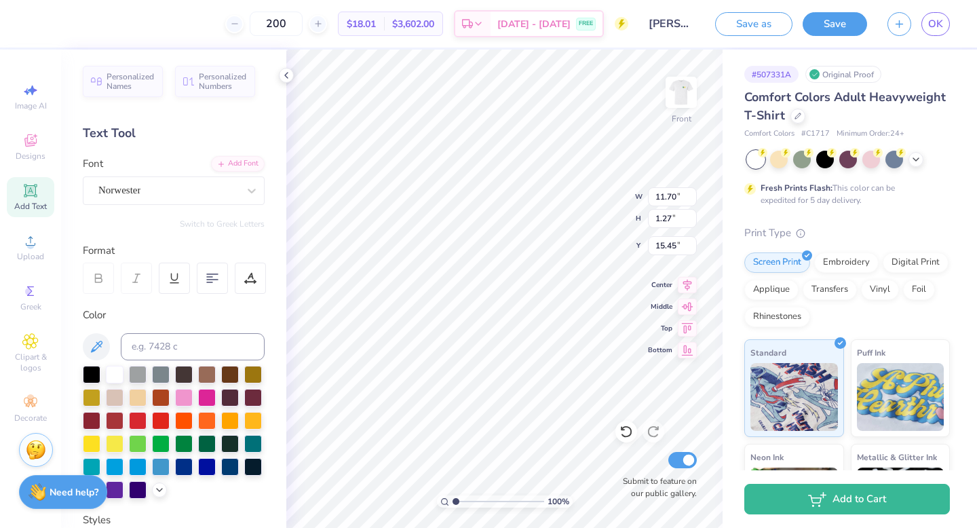
type input "11.33"
type input "1.23"
type input "15.80"
type input "12.36"
type input "10.54"
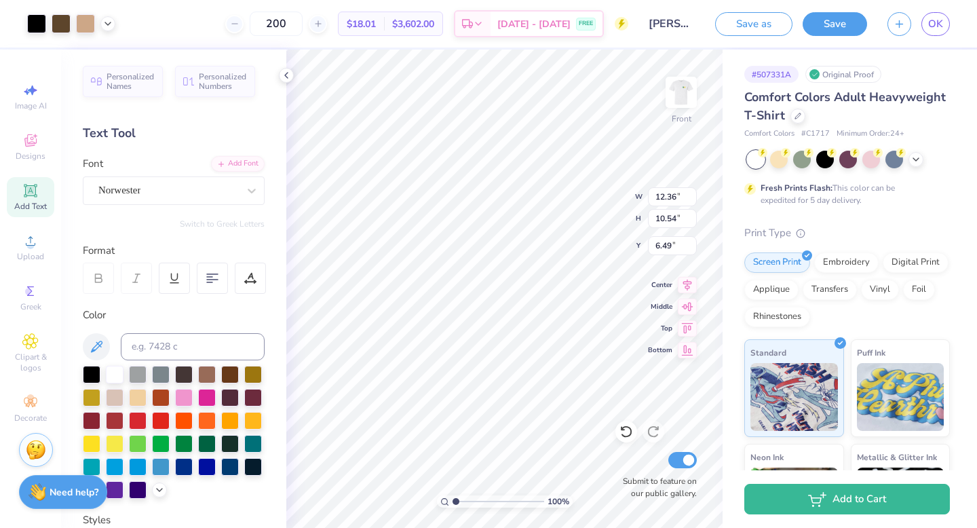
type input "7.17"
click at [22, 332] on div "Clipart & logos" at bounding box center [30, 353] width 47 height 51
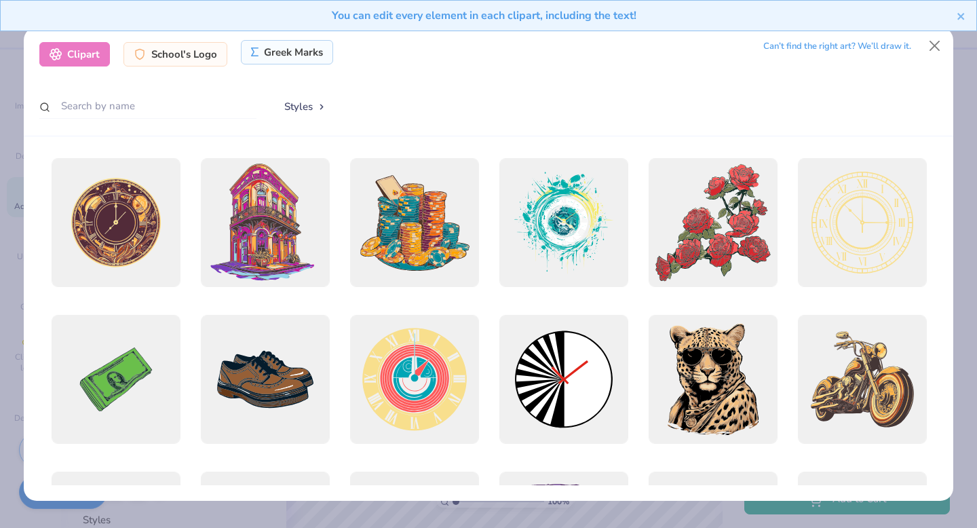
click at [262, 62] on div "Greek Marks" at bounding box center [287, 52] width 93 height 24
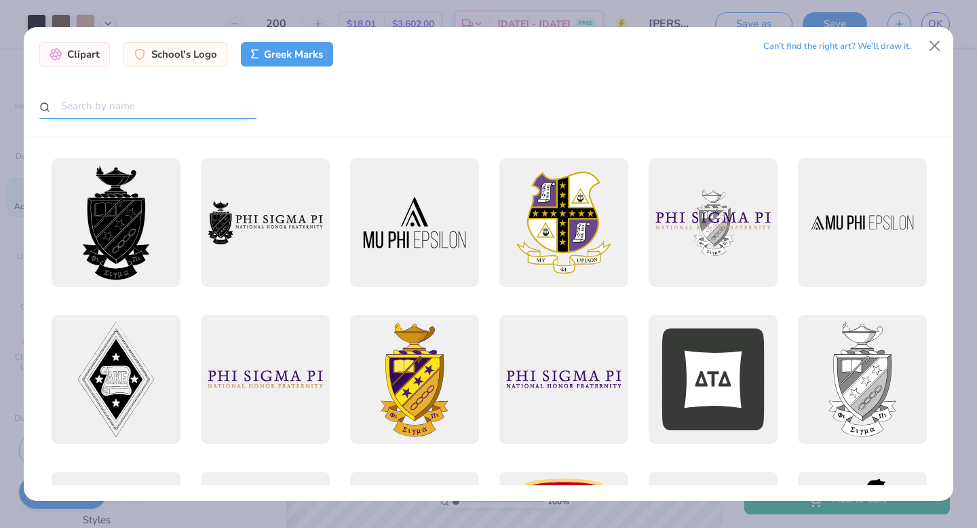
click at [206, 101] on input "text" at bounding box center [147, 106] width 217 height 25
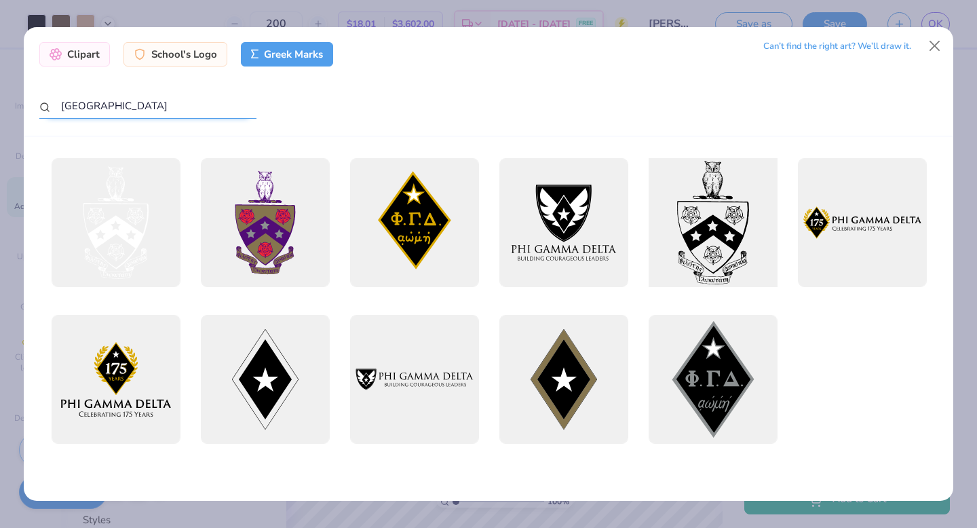
type input "FIJI"
click at [735, 238] on div at bounding box center [713, 223] width 142 height 142
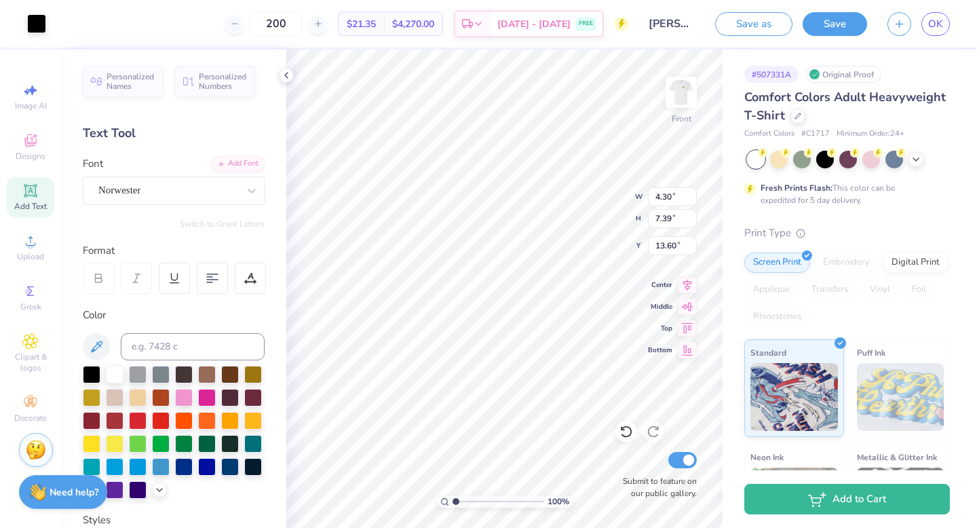
type input "4.30"
type input "7.39"
type input "18.16"
click at [29, 197] on icon at bounding box center [30, 191] width 16 height 16
type textarea "PHI GAMMA DELTA 2025"
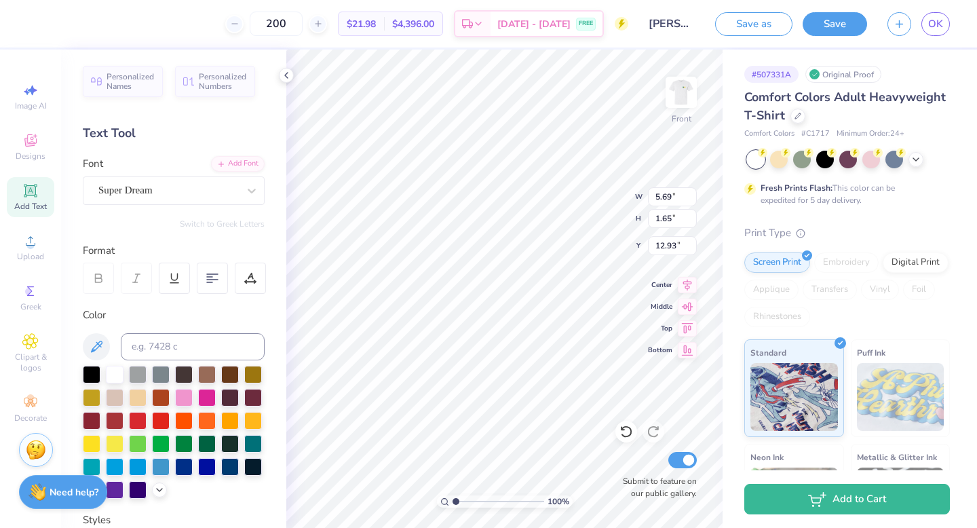
scroll to position [0, 6]
type input "14.53"
type input "0.95"
type input "13.27"
type input "9.73"
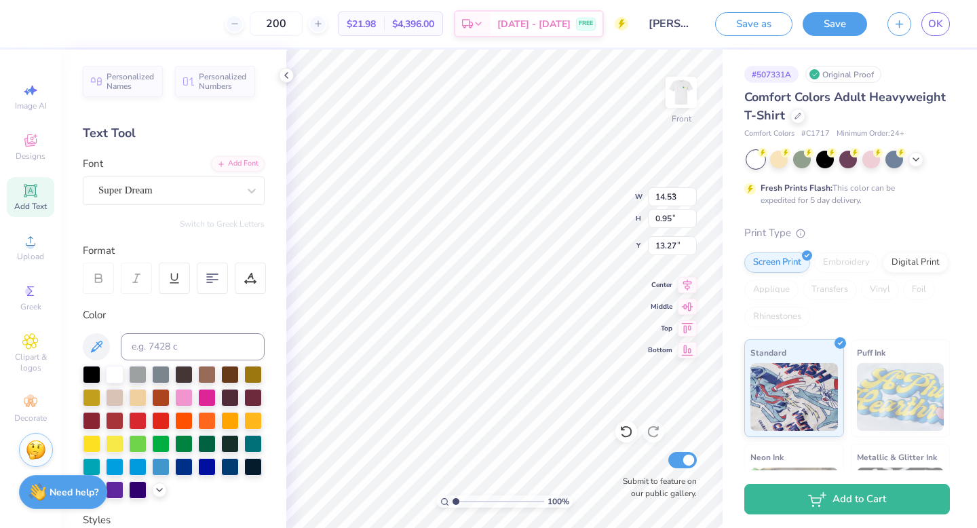
type input "0.64"
type input "6.05"
click at [209, 200] on div "Super Dream" at bounding box center [168, 190] width 142 height 21
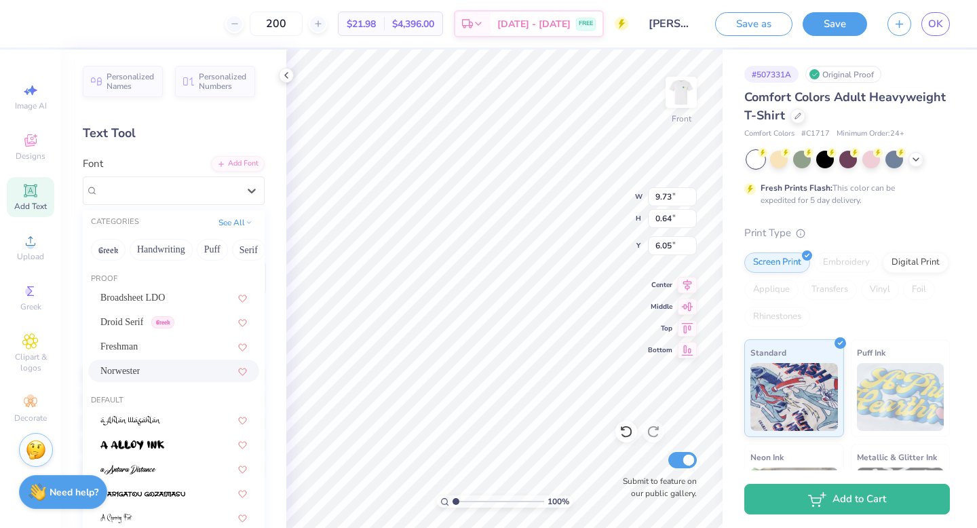
click at [147, 367] on div "Norwester" at bounding box center [173, 371] width 147 height 14
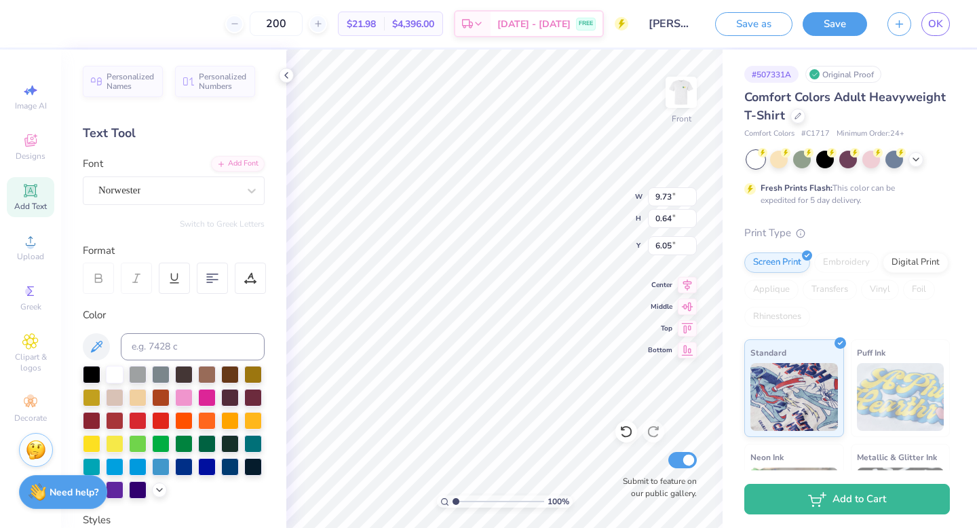
type input "8.35"
type input "0.72"
type input "6.00"
click at [100, 375] on div at bounding box center [92, 373] width 18 height 18
click at [168, 200] on div "Norwester" at bounding box center [168, 190] width 142 height 21
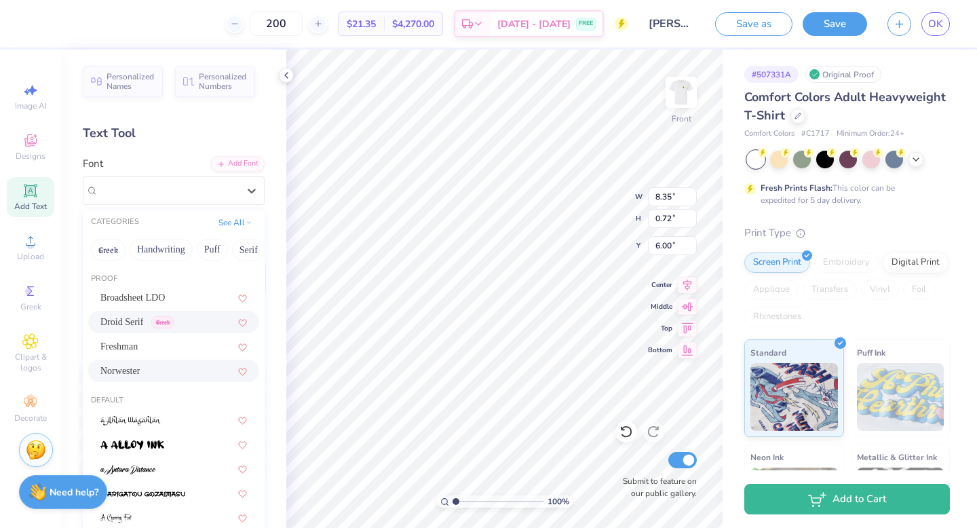
click at [183, 318] on div "Droid Serif Greek" at bounding box center [173, 322] width 147 height 14
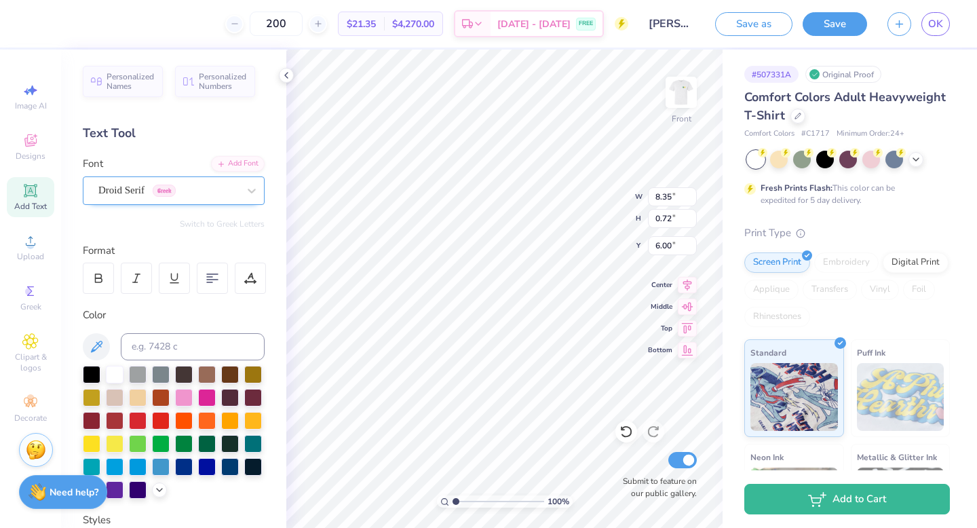
type input "10.72"
type input "0.67"
type input "6.03"
click at [197, 185] on div "Droid Serif Greek" at bounding box center [168, 190] width 142 height 21
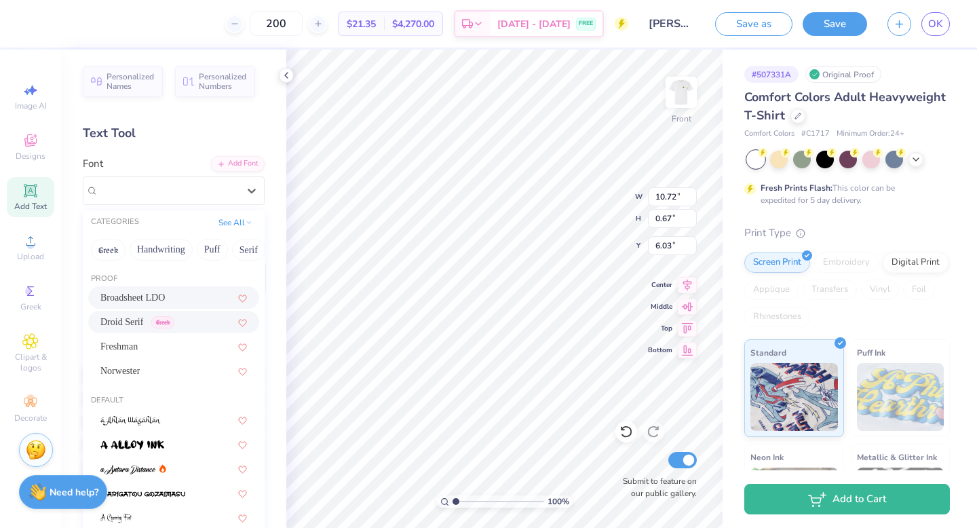
click at [178, 298] on div "Broadsheet LDO" at bounding box center [173, 297] width 147 height 14
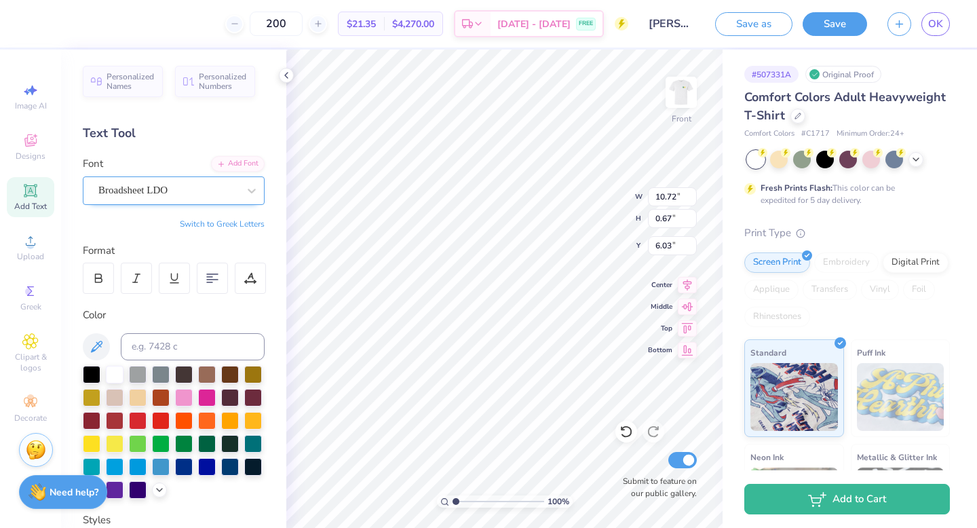
type input "11.06"
type input "0.62"
type input "6.05"
click at [187, 197] on div "Broadsheet LDO" at bounding box center [168, 190] width 142 height 21
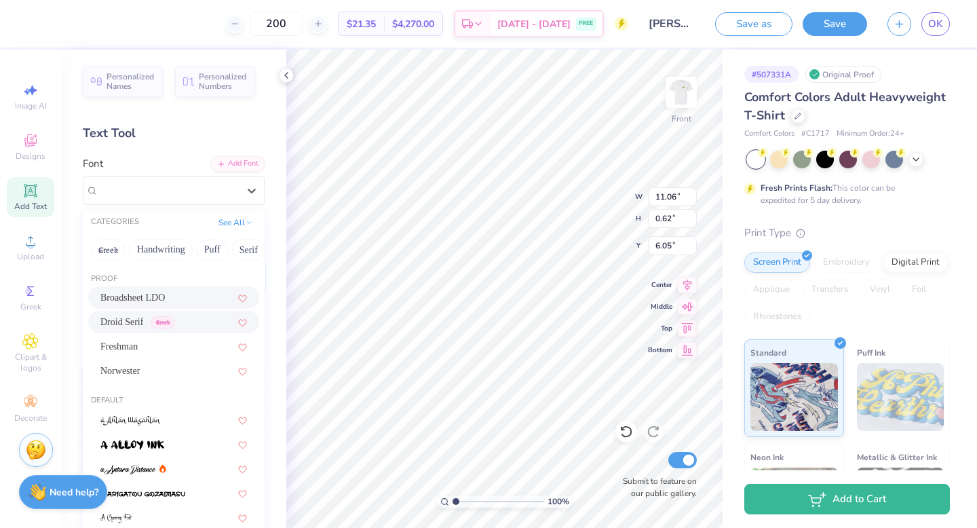
click at [155, 322] on div "Droid Serif Greek" at bounding box center [137, 322] width 74 height 14
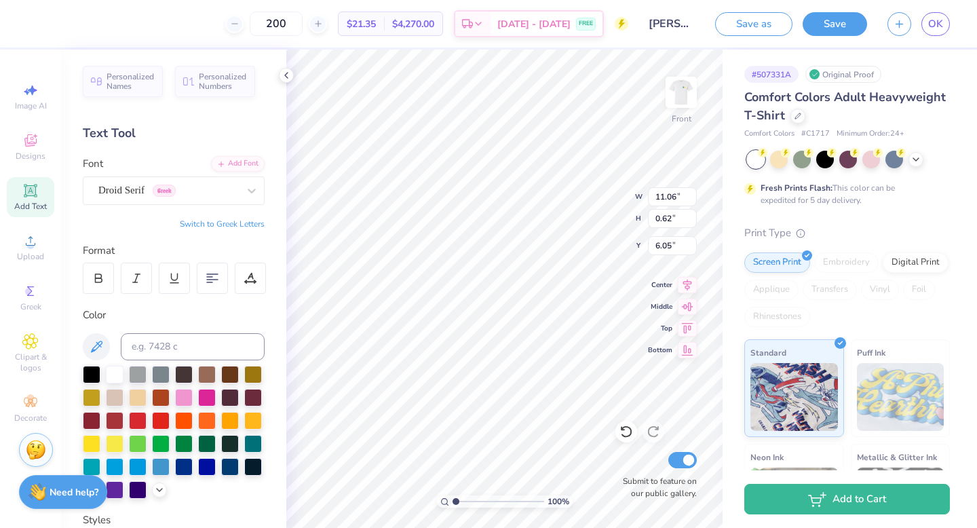
type input "10.72"
type input "0.67"
type input "6.03"
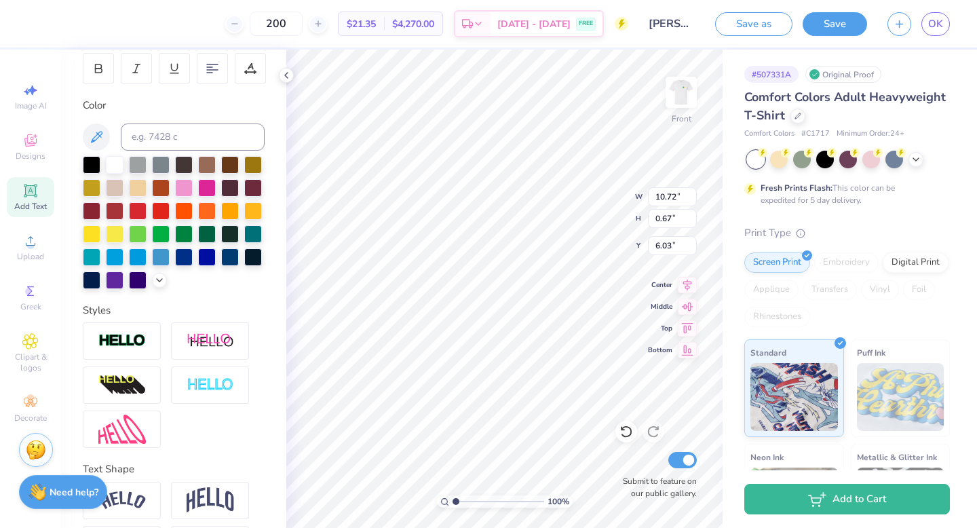
scroll to position [261, 0]
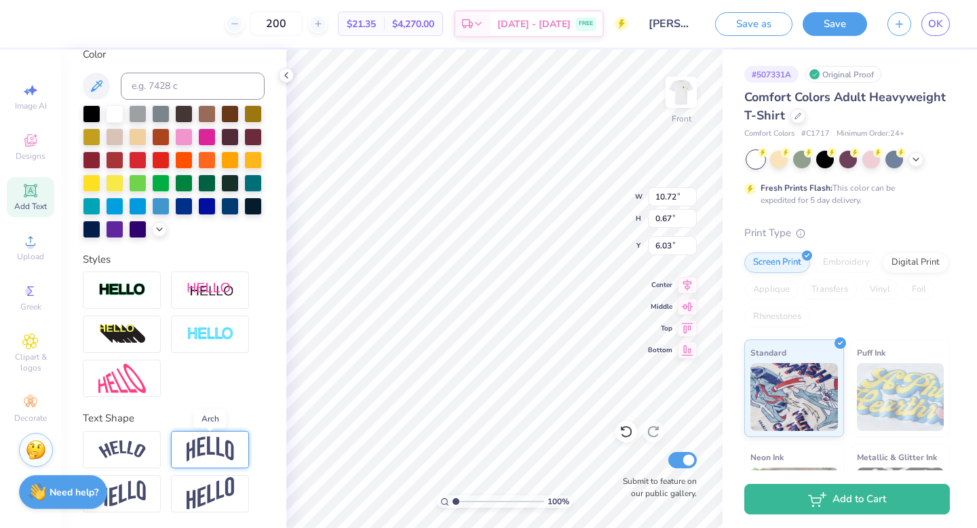
click at [187, 439] on img at bounding box center [210, 449] width 47 height 26
type input "2.86"
type input "4.93"
click at [120, 446] on img at bounding box center [121, 449] width 47 height 18
type input "11.62"
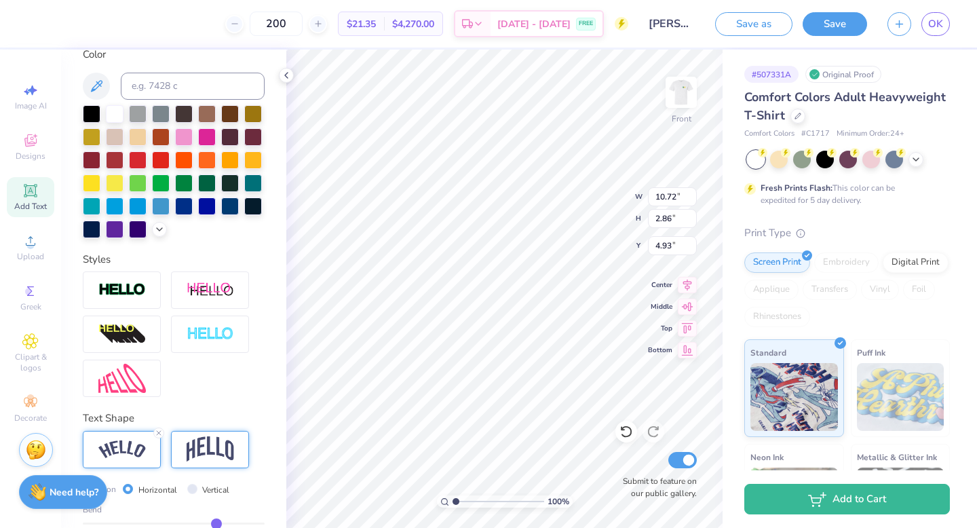
type input "2.22"
type input "5.26"
click at [195, 446] on img at bounding box center [210, 449] width 47 height 26
type input "10.72"
type input "2.86"
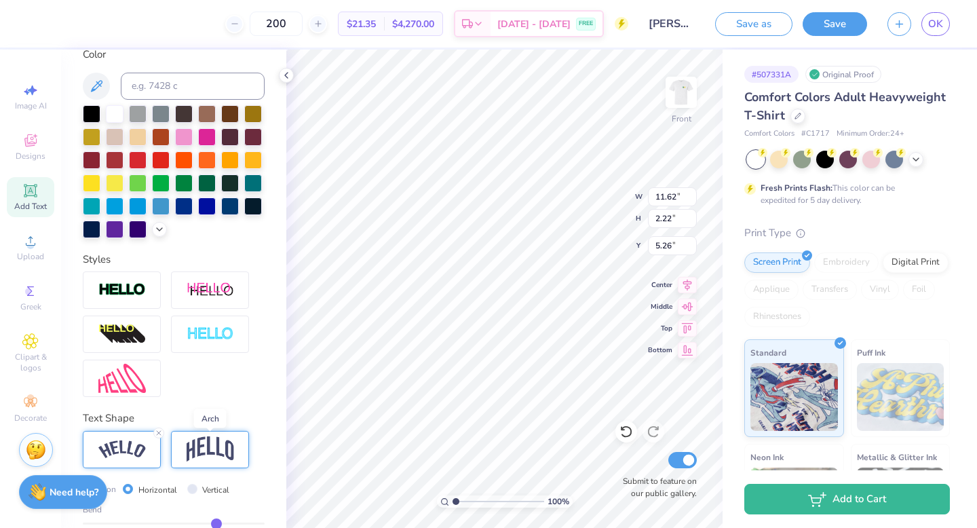
type input "4.93"
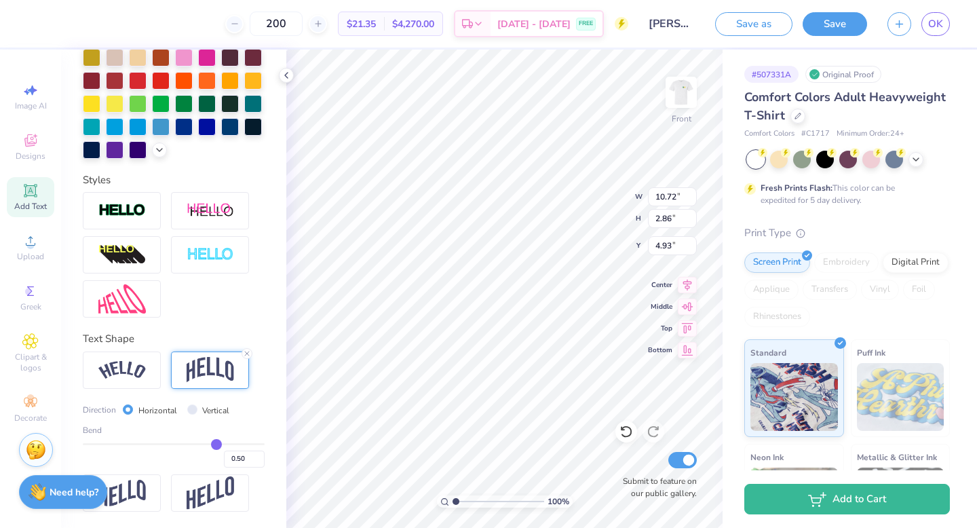
click at [188, 441] on div "Bend 0.50" at bounding box center [174, 445] width 182 height 43
type input "0.25"
type input "0.24"
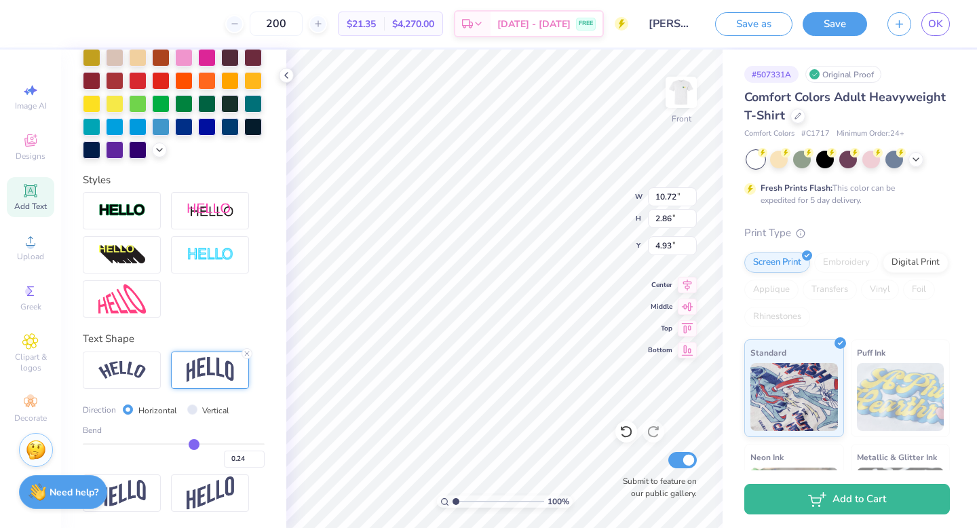
type input "0.23"
type input "0.22"
type input "0.21"
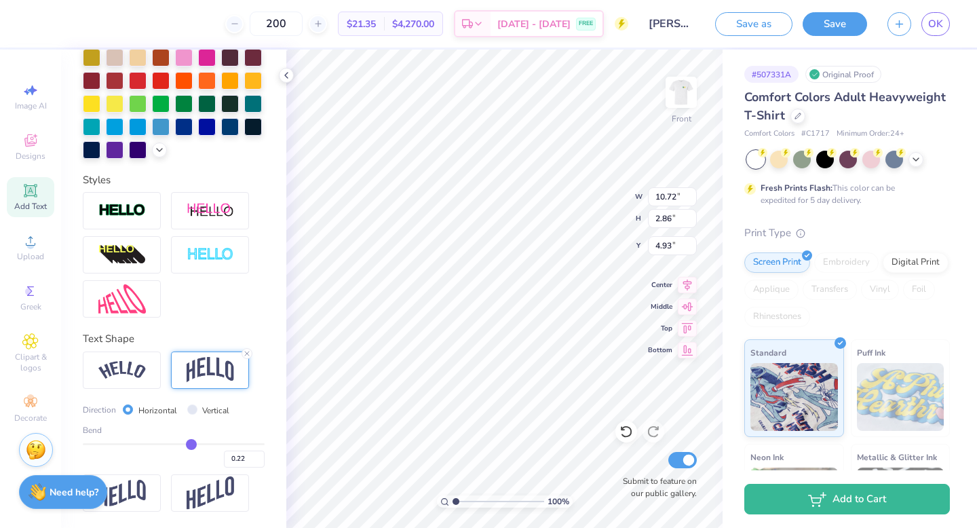
type input "0.21"
click at [191, 443] on input "range" at bounding box center [174, 444] width 182 height 2
type input "1.54"
type input "5.60"
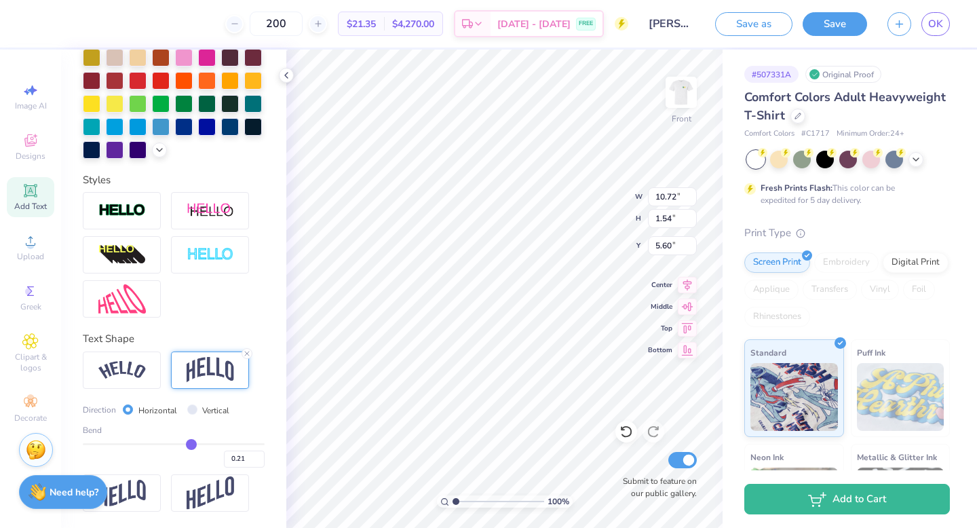
type input "0.22"
type input "0.23"
type input "0.24"
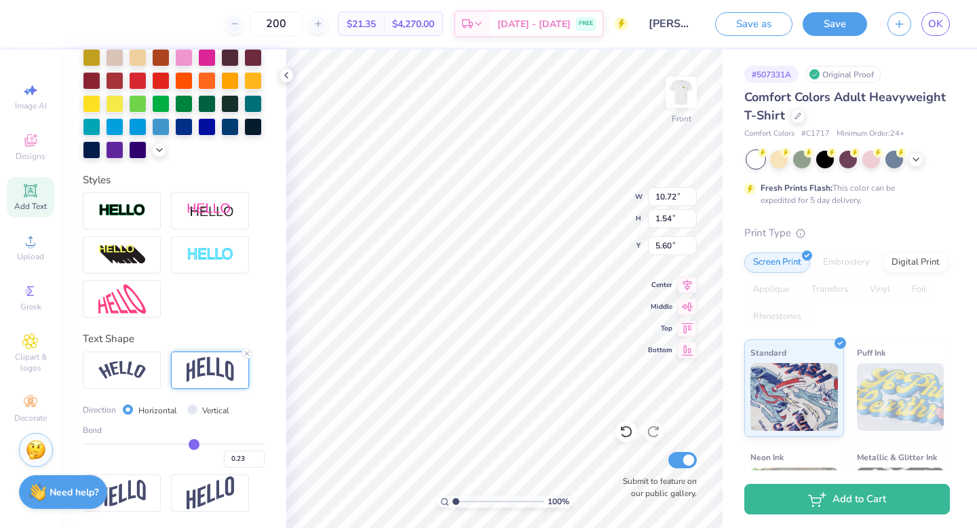
type input "0.24"
type input "0.25"
type input "0.26"
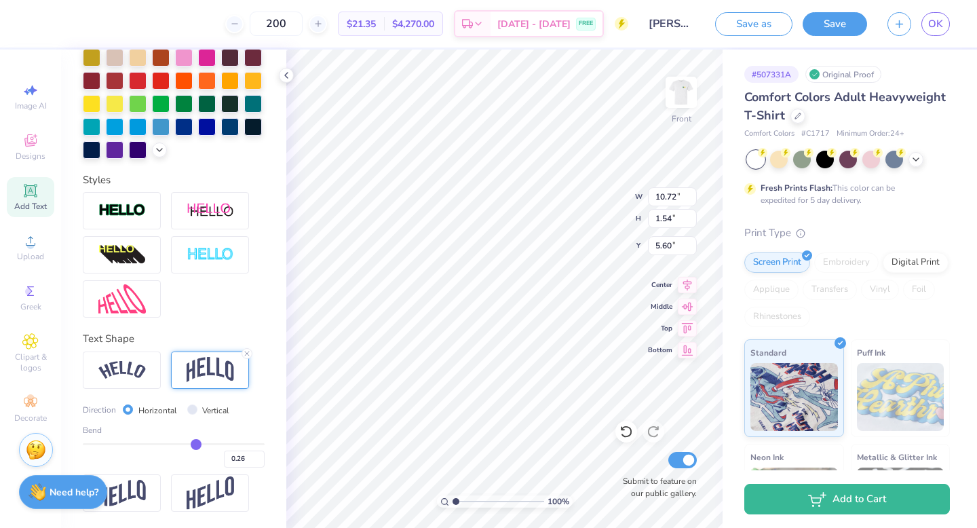
type input "0.27"
type input "0.28"
type input "0.29"
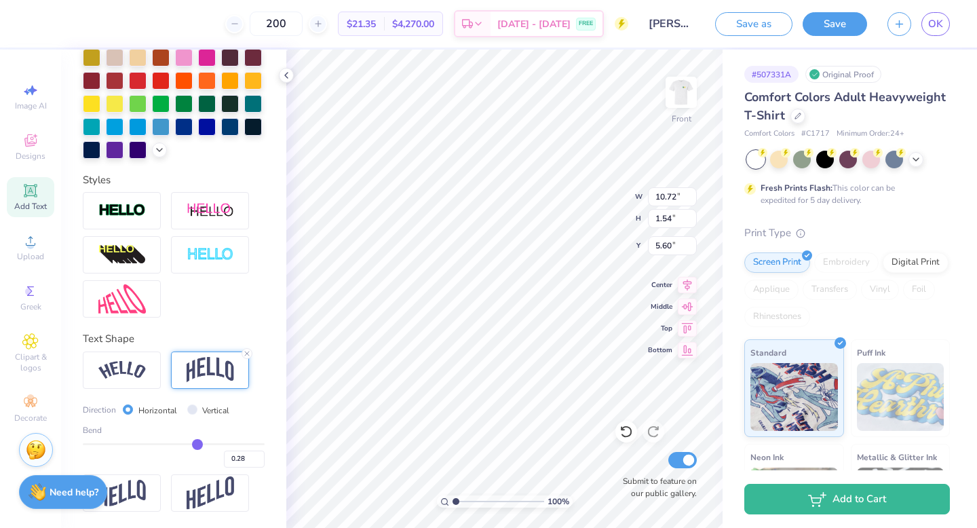
type input "0.29"
type input "0.3"
type input "0.30"
drag, startPoint x: 191, startPoint y: 442, endPoint x: 199, endPoint y: 443, distance: 7.5
type input "0.3"
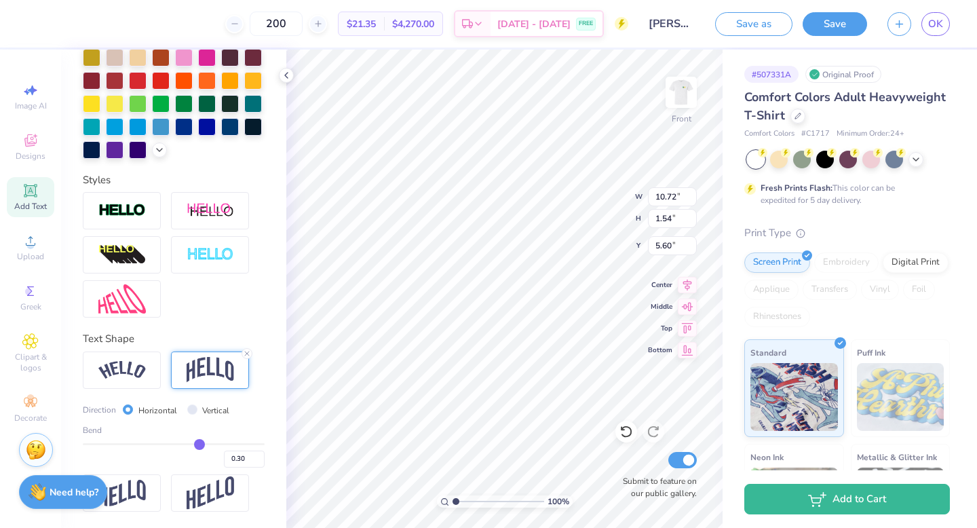
click at [199, 443] on input "range" at bounding box center [174, 444] width 182 height 2
type input "1.93"
type input "5.40"
type input "5.91"
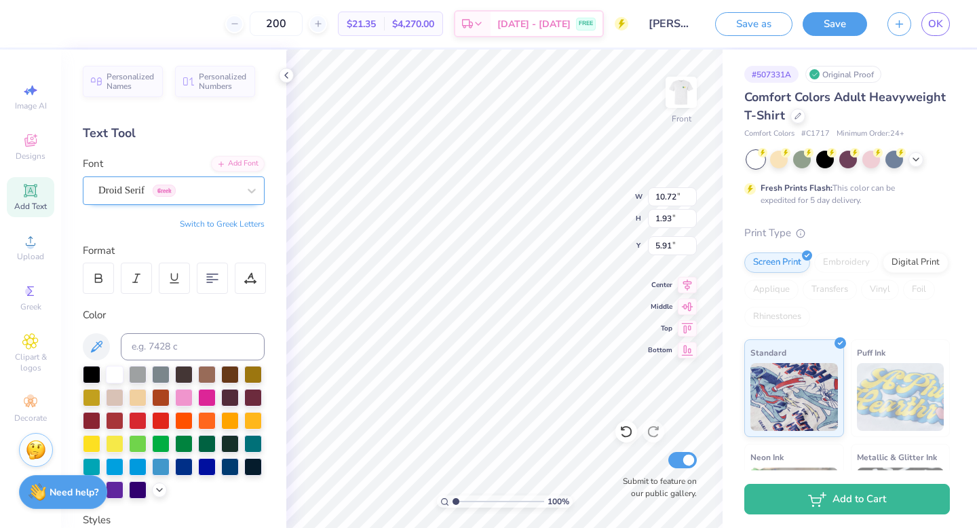
click at [159, 195] on div "Droid Serif Greek" at bounding box center [168, 190] width 142 height 21
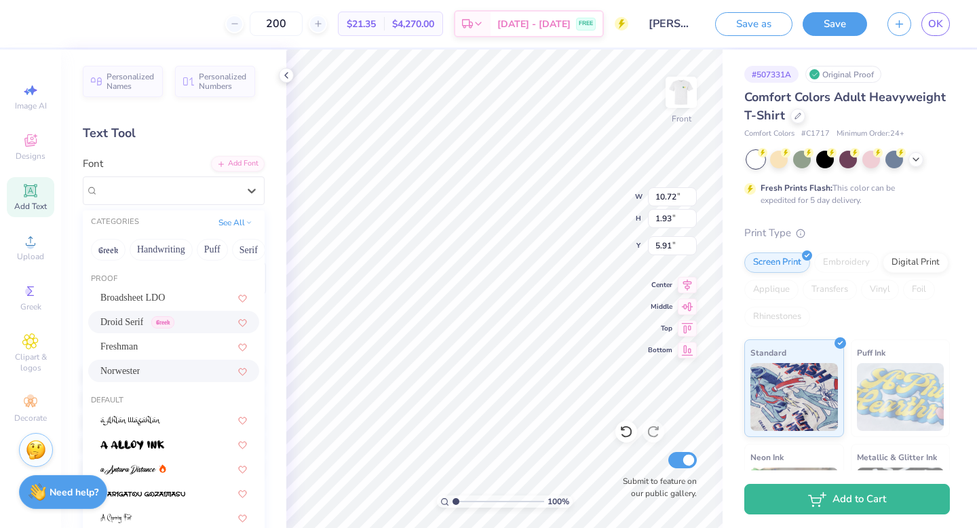
click at [149, 363] on div "Norwester" at bounding box center [173, 371] width 171 height 22
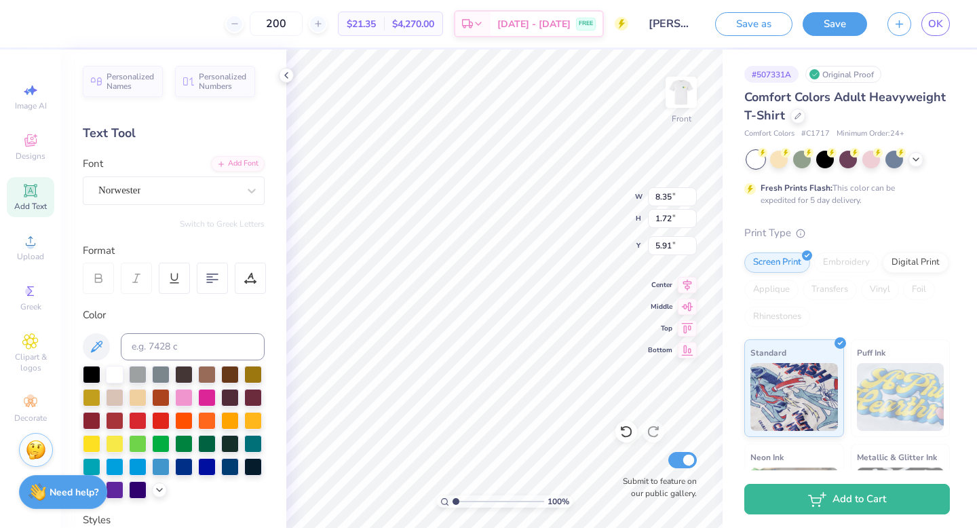
type input "8.35"
type input "1.72"
type input "6.02"
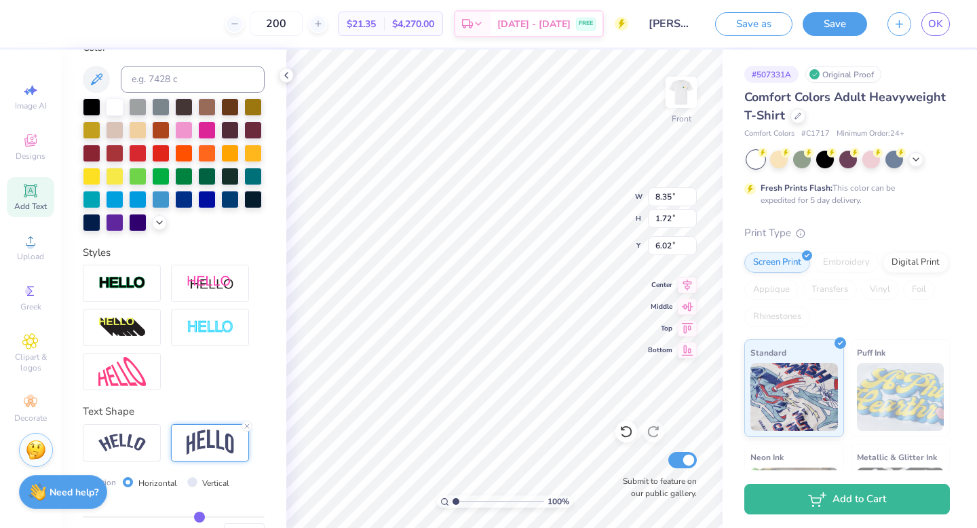
scroll to position [340, 0]
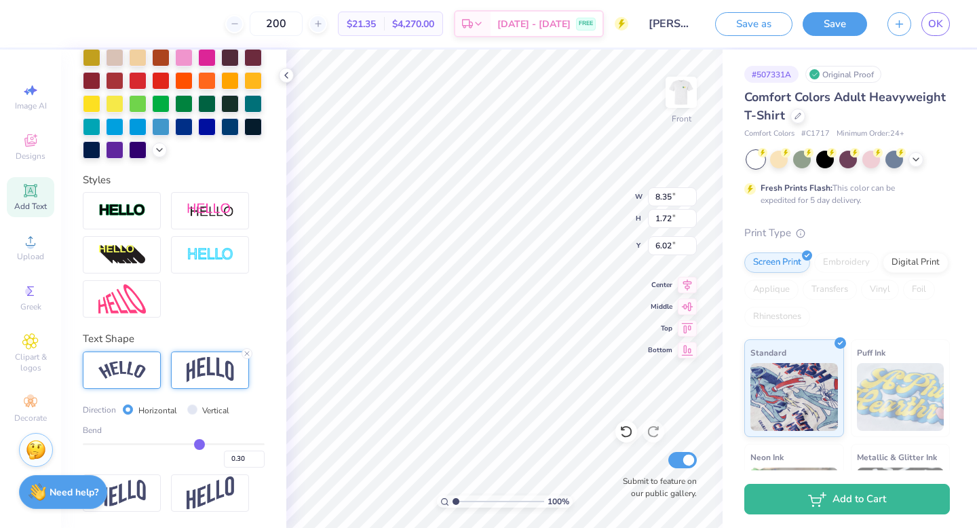
click at [126, 366] on img at bounding box center [121, 370] width 47 height 18
type input "8.99"
type input "1.18"
type input "6.29"
type input "0.31"
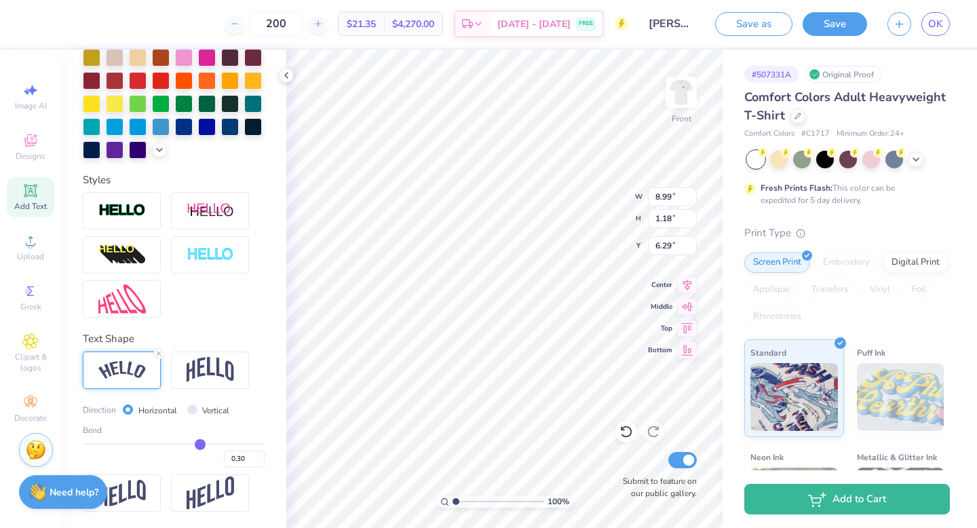
type input "0.31"
type input "0.32"
type input "0.34"
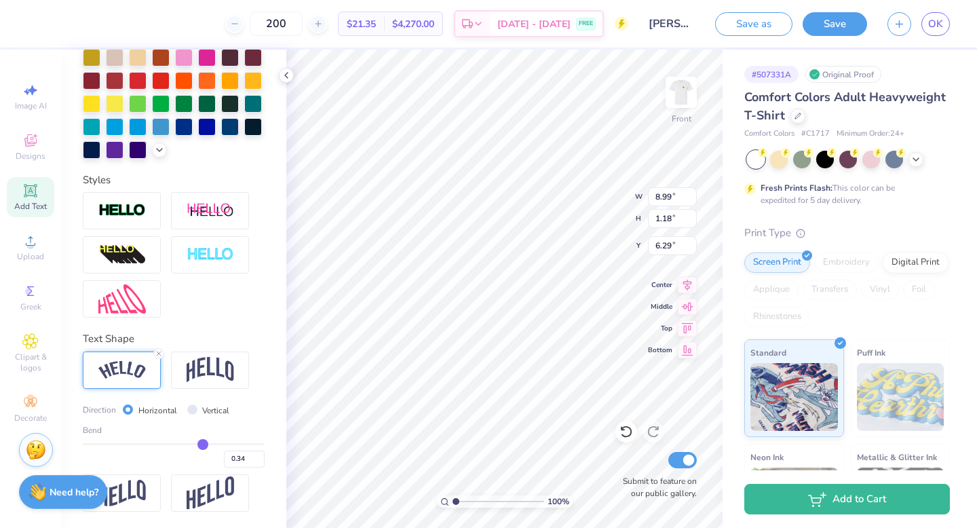
type input "0.36"
type input "0.39"
type input "0.41"
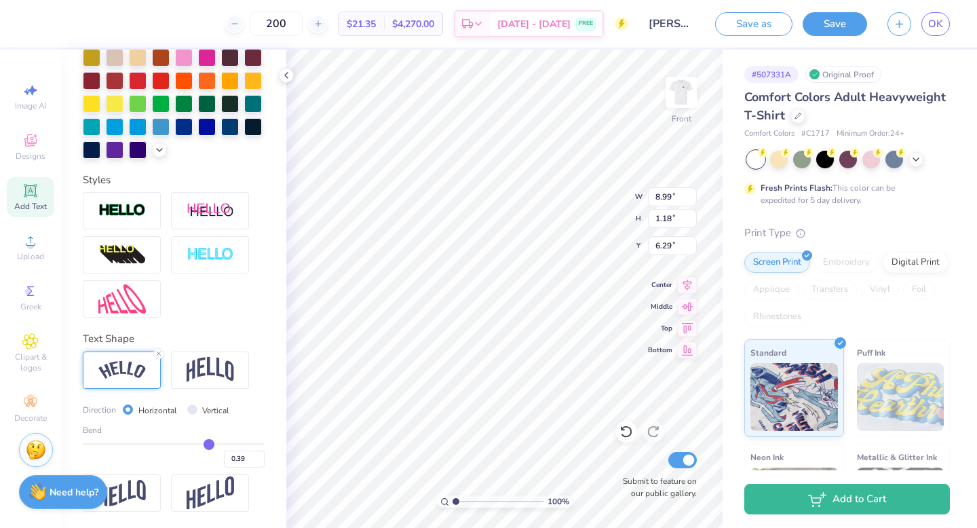
type input "0.41"
type input "0.43"
type input "0.44"
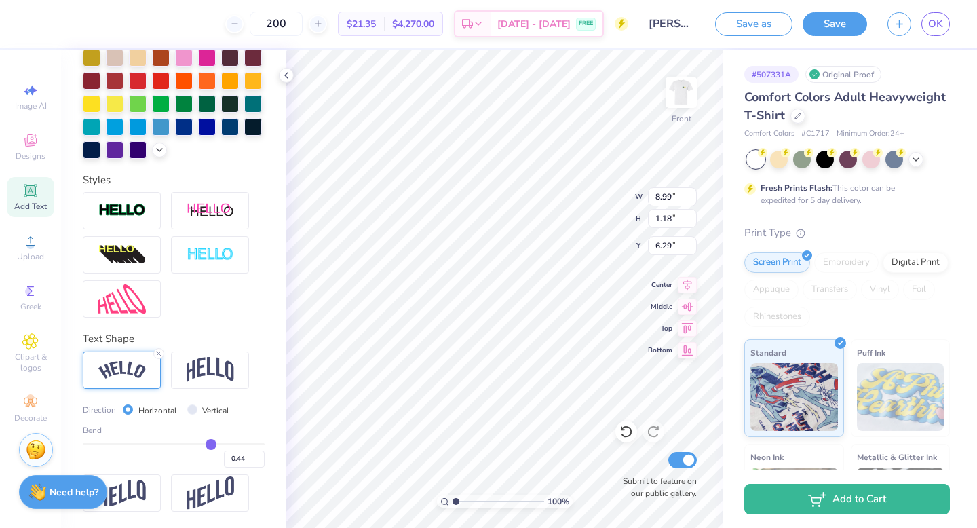
type input "0.45"
type input "0.46"
type input "0.47"
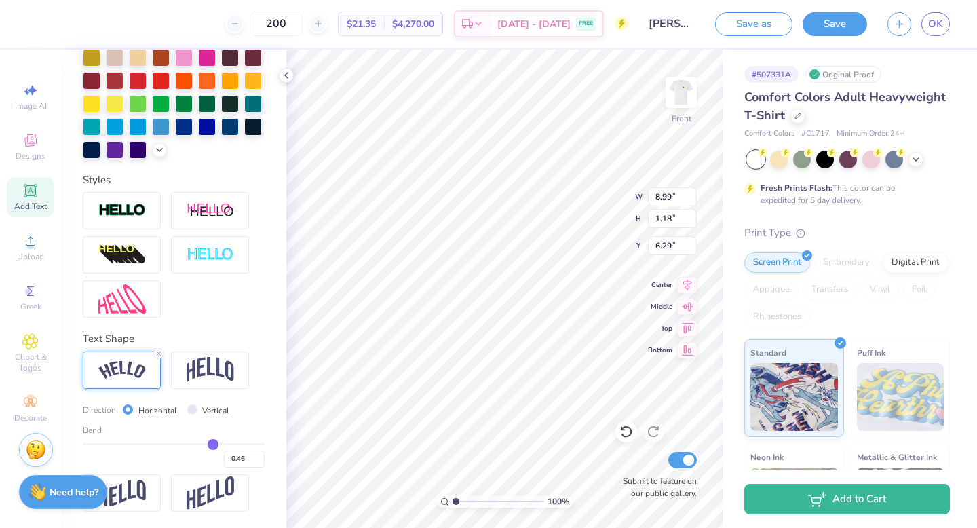
type input "0.47"
drag, startPoint x: 199, startPoint y: 445, endPoint x: 214, endPoint y: 445, distance: 14.2
type input "0.47"
click at [214, 445] on input "range" at bounding box center [174, 444] width 182 height 2
type input "9.30"
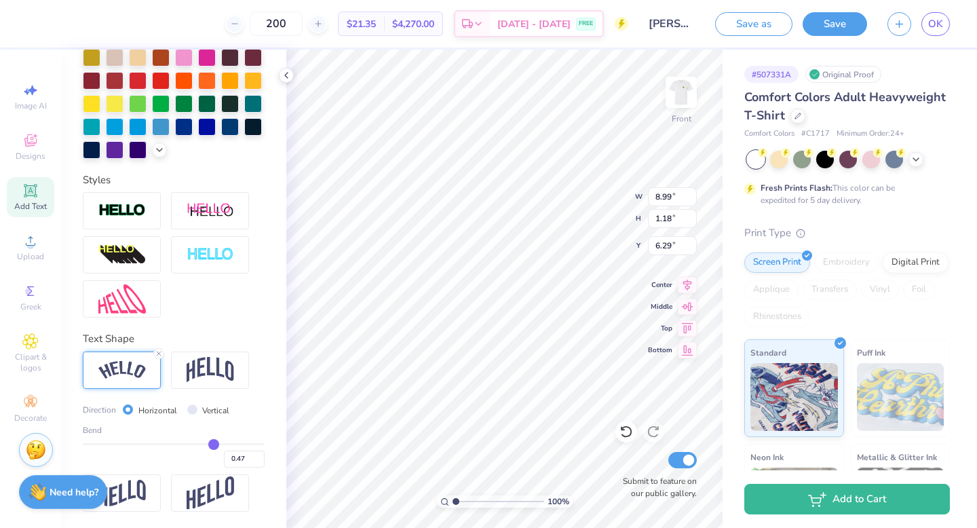
type input "1.81"
type input "5.97"
type input "0.53"
type input "0.54"
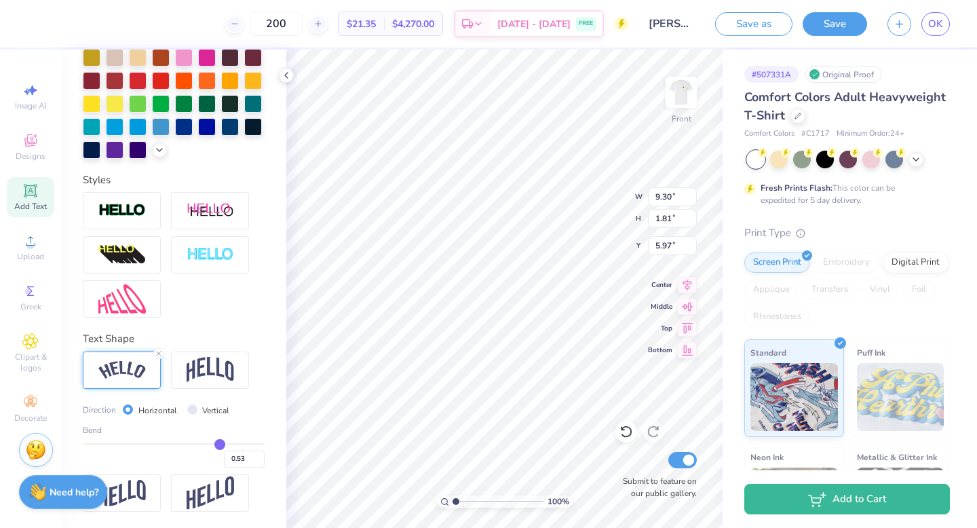
type input "0.54"
type input "0.55"
type input "0.56"
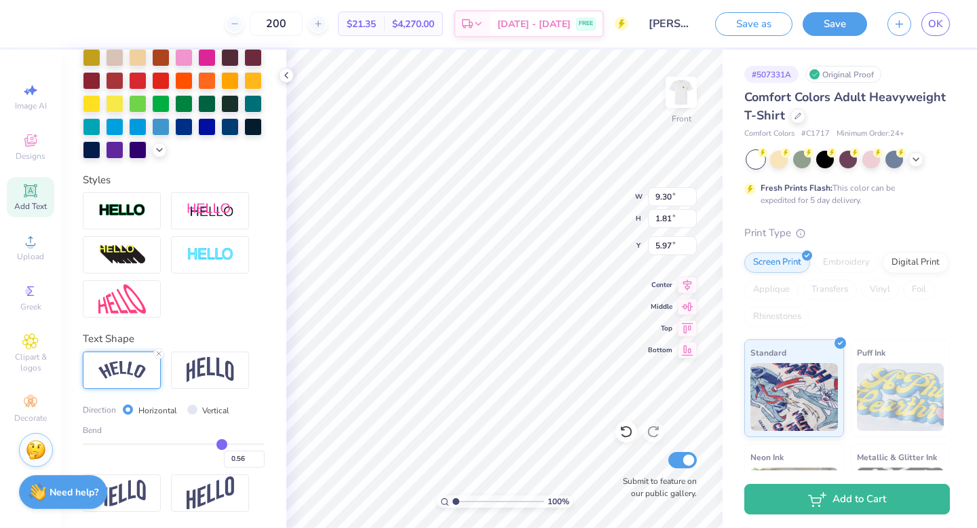
type input "0.58"
type input "0.59"
type input "0.6"
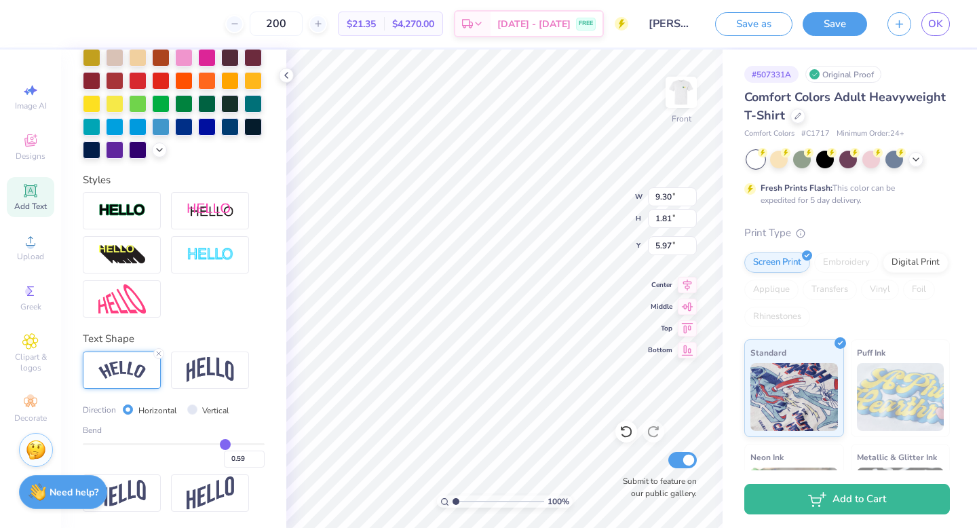
type input "0.60"
type input "0.6"
click at [225, 443] on input "range" at bounding box center [174, 444] width 182 height 2
type input "9.50"
type input "2.44"
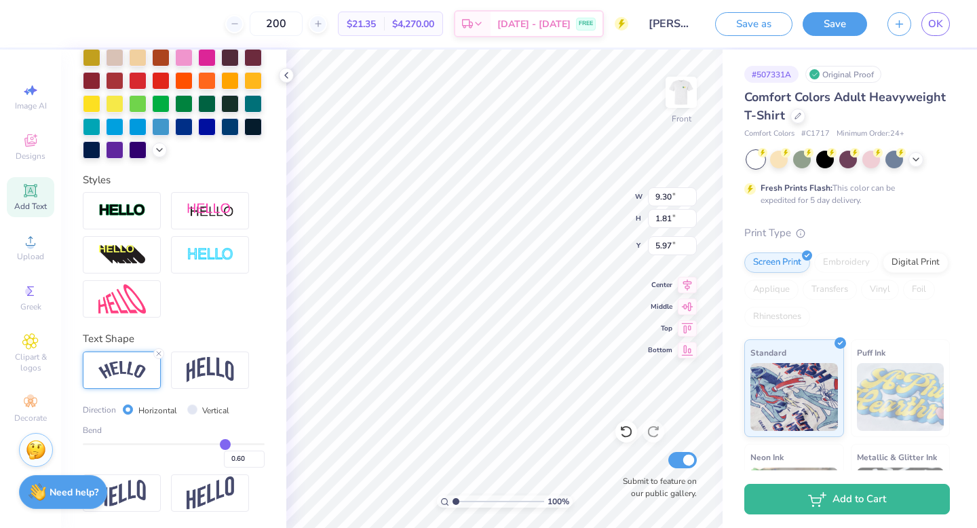
type input "5.66"
click at [234, 440] on div "Bend 0.60" at bounding box center [174, 445] width 182 height 43
type input "0.71"
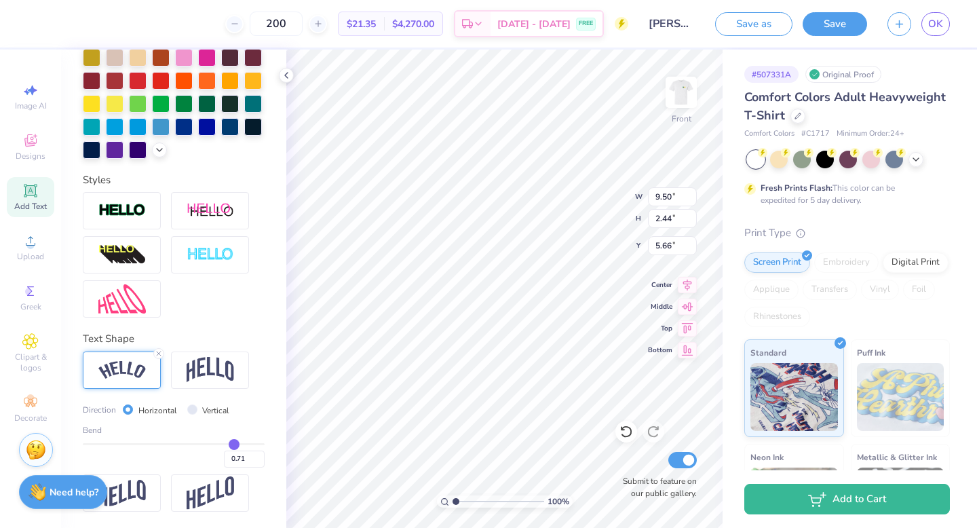
type input "0.70"
type input "9.63"
type input "3.06"
type input "5.35"
type input "0.71"
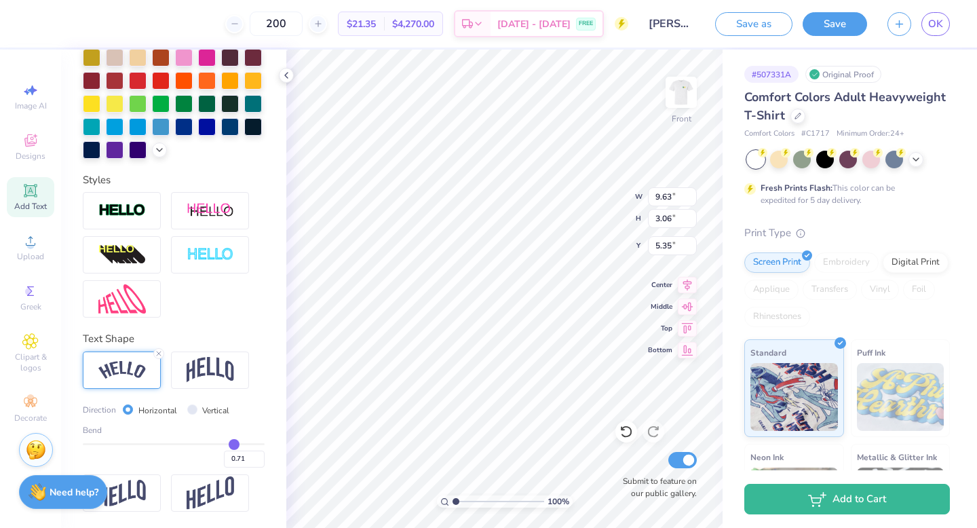
type input "0.7"
type input "0.70"
type input "0.7"
click at [233, 443] on input "range" at bounding box center [174, 444] width 182 height 2
type input "9.62"
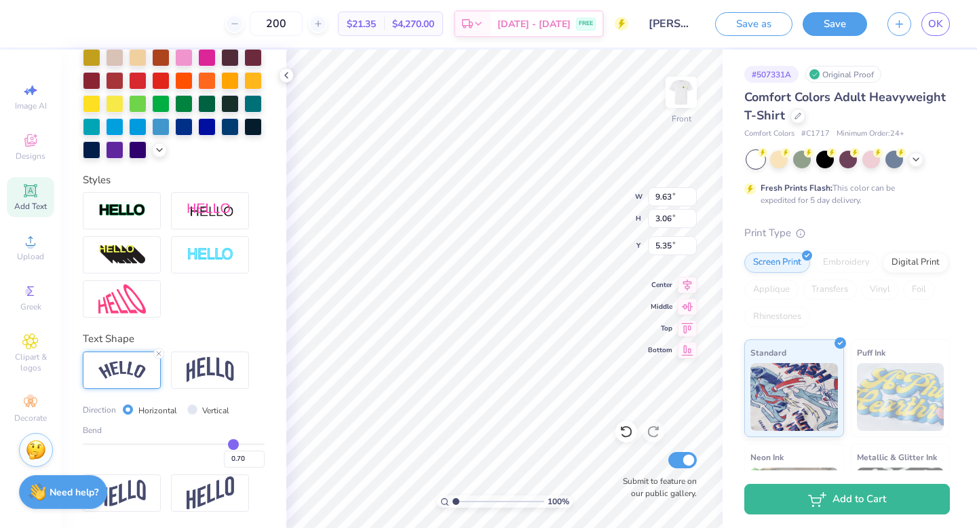
type input "3.00"
type input "5.38"
click at [602, 183] on div "100 % Front W 9.62 9.63 " H 3.00 3.06 " Y 5.38 5.35 " Center Middle Top Bottom …" at bounding box center [504, 289] width 436 height 478
type input "5.67"
type input "0.58"
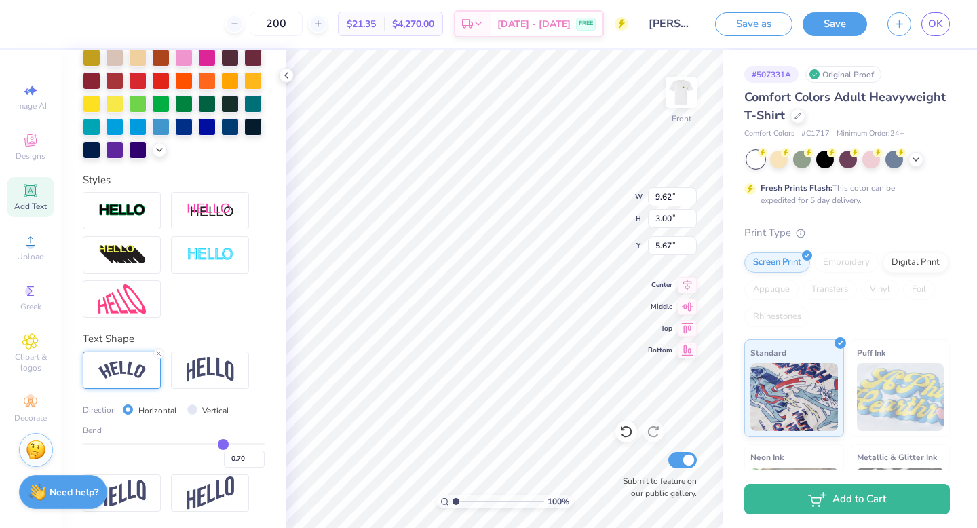
type input "0.58"
type input "0.62"
type input "9.47"
type input "2.33"
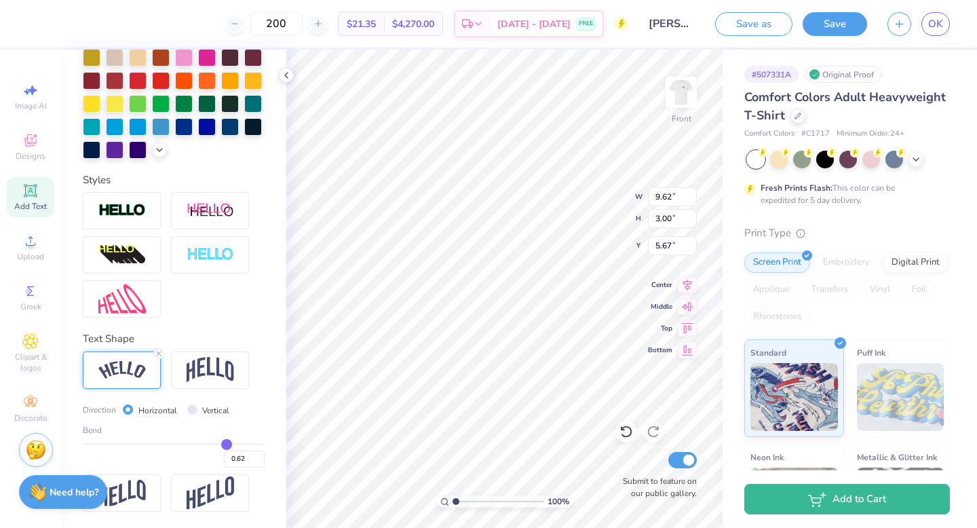
type input "6.01"
type input "0.63"
type input "0.64"
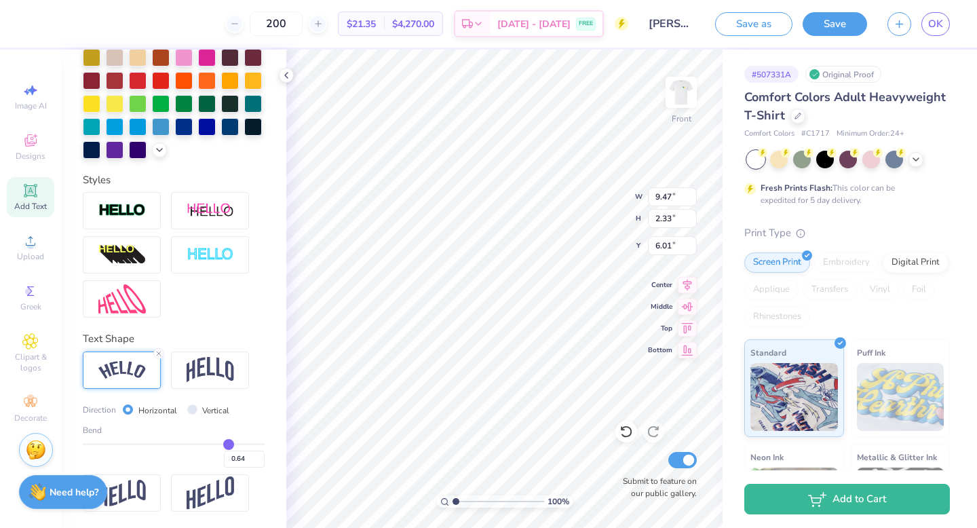
type input "9.55"
type input "2.66"
type input "5.85"
type input "0.65"
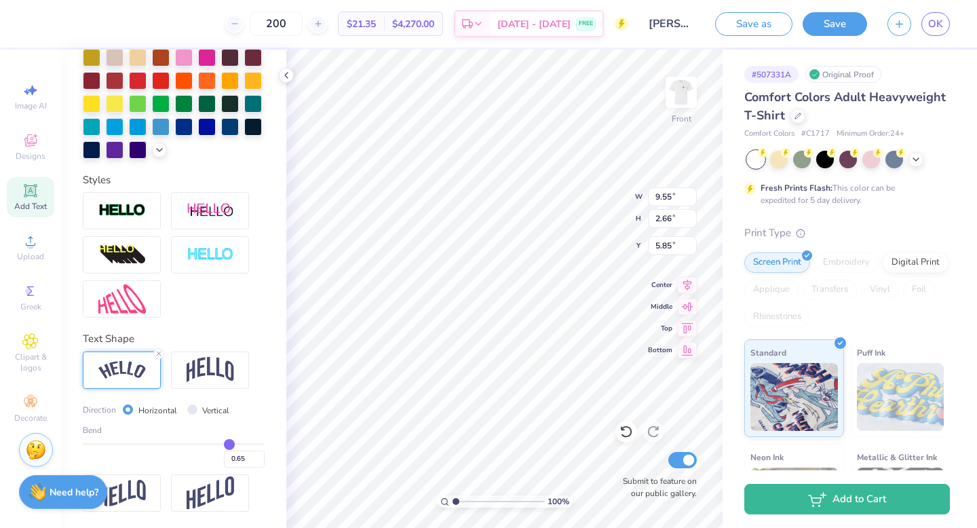
type input "0.65"
click at [229, 444] on input "range" at bounding box center [174, 444] width 182 height 2
type input "11.73"
type input "8.90"
type input "7.17"
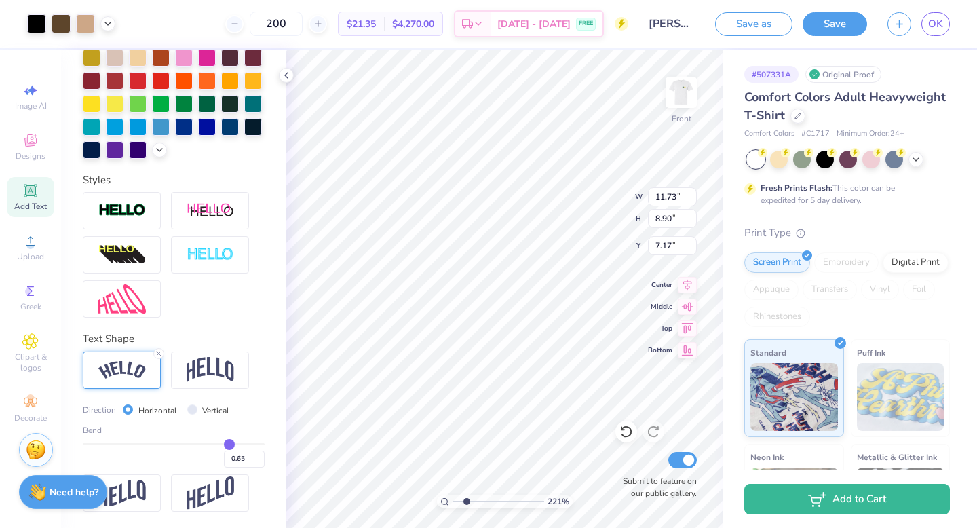
drag, startPoint x: 457, startPoint y: 502, endPoint x: 466, endPoint y: 502, distance: 9.5
type input "2.21"
click at [466, 502] on input "range" at bounding box center [499, 501] width 92 height 12
type input "11.80"
type input "1.29"
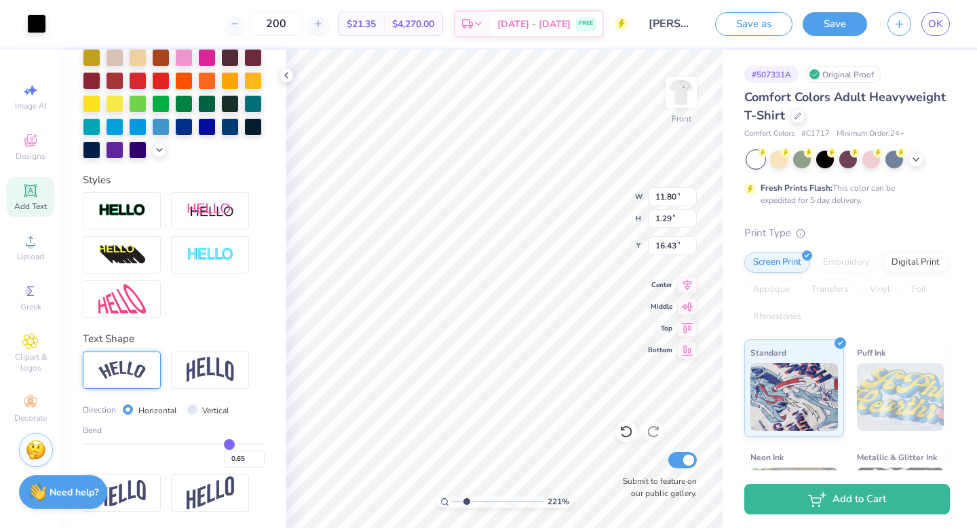
scroll to position [261, 0]
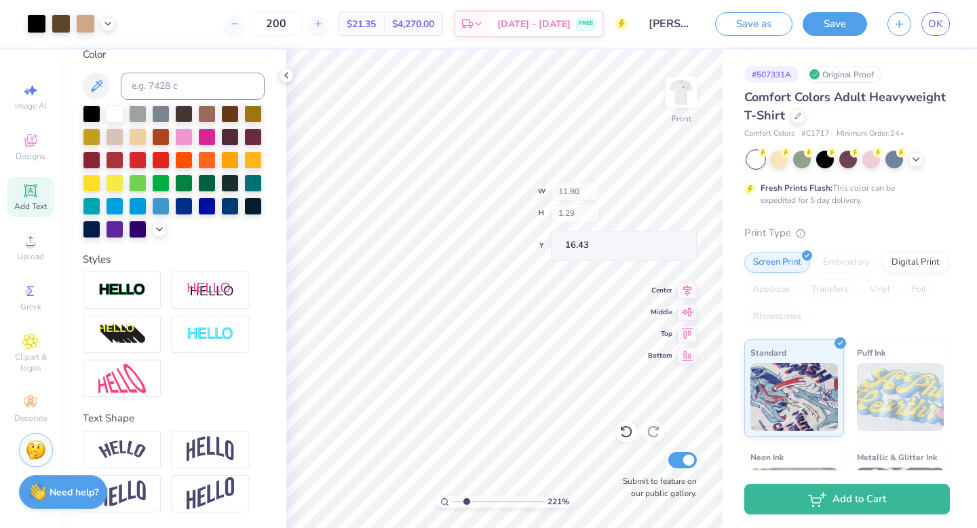
type input "16.39"
drag, startPoint x: 465, startPoint y: 503, endPoint x: 446, endPoint y: 502, distance: 19.0
type input "1"
click at [453, 502] on input "range" at bounding box center [499, 501] width 92 height 12
click at [675, 90] on img at bounding box center [681, 92] width 54 height 54
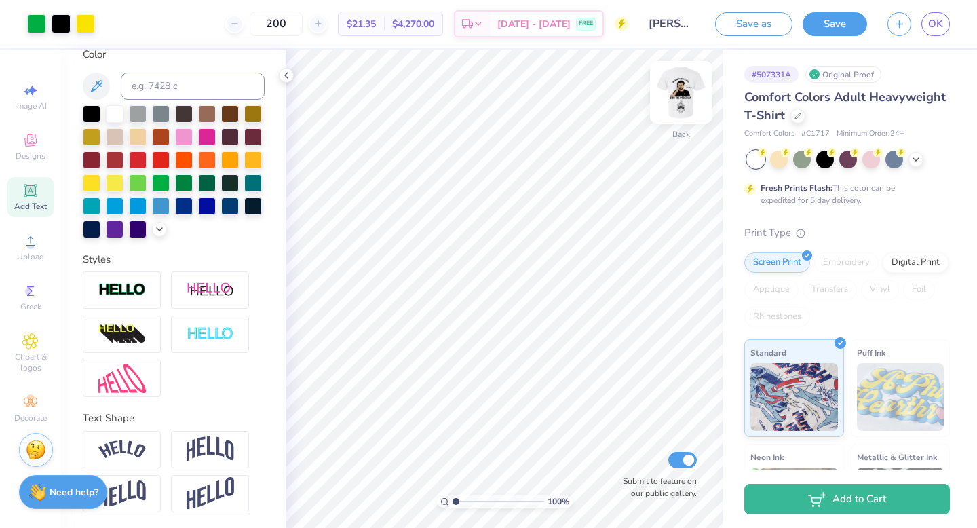
click at [687, 96] on img at bounding box center [681, 92] width 54 height 54
click at [687, 96] on img at bounding box center [681, 92] width 27 height 27
click at [693, 102] on img at bounding box center [681, 92] width 54 height 54
click at [687, 101] on img at bounding box center [681, 92] width 27 height 27
click at [688, 83] on img at bounding box center [681, 92] width 54 height 54
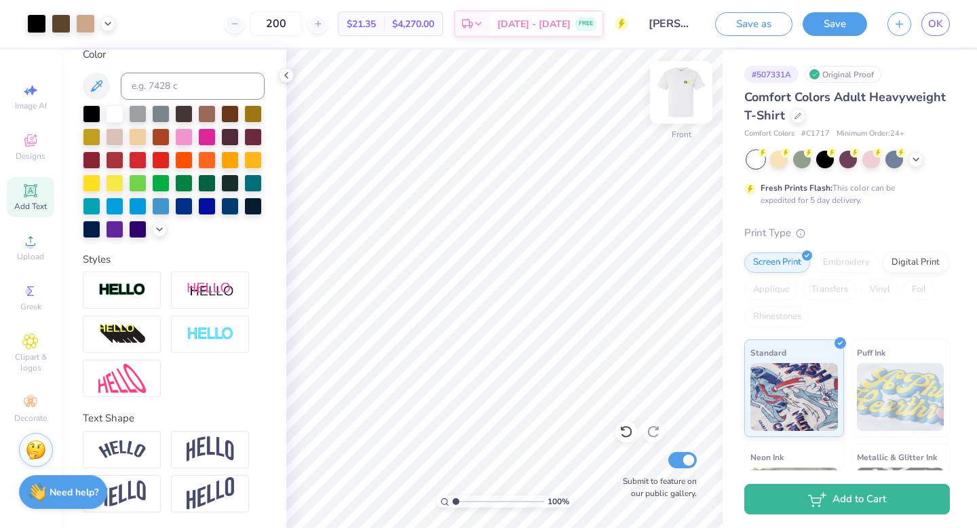
click at [680, 96] on img at bounding box center [681, 92] width 54 height 54
click at [691, 87] on img at bounding box center [681, 92] width 54 height 54
type input "0.50"
type input "2.74"
type input "1.06"
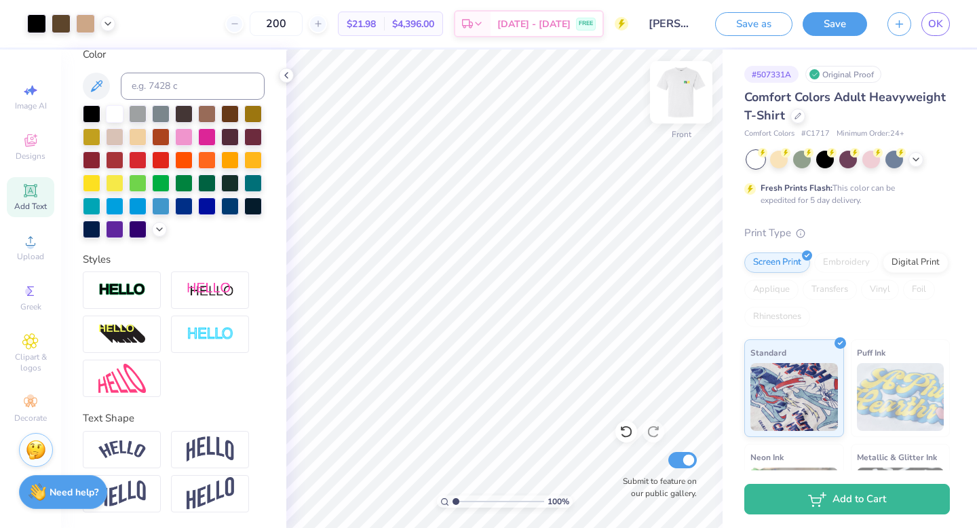
click at [679, 93] on img at bounding box center [681, 92] width 54 height 54
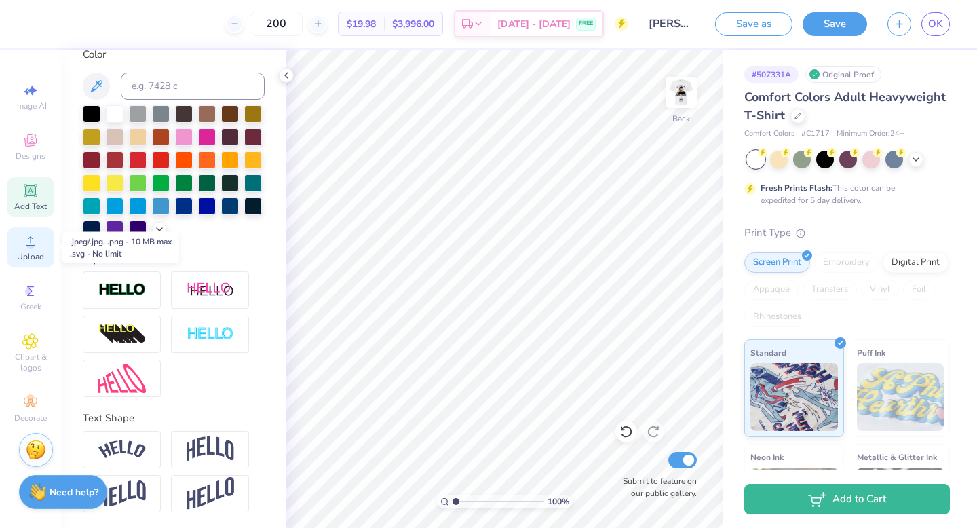
click at [33, 240] on icon at bounding box center [30, 241] width 16 height 16
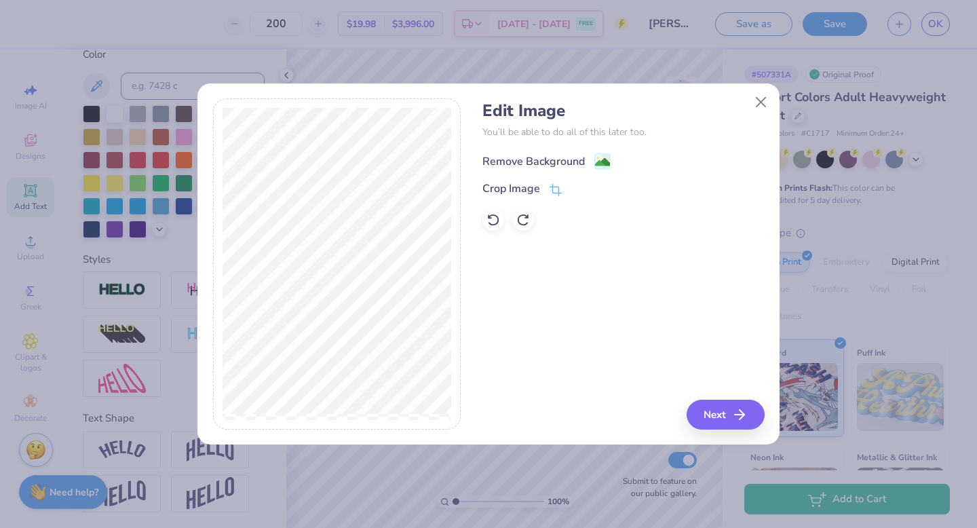
click at [576, 159] on div "Remove Background" at bounding box center [533, 161] width 102 height 16
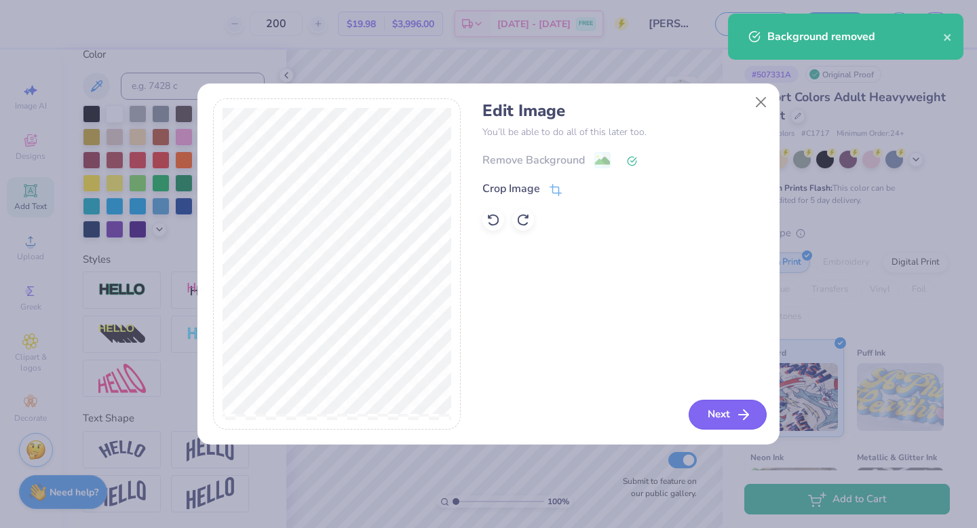
click at [743, 415] on line "button" at bounding box center [743, 415] width 9 height 0
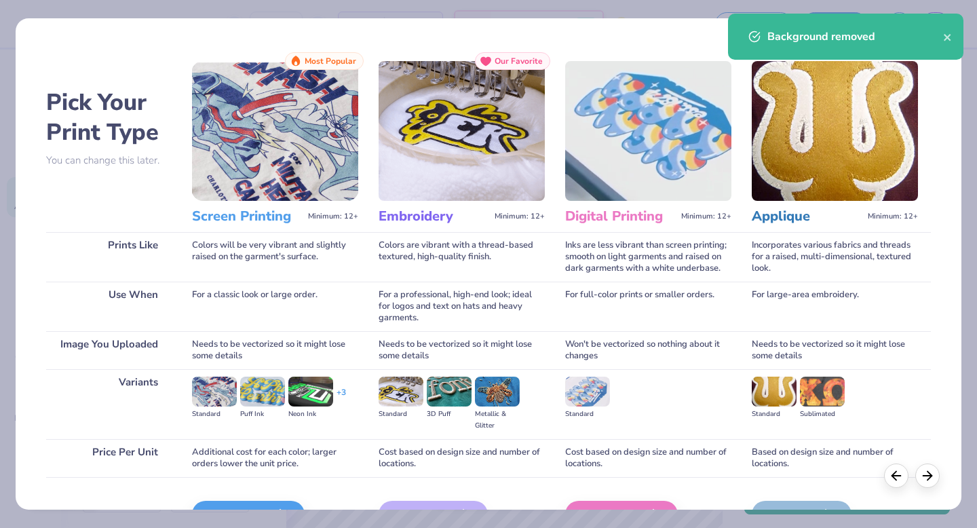
scroll to position [81, 0]
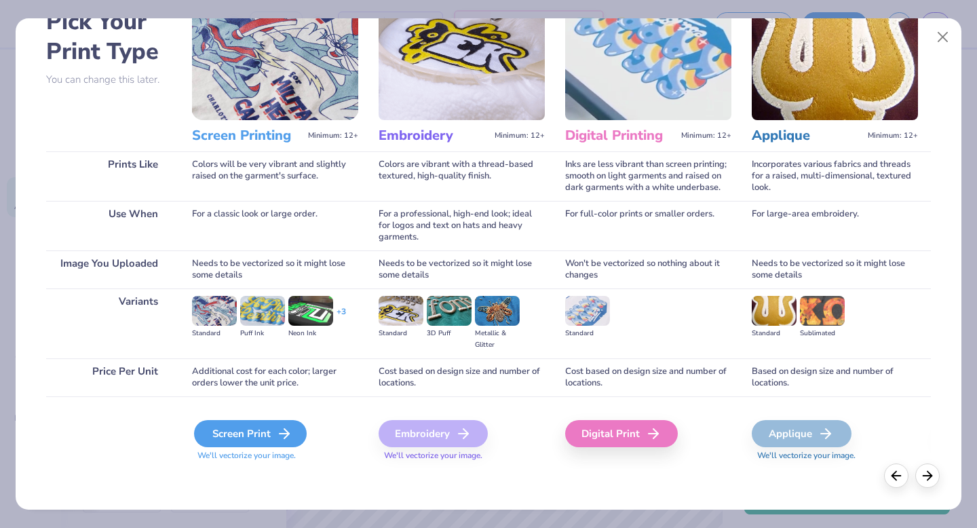
click at [273, 429] on div "Screen Print" at bounding box center [250, 433] width 113 height 27
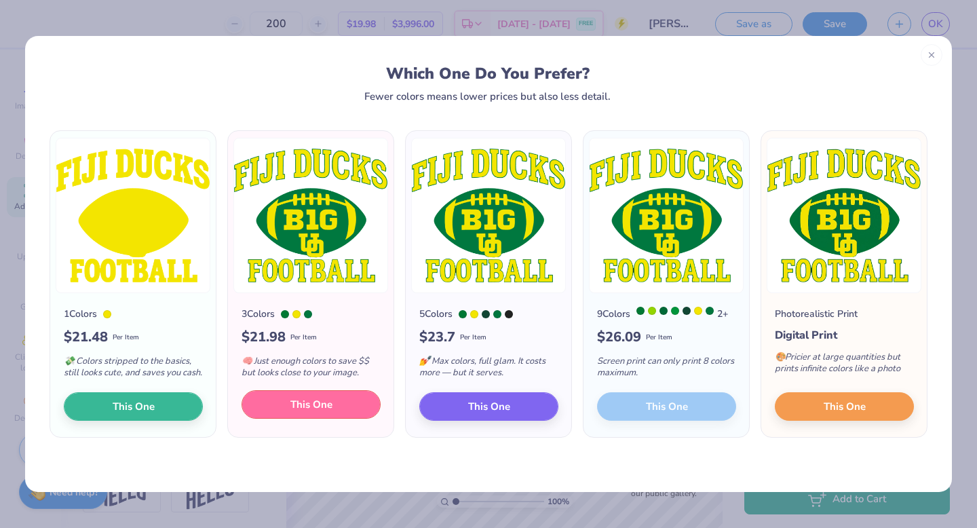
click at [335, 418] on button "This One" at bounding box center [311, 404] width 139 height 28
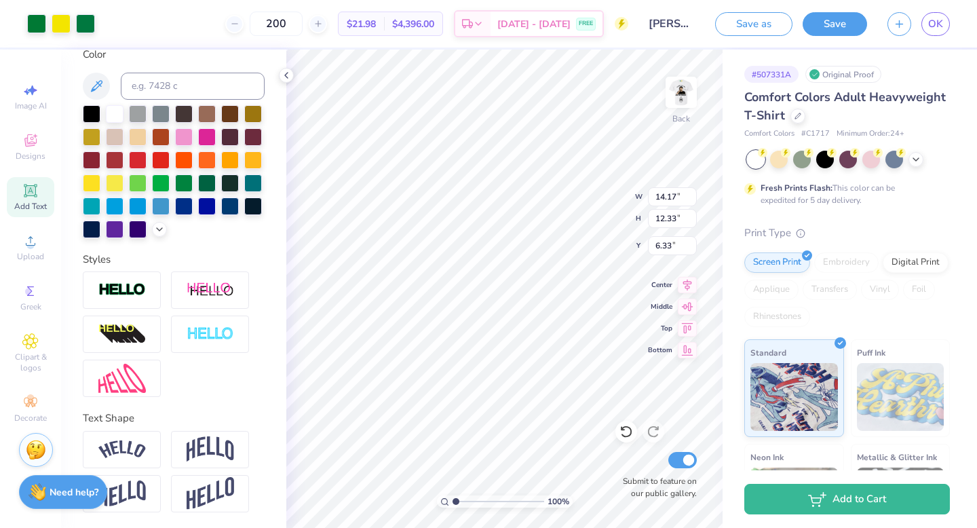
type input "5.86"
type input "5.10"
type input "3.00"
type input "4.61"
type input "4.01"
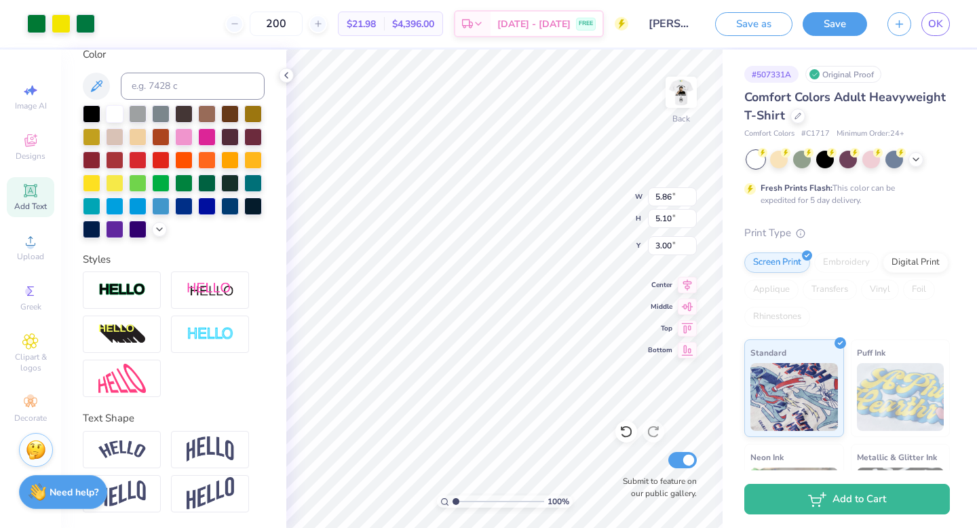
type input "4.08"
type input "3.00"
type input "3.90"
type input "3.39"
type input "3.62"
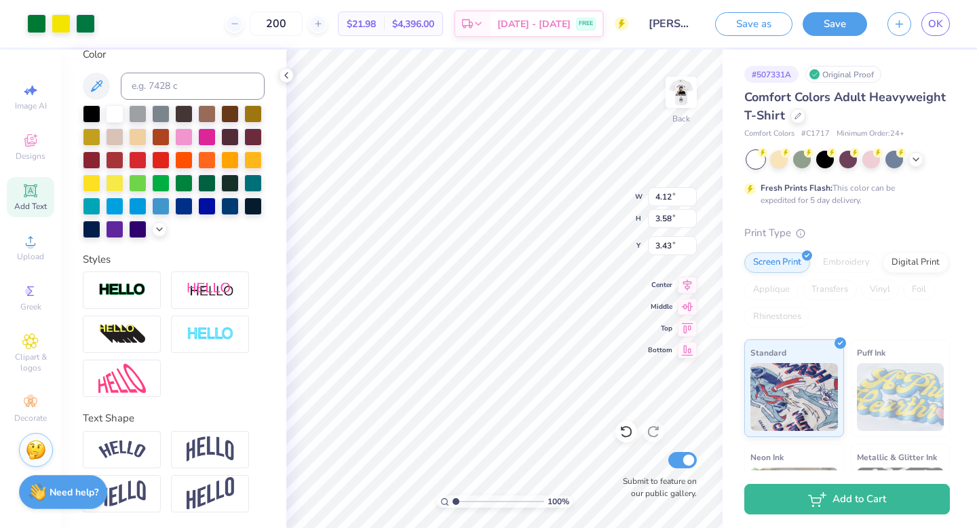
type input "4.12"
type input "3.58"
type input "2.75"
type input "2.72"
click at [685, 96] on img at bounding box center [681, 92] width 54 height 54
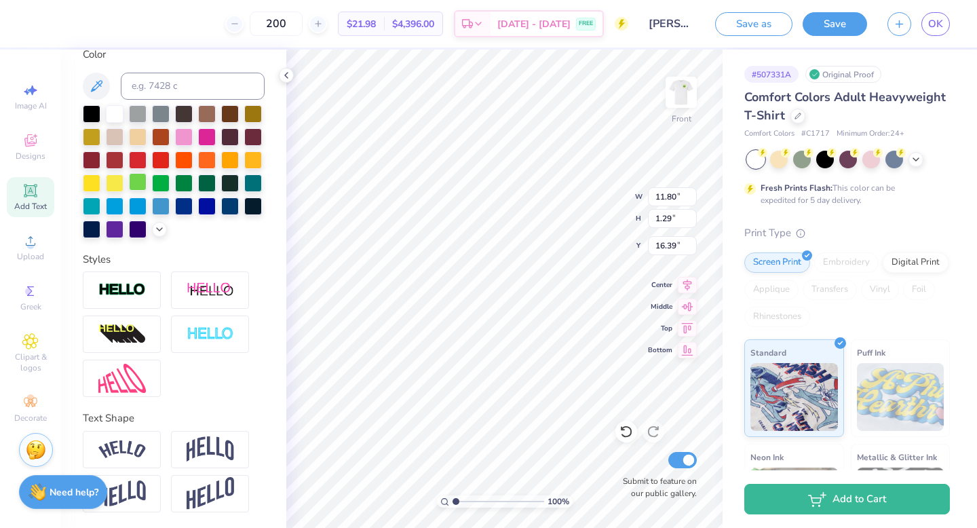
click at [140, 180] on div at bounding box center [138, 182] width 18 height 18
click at [165, 183] on div at bounding box center [161, 182] width 18 height 18
click at [104, 24] on icon at bounding box center [107, 22] width 11 height 11
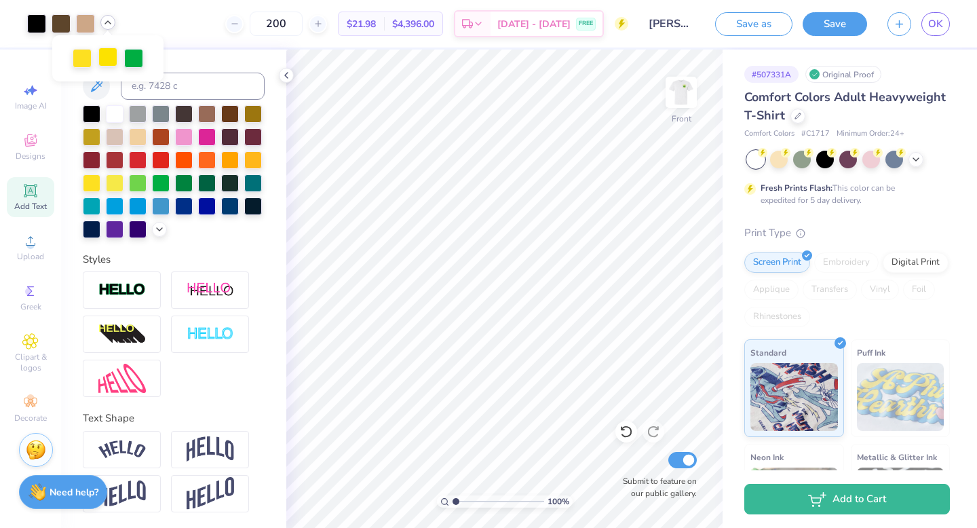
click at [107, 56] on div at bounding box center [107, 56] width 19 height 19
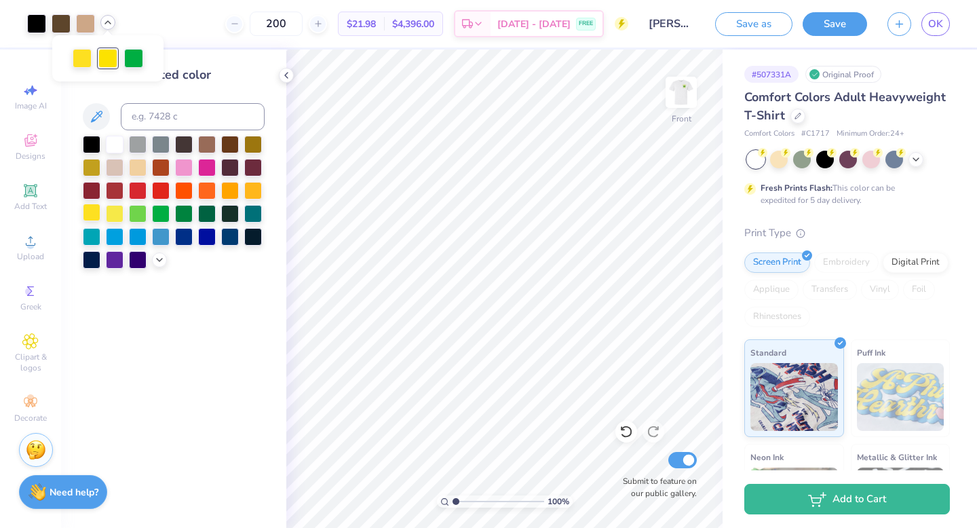
click at [94, 212] on div at bounding box center [92, 213] width 18 height 18
click at [83, 59] on div at bounding box center [82, 58] width 19 height 19
click at [238, 61] on div "Change selected color" at bounding box center [173, 289] width 225 height 478
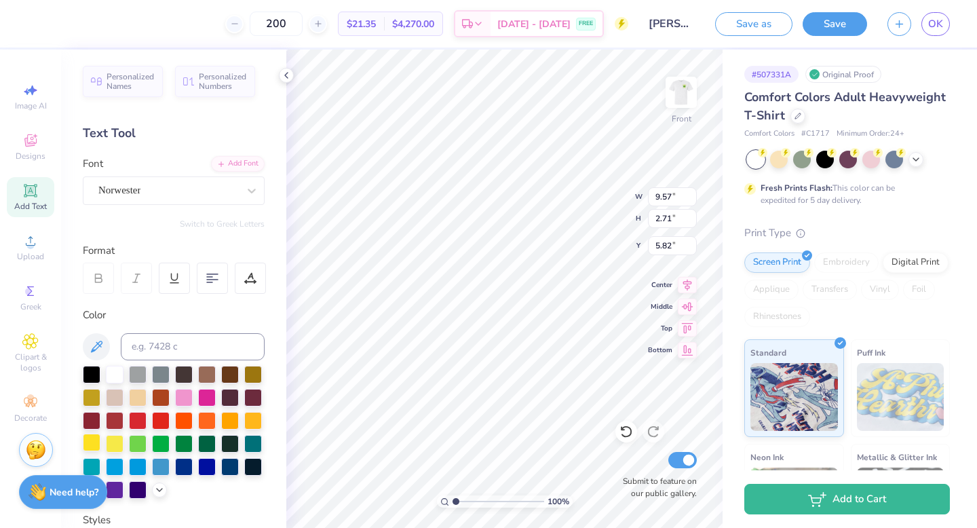
click at [94, 436] on div at bounding box center [92, 443] width 18 height 18
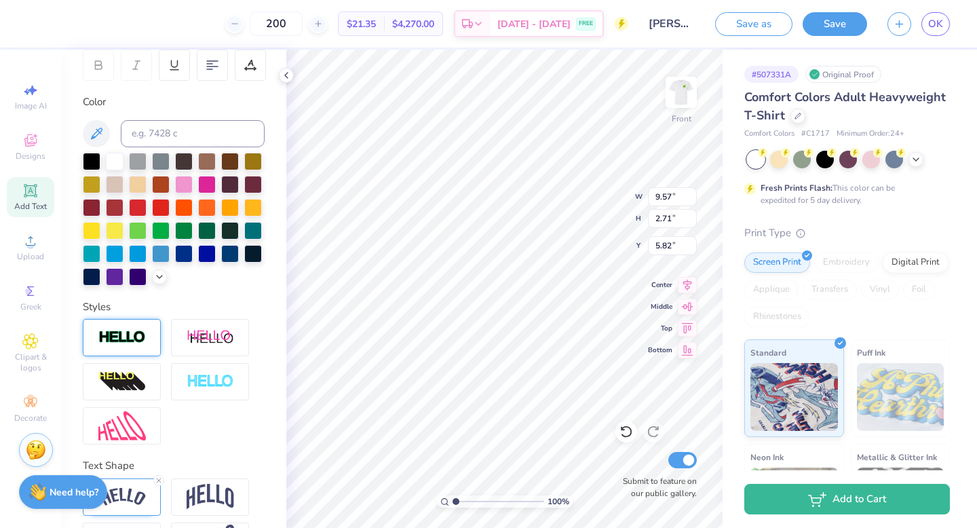
click at [132, 345] on img at bounding box center [121, 338] width 47 height 16
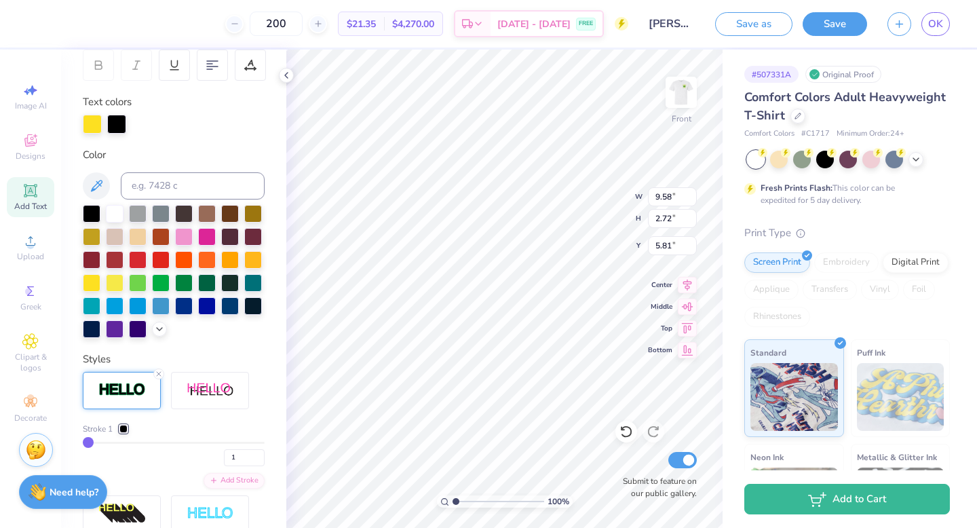
type input "9.58"
type input "2.72"
type input "5.81"
type input "5"
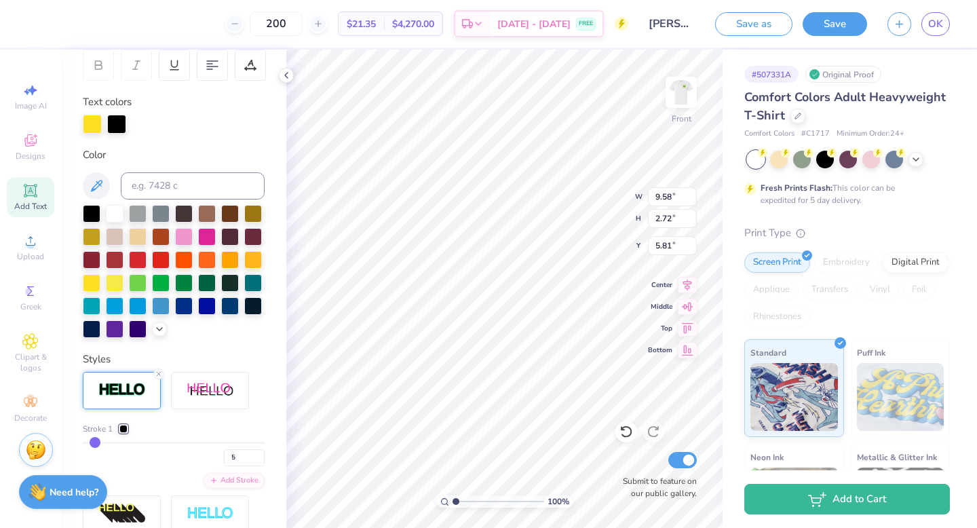
type input "9.62"
type input "2.77"
type input "5.79"
click at [261, 458] on input "4" at bounding box center [244, 457] width 41 height 17
click at [261, 458] on input "3" at bounding box center [244, 457] width 41 height 17
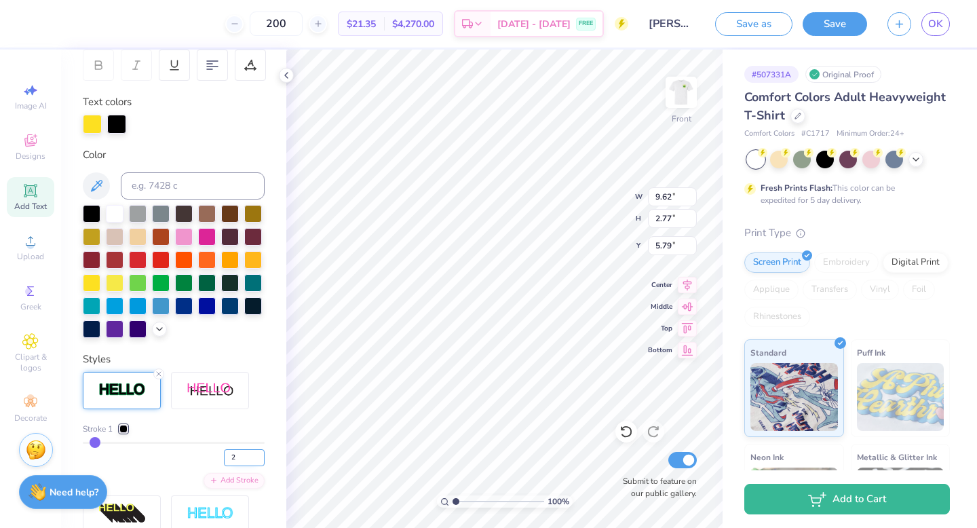
type input "2"
click at [260, 458] on input "2" at bounding box center [244, 457] width 41 height 17
type input "2"
click at [184, 475] on div "Stroke 1 2 Add Stroke" at bounding box center [174, 456] width 182 height 66
type input "9.59"
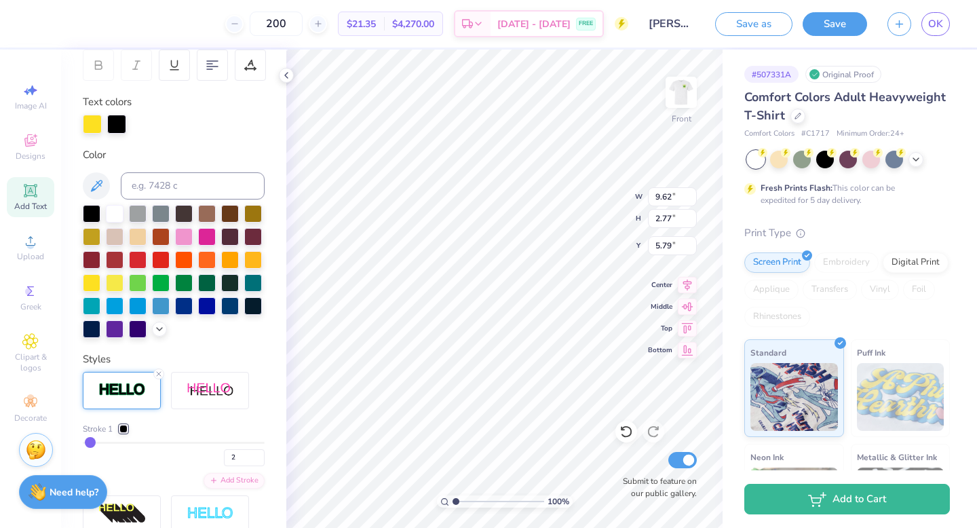
type input "2.74"
type input "5.81"
click at [164, 279] on div at bounding box center [161, 282] width 18 height 18
click at [225, 345] on div "Personalized Names Personalized Numbers Text Tool Add Font Font Norwester Switc…" at bounding box center [173, 289] width 225 height 478
click at [111, 282] on div at bounding box center [115, 282] width 18 height 18
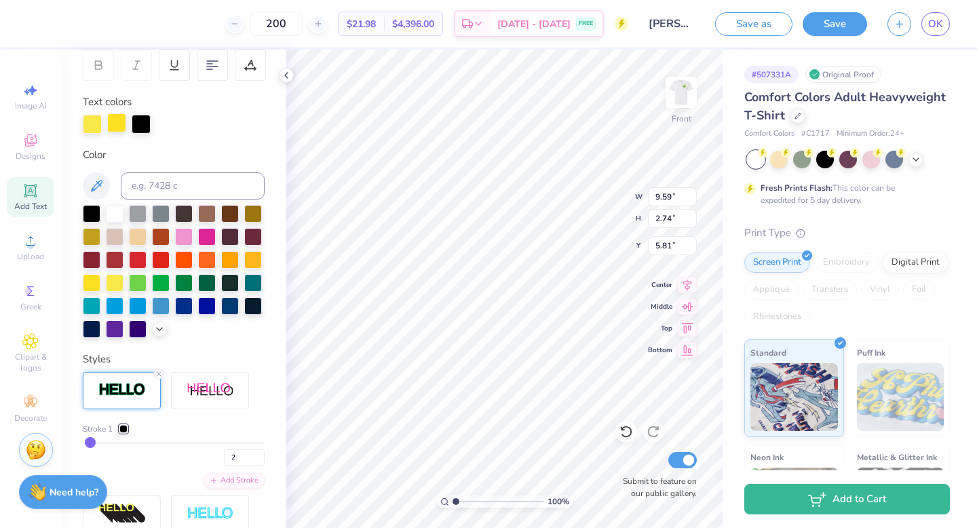
click at [115, 119] on div at bounding box center [116, 122] width 19 height 19
click at [88, 130] on div at bounding box center [92, 122] width 19 height 19
click at [90, 277] on div at bounding box center [92, 282] width 18 height 18
click at [124, 425] on div at bounding box center [123, 429] width 8 height 8
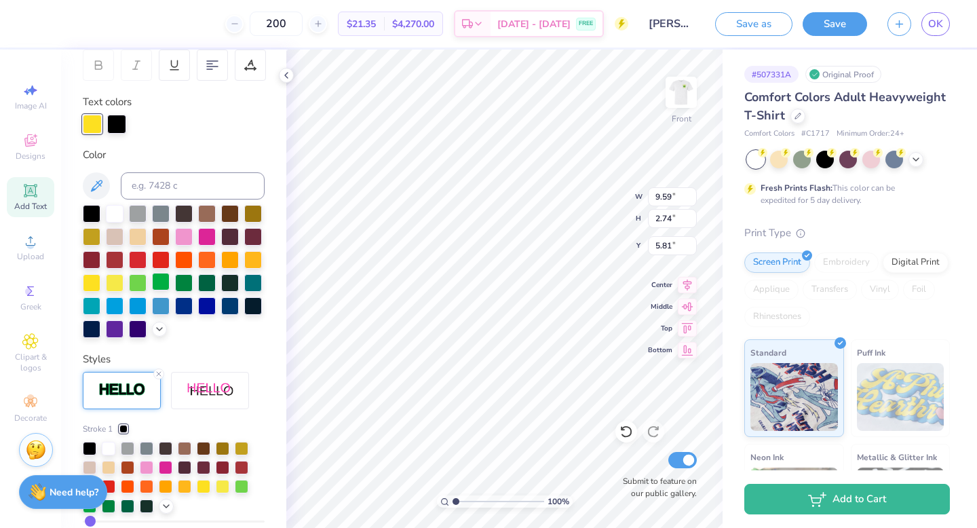
click at [165, 283] on div at bounding box center [161, 282] width 18 height 18
click at [88, 284] on div at bounding box center [92, 282] width 18 height 18
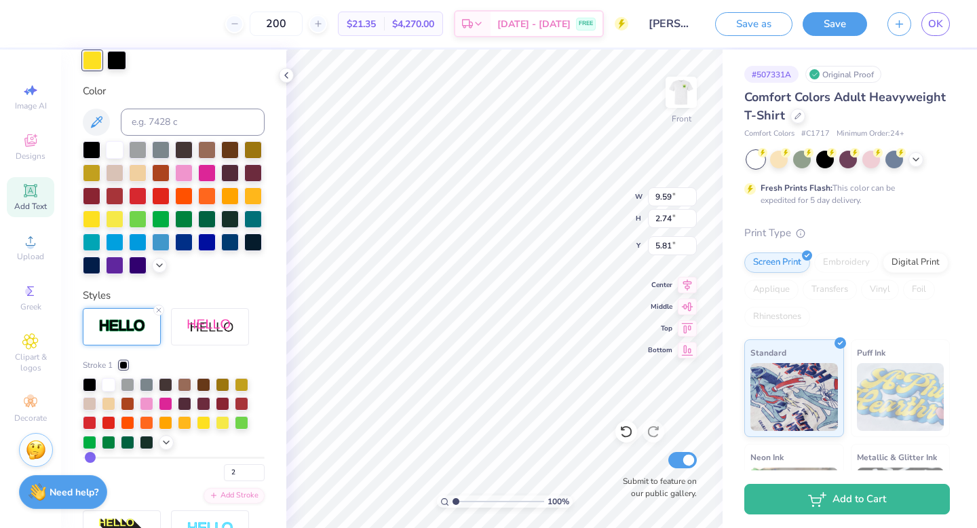
scroll to position [279, 0]
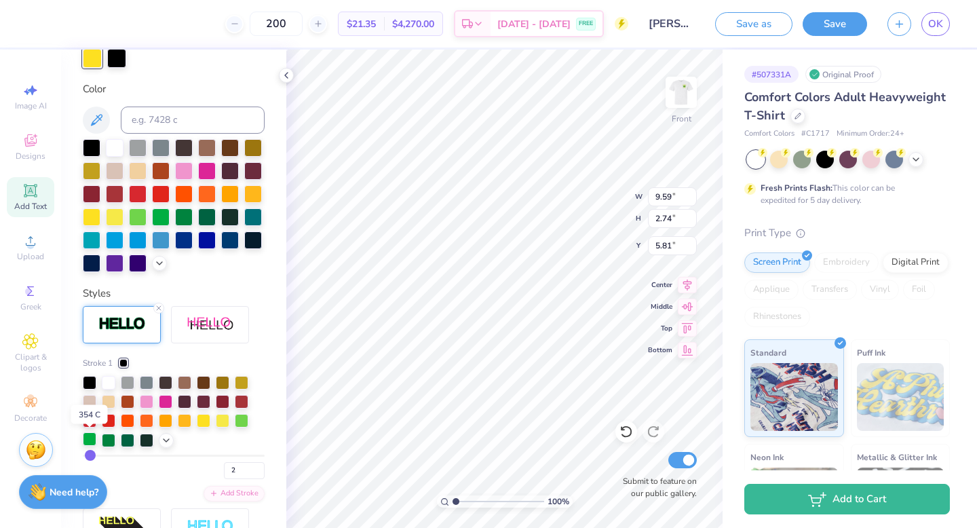
click at [86, 437] on div at bounding box center [90, 439] width 14 height 14
click at [220, 438] on div at bounding box center [174, 412] width 182 height 72
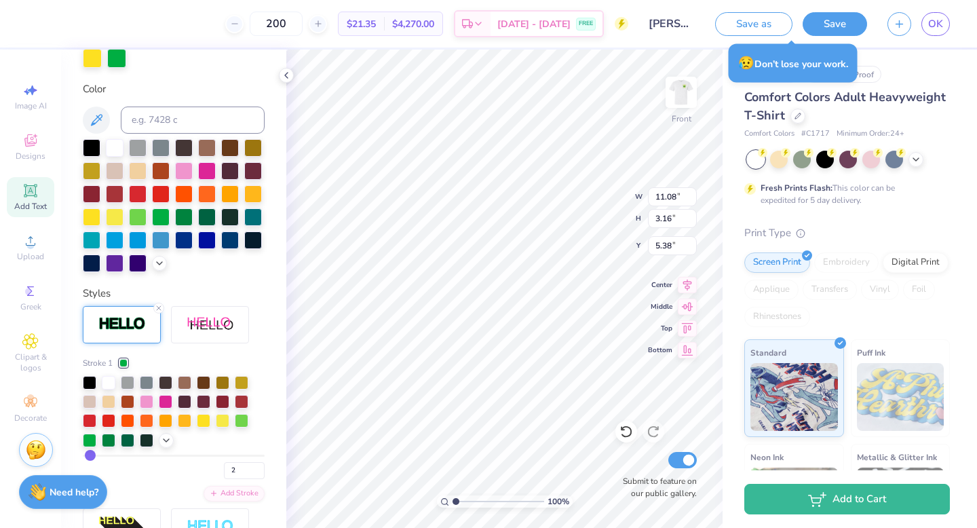
type input "11.08"
type input "3.16"
type input "5.38"
type input "12.07"
type input "3.44"
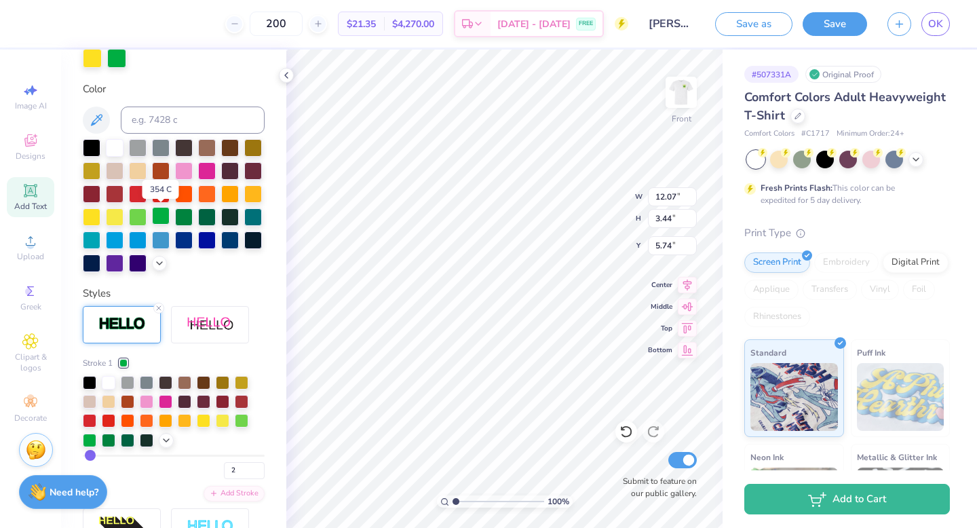
click at [162, 216] on div at bounding box center [161, 216] width 18 height 18
click at [206, 419] on div at bounding box center [204, 420] width 14 height 14
click at [226, 440] on div at bounding box center [174, 412] width 182 height 72
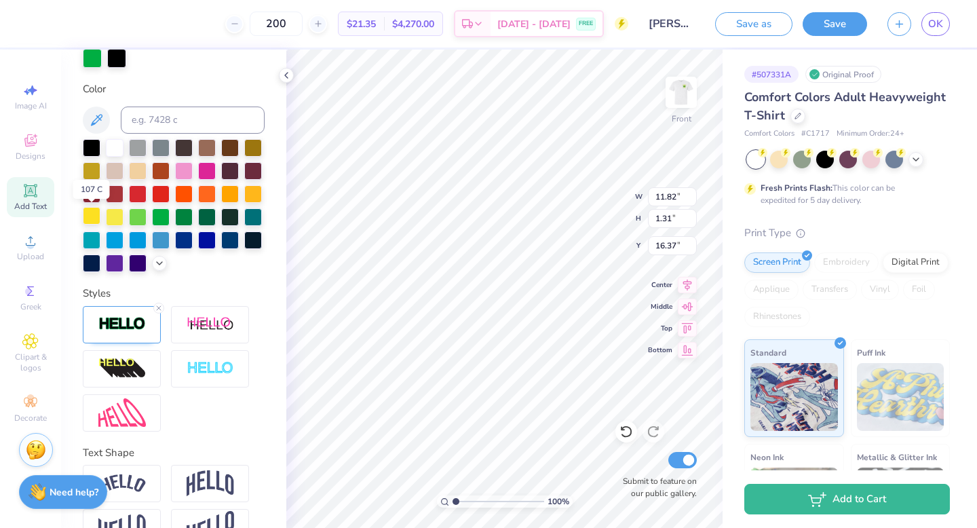
click at [85, 219] on div at bounding box center [92, 216] width 18 height 18
click at [126, 324] on img at bounding box center [121, 324] width 47 height 16
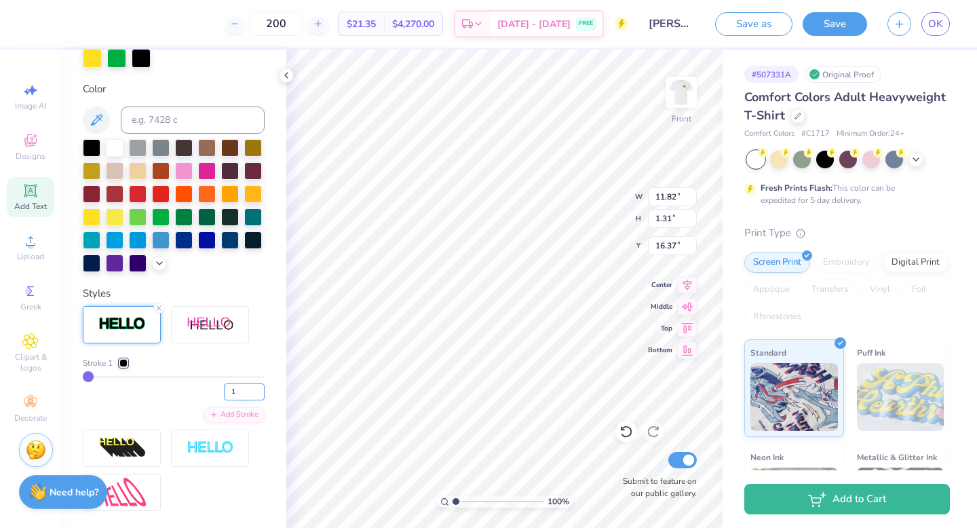
click at [242, 386] on input "1" at bounding box center [244, 391] width 41 height 17
click at [258, 387] on input "2" at bounding box center [244, 391] width 41 height 17
click at [205, 396] on div "2" at bounding box center [174, 388] width 182 height 24
click at [125, 360] on div at bounding box center [123, 363] width 8 height 8
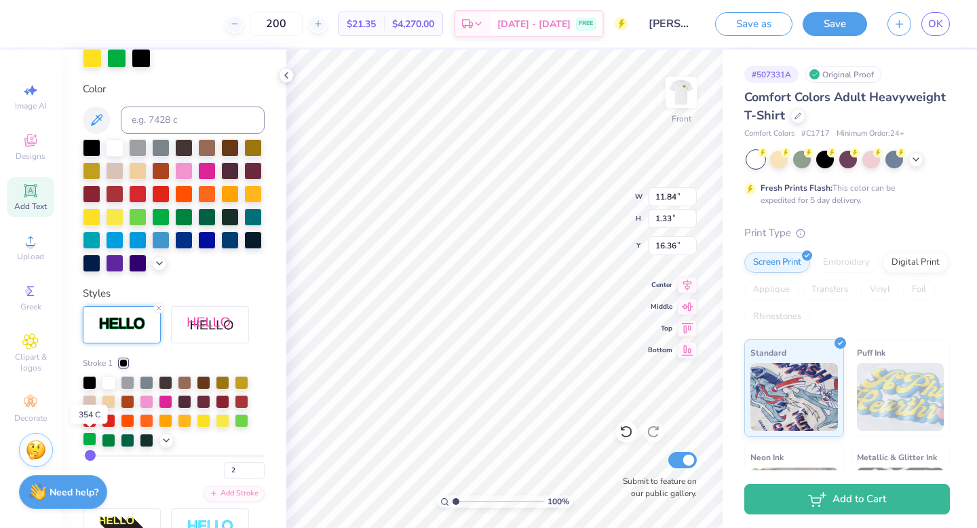
click at [91, 436] on div at bounding box center [90, 439] width 14 height 14
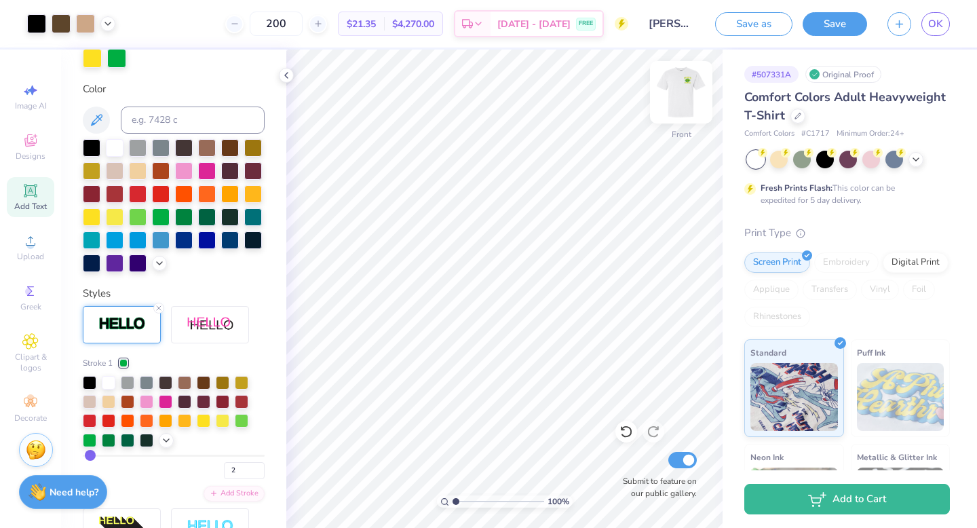
click at [686, 95] on img at bounding box center [681, 92] width 54 height 54
click at [681, 85] on img at bounding box center [681, 92] width 54 height 54
click at [35, 18] on div at bounding box center [36, 22] width 19 height 19
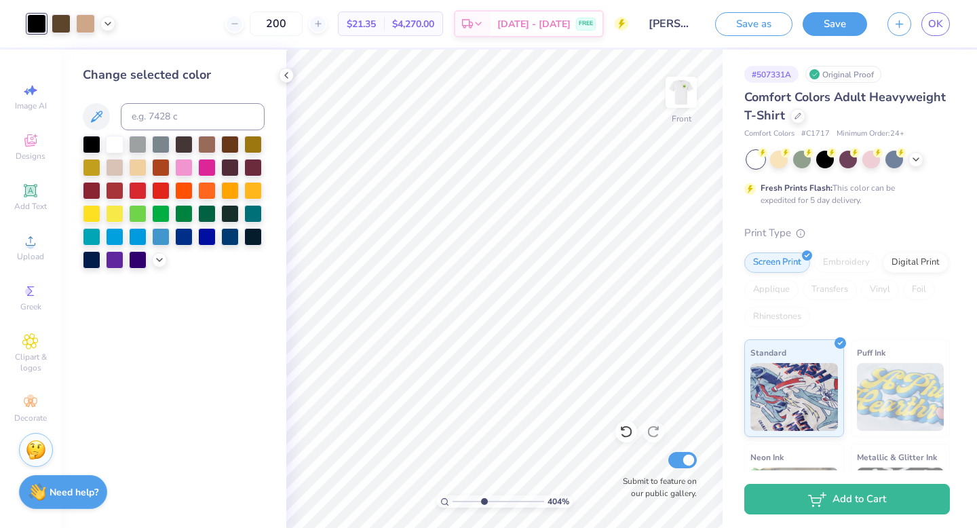
drag, startPoint x: 459, startPoint y: 497, endPoint x: 483, endPoint y: 499, distance: 24.5
click at [483, 499] on input "range" at bounding box center [499, 501] width 92 height 12
click at [159, 214] on div at bounding box center [161, 213] width 18 height 18
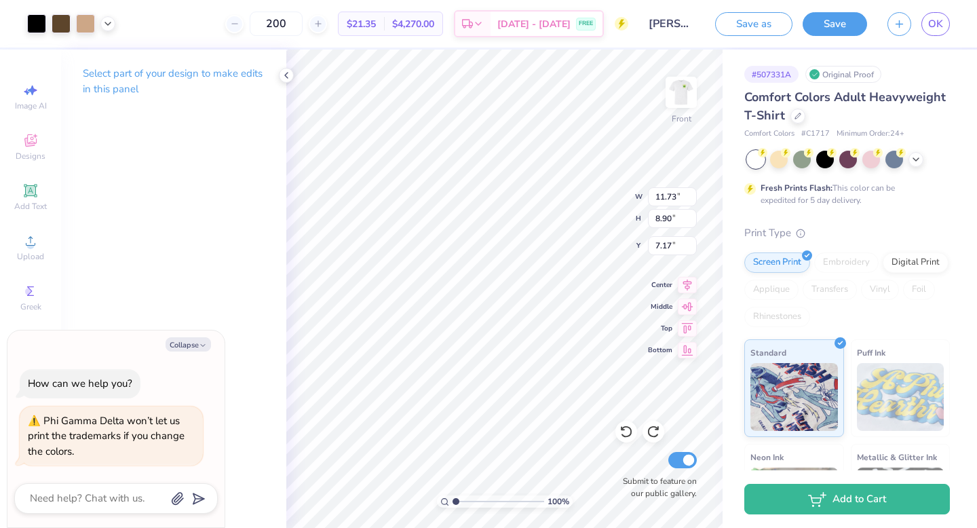
drag, startPoint x: 484, startPoint y: 500, endPoint x: 434, endPoint y: 500, distance: 50.2
click at [453, 500] on input "range" at bounding box center [499, 501] width 92 height 12
click at [685, 94] on img at bounding box center [681, 92] width 54 height 54
drag, startPoint x: 455, startPoint y: 503, endPoint x: 472, endPoint y: 503, distance: 16.3
click at [472, 503] on input "range" at bounding box center [499, 501] width 92 height 12
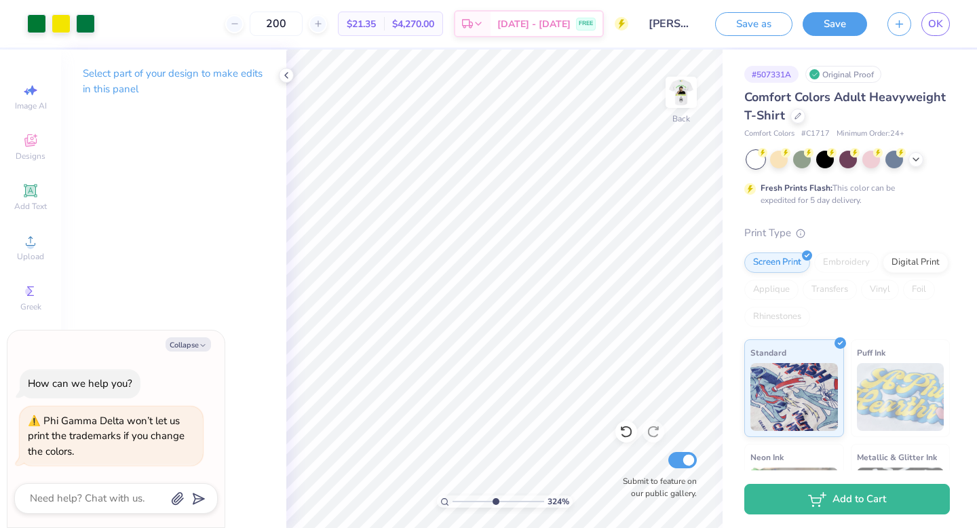
drag, startPoint x: 470, startPoint y: 501, endPoint x: 494, endPoint y: 498, distance: 23.9
click at [494, 498] on input "range" at bounding box center [499, 501] width 92 height 12
drag, startPoint x: 495, startPoint y: 499, endPoint x: 549, endPoint y: 501, distance: 54.3
click at [539, 501] on input "range" at bounding box center [496, 501] width 87 height 12
click at [35, 26] on div at bounding box center [36, 22] width 19 height 19
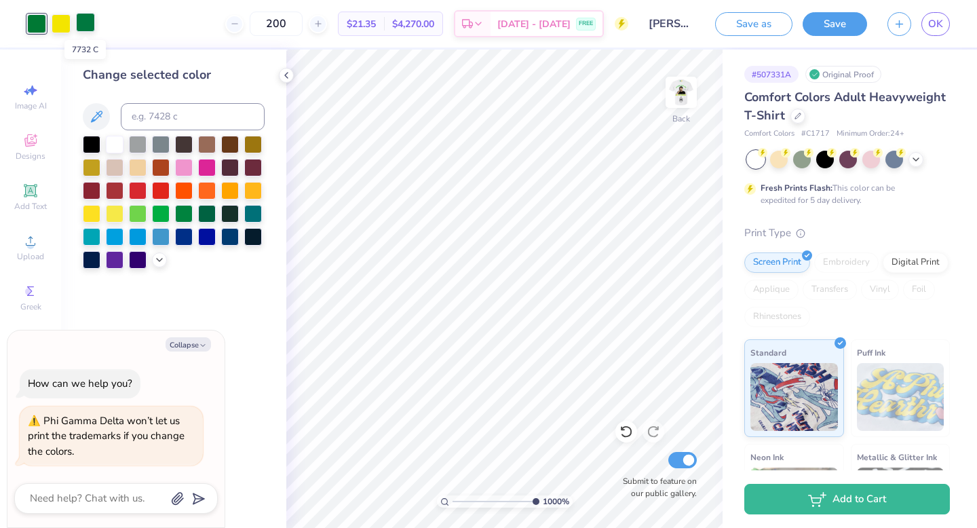
click at [77, 23] on div at bounding box center [85, 22] width 19 height 19
click at [176, 212] on div at bounding box center [184, 213] width 18 height 18
click at [34, 17] on div at bounding box center [36, 22] width 19 height 19
click at [183, 215] on div at bounding box center [184, 213] width 18 height 18
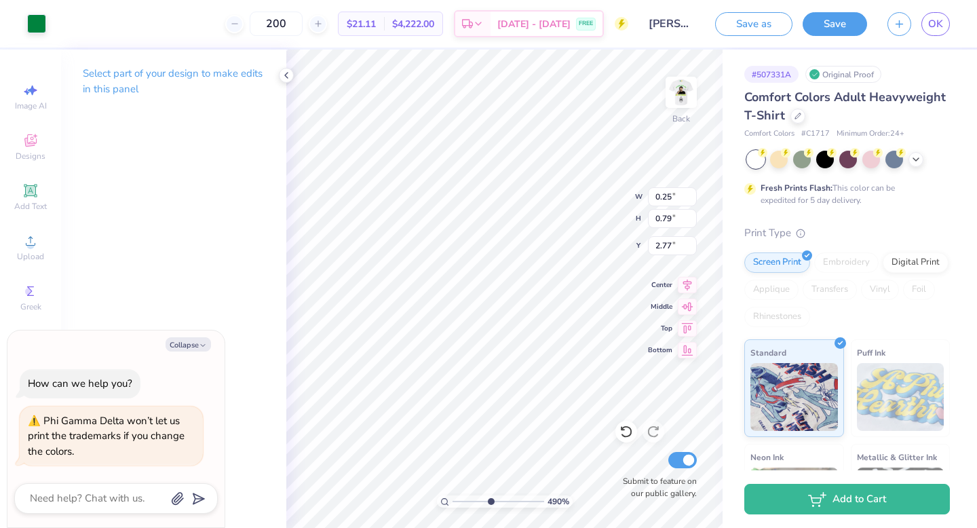
drag, startPoint x: 531, startPoint y: 501, endPoint x: 490, endPoint y: 502, distance: 40.7
click at [490, 502] on input "range" at bounding box center [499, 501] width 92 height 12
click at [29, 197] on icon at bounding box center [30, 191] width 16 height 16
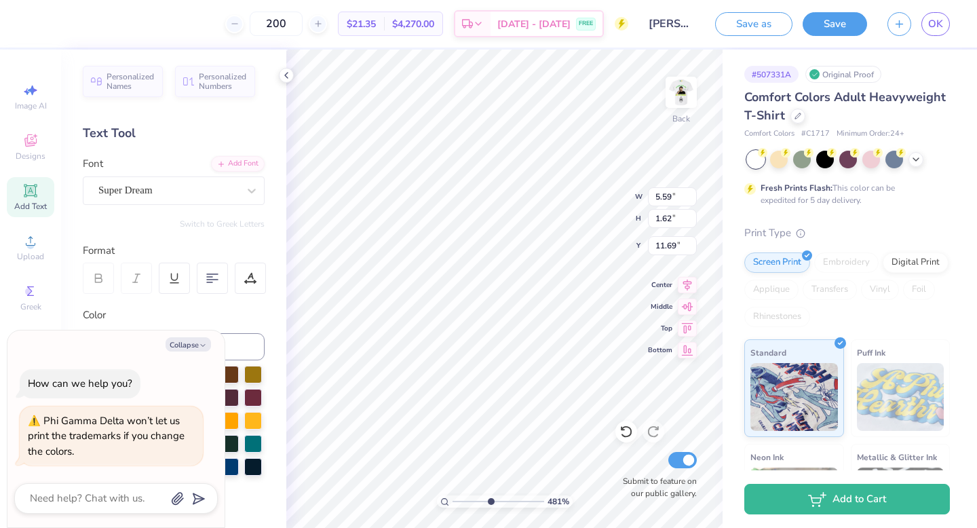
scroll to position [0, 2]
drag, startPoint x: 488, startPoint y: 501, endPoint x: 457, endPoint y: 500, distance: 31.2
click at [457, 500] on input "range" at bounding box center [499, 501] width 92 height 12
drag, startPoint x: 458, startPoint y: 499, endPoint x: 487, endPoint y: 495, distance: 29.4
click at [487, 495] on input "range" at bounding box center [499, 501] width 92 height 12
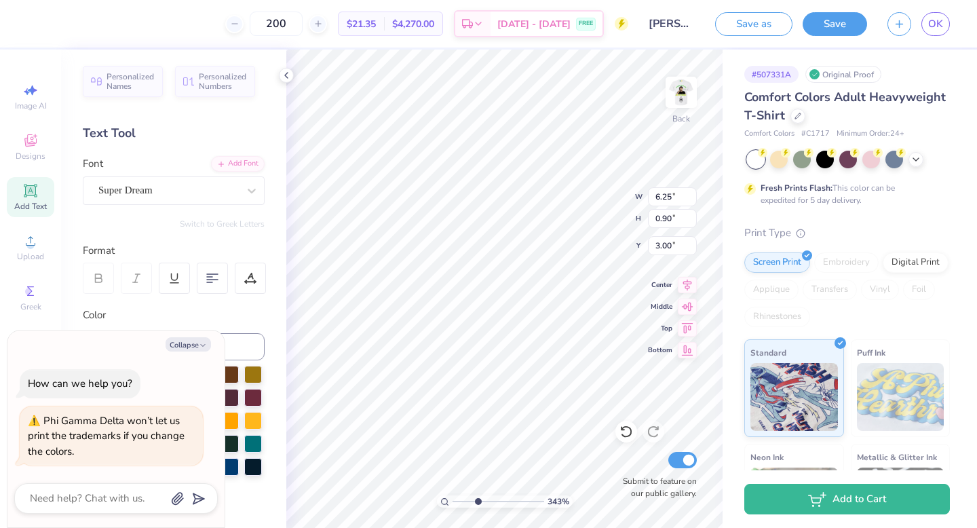
drag, startPoint x: 488, startPoint y: 499, endPoint x: 477, endPoint y: 499, distance: 10.9
click at [477, 499] on input "range" at bounding box center [499, 501] width 92 height 12
click at [38, 25] on div at bounding box center [36, 22] width 19 height 19
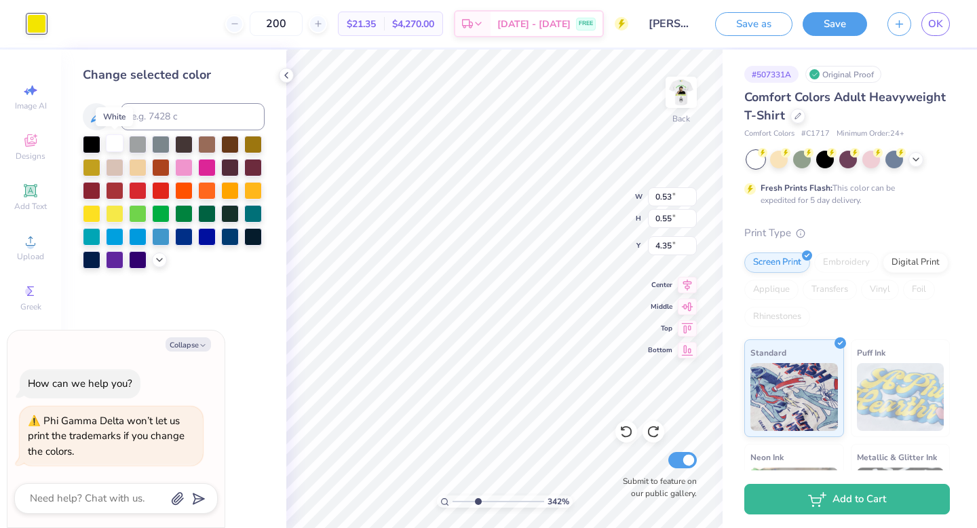
click at [116, 141] on div at bounding box center [115, 143] width 18 height 18
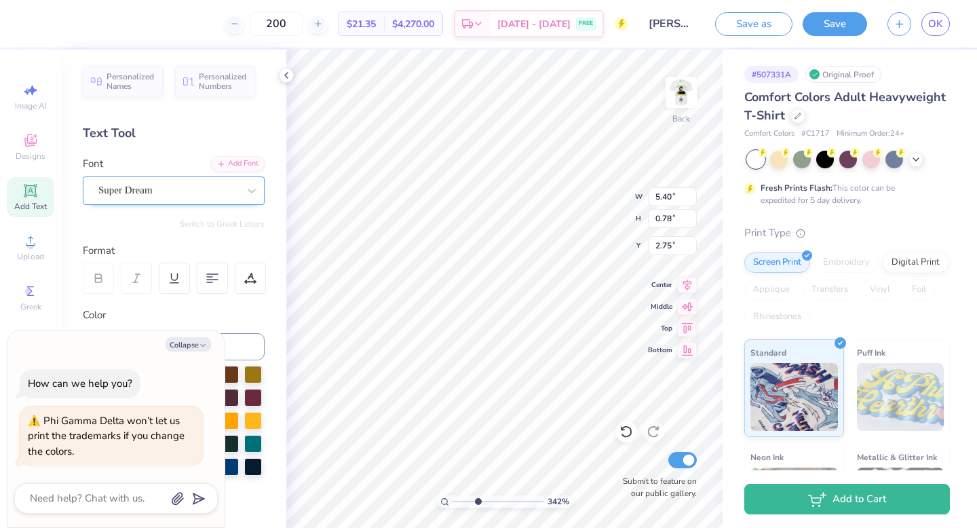
click at [159, 191] on div "Super Dream" at bounding box center [168, 190] width 142 height 21
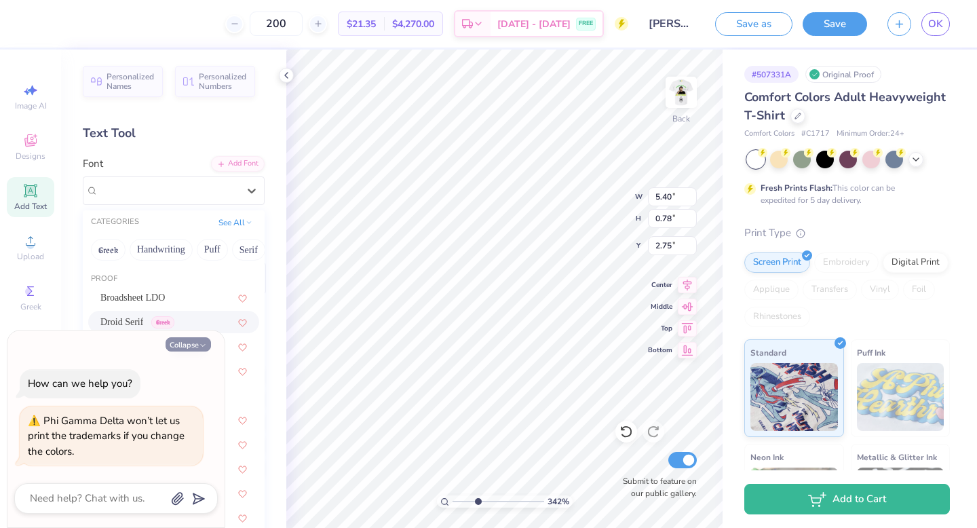
click at [192, 339] on button "Collapse" at bounding box center [188, 344] width 45 height 14
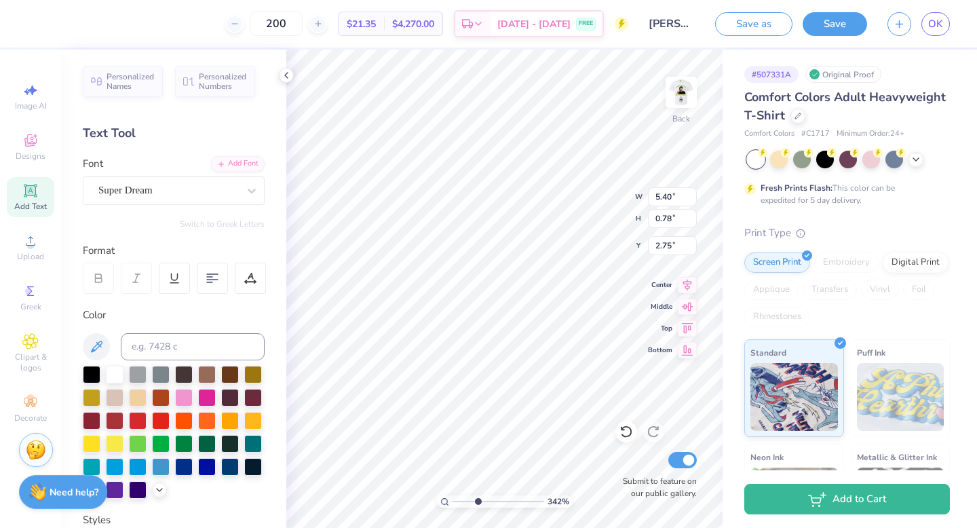
click at [197, 157] on div "Font Super Dream" at bounding box center [174, 180] width 182 height 49
click at [193, 185] on div "Super Dream" at bounding box center [168, 190] width 142 height 21
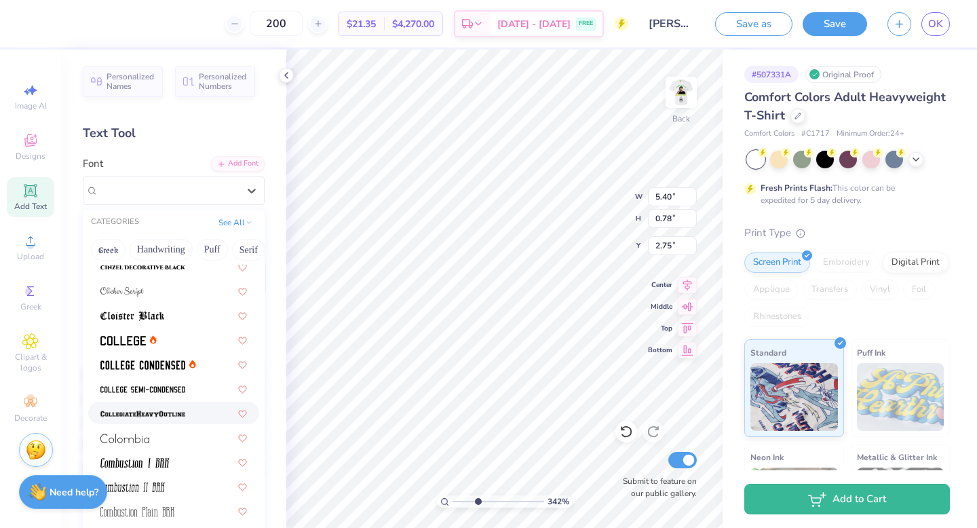
scroll to position [1803, 0]
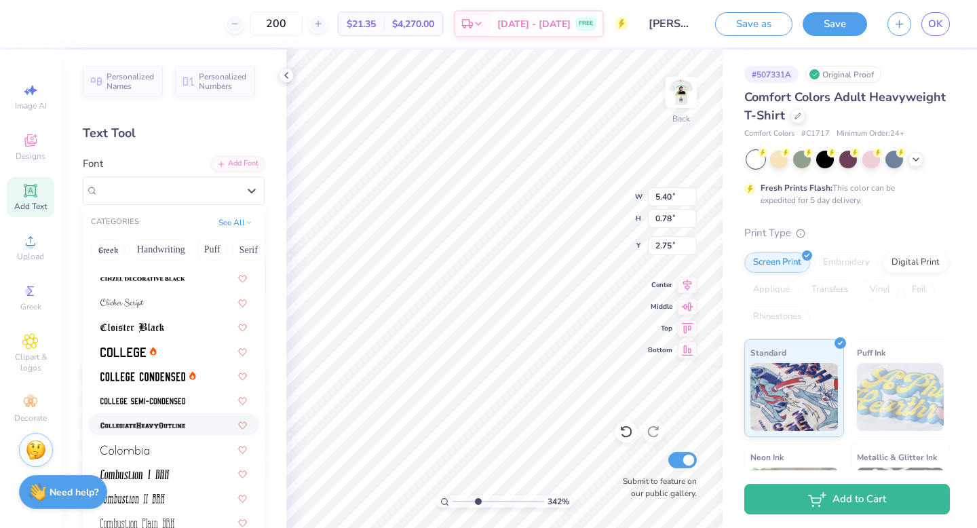
click at [168, 428] on img at bounding box center [142, 425] width 85 height 9
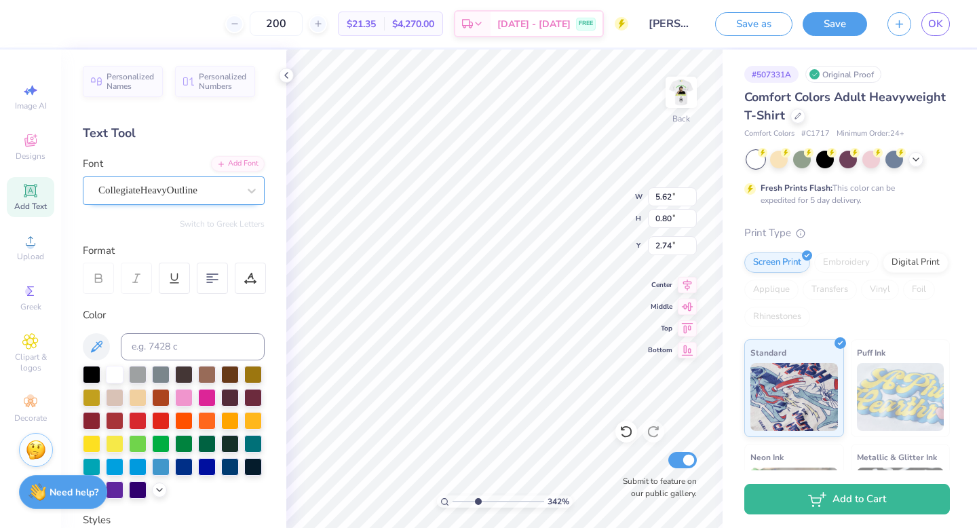
click at [168, 185] on div "CollegiateHeavyOutline" at bounding box center [168, 190] width 142 height 21
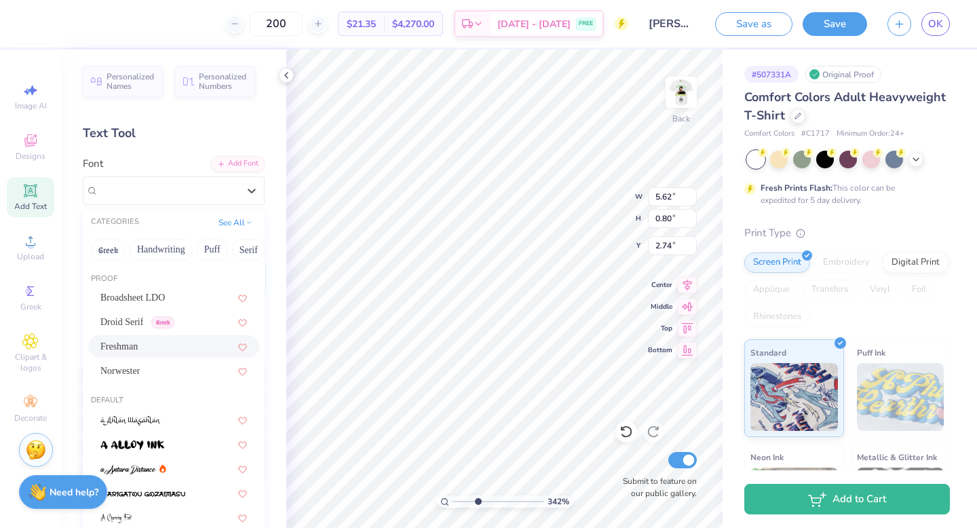
click at [165, 355] on div "Freshman" at bounding box center [173, 346] width 171 height 22
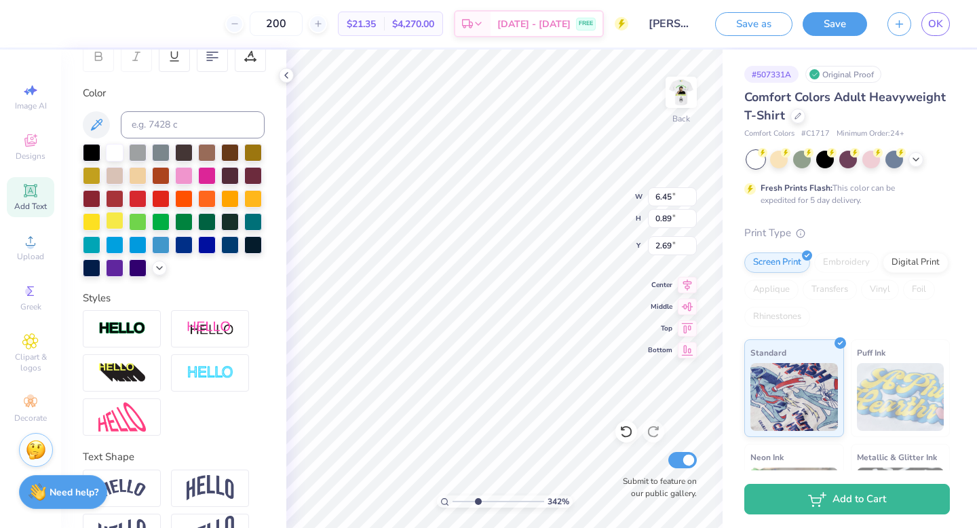
scroll to position [236, 0]
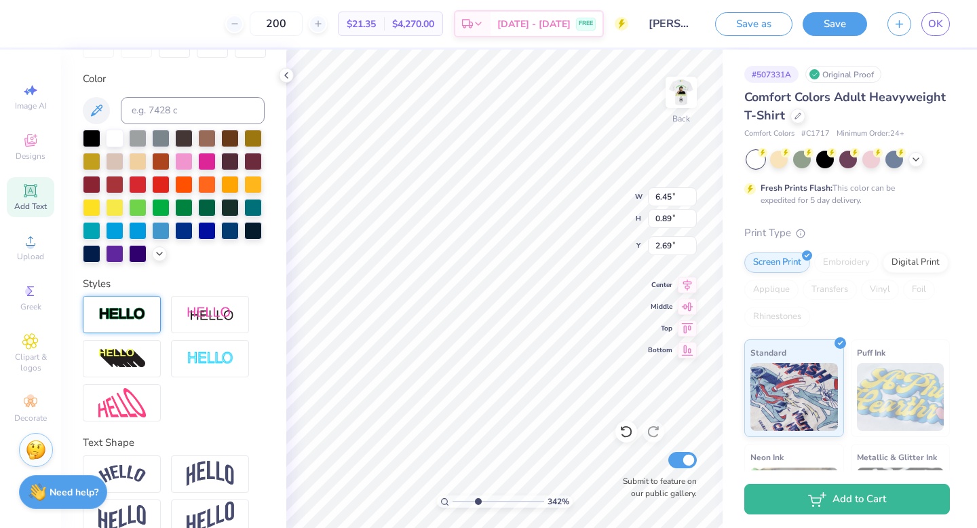
click at [142, 315] on img at bounding box center [121, 315] width 47 height 16
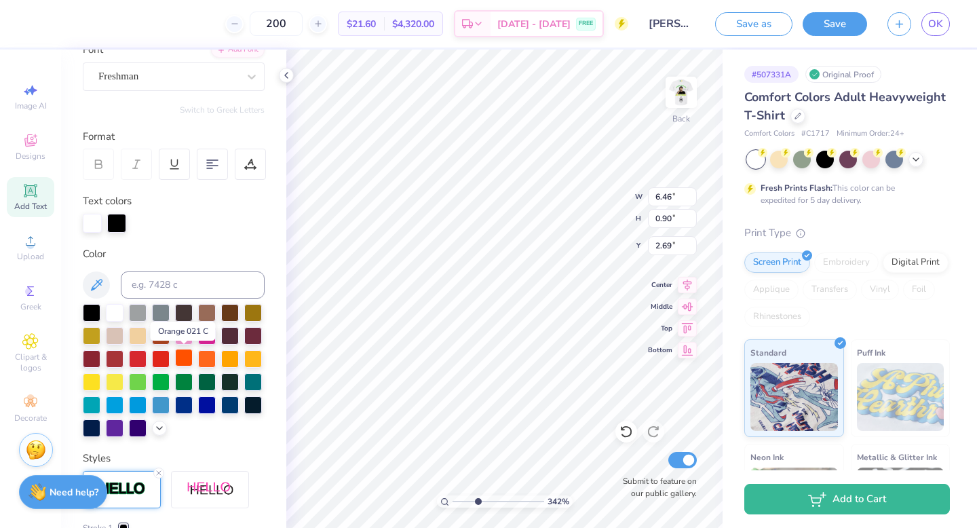
scroll to position [98, 0]
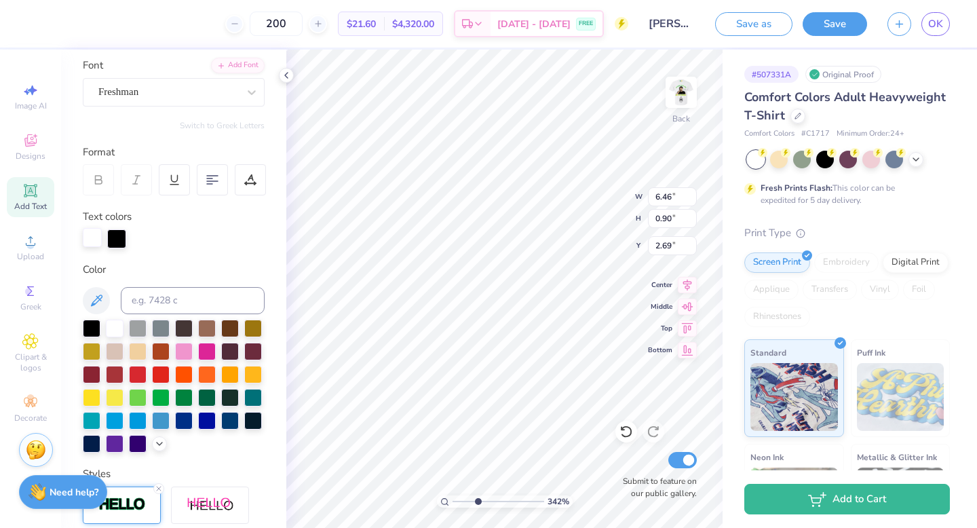
click at [92, 242] on div at bounding box center [92, 237] width 19 height 19
click at [92, 397] on div at bounding box center [92, 396] width 18 height 18
click at [115, 20] on div "Art colors 200 $23.07 Per Item $4,614.00 Total Est. Delivery Aug 24 - 27 FREE D…" at bounding box center [488, 23] width 977 height 47
click at [107, 20] on icon at bounding box center [107, 22] width 11 height 11
click at [101, 236] on div at bounding box center [92, 237] width 19 height 19
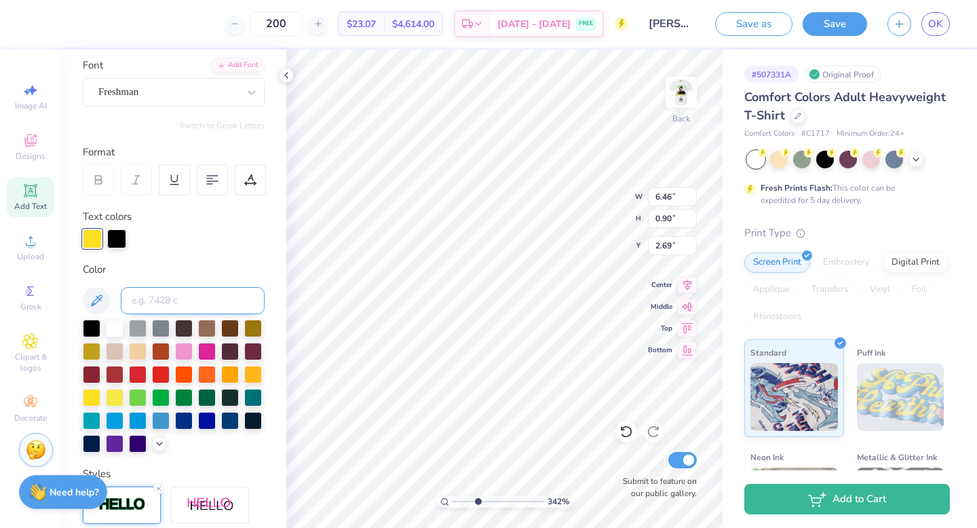
click at [178, 303] on input at bounding box center [193, 300] width 144 height 27
click at [216, 246] on div at bounding box center [174, 238] width 182 height 19
click at [185, 246] on div at bounding box center [174, 238] width 182 height 19
click at [123, 236] on div at bounding box center [116, 237] width 19 height 19
click at [194, 241] on div at bounding box center [174, 238] width 182 height 19
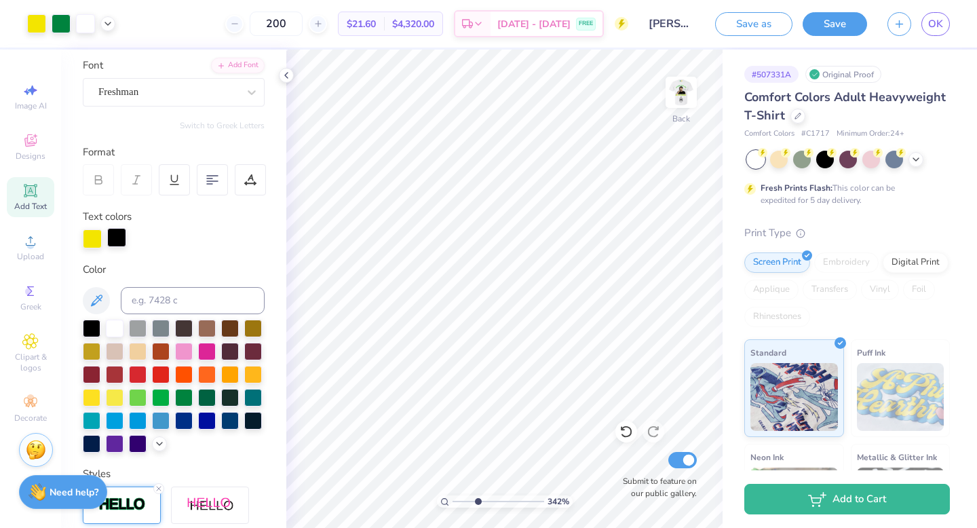
click at [117, 235] on div at bounding box center [116, 237] width 19 height 19
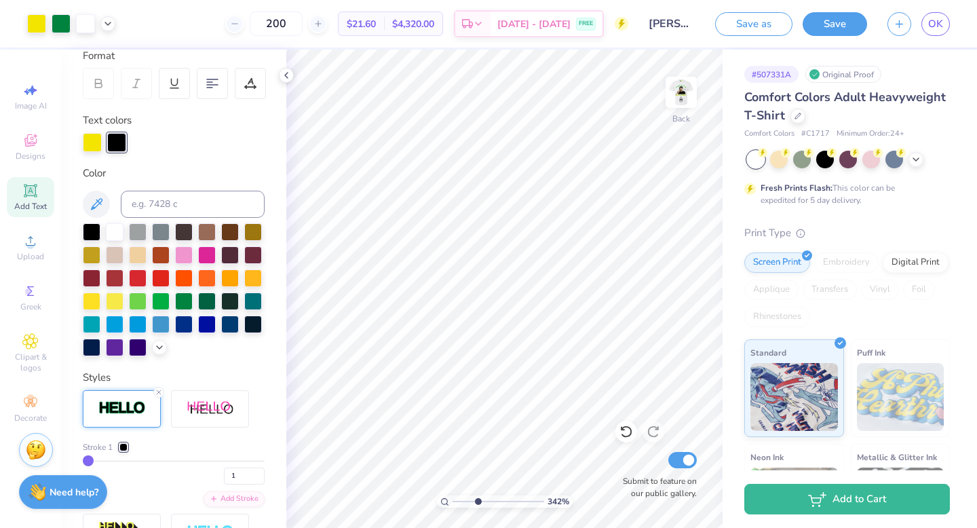
scroll to position [199, 0]
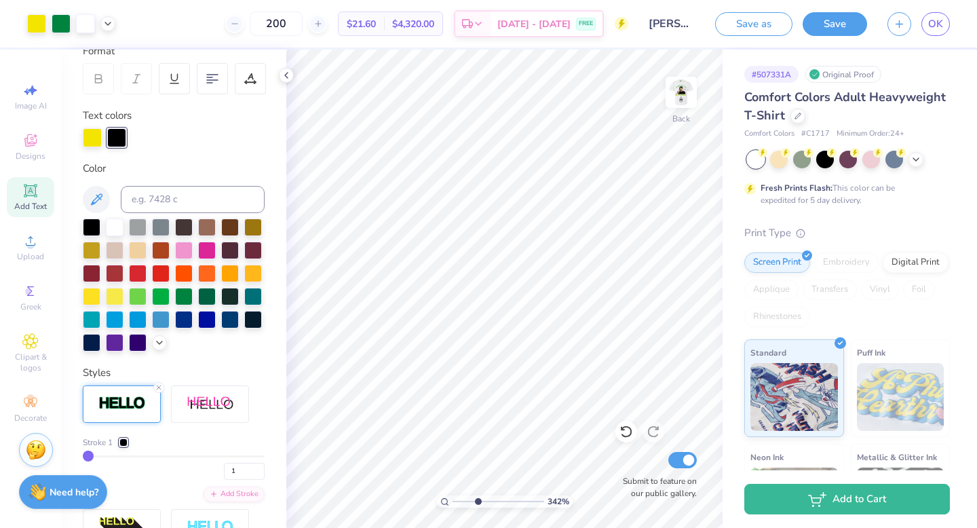
click at [120, 443] on div at bounding box center [123, 442] width 8 height 8
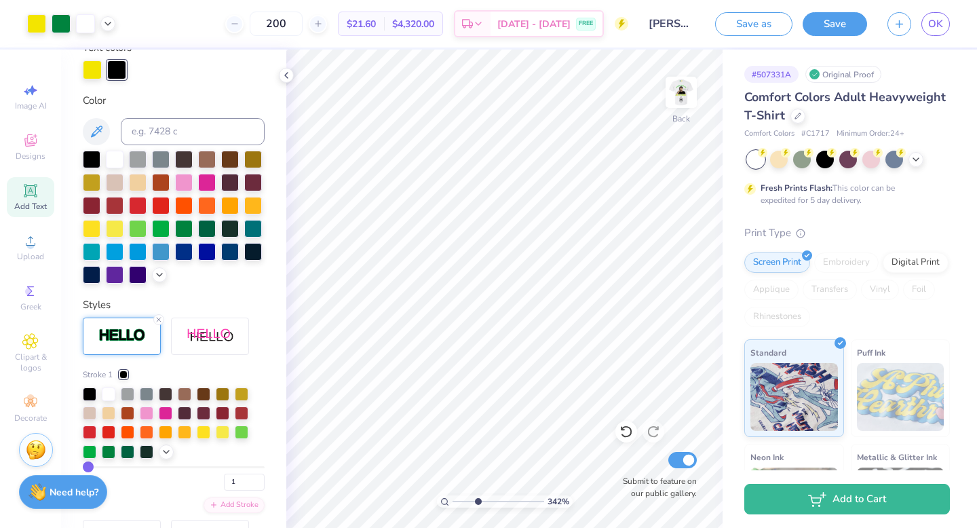
scroll to position [288, 0]
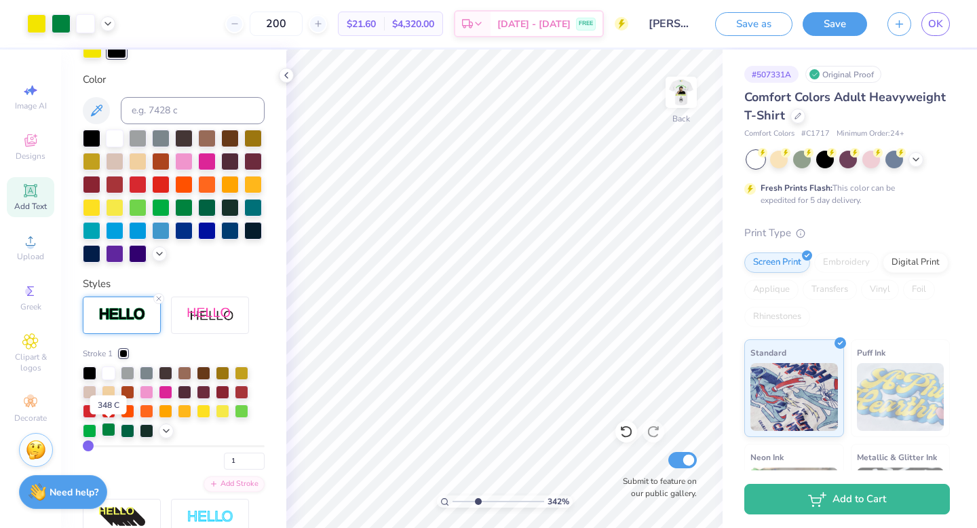
click at [111, 431] on div at bounding box center [109, 430] width 14 height 14
click at [94, 444] on div "Stroke 1 1" at bounding box center [174, 408] width 182 height 122
click at [258, 457] on input "2" at bounding box center [244, 461] width 41 height 17
click at [178, 459] on div "2" at bounding box center [174, 457] width 182 height 24
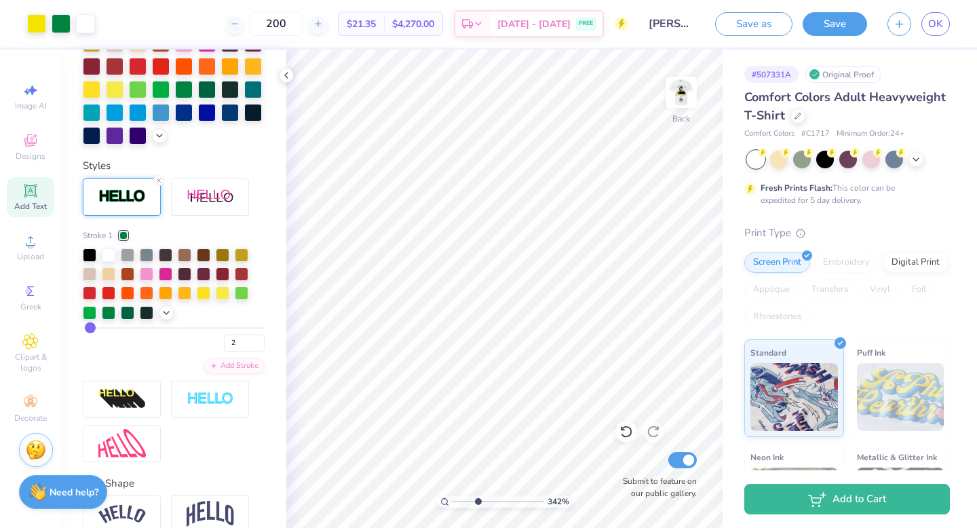
scroll to position [472, 0]
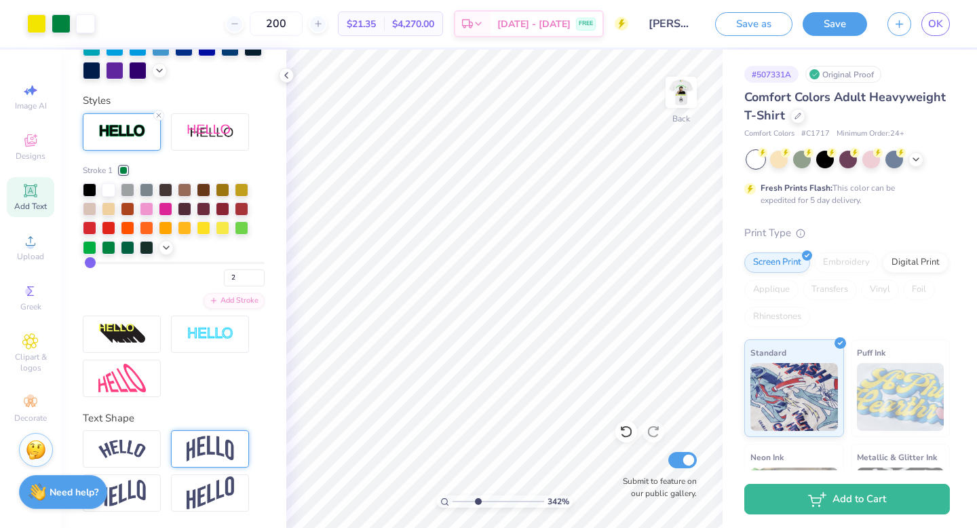
click at [199, 446] on img at bounding box center [210, 449] width 47 height 26
click at [123, 443] on img at bounding box center [121, 449] width 47 height 18
click at [209, 442] on img at bounding box center [210, 449] width 47 height 26
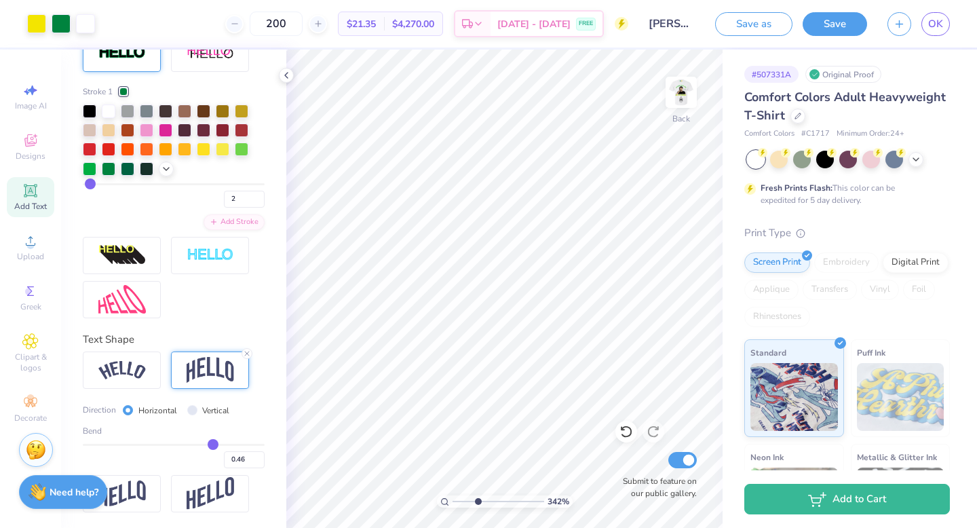
click at [212, 444] on input "range" at bounding box center [174, 445] width 182 height 2
click at [128, 374] on img at bounding box center [121, 370] width 47 height 18
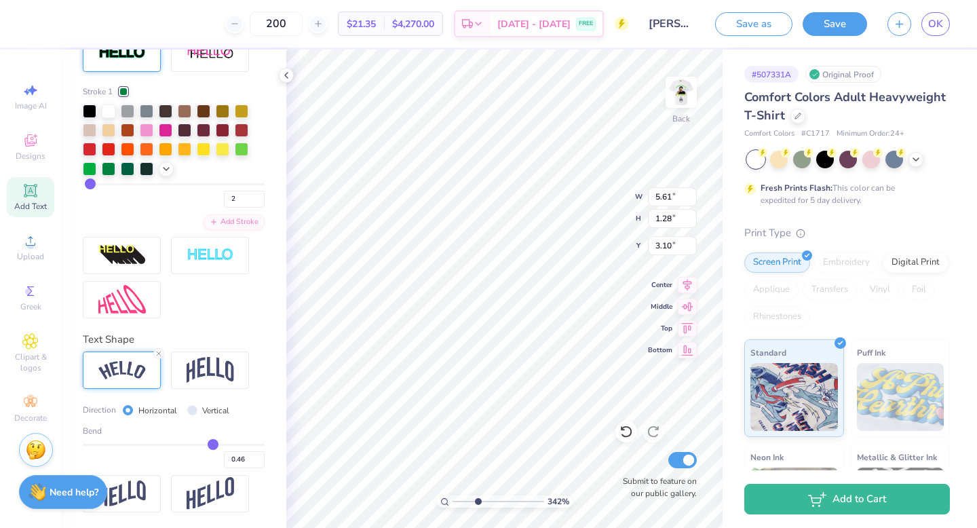
click at [242, 442] on div "Bend 0.46" at bounding box center [174, 446] width 182 height 43
click at [237, 444] on input "range" at bounding box center [174, 445] width 182 height 2
drag, startPoint x: 233, startPoint y: 444, endPoint x: 224, endPoint y: 444, distance: 8.8
click at [224, 444] on input "range" at bounding box center [174, 445] width 182 height 2
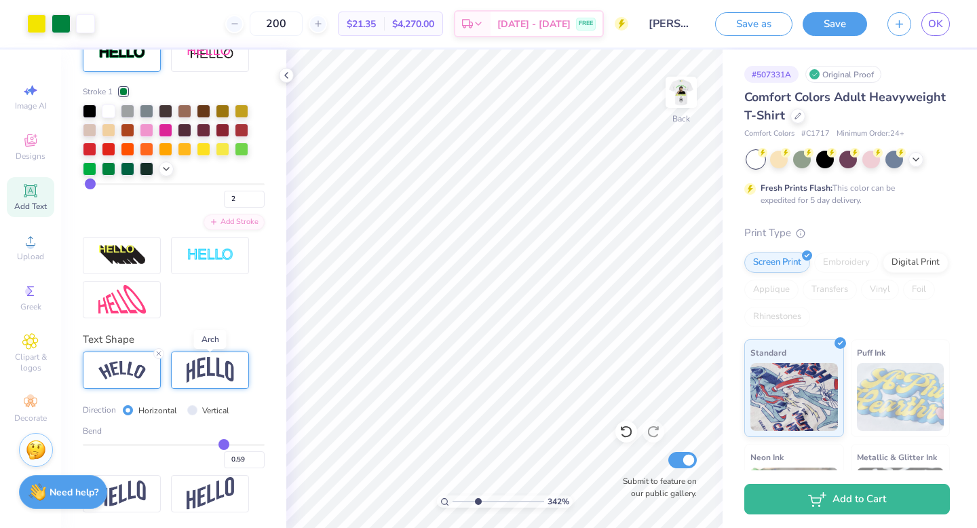
click at [191, 371] on img at bounding box center [210, 370] width 47 height 26
click at [210, 444] on input "range" at bounding box center [174, 445] width 182 height 2
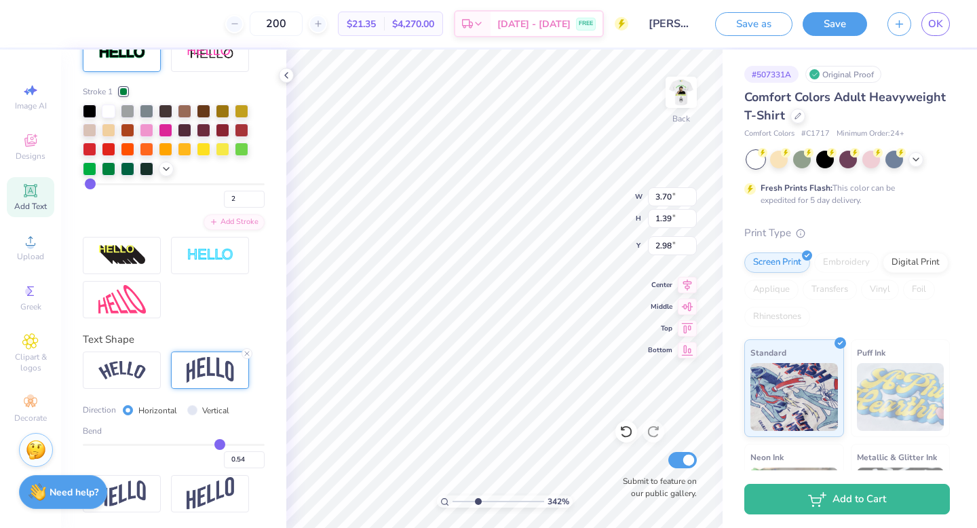
click at [220, 444] on input "range" at bounding box center [174, 445] width 182 height 2
click at [126, 364] on img at bounding box center [121, 370] width 47 height 18
click at [237, 444] on input "range" at bounding box center [174, 445] width 182 height 2
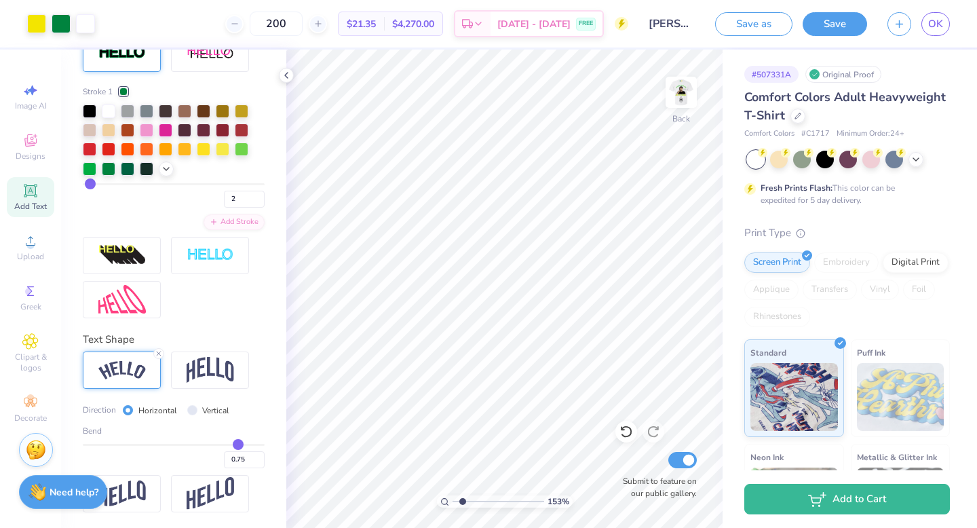
drag, startPoint x: 478, startPoint y: 503, endPoint x: 461, endPoint y: 501, distance: 17.1
click at [461, 501] on input "range" at bounding box center [499, 501] width 92 height 12
click at [259, 192] on input "2" at bounding box center [244, 199] width 41 height 17
click at [260, 193] on input "2" at bounding box center [244, 199] width 41 height 17
click at [259, 195] on input "3" at bounding box center [244, 199] width 41 height 17
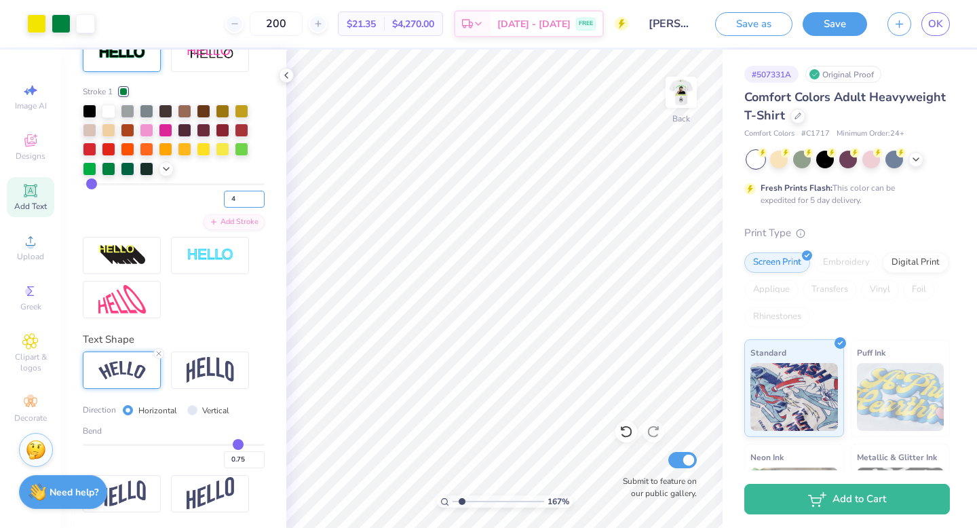
click at [261, 195] on input "4" at bounding box center [244, 199] width 41 height 17
click at [181, 212] on div "Stroke 1 4 Add Stroke" at bounding box center [174, 157] width 182 height 145
drag, startPoint x: 462, startPoint y: 497, endPoint x: 444, endPoint y: 497, distance: 18.3
click at [453, 497] on input "range" at bounding box center [499, 501] width 92 height 12
drag, startPoint x: 455, startPoint y: 503, endPoint x: 476, endPoint y: 501, distance: 21.1
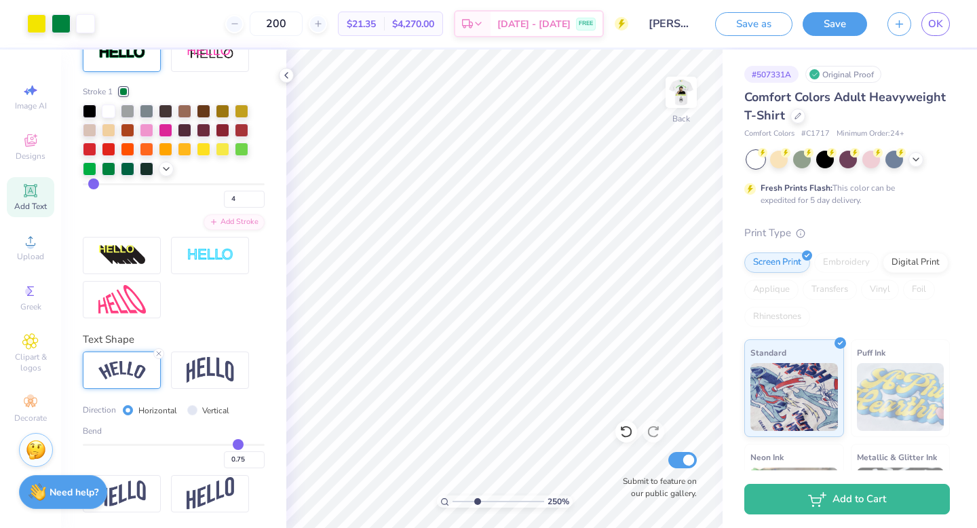
click at [476, 501] on input "range" at bounding box center [499, 501] width 92 height 12
click at [223, 444] on div "Bend 0.75" at bounding box center [174, 446] width 182 height 43
click at [227, 444] on input "range" at bounding box center [174, 445] width 182 height 2
drag, startPoint x: 476, startPoint y: 503, endPoint x: 436, endPoint y: 503, distance: 40.7
click at [453, 503] on input "range" at bounding box center [499, 501] width 92 height 12
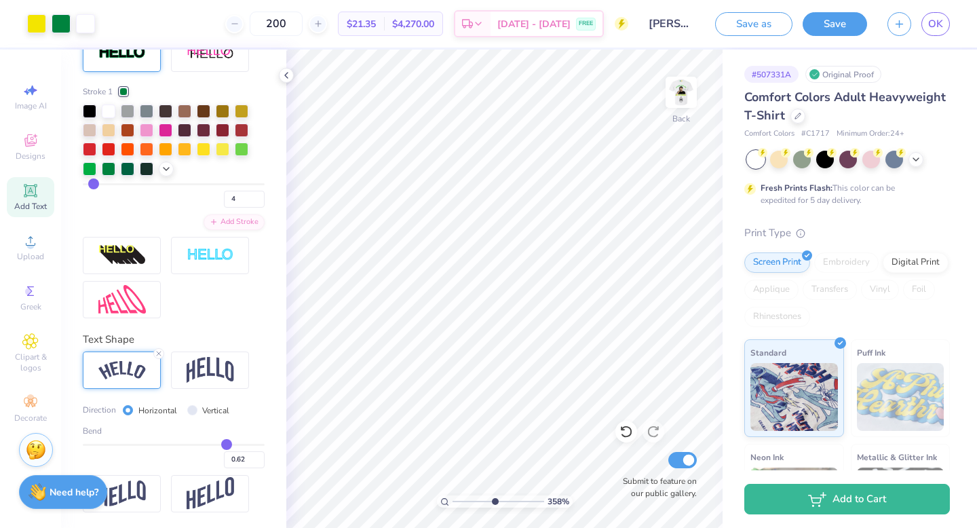
drag, startPoint x: 455, startPoint y: 500, endPoint x: 493, endPoint y: 499, distance: 38.7
click at [493, 499] on input "range" at bounding box center [499, 501] width 92 height 12
drag, startPoint x: 495, startPoint y: 500, endPoint x: 444, endPoint y: 500, distance: 50.2
click at [453, 500] on input "range" at bounding box center [499, 501] width 92 height 12
click at [683, 94] on img at bounding box center [681, 92] width 54 height 54
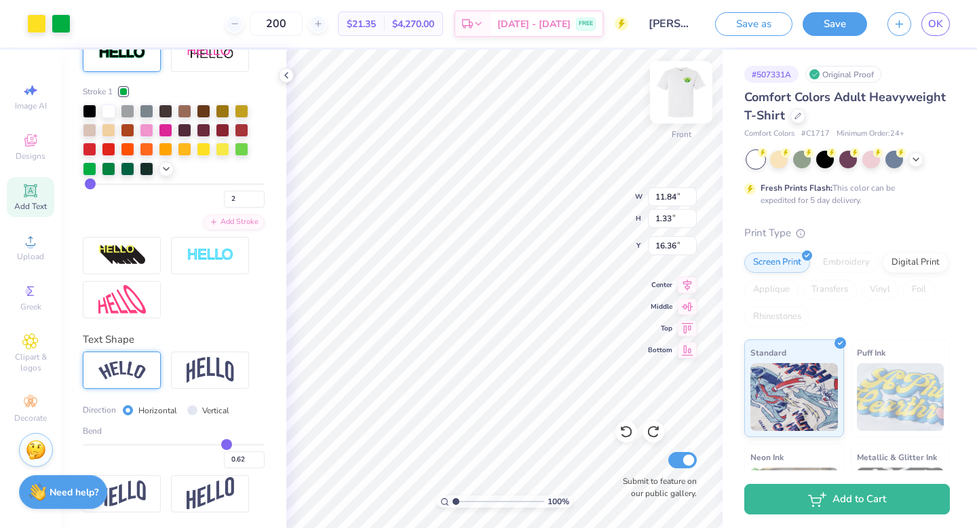
scroll to position [313, 0]
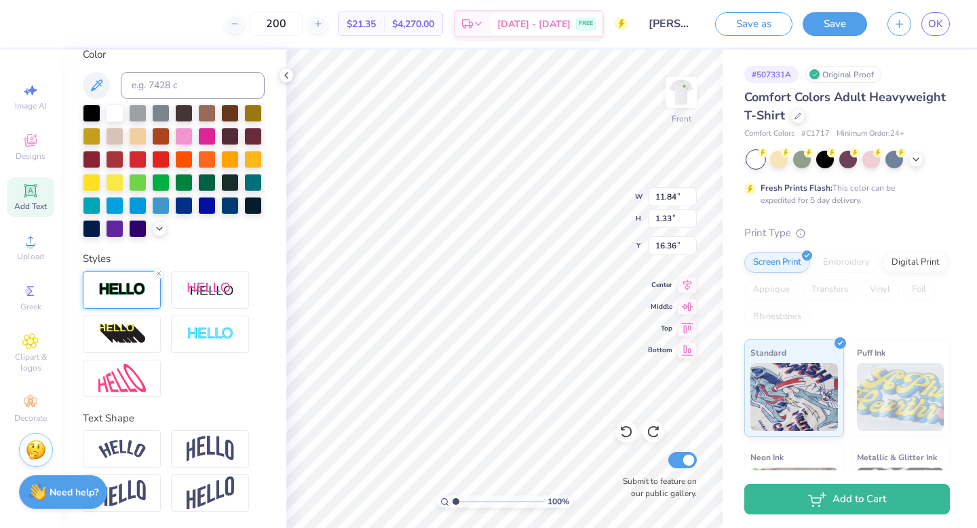
click at [142, 291] on img at bounding box center [121, 290] width 47 height 16
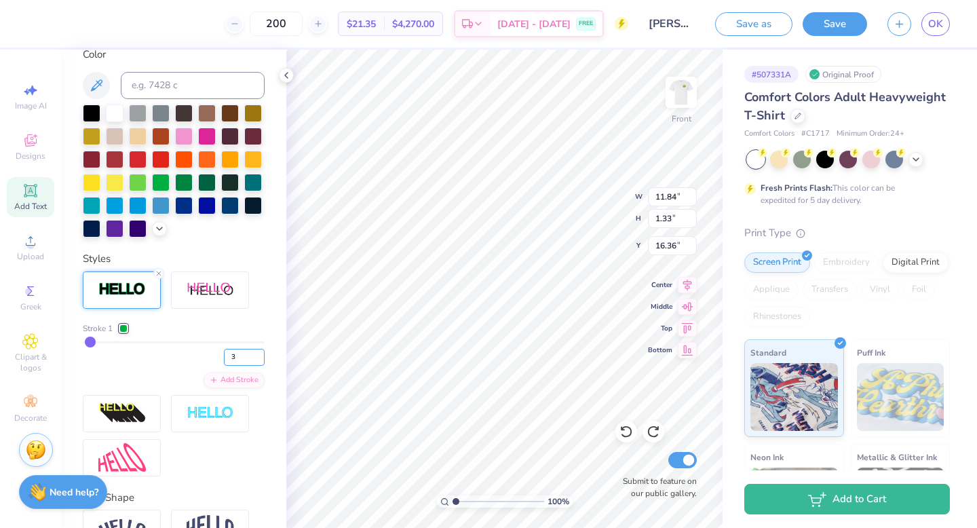
click at [260, 352] on input "3" at bounding box center [244, 357] width 41 height 17
click at [163, 385] on div "Stroke 1 3 Add Stroke" at bounding box center [174, 355] width 182 height 66
click at [174, 378] on div "Stroke 1 3 Add Stroke" at bounding box center [174, 355] width 182 height 66
click at [123, 326] on div at bounding box center [123, 328] width 8 height 8
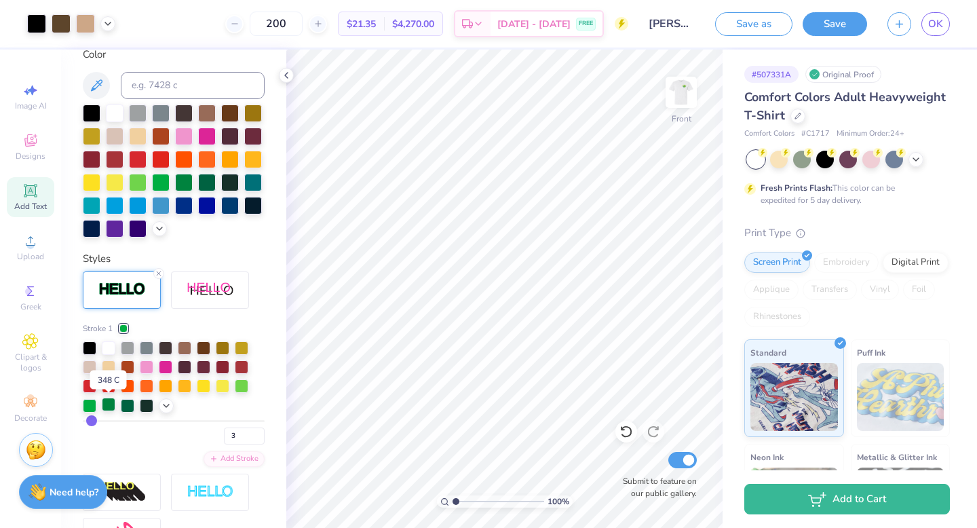
click at [105, 405] on div at bounding box center [109, 405] width 14 height 14
click at [683, 87] on img at bounding box center [681, 92] width 54 height 54
click at [677, 85] on img at bounding box center [681, 92] width 54 height 54
click at [109, 24] on icon at bounding box center [107, 22] width 11 height 11
click at [84, 53] on div at bounding box center [82, 56] width 19 height 19
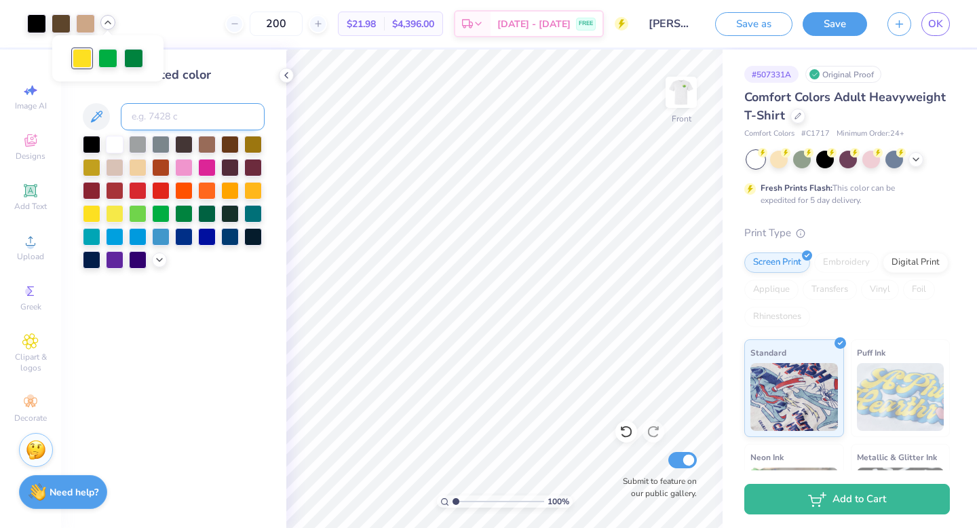
click at [168, 119] on input at bounding box center [193, 116] width 144 height 27
click at [202, 300] on div "Change selected color" at bounding box center [173, 289] width 225 height 478
click at [687, 96] on img at bounding box center [681, 92] width 54 height 54
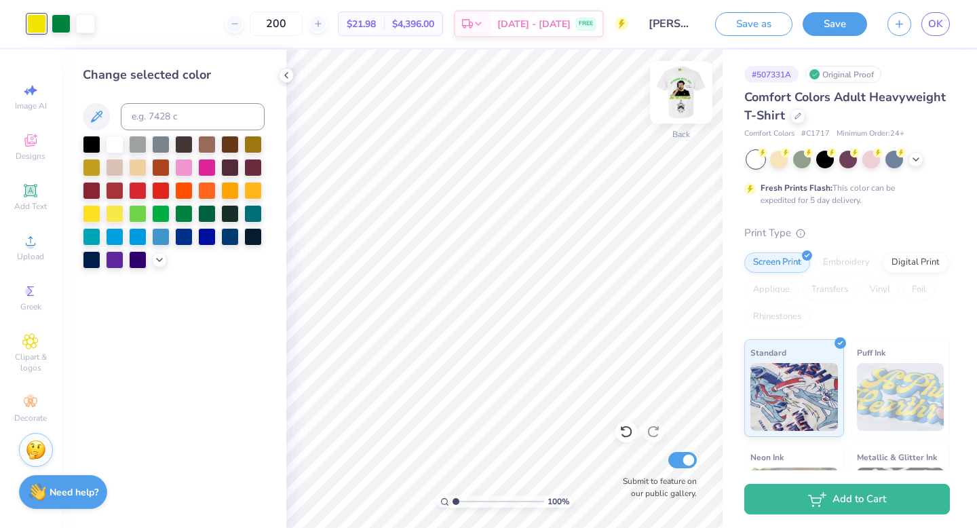
click at [679, 94] on img at bounding box center [681, 92] width 54 height 54
click at [111, 24] on icon at bounding box center [107, 22] width 11 height 11
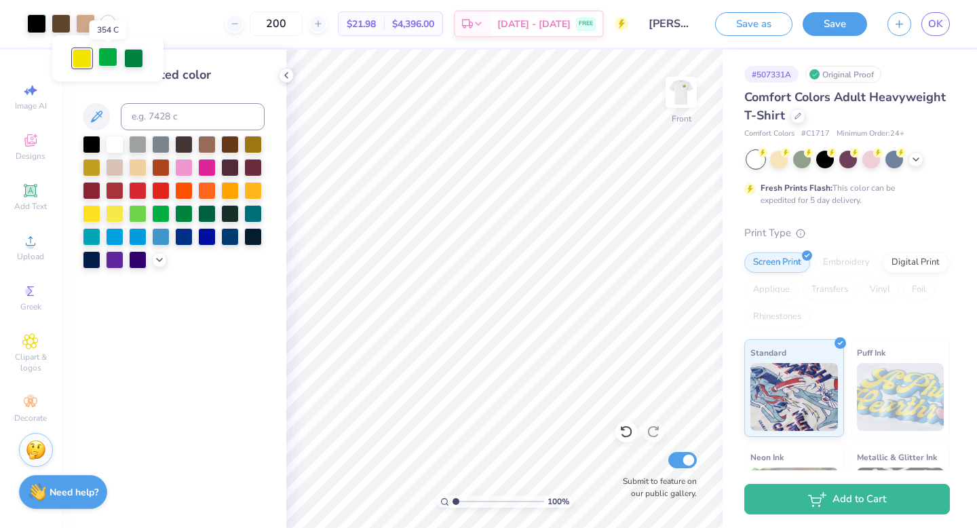
click at [116, 54] on div at bounding box center [107, 56] width 19 height 19
drag, startPoint x: 183, startPoint y: 208, endPoint x: 210, endPoint y: 316, distance: 111.9
click at [183, 208] on div at bounding box center [184, 214] width 18 height 18
click at [206, 302] on div "Change selected color" at bounding box center [173, 289] width 225 height 478
click at [681, 91] on img at bounding box center [681, 92] width 54 height 54
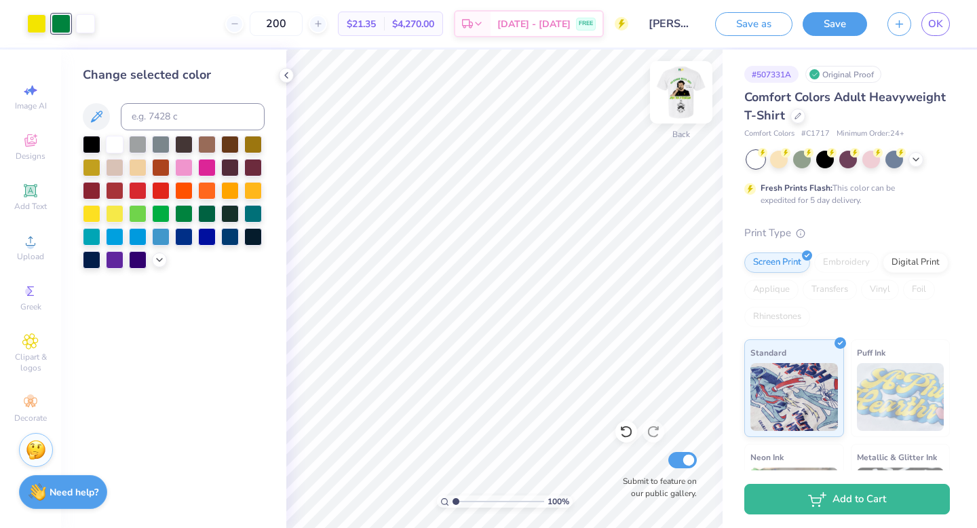
click at [678, 100] on img at bounding box center [681, 92] width 54 height 54
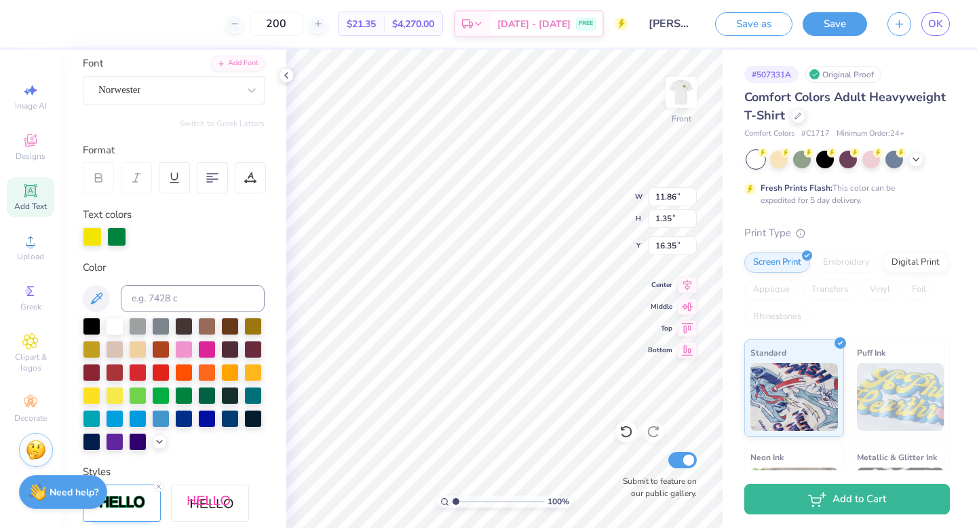
scroll to position [191, 0]
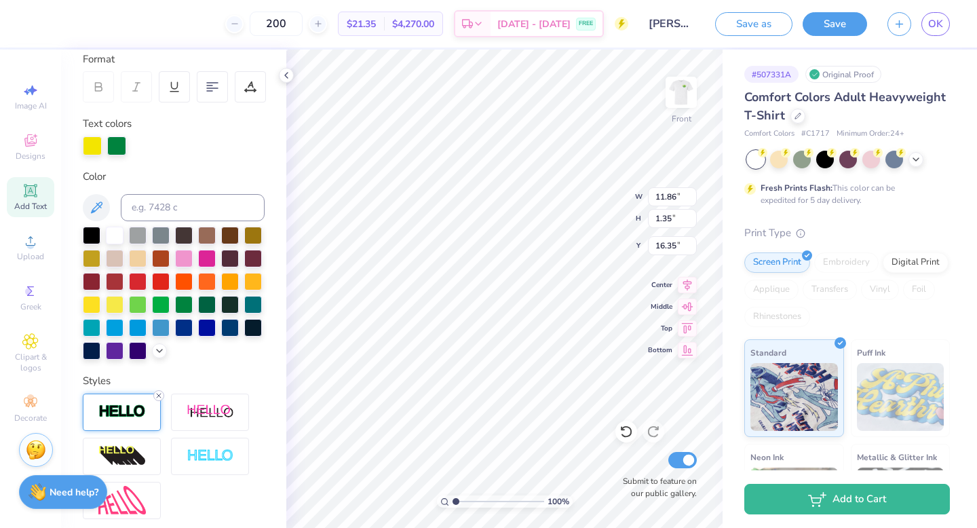
click at [158, 394] on icon at bounding box center [159, 395] width 8 height 8
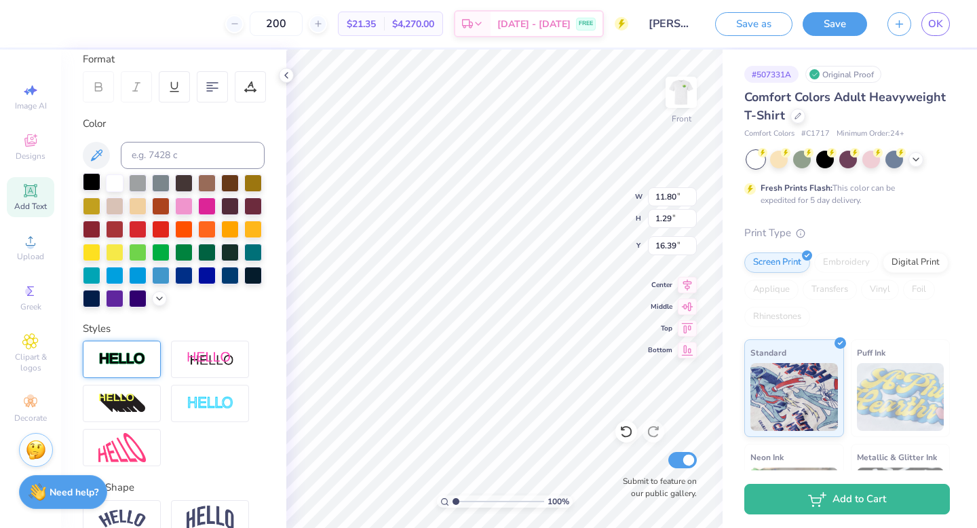
click at [86, 182] on div at bounding box center [92, 182] width 18 height 18
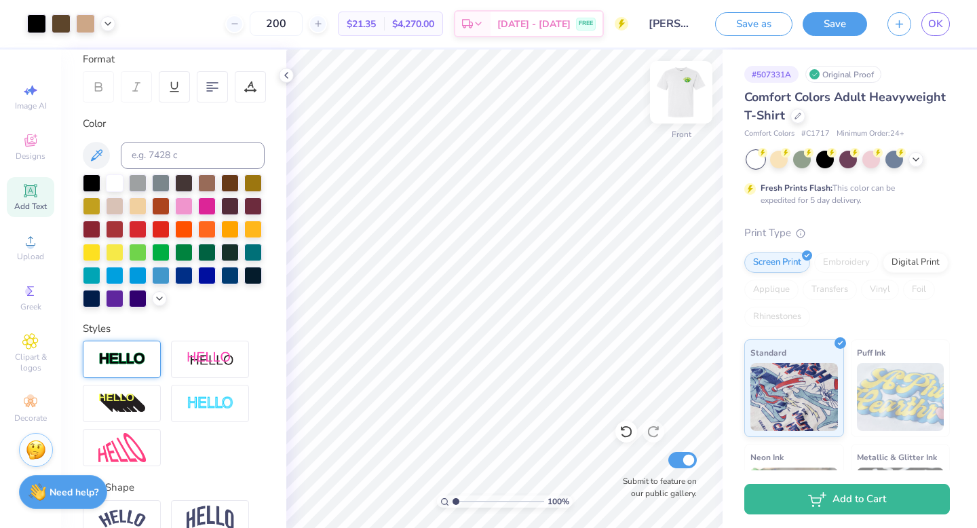
click at [681, 91] on img at bounding box center [681, 92] width 54 height 54
click at [678, 94] on img at bounding box center [681, 92] width 54 height 54
drag, startPoint x: 457, startPoint y: 501, endPoint x: 494, endPoint y: 496, distance: 36.9
click at [494, 496] on input "range" at bounding box center [499, 501] width 92 height 12
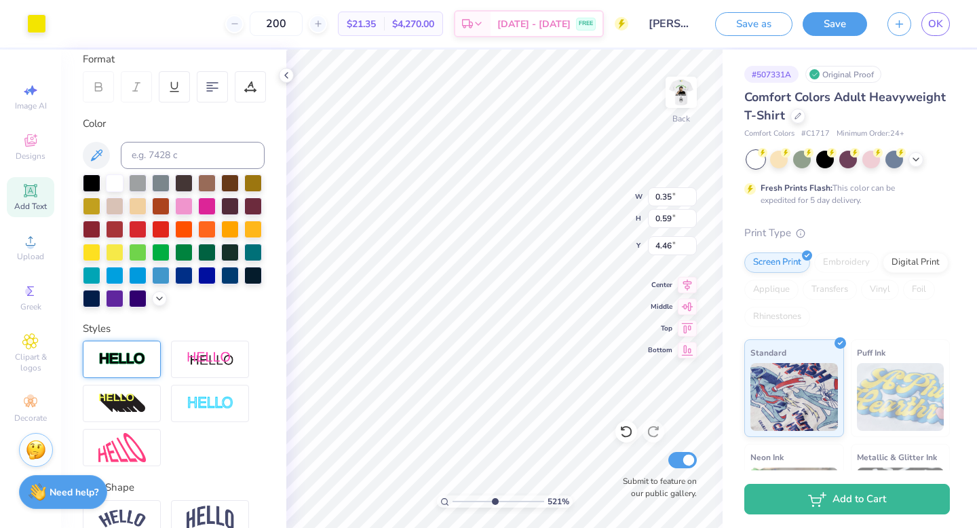
click at [624, 431] on icon at bounding box center [626, 432] width 14 height 14
click at [91, 183] on div at bounding box center [92, 182] width 18 height 18
click at [37, 26] on div at bounding box center [36, 22] width 19 height 19
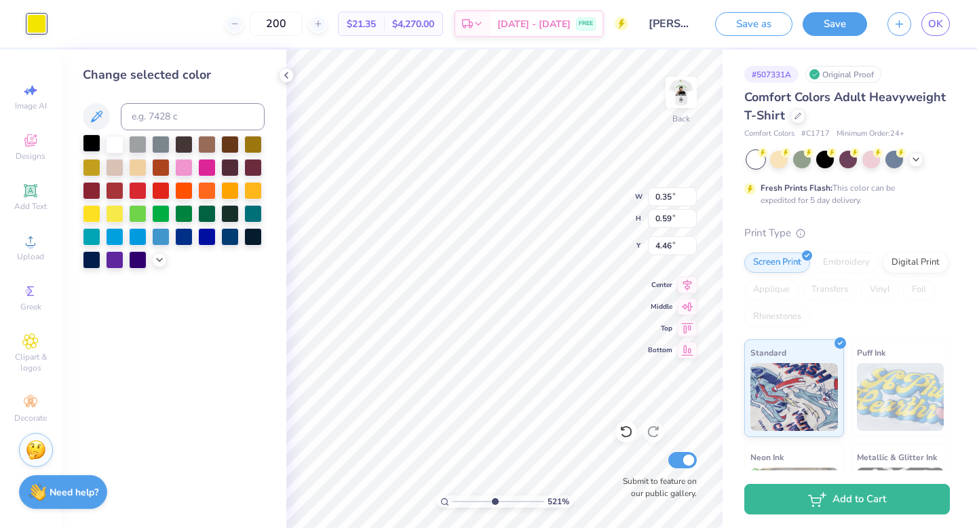
click at [89, 145] on div at bounding box center [92, 143] width 18 height 18
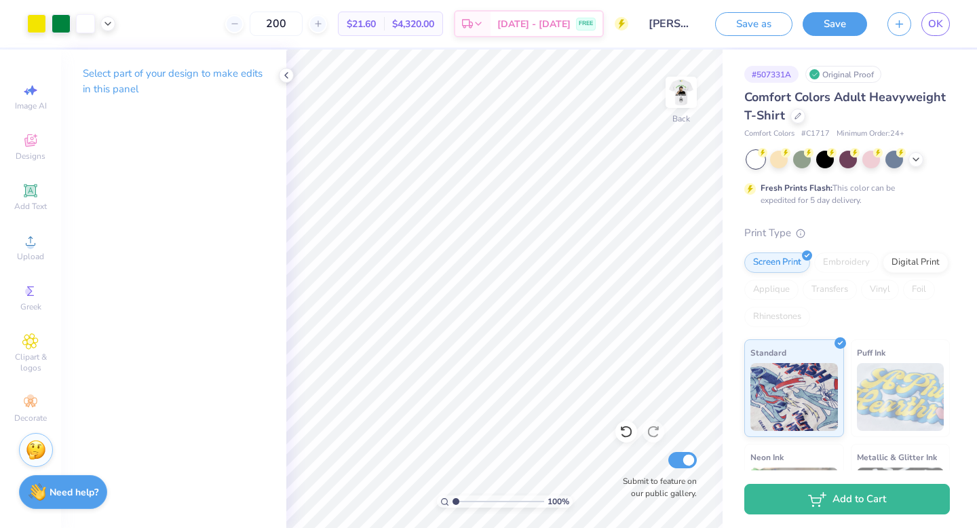
drag, startPoint x: 495, startPoint y: 501, endPoint x: 443, endPoint y: 499, distance: 52.3
click at [443, 499] on div "100 %" at bounding box center [505, 501] width 136 height 12
click at [680, 96] on img at bounding box center [681, 92] width 54 height 54
click at [682, 96] on img at bounding box center [681, 92] width 54 height 54
drag, startPoint x: 453, startPoint y: 500, endPoint x: 511, endPoint y: 498, distance: 58.4
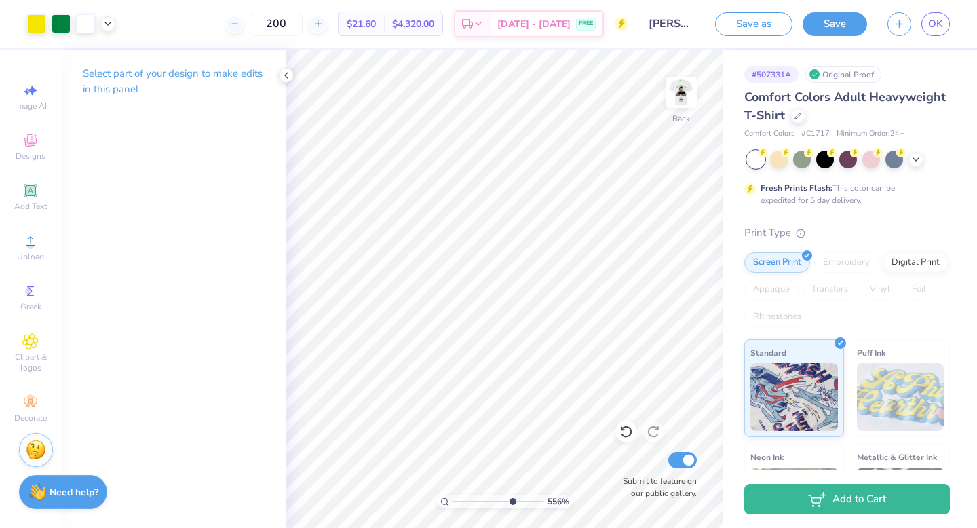
click at [511, 498] on input "range" at bounding box center [499, 501] width 92 height 12
click at [43, 17] on div at bounding box center [36, 22] width 19 height 19
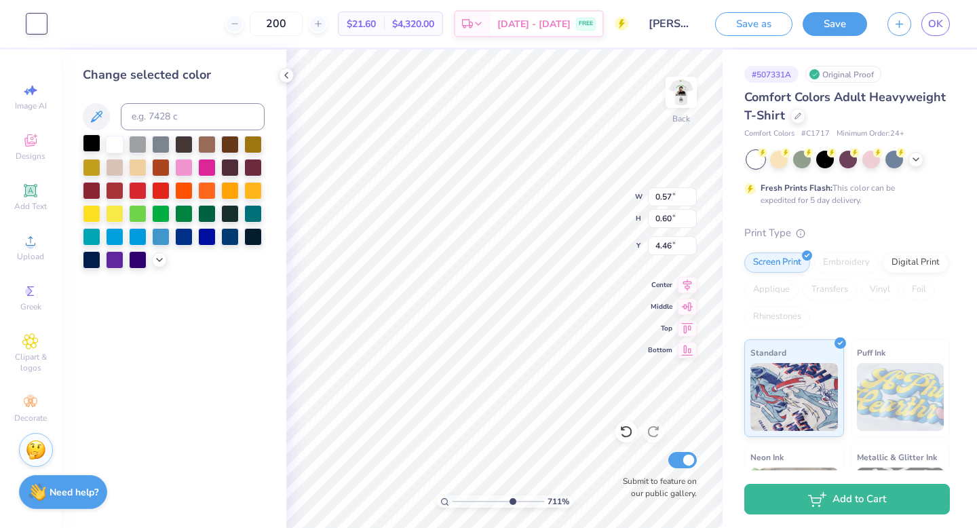
click at [87, 140] on div at bounding box center [92, 143] width 18 height 18
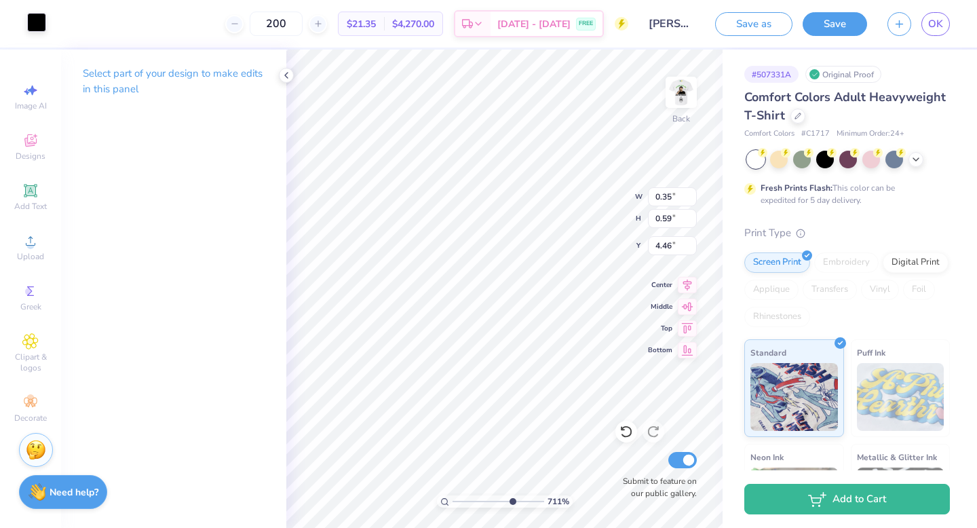
click at [39, 21] on div at bounding box center [36, 22] width 19 height 19
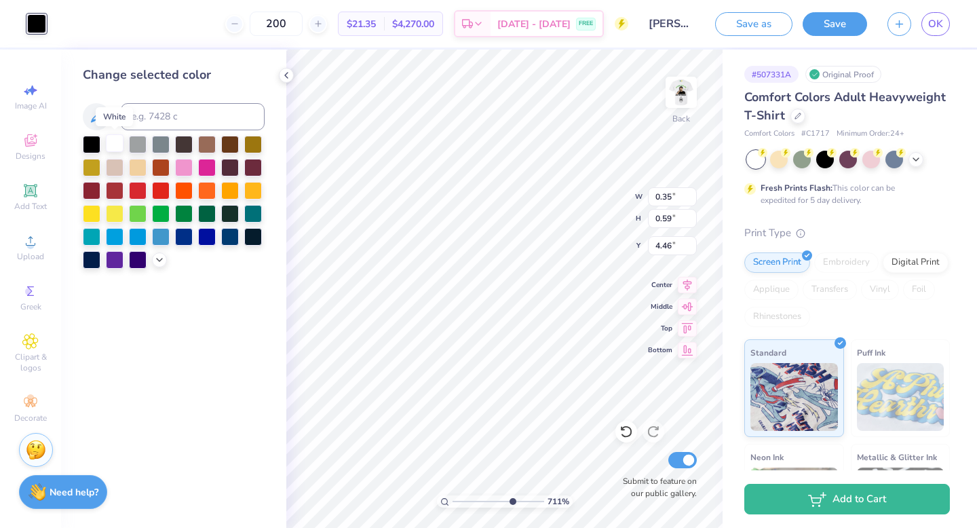
click at [110, 149] on div at bounding box center [115, 143] width 18 height 18
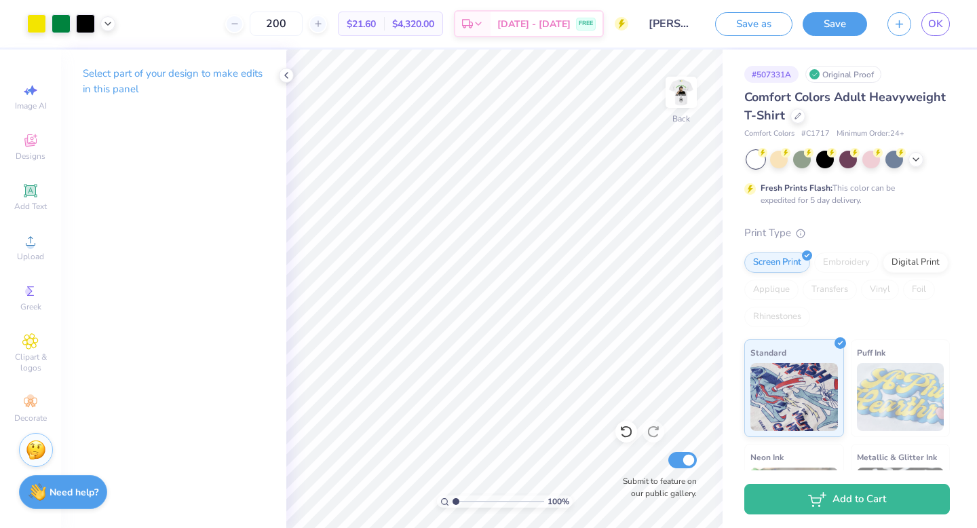
drag, startPoint x: 510, startPoint y: 499, endPoint x: 448, endPoint y: 497, distance: 61.8
click at [453, 497] on input "range" at bounding box center [499, 501] width 92 height 12
drag, startPoint x: 457, startPoint y: 503, endPoint x: 467, endPoint y: 501, distance: 10.3
click at [467, 501] on input "range" at bounding box center [499, 501] width 92 height 12
drag, startPoint x: 469, startPoint y: 499, endPoint x: 491, endPoint y: 497, distance: 21.8
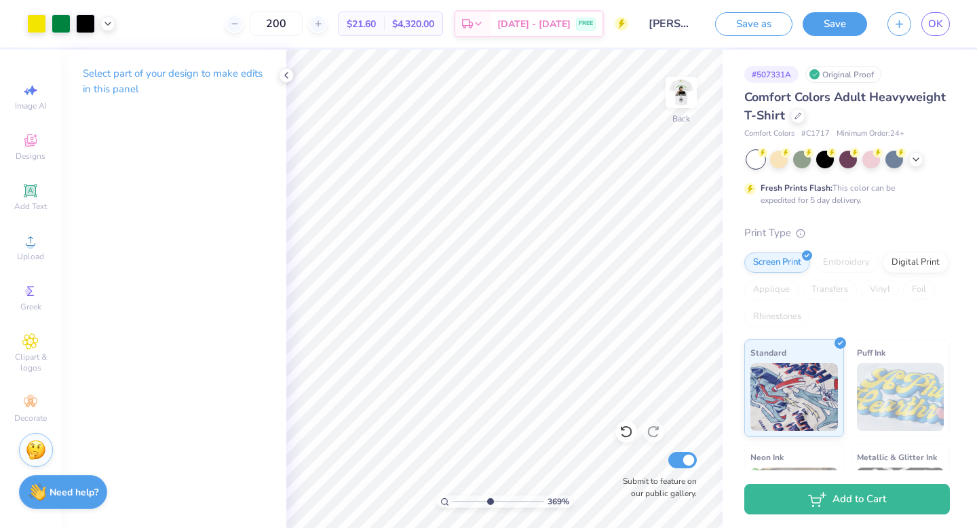
click at [491, 497] on input "range" at bounding box center [499, 501] width 92 height 12
click at [35, 7] on div "Art colors" at bounding box center [23, 23] width 46 height 47
click at [35, 13] on div at bounding box center [36, 22] width 19 height 19
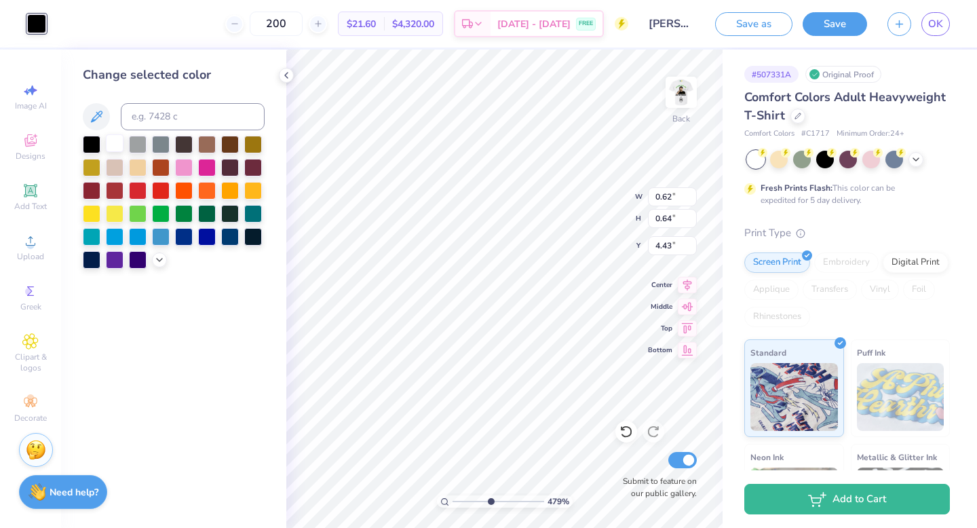
click at [115, 145] on div at bounding box center [115, 143] width 18 height 18
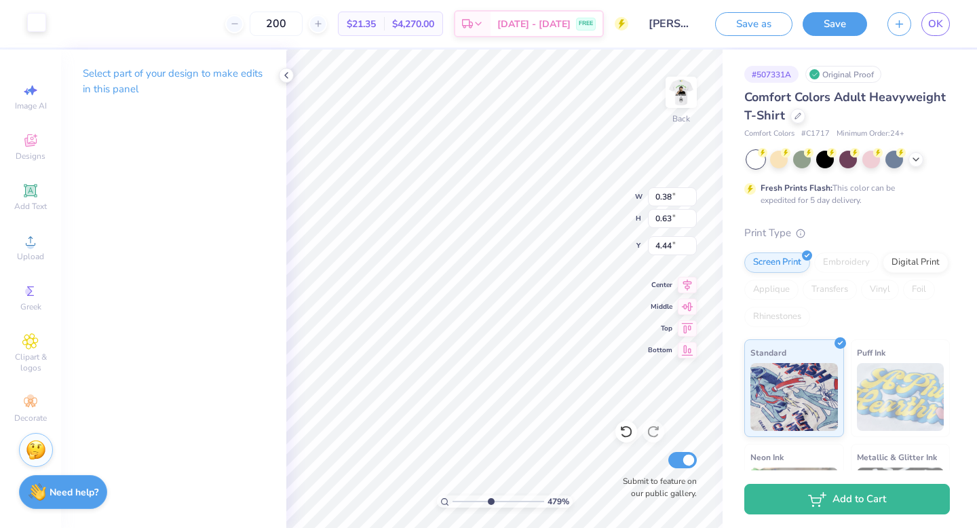
click at [35, 27] on div at bounding box center [36, 22] width 19 height 19
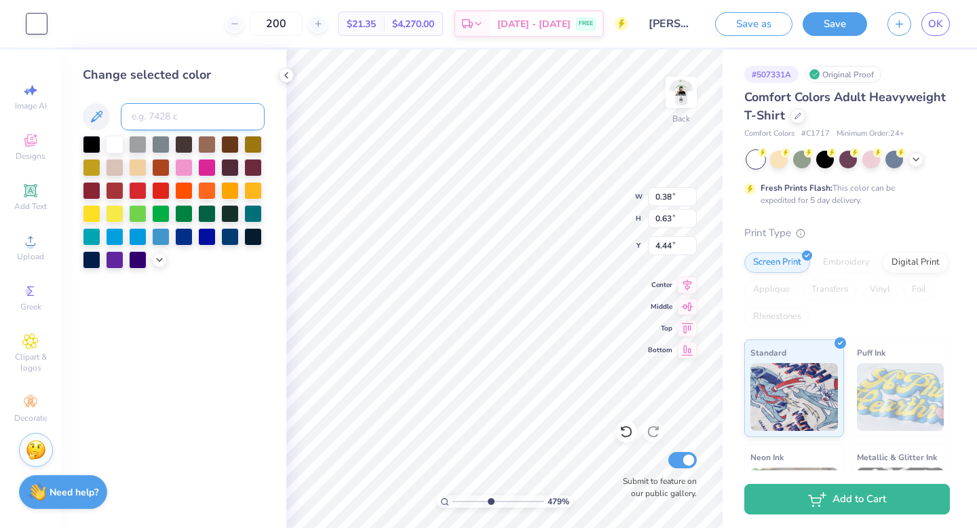
click at [178, 119] on input at bounding box center [193, 116] width 144 height 27
click at [202, 321] on div "Change selected color" at bounding box center [173, 289] width 225 height 478
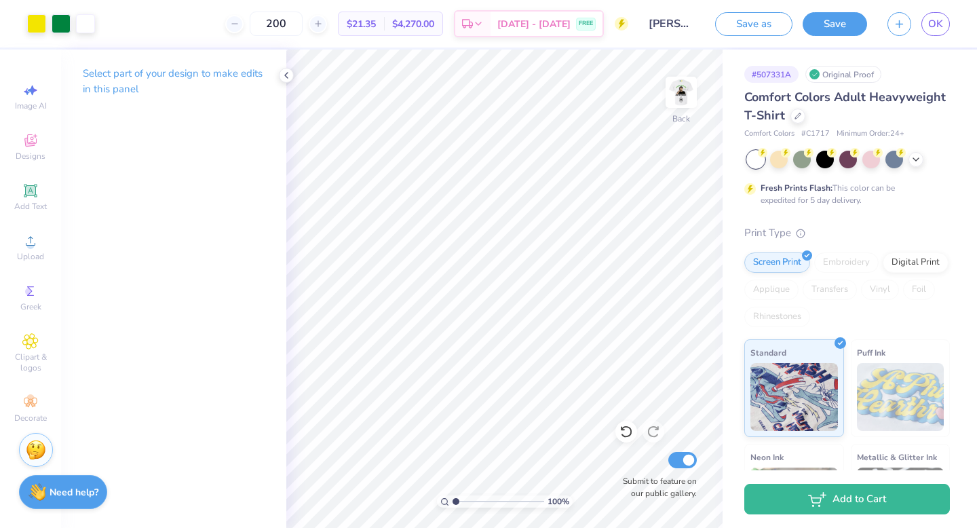
click at [448, 495] on div "100 %" at bounding box center [504, 289] width 478 height 478
click at [679, 102] on img at bounding box center [681, 92] width 54 height 54
click at [680, 102] on img at bounding box center [681, 92] width 54 height 54
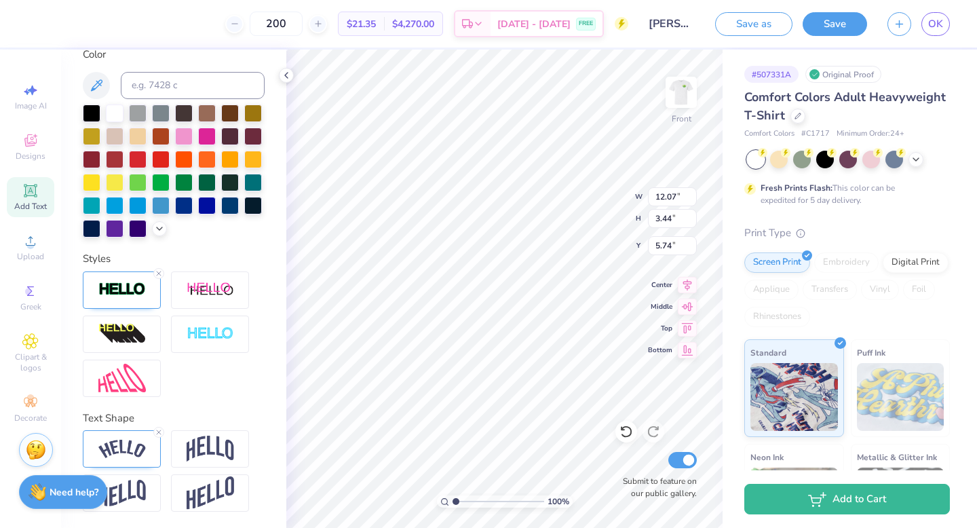
scroll to position [313, 0]
click at [147, 339] on div at bounding box center [122, 334] width 78 height 37
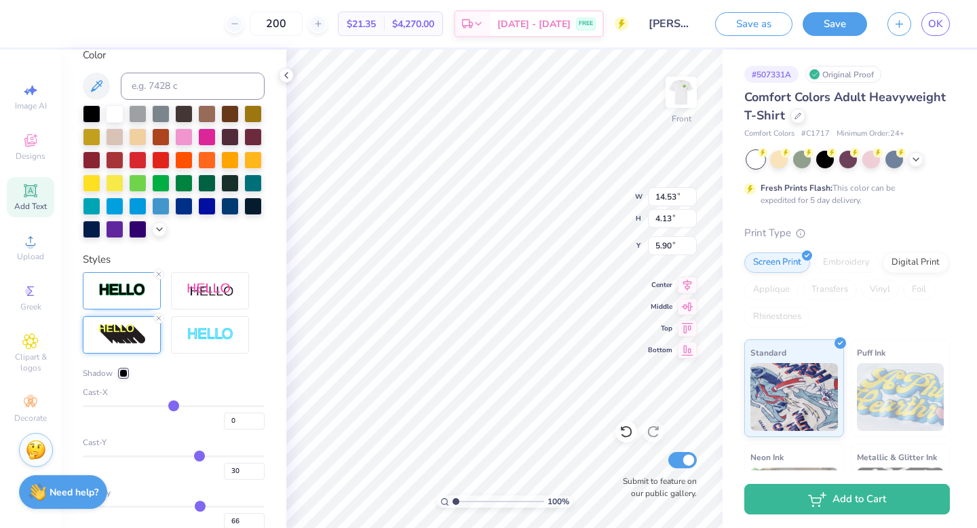
drag, startPoint x: 199, startPoint y: 404, endPoint x: 173, endPoint y: 406, distance: 25.9
click at [173, 406] on input "range" at bounding box center [174, 406] width 182 height 2
click at [610, 206] on div "100 % Front W 11.20 11.20 " H 4.13 4.13 " Y 5.90 5.90 " Center Middle Top Botto…" at bounding box center [504, 289] width 436 height 478
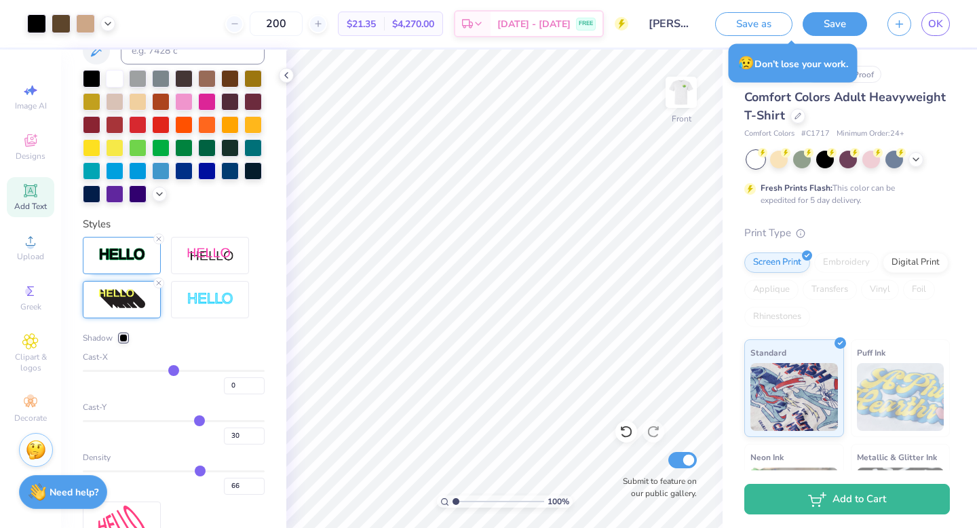
scroll to position [364, 0]
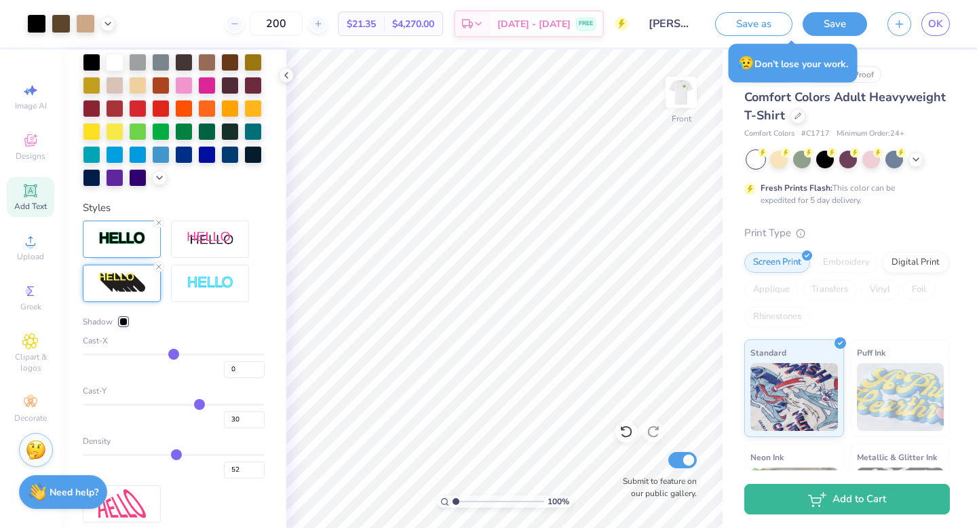
drag, startPoint x: 201, startPoint y: 455, endPoint x: 166, endPoint y: 453, distance: 35.3
click at [174, 454] on input "range" at bounding box center [174, 455] width 182 height 2
click at [167, 451] on div "Density 51" at bounding box center [174, 456] width 182 height 43
drag, startPoint x: 175, startPoint y: 451, endPoint x: 155, endPoint y: 451, distance: 19.7
click at [155, 454] on input "range" at bounding box center [174, 455] width 182 height 2
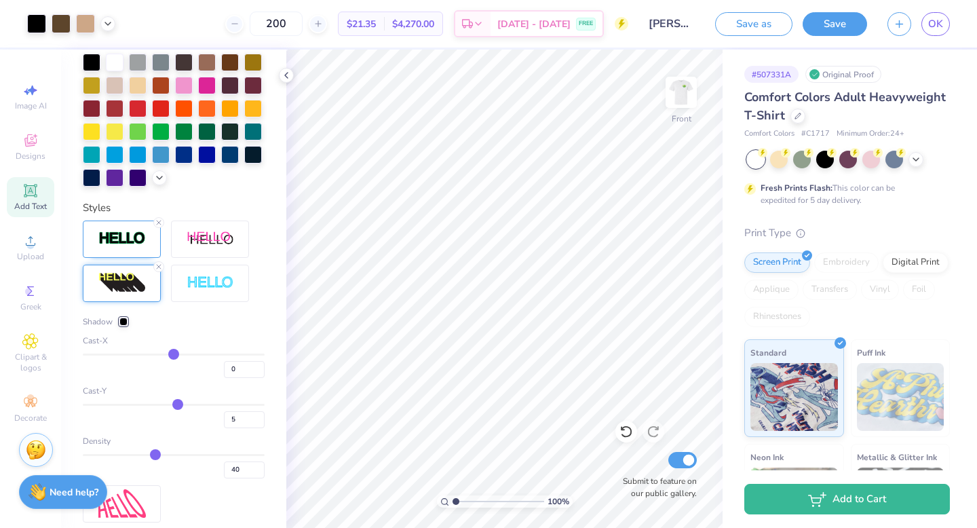
click at [177, 404] on input "range" at bounding box center [174, 405] width 182 height 2
click at [183, 404] on input "range" at bounding box center [174, 405] width 182 height 2
click at [220, 404] on input "range" at bounding box center [174, 405] width 182 height 2
click at [199, 404] on input "range" at bounding box center [174, 405] width 182 height 2
click at [193, 404] on input "range" at bounding box center [174, 405] width 182 height 2
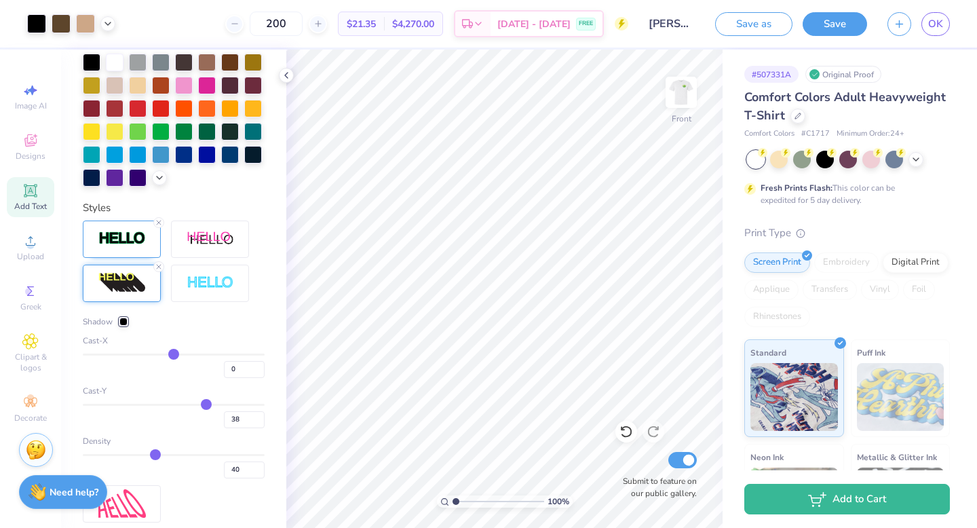
click at [206, 404] on input "range" at bounding box center [174, 405] width 182 height 2
click at [204, 404] on input "range" at bounding box center [174, 405] width 182 height 2
click at [203, 404] on input "range" at bounding box center [174, 405] width 182 height 2
click at [202, 404] on input "range" at bounding box center [174, 405] width 182 height 2
click at [204, 404] on input "range" at bounding box center [174, 405] width 182 height 2
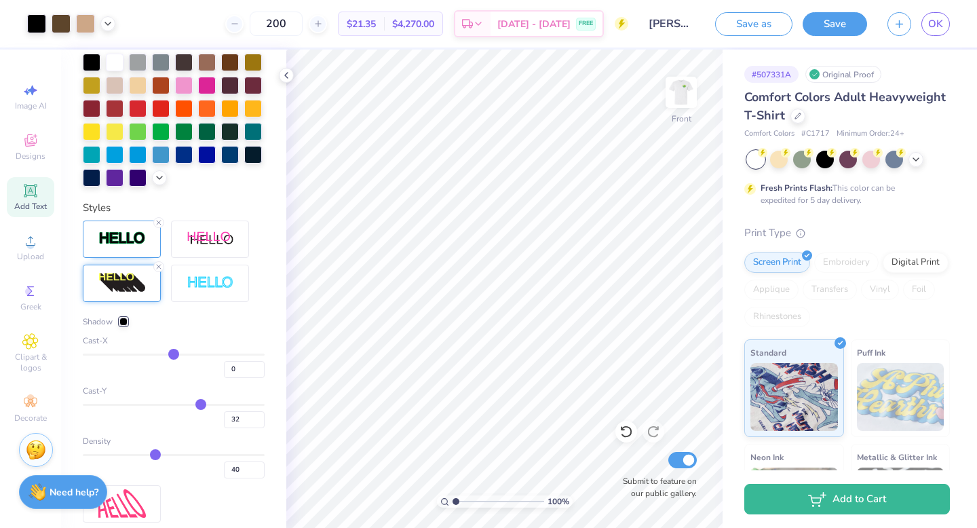
click at [201, 404] on input "range" at bounding box center [174, 405] width 182 height 2
click at [122, 321] on div at bounding box center [123, 322] width 8 height 8
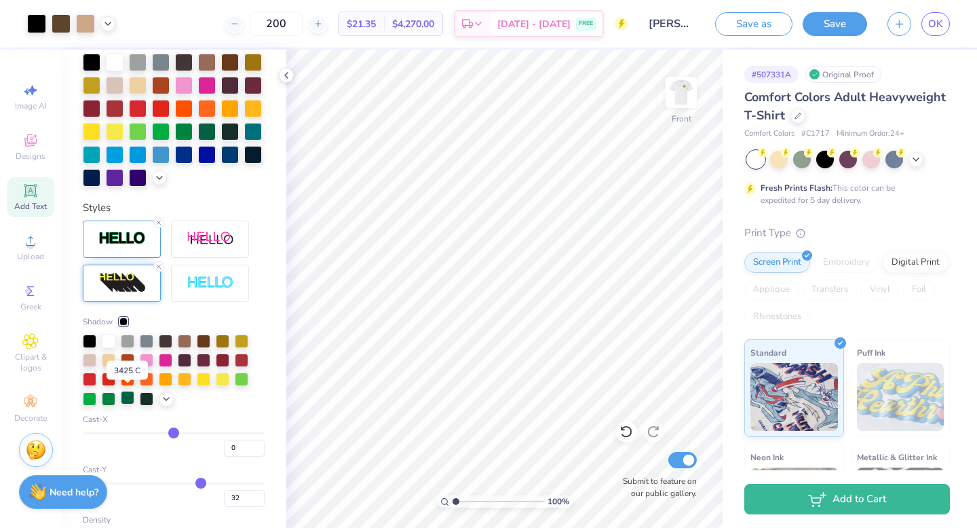
scroll to position [371, 0]
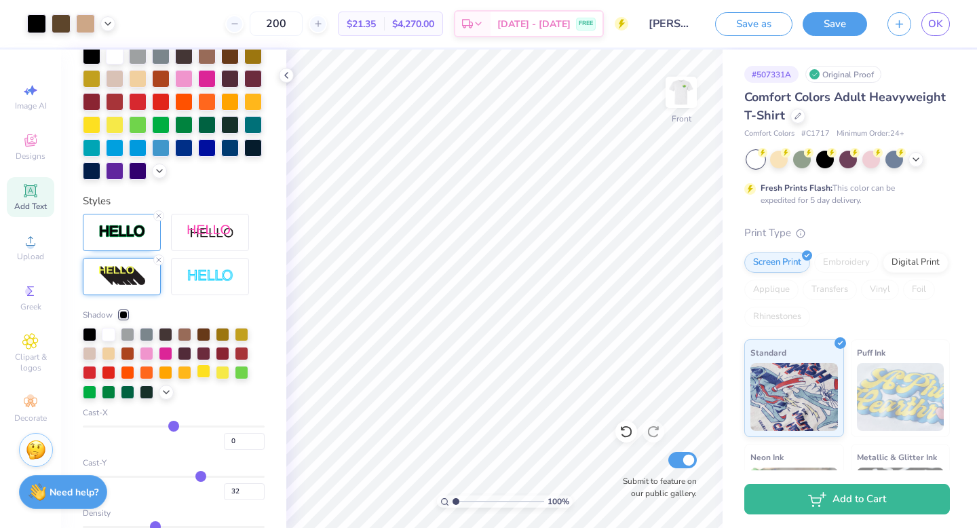
click at [207, 370] on div at bounding box center [204, 371] width 14 height 14
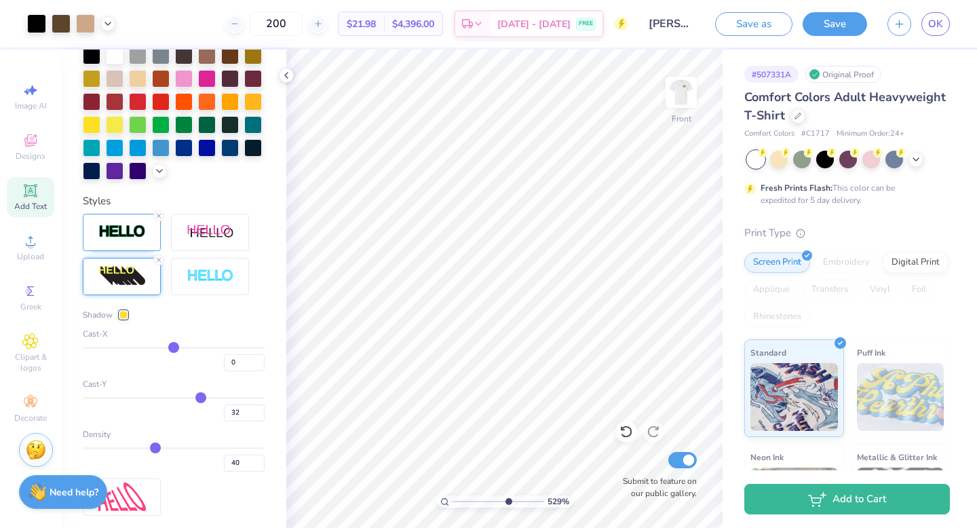
drag, startPoint x: 457, startPoint y: 501, endPoint x: 507, endPoint y: 500, distance: 50.2
click at [507, 500] on input "range" at bounding box center [499, 501] width 92 height 12
drag, startPoint x: 155, startPoint y: 446, endPoint x: 133, endPoint y: 446, distance: 21.7
click at [133, 447] on input "range" at bounding box center [174, 448] width 182 height 2
click at [90, 447] on input "range" at bounding box center [174, 448] width 182 height 2
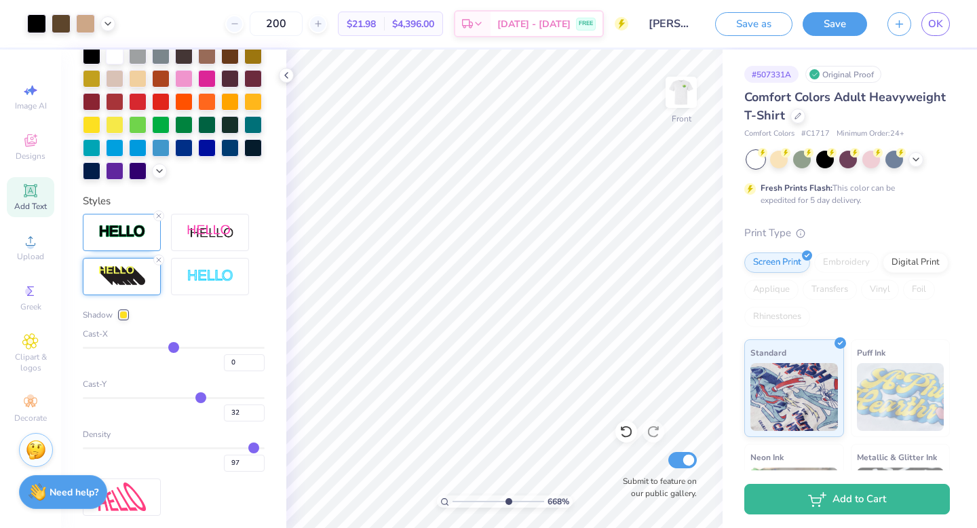
click at [254, 447] on input "range" at bounding box center [174, 448] width 182 height 2
drag, startPoint x: 255, startPoint y: 447, endPoint x: 299, endPoint y: 444, distance: 44.2
click at [265, 447] on input "range" at bounding box center [174, 448] width 182 height 2
click at [105, 25] on icon at bounding box center [107, 22] width 11 height 11
click at [140, 60] on div at bounding box center [133, 56] width 19 height 19
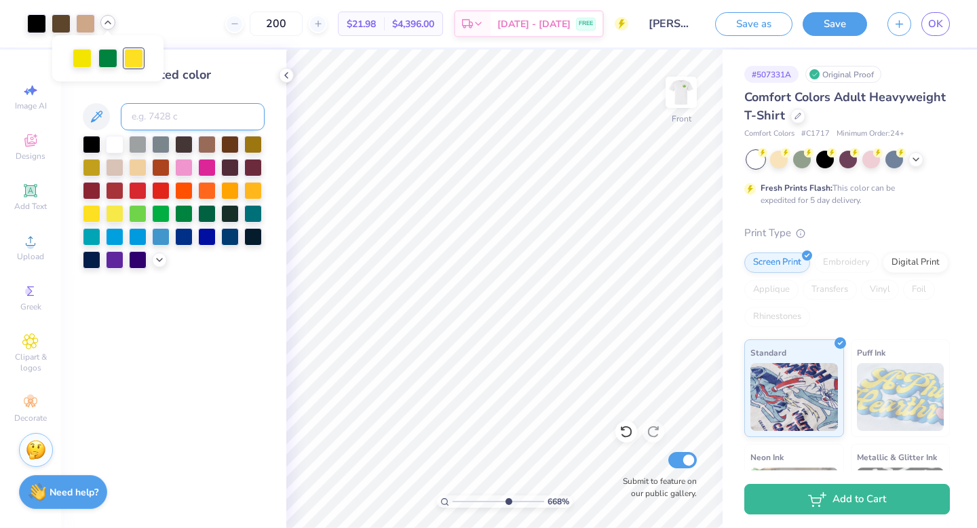
click at [172, 111] on input at bounding box center [193, 116] width 144 height 27
click at [138, 325] on div "Change selected color" at bounding box center [173, 289] width 225 height 478
click at [106, 23] on icon at bounding box center [107, 22] width 11 height 11
click at [114, 28] on div at bounding box center [71, 23] width 88 height 19
click at [248, 77] on div "Change selected color" at bounding box center [174, 75] width 182 height 18
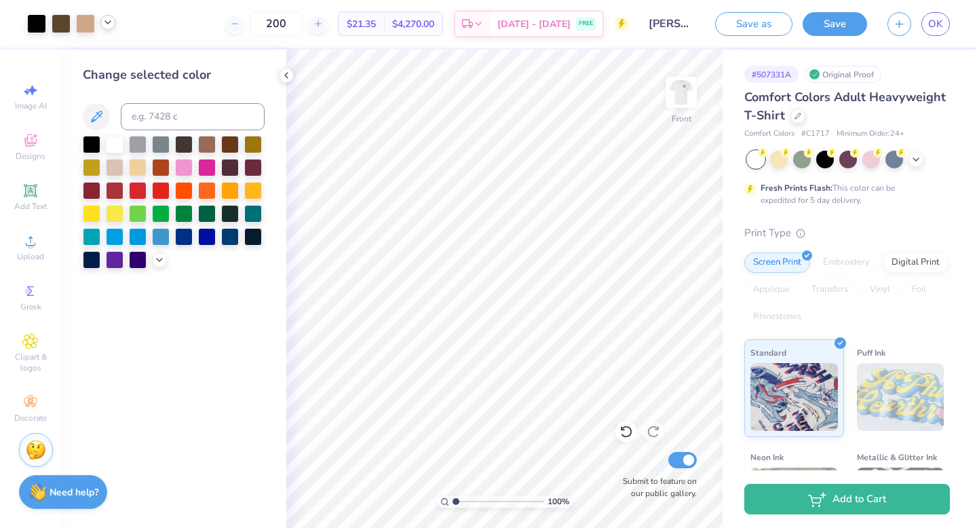
drag, startPoint x: 507, startPoint y: 499, endPoint x: 453, endPoint y: 499, distance: 53.6
click at [453, 499] on input "range" at bounding box center [499, 501] width 92 height 12
click at [685, 91] on img at bounding box center [681, 92] width 54 height 54
drag, startPoint x: 457, startPoint y: 500, endPoint x: 501, endPoint y: 494, distance: 44.5
click at [501, 495] on input "range" at bounding box center [499, 501] width 92 height 12
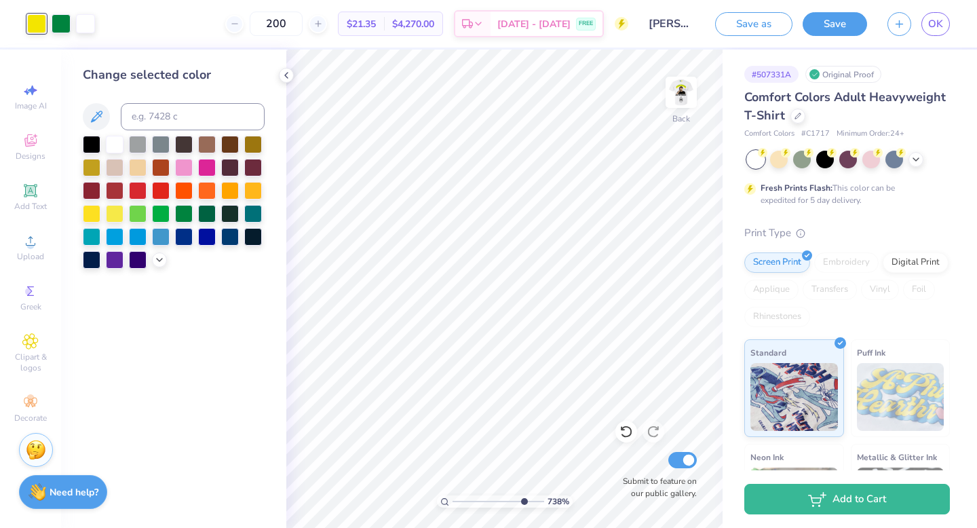
drag, startPoint x: 501, startPoint y: 500, endPoint x: 523, endPoint y: 497, distance: 22.6
click at [523, 497] on input "range" at bounding box center [499, 501] width 92 height 12
click at [38, 194] on icon at bounding box center [30, 191] width 16 height 16
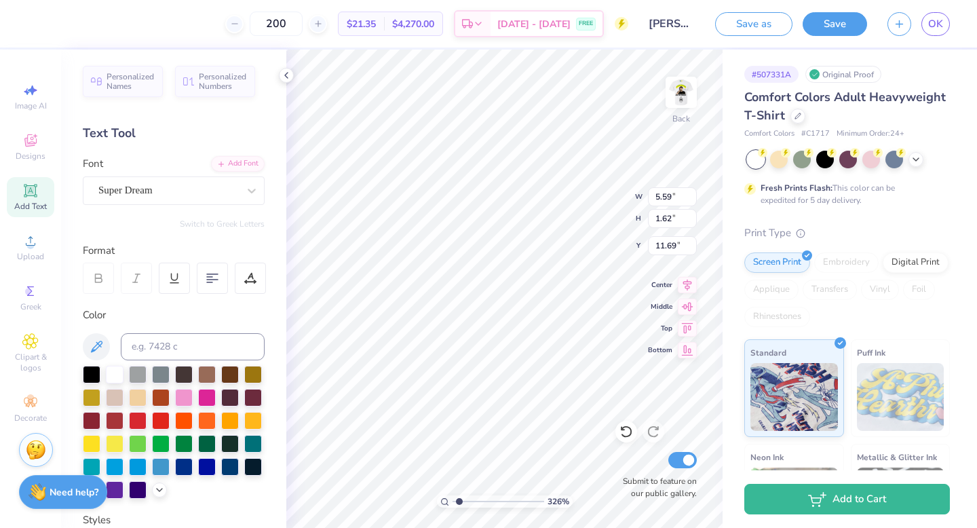
drag, startPoint x: 524, startPoint y: 498, endPoint x: 459, endPoint y: 497, distance: 64.5
click at [459, 497] on input "range" at bounding box center [499, 501] width 92 height 12
click at [140, 191] on div "Super Dream" at bounding box center [168, 190] width 142 height 21
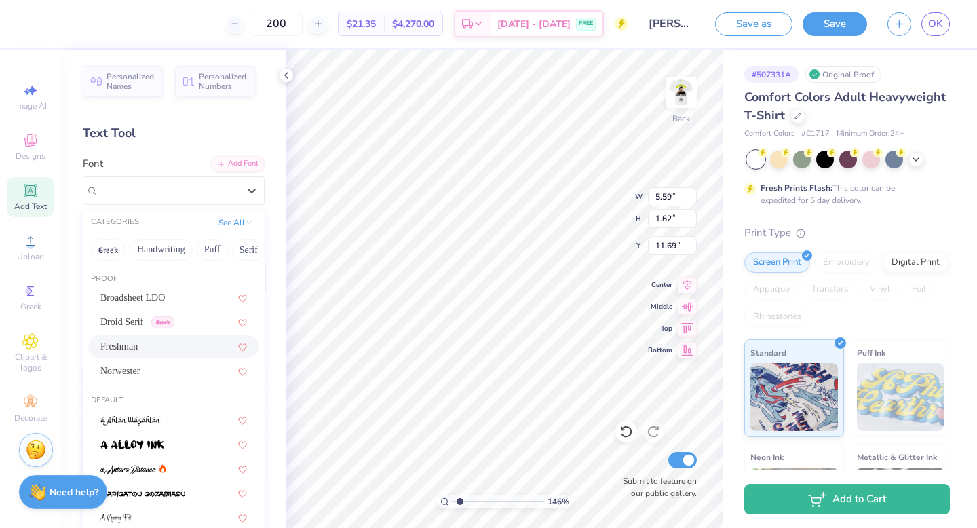
click at [159, 342] on div "Freshman" at bounding box center [173, 346] width 147 height 14
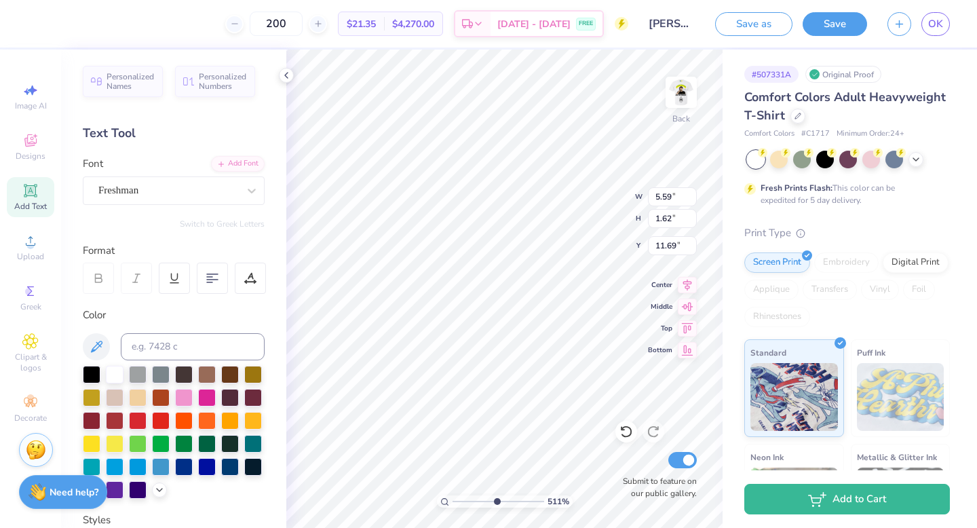
drag, startPoint x: 460, startPoint y: 501, endPoint x: 496, endPoint y: 503, distance: 36.1
click at [496, 503] on input "range" at bounding box center [499, 501] width 92 height 12
click at [134, 185] on div "Freshman" at bounding box center [168, 190] width 142 height 21
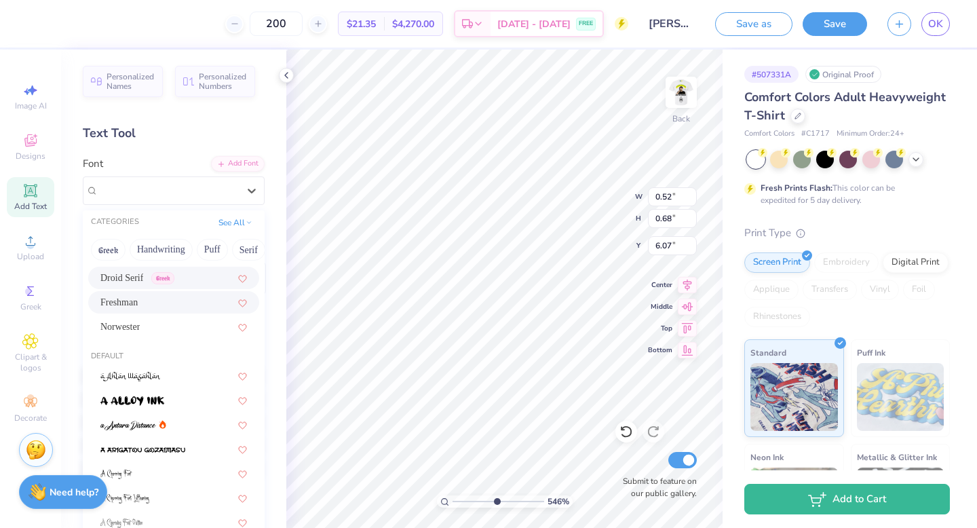
scroll to position [52, 0]
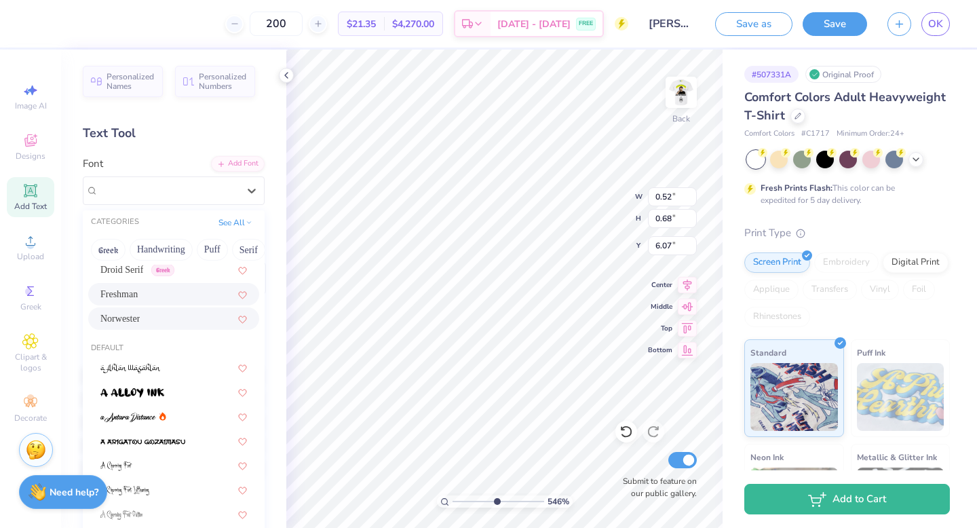
click at [174, 318] on div "Norwester" at bounding box center [173, 318] width 147 height 14
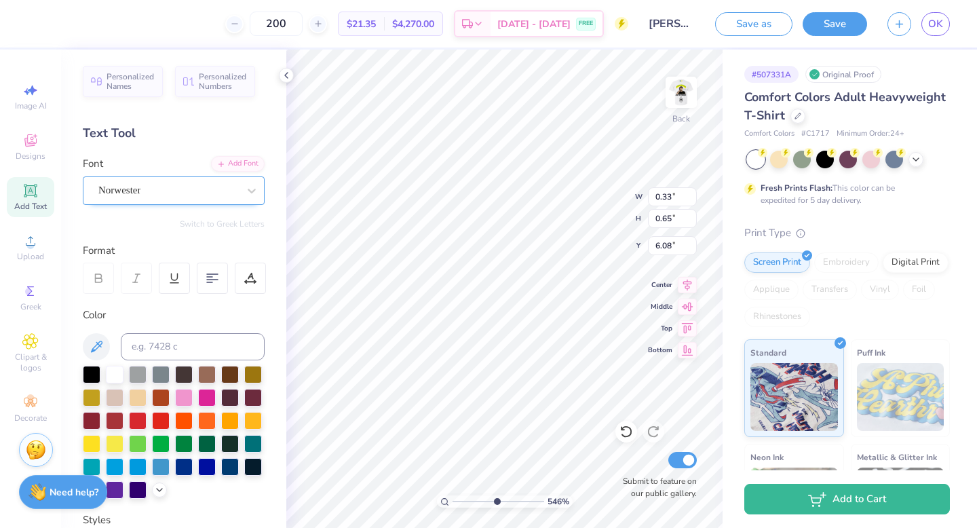
click at [163, 187] on div "Norwester" at bounding box center [168, 190] width 142 height 21
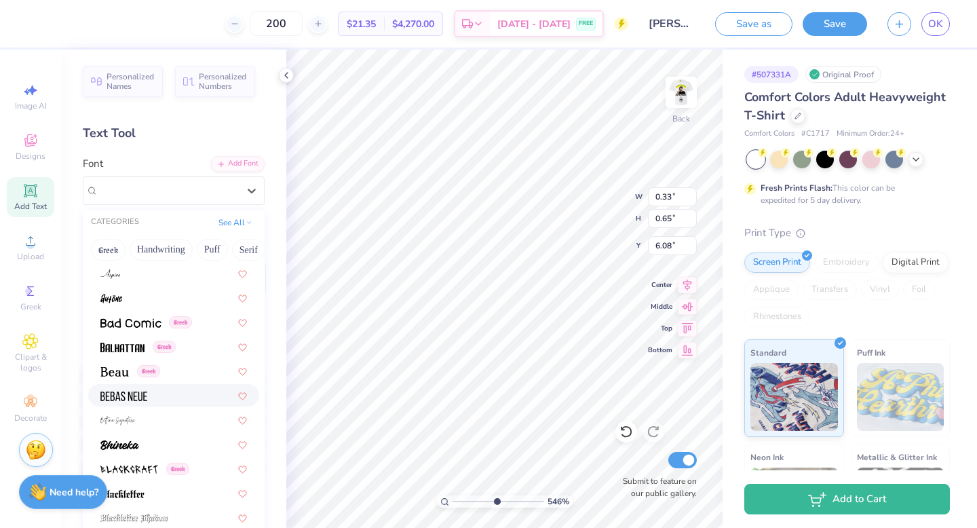
scroll to position [680, 0]
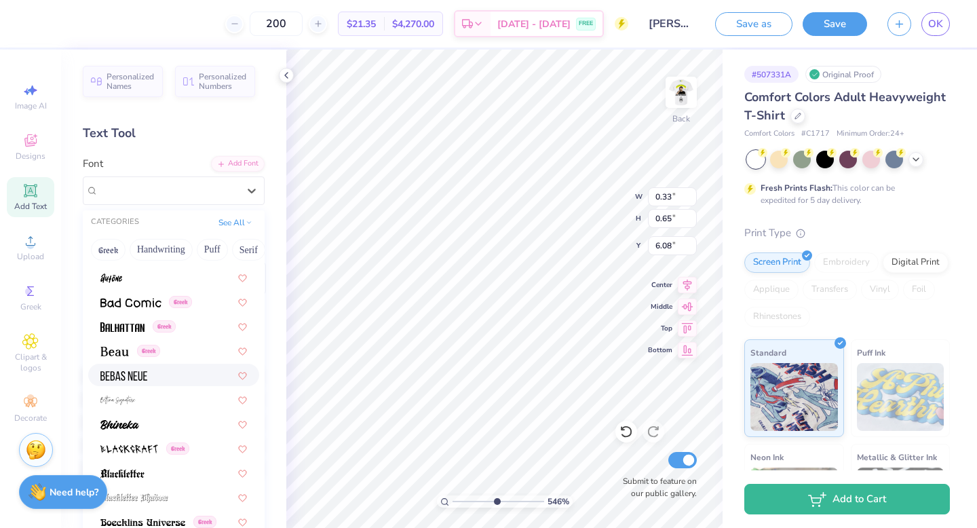
click at [185, 383] on div at bounding box center [173, 375] width 171 height 22
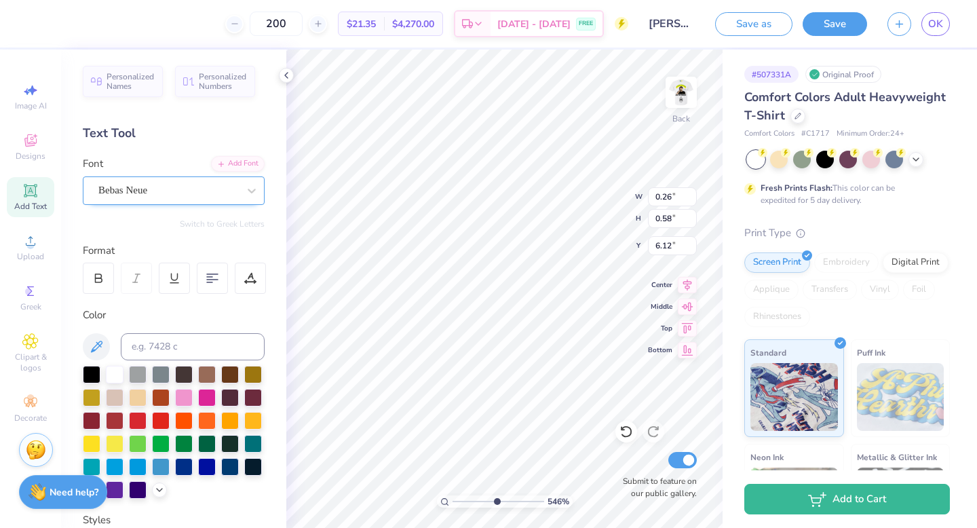
click at [216, 186] on div "Bebas Neue" at bounding box center [168, 190] width 142 height 21
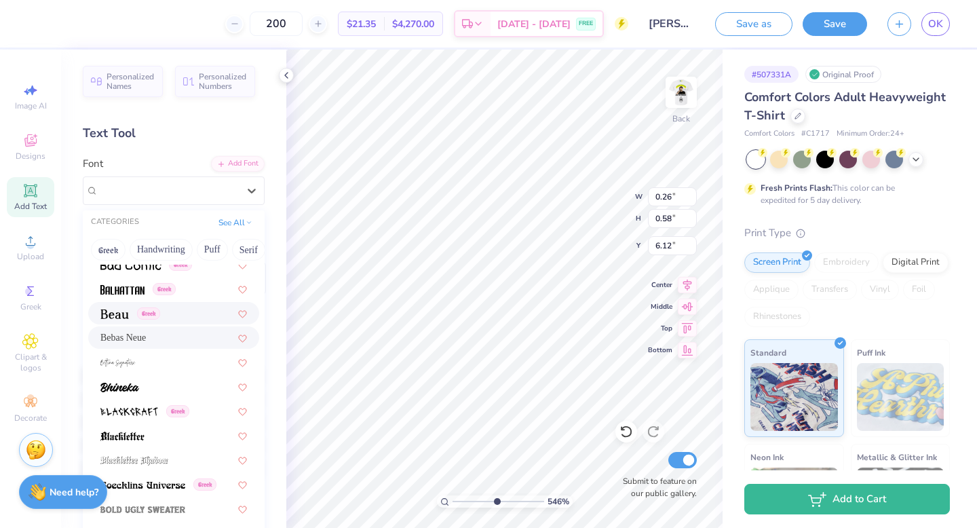
scroll to position [683, 0]
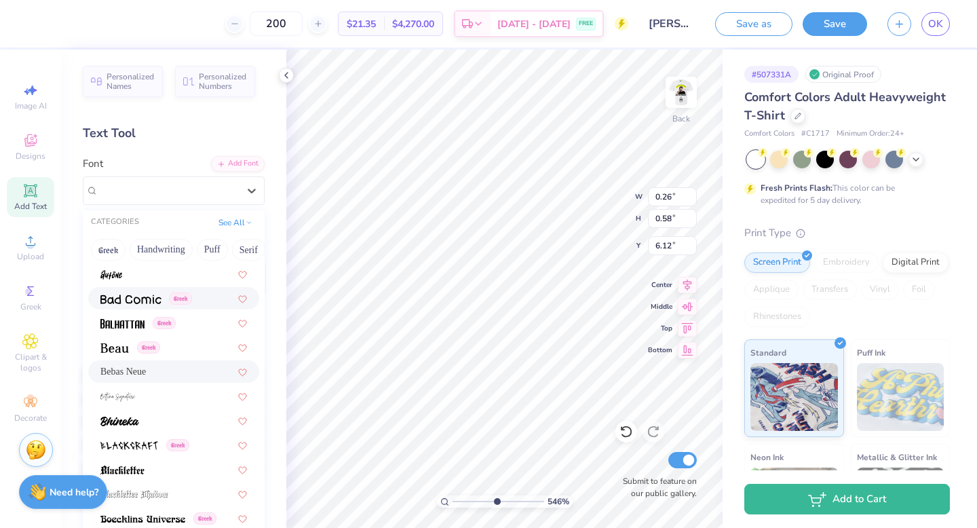
click at [179, 288] on div "Greek" at bounding box center [173, 298] width 171 height 22
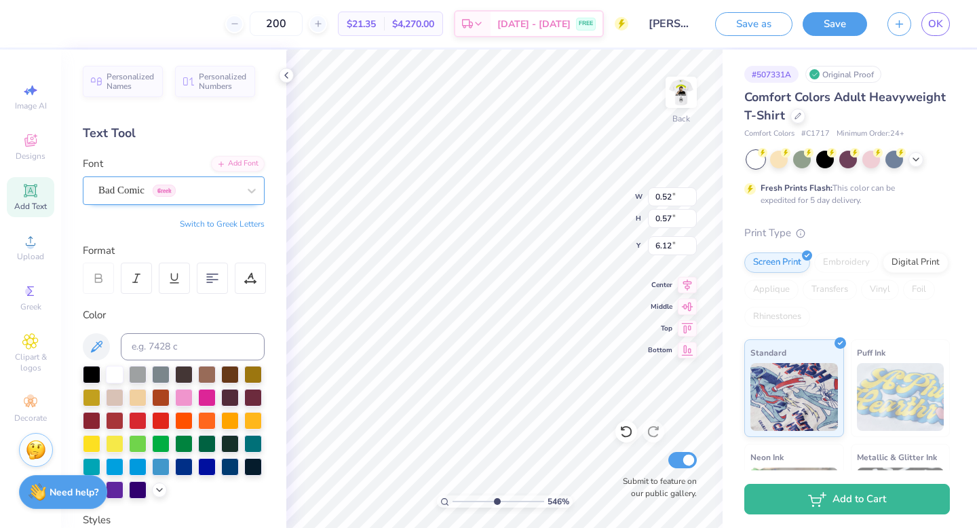
click at [201, 189] on div "Bad Comic Greek" at bounding box center [168, 190] width 142 height 21
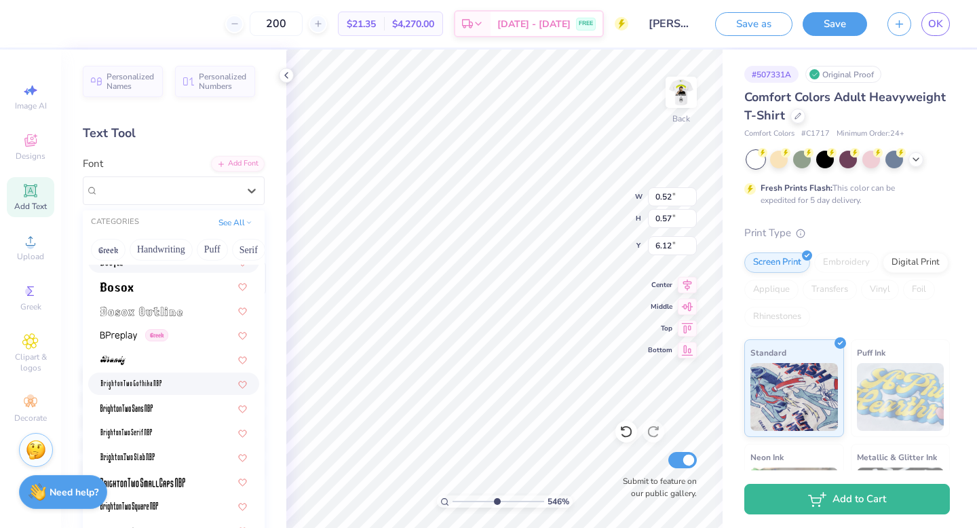
scroll to position [1043, 0]
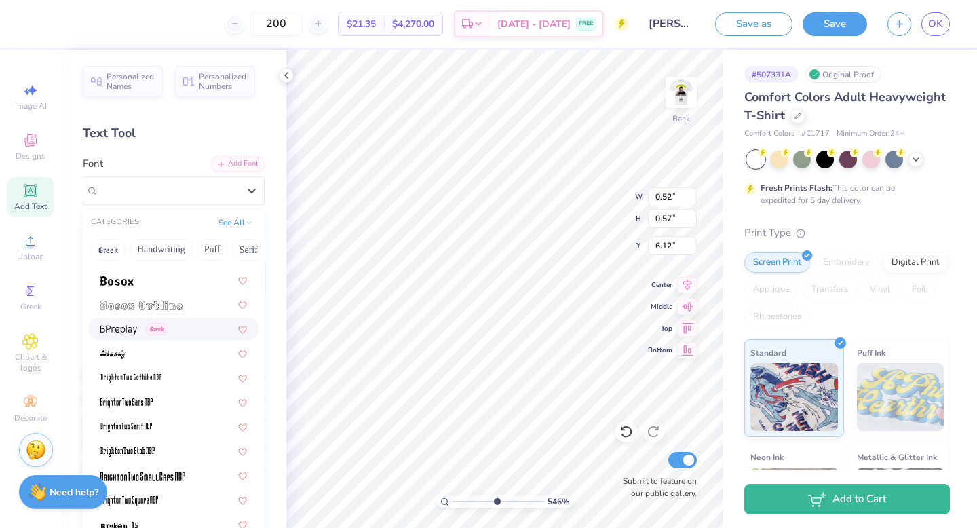
click at [185, 333] on div "Greek" at bounding box center [173, 329] width 147 height 14
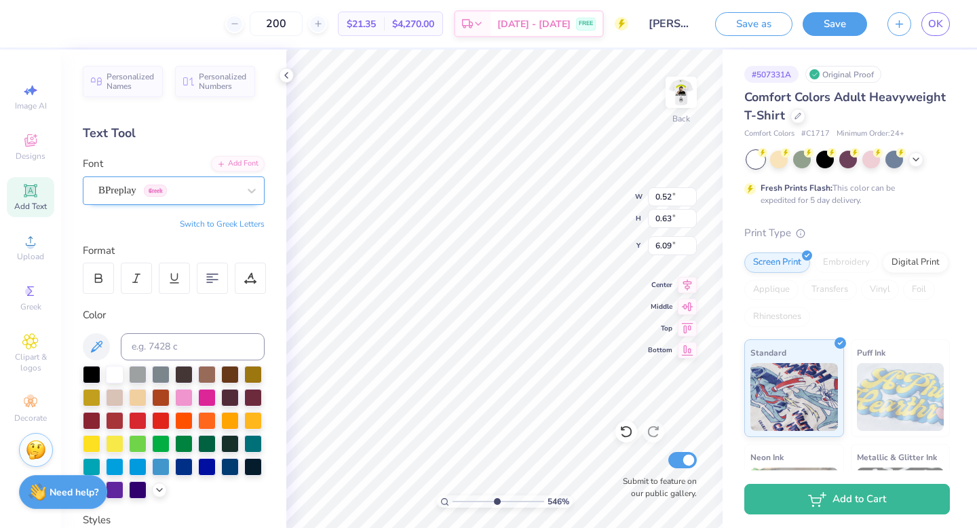
click at [210, 199] on div at bounding box center [168, 190] width 140 height 18
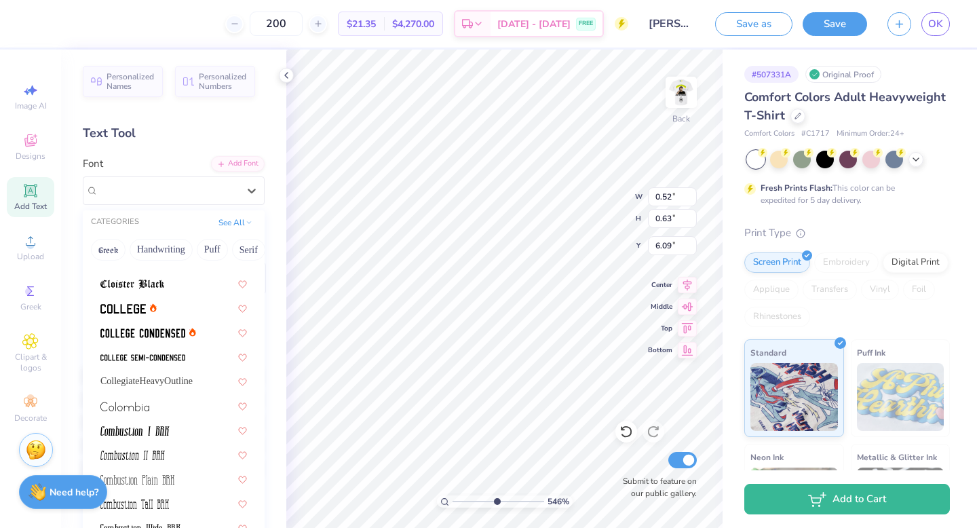
scroll to position [1847, 0]
click at [176, 313] on div at bounding box center [173, 306] width 171 height 22
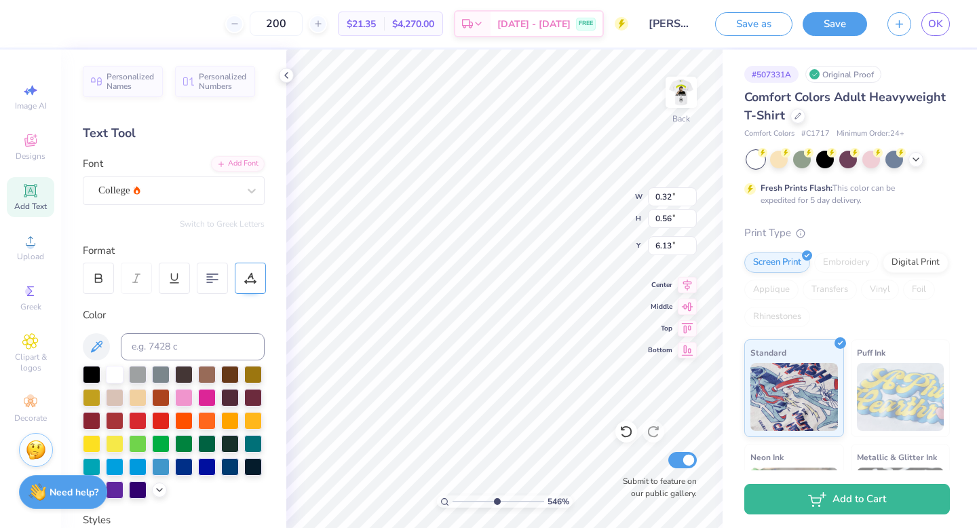
click at [250, 272] on icon at bounding box center [250, 278] width 12 height 12
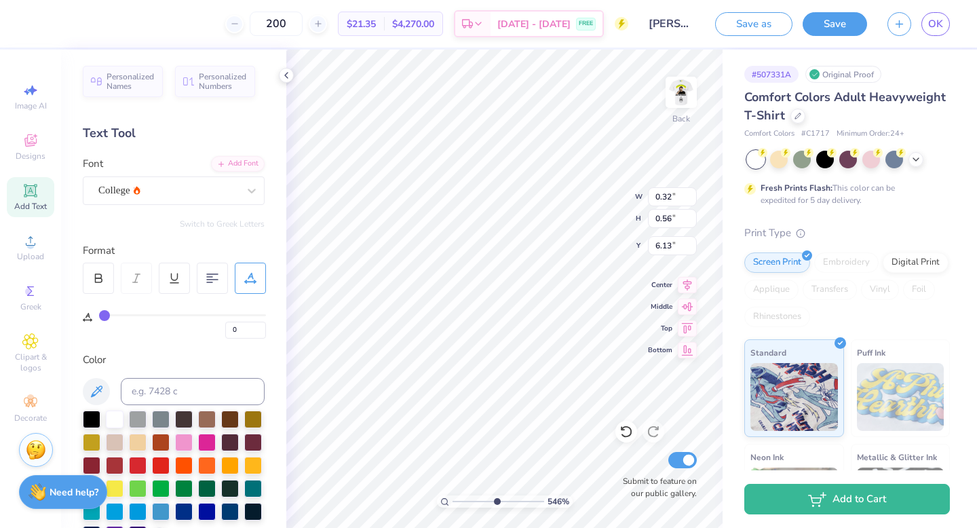
click at [111, 312] on div "0" at bounding box center [182, 322] width 167 height 31
drag, startPoint x: 104, startPoint y: 313, endPoint x: 125, endPoint y: 313, distance: 20.4
click at [125, 314] on input "range" at bounding box center [182, 315] width 167 height 2
drag, startPoint x: 124, startPoint y: 312, endPoint x: 62, endPoint y: 304, distance: 62.3
click at [62, 304] on div "Personalized Names Personalized Numbers Text Tool Add Font Font College Switch …" at bounding box center [173, 289] width 225 height 478
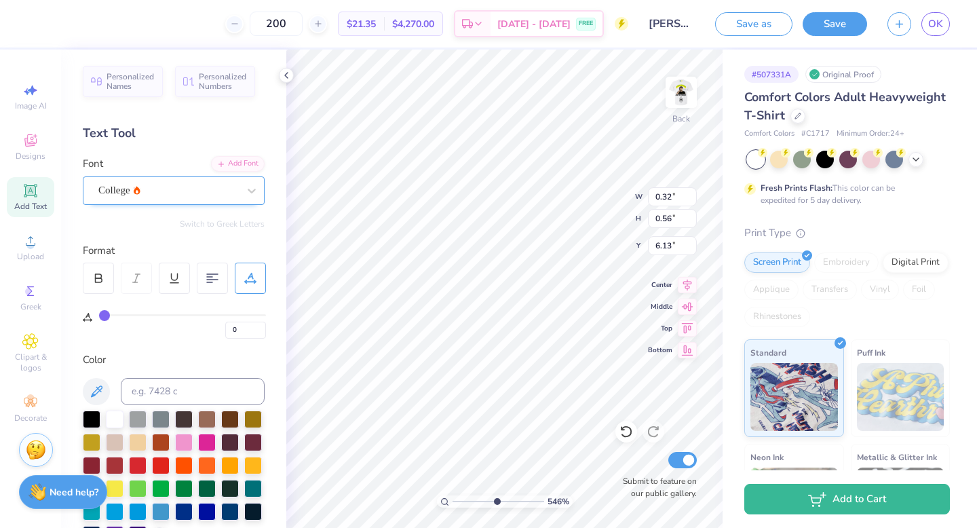
click at [172, 198] on div at bounding box center [168, 190] width 140 height 18
click at [173, 192] on div "College" at bounding box center [168, 191] width 140 height 16
click at [179, 190] on div "College" at bounding box center [168, 191] width 140 height 16
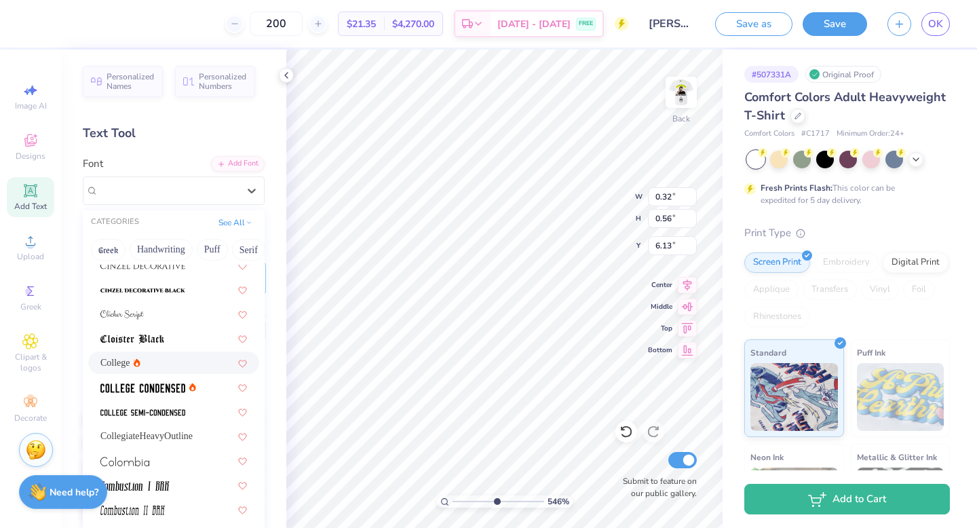
scroll to position [1813, 0]
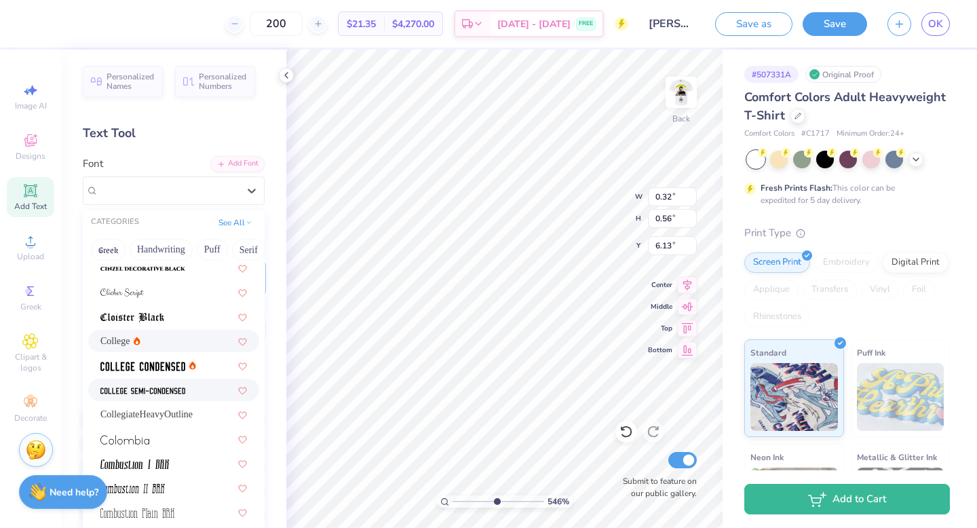
click at [571, 208] on div "546 % Back W 0.32 0.32 " H 0.56 0.56 " Y 6.13 6.13 " Center Middle Top Bottom S…" at bounding box center [504, 289] width 436 height 478
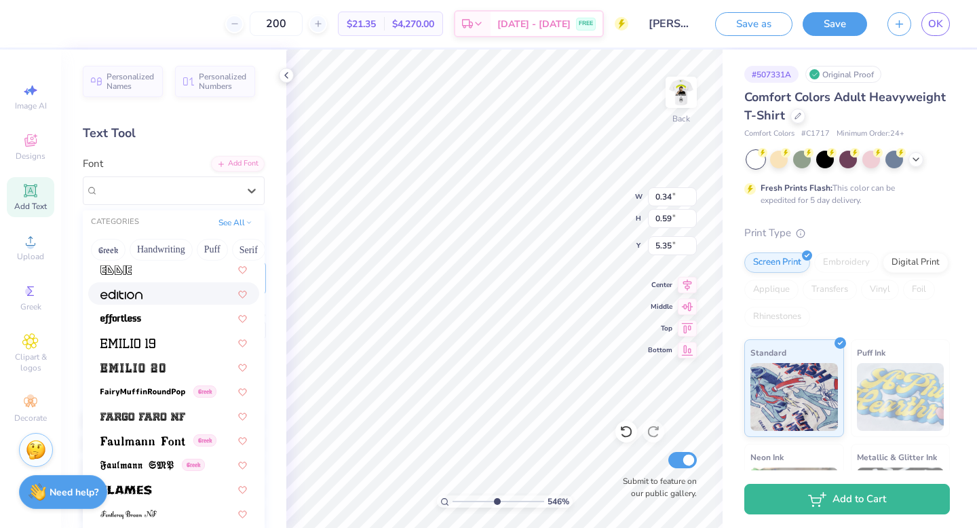
scroll to position [2788, 0]
click at [175, 320] on div at bounding box center [173, 318] width 147 height 14
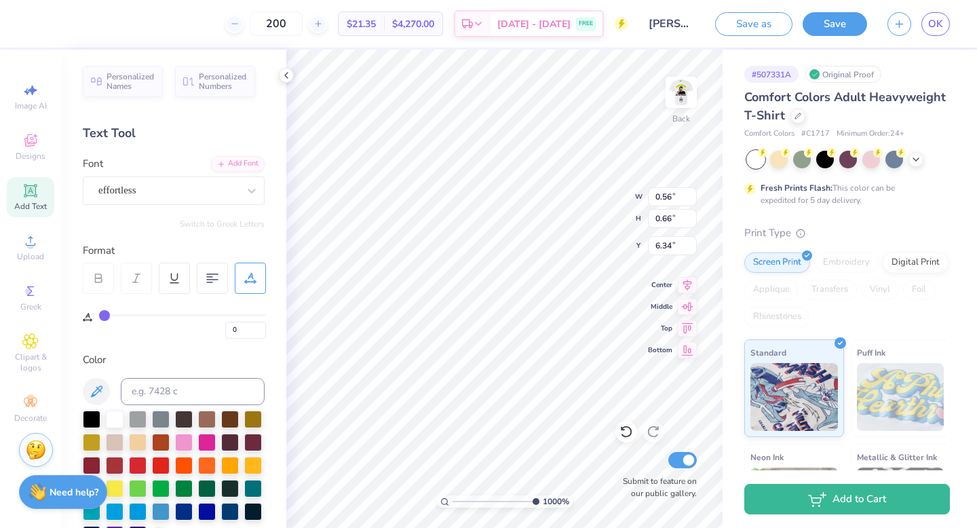
drag, startPoint x: 497, startPoint y: 501, endPoint x: 613, endPoint y: 487, distance: 116.9
click at [539, 495] on input "range" at bounding box center [496, 501] width 87 height 12
click at [165, 187] on div "effortless" at bounding box center [168, 190] width 142 height 21
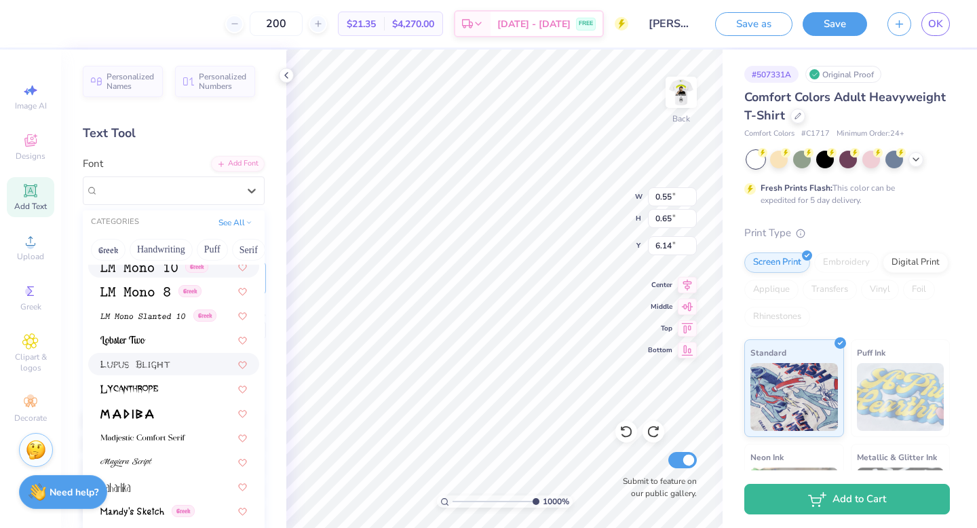
scroll to position [4597, 0]
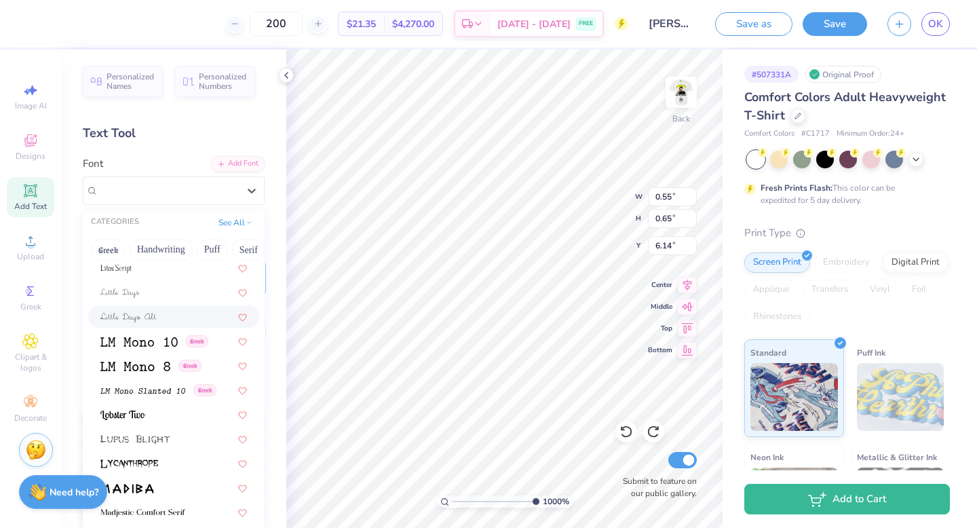
click at [174, 326] on div at bounding box center [173, 316] width 171 height 22
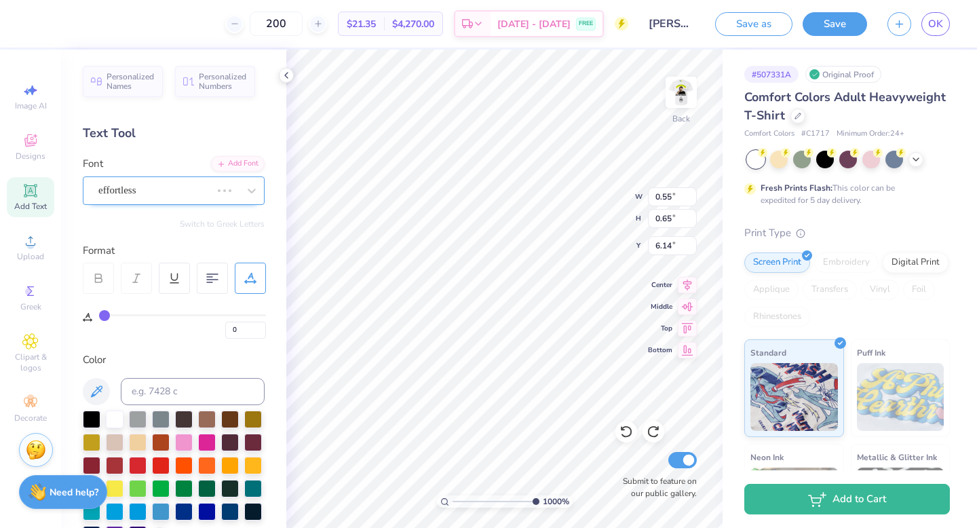
click at [172, 189] on div "effortless" at bounding box center [154, 190] width 115 height 21
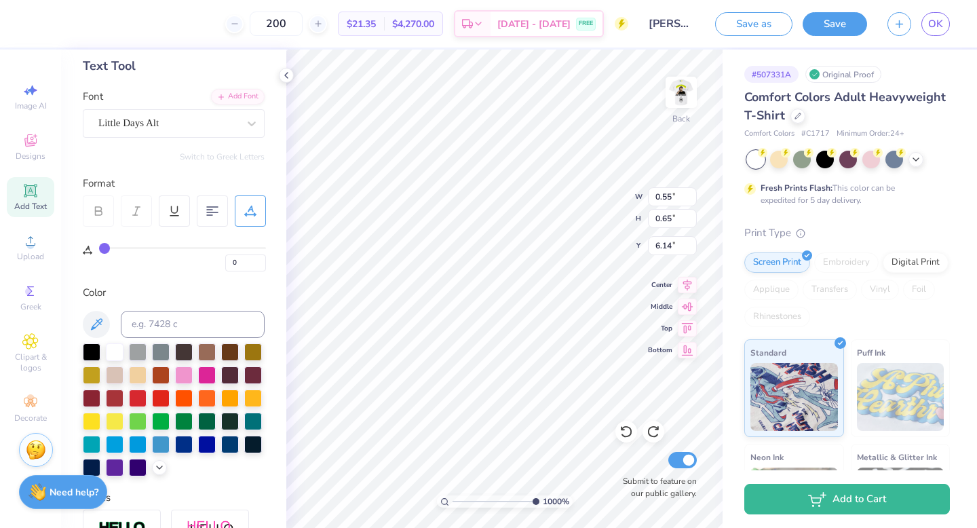
scroll to position [0, 0]
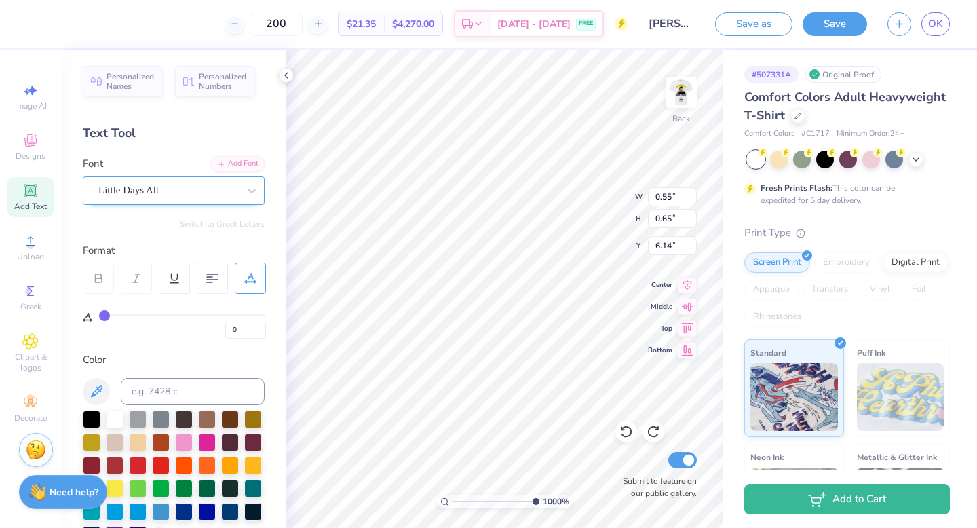
click at [161, 180] on div "Little Days Alt" at bounding box center [168, 190] width 142 height 21
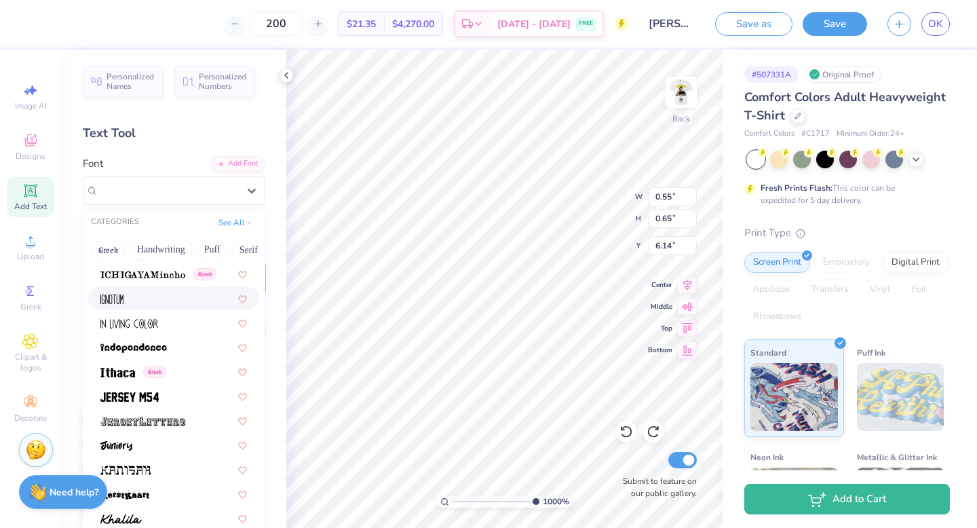
scroll to position [3675, 0]
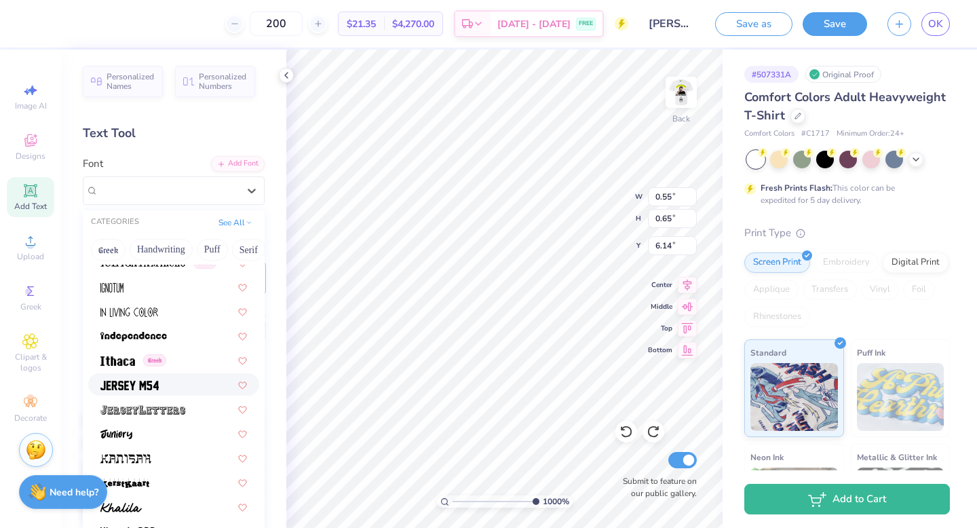
click at [162, 385] on div at bounding box center [173, 384] width 147 height 14
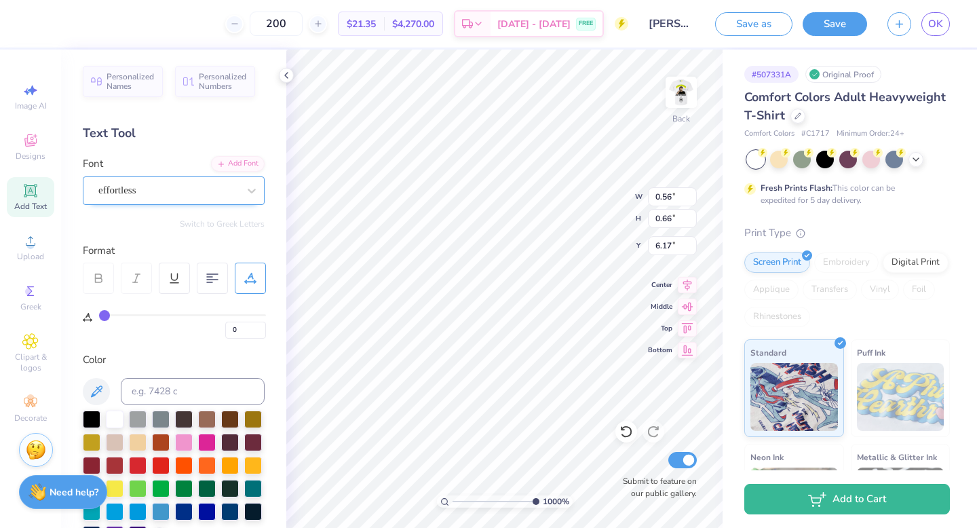
click at [157, 188] on div "effortless" at bounding box center [168, 190] width 142 height 21
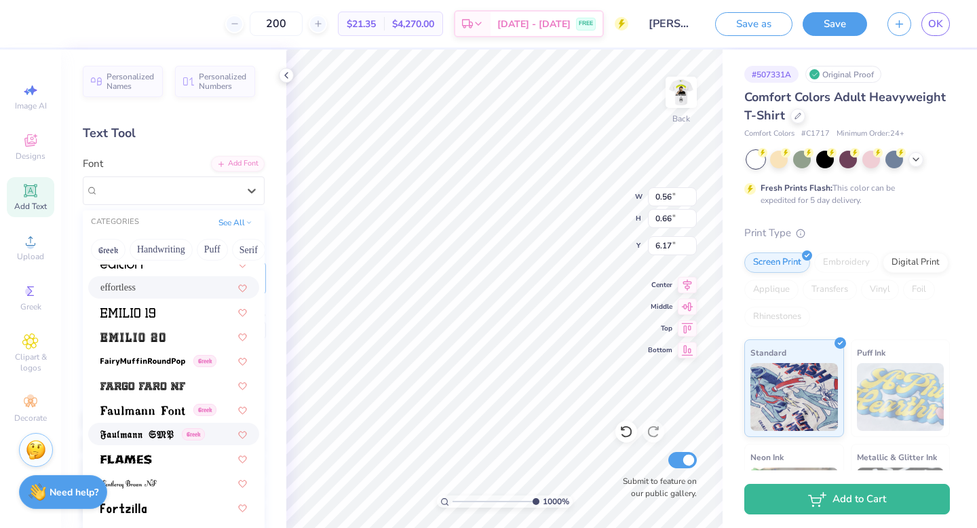
scroll to position [2822, 0]
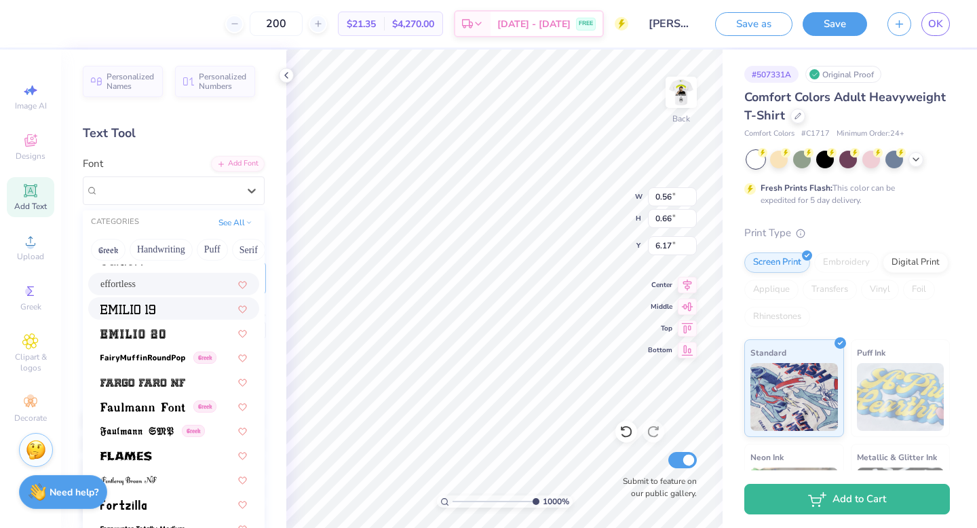
click at [180, 307] on div at bounding box center [173, 308] width 147 height 14
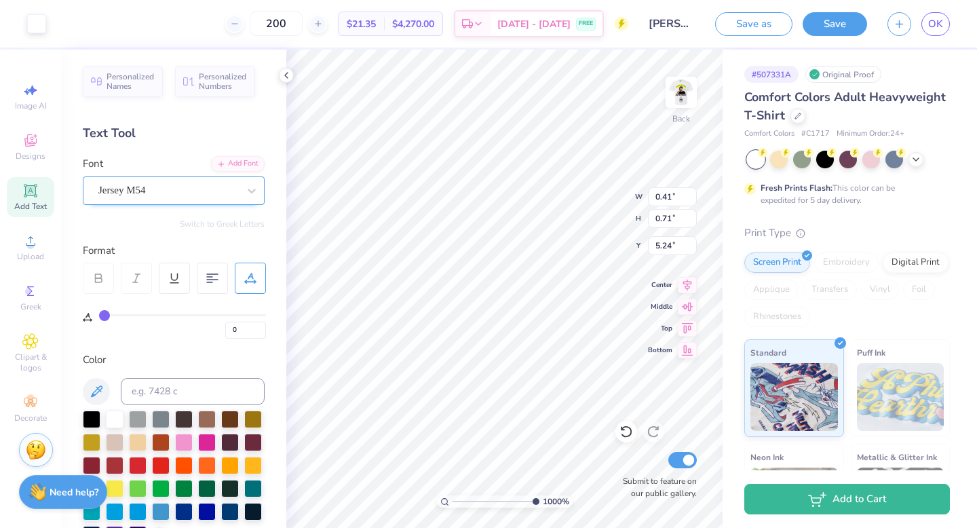
click at [186, 198] on div at bounding box center [168, 190] width 140 height 18
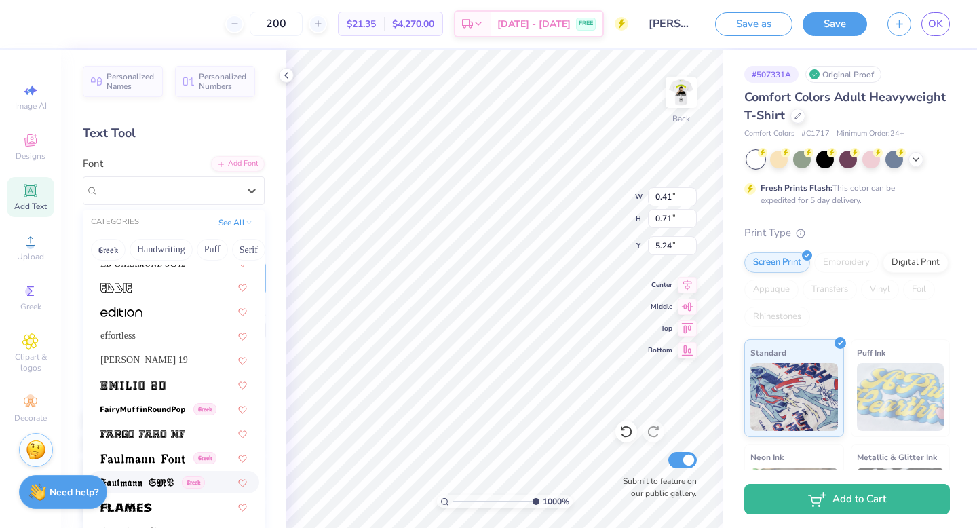
scroll to position [2758, 0]
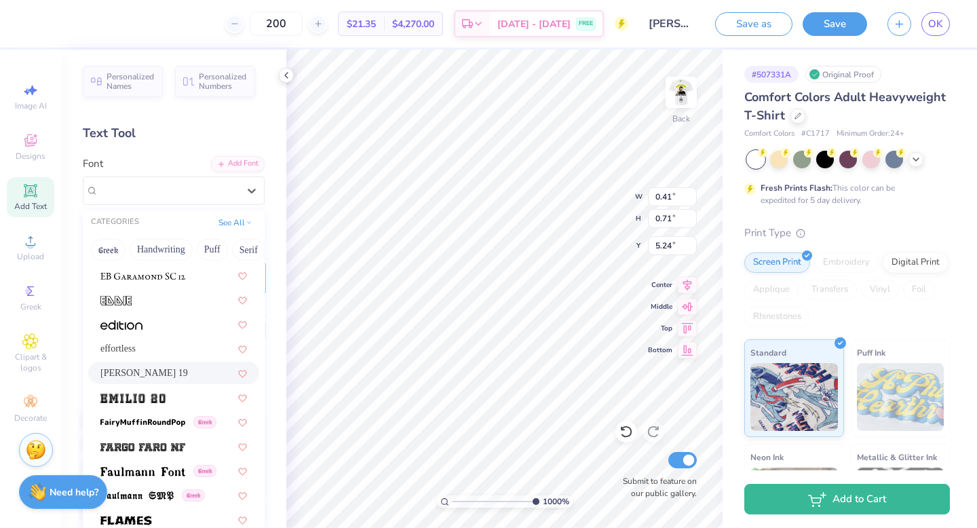
click at [167, 370] on div "Emilio 19" at bounding box center [173, 373] width 147 height 14
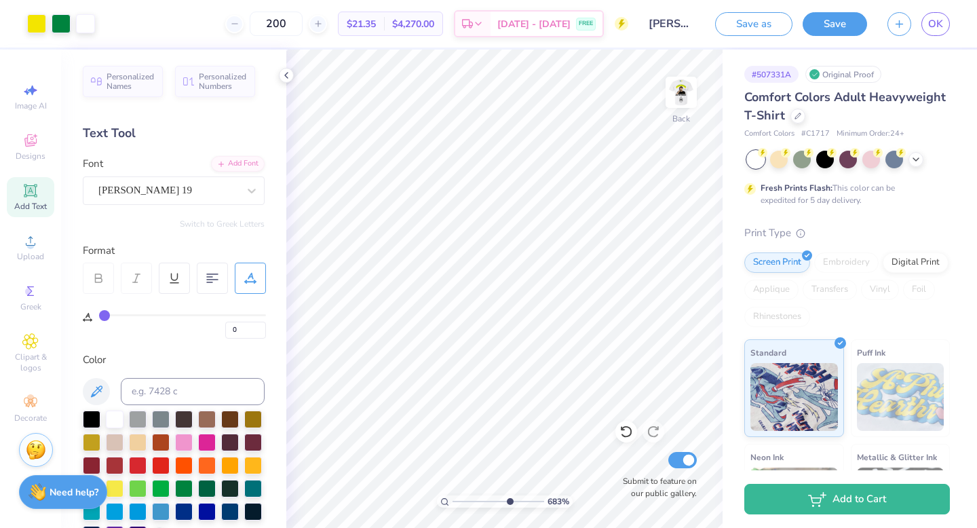
drag, startPoint x: 531, startPoint y: 502, endPoint x: 508, endPoint y: 499, distance: 23.2
click at [508, 499] on input "range" at bounding box center [499, 501] width 92 height 12
click at [39, 354] on span "Clipart & logos" at bounding box center [30, 362] width 47 height 22
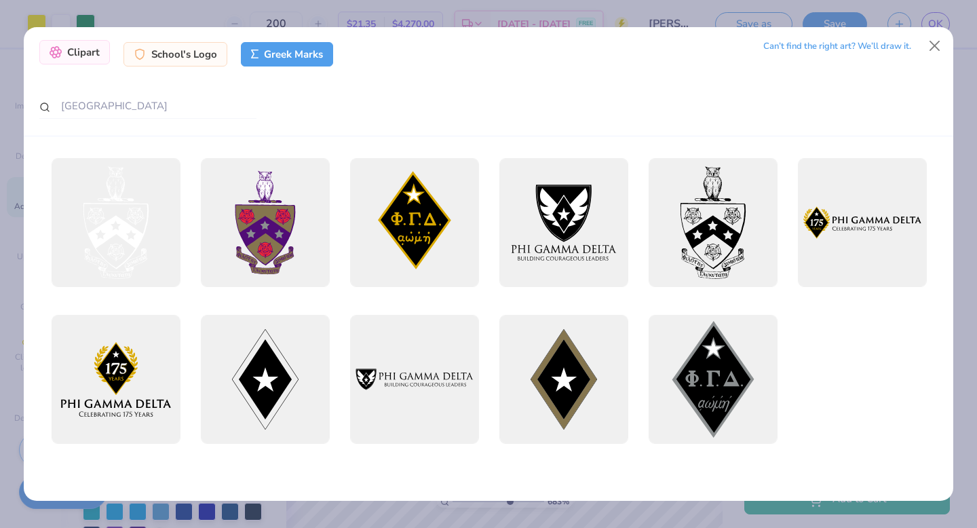
click at [98, 54] on div "Clipart" at bounding box center [74, 52] width 71 height 24
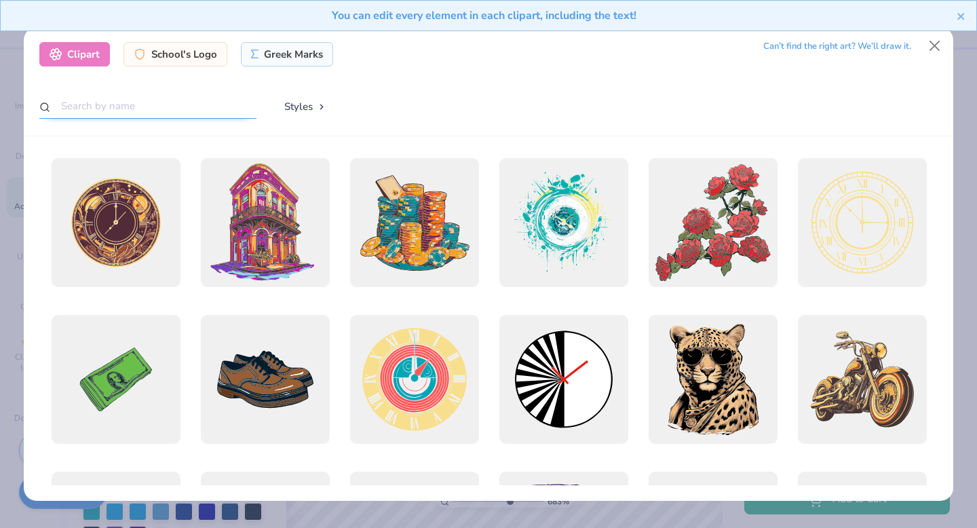
click at [146, 98] on input "text" at bounding box center [147, 106] width 217 height 25
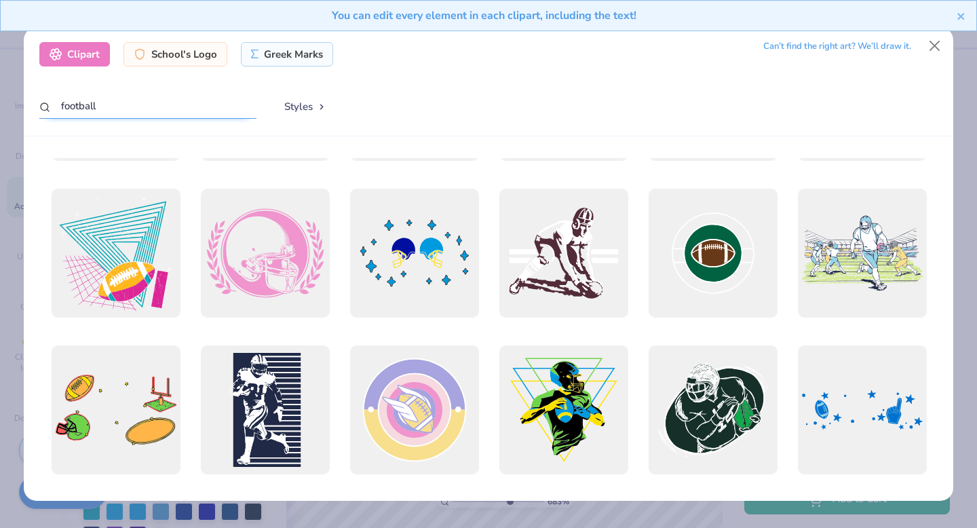
scroll to position [5464, 0]
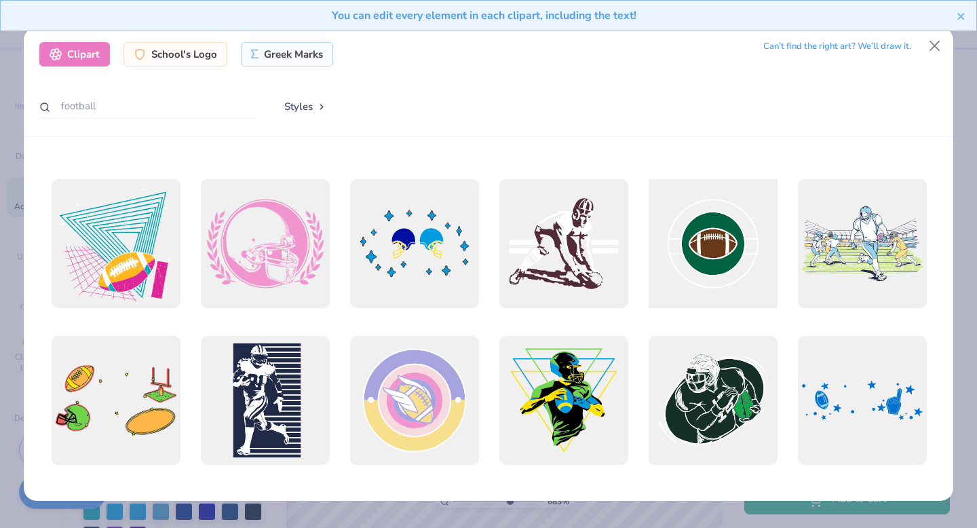
click at [716, 254] on div at bounding box center [713, 244] width 142 height 142
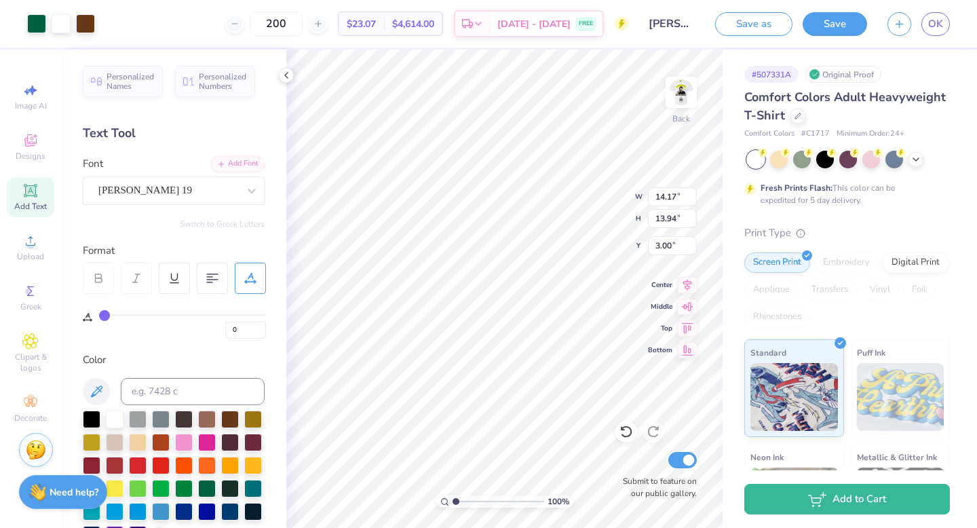
drag, startPoint x: 510, startPoint y: 501, endPoint x: 438, endPoint y: 499, distance: 71.9
click at [453, 499] on input "range" at bounding box center [499, 501] width 92 height 12
drag, startPoint x: 455, startPoint y: 499, endPoint x: 507, endPoint y: 498, distance: 52.2
click at [507, 498] on input "range" at bounding box center [499, 501] width 92 height 12
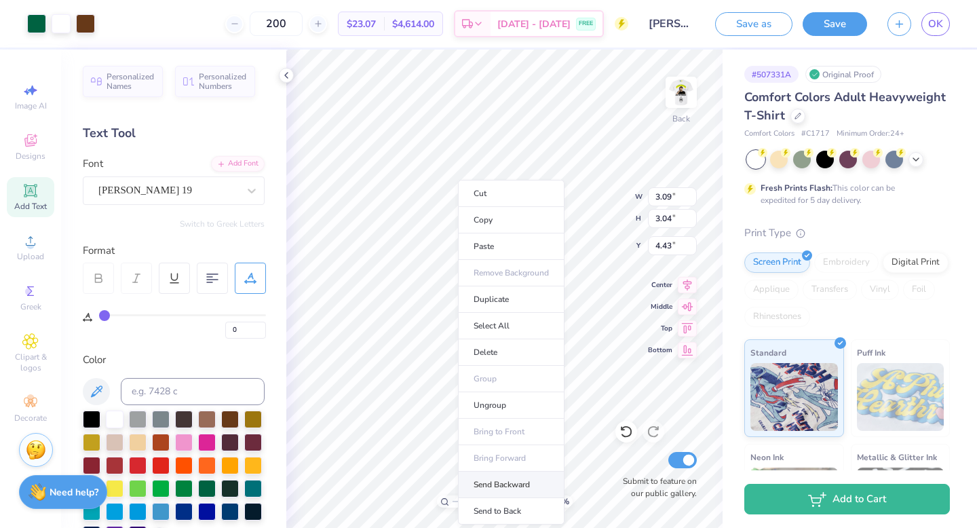
click at [512, 482] on li "Send Backward" at bounding box center [511, 485] width 107 height 26
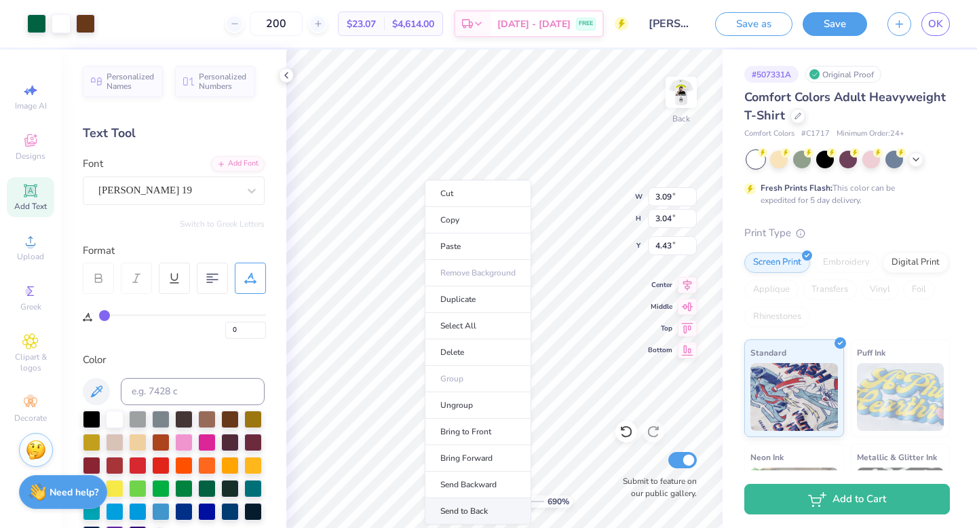
click at [493, 505] on li "Send to Back" at bounding box center [478, 511] width 107 height 26
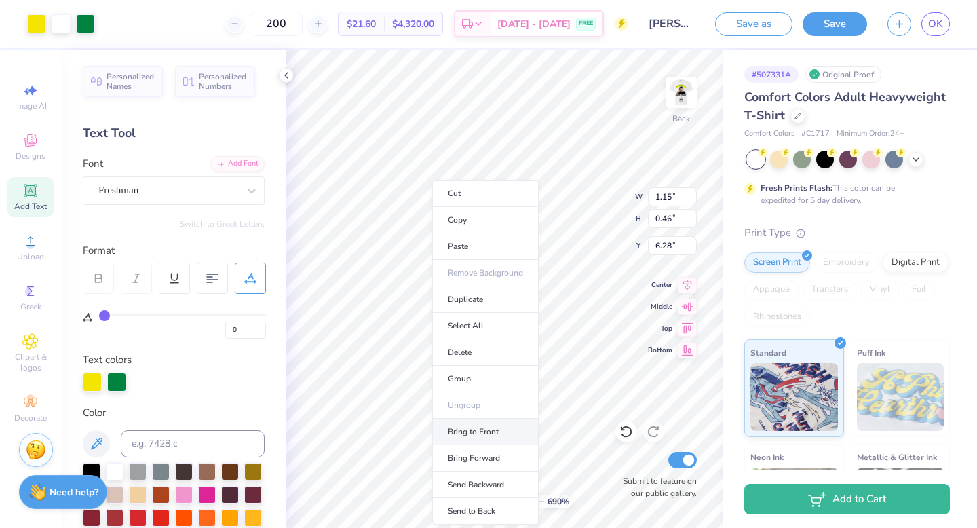
click at [500, 428] on li "Bring to Front" at bounding box center [485, 432] width 107 height 26
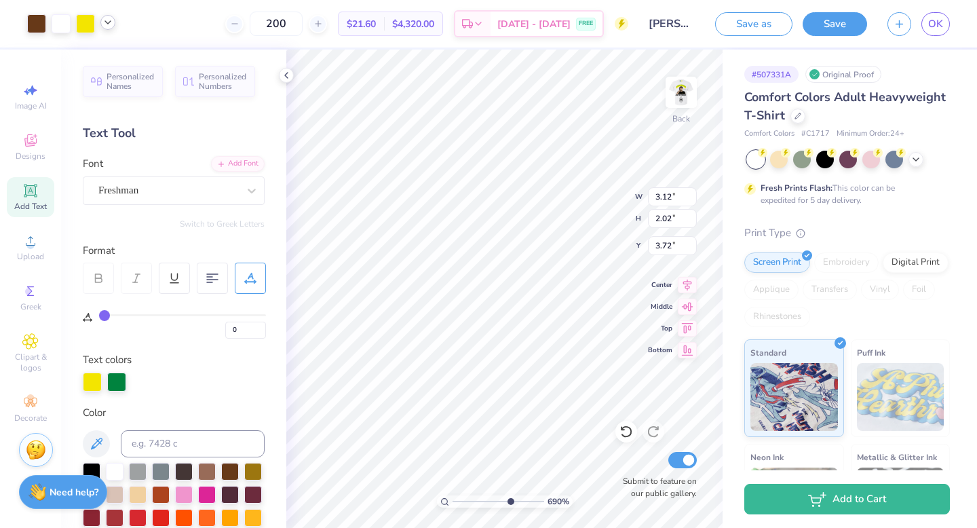
click at [114, 22] on div at bounding box center [107, 22] width 15 height 15
click at [39, 22] on div at bounding box center [36, 22] width 19 height 19
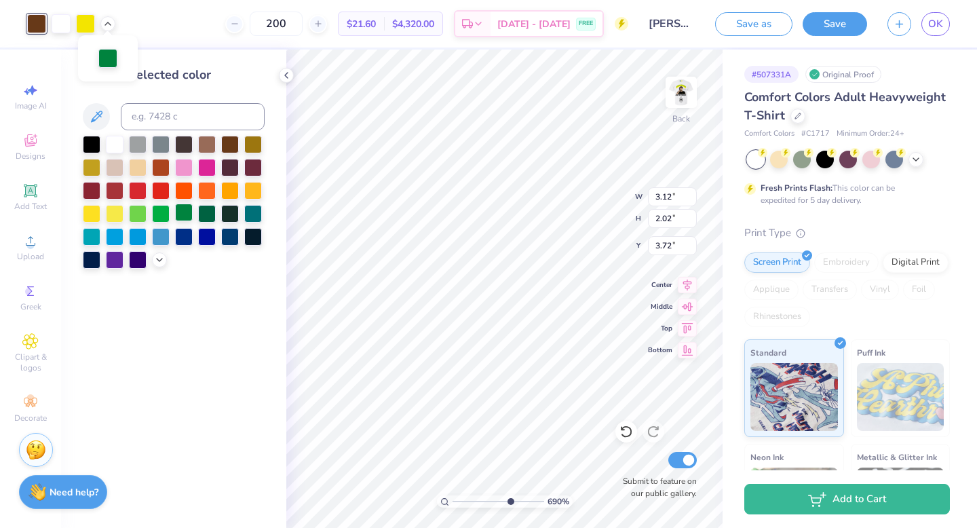
click at [187, 212] on div at bounding box center [184, 213] width 18 height 18
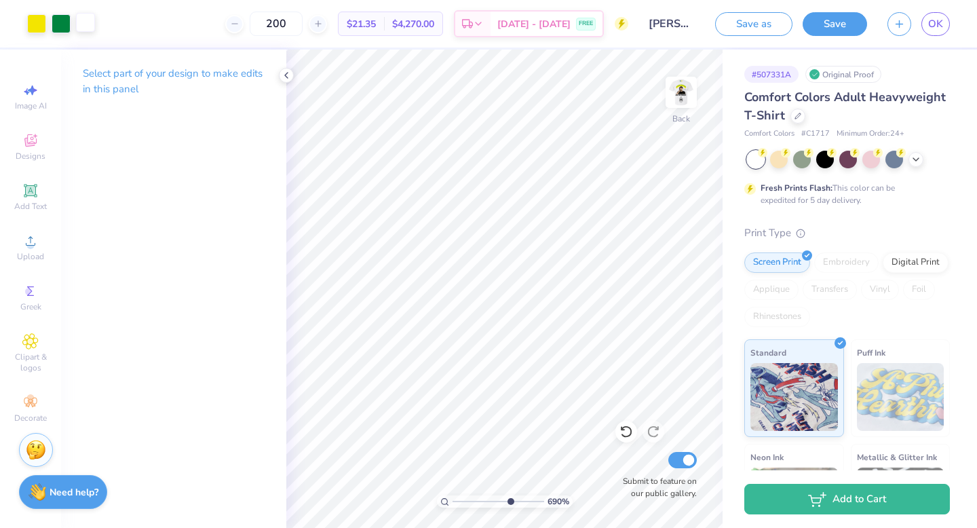
click at [86, 26] on div at bounding box center [85, 22] width 19 height 19
click at [40, 26] on div at bounding box center [36, 22] width 19 height 19
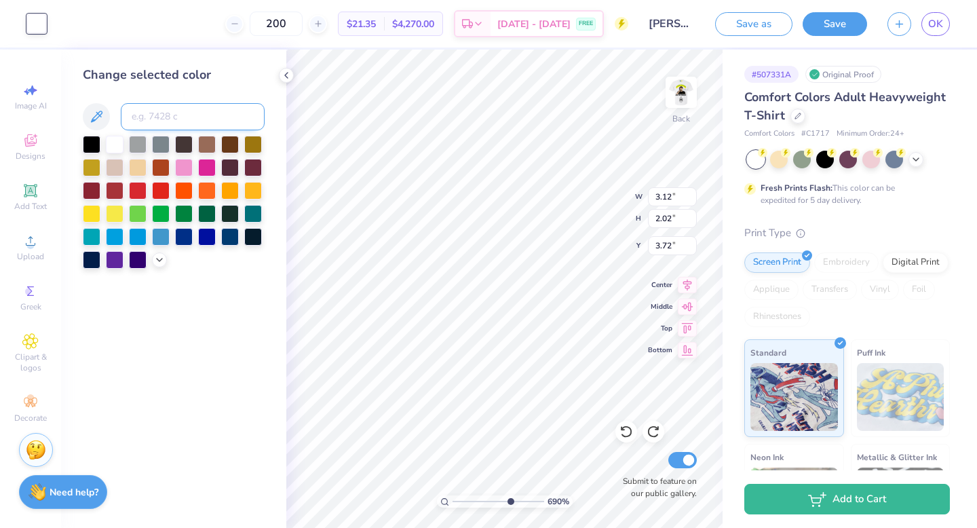
click at [155, 124] on input at bounding box center [193, 116] width 144 height 27
click at [228, 327] on div "Change selected color" at bounding box center [173, 289] width 225 height 478
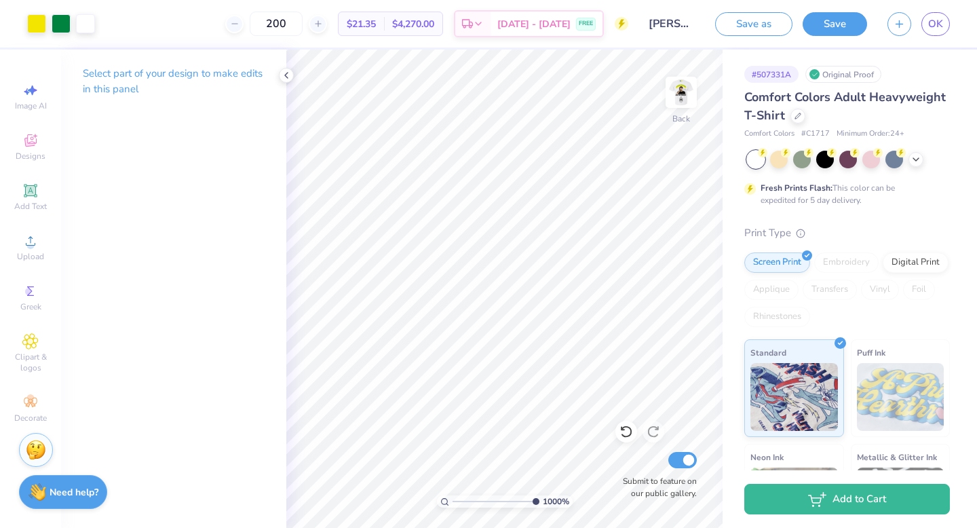
click at [624, 500] on div "1000 %" at bounding box center [504, 289] width 478 height 478
click at [533, 497] on input "range" at bounding box center [496, 501] width 87 height 12
click at [39, 16] on div at bounding box center [36, 22] width 19 height 19
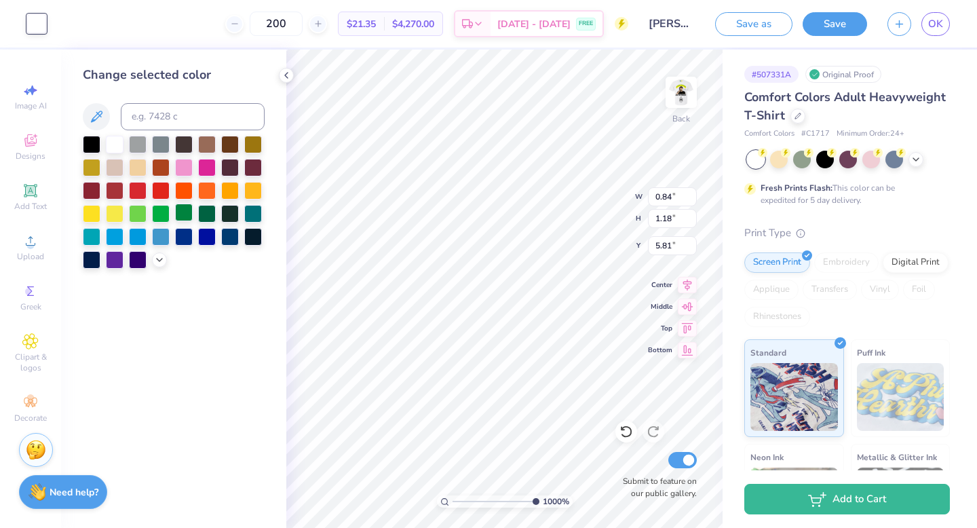
click at [186, 207] on div at bounding box center [184, 213] width 18 height 18
click at [152, 261] on div at bounding box center [159, 258] width 15 height 15
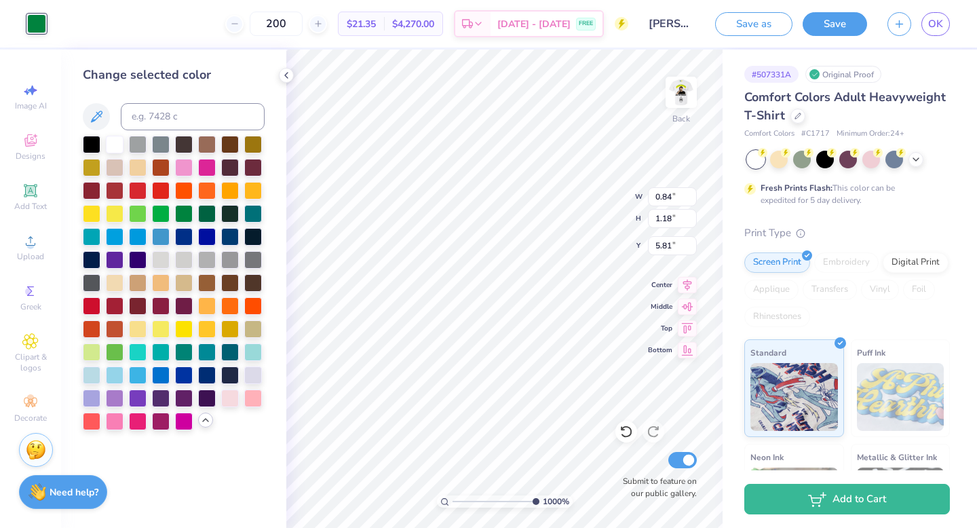
click at [207, 419] on icon at bounding box center [205, 420] width 11 height 11
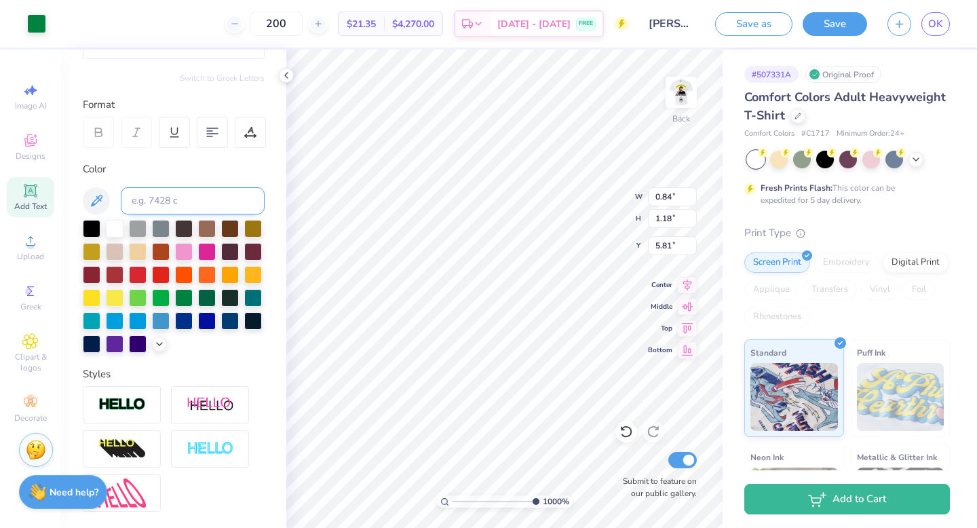
scroll to position [189, 0]
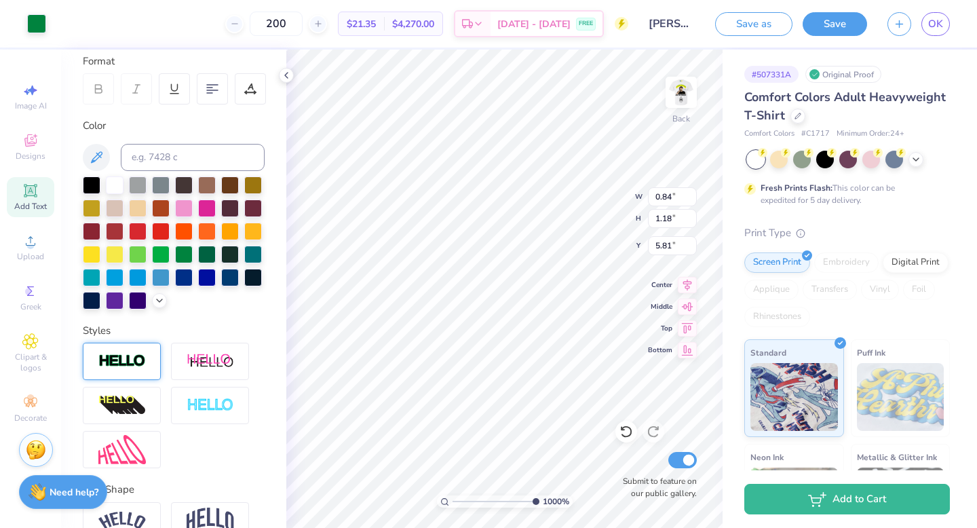
click at [149, 359] on div at bounding box center [122, 361] width 78 height 37
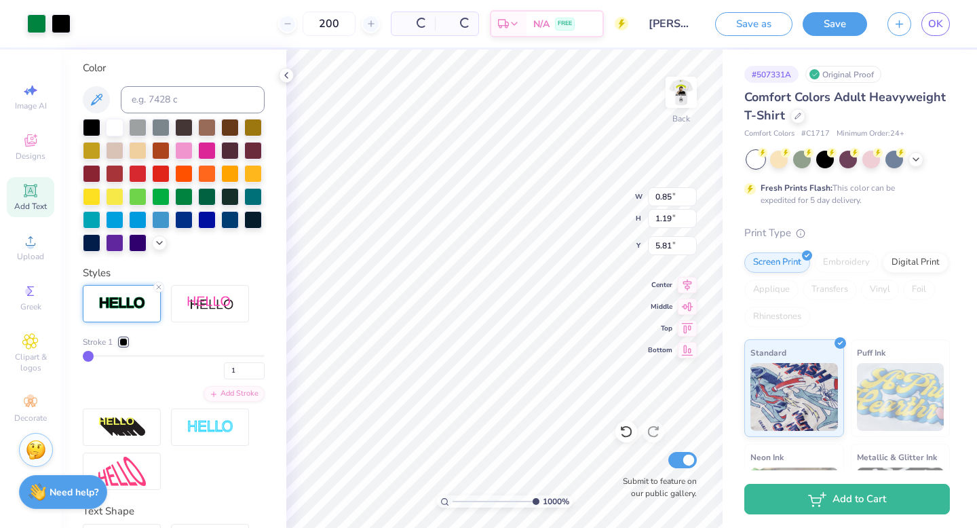
scroll to position [271, 0]
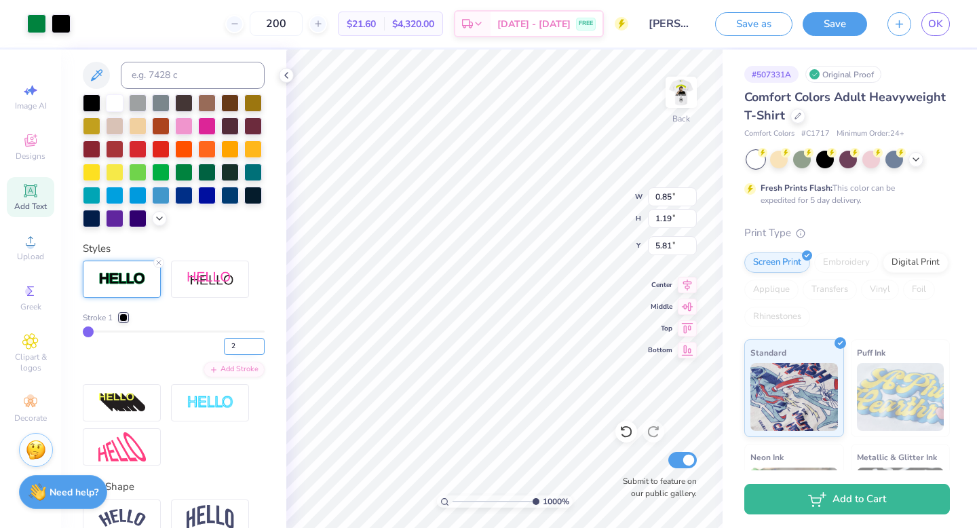
click at [258, 343] on input "2" at bounding box center [244, 346] width 41 height 17
click at [258, 343] on input "3" at bounding box center [244, 346] width 41 height 17
click at [170, 355] on div "Stroke 1 3 Add Stroke" at bounding box center [174, 344] width 182 height 66
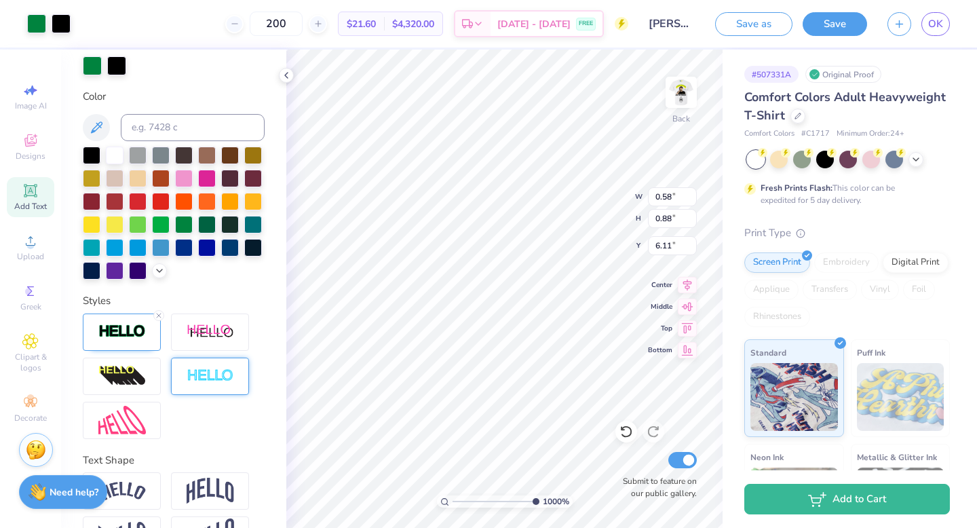
scroll to position [313, 0]
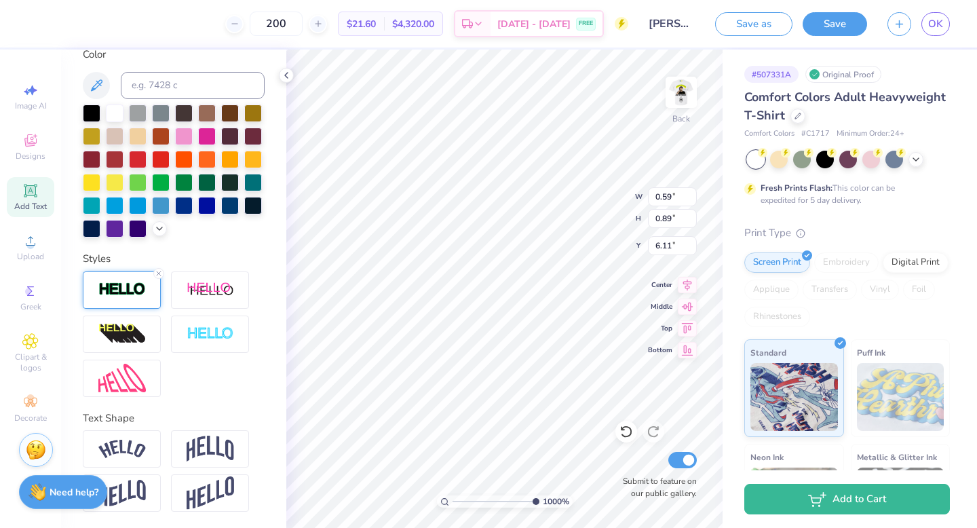
click at [138, 293] on img at bounding box center [121, 290] width 47 height 16
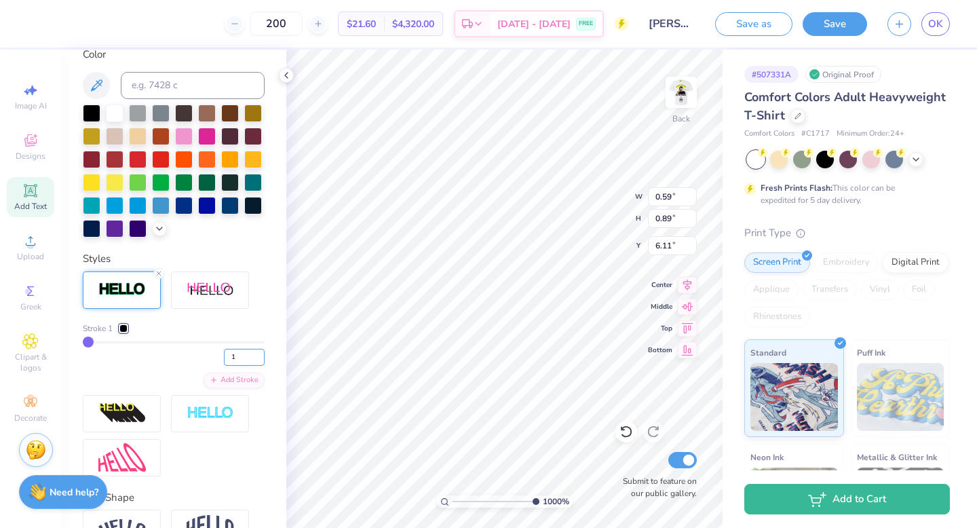
click at [261, 350] on input "1" at bounding box center [244, 357] width 41 height 17
click at [261, 354] on input "2" at bounding box center [244, 357] width 41 height 17
click at [261, 354] on input "3" at bounding box center [244, 357] width 41 height 17
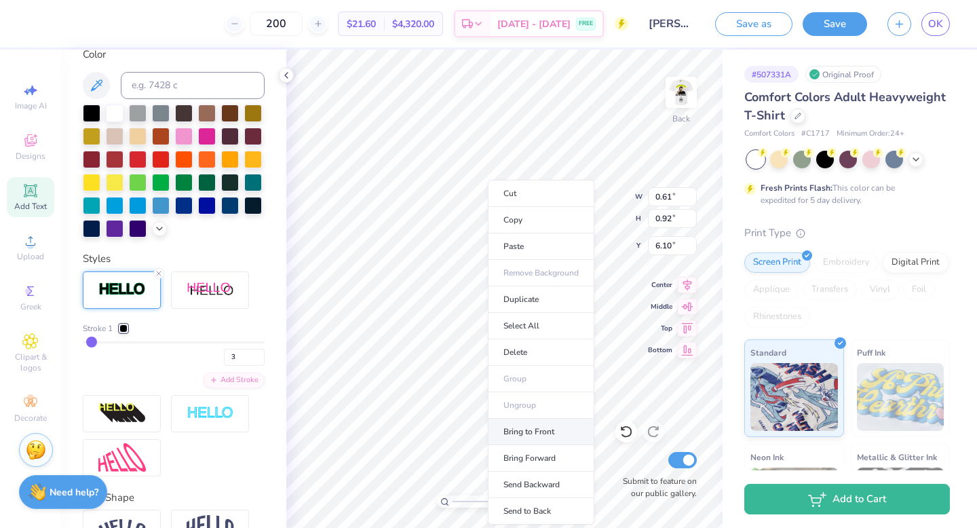
click at [550, 437] on li "Bring to Front" at bounding box center [541, 432] width 107 height 26
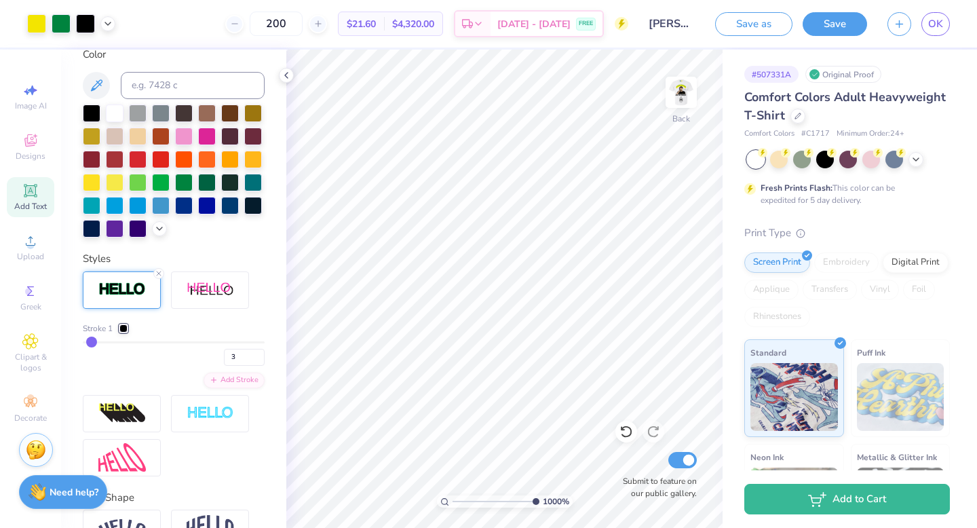
click at [123, 326] on div at bounding box center [123, 328] width 8 height 8
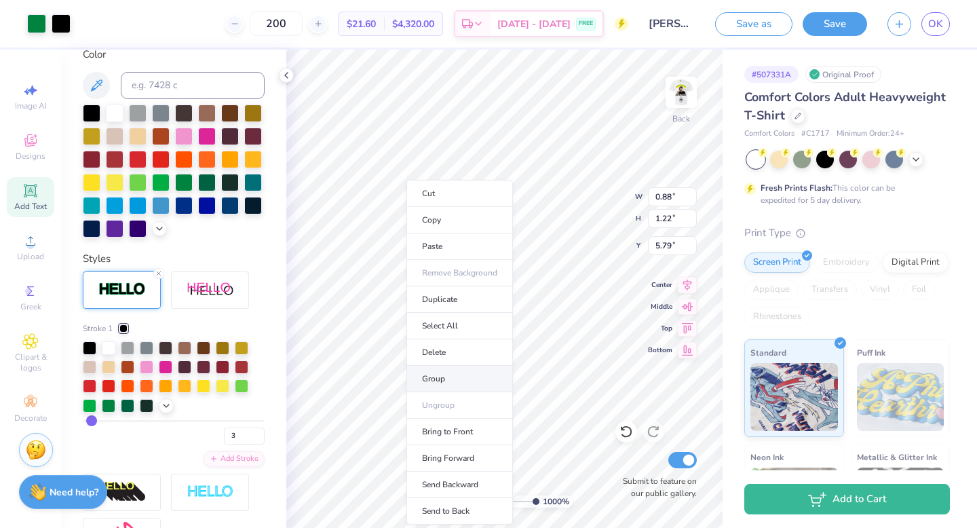
click at [457, 375] on li "Group" at bounding box center [459, 379] width 107 height 26
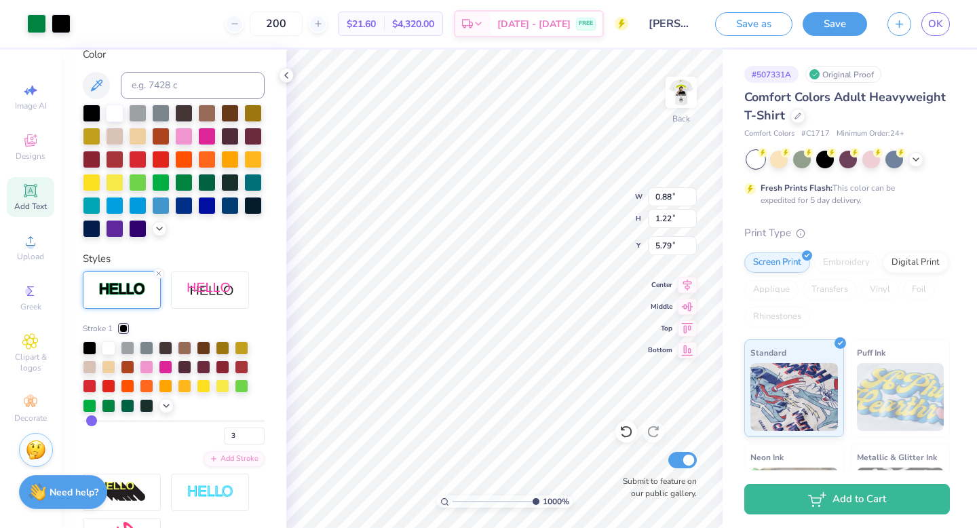
click at [128, 328] on div at bounding box center [123, 328] width 8 height 8
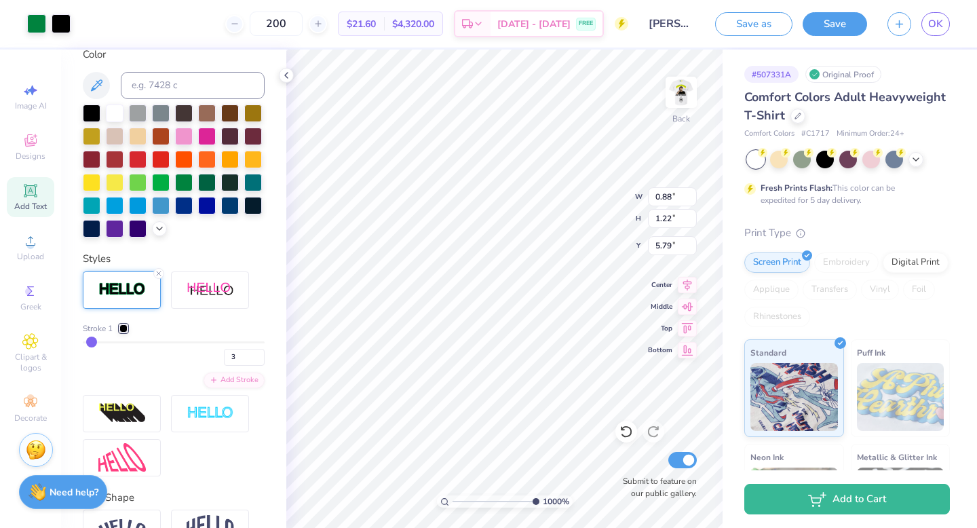
click at [128, 327] on div at bounding box center [123, 328] width 8 height 8
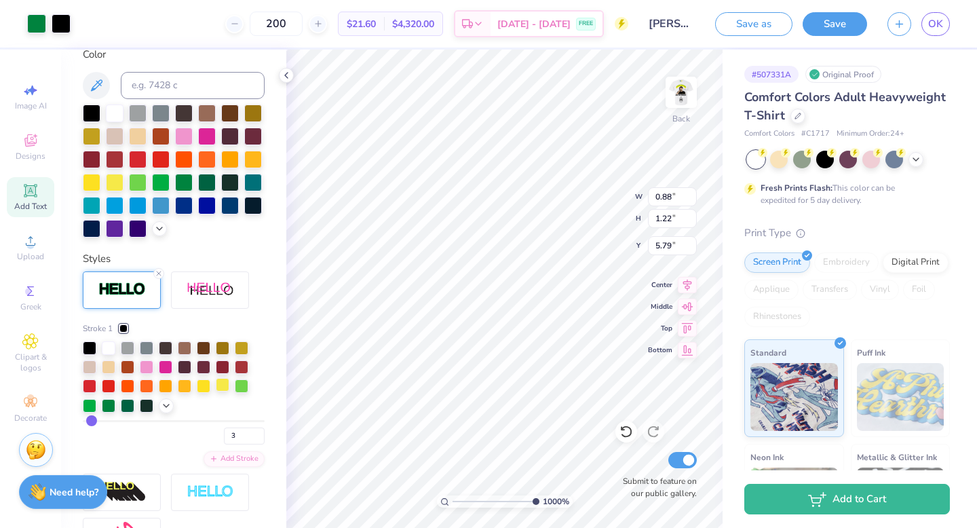
click at [219, 386] on div at bounding box center [223, 385] width 14 height 14
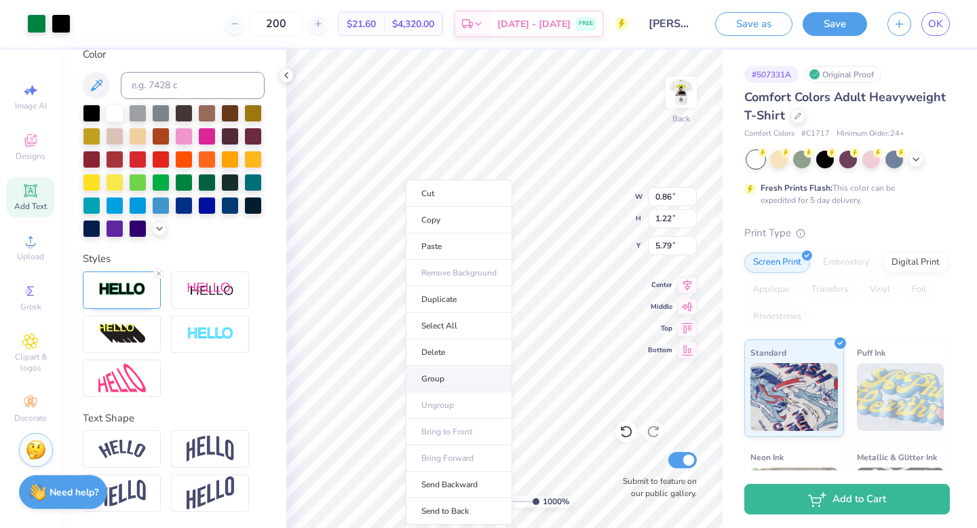
click at [458, 384] on li "Group" at bounding box center [459, 379] width 107 height 26
click at [141, 293] on img at bounding box center [121, 290] width 47 height 16
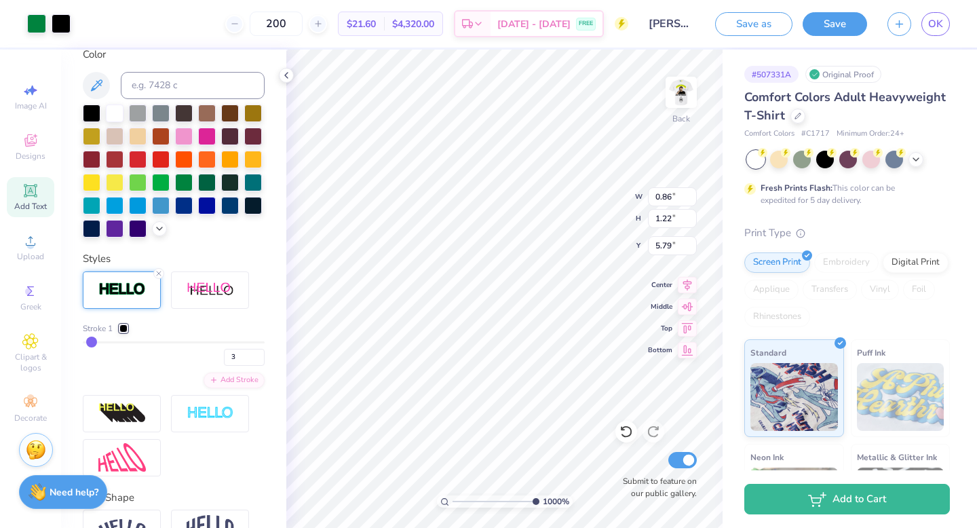
click at [133, 325] on div "Stroke 1" at bounding box center [174, 328] width 182 height 12
click at [128, 325] on div at bounding box center [123, 328] width 8 height 8
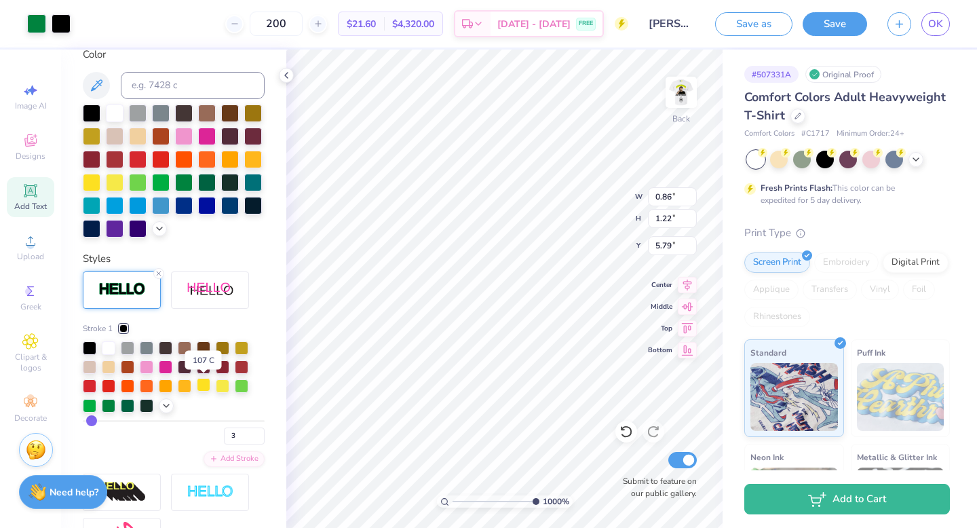
click at [200, 382] on div at bounding box center [204, 385] width 14 height 14
click at [206, 389] on div at bounding box center [204, 385] width 14 height 14
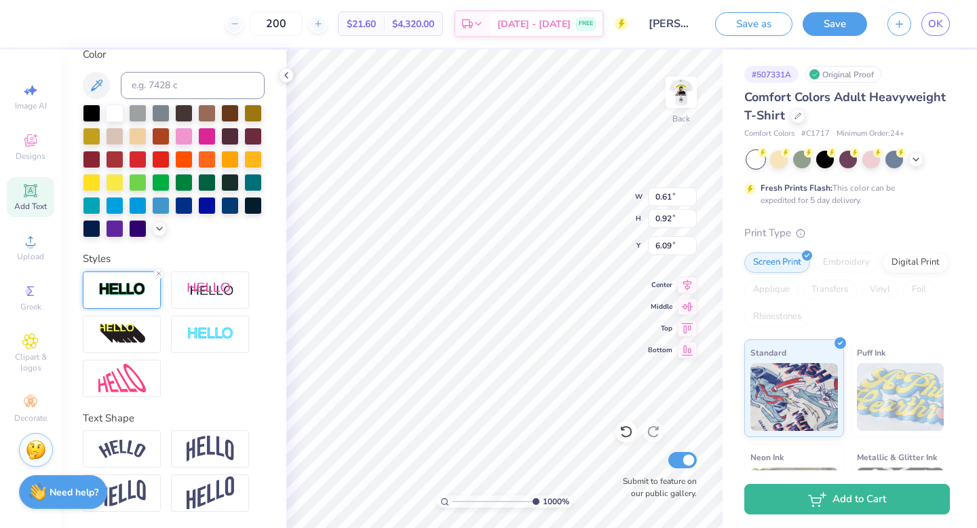
click at [138, 288] on img at bounding box center [121, 290] width 47 height 16
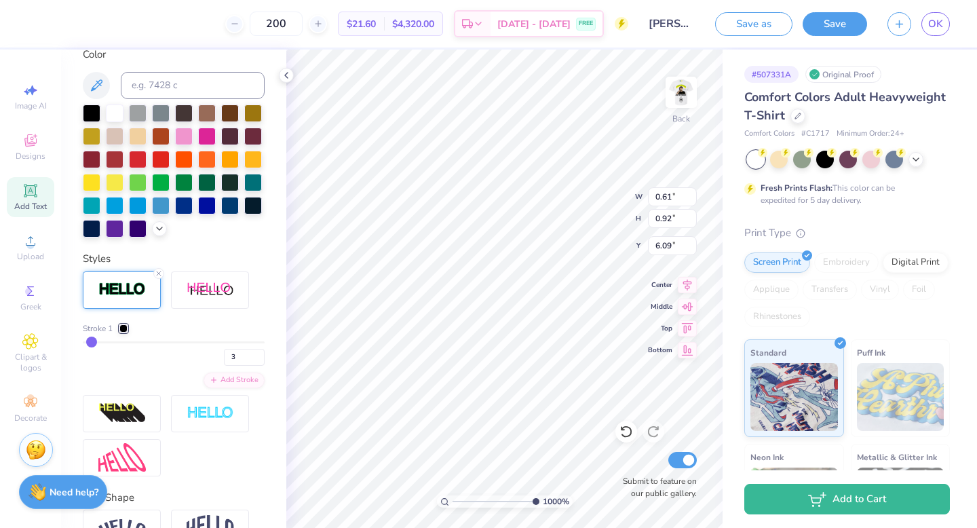
click at [122, 324] on div at bounding box center [123, 328] width 8 height 8
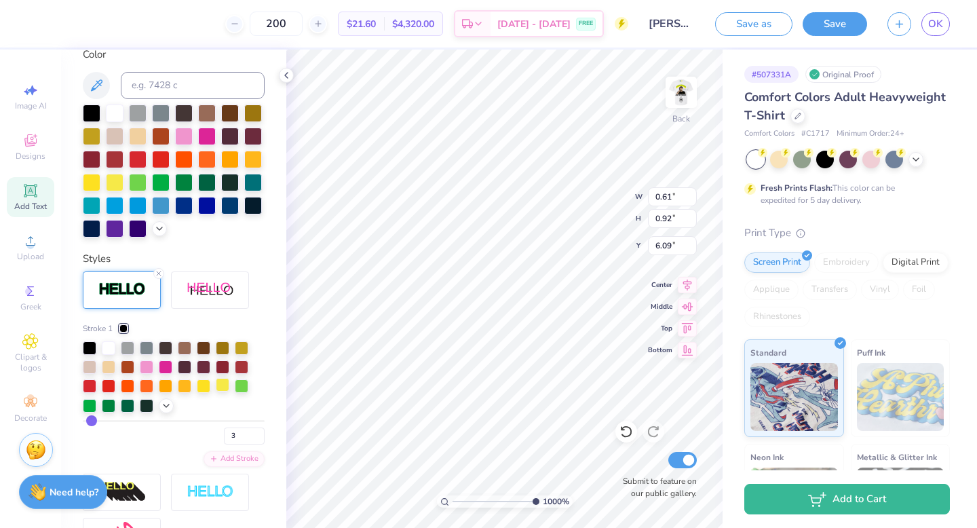
click at [222, 384] on div at bounding box center [223, 385] width 14 height 14
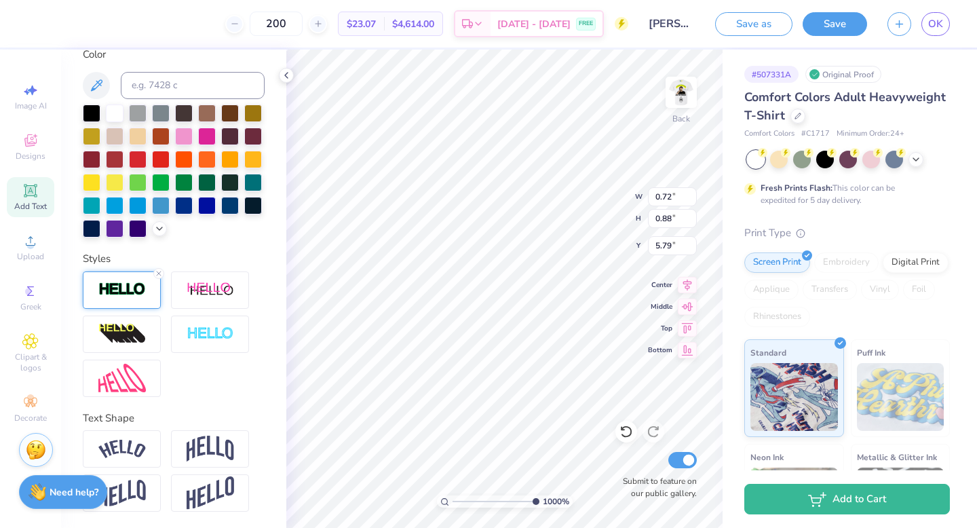
click at [126, 288] on img at bounding box center [121, 290] width 47 height 16
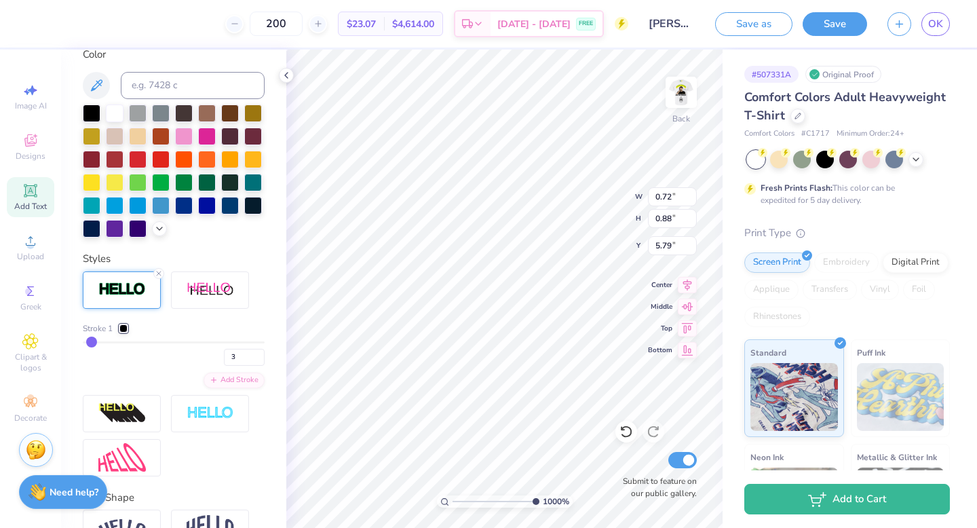
click at [127, 315] on div "Stroke 1 3 Add Stroke" at bounding box center [174, 373] width 182 height 205
click at [126, 319] on div "Stroke 1 3 Add Stroke" at bounding box center [174, 373] width 182 height 205
click at [125, 324] on div at bounding box center [123, 328] width 8 height 8
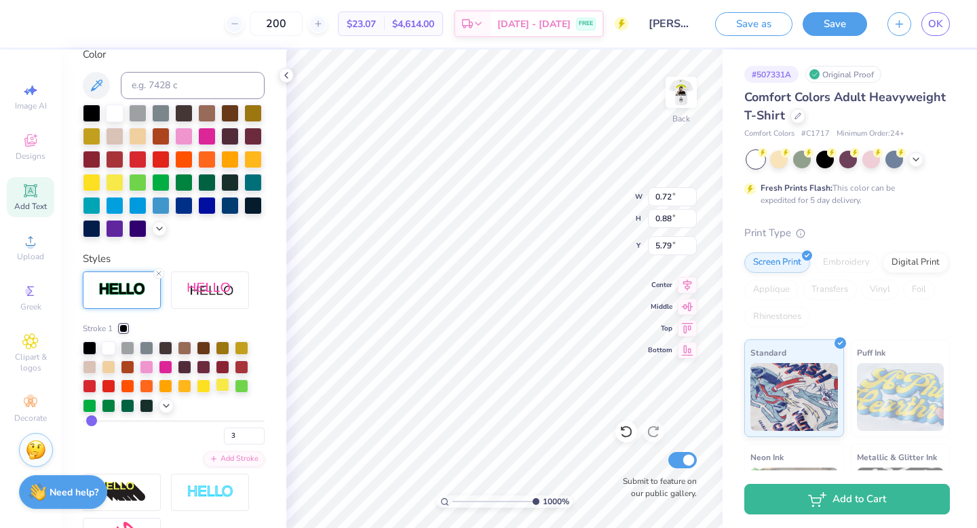
click at [223, 385] on div at bounding box center [223, 385] width 14 height 14
click at [61, 24] on div at bounding box center [61, 22] width 19 height 19
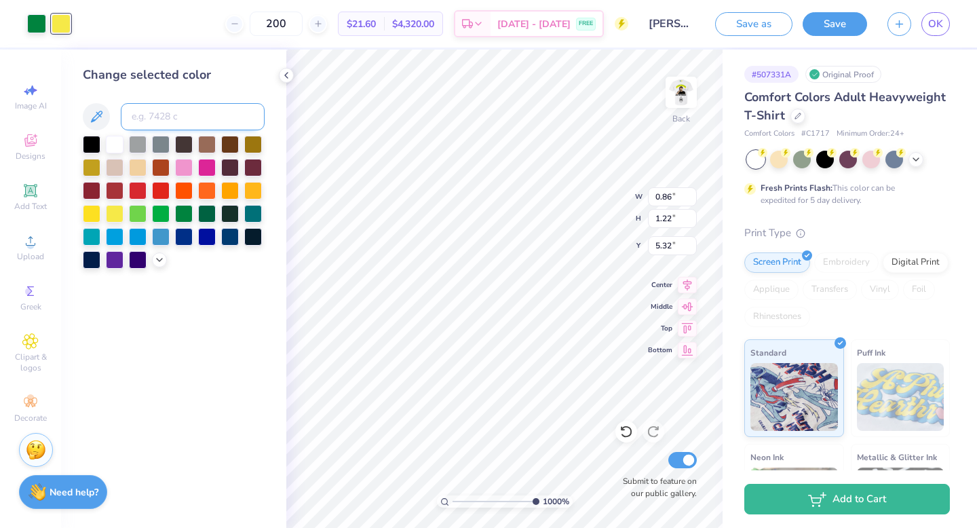
click at [170, 111] on input at bounding box center [193, 116] width 144 height 27
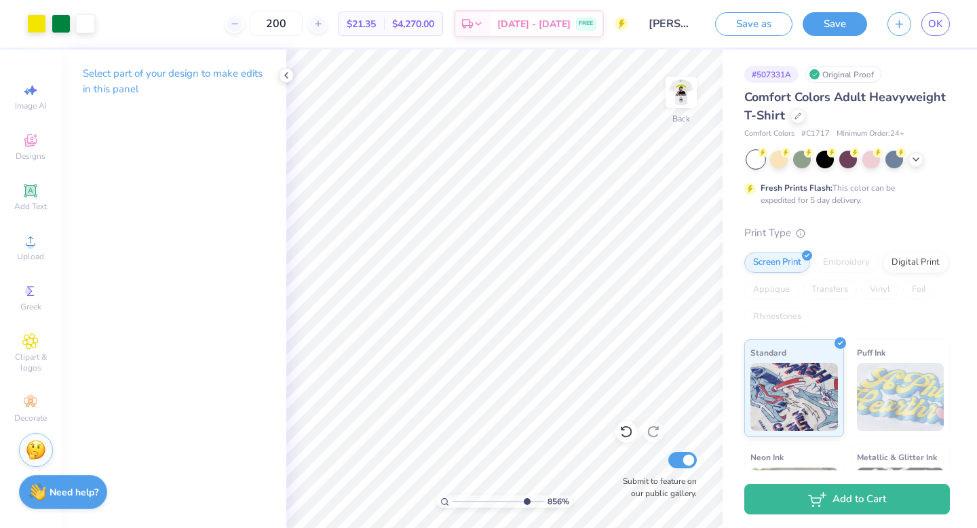
drag, startPoint x: 534, startPoint y: 502, endPoint x: 524, endPoint y: 500, distance: 9.7
click at [524, 500] on input "range" at bounding box center [499, 501] width 92 height 12
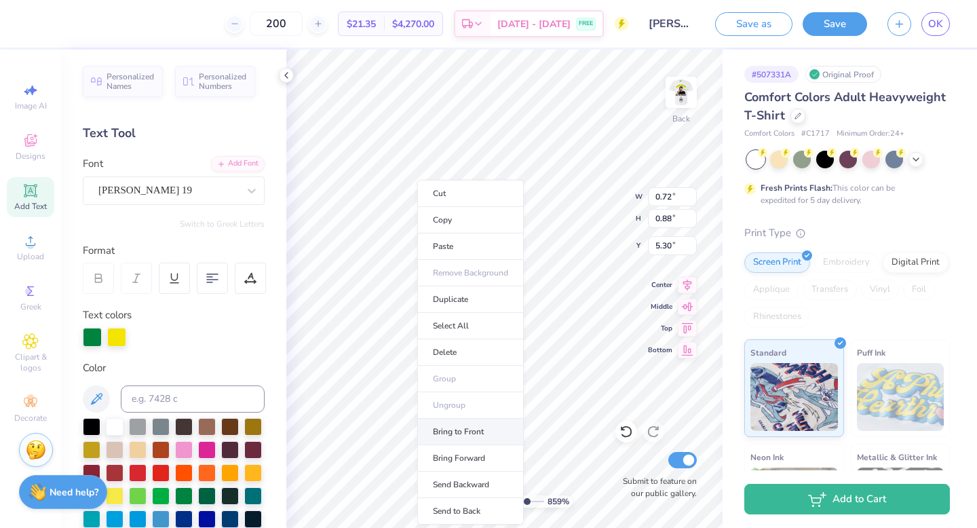
click at [485, 434] on li "Bring to Front" at bounding box center [470, 432] width 107 height 26
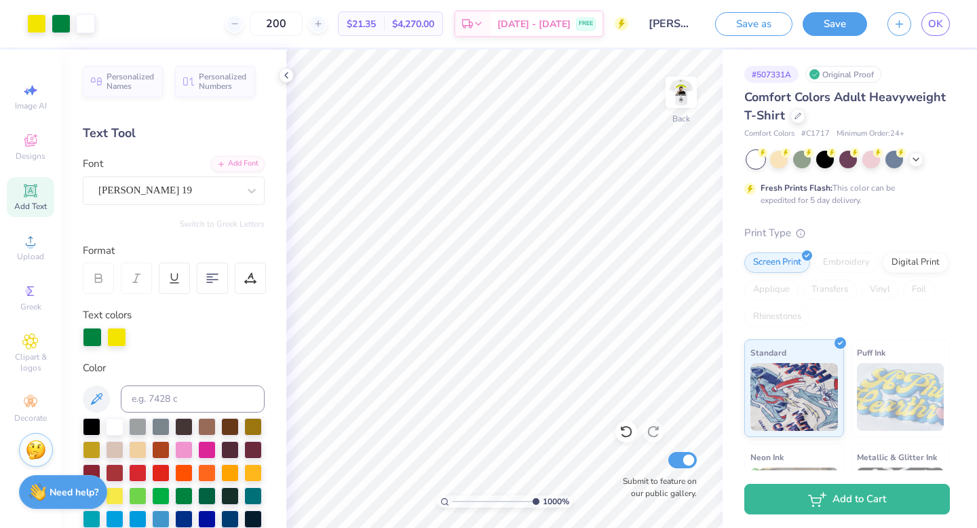
click at [598, 497] on div "1000 %" at bounding box center [504, 289] width 478 height 478
drag, startPoint x: 530, startPoint y: 501, endPoint x: 452, endPoint y: 497, distance: 78.1
click at [453, 497] on input "range" at bounding box center [499, 501] width 92 height 12
drag, startPoint x: 456, startPoint y: 498, endPoint x: 476, endPoint y: 496, distance: 19.8
click at [476, 496] on input "range" at bounding box center [499, 501] width 92 height 12
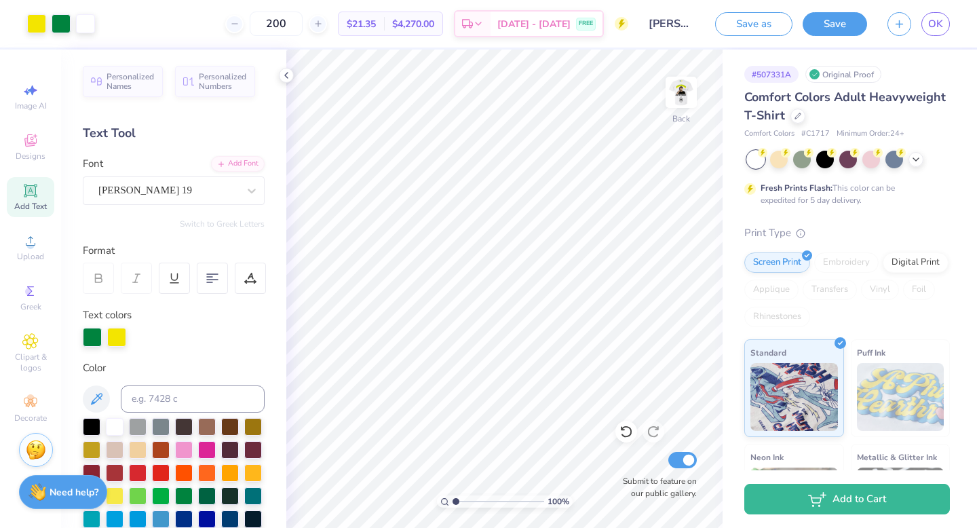
drag, startPoint x: 476, startPoint y: 503, endPoint x: 440, endPoint y: 501, distance: 36.0
click at [440, 501] on div "100 %" at bounding box center [505, 501] width 136 height 12
click at [679, 92] on img at bounding box center [681, 92] width 54 height 54
click at [672, 88] on img at bounding box center [681, 92] width 54 height 54
click at [463, 500] on input "range" at bounding box center [499, 501] width 92 height 12
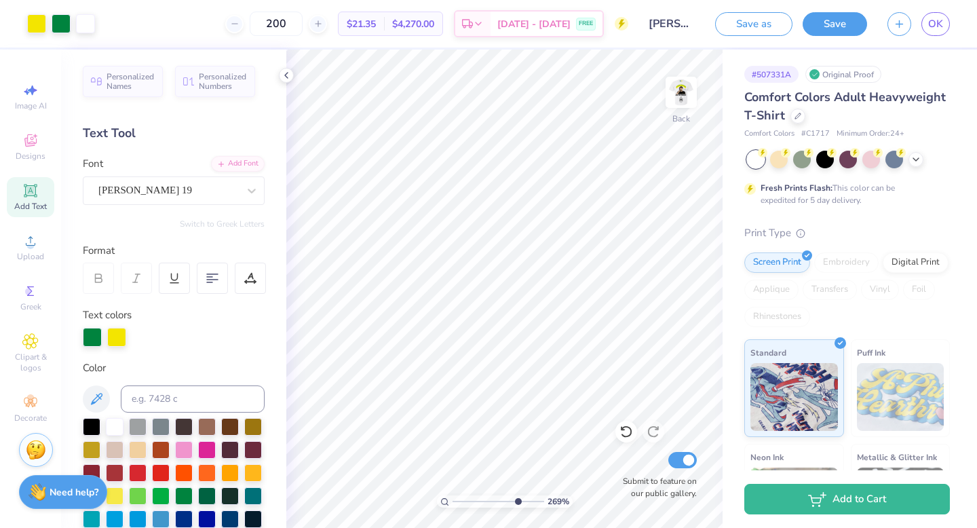
drag, startPoint x: 464, startPoint y: 501, endPoint x: 516, endPoint y: 498, distance: 51.6
click at [516, 498] on input "range" at bounding box center [499, 501] width 92 height 12
drag, startPoint x: 515, startPoint y: 499, endPoint x: 453, endPoint y: 495, distance: 61.9
click at [453, 495] on input "range" at bounding box center [499, 501] width 92 height 12
click at [671, 86] on img at bounding box center [681, 92] width 54 height 54
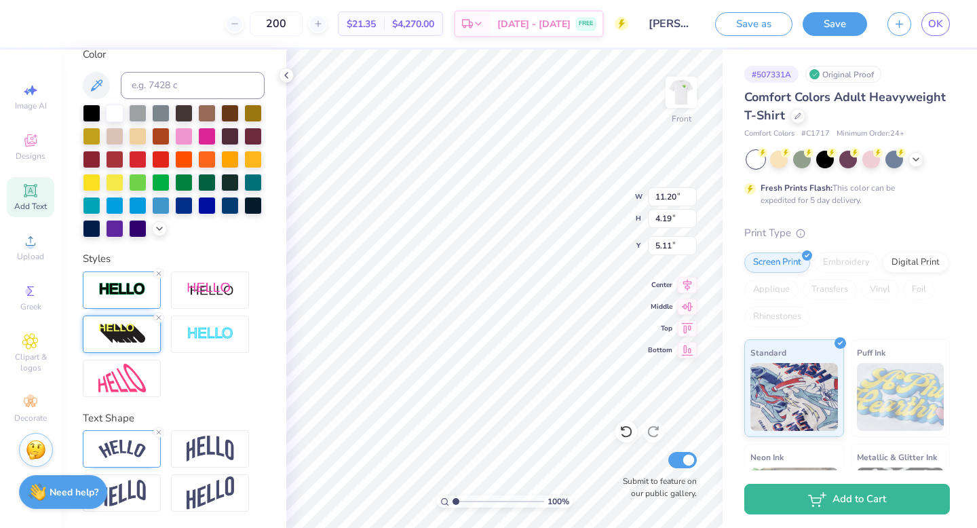
click at [129, 339] on img at bounding box center [121, 334] width 47 height 22
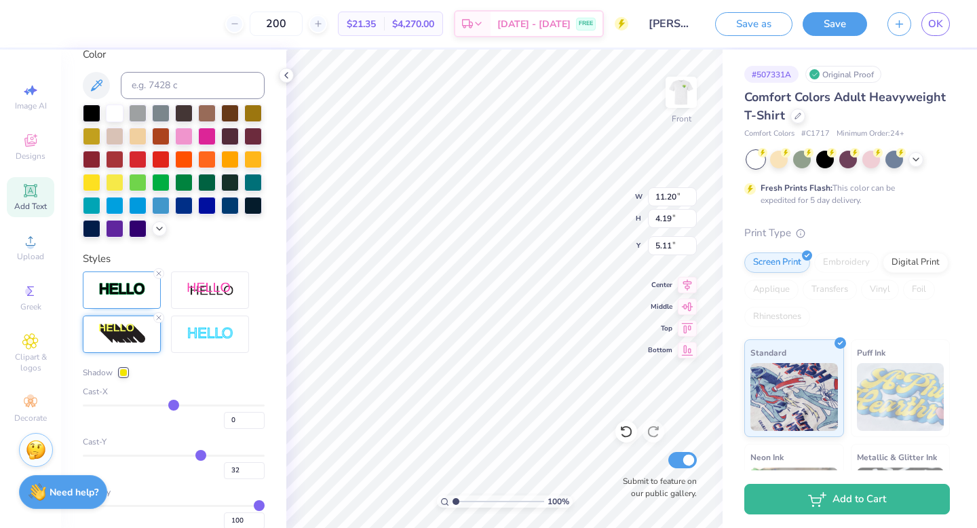
click at [168, 499] on div "Density 100" at bounding box center [174, 507] width 182 height 43
click at [123, 501] on div "Density 100" at bounding box center [174, 507] width 182 height 43
click at [111, 505] on input "range" at bounding box center [174, 506] width 182 height 2
click at [217, 503] on div "Density 15" at bounding box center [174, 507] width 182 height 43
click at [217, 506] on input "range" at bounding box center [174, 506] width 182 height 2
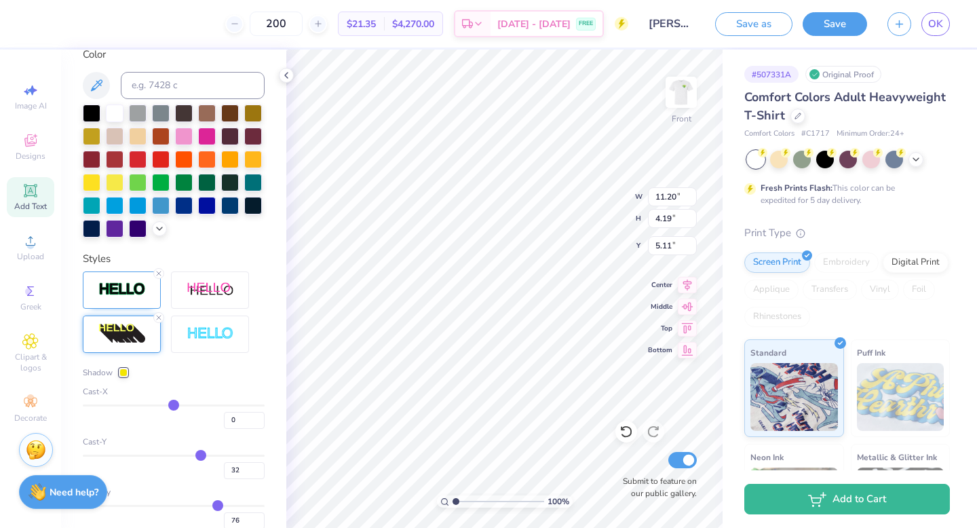
click at [234, 372] on div "Shadow" at bounding box center [174, 372] width 182 height 12
click at [678, 90] on img at bounding box center [681, 92] width 54 height 54
click at [678, 90] on img at bounding box center [681, 92] width 27 height 27
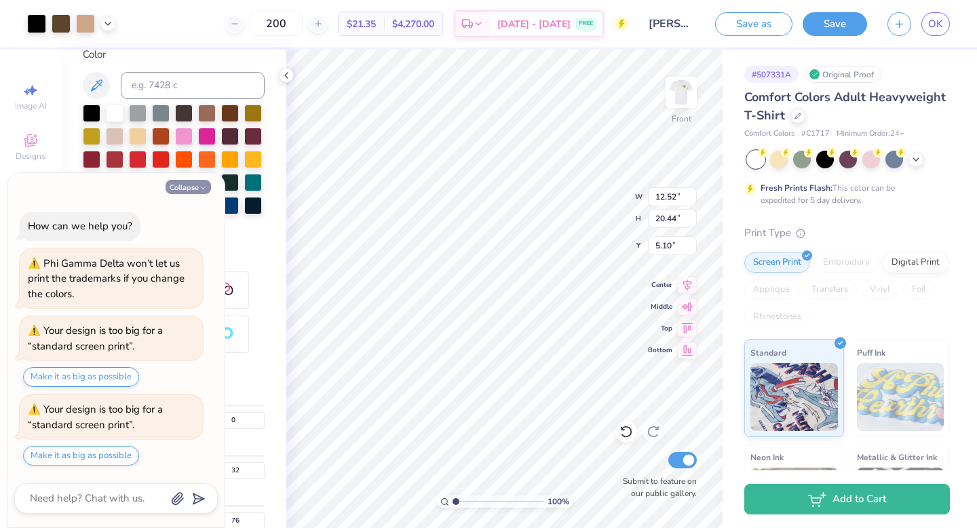
click at [185, 186] on button "Collapse" at bounding box center [188, 187] width 45 height 14
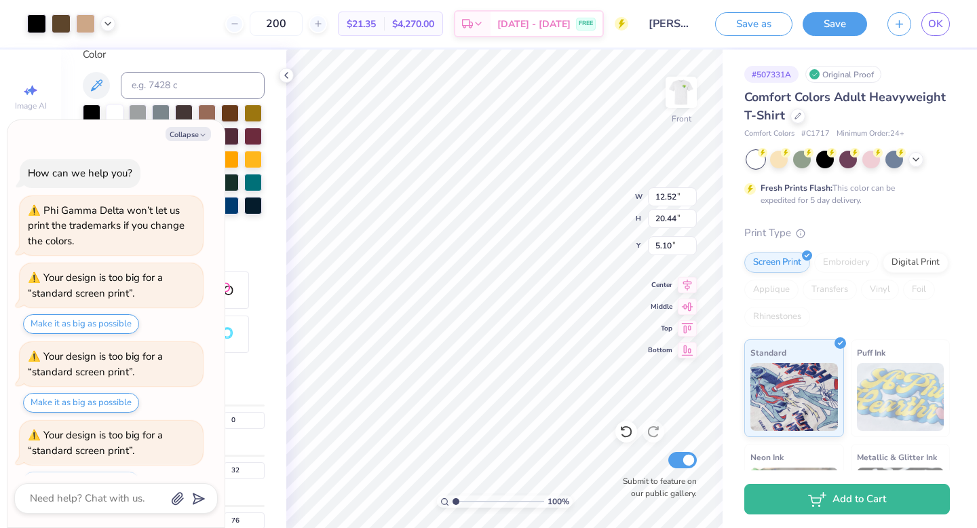
scroll to position [26, 0]
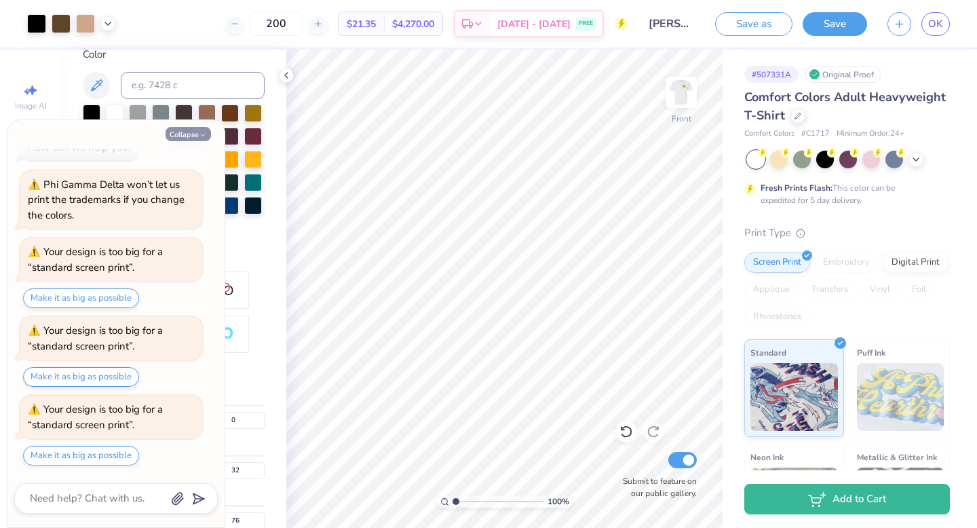
click at [199, 134] on icon "button" at bounding box center [203, 135] width 8 height 8
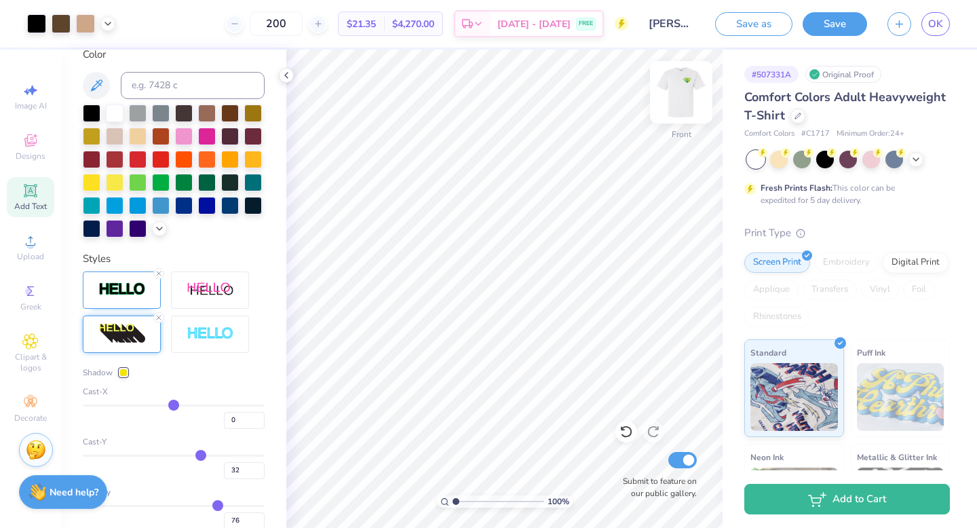
click at [680, 92] on img at bounding box center [681, 92] width 54 height 54
click at [832, 23] on button "Save" at bounding box center [835, 22] width 64 height 24
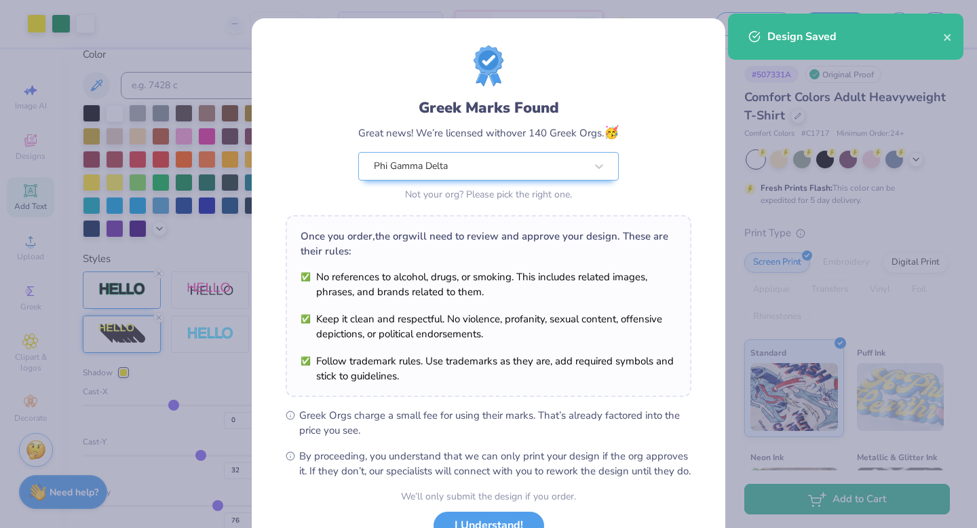
scroll to position [107, 0]
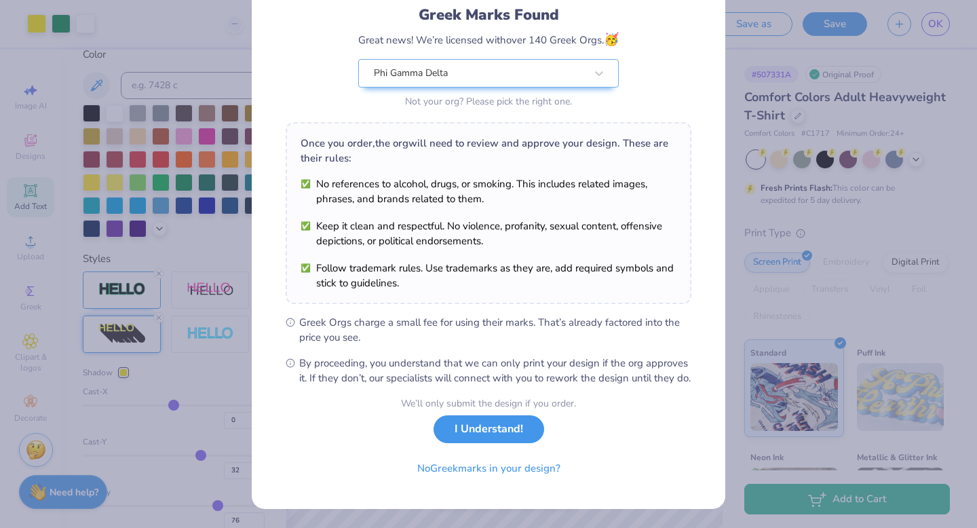
click at [487, 442] on button "I Understand!" at bounding box center [489, 429] width 111 height 28
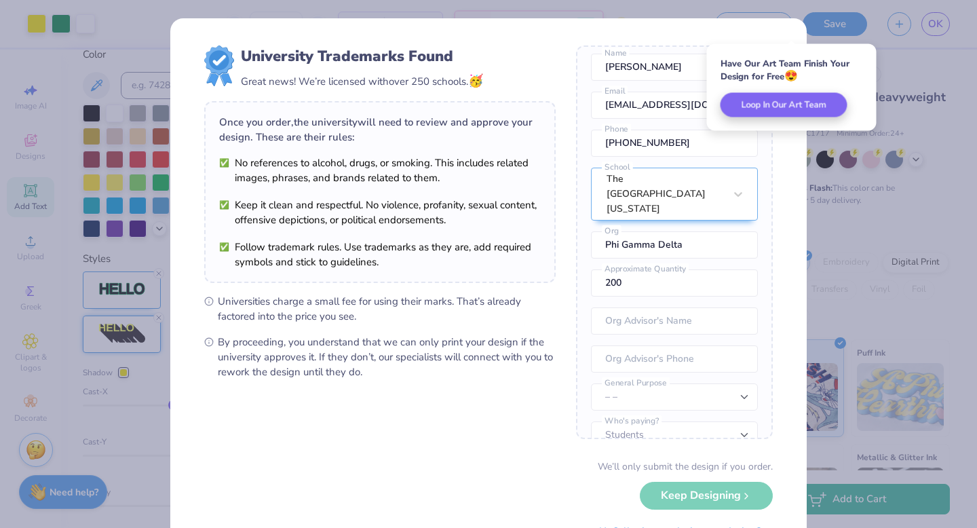
scroll to position [0, 0]
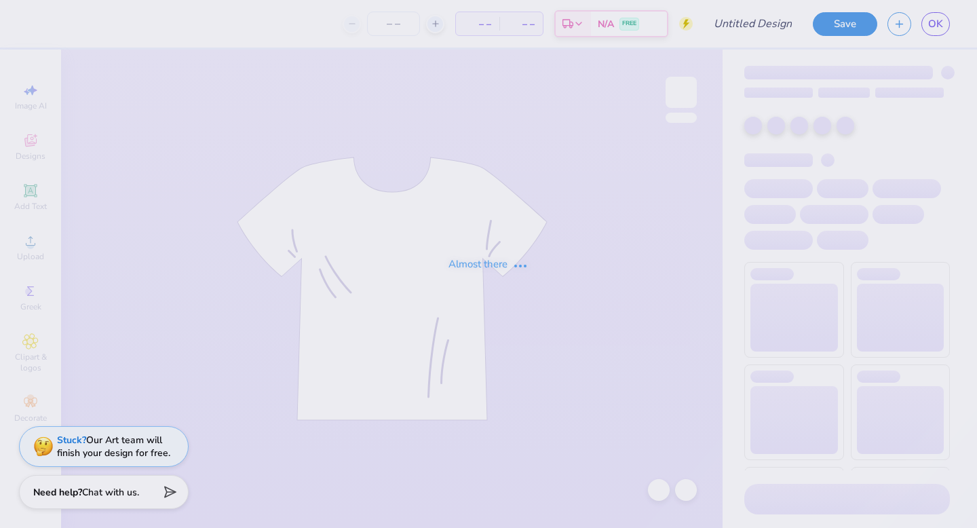
type input "[PERSON_NAME]"
type input "200"
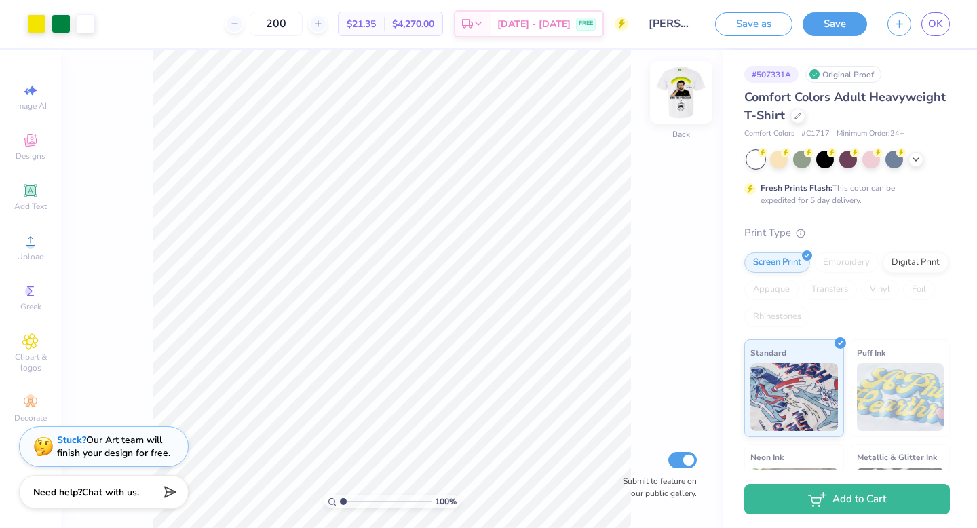
click at [687, 97] on img at bounding box center [681, 92] width 54 height 54
click at [686, 104] on img at bounding box center [681, 92] width 54 height 54
click at [686, 98] on img at bounding box center [681, 92] width 54 height 54
click at [695, 84] on img at bounding box center [681, 92] width 54 height 54
click at [691, 93] on img at bounding box center [681, 92] width 54 height 54
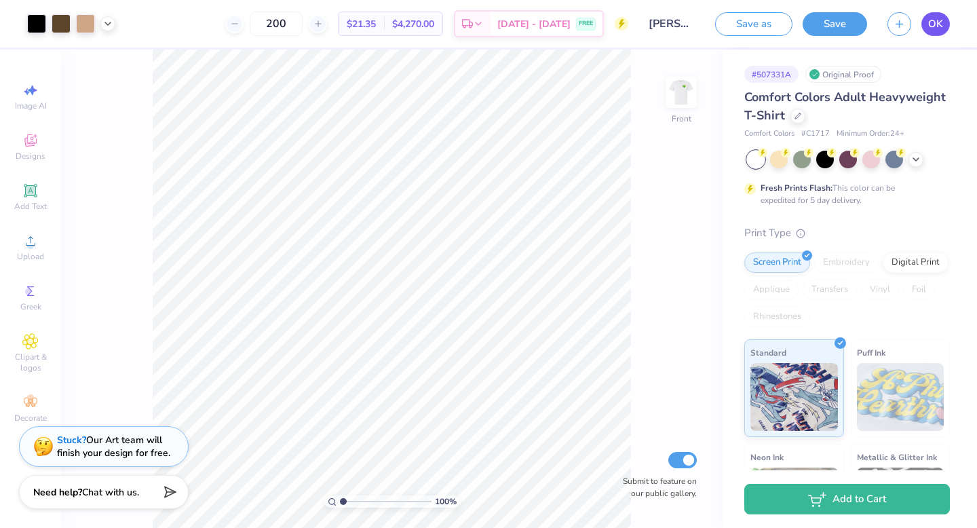
click at [942, 28] on span "OK" at bounding box center [935, 24] width 15 height 16
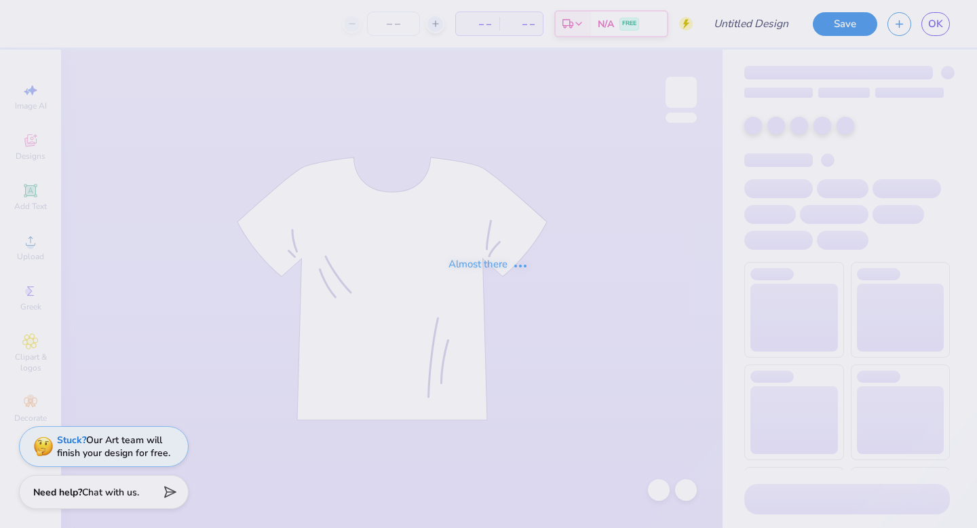
type input "[PERSON_NAME]"
type input "200"
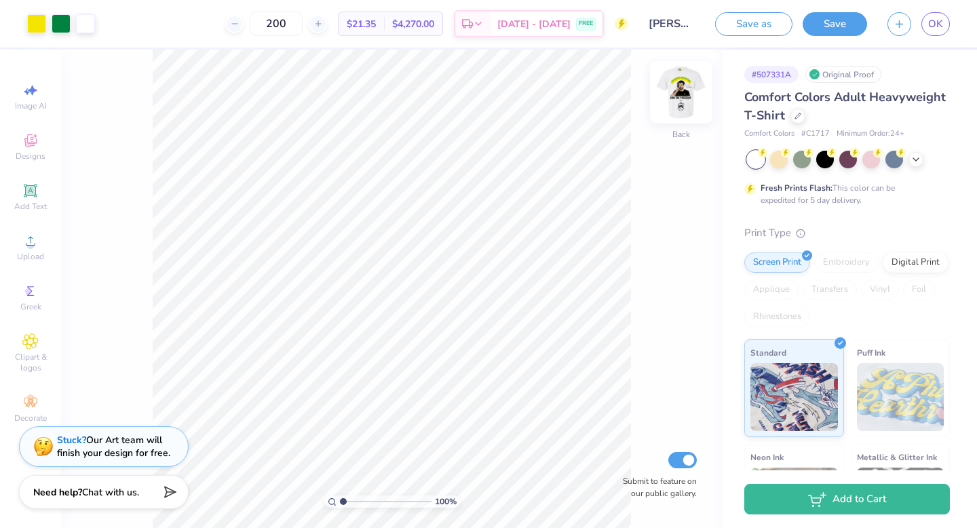
click at [680, 86] on img at bounding box center [681, 92] width 54 height 54
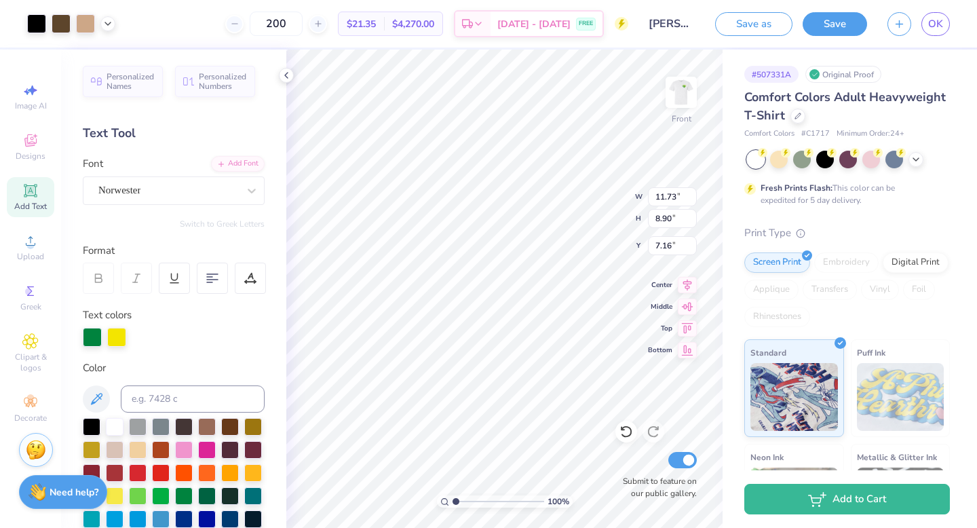
type input "11.73"
type input "8.90"
type input "7.16"
click at [689, 90] on img at bounding box center [681, 92] width 54 height 54
click at [689, 90] on img at bounding box center [681, 92] width 27 height 27
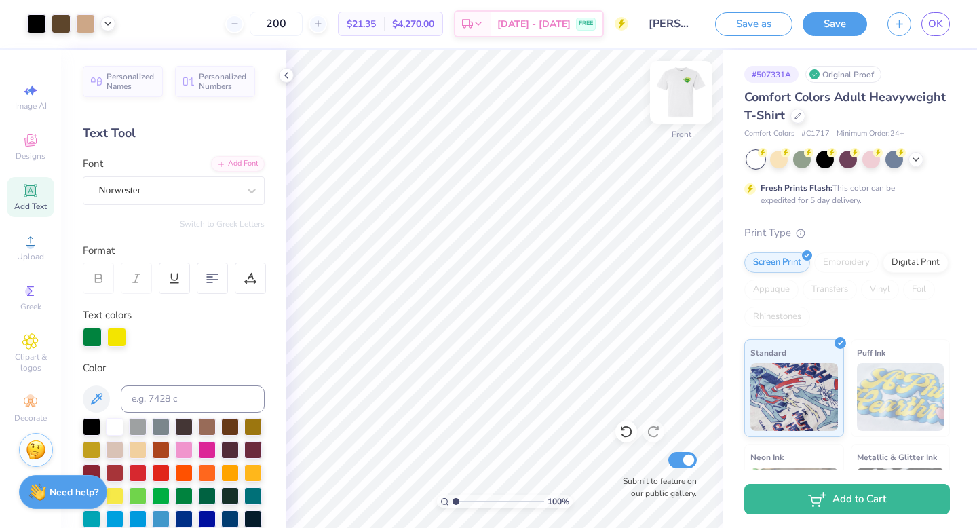
click at [668, 90] on img at bounding box center [681, 92] width 54 height 54
click at [512, 501] on input "range" at bounding box center [499, 501] width 92 height 12
drag, startPoint x: 510, startPoint y: 499, endPoint x: 446, endPoint y: 497, distance: 63.8
type input "1"
click at [453, 497] on input "range" at bounding box center [499, 501] width 92 height 12
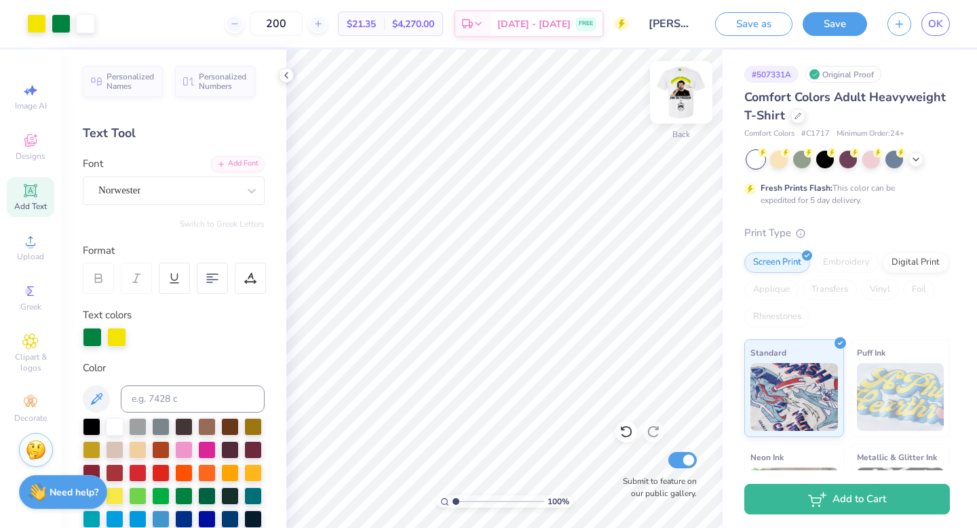
click at [684, 83] on img at bounding box center [681, 92] width 54 height 54
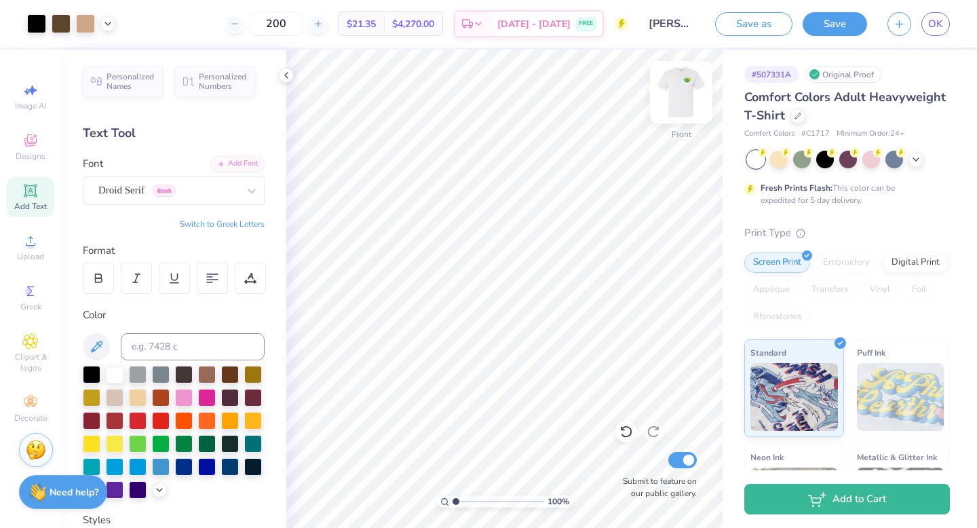
click at [683, 90] on img at bounding box center [681, 92] width 54 height 54
click at [683, 91] on img at bounding box center [681, 92] width 54 height 54
click at [677, 97] on img at bounding box center [681, 92] width 54 height 54
click at [679, 102] on img at bounding box center [681, 92] width 54 height 54
click at [685, 96] on img at bounding box center [681, 92] width 54 height 54
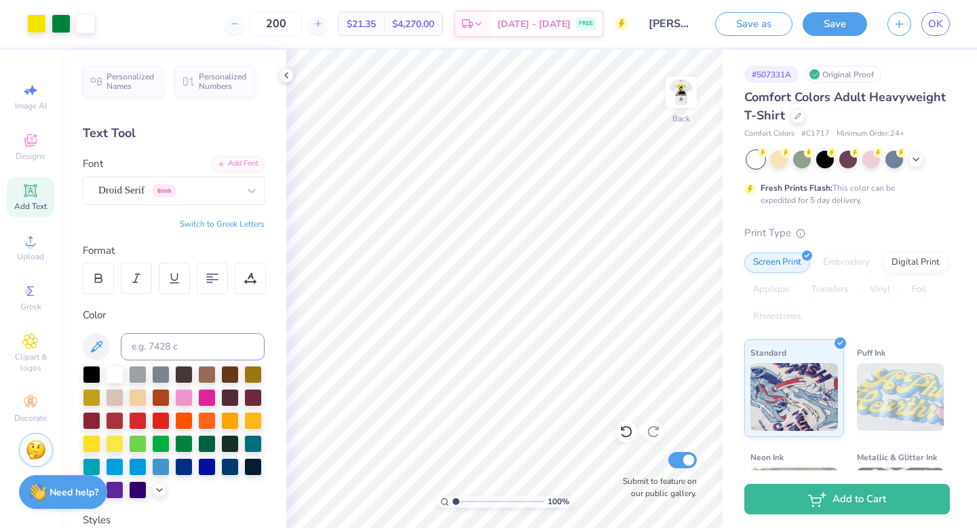
click at [685, 96] on img at bounding box center [681, 92] width 27 height 27
click at [686, 96] on img at bounding box center [681, 92] width 54 height 54
click at [686, 96] on img at bounding box center [681, 92] width 27 height 27
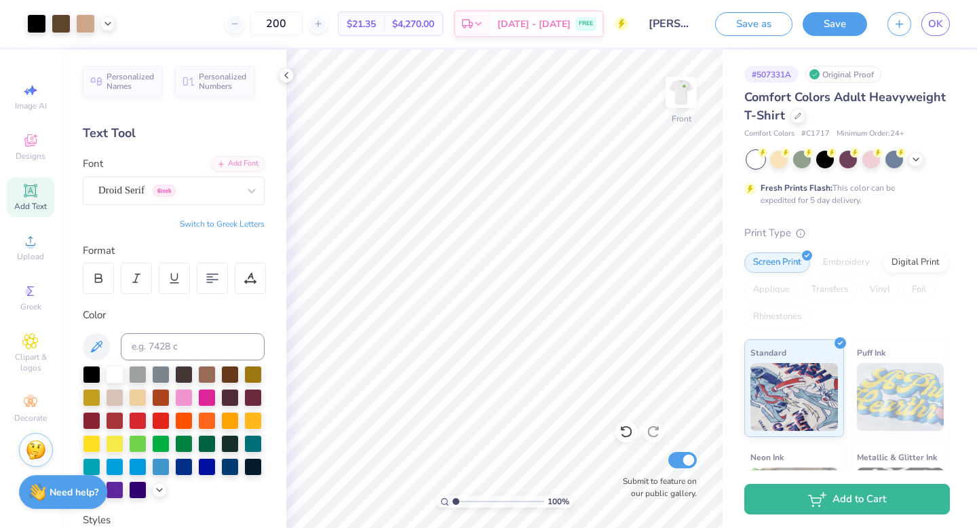
click at [686, 96] on img at bounding box center [681, 92] width 27 height 27
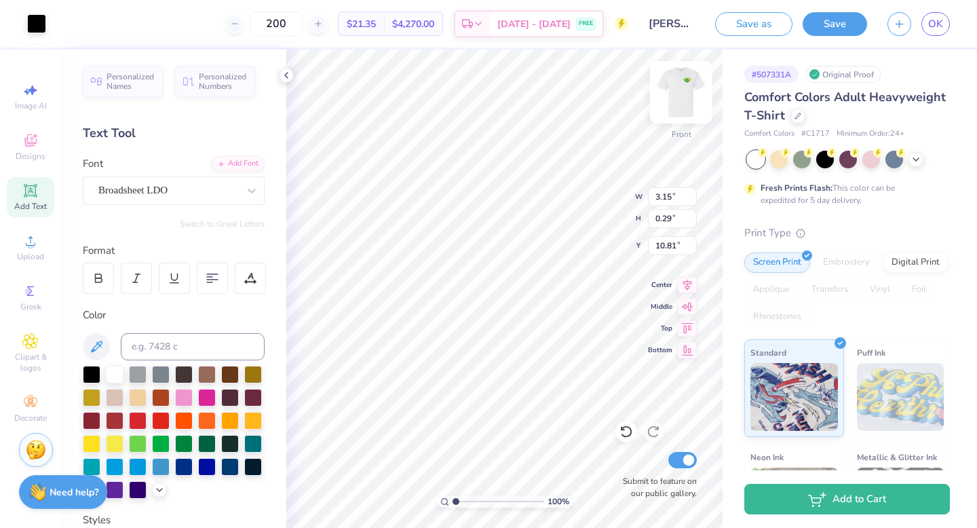
type input "3.15"
type input "0.29"
type input "10.81"
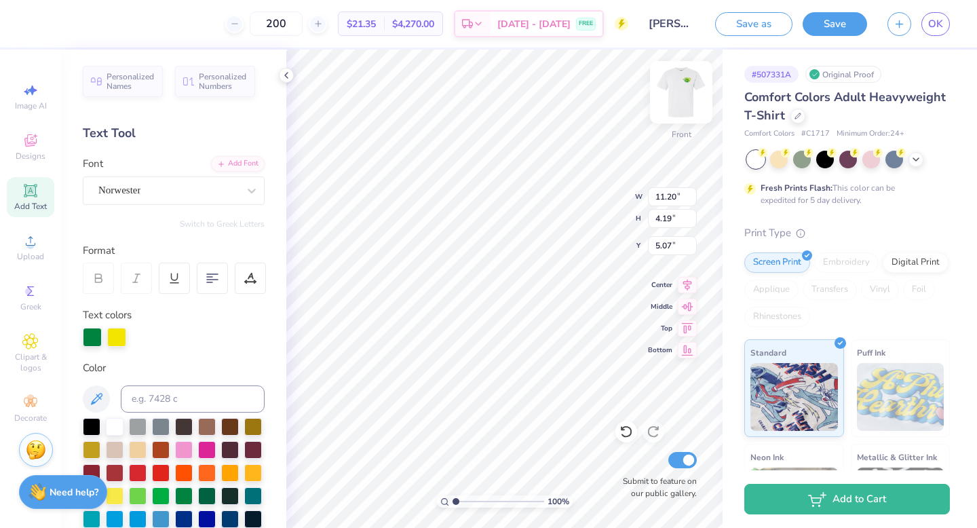
type input "11.20"
type input "4.19"
type input "5.07"
type input "18.20"
click at [687, 87] on img at bounding box center [681, 92] width 54 height 54
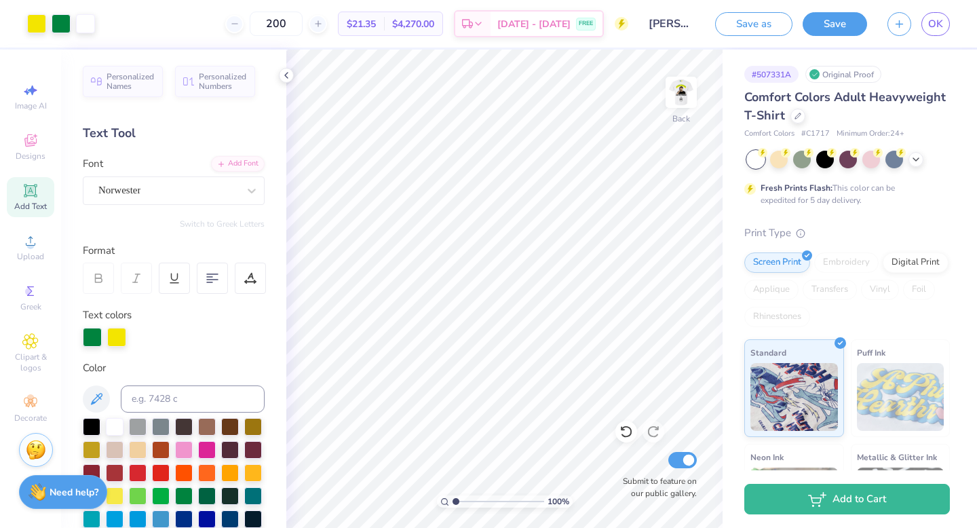
click at [842, 9] on div "Save as Save OK" at bounding box center [846, 23] width 262 height 47
click at [837, 18] on button "Save" at bounding box center [835, 22] width 64 height 24
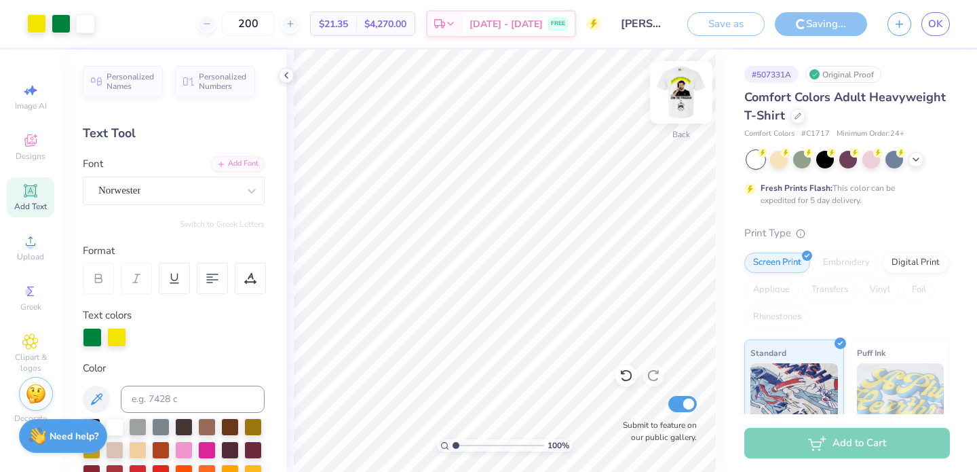
click at [683, 84] on img at bounding box center [681, 92] width 54 height 54
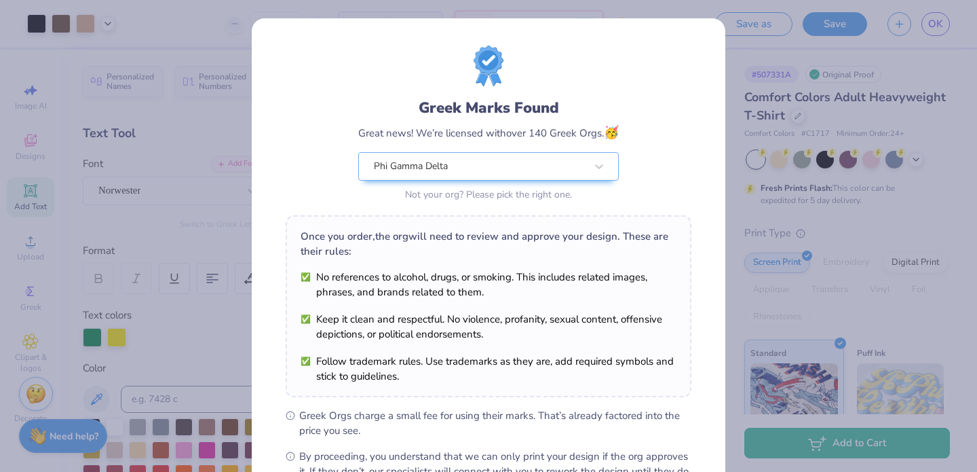
scroll to position [164, 0]
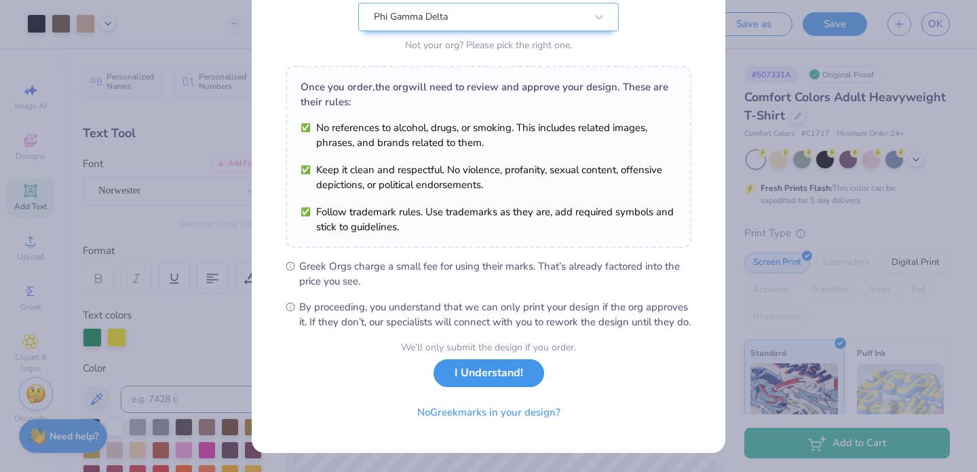
click at [514, 368] on button "I Understand!" at bounding box center [489, 373] width 111 height 28
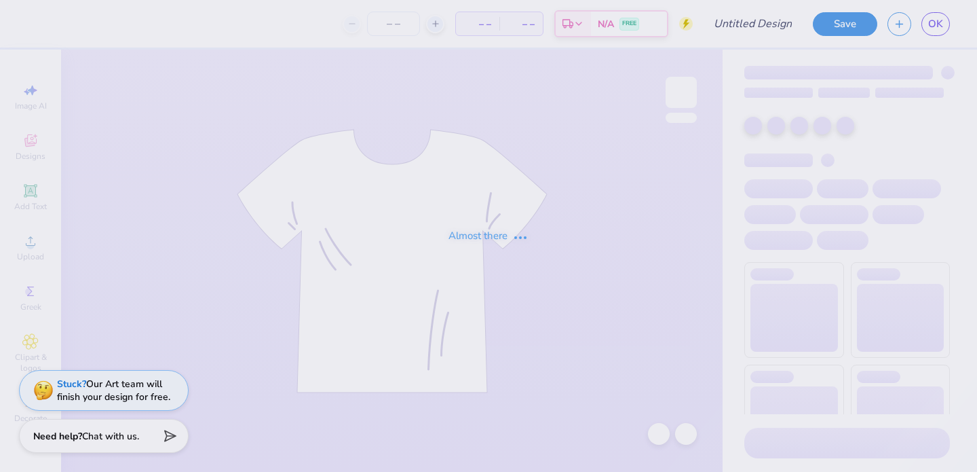
type input "[PERSON_NAME]"
type input "200"
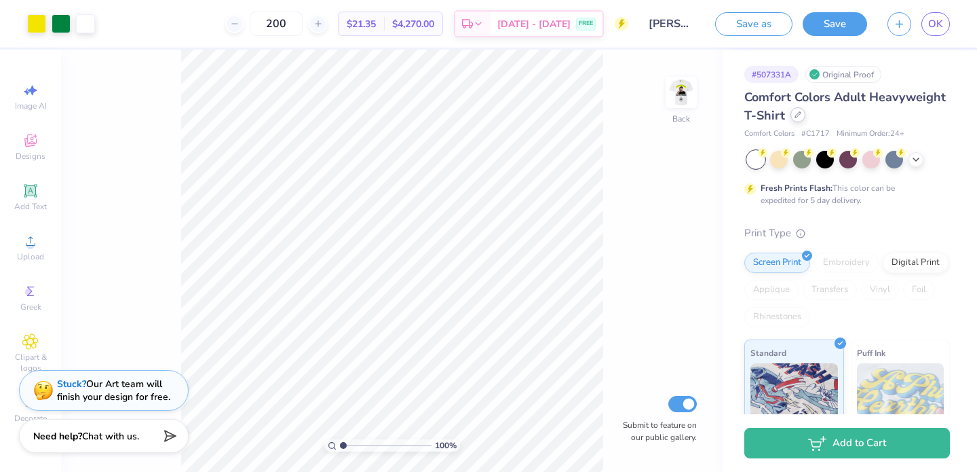
click at [791, 115] on div at bounding box center [797, 114] width 15 height 15
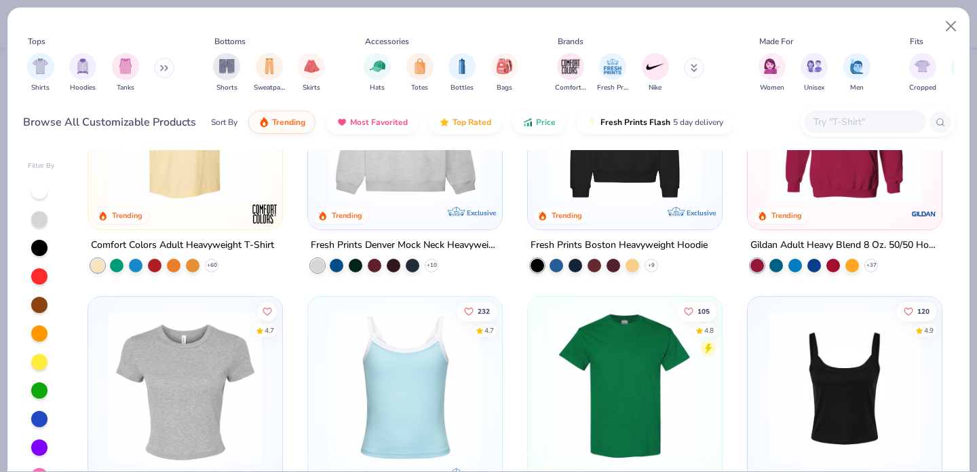
scroll to position [5, 0]
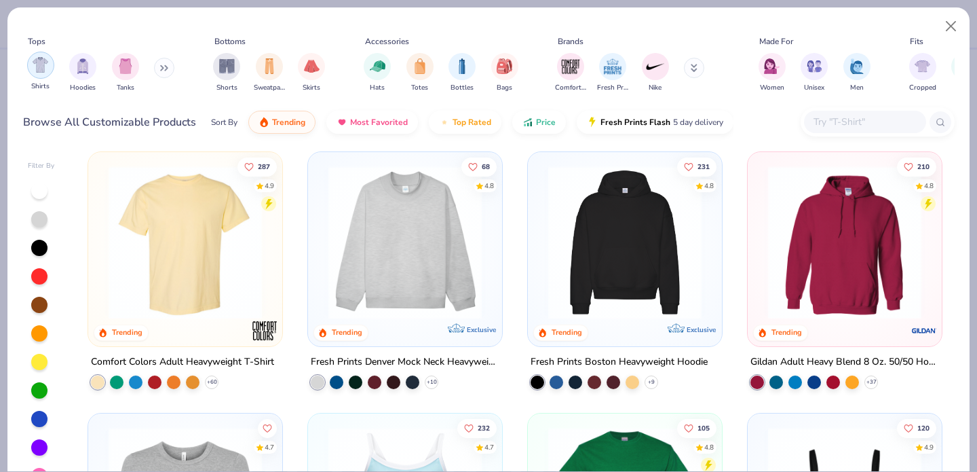
click at [37, 60] on img "filter for Shirts" at bounding box center [41, 65] width 16 height 16
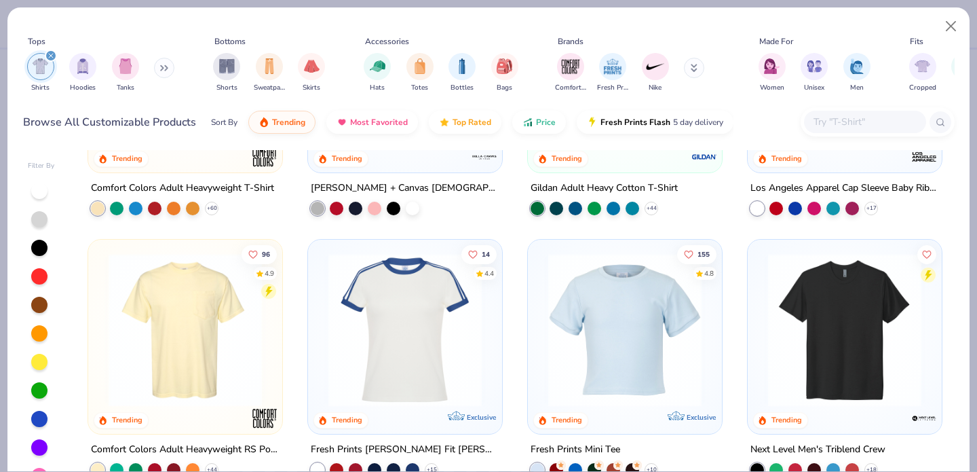
scroll to position [219, 0]
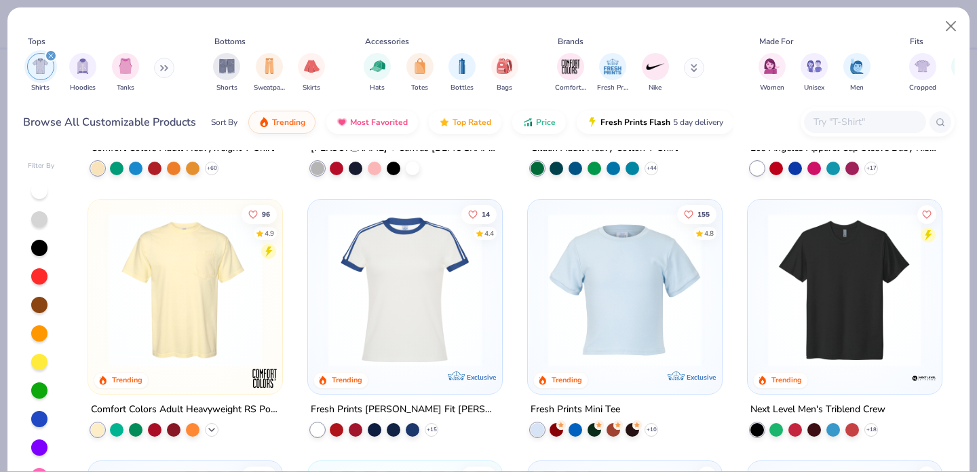
click at [214, 425] on icon at bounding box center [211, 428] width 11 height 11
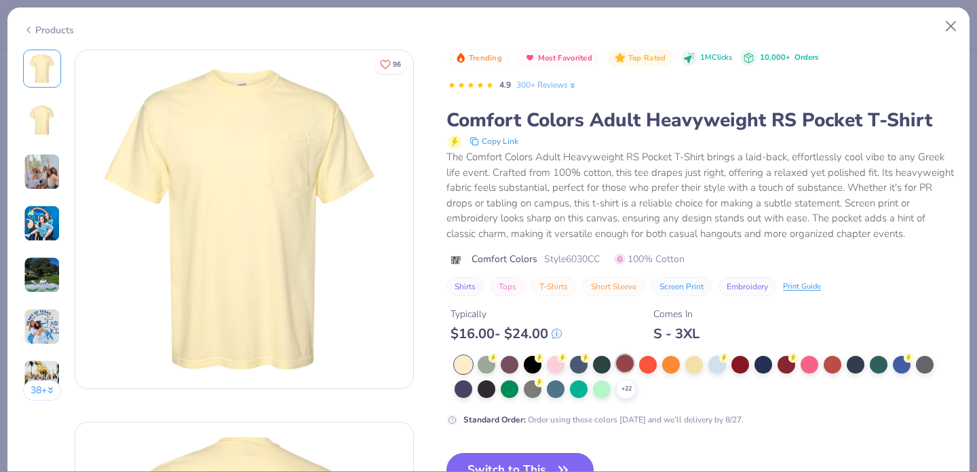
click at [630, 356] on div at bounding box center [625, 363] width 18 height 18
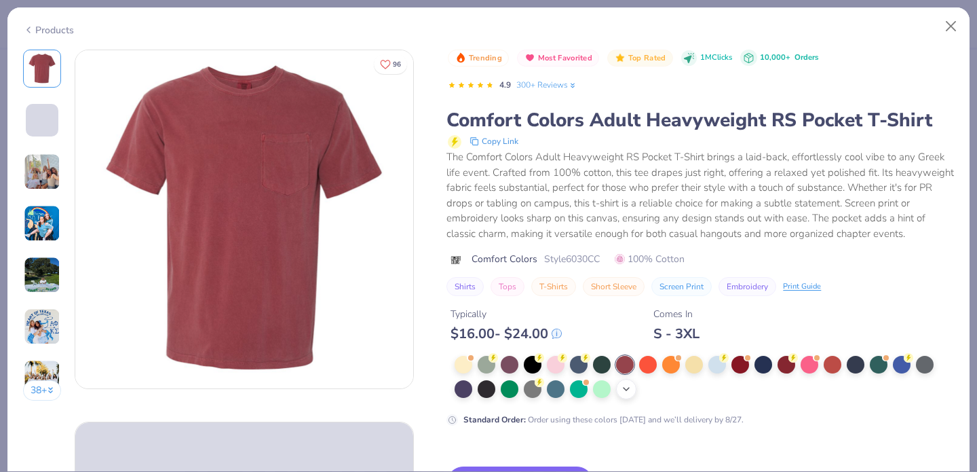
click at [624, 398] on div "+ 22" at bounding box center [626, 389] width 20 height 20
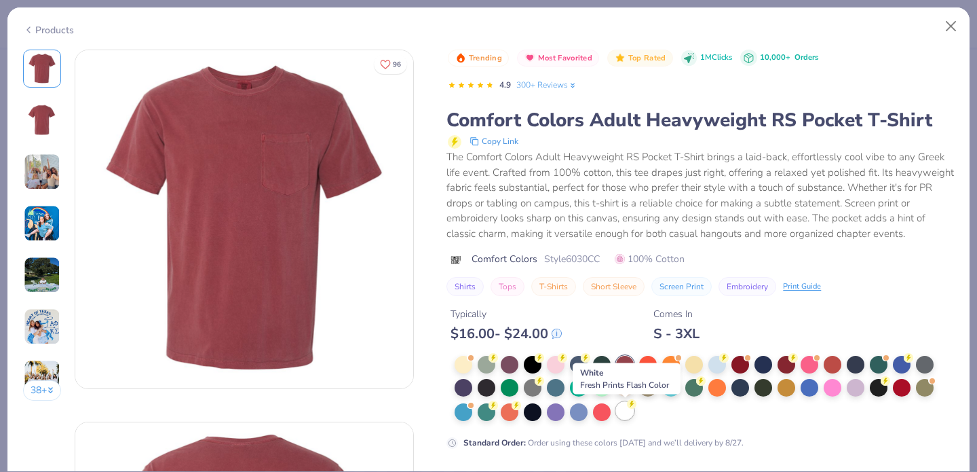
click at [628, 411] on div at bounding box center [625, 411] width 18 height 18
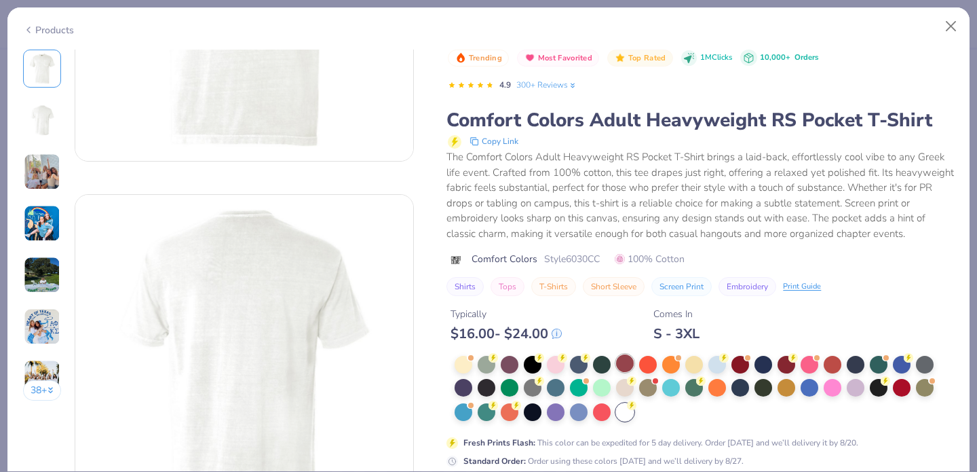
scroll to position [237, 0]
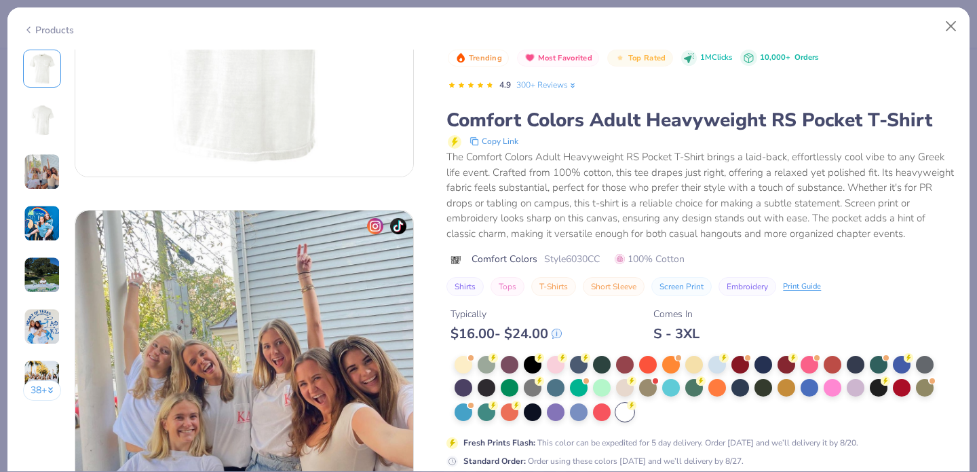
click at [722, 229] on div "The Comfort Colors Adult Heavyweight RS Pocket T-Shirt brings a laid-back, effo…" at bounding box center [699, 195] width 507 height 92
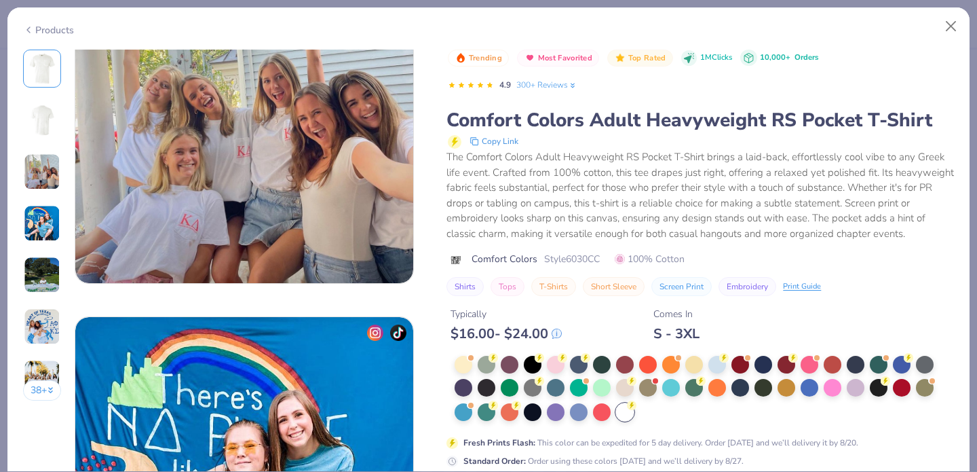
scroll to position [926, 0]
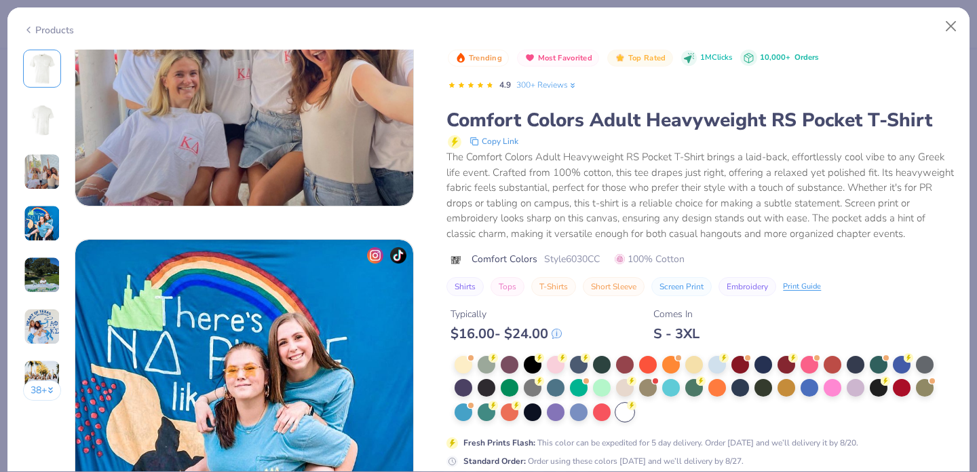
click at [404, 306] on img at bounding box center [244, 408] width 338 height 338
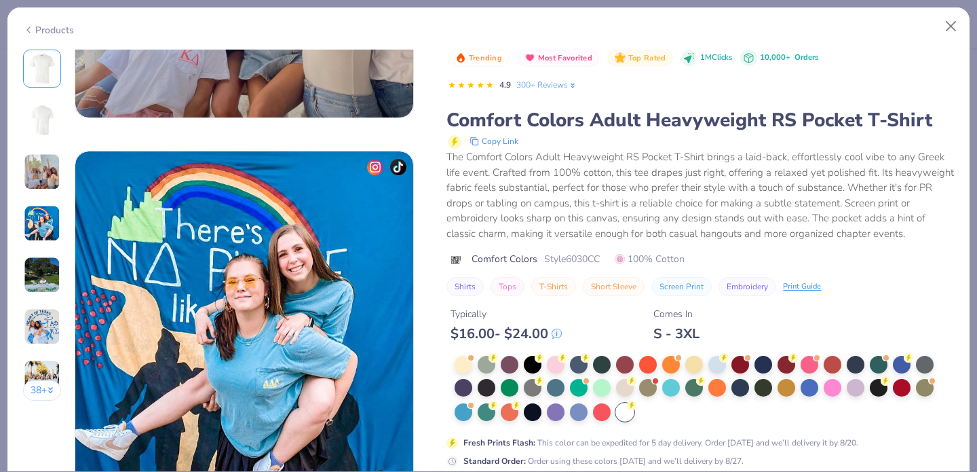
click at [438, 330] on div "38 + 96 KC Kappa Delta, [GEOGRAPHIC_DATA], [US_STATE][GEOGRAPHIC_DATA] KU Kappa…" at bounding box center [489, 320] width 932 height 2570
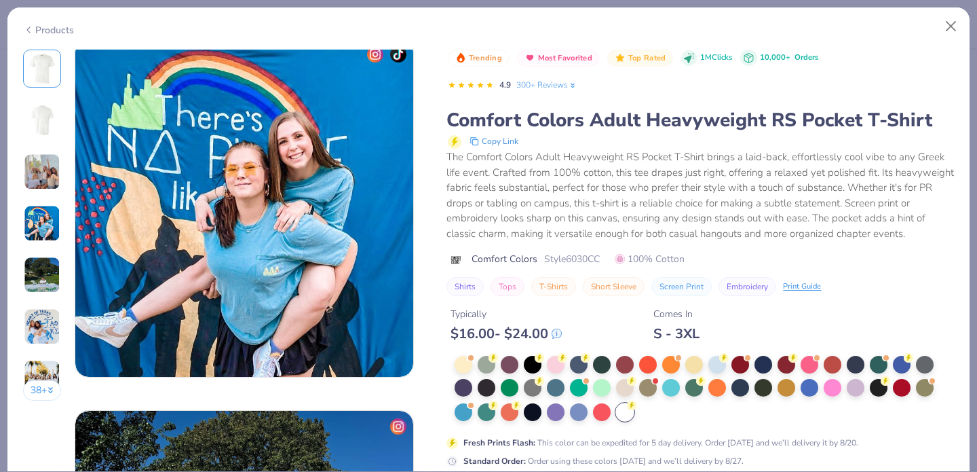
click at [571, 334] on div "Typically $ 16.00 - $ 24.00 Comes In S - 3XL" at bounding box center [699, 319] width 507 height 46
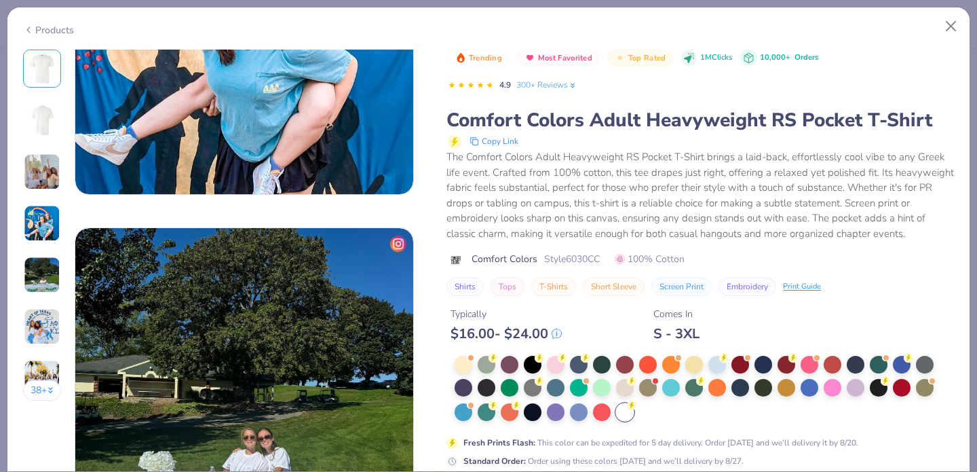
scroll to position [1305, 0]
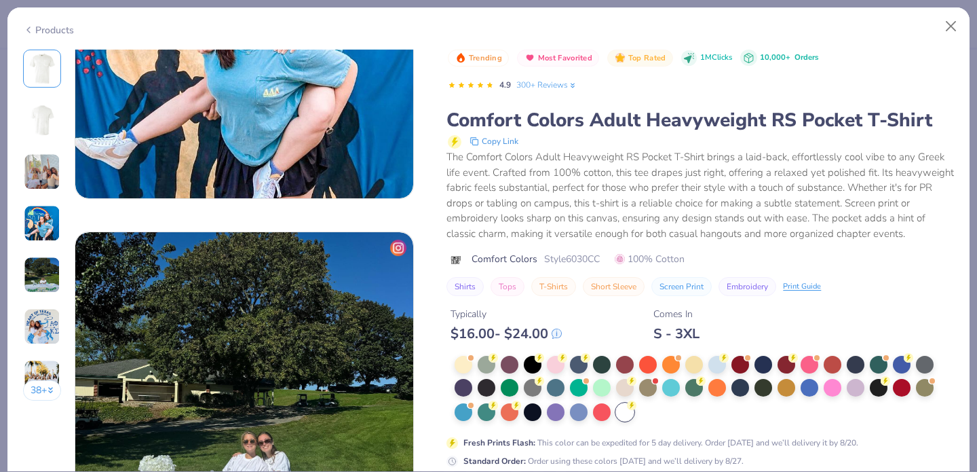
click at [571, 334] on div "Typically $ 16.00 - $ 24.00 Comes In S - 3XL" at bounding box center [699, 319] width 507 height 46
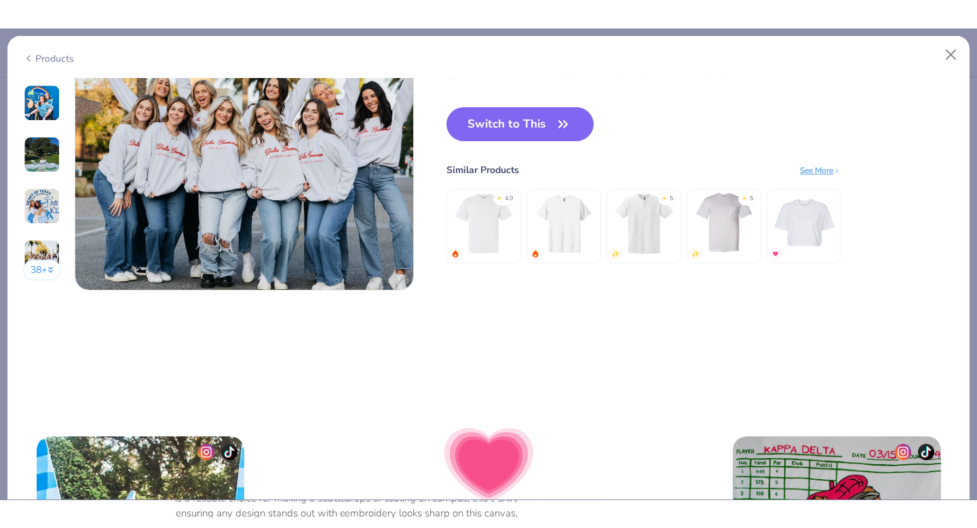
scroll to position [2352, 0]
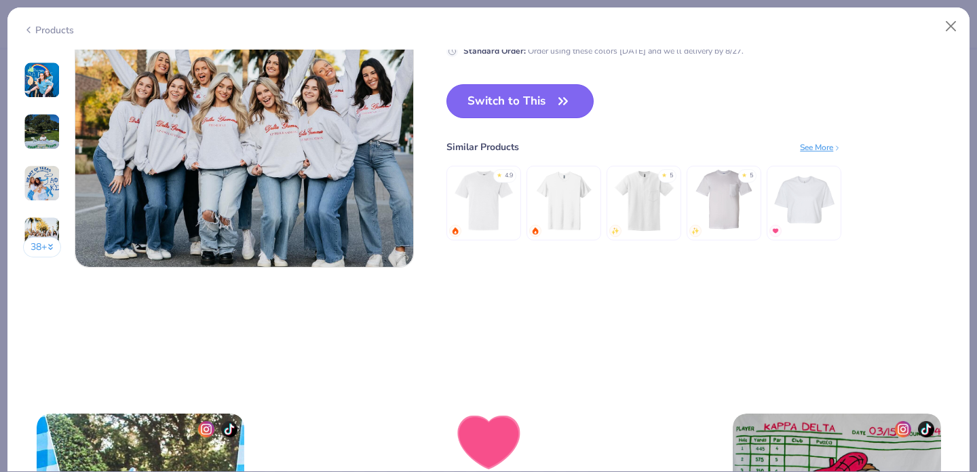
click at [543, 109] on button "Switch to This" at bounding box center [519, 101] width 147 height 34
click at [550, 100] on button "Switch to This" at bounding box center [519, 101] width 147 height 34
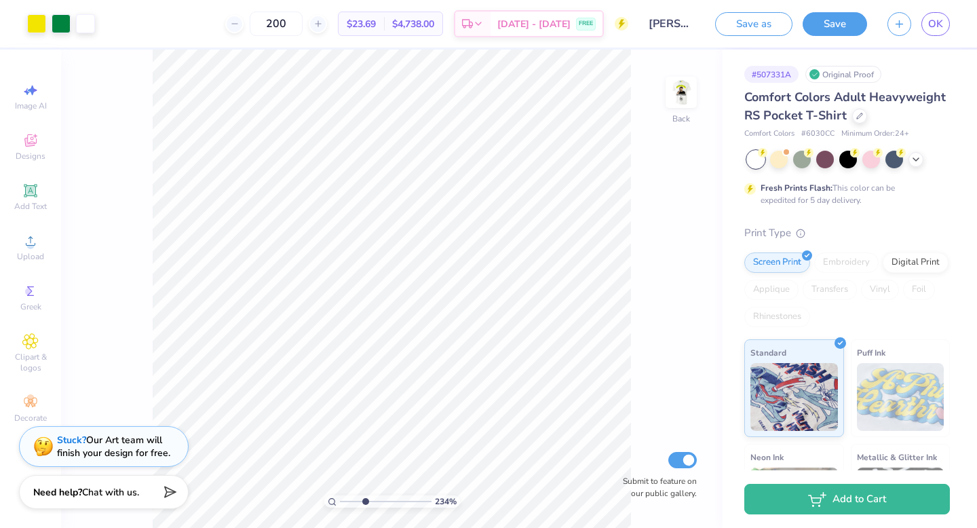
drag, startPoint x: 345, startPoint y: 500, endPoint x: 364, endPoint y: 500, distance: 19.7
click at [364, 471] on input "range" at bounding box center [386, 501] width 92 height 12
click at [368, 471] on input "range" at bounding box center [386, 501] width 92 height 12
drag, startPoint x: 370, startPoint y: 501, endPoint x: 292, endPoint y: 497, distance: 78.2
type input "1"
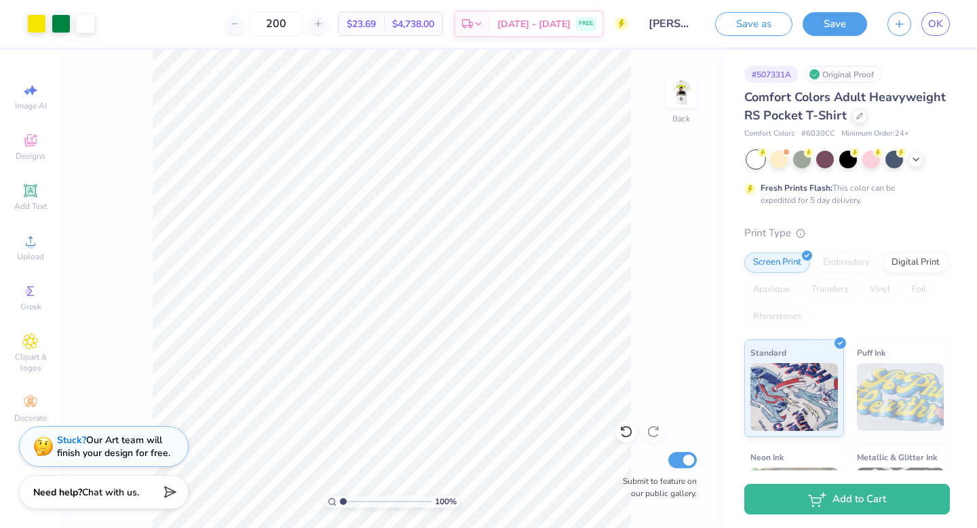
click at [340, 471] on input "range" at bounding box center [386, 501] width 92 height 12
click at [683, 96] on img at bounding box center [681, 92] width 54 height 54
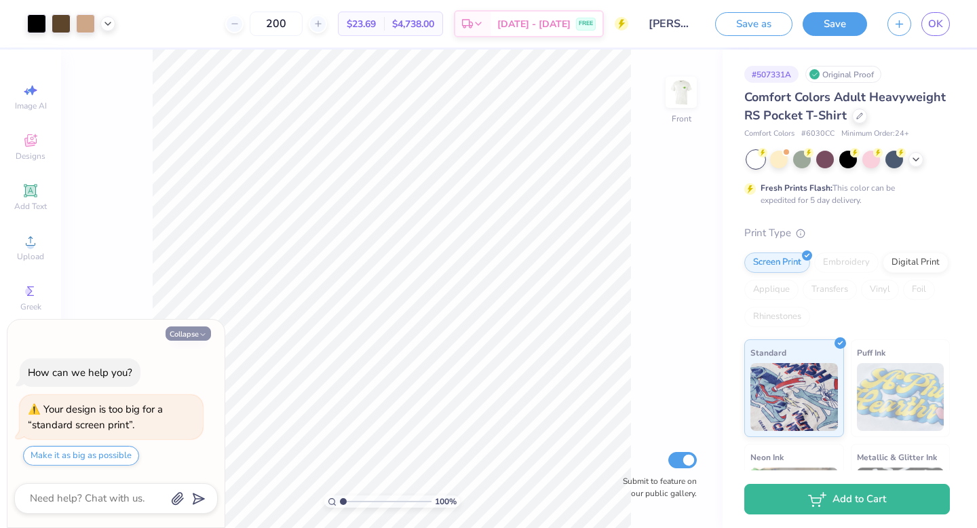
click at [195, 330] on button "Collapse" at bounding box center [188, 333] width 45 height 14
type textarea "x"
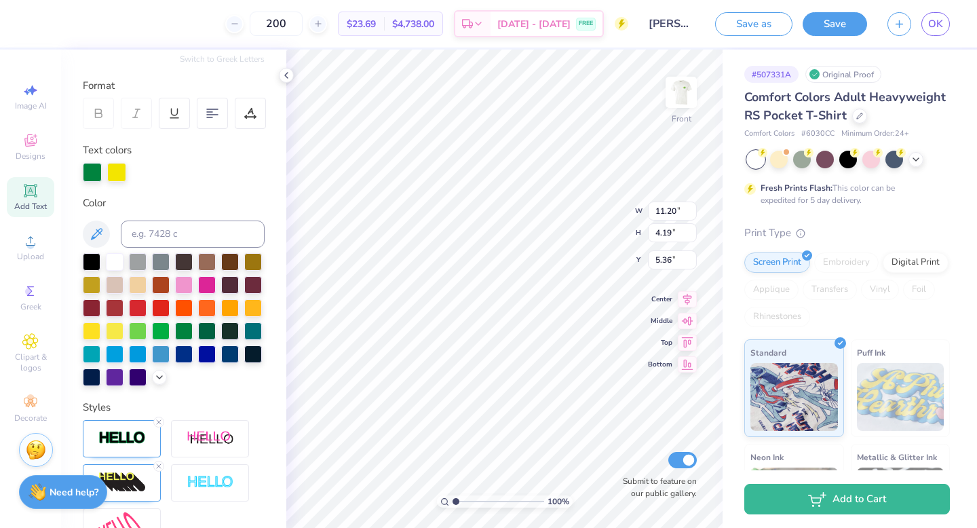
scroll to position [170, 0]
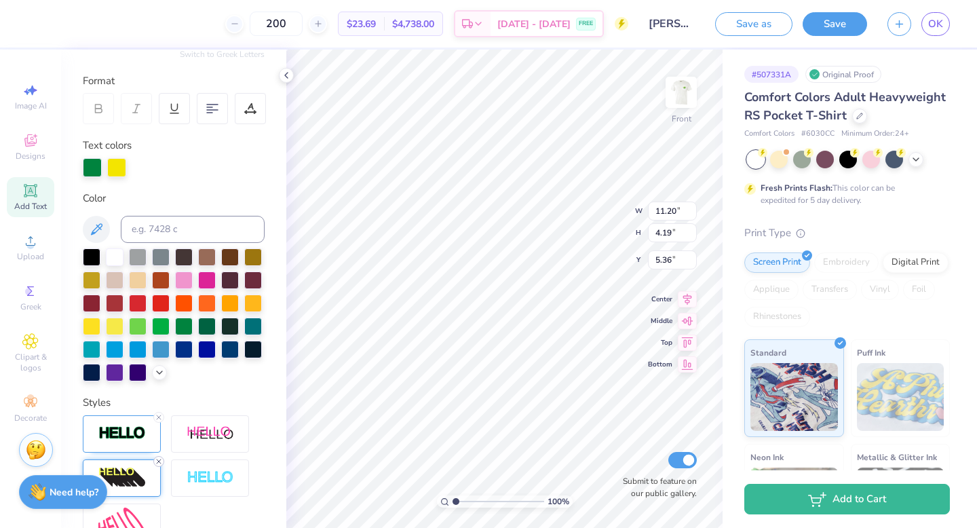
click at [158, 459] on icon at bounding box center [159, 461] width 8 height 8
type input "11.19"
type input "3.19"
type input "6.20"
click at [156, 411] on div "Styles" at bounding box center [174, 468] width 182 height 146
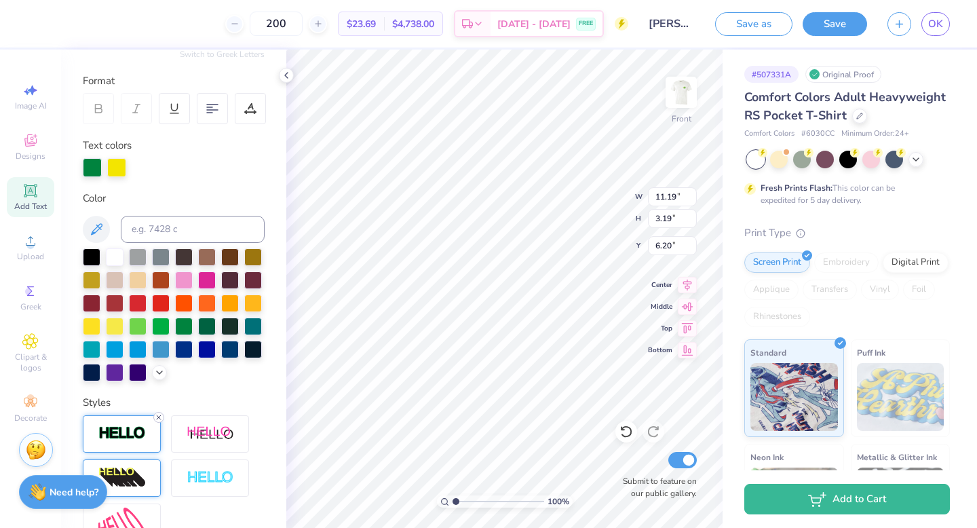
click at [157, 415] on line at bounding box center [159, 417] width 4 height 4
type input "11.17"
type input "3.17"
type input "6.21"
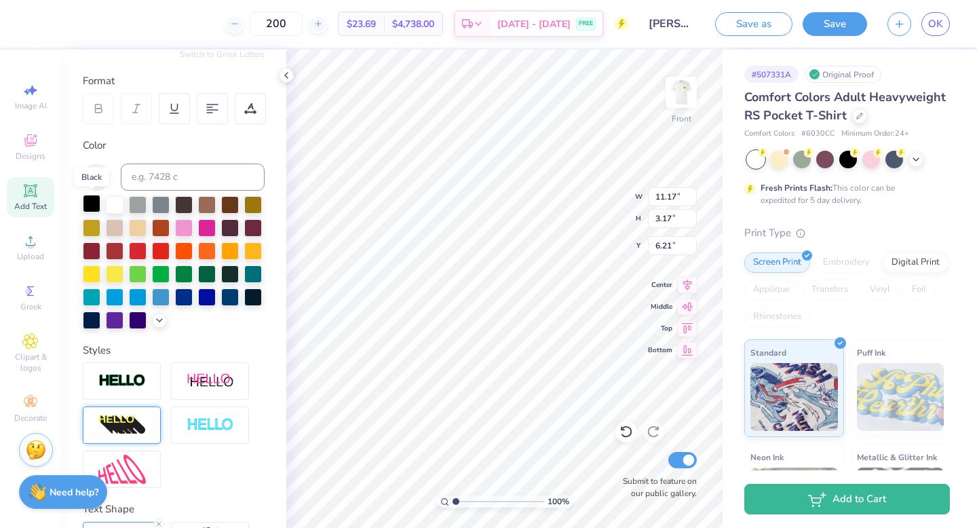
click at [94, 204] on div at bounding box center [92, 204] width 18 height 18
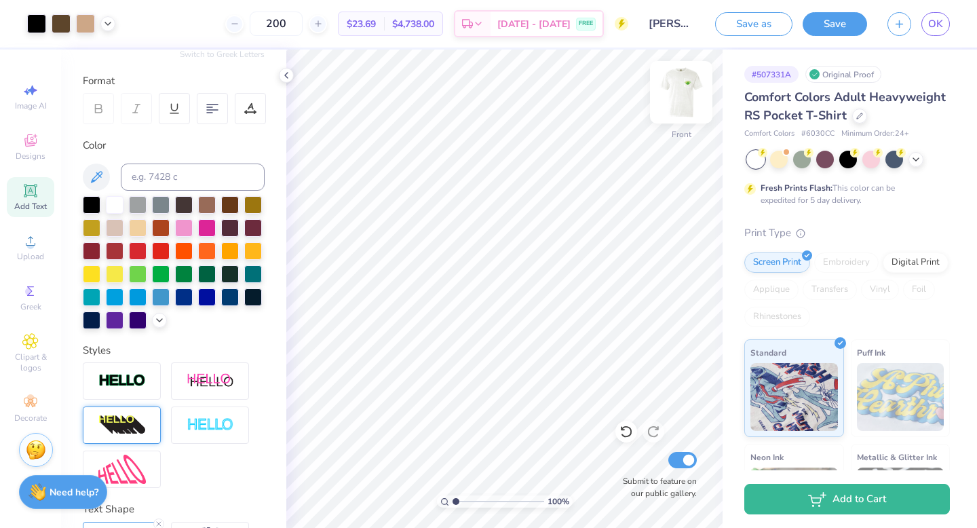
click at [672, 98] on img at bounding box center [681, 92] width 54 height 54
click at [672, 98] on img at bounding box center [681, 92] width 27 height 27
click at [625, 436] on icon at bounding box center [626, 432] width 12 height 12
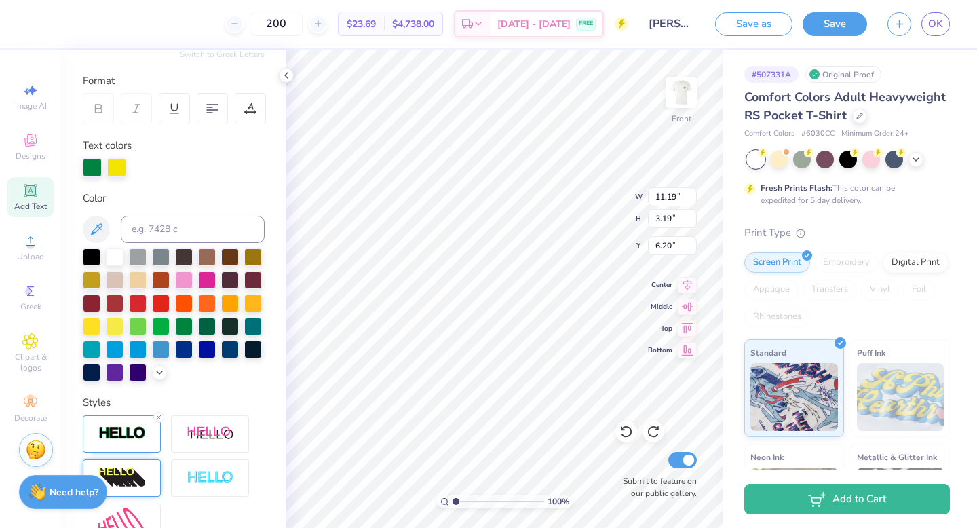
drag, startPoint x: 115, startPoint y: 171, endPoint x: 79, endPoint y: 169, distance: 36.0
click at [79, 169] on div "Personalized Names Personalized Numbers Text Tool Add Font Font Norwester Switc…" at bounding box center [173, 289] width 225 height 478
click at [93, 163] on div at bounding box center [92, 166] width 19 height 19
click at [104, 412] on div "Styles" at bounding box center [174, 468] width 182 height 146
click at [107, 421] on div at bounding box center [122, 433] width 78 height 37
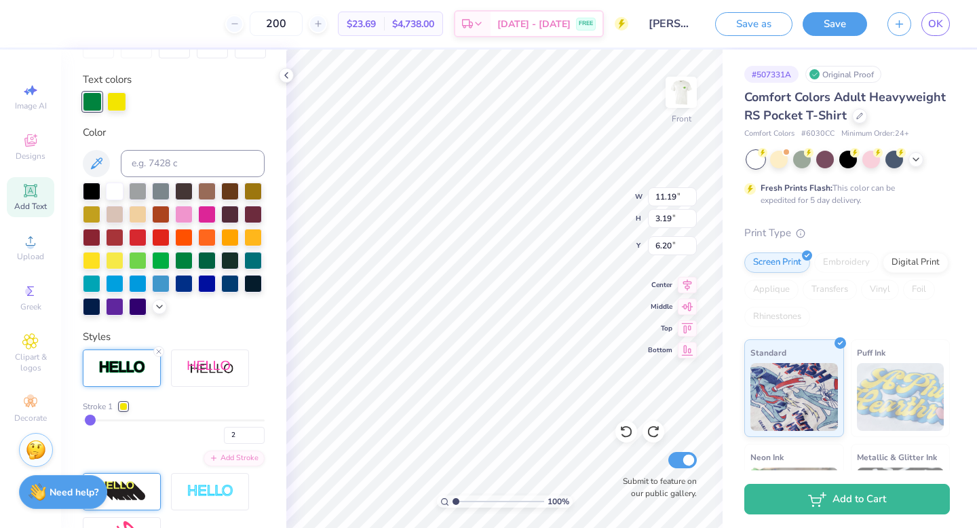
scroll to position [236, 0]
click at [126, 402] on div at bounding box center [123, 406] width 8 height 8
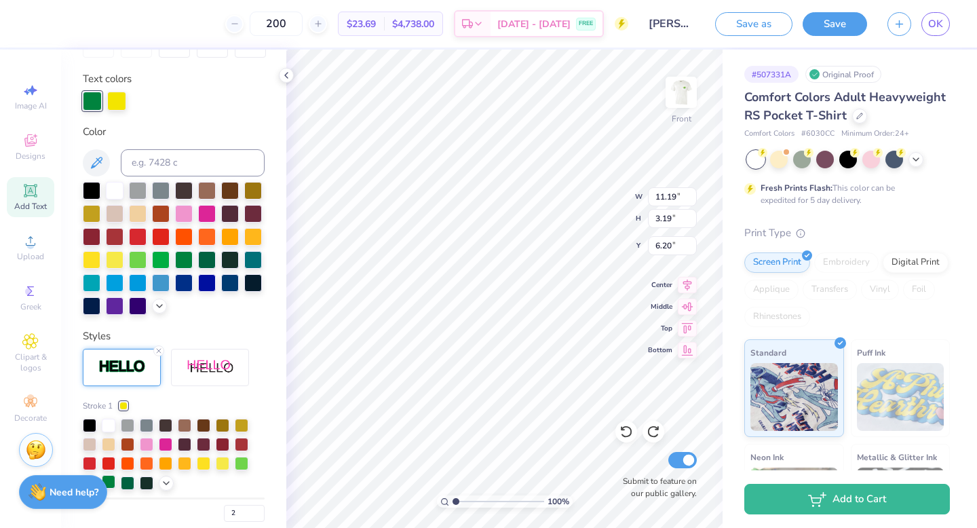
click at [111, 471] on div at bounding box center [109, 482] width 14 height 14
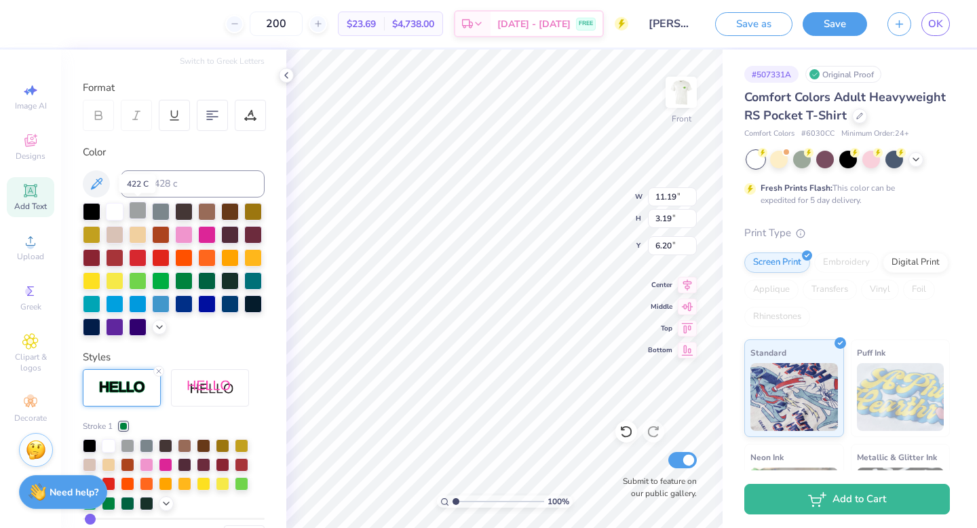
scroll to position [149, 0]
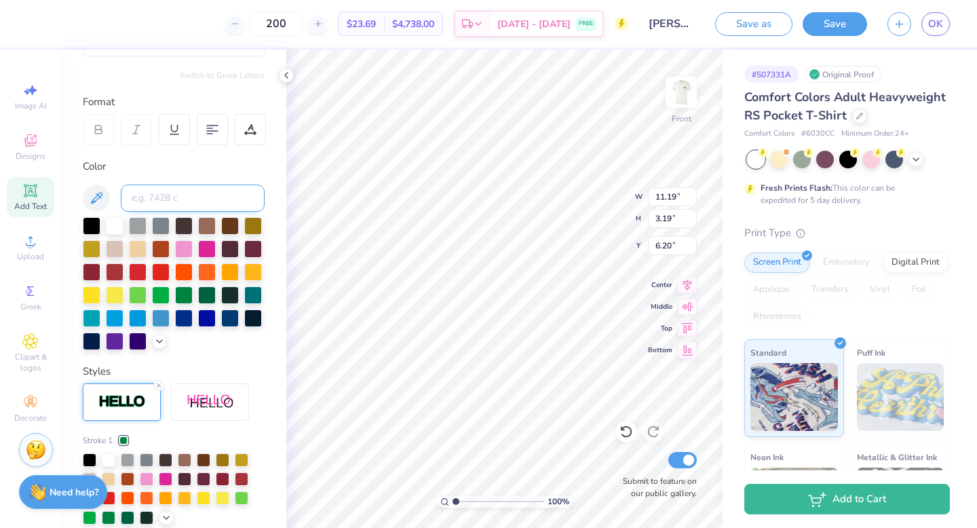
click at [157, 193] on input at bounding box center [193, 198] width 144 height 27
type input "3945"
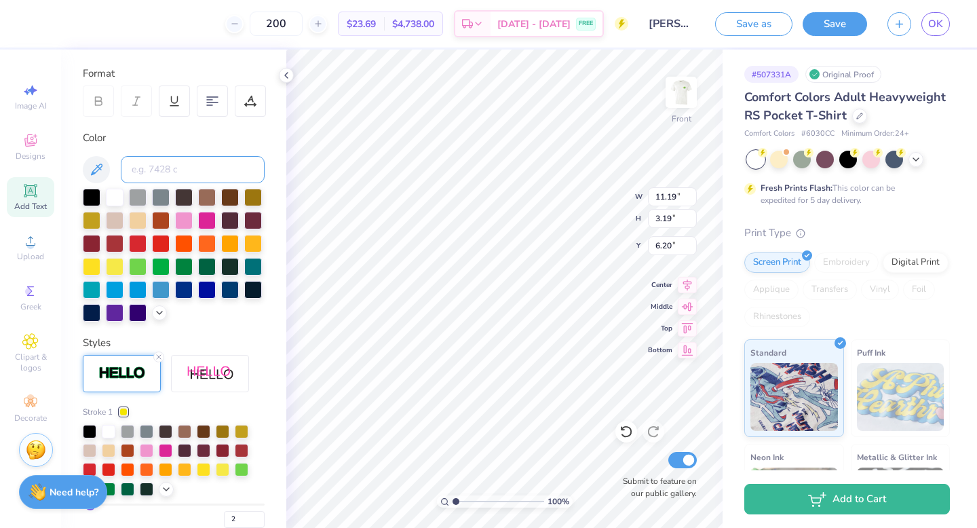
scroll to position [185, 0]
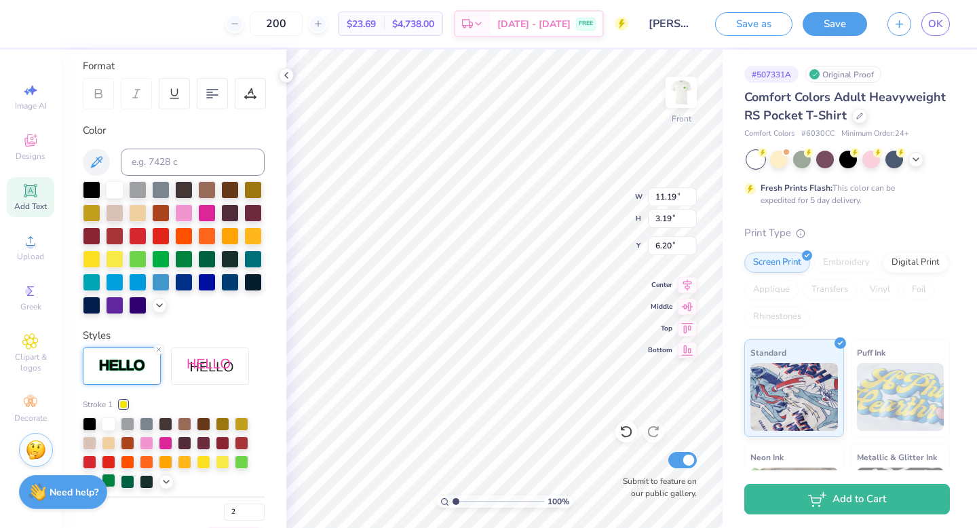
click at [114, 471] on div at bounding box center [109, 481] width 14 height 14
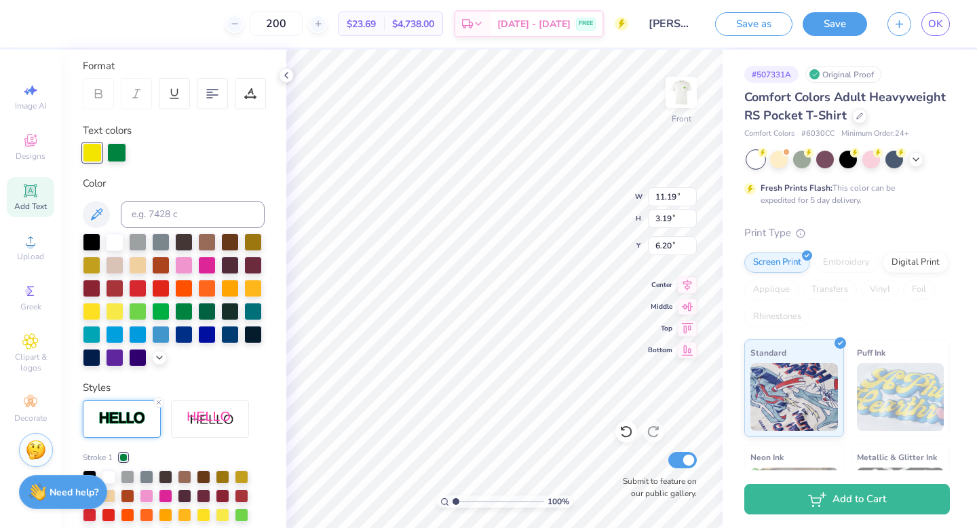
scroll to position [242, 0]
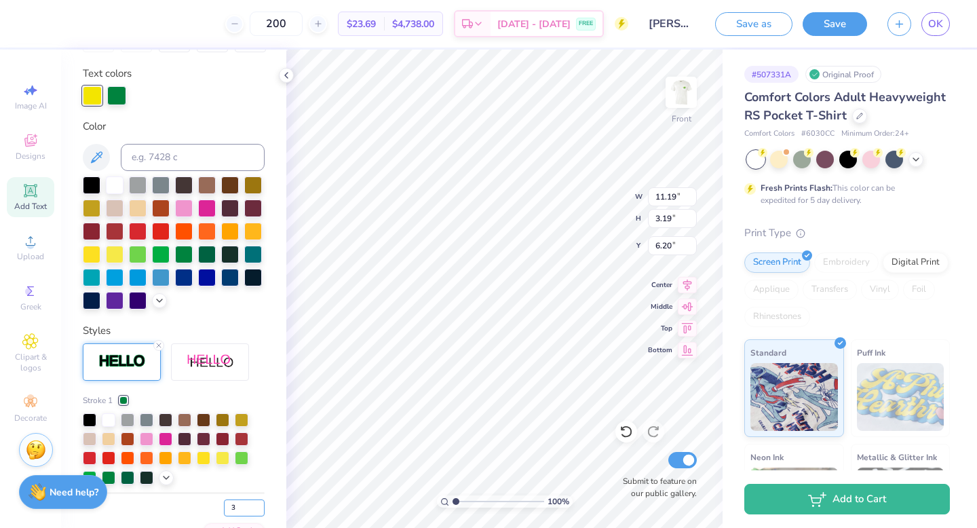
click at [258, 471] on input "3" at bounding box center [244, 507] width 41 height 17
type input "4"
click at [258, 471] on input "4" at bounding box center [244, 507] width 41 height 17
type input "4"
click at [196, 471] on div "4" at bounding box center [174, 504] width 182 height 24
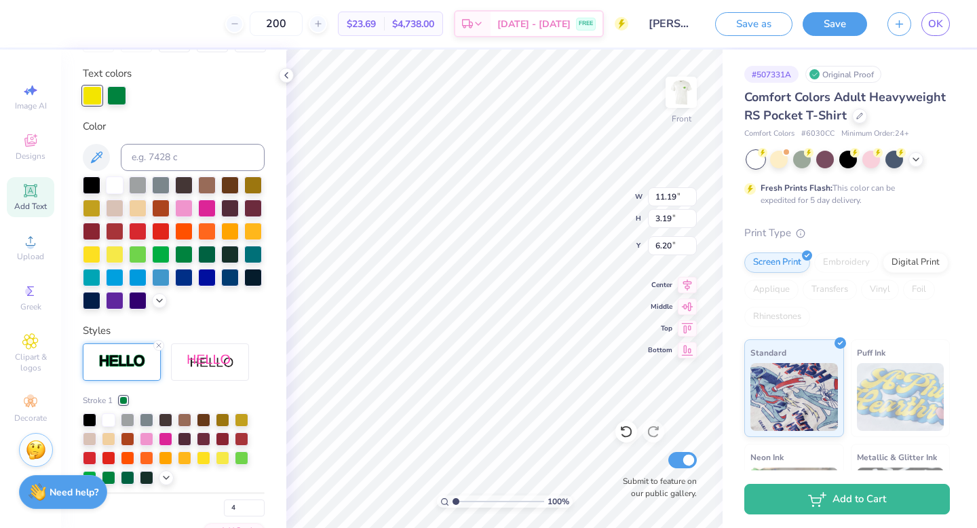
type input "11.22"
type input "3.22"
type input "6.18"
click at [280, 417] on div "Personalized Names Personalized Numbers Text Tool Add Font Font Norwester Switc…" at bounding box center [173, 289] width 225 height 478
click at [683, 88] on img at bounding box center [681, 92] width 54 height 54
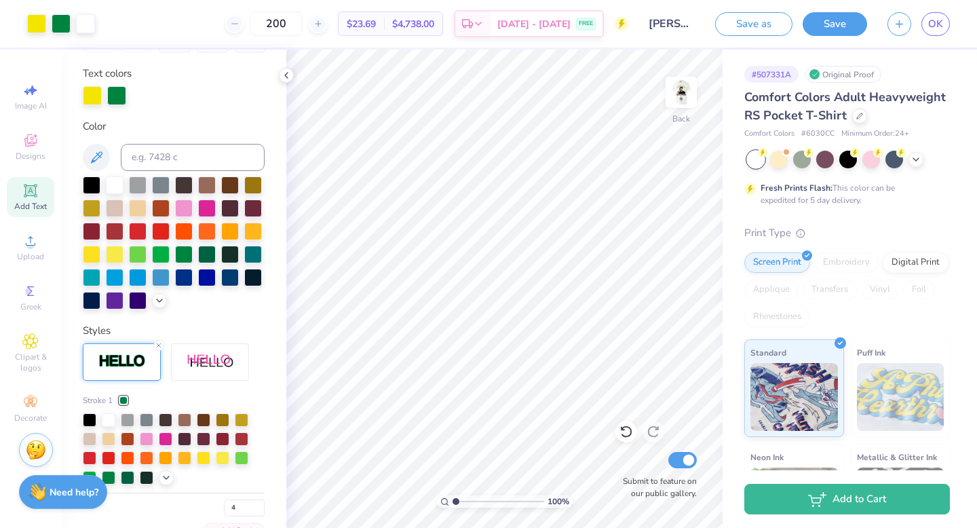
click at [683, 88] on img at bounding box center [681, 92] width 27 height 27
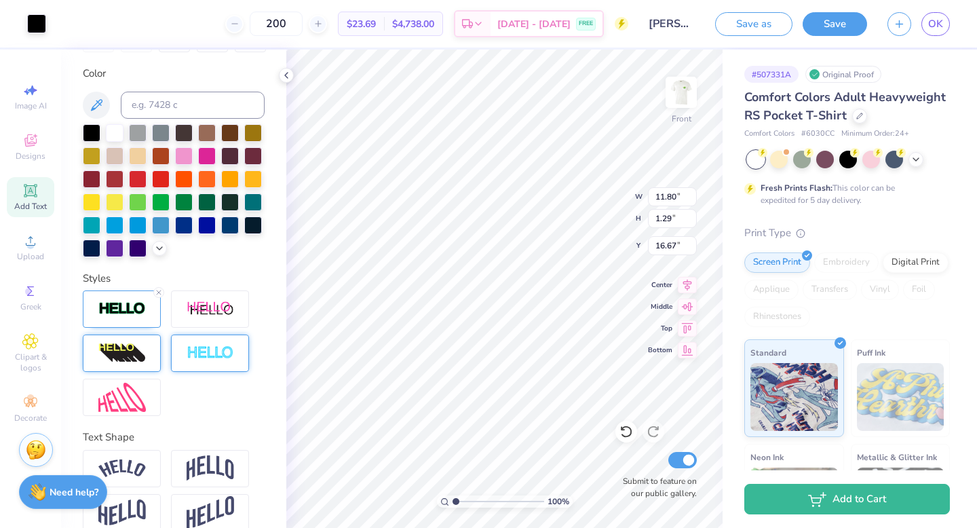
type input "11.81"
type input "1.31"
type input "16.66"
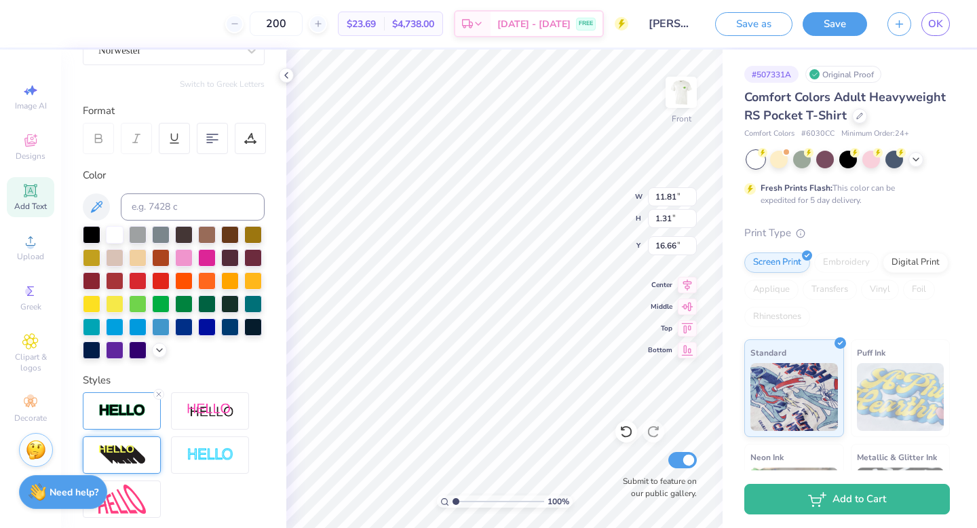
scroll to position [130, 0]
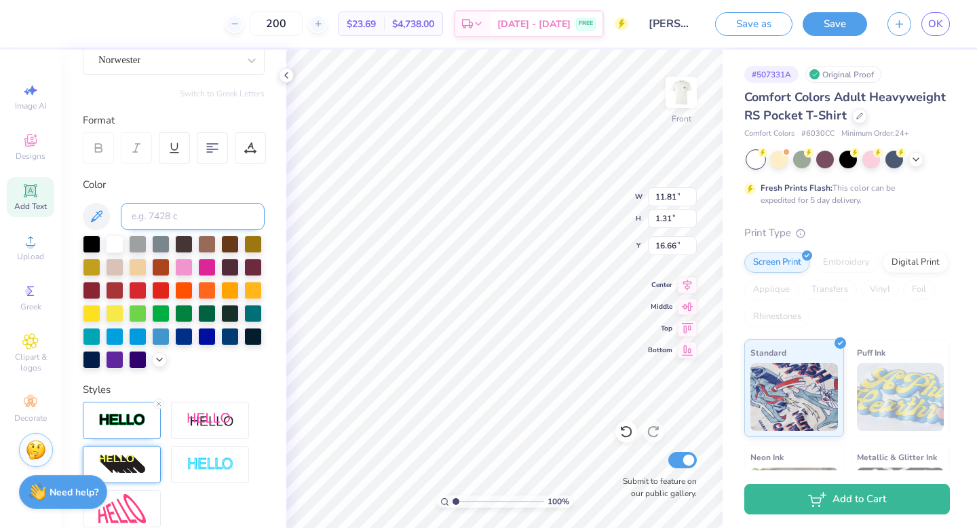
click at [166, 215] on input at bounding box center [193, 216] width 144 height 27
type input "2"
type input "3945"
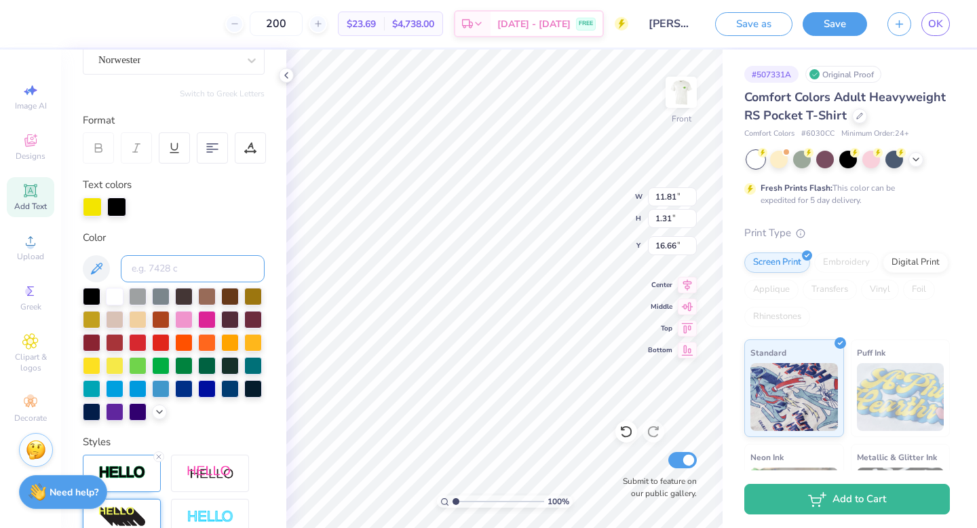
scroll to position [208, 0]
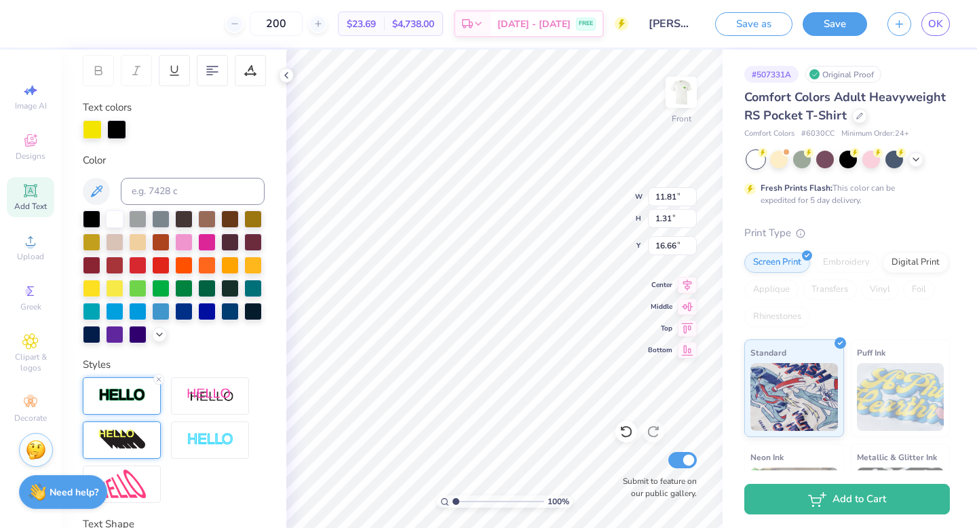
click at [137, 402] on img at bounding box center [121, 395] width 47 height 16
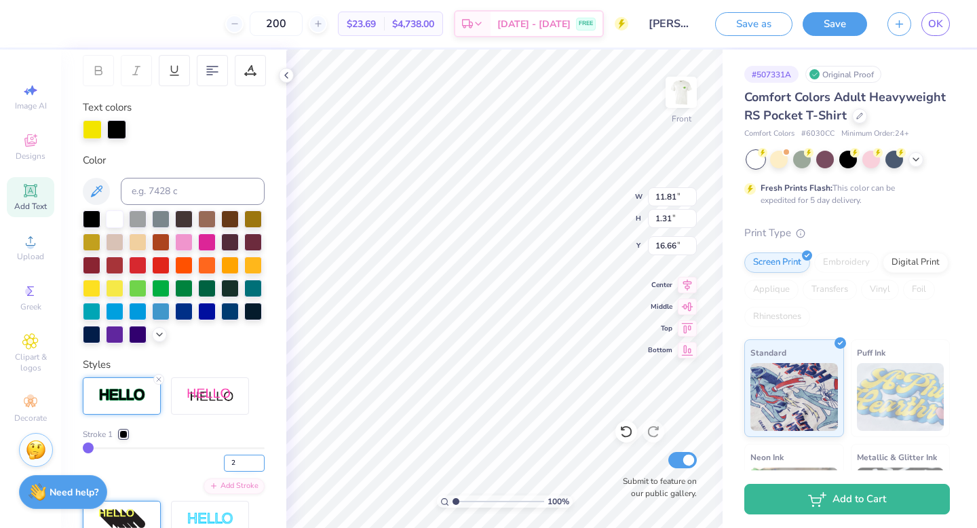
click at [262, 459] on input "2" at bounding box center [244, 463] width 41 height 17
click at [262, 459] on input "3" at bounding box center [244, 463] width 41 height 17
type input "4"
click at [262, 459] on input "4" at bounding box center [244, 463] width 41 height 17
type input "4"
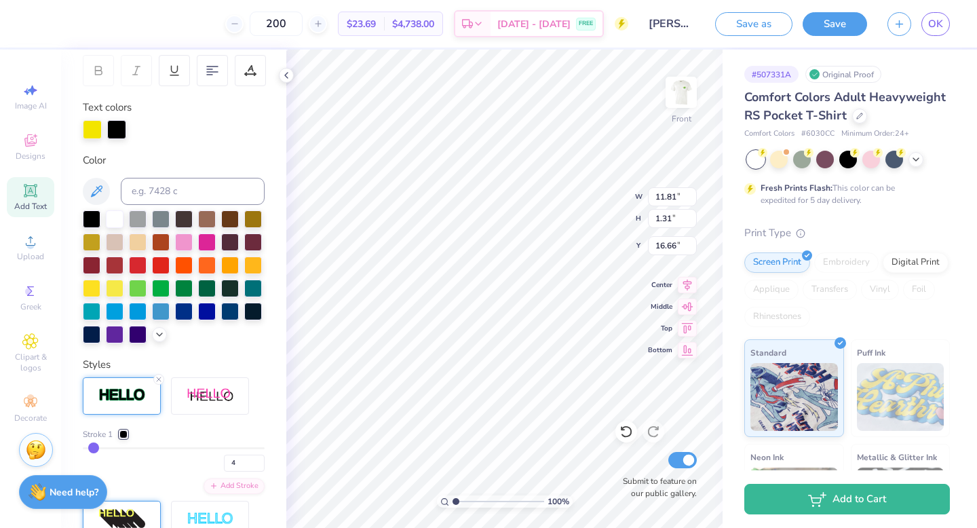
click at [122, 431] on div at bounding box center [123, 434] width 8 height 8
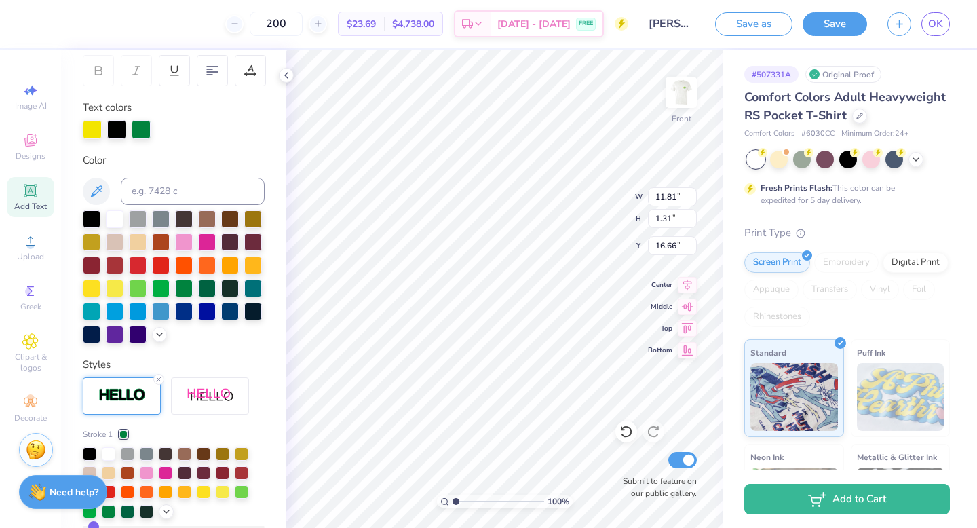
type input "11.88"
type input "1.37"
type input "16.63"
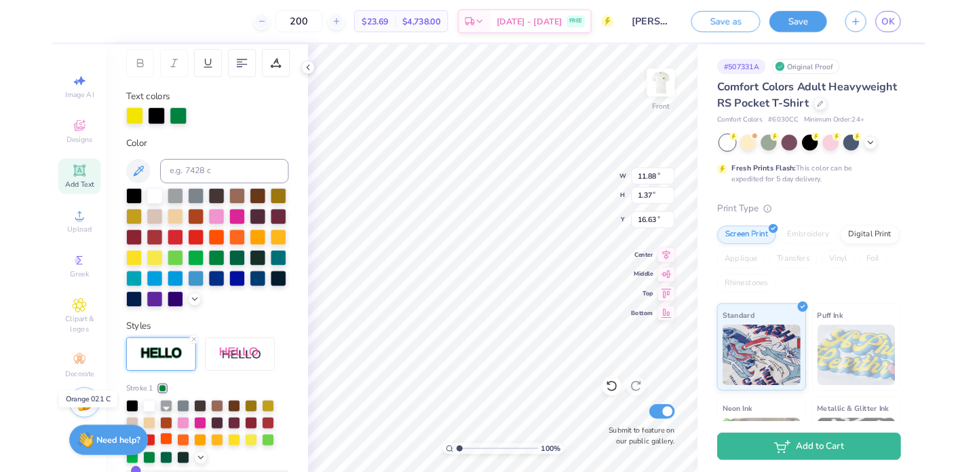
scroll to position [275, 0]
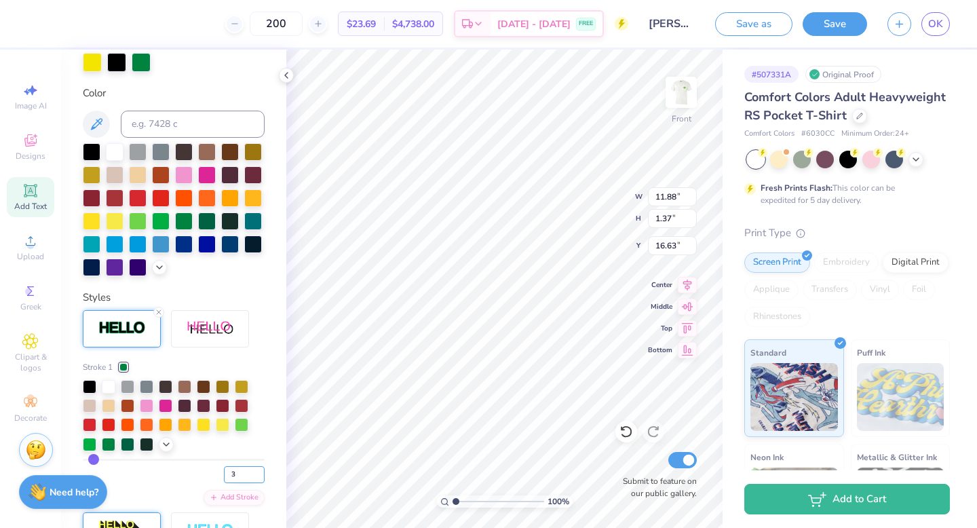
type input "3"
click at [256, 471] on input "3" at bounding box center [244, 474] width 41 height 17
type input "3"
click at [182, 471] on div "3" at bounding box center [174, 471] width 182 height 24
type input "11.86"
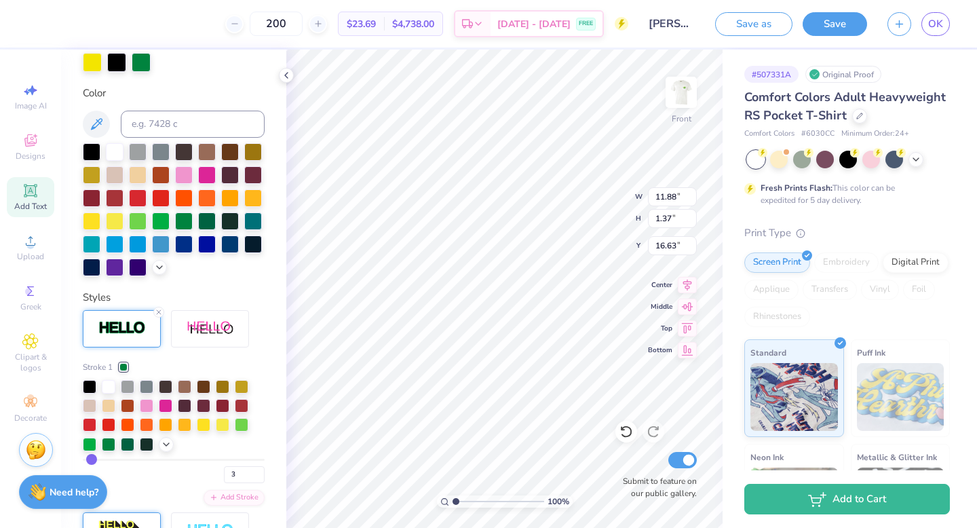
type input "1.35"
type input "16.64"
click at [675, 84] on img at bounding box center [681, 92] width 54 height 54
click at [683, 89] on img at bounding box center [681, 92] width 54 height 54
click at [694, 86] on img at bounding box center [681, 92] width 54 height 54
